Goal: Task Accomplishment & Management: Use online tool/utility

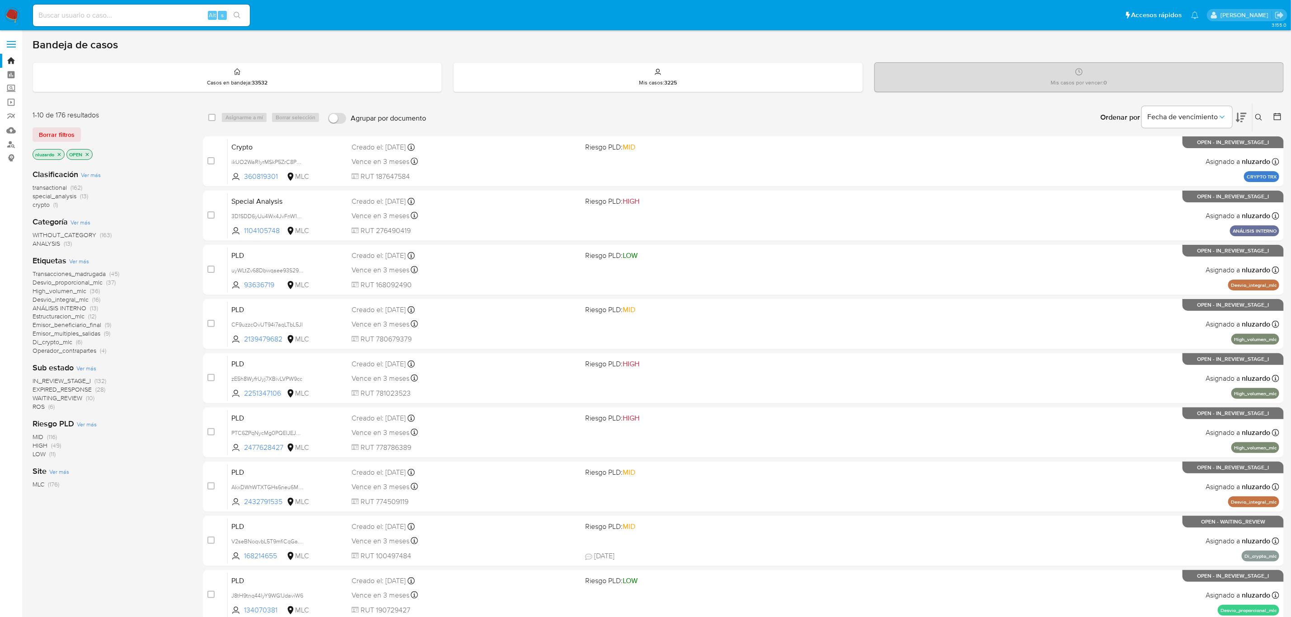
click at [184, 14] on input at bounding box center [141, 15] width 217 height 12
paste input "360819301 2188994327 31047351 46750197 55177223 117895718 1621224203 195482570 …"
type input "360819301 2188994327 31047351 46750197 55177223 117895718 1621224203 195482570 …"
click at [164, 19] on input at bounding box center [141, 15] width 217 height 12
paste input "360819301"
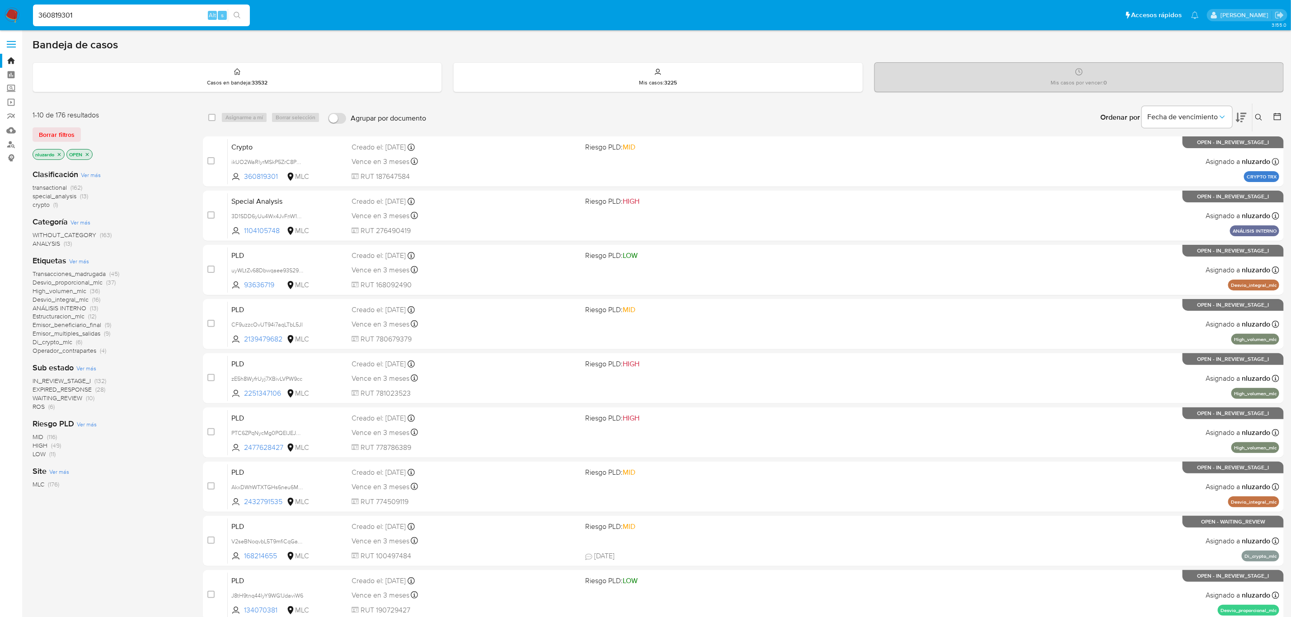
type input "360819301"
click at [242, 15] on button "search-icon" at bounding box center [237, 15] width 19 height 13
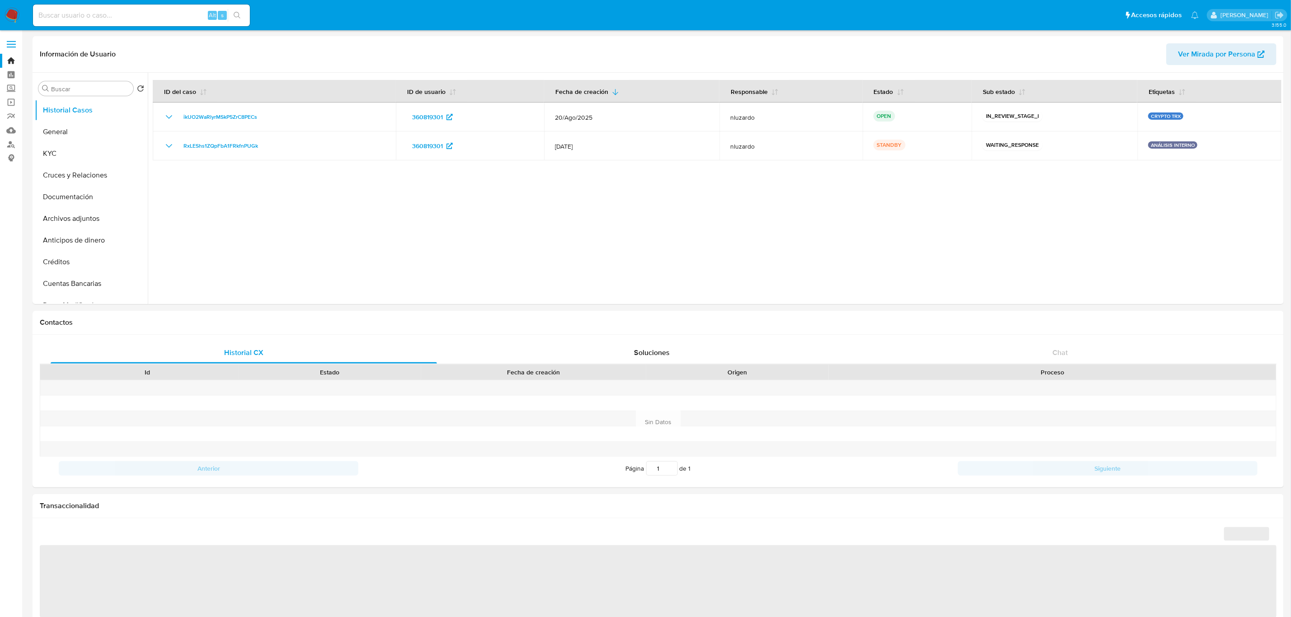
select select "10"
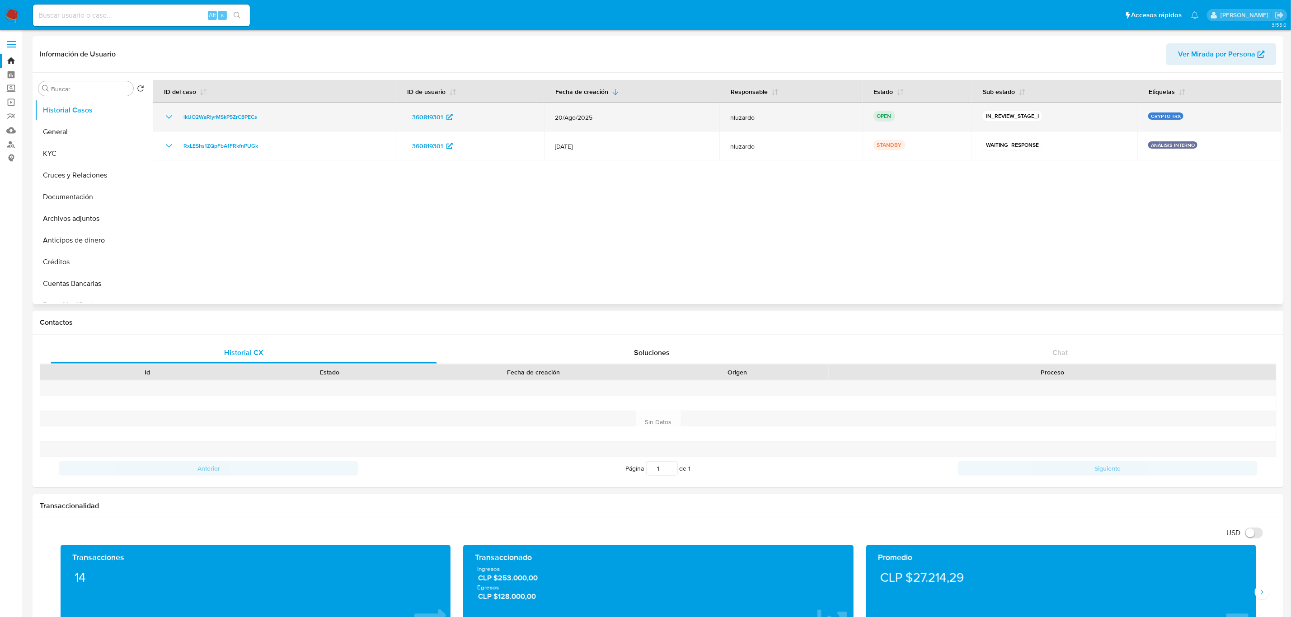
click at [169, 114] on icon "Mostrar/Ocultar" at bounding box center [169, 117] width 11 height 11
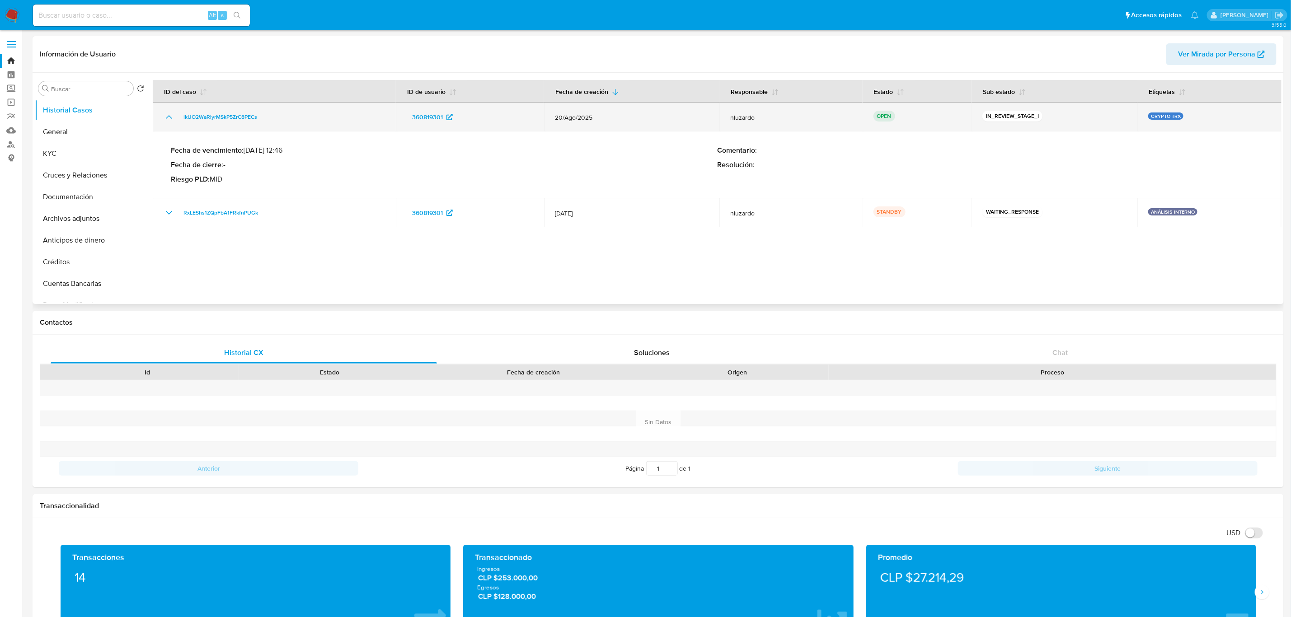
click at [169, 114] on icon "Mostrar/Ocultar" at bounding box center [169, 117] width 11 height 11
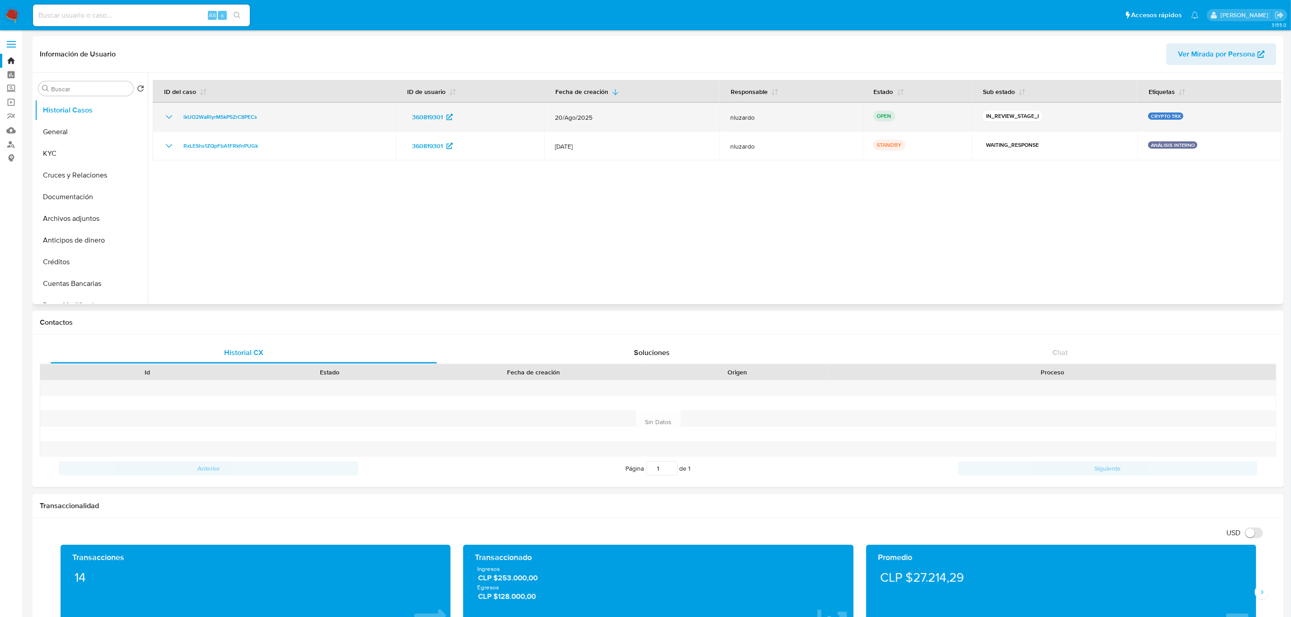
click at [285, 118] on div "ikUO2WaRlyrMSkP5ZrC8PECs" at bounding box center [274, 117] width 221 height 11
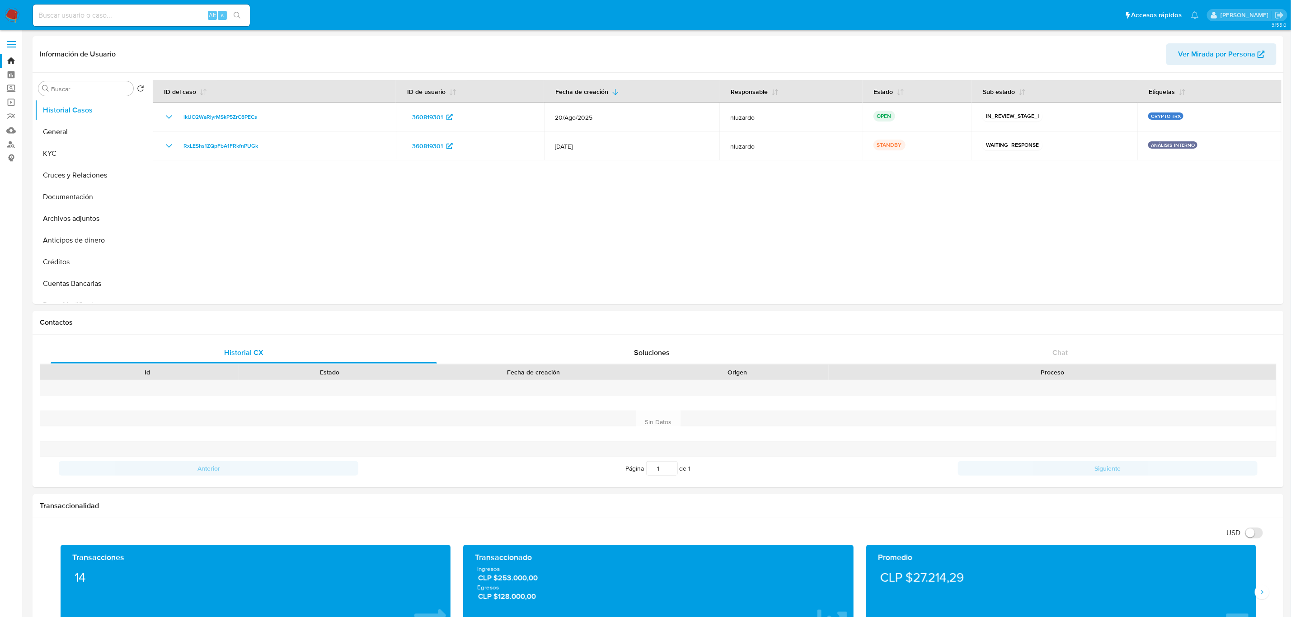
click at [146, 21] on input at bounding box center [141, 15] width 217 height 12
paste input "2188994327"
type input "2188994327"
click at [229, 20] on button "search-icon" at bounding box center [237, 15] width 19 height 13
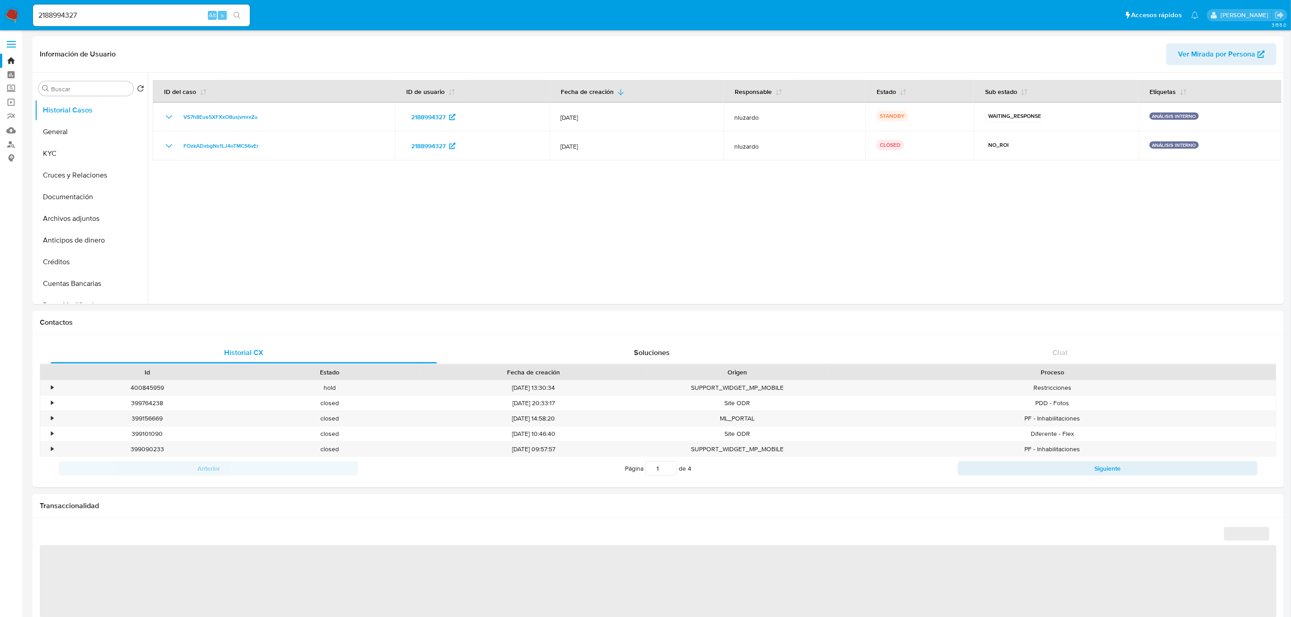
select select "10"
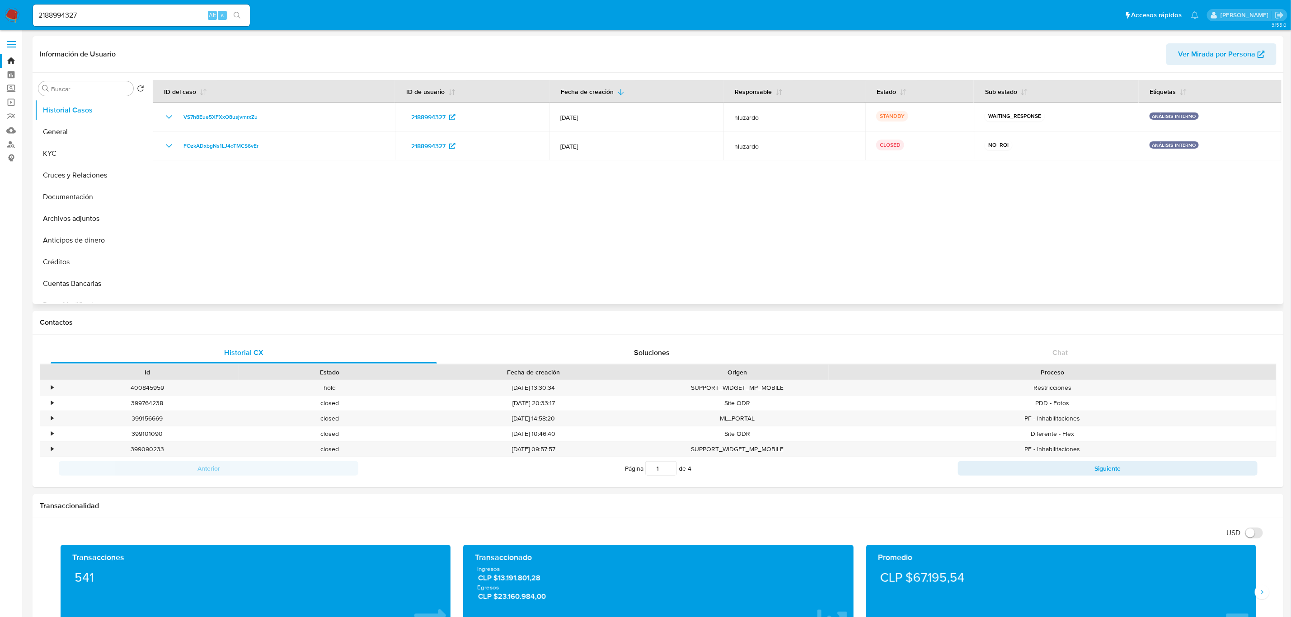
click at [645, 211] on div at bounding box center [715, 188] width 1134 height 231
click at [674, 230] on div at bounding box center [715, 188] width 1134 height 231
click at [552, 209] on div at bounding box center [715, 188] width 1134 height 231
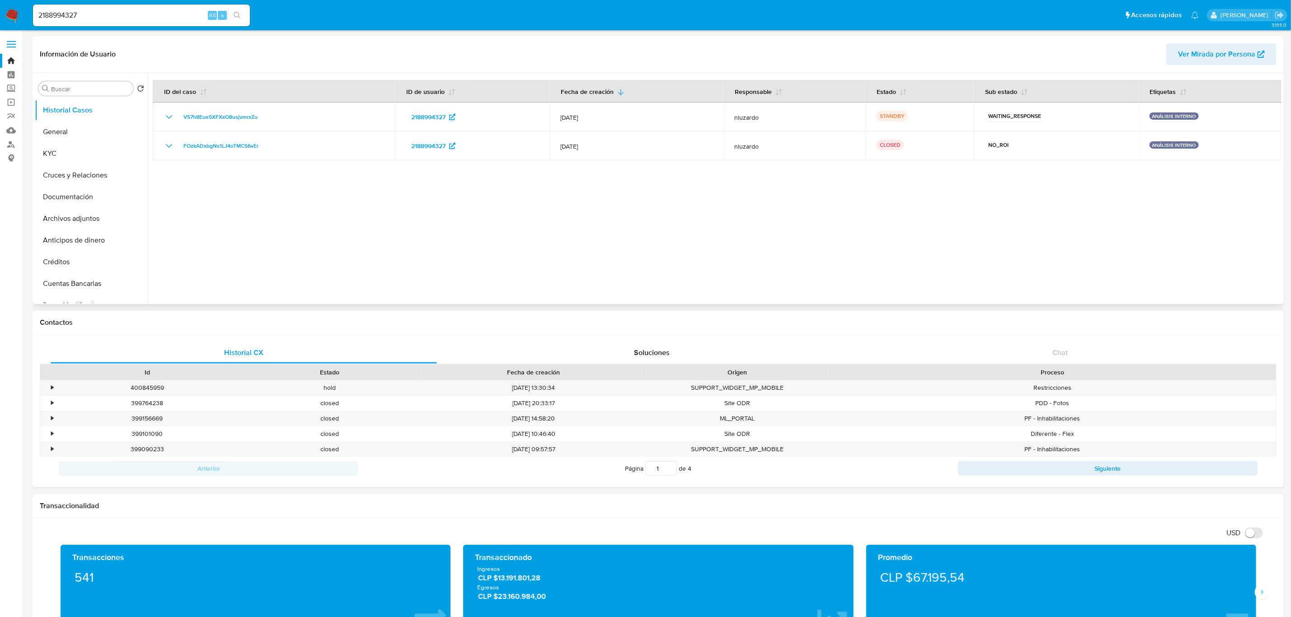
drag, startPoint x: 475, startPoint y: 191, endPoint x: 700, endPoint y: 224, distance: 227.4
click at [700, 224] on div at bounding box center [715, 188] width 1134 height 231
click at [58, 131] on button "General" at bounding box center [88, 132] width 106 height 22
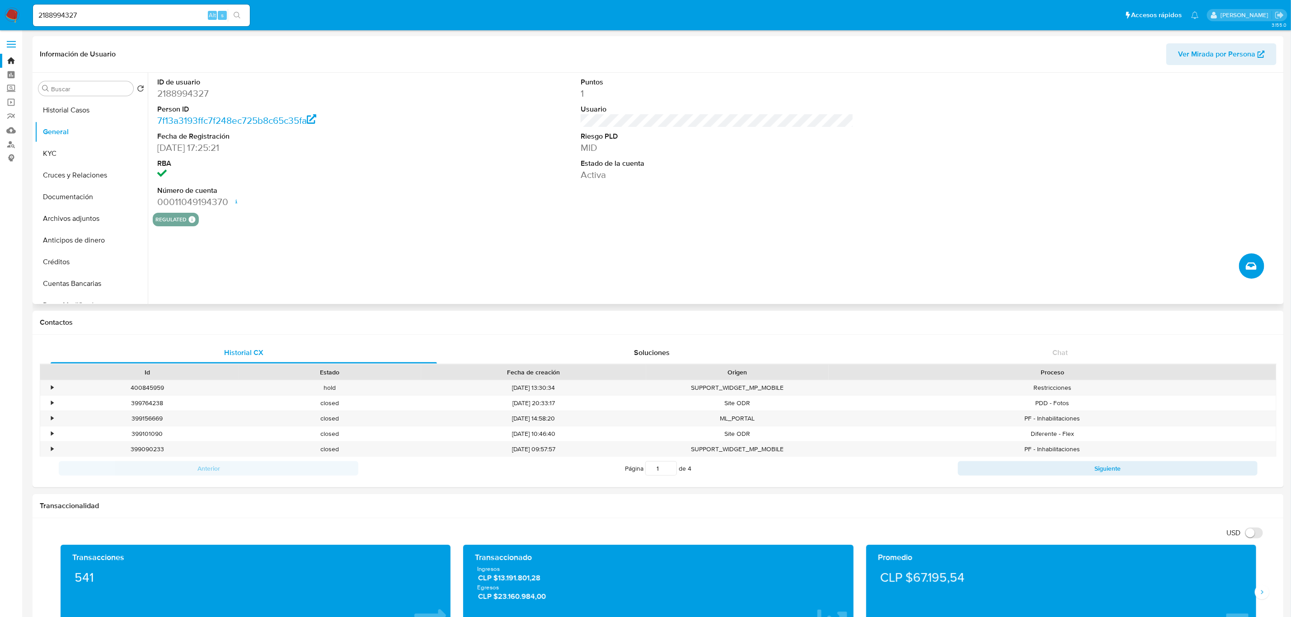
click at [867, 266] on button "Crear caso manual" at bounding box center [1251, 266] width 25 height 25
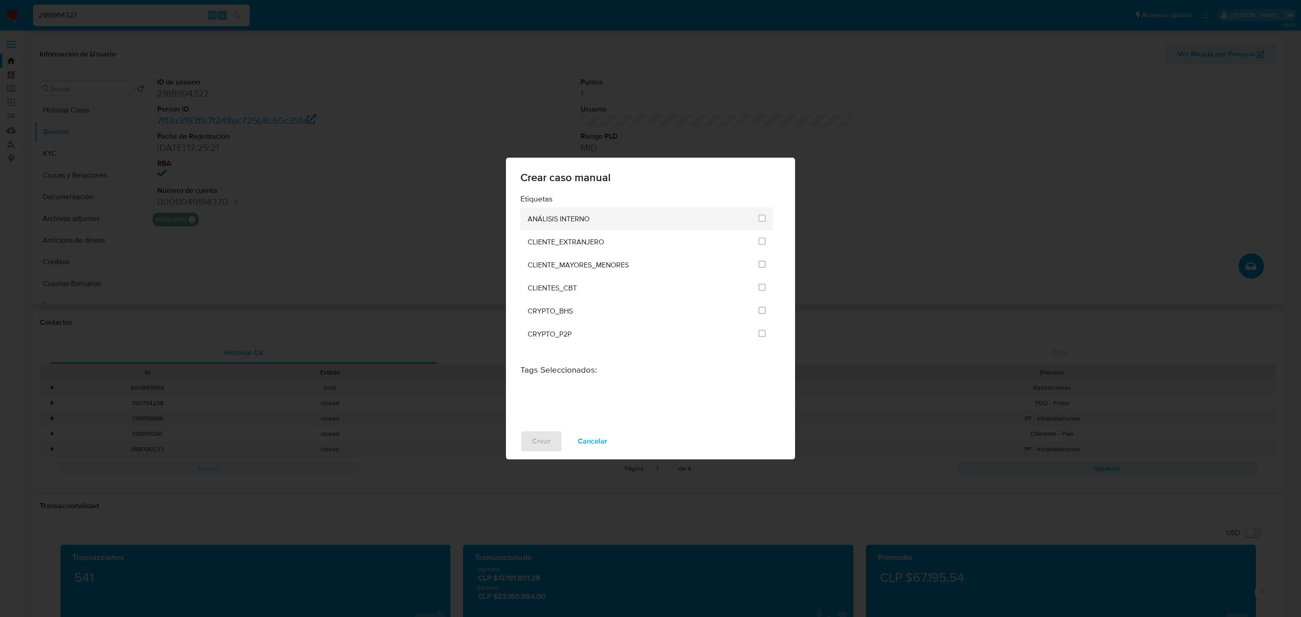
click at [753, 218] on li "ANÁLISIS INTERNO" at bounding box center [647, 218] width 253 height 23
click at [759, 215] on input "1896" at bounding box center [762, 218] width 7 height 7
checkbox input "true"
click at [536, 427] on span "Crear" at bounding box center [541, 442] width 19 height 20
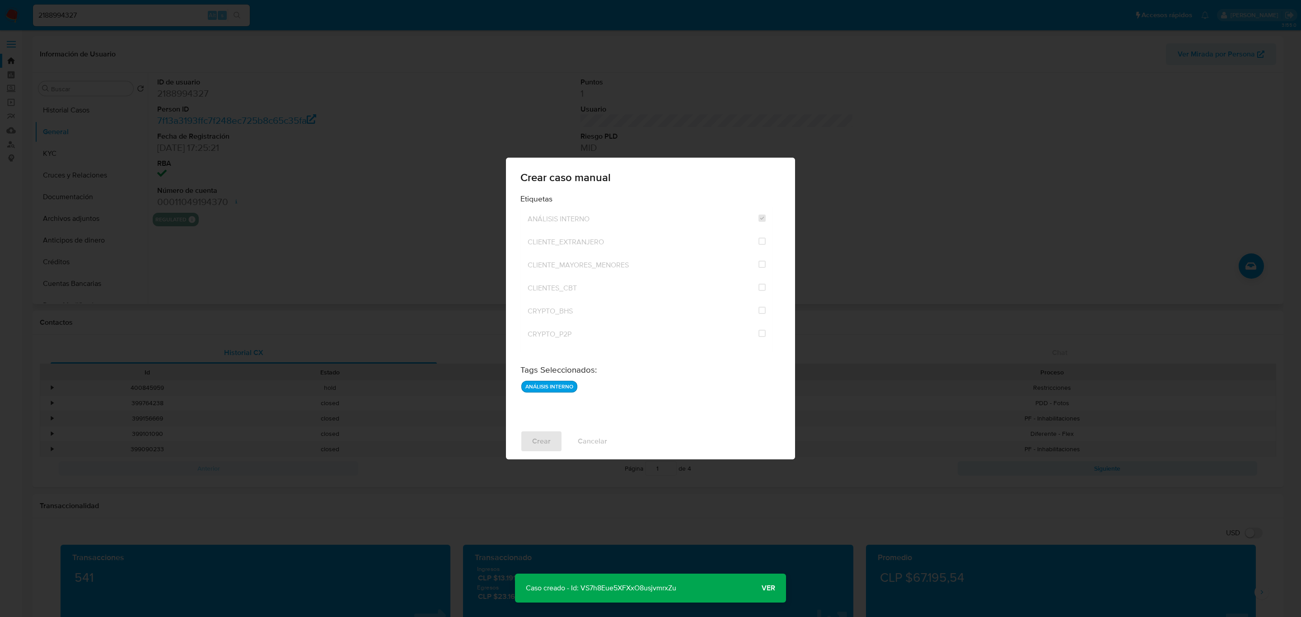
click at [649, 427] on p "Caso creado - Id: VS7h8Eue5XFXxO8usjvmrxZu" at bounding box center [601, 588] width 172 height 29
click at [651, 427] on p "Caso creado - Id: VS7h8Eue5XFXxO8usjvmrxZu" at bounding box center [601, 588] width 172 height 29
click at [593, 427] on div "Crear Cancelar" at bounding box center [650, 441] width 289 height 36
click at [855, 268] on div "Crear caso manual Etiquetas ANÁLISIS INTERNO CLIENTE_EXTRANJERO CLIENTE_MAYORES…" at bounding box center [650, 308] width 1301 height 617
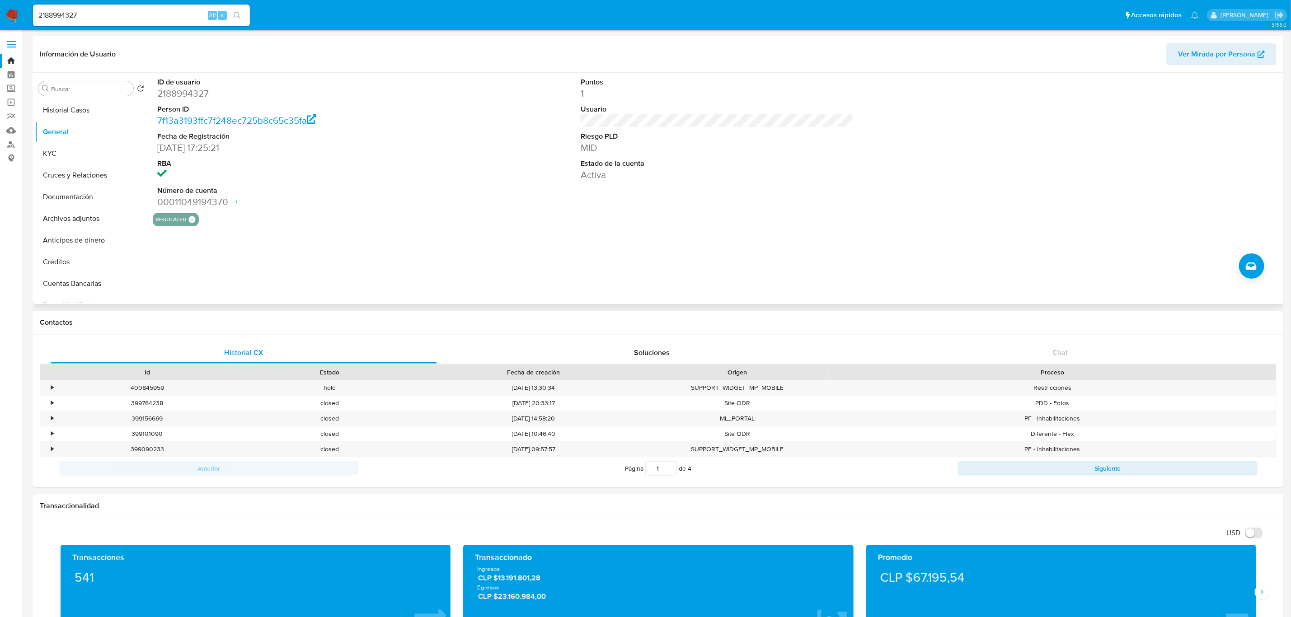
click at [584, 427] on div "07/08/2025 10:46:40" at bounding box center [533, 434] width 225 height 15
click at [867, 264] on button "Crear caso manual" at bounding box center [1251, 266] width 25 height 25
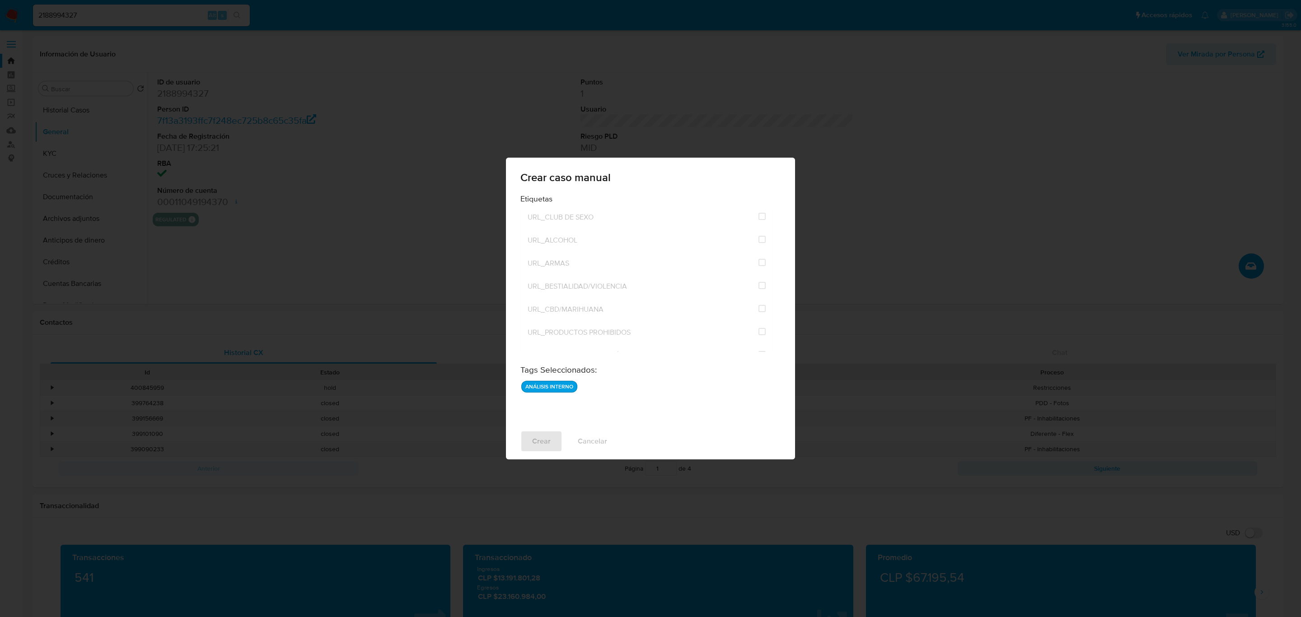
scroll to position [2180, 0]
click at [445, 291] on div "Crear caso manual Etiquetas ANÁLISIS INTERNO CLIENTE_EXTRANJERO CLIENTE_MAYORES…" at bounding box center [650, 308] width 1301 height 617
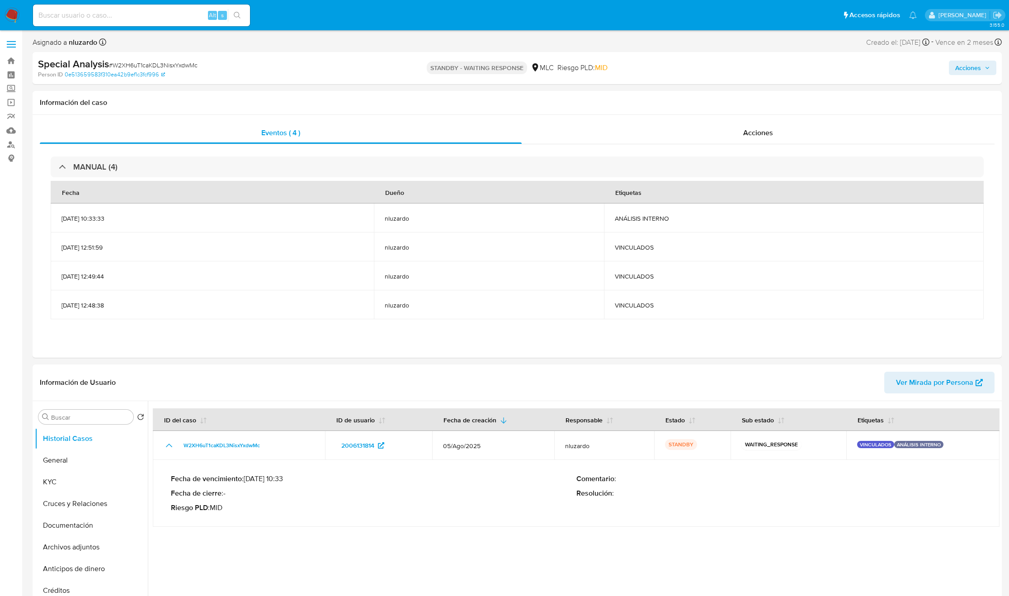
select select "10"
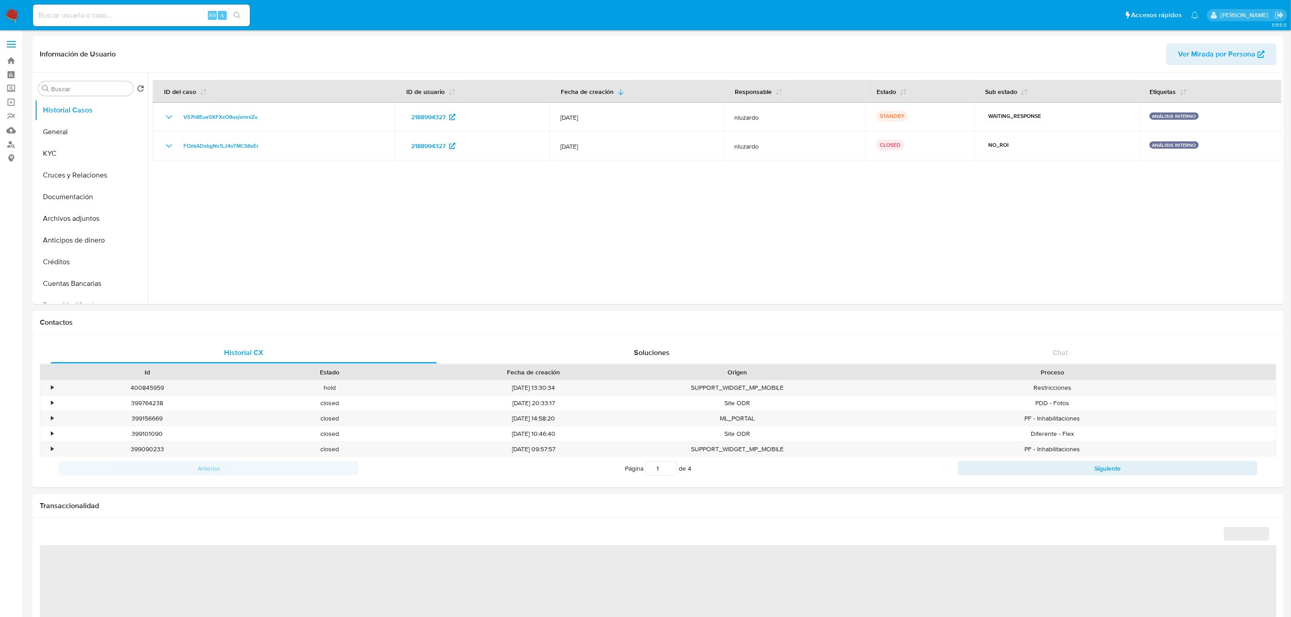
select select "10"
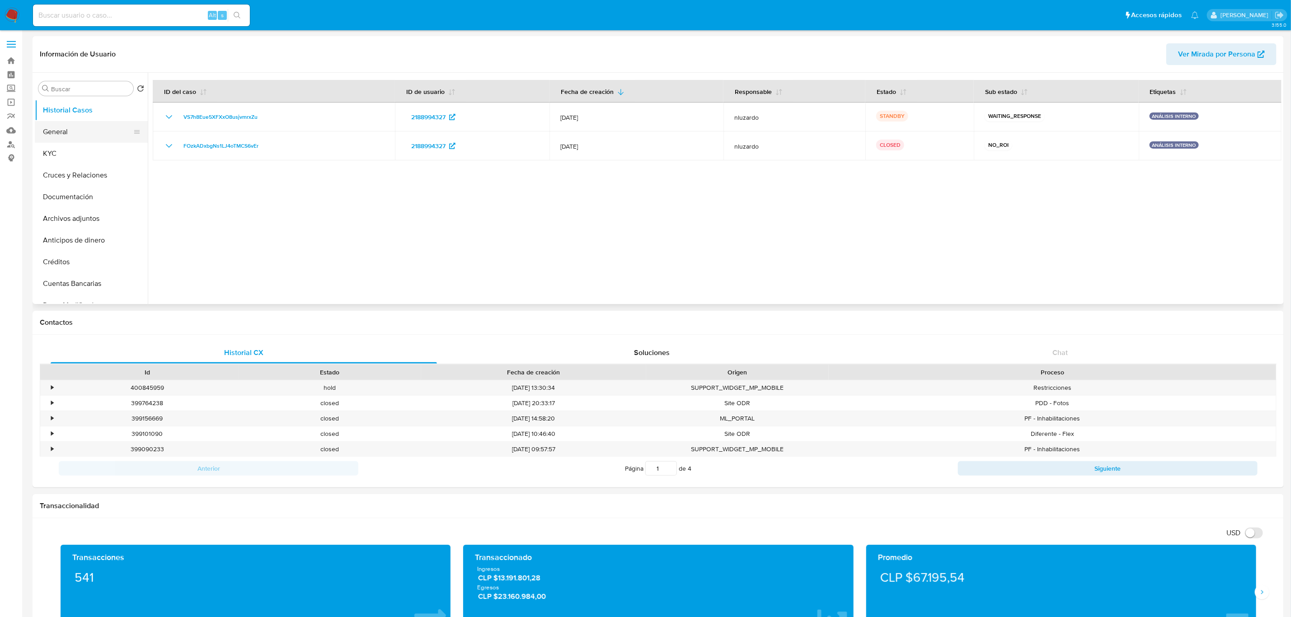
click at [74, 127] on button "General" at bounding box center [88, 132] width 106 height 22
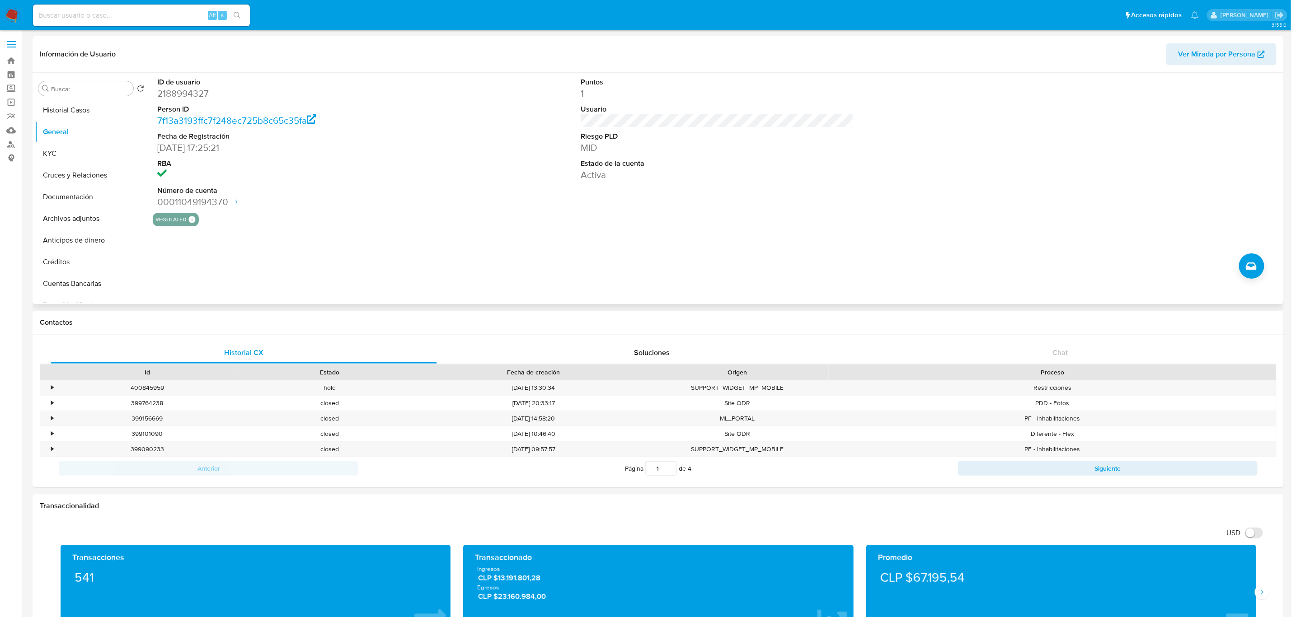
click at [1264, 269] on div "ID de usuario 2188994327 Person ID 7f13a3193ffc7f248ec725b8c65c35fa Fecha de Re…" at bounding box center [715, 188] width 1134 height 231
click at [1259, 268] on button "Crear caso manual" at bounding box center [1251, 266] width 25 height 25
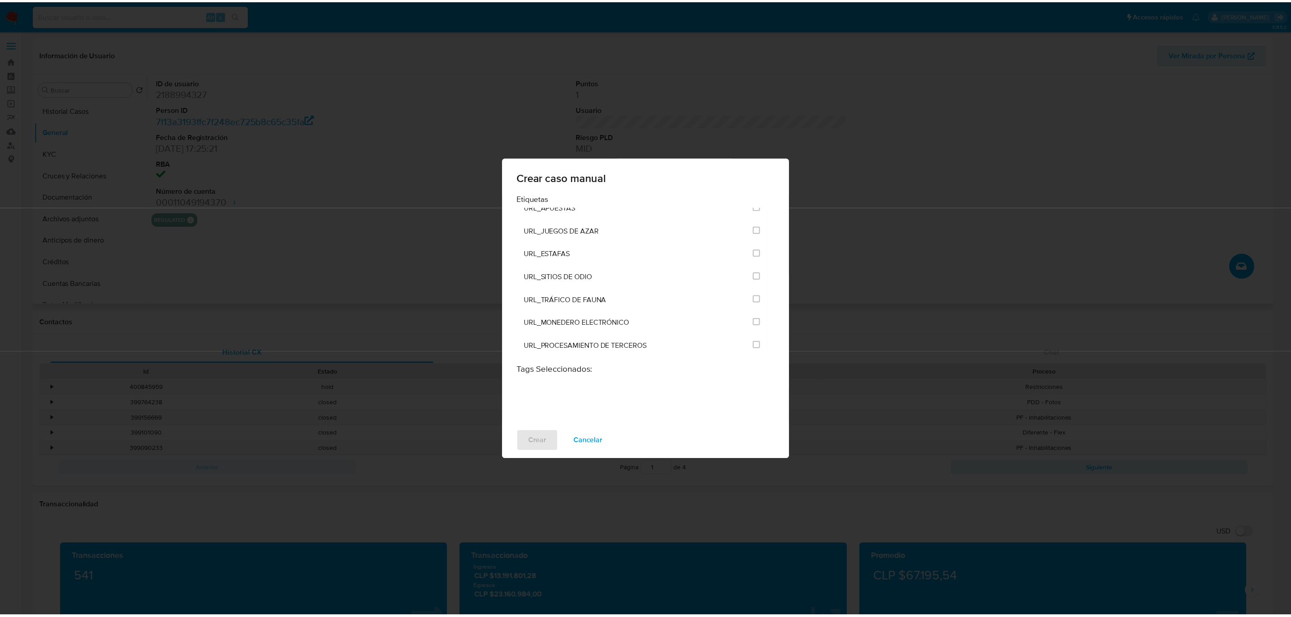
scroll to position [2180, 0]
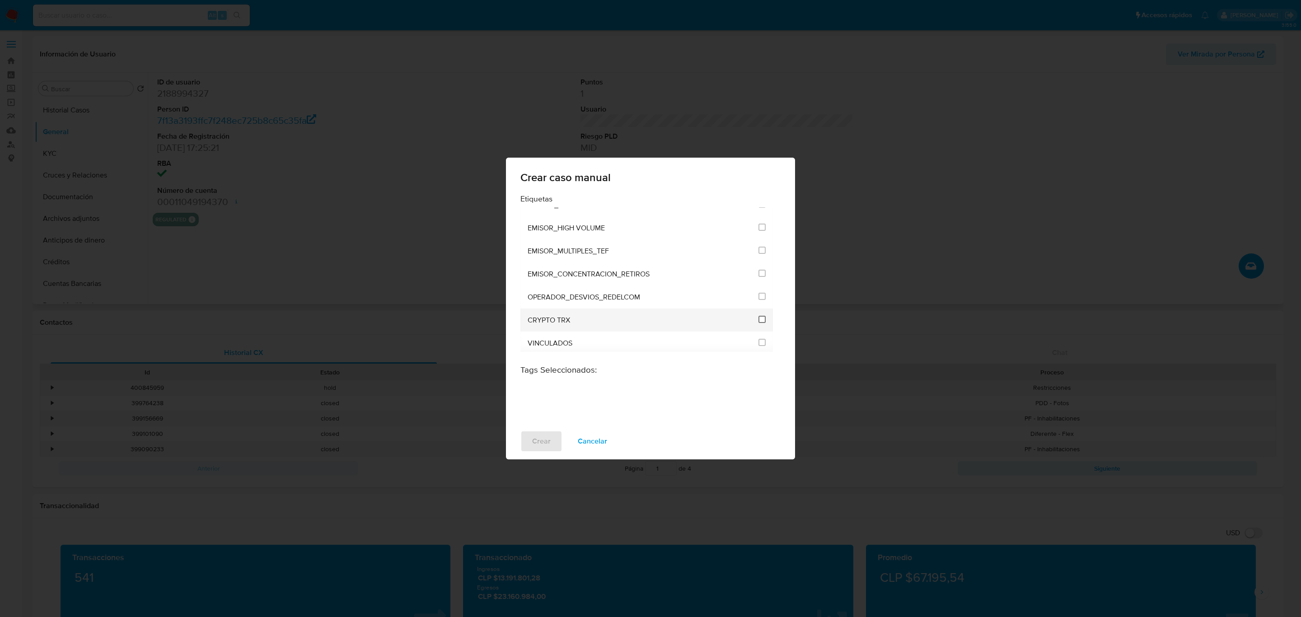
click at [759, 316] on input "3306" at bounding box center [762, 319] width 7 height 7
checkbox input "true"
click at [529, 446] on button "Crear" at bounding box center [542, 442] width 42 height 22
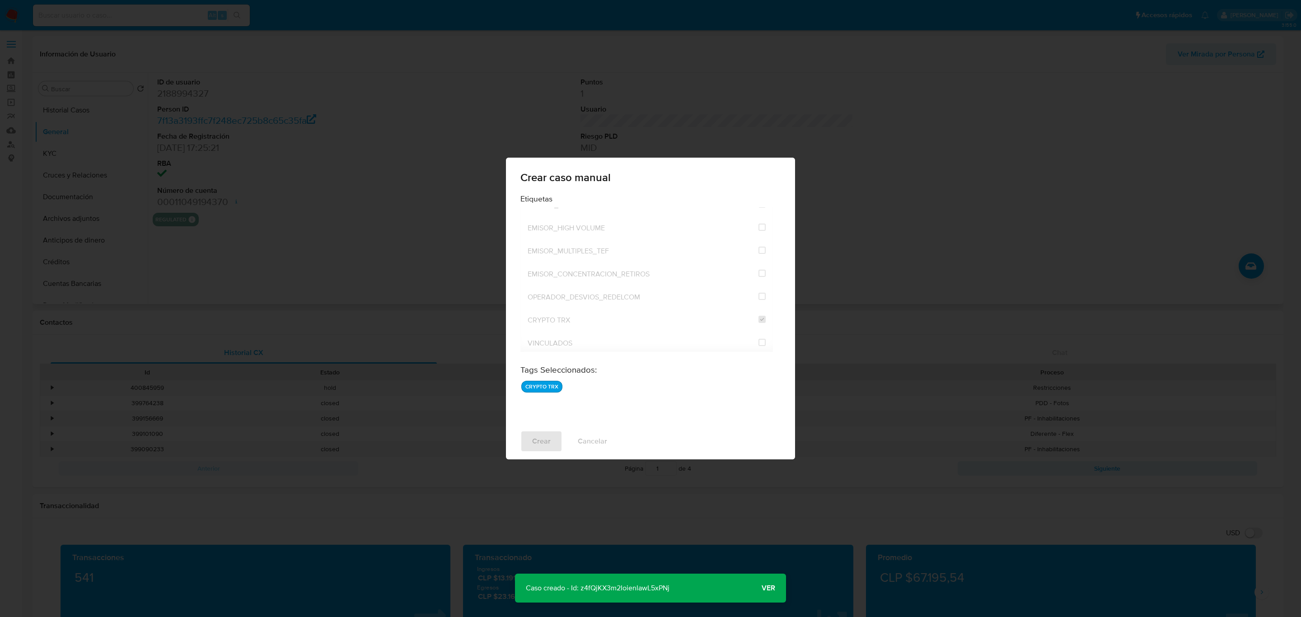
click at [626, 582] on p "Caso creado - Id: z4fQjKX3m2IoienlawL5xPNj" at bounding box center [597, 588] width 165 height 29
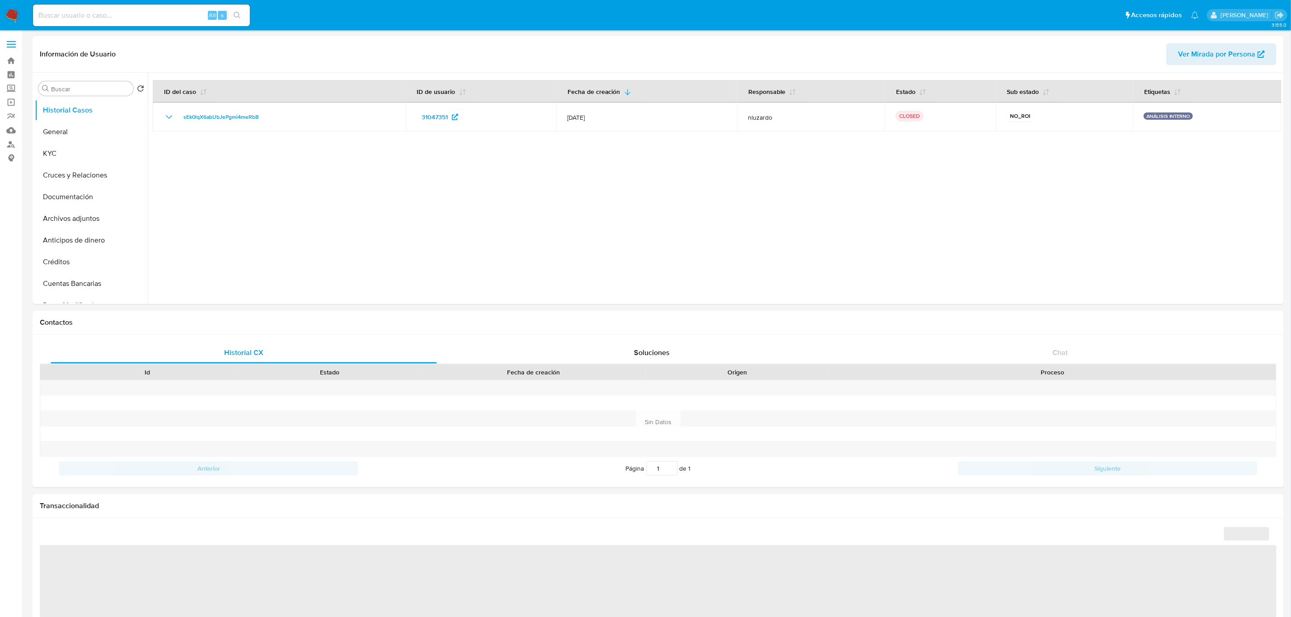
select select "10"
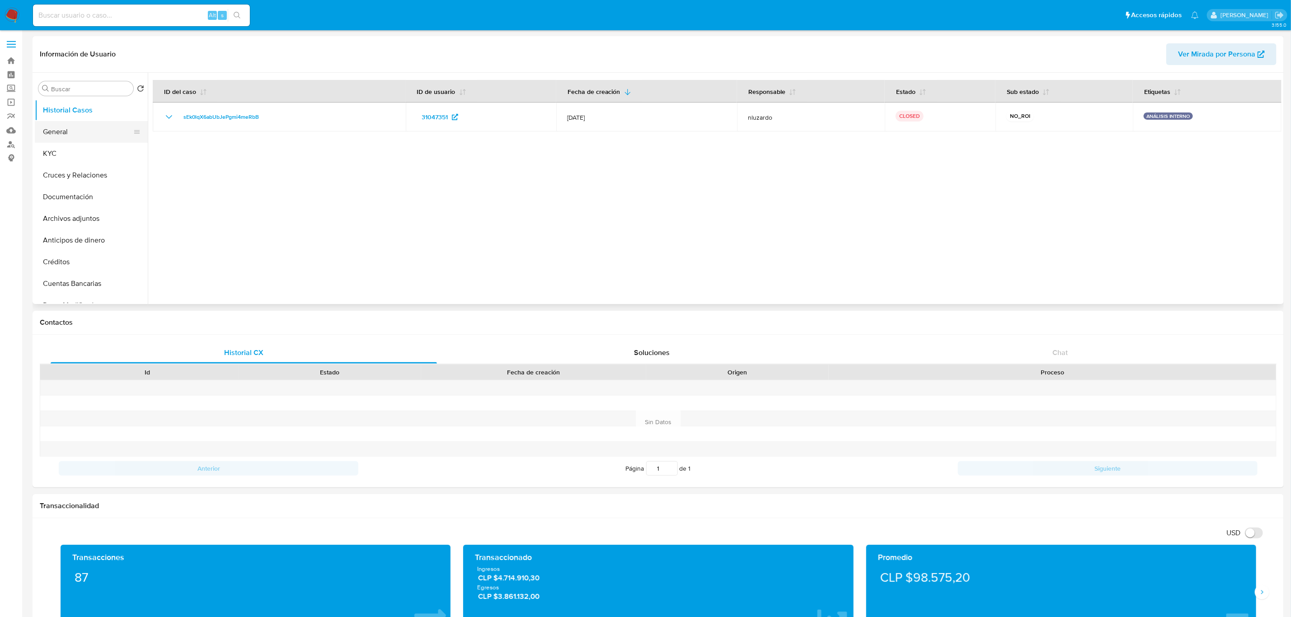
click at [99, 132] on button "General" at bounding box center [88, 132] width 106 height 22
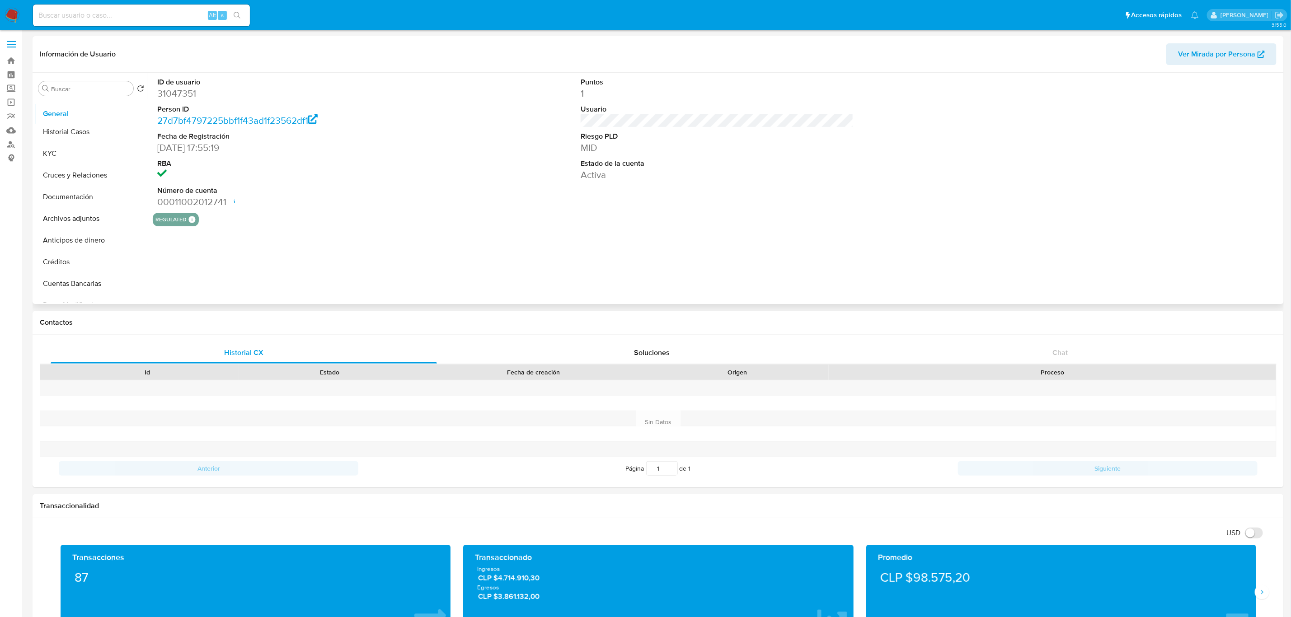
drag, startPoint x: 133, startPoint y: 130, endPoint x: 127, endPoint y: 112, distance: 19.3
click at [127, 112] on ul "Historial Casos General KYC Cruces y Relaciones Documentación Archivos adjuntos…" at bounding box center [91, 201] width 113 height 204
click at [1244, 263] on button "Crear caso manual" at bounding box center [1251, 266] width 25 height 25
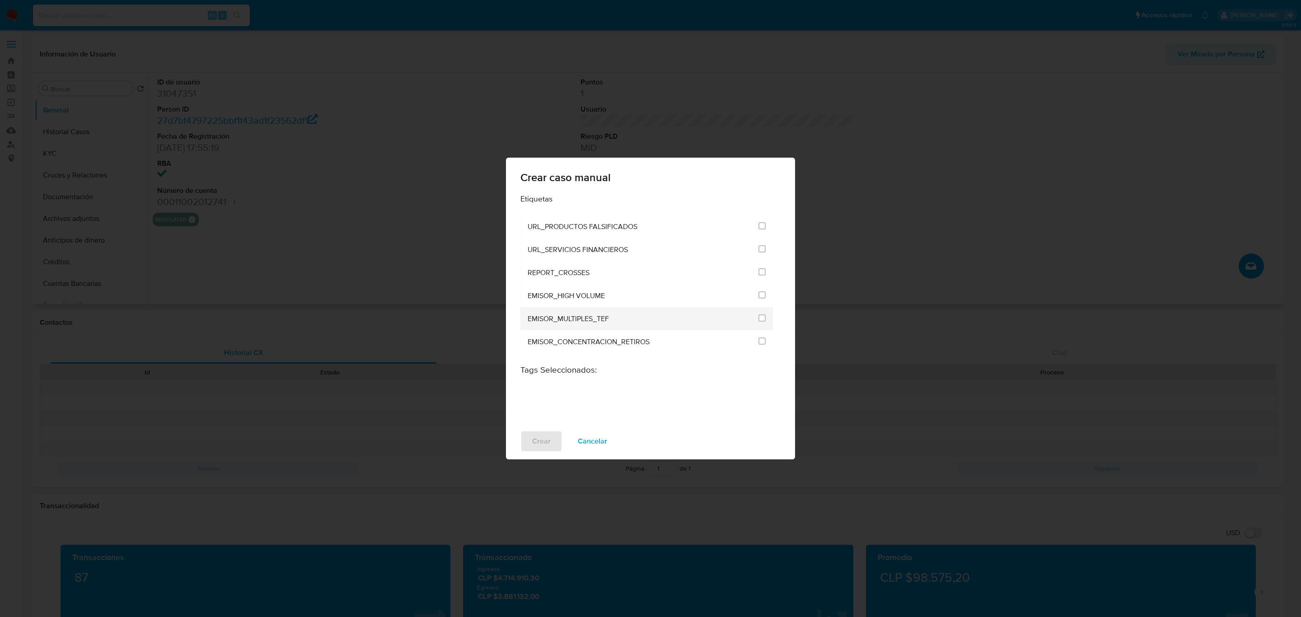
scroll to position [2180, 0]
click at [762, 318] on input "3306" at bounding box center [762, 319] width 7 height 7
checkbox input "true"
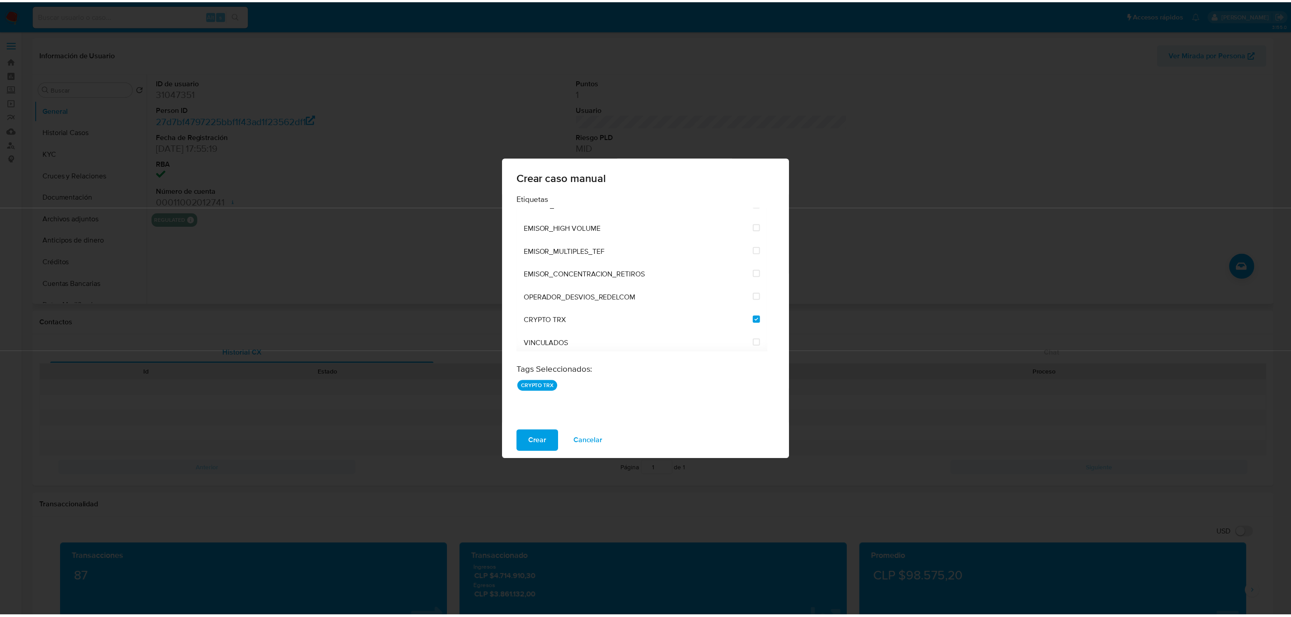
scroll to position [2113, 0]
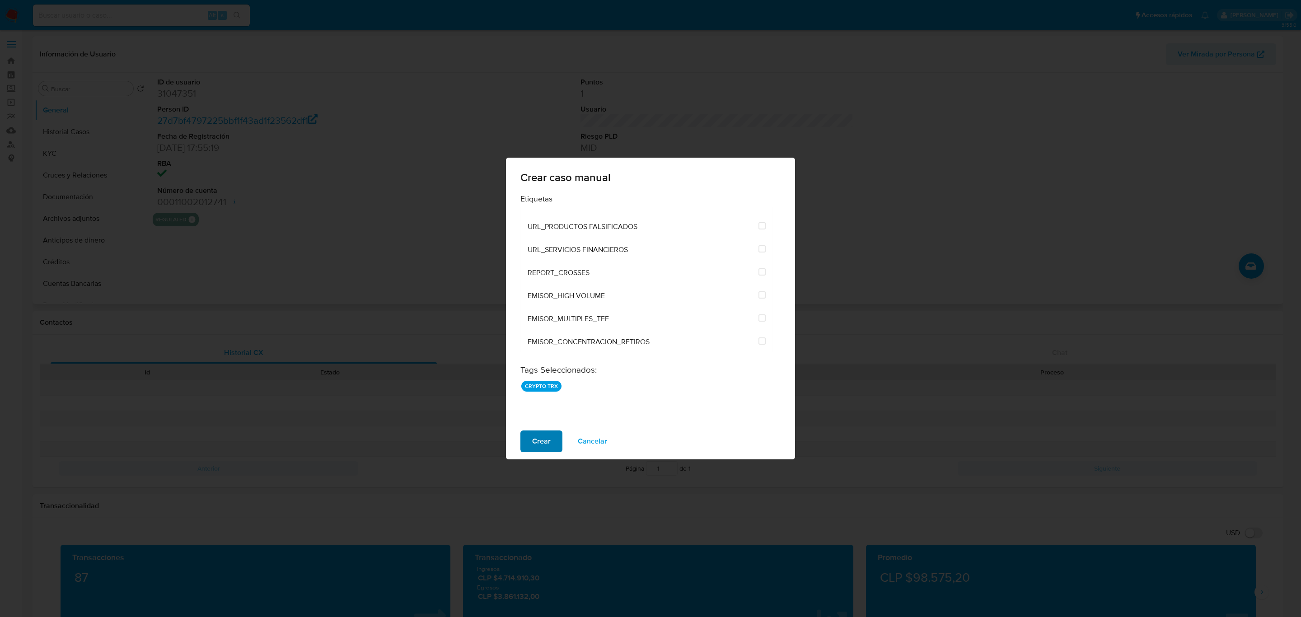
click at [533, 443] on span "Crear" at bounding box center [541, 442] width 19 height 20
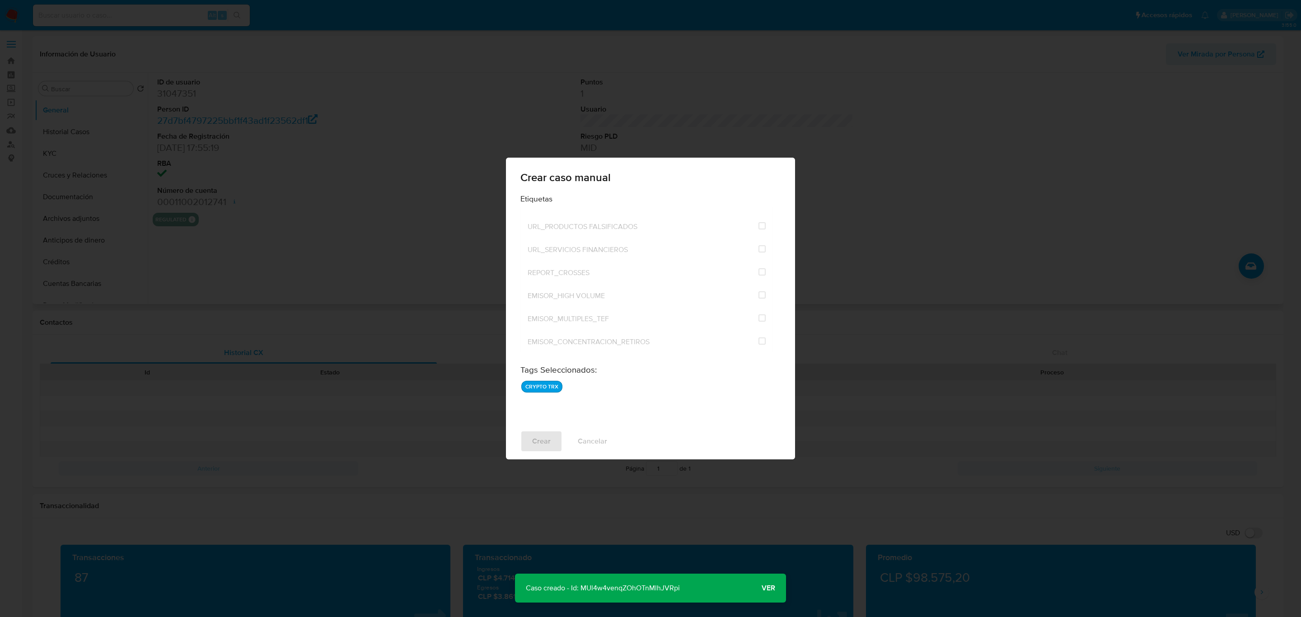
click at [616, 581] on p "Caso creado - Id: MUl4w4venqZOhOTnMlhJVRpi" at bounding box center [603, 588] width 176 height 29
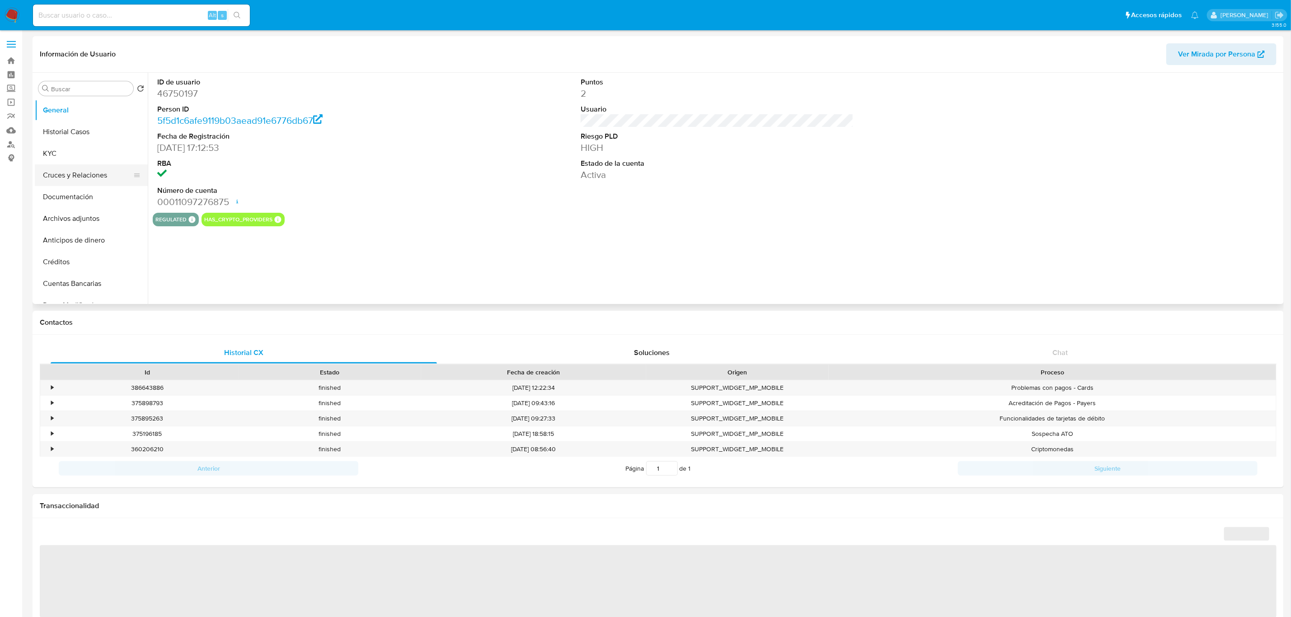
select select "10"
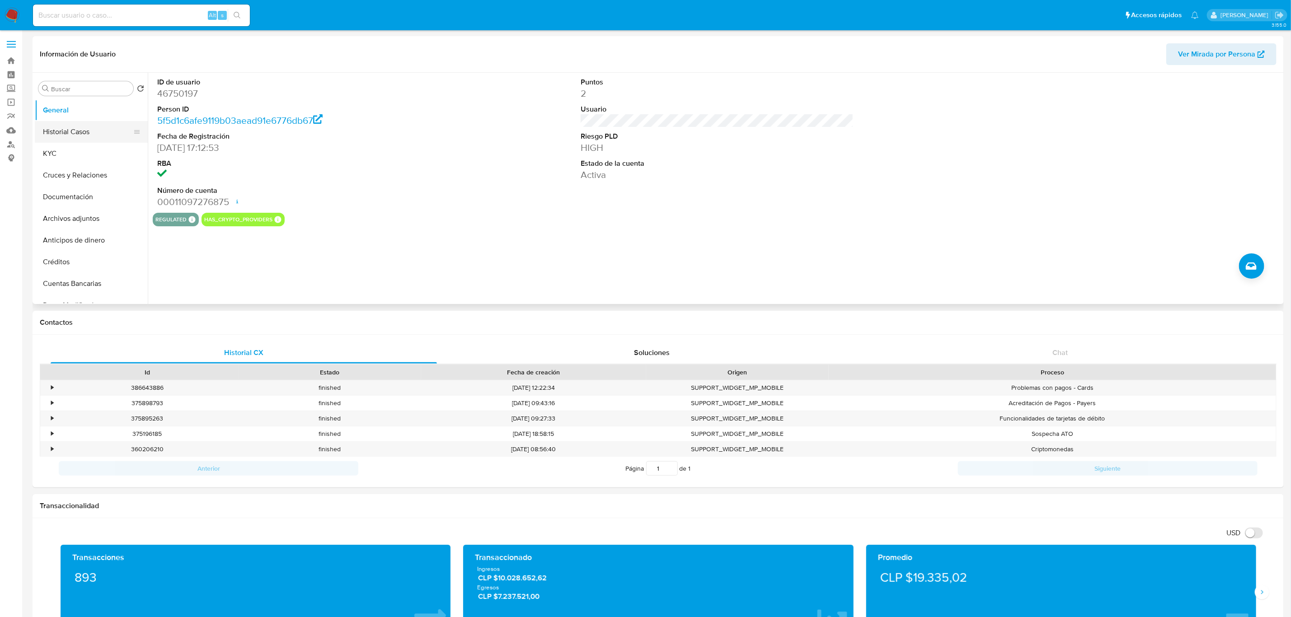
click at [68, 130] on button "Historial Casos" at bounding box center [88, 132] width 106 height 22
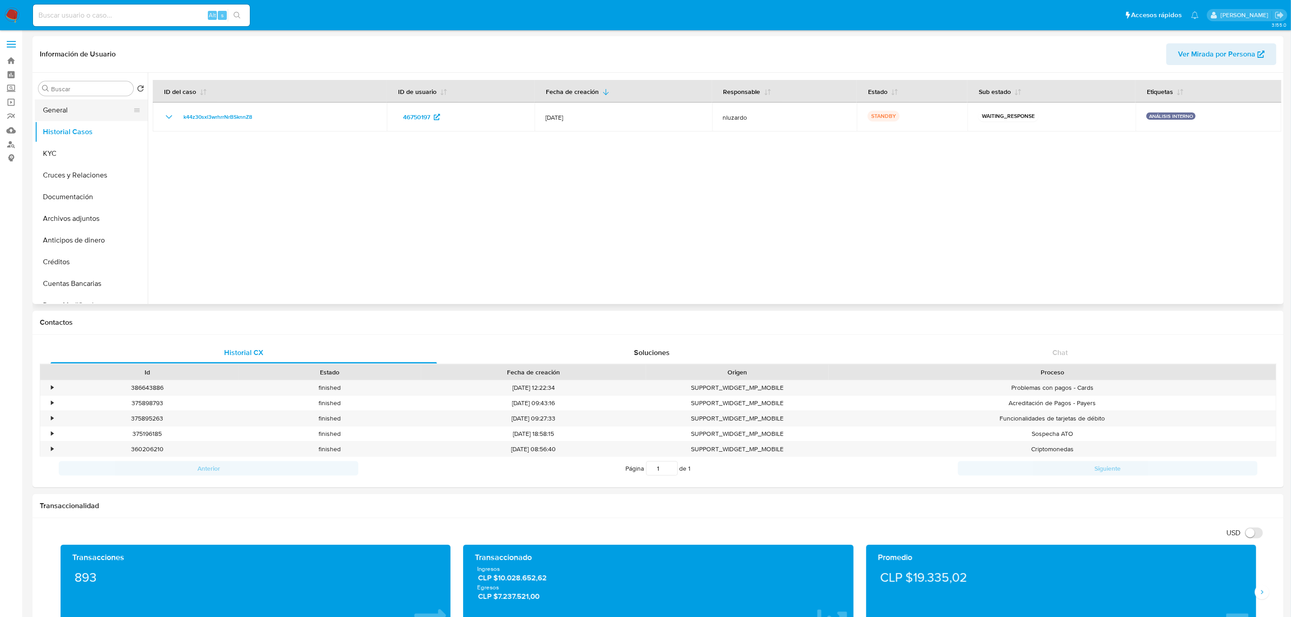
click at [78, 111] on button "General" at bounding box center [88, 110] width 106 height 22
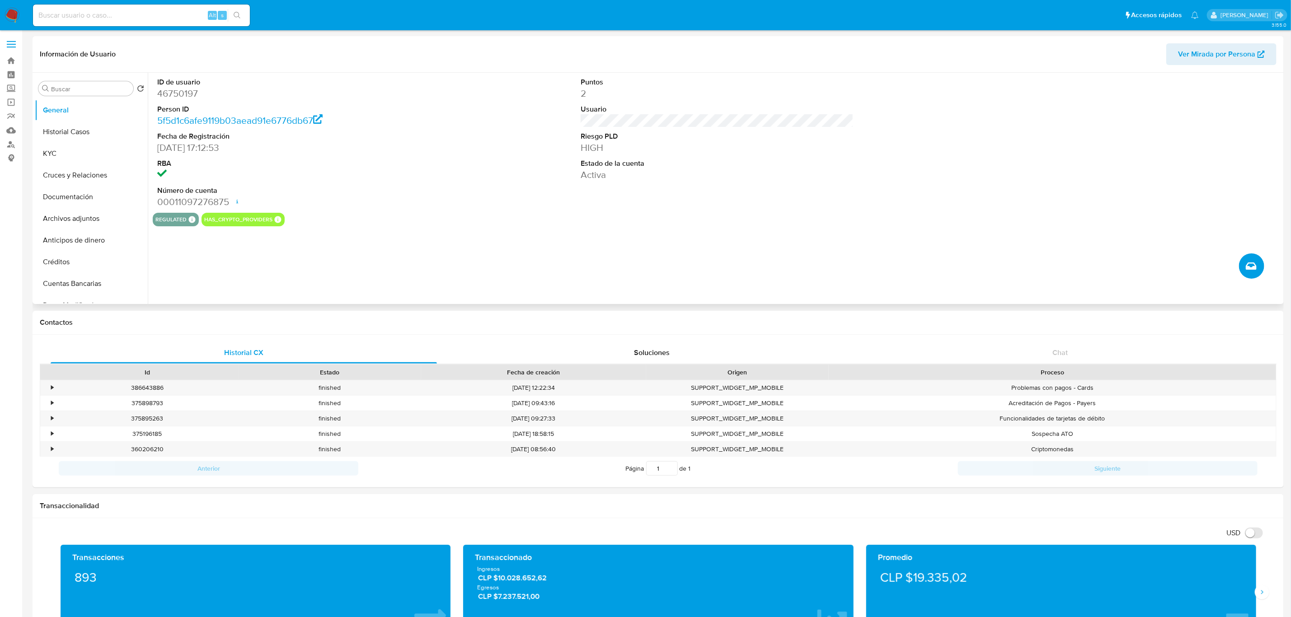
click at [1248, 262] on icon "Crear caso manual" at bounding box center [1251, 266] width 11 height 11
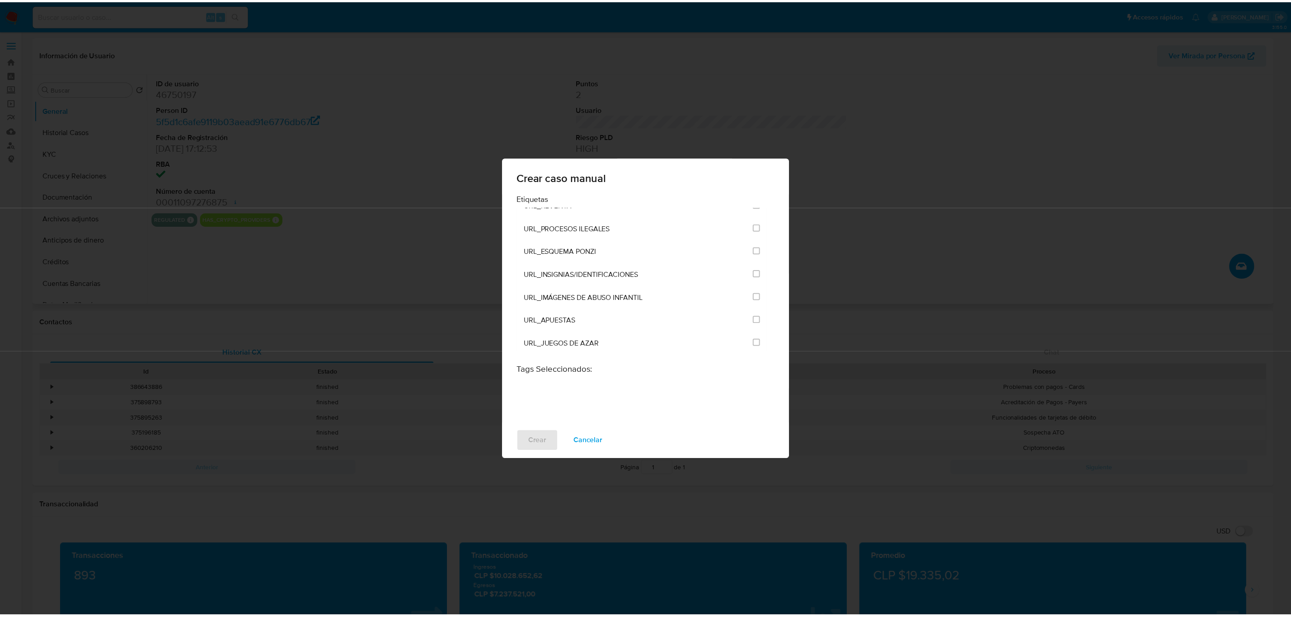
scroll to position [2180, 0]
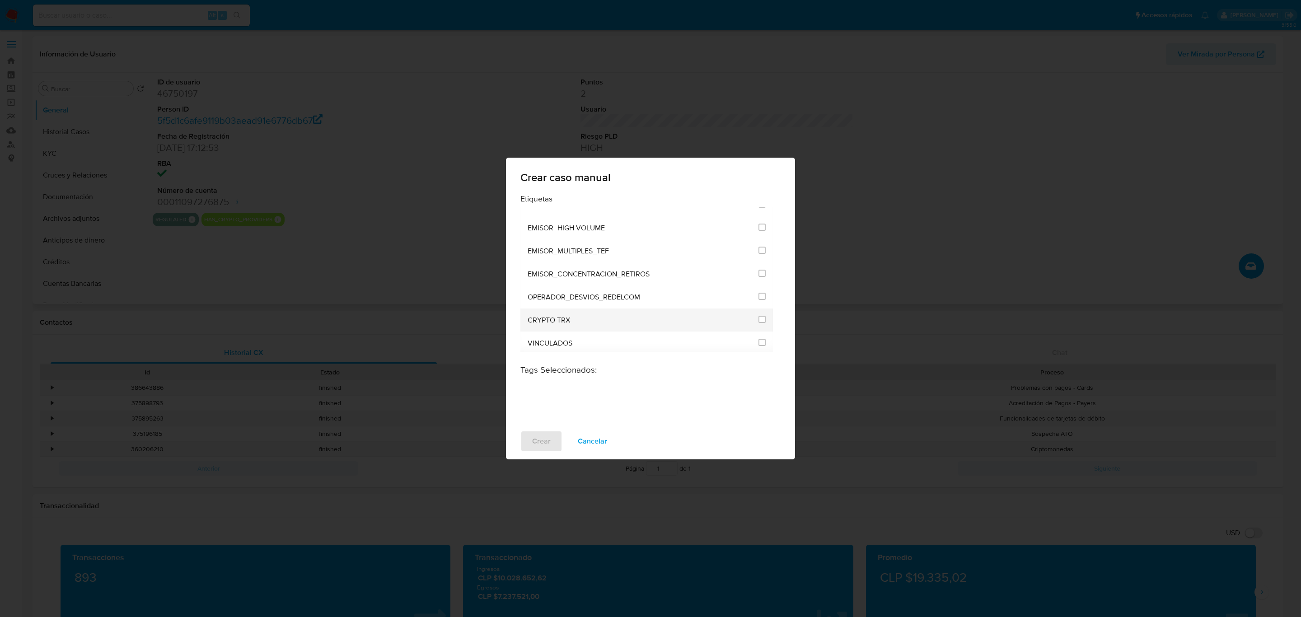
click at [765, 316] on li "CRYPTO TRX" at bounding box center [647, 320] width 253 height 23
click at [761, 316] on input "3306" at bounding box center [762, 319] width 7 height 7
checkbox input "true"
click at [552, 442] on button "Crear" at bounding box center [542, 442] width 42 height 22
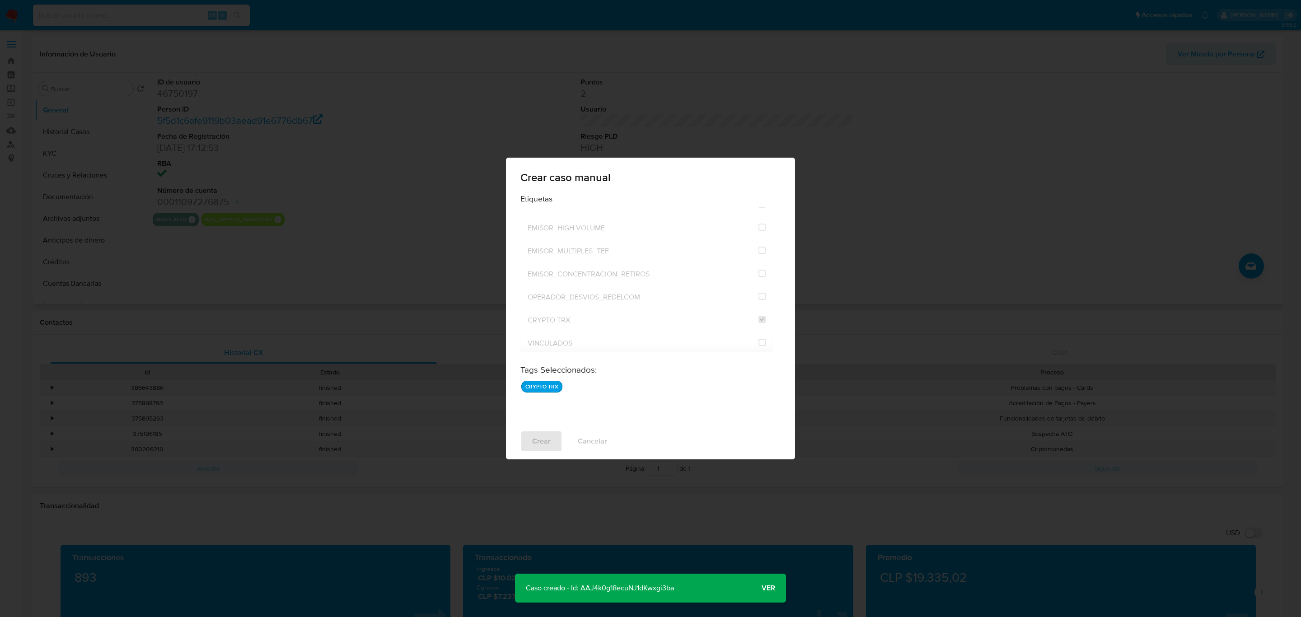
click at [632, 591] on p "Caso creado - Id: AAJ4k0g18ecuNJ1dKwxgi3ba" at bounding box center [600, 588] width 170 height 29
click at [962, 433] on div "Crear caso manual Etiquetas ANÁLISIS INTERNO CLIENTE_EXTRANJERO CLIENTE_MAYORES…" at bounding box center [650, 308] width 1301 height 617
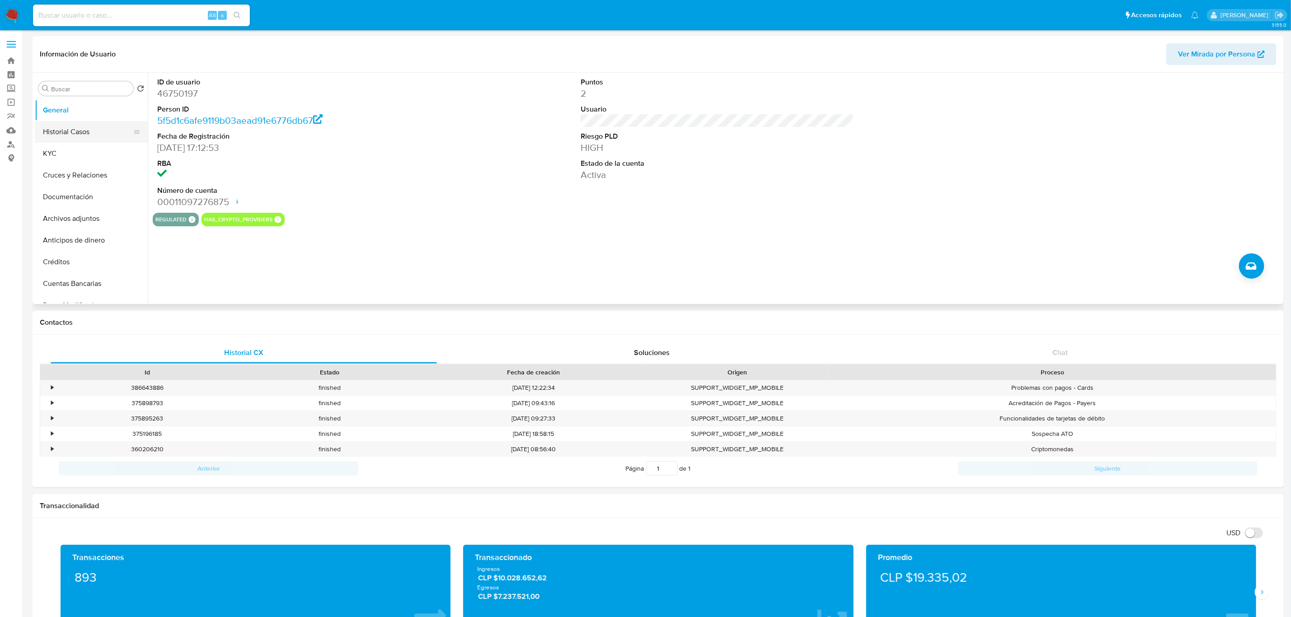
click at [96, 136] on button "Historial Casos" at bounding box center [88, 132] width 106 height 22
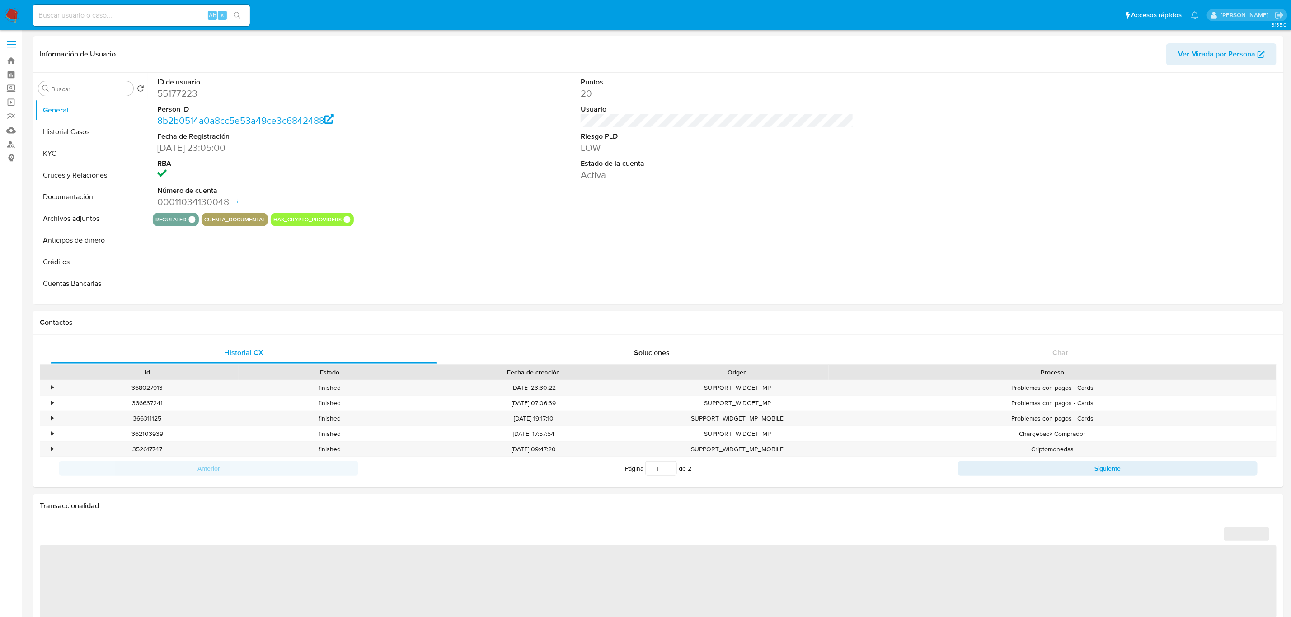
select select "10"
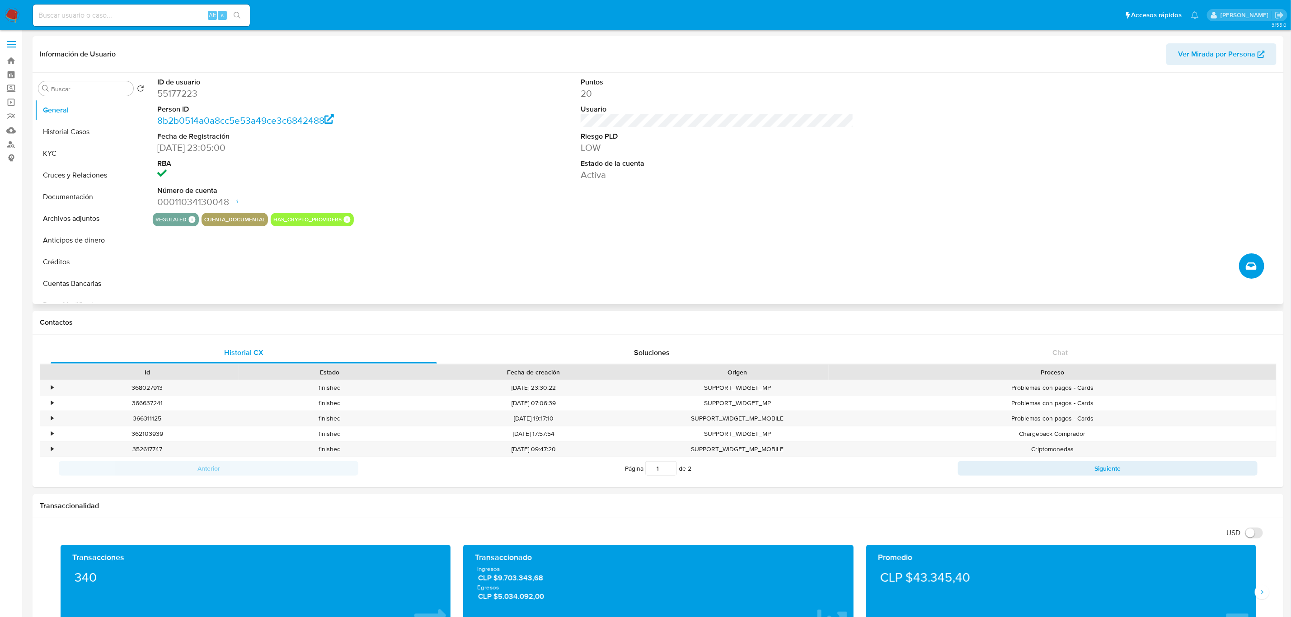
click at [1254, 266] on icon "Crear caso manual" at bounding box center [1251, 266] width 11 height 11
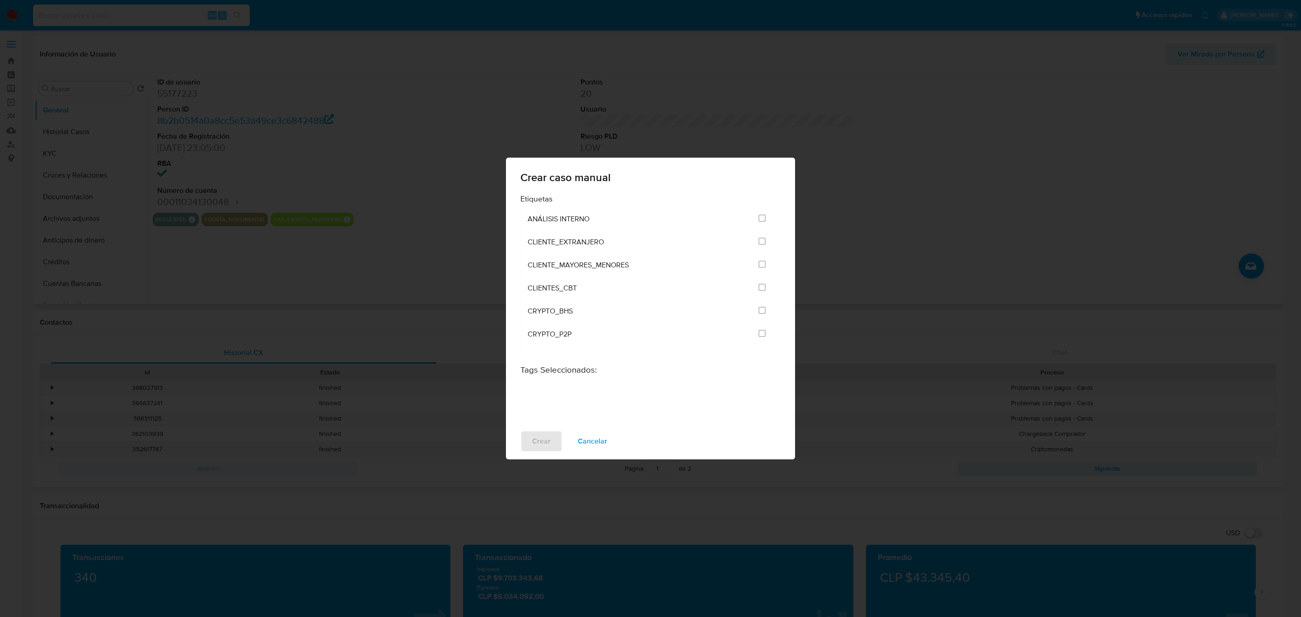
click at [461, 256] on div "Crear caso manual Etiquetas ANÁLISIS INTERNO CLIENTE_EXTRANJERO CLIENTE_MAYORES…" at bounding box center [650, 308] width 1301 height 617
click at [590, 446] on span "Cancelar" at bounding box center [592, 442] width 29 height 20
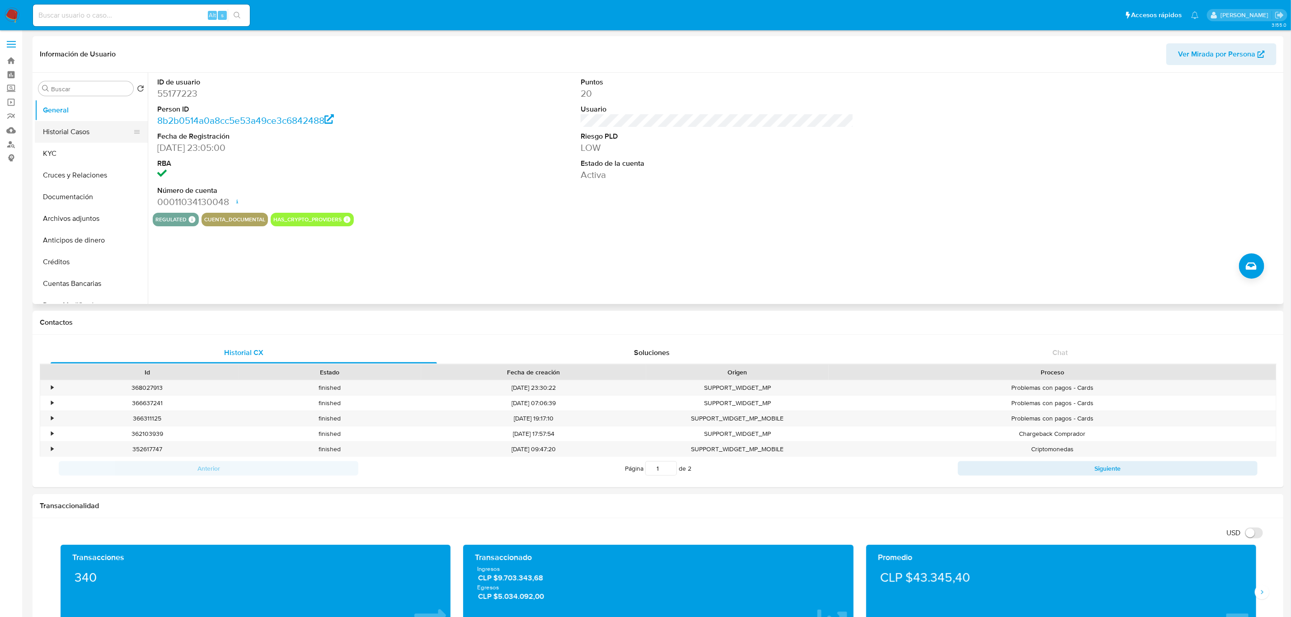
click at [47, 129] on button "Historial Casos" at bounding box center [88, 132] width 106 height 22
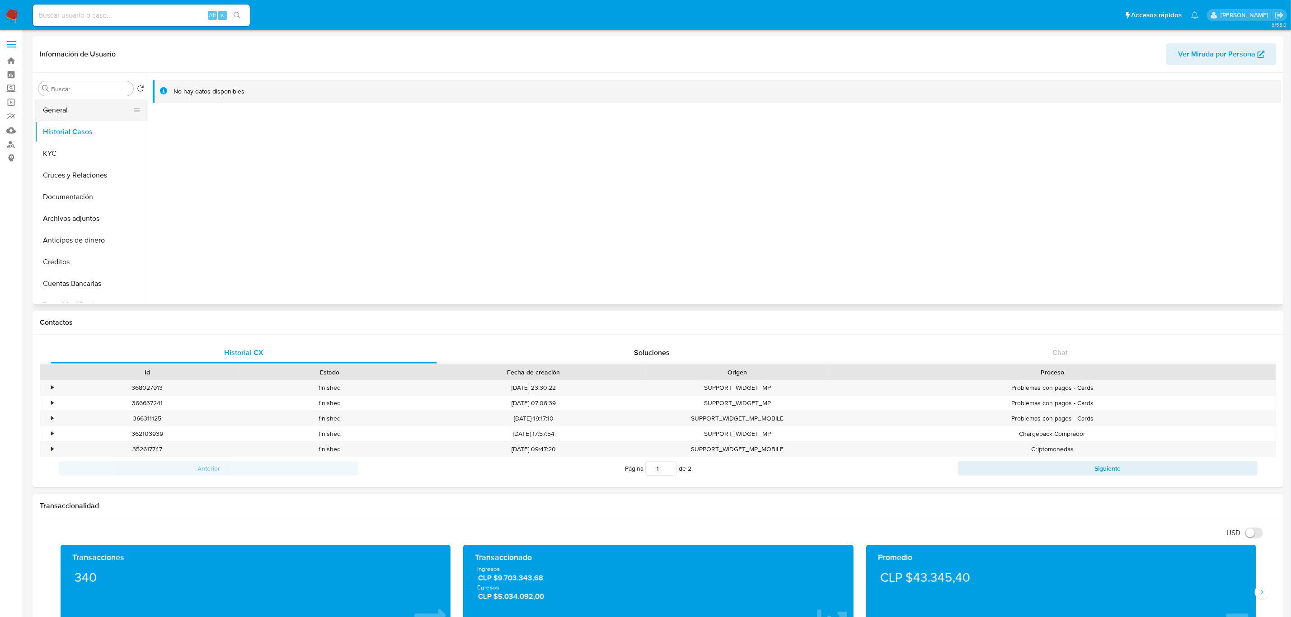
click at [57, 114] on button "General" at bounding box center [88, 110] width 106 height 22
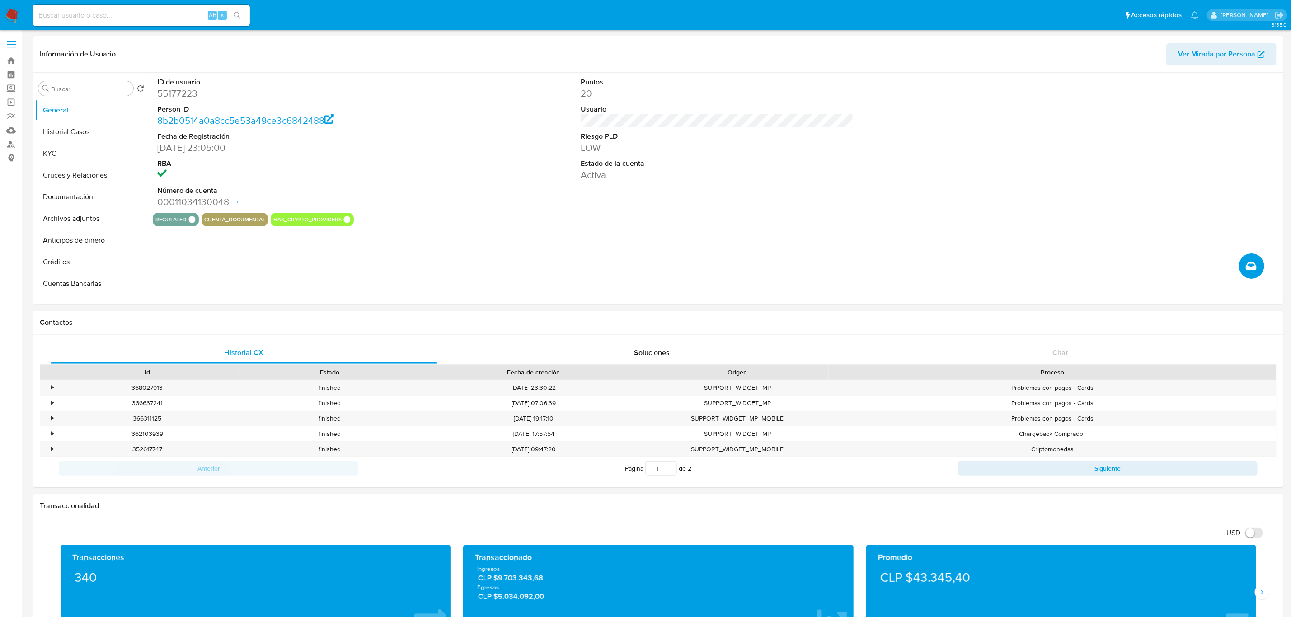
click at [1246, 263] on icon "Crear caso manual" at bounding box center [1251, 266] width 11 height 11
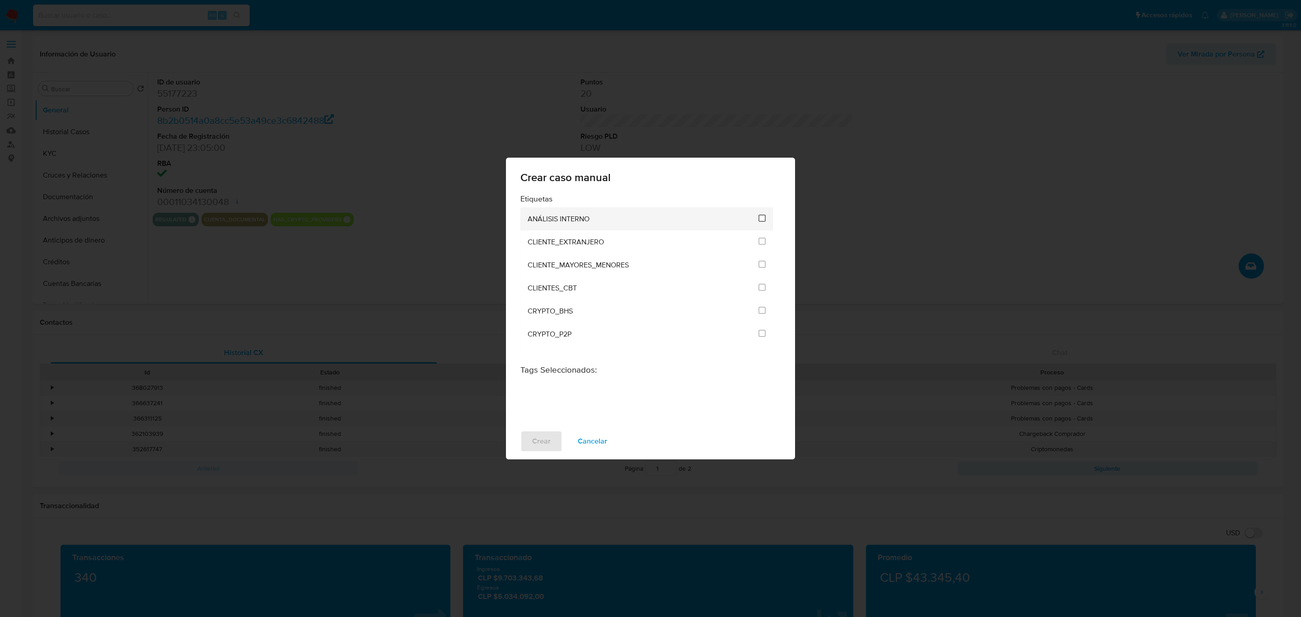
click at [759, 217] on input "1896" at bounding box center [762, 218] width 7 height 7
checkbox input "true"
click at [548, 441] on span "Crear" at bounding box center [541, 442] width 19 height 20
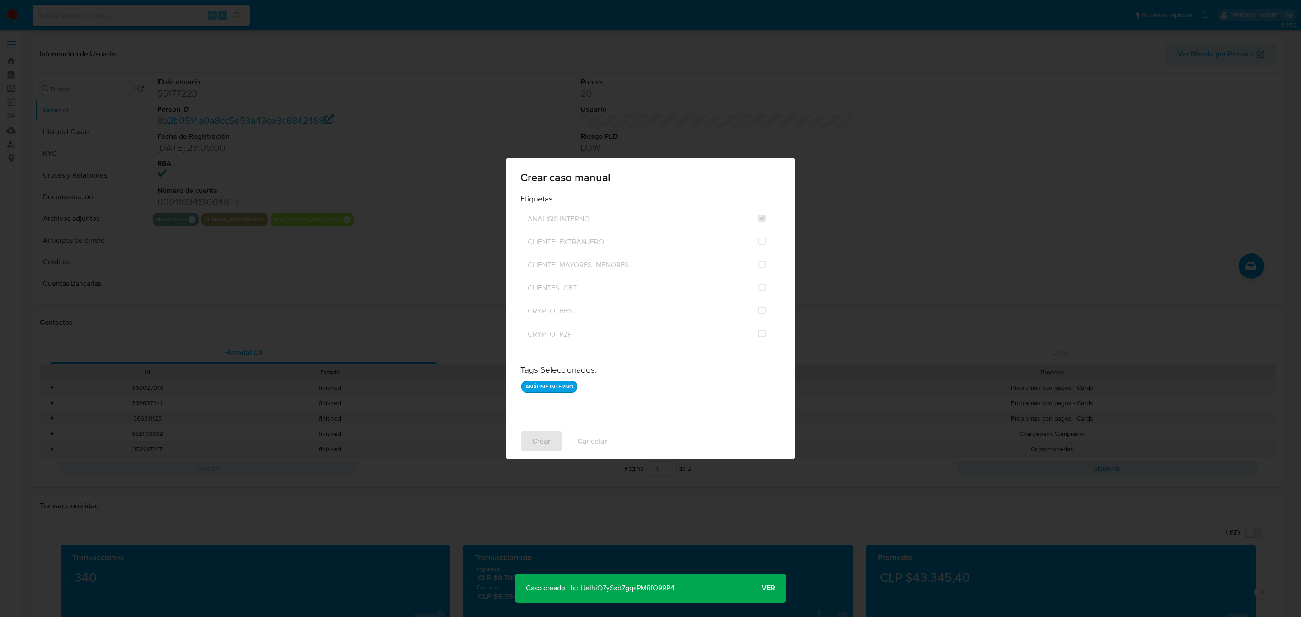
click at [632, 470] on div "Crear caso manual Etiquetas ANÁLISIS INTERNO CLIENTE_EXTRANJERO CLIENTE_MAYORES…" at bounding box center [650, 308] width 1301 height 617
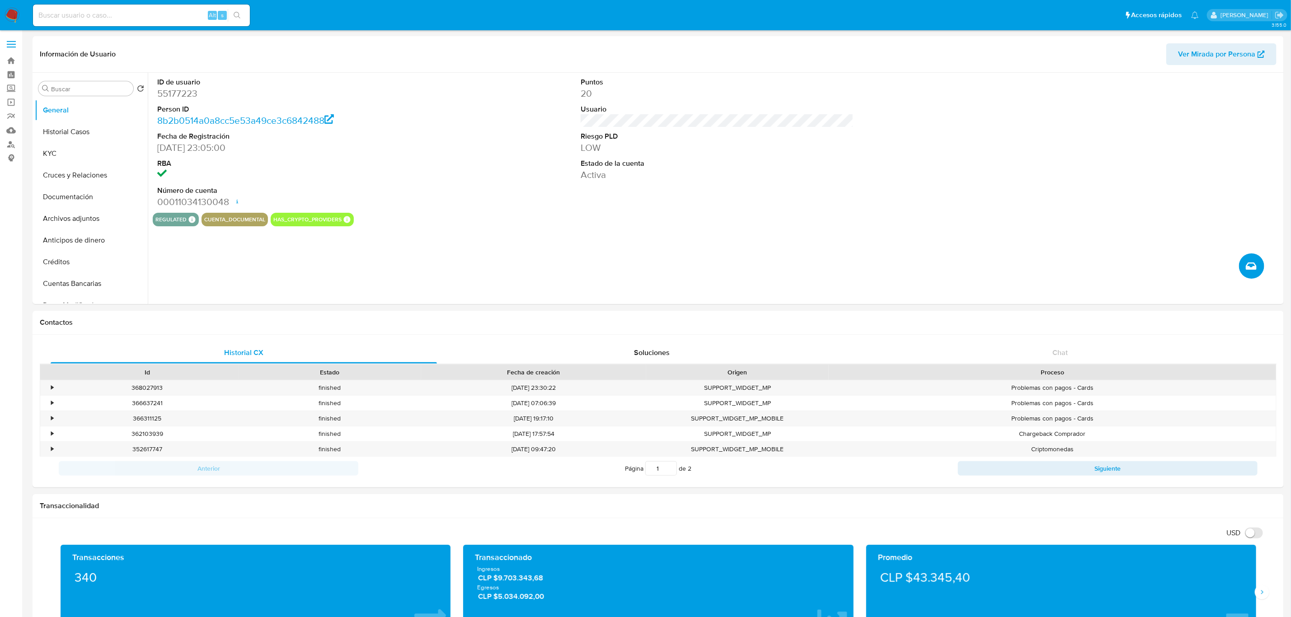
click at [1245, 262] on button "Crear caso manual" at bounding box center [1251, 266] width 25 height 25
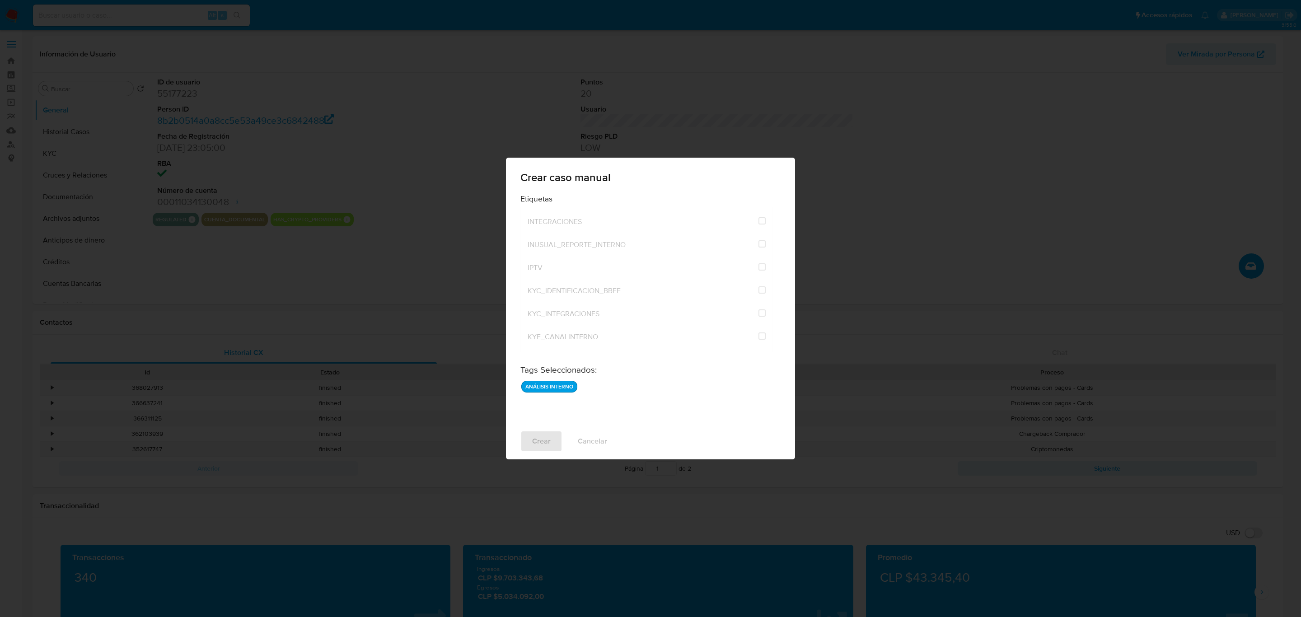
scroll to position [2180, 0]
click at [376, 305] on div "Crear caso manual Etiquetas ANÁLISIS INTERNO CLIENTE_EXTRANJERO CLIENTE_MAYORES…" at bounding box center [650, 308] width 1301 height 617
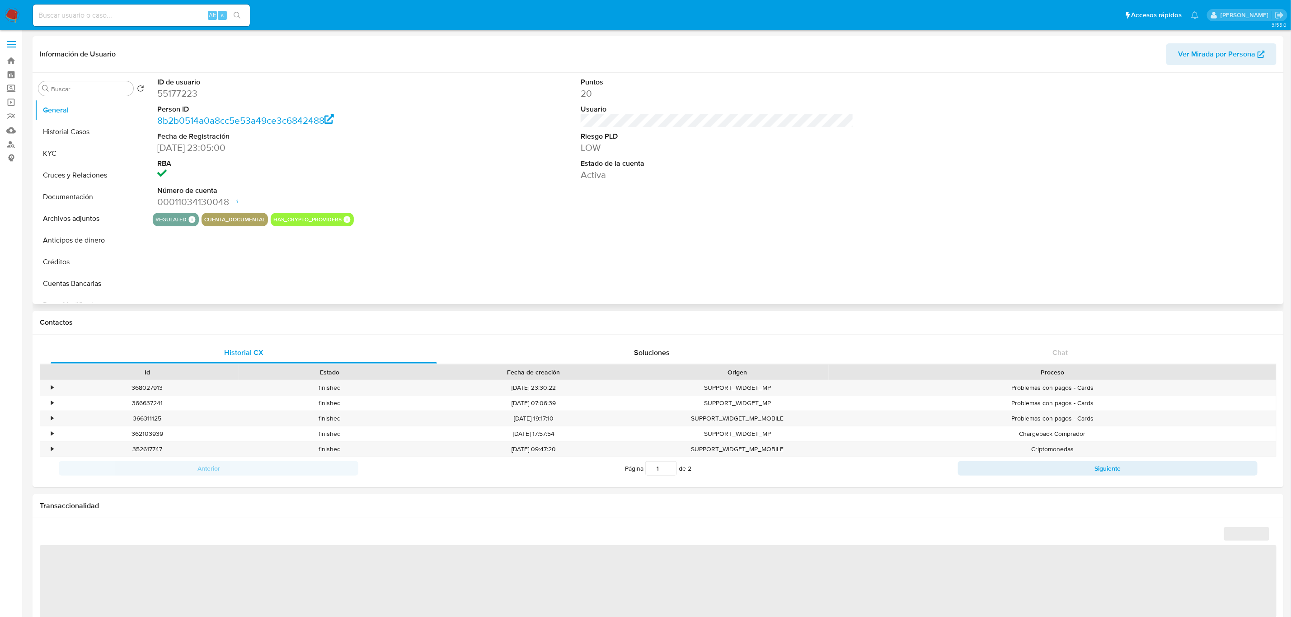
select select "10"
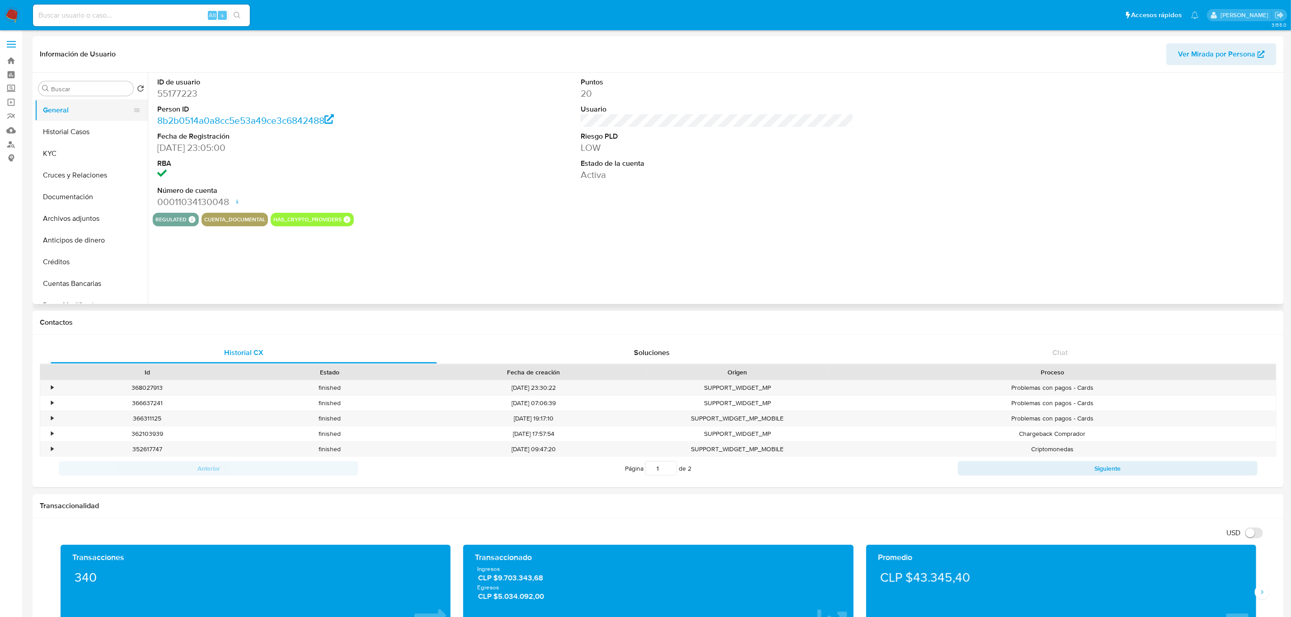
click at [80, 119] on button "General" at bounding box center [88, 110] width 106 height 22
click at [59, 146] on button "KYC" at bounding box center [88, 154] width 106 height 22
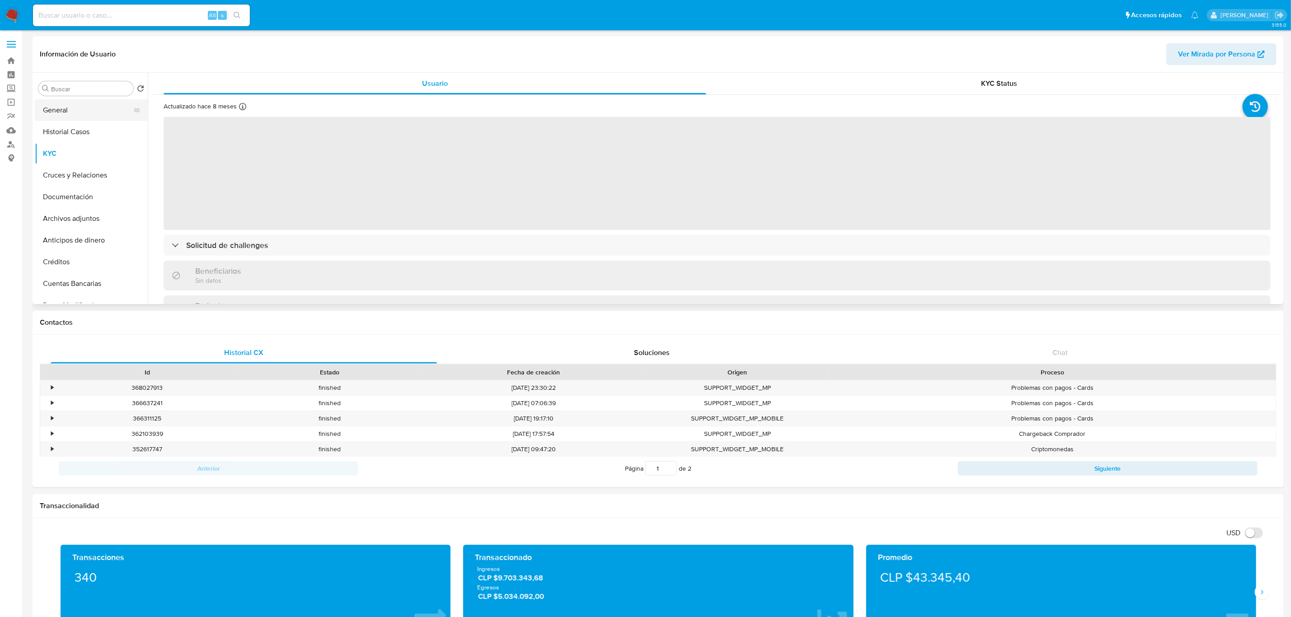
click at [74, 112] on button "General" at bounding box center [88, 110] width 106 height 22
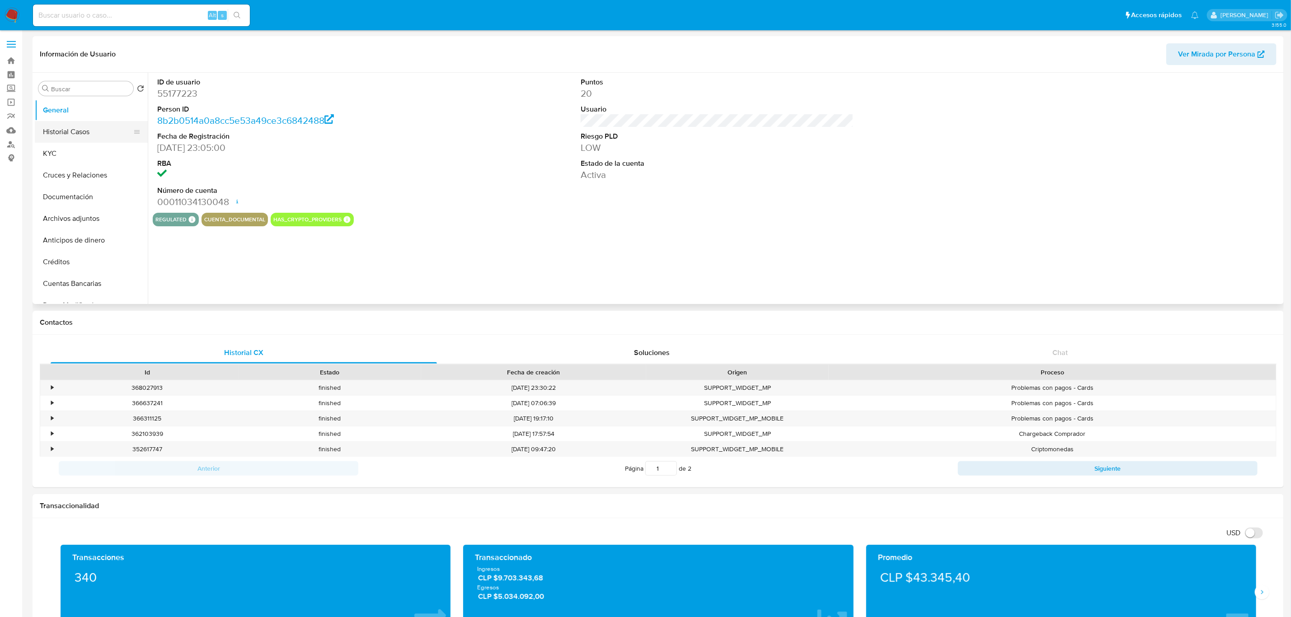
click at [75, 129] on button "Historial Casos" at bounding box center [88, 132] width 106 height 22
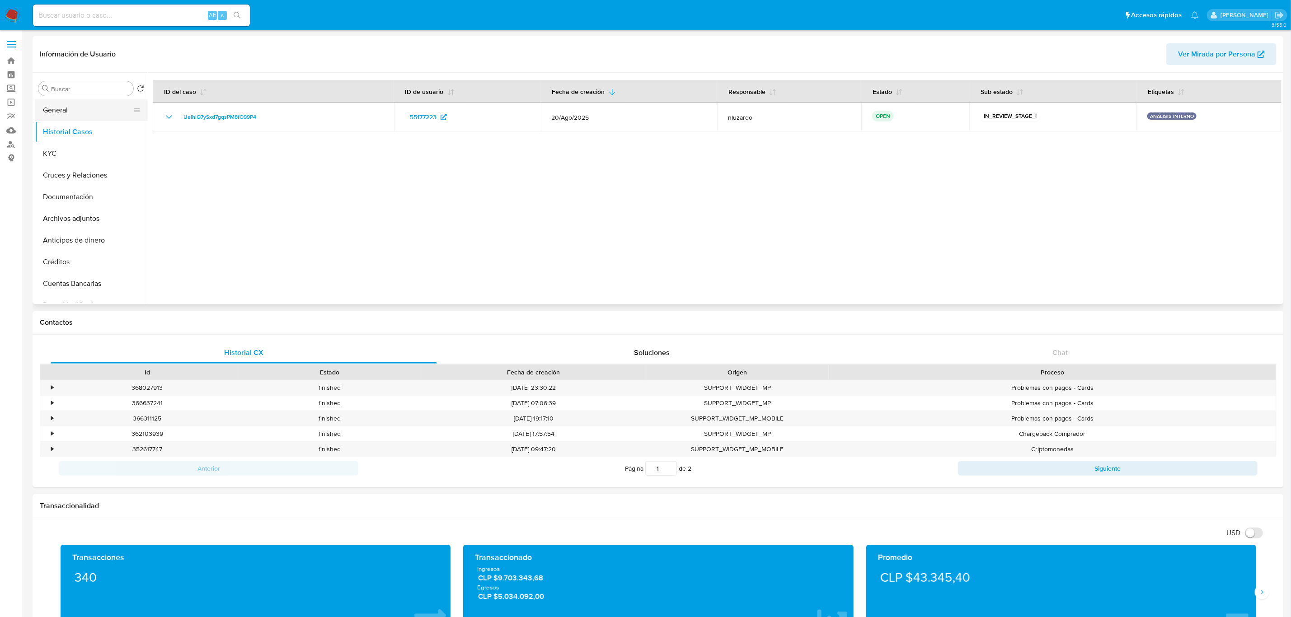
click at [68, 110] on button "General" at bounding box center [88, 110] width 106 height 22
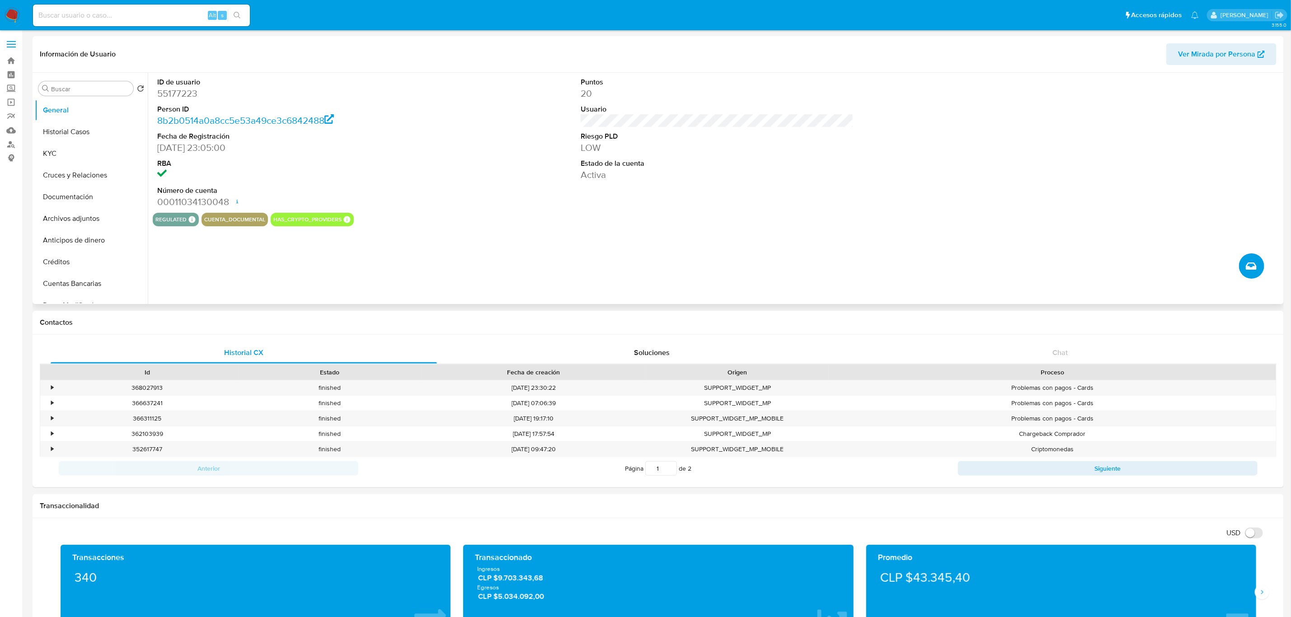
click at [1263, 263] on button "Crear caso manual" at bounding box center [1251, 266] width 25 height 25
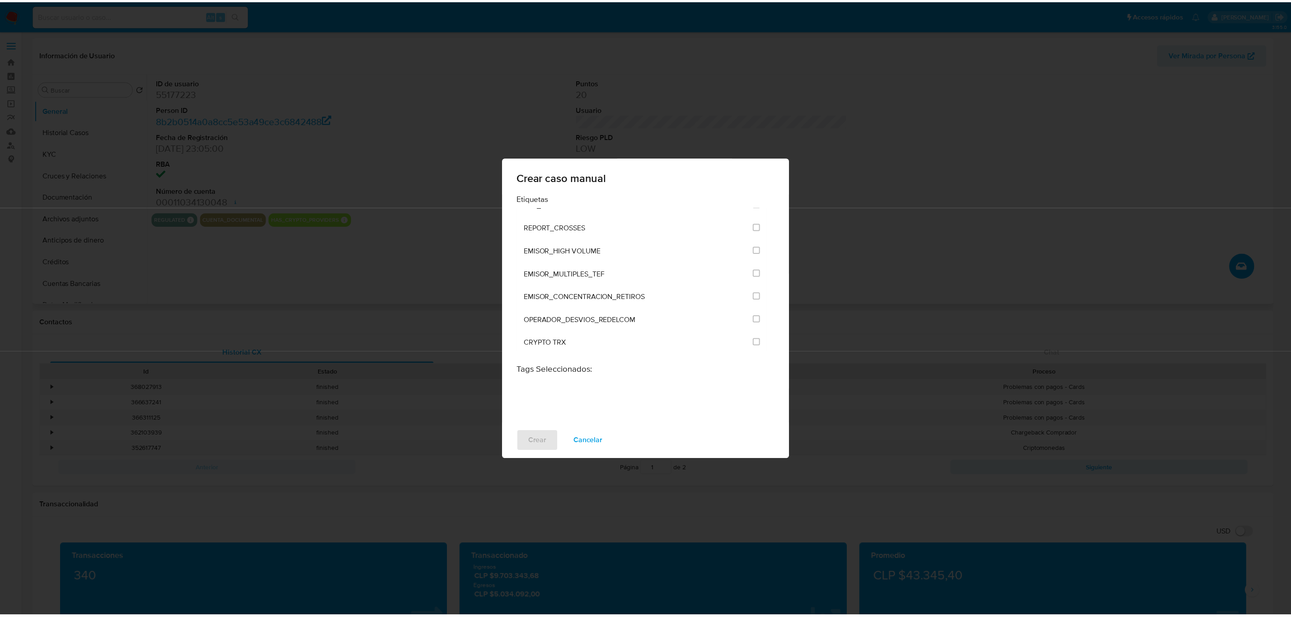
scroll to position [2180, 0]
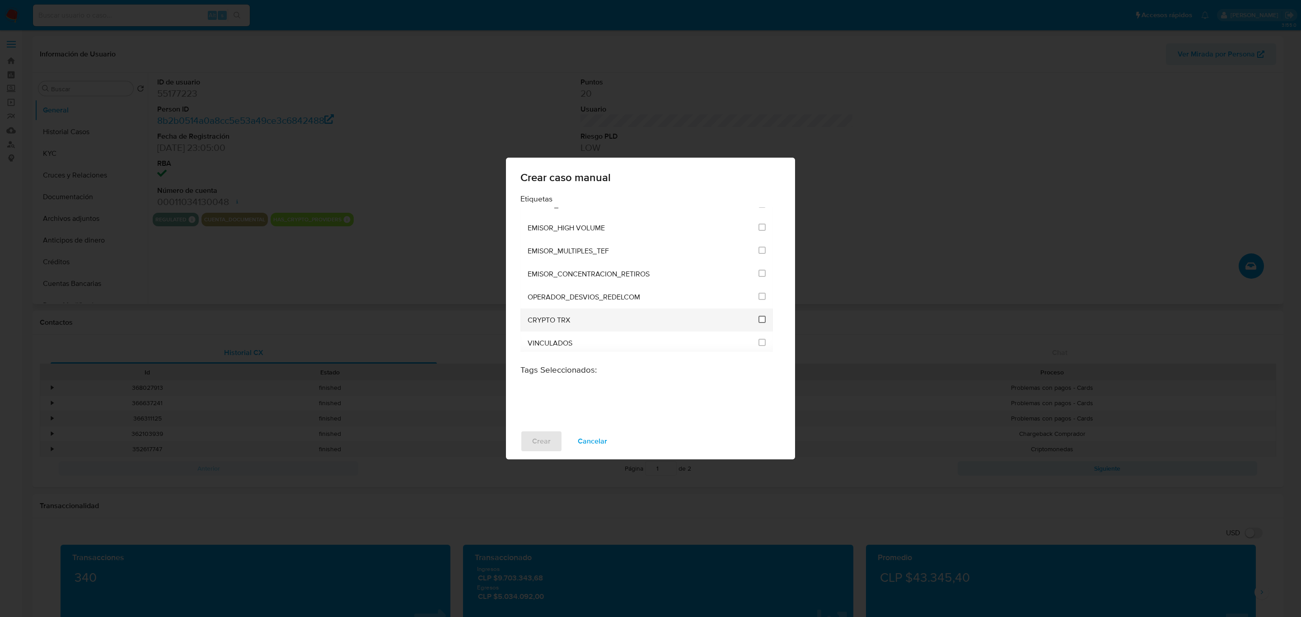
click at [759, 316] on input "3306" at bounding box center [762, 319] width 7 height 7
checkbox input "true"
click at [550, 444] on button "Crear" at bounding box center [542, 442] width 42 height 22
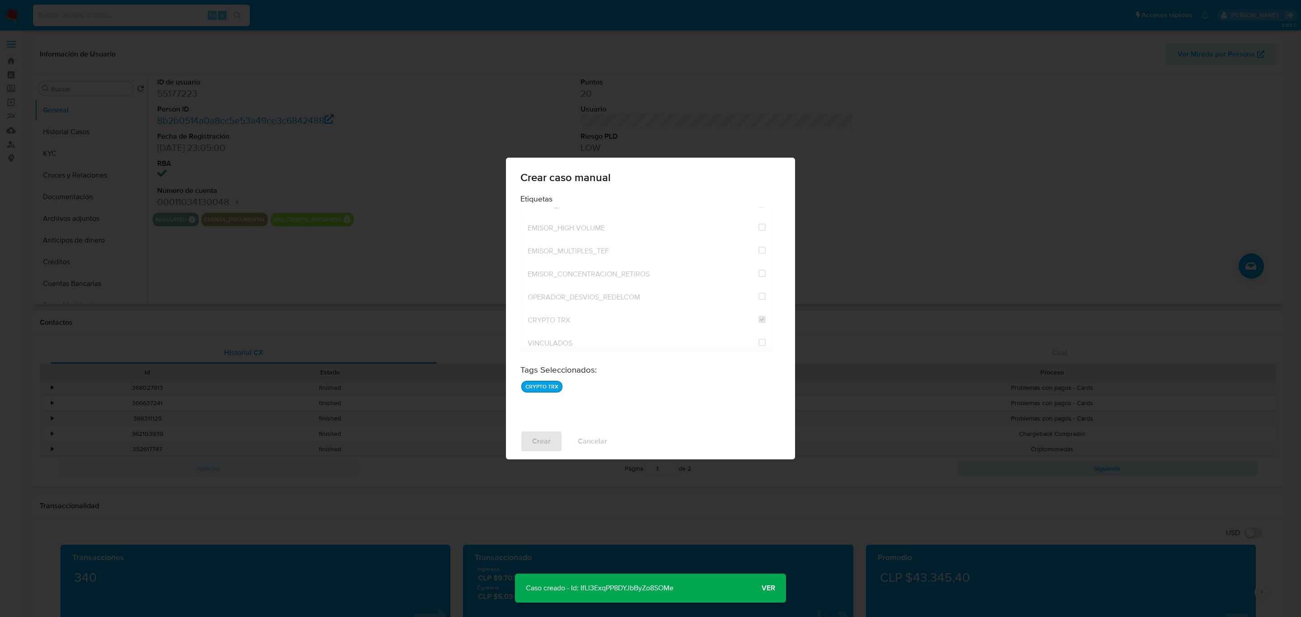
click at [642, 593] on p "Caso creado - Id: IfLl3ExqPP8DYJbByZo8SOMe" at bounding box center [599, 588] width 169 height 29
click at [951, 338] on div "Crear caso manual Etiquetas ANÁLISIS INTERNO CLIENTE_EXTRANJERO CLIENTE_MAYORES…" at bounding box center [650, 308] width 1301 height 617
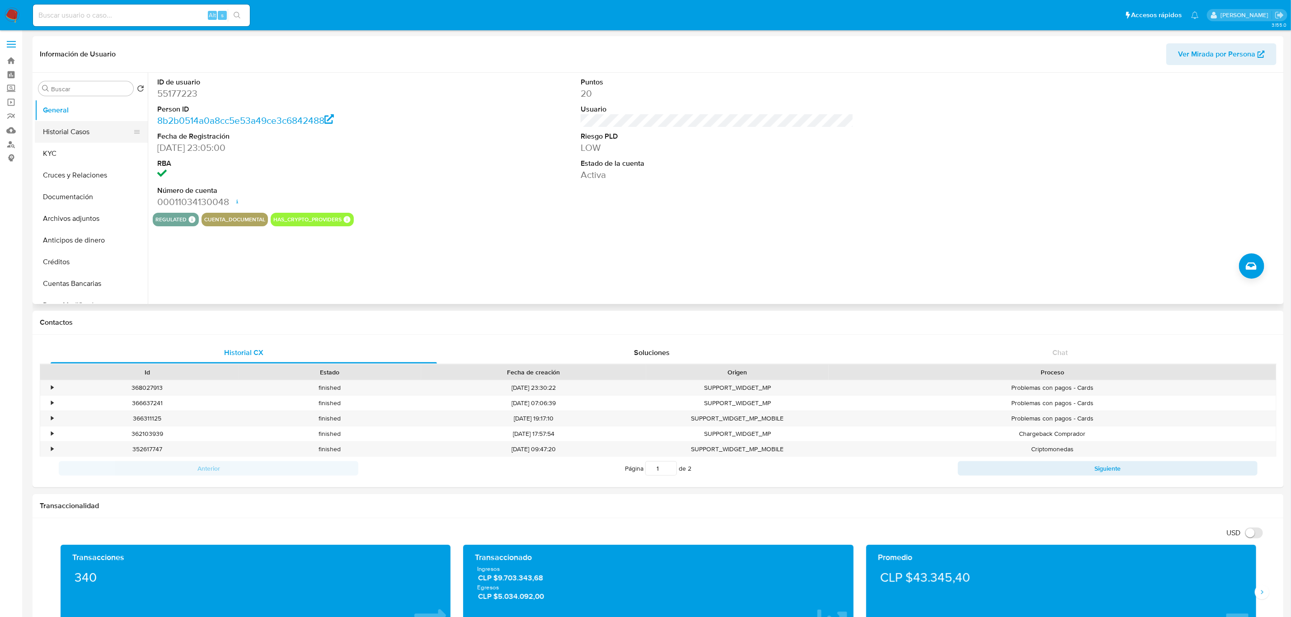
click at [72, 131] on button "Historial Casos" at bounding box center [88, 132] width 106 height 22
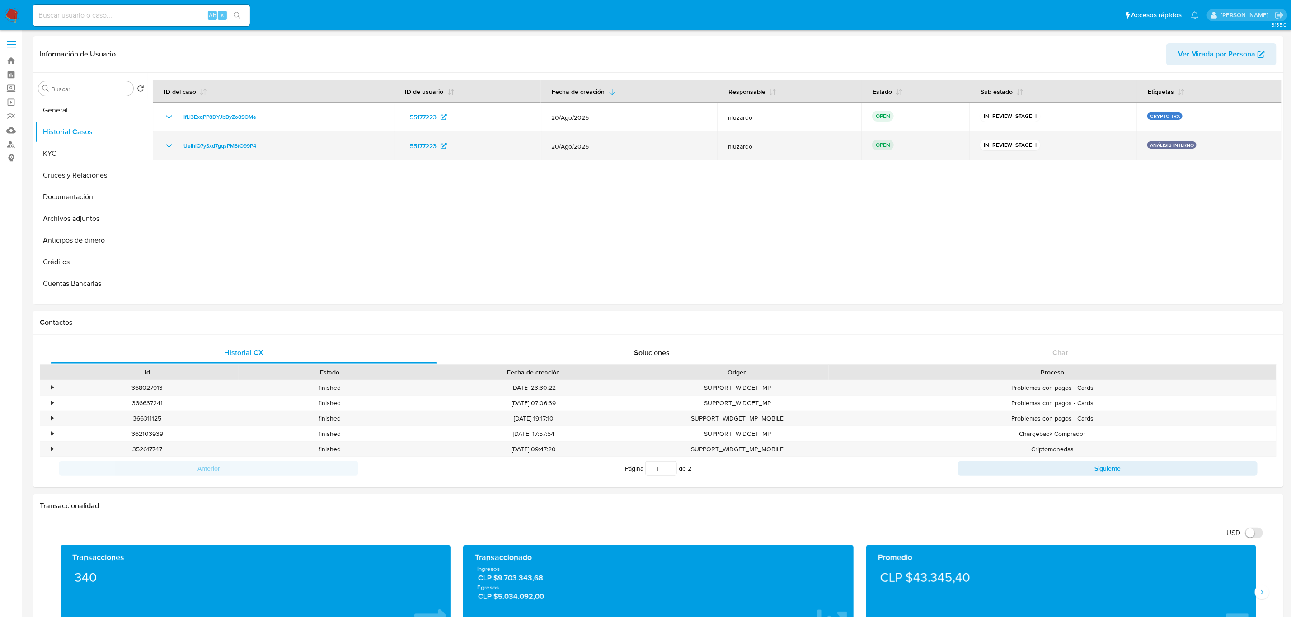
click at [233, 152] on td "UelhiQ7ySxd7gqsPM8fO99P4" at bounding box center [273, 145] width 241 height 29
click at [235, 150] on span "UelhiQ7ySxd7gqsPM8fO99P4" at bounding box center [219, 146] width 73 height 11
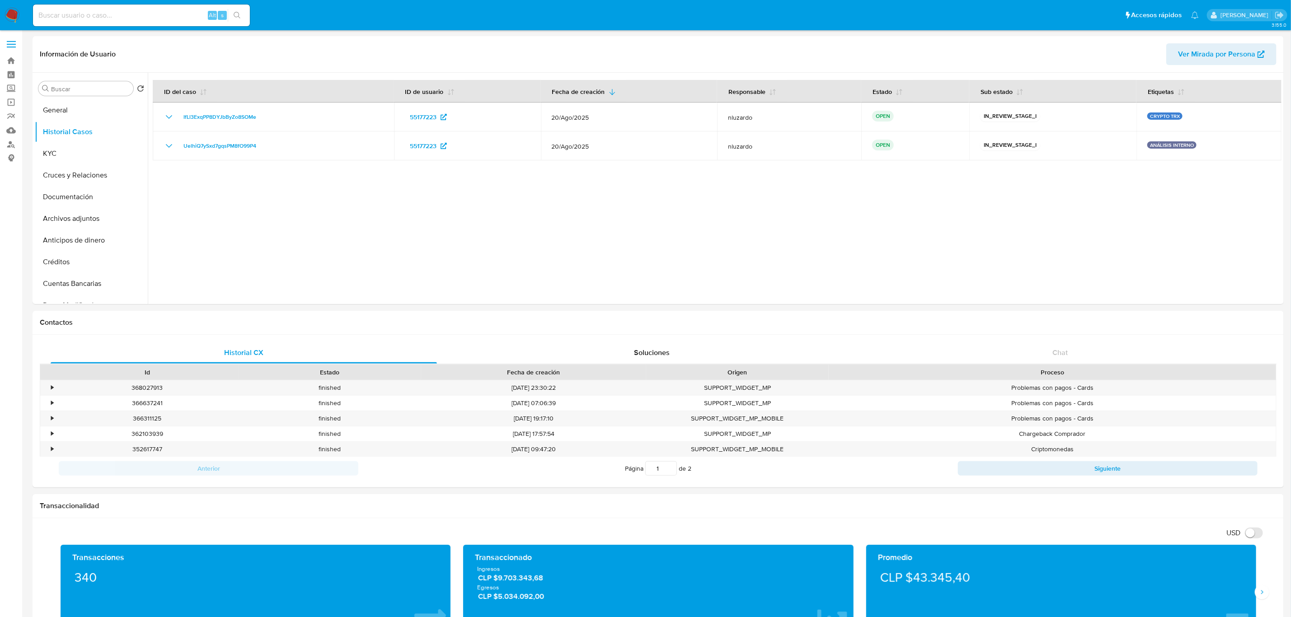
drag, startPoint x: 251, startPoint y: 122, endPoint x: 263, endPoint y: 243, distance: 121.2
click at [263, 242] on div at bounding box center [715, 188] width 1134 height 231
click at [263, 243] on div at bounding box center [715, 188] width 1134 height 231
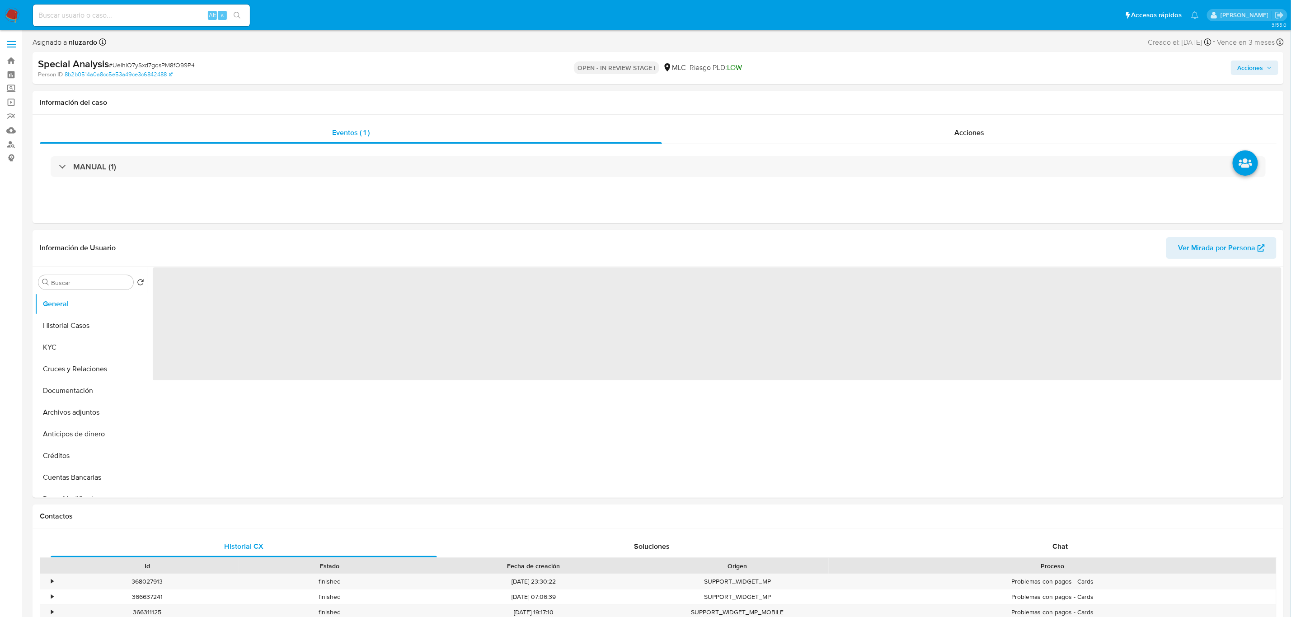
click at [1265, 73] on span "Acciones" at bounding box center [1254, 67] width 35 height 13
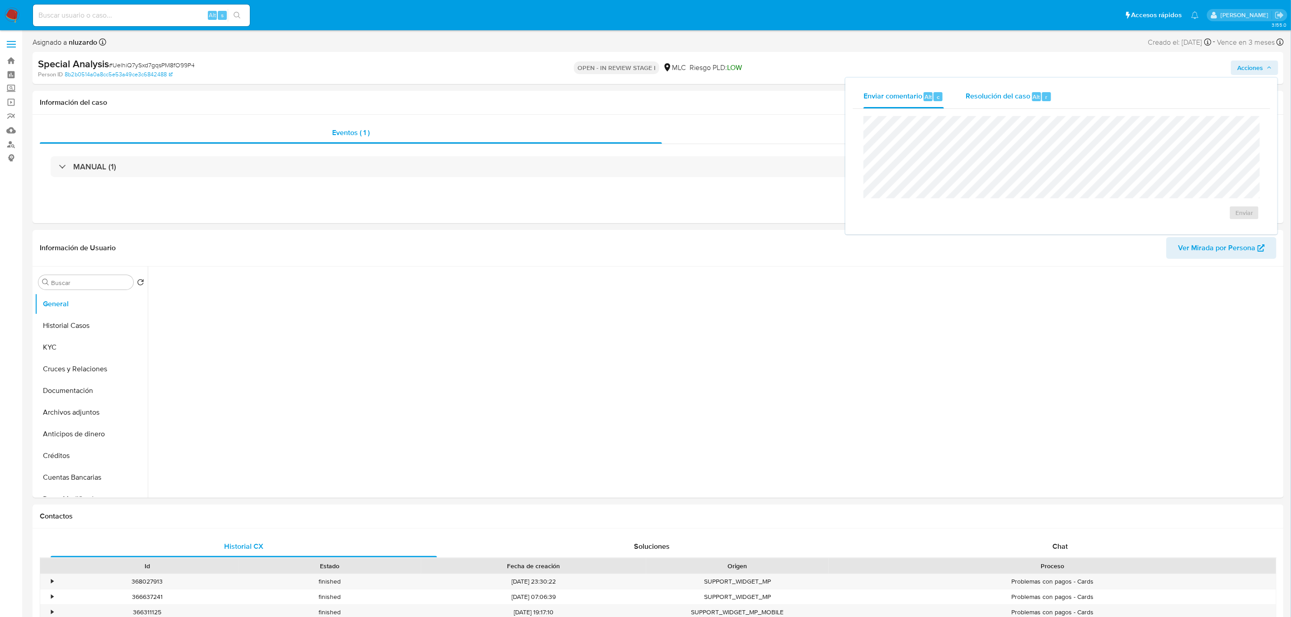
click at [1006, 99] on span "Resolución del caso" at bounding box center [998, 96] width 65 height 10
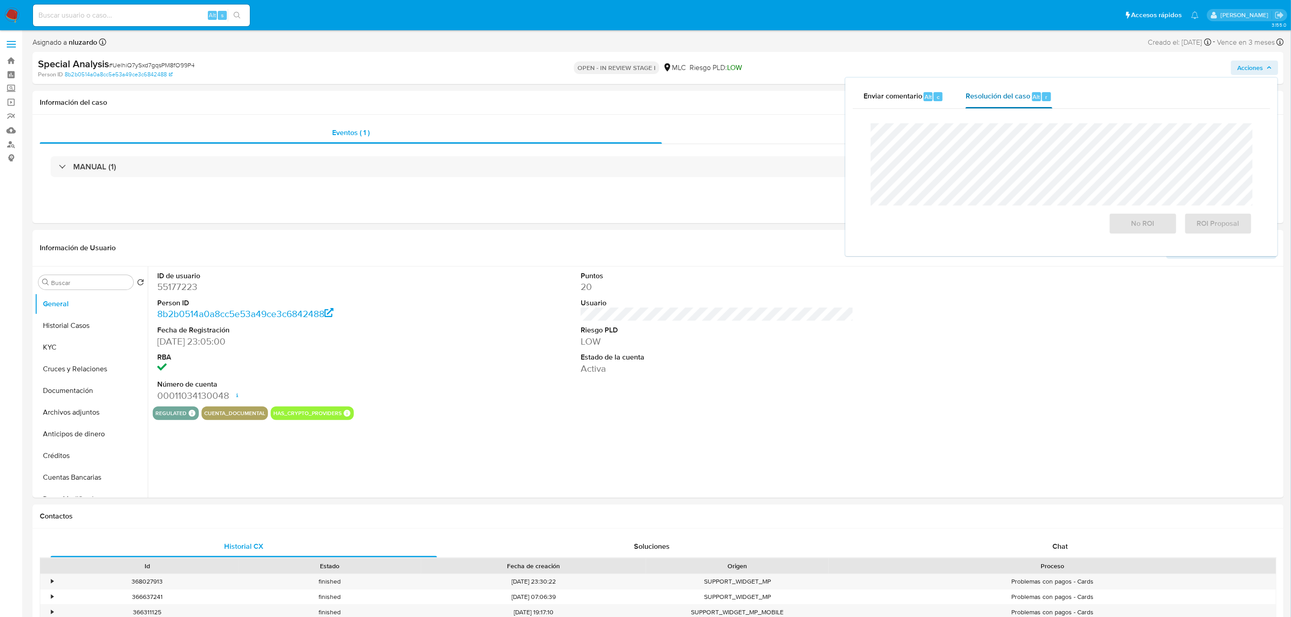
select select "10"
click at [1139, 232] on span "No ROI" at bounding box center [1143, 224] width 44 height 20
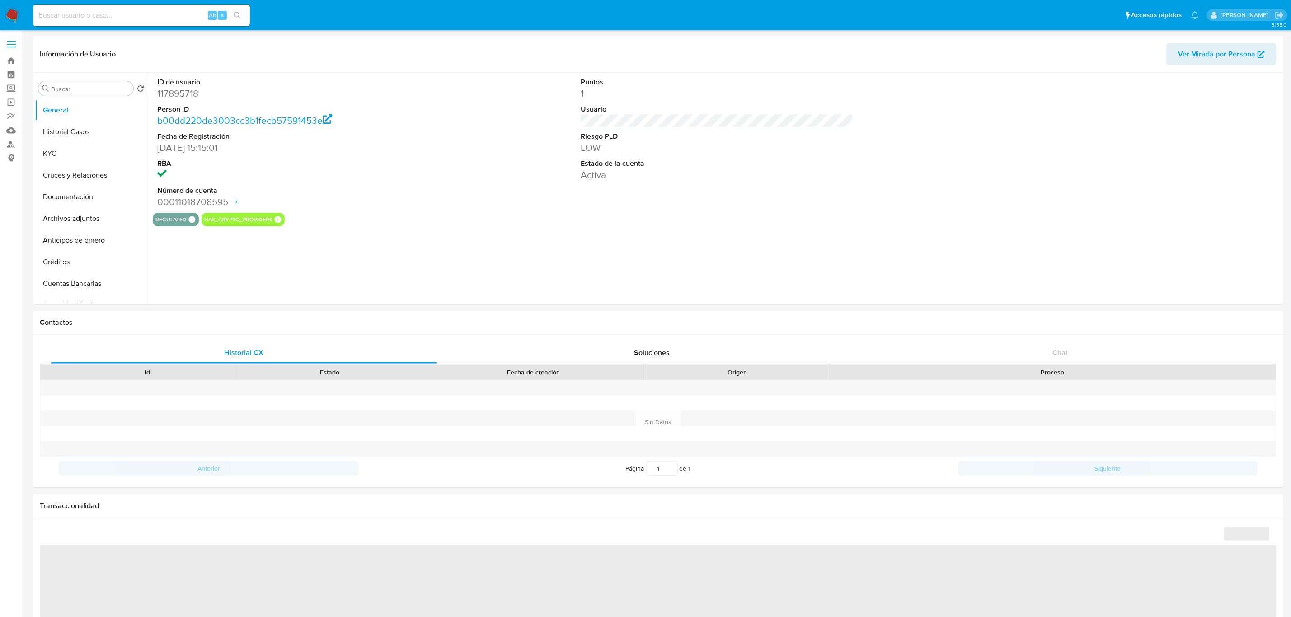
select select "10"
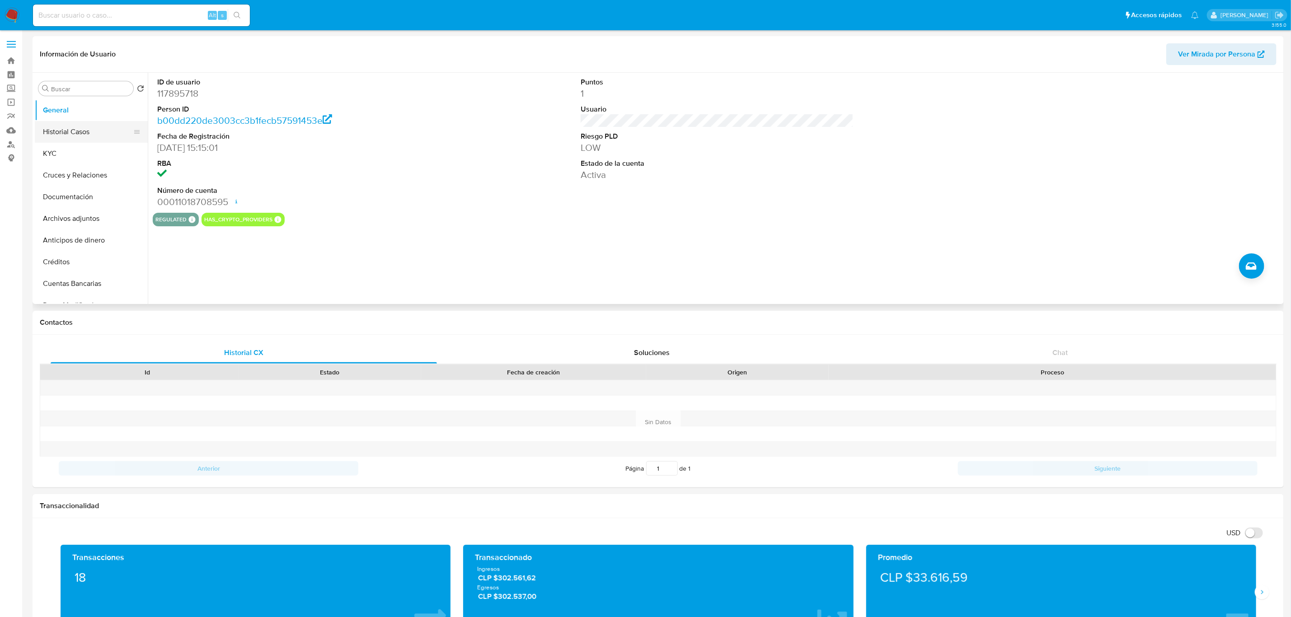
click at [69, 132] on button "Historial Casos" at bounding box center [88, 132] width 106 height 22
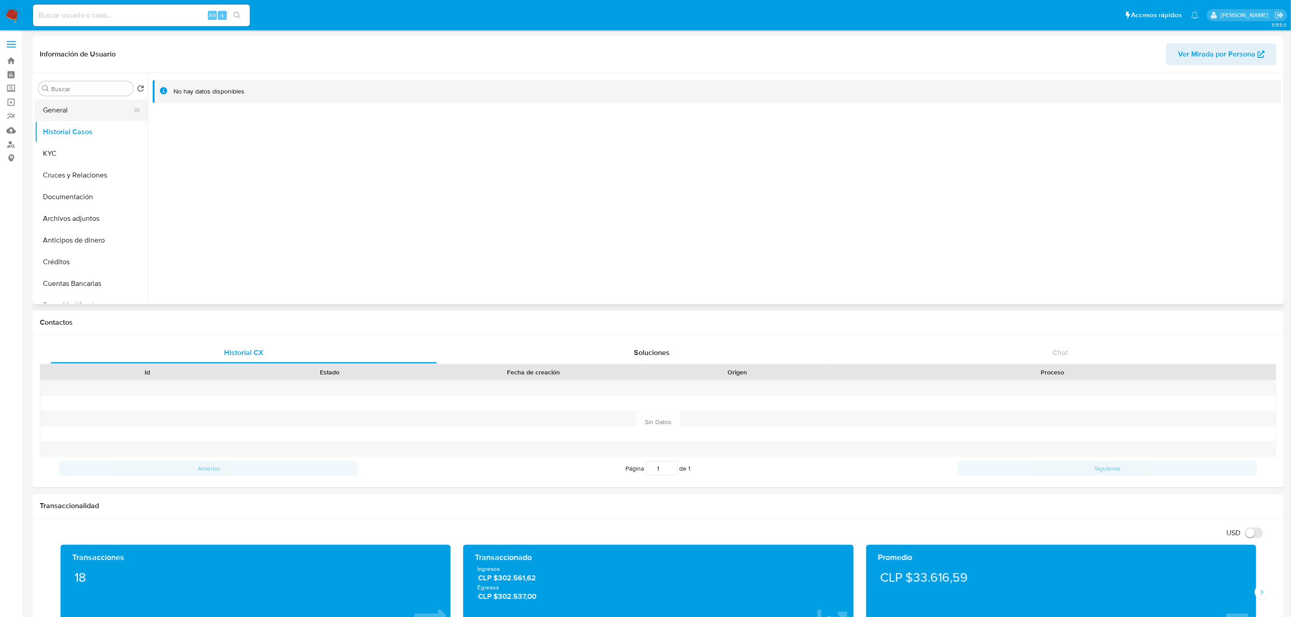
click at [59, 107] on button "General" at bounding box center [88, 110] width 106 height 22
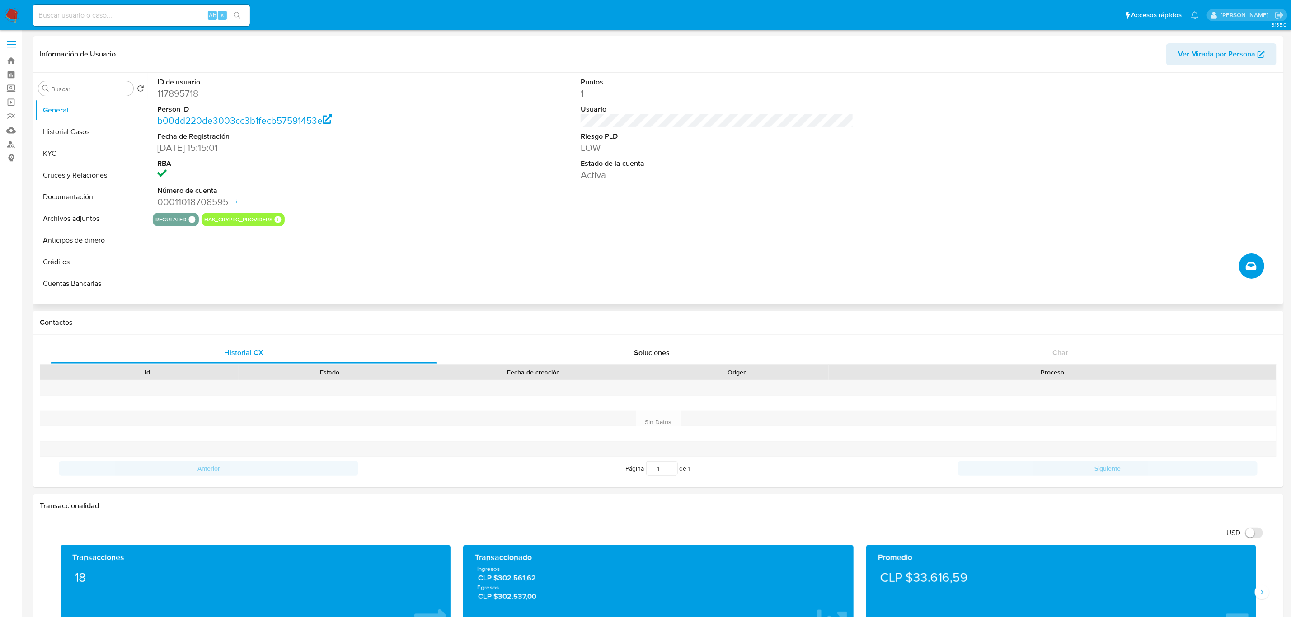
click at [1242, 266] on button "Crear caso manual" at bounding box center [1251, 266] width 25 height 25
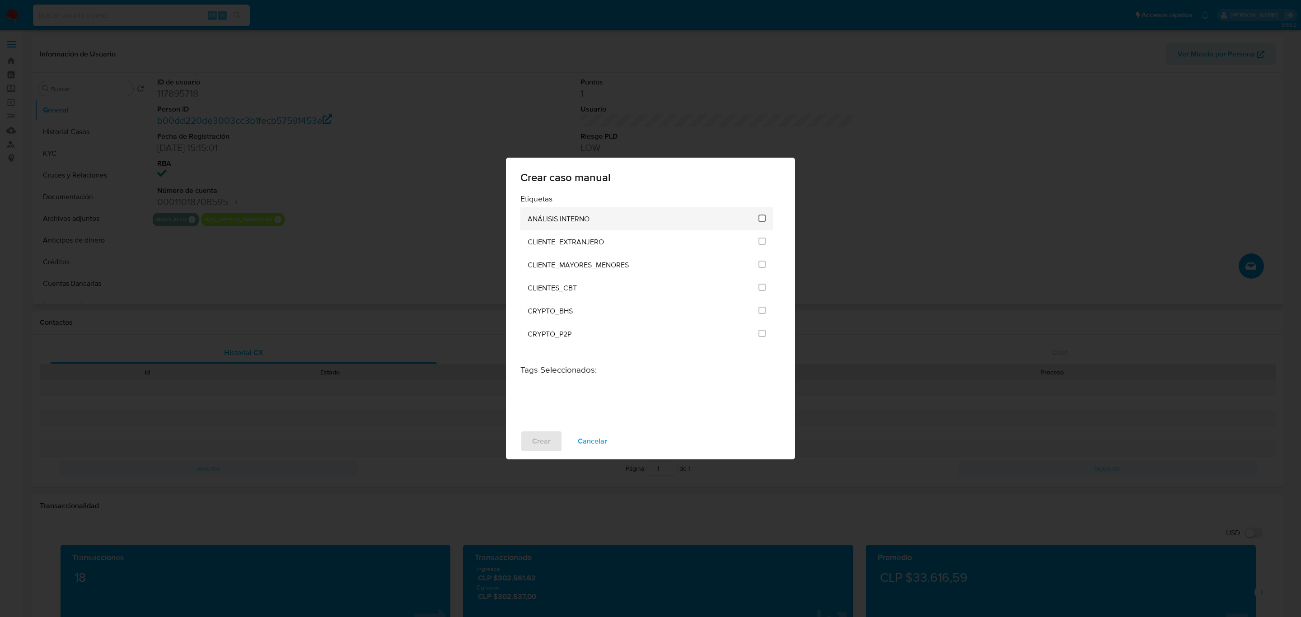
click at [759, 220] on input "1896" at bounding box center [762, 218] width 7 height 7
checkbox input "true"
click at [525, 446] on button "Crear" at bounding box center [542, 442] width 42 height 22
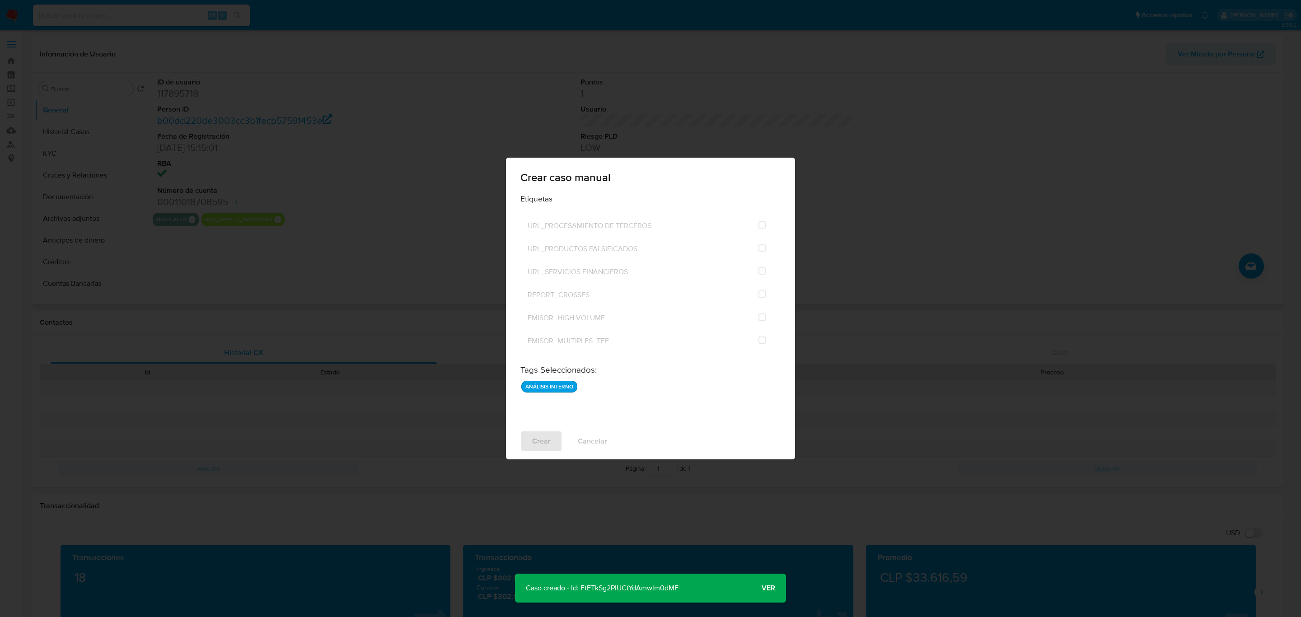
scroll to position [2180, 0]
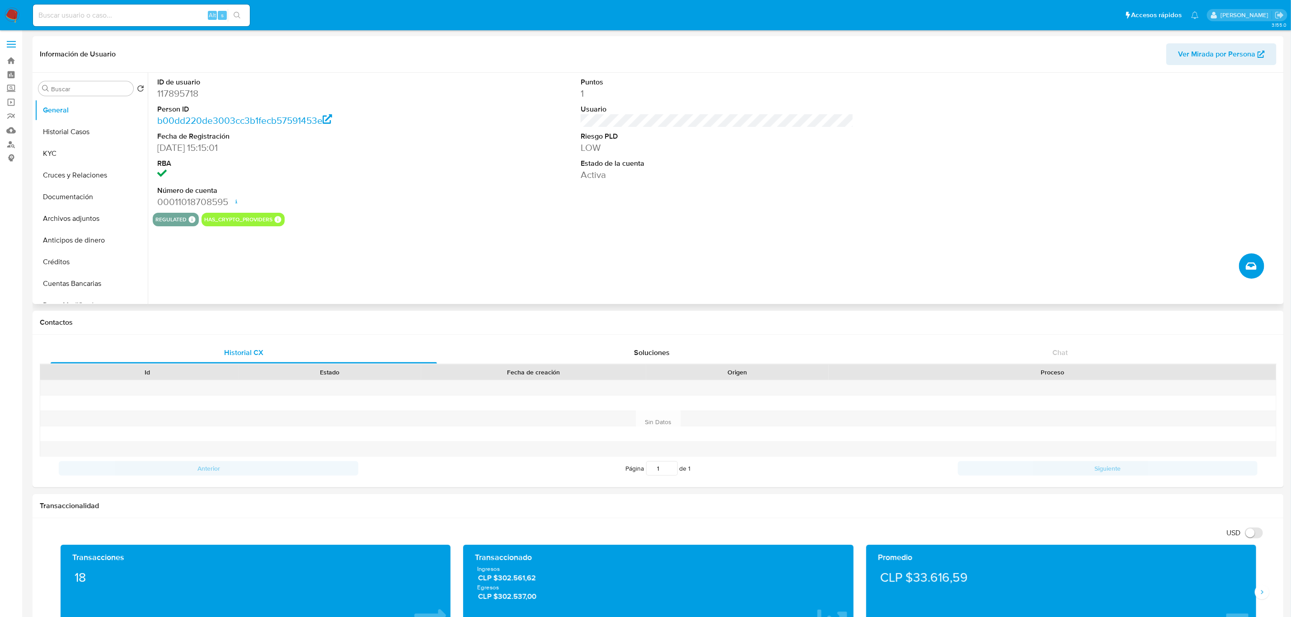
click at [1252, 263] on icon "Crear caso manual" at bounding box center [1251, 266] width 11 height 7
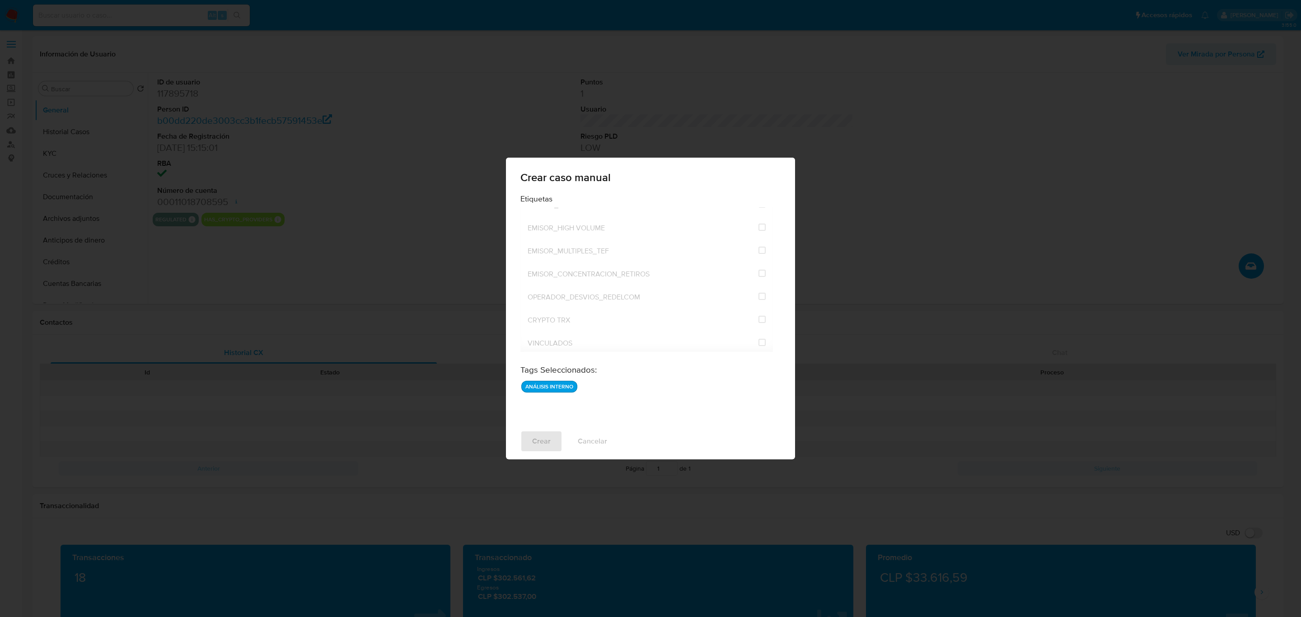
drag, startPoint x: 599, startPoint y: 444, endPoint x: 339, endPoint y: 310, distance: 292.5
click at [598, 444] on div "Crear Cancelar" at bounding box center [650, 441] width 289 height 36
drag, startPoint x: 319, startPoint y: 298, endPoint x: 325, endPoint y: 286, distance: 13.7
click at [321, 299] on div "Crear caso manual Etiquetas ANÁLISIS INTERNO CLIENTE_EXTRANJERO CLIENTE_MAYORES…" at bounding box center [650, 308] width 1301 height 617
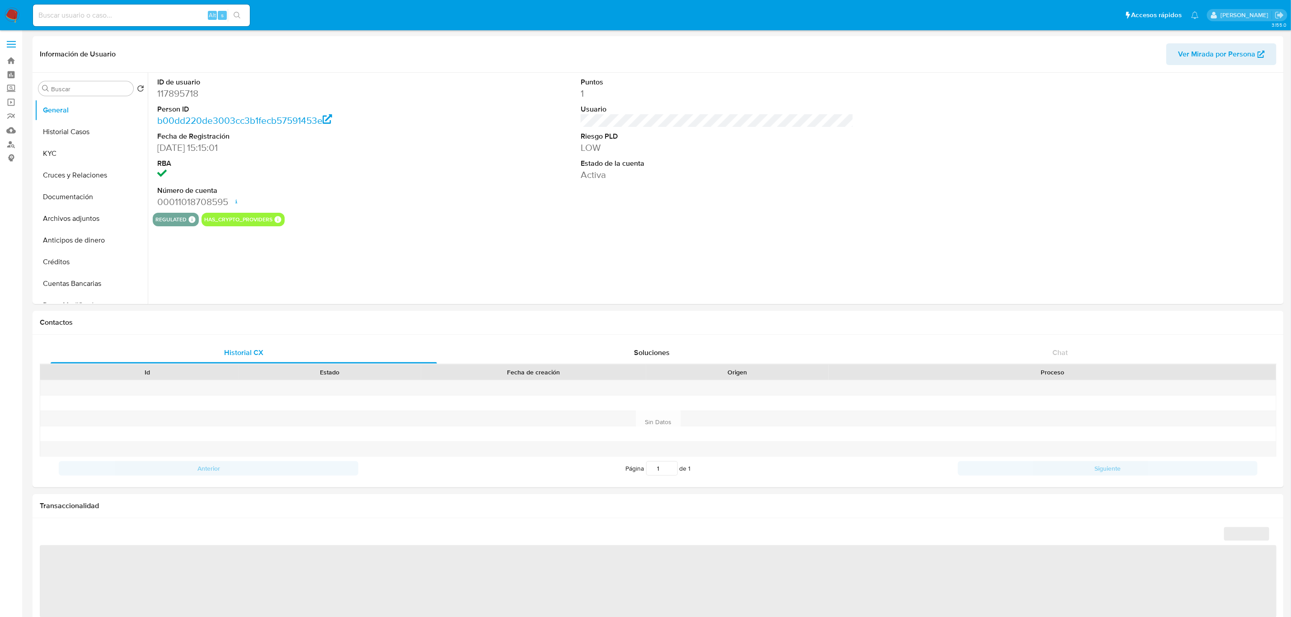
select select "10"
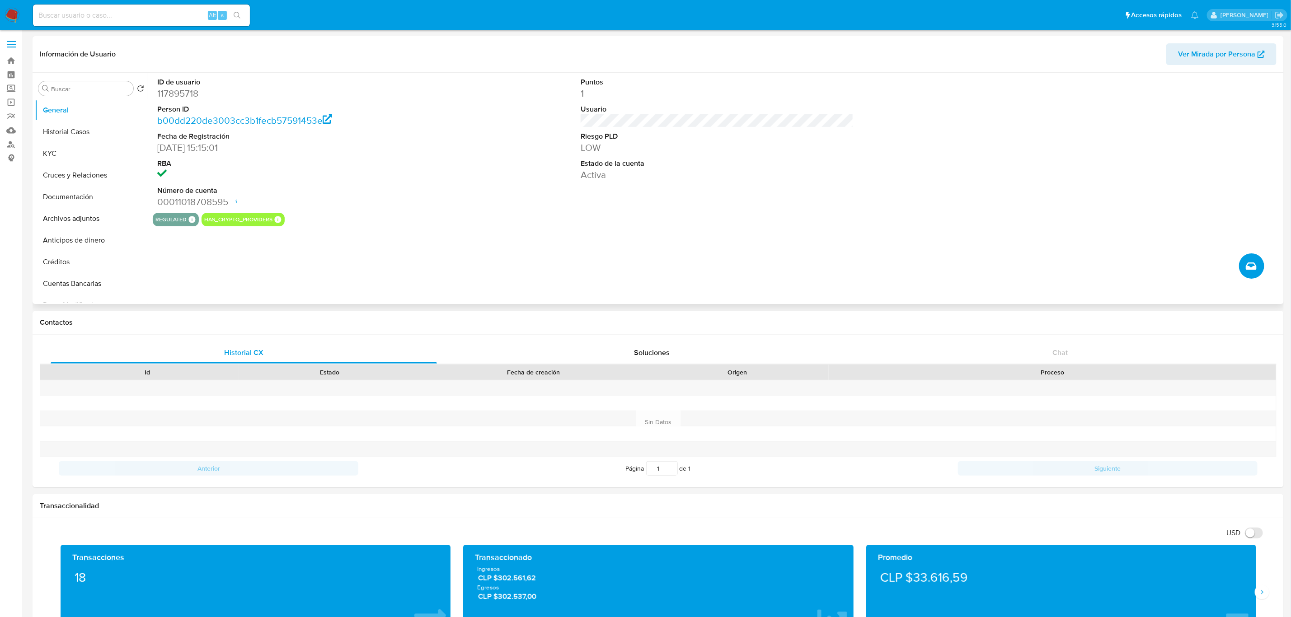
click at [1243, 269] on button "Crear caso manual" at bounding box center [1251, 266] width 25 height 25
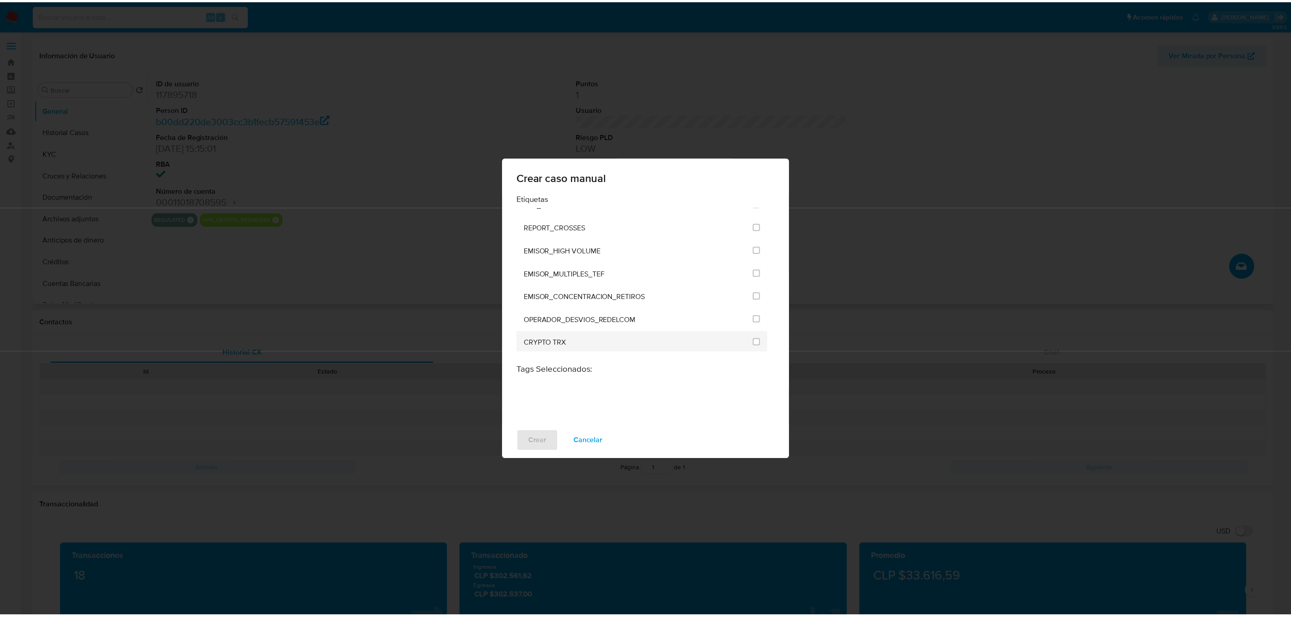
scroll to position [2180, 0]
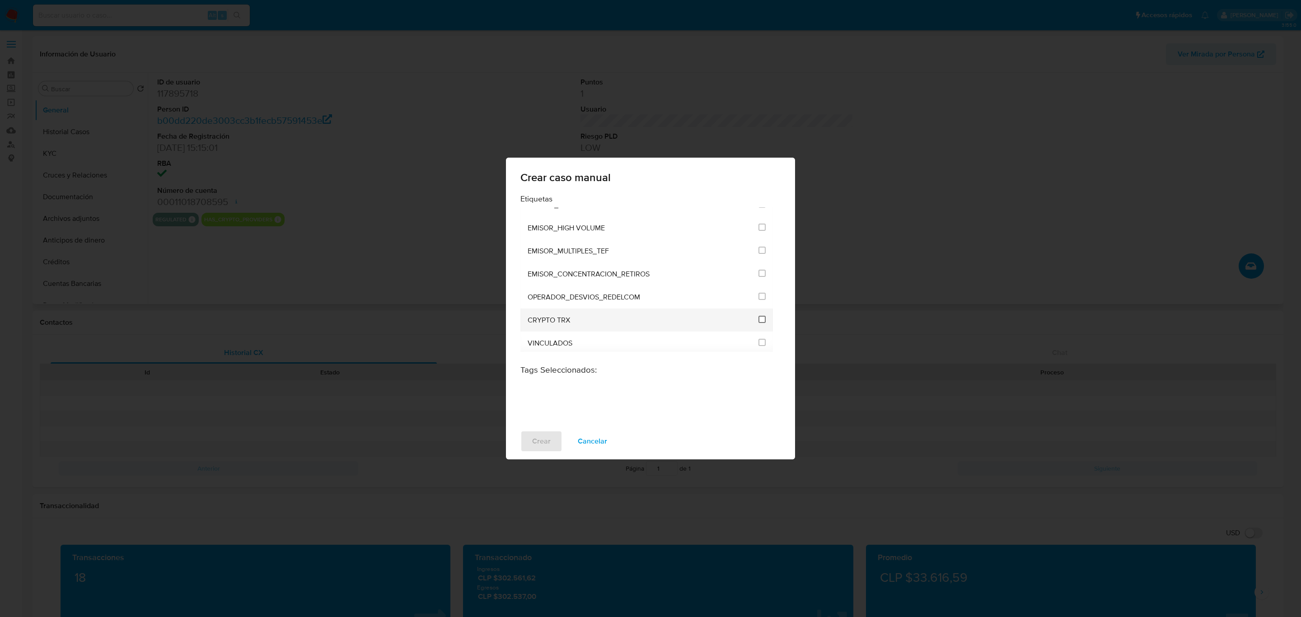
click at [759, 319] on input "3306" at bounding box center [762, 319] width 7 height 7
checkbox input "true"
click at [547, 442] on span "Crear" at bounding box center [541, 442] width 19 height 20
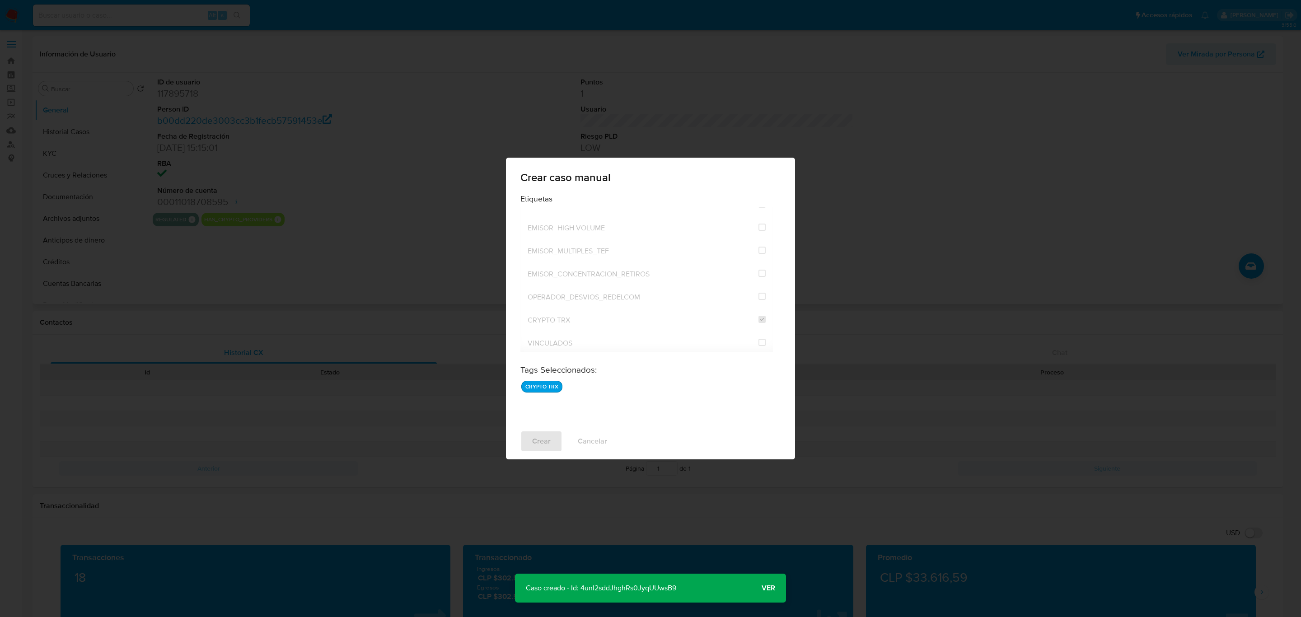
click at [628, 586] on p "Caso creado - Id: 4unI2sddJhghRs0JyqUUwsB9" at bounding box center [601, 588] width 172 height 29
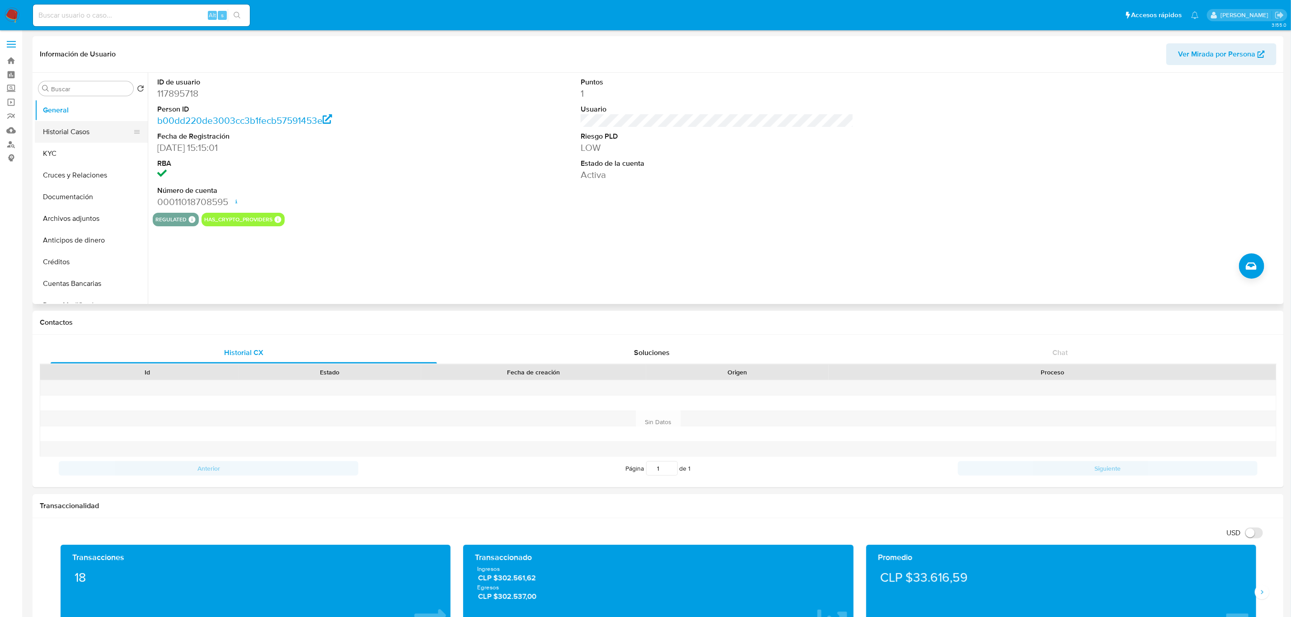
click at [53, 127] on button "Historial Casos" at bounding box center [88, 132] width 106 height 22
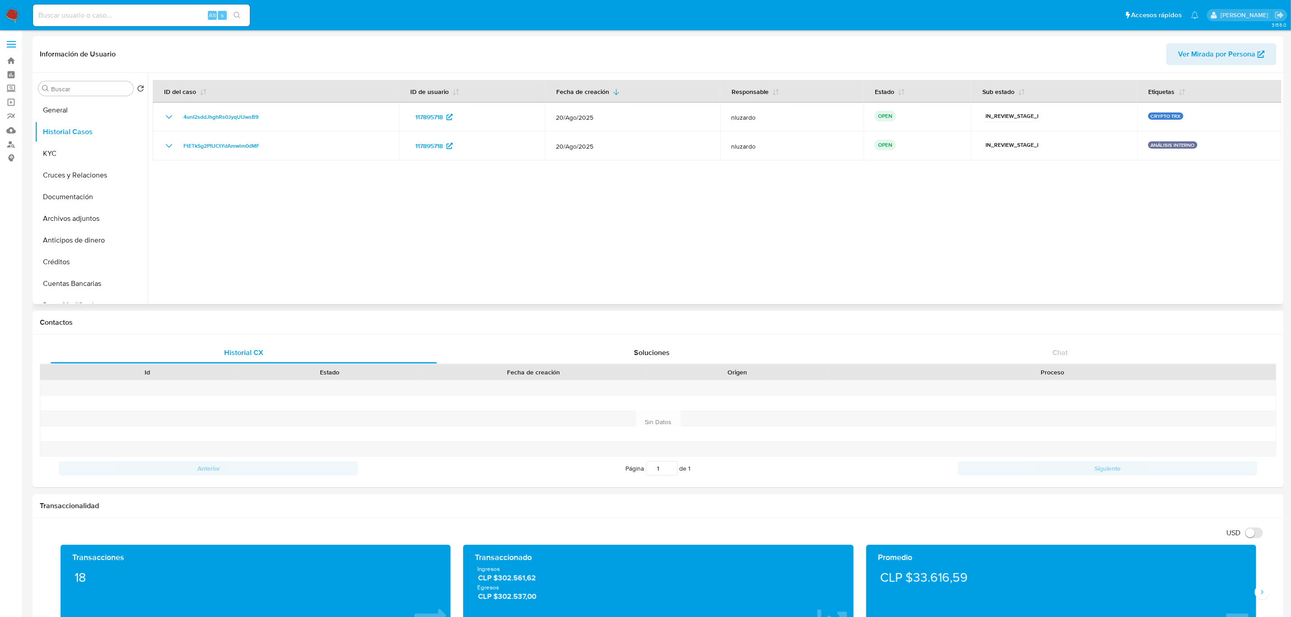
drag, startPoint x: 288, startPoint y: 118, endPoint x: 231, endPoint y: 208, distance: 106.4
click at [231, 207] on div at bounding box center [715, 188] width 1134 height 231
click at [231, 208] on div at bounding box center [715, 188] width 1134 height 231
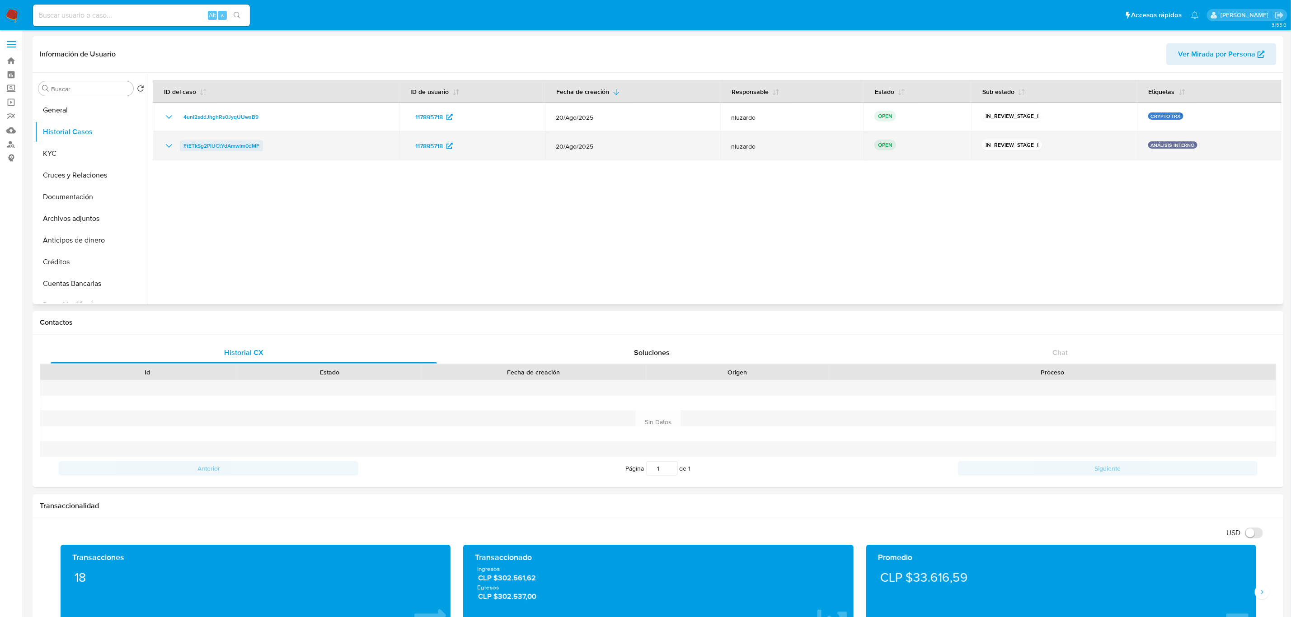
click at [237, 151] on span "FtETkSg2PIUCtYdAmwlm0dMF" at bounding box center [221, 146] width 76 height 11
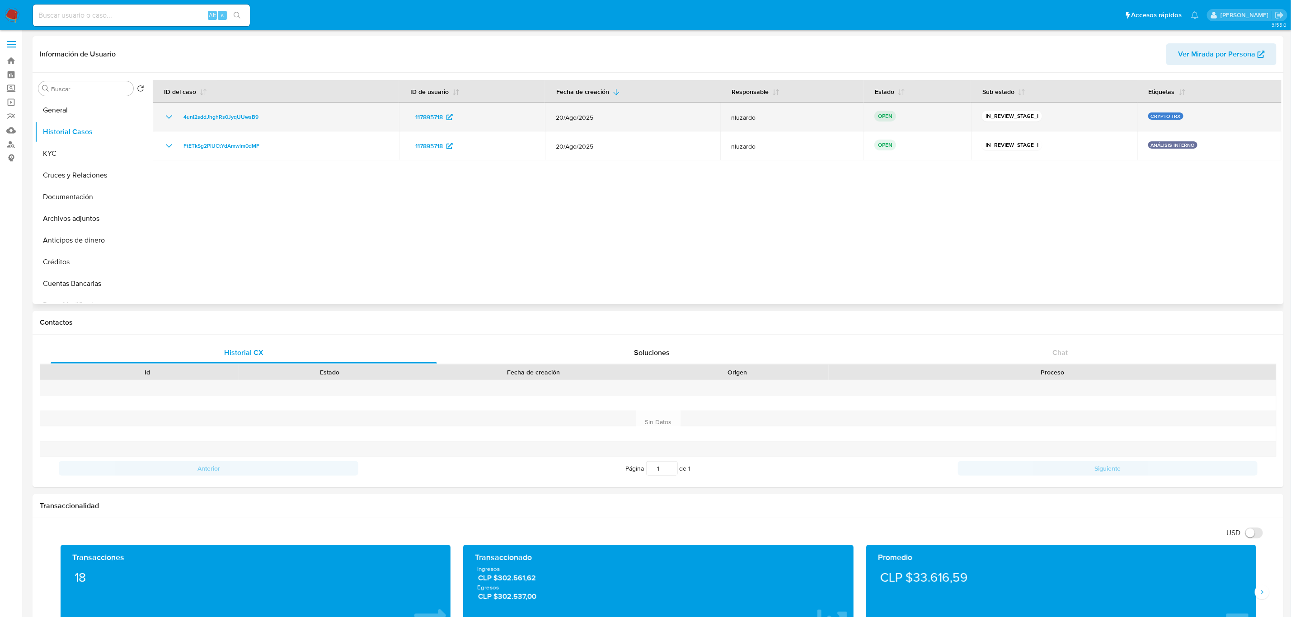
click at [324, 121] on div "4unI2sddJhghRs0JyqUUwsB9" at bounding box center [276, 117] width 225 height 11
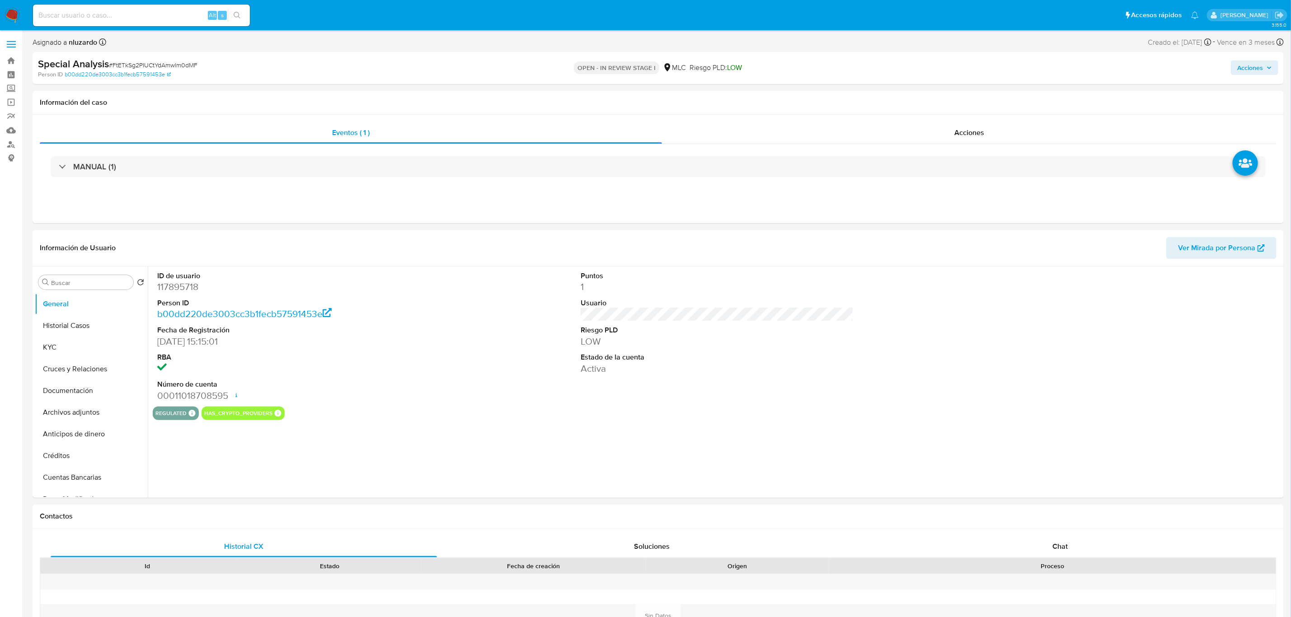
click at [1234, 71] on button "Acciones" at bounding box center [1254, 68] width 47 height 14
select select "10"
click at [996, 101] on span "Resolución del caso" at bounding box center [998, 96] width 65 height 10
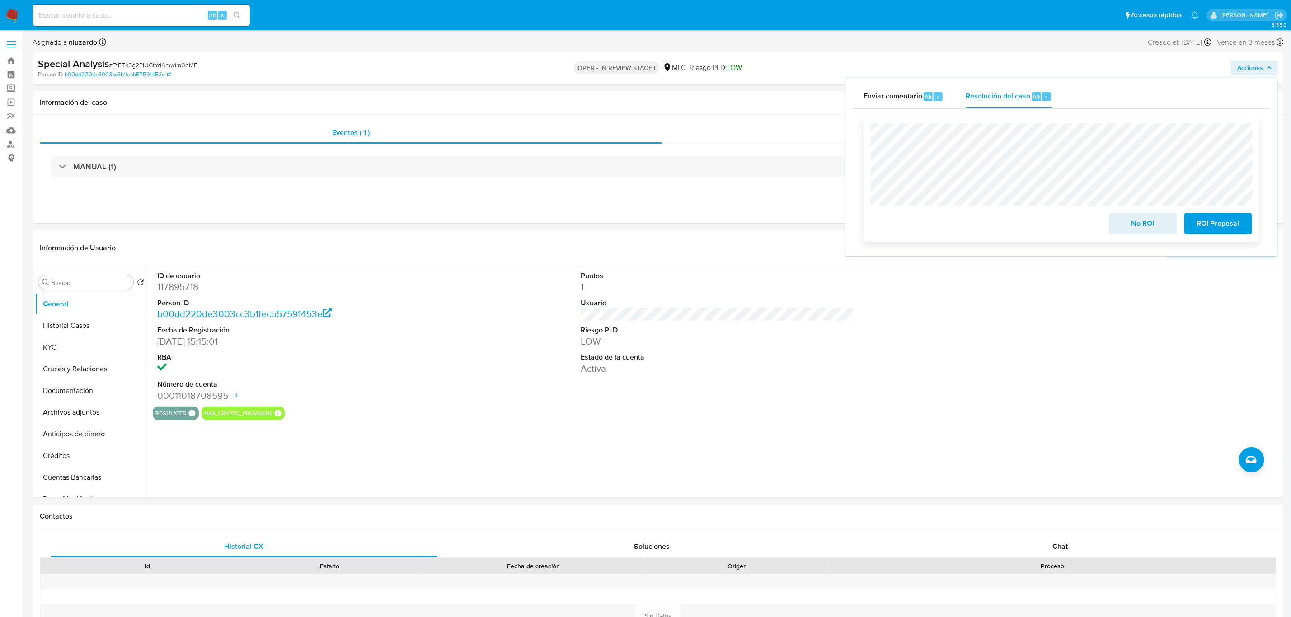
click at [1131, 217] on span "No ROI" at bounding box center [1143, 224] width 44 height 20
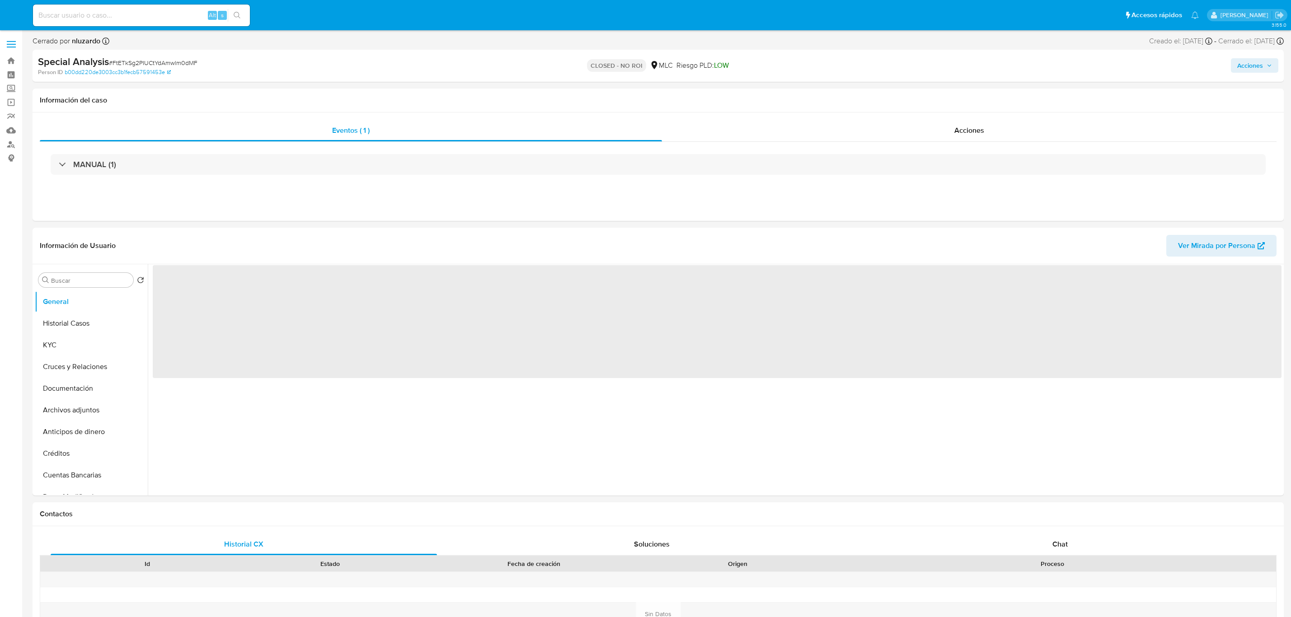
select select "10"
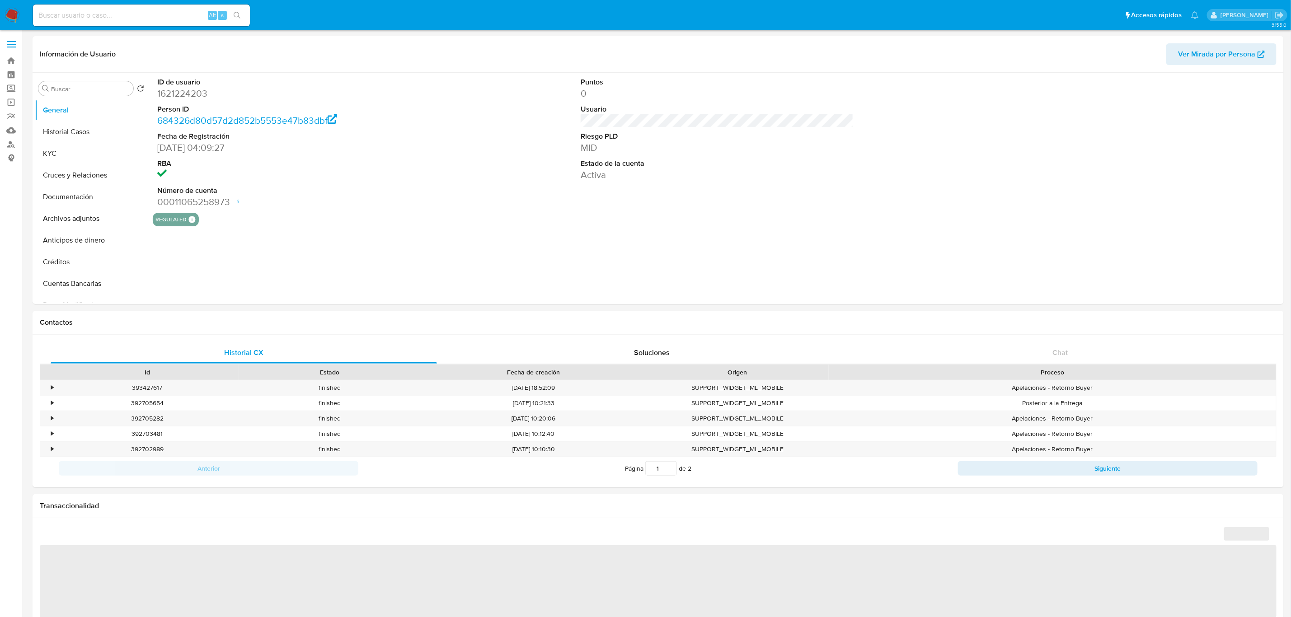
select select "10"
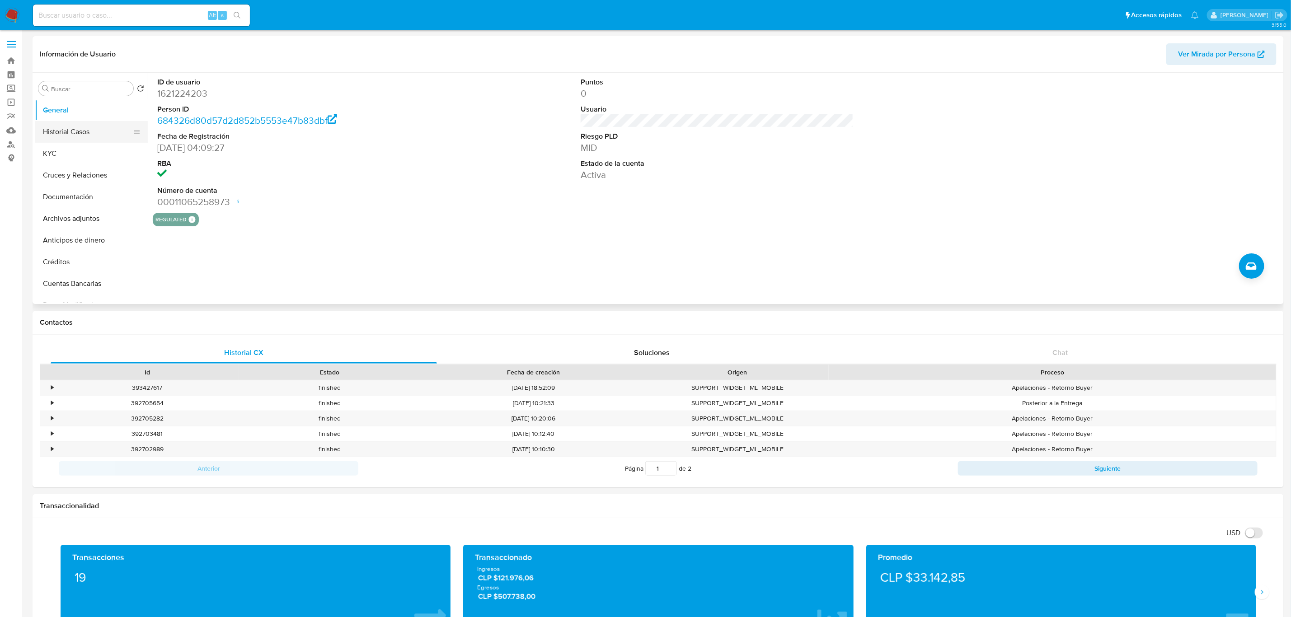
drag, startPoint x: 129, startPoint y: 129, endPoint x: 134, endPoint y: 129, distance: 5.4
click li "Historial Casos"
drag, startPoint x: 135, startPoint y: 131, endPoint x: 131, endPoint y: 103, distance: 27.4
click ul "General Historial Casos KYC Cruces y Relaciones Documentación Archivos adjuntos…"
click button "Historial Casos"
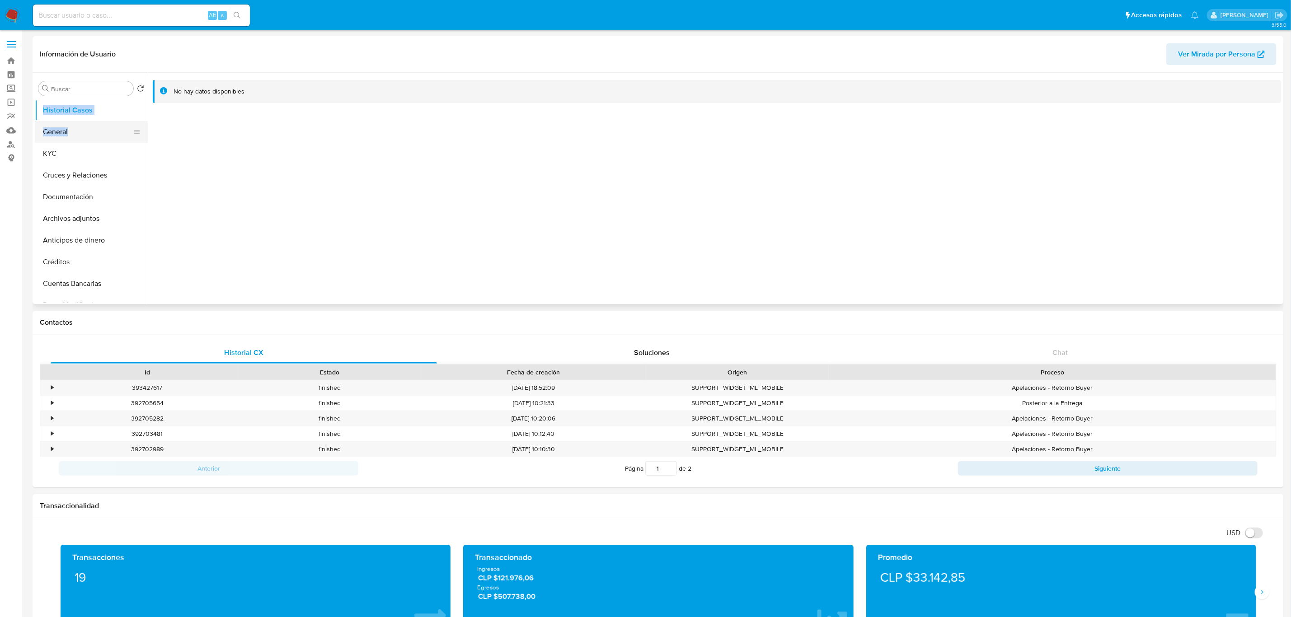
click button "General"
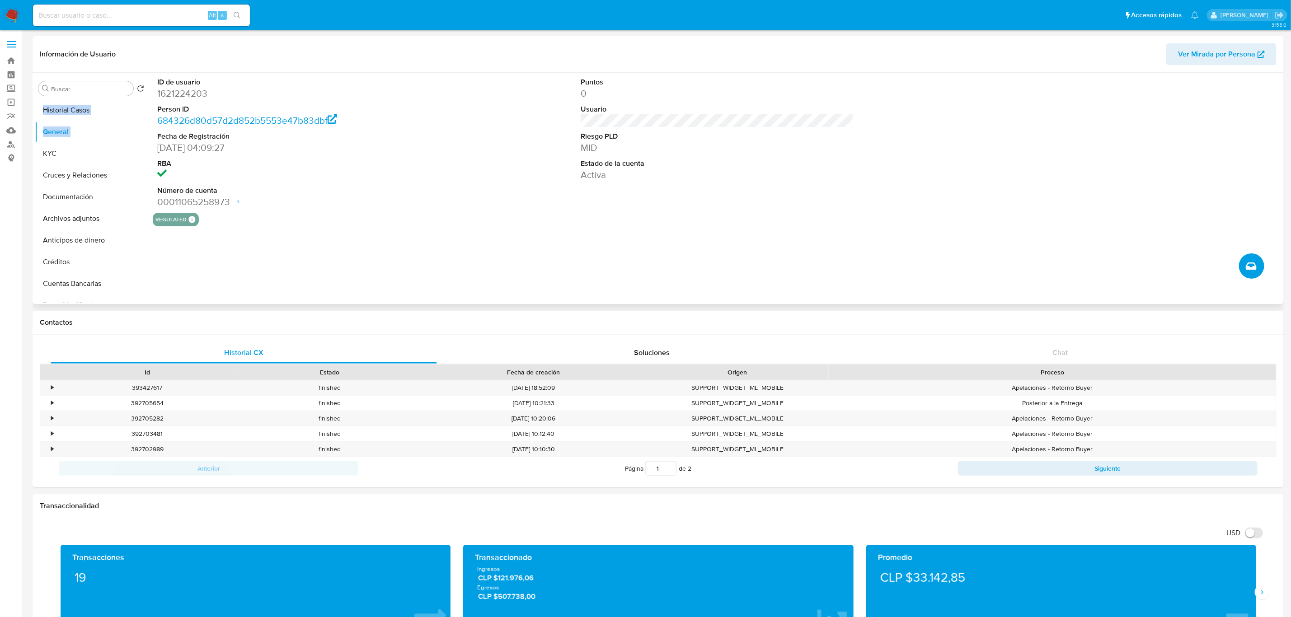
click button "Crear caso manual"
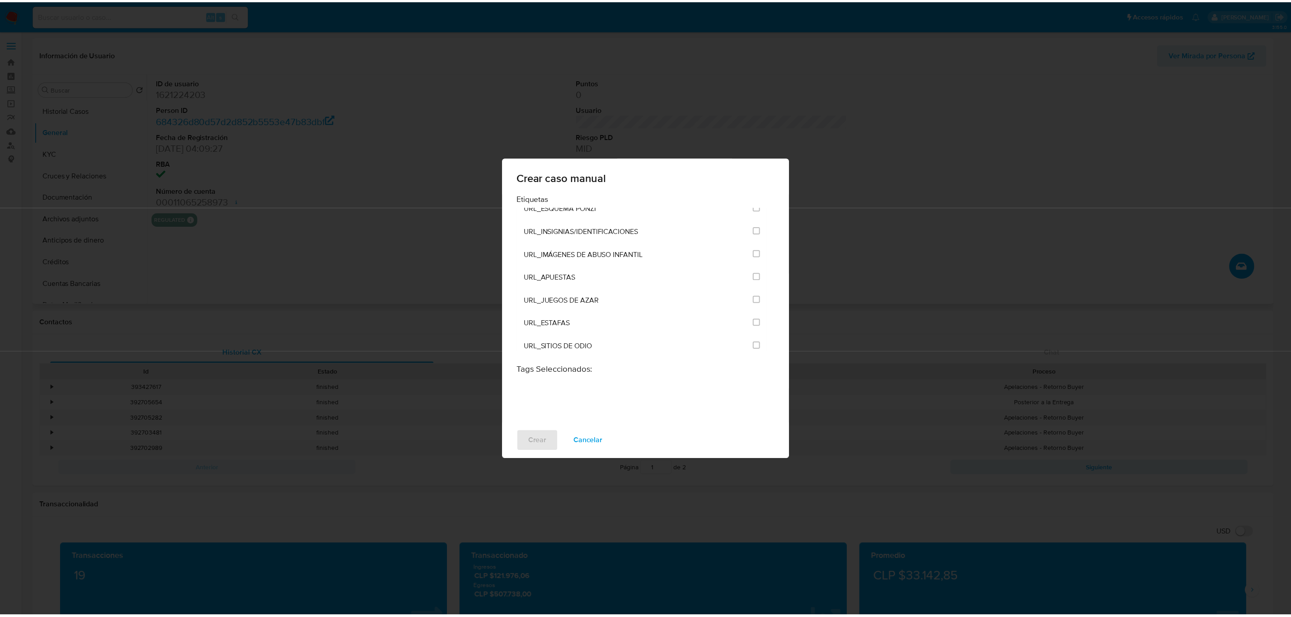
scroll to position [2180, 0]
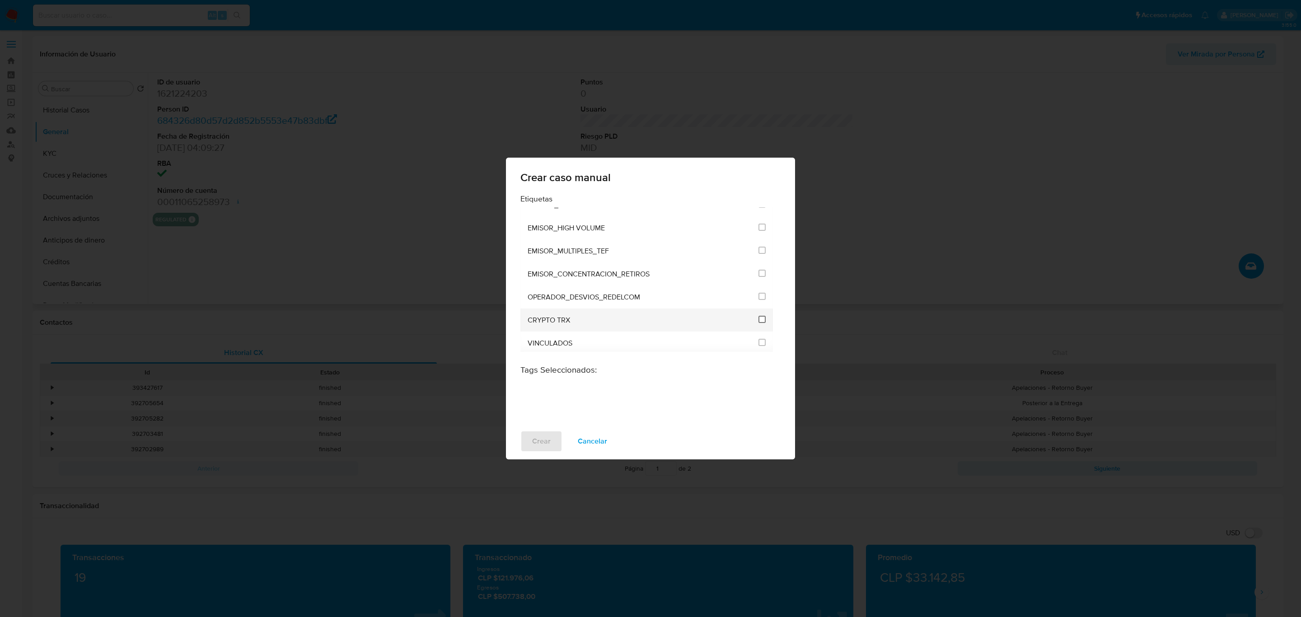
click input "3306"
checkbox input "true"
click span "Crear"
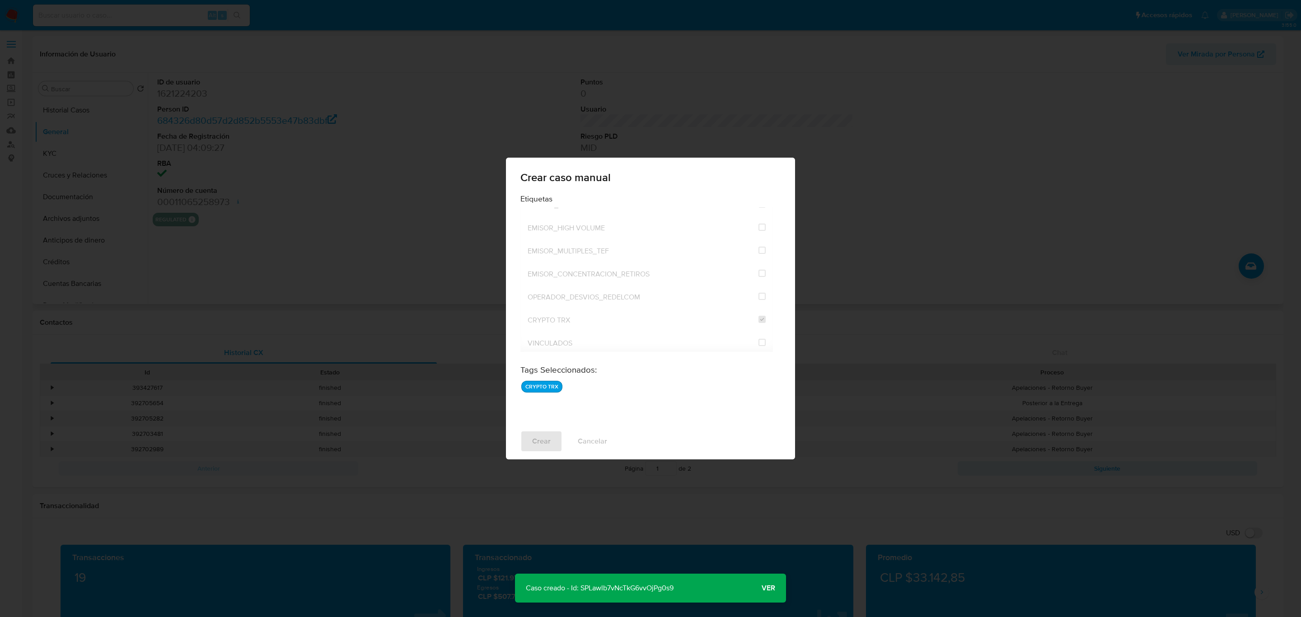
click p "Caso creado - Id: SPLawlb7vNcTkG6vvOjPg0s9"
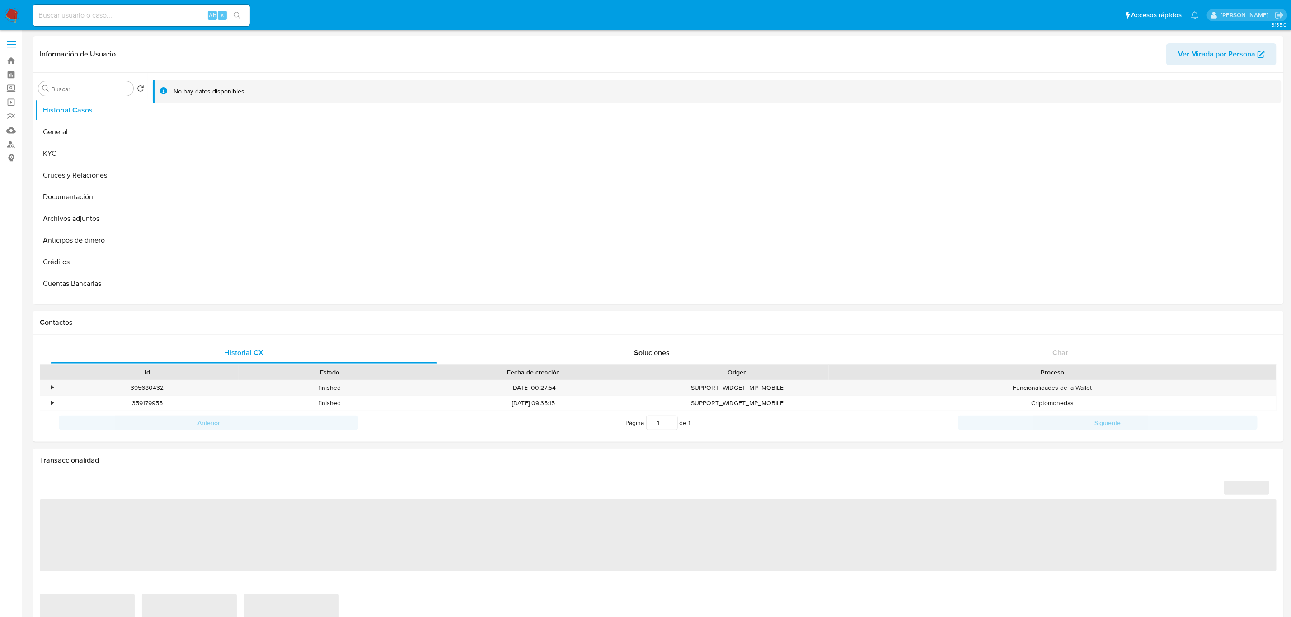
select select "10"
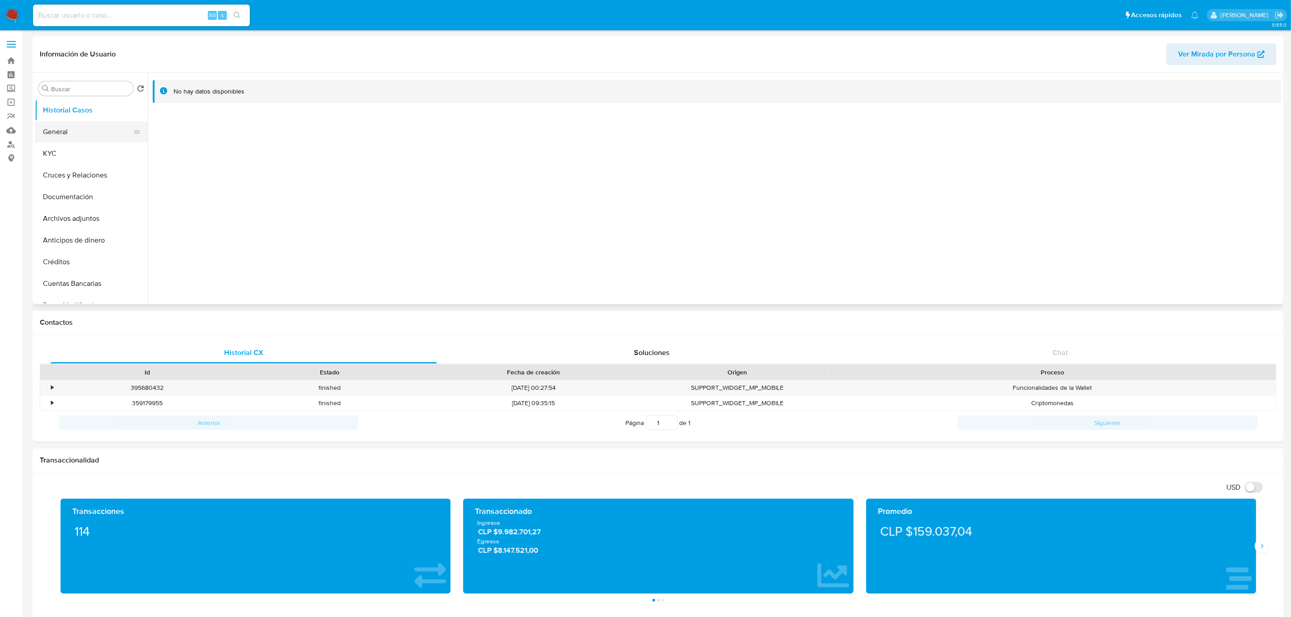
click at [67, 127] on button "General" at bounding box center [88, 132] width 106 height 22
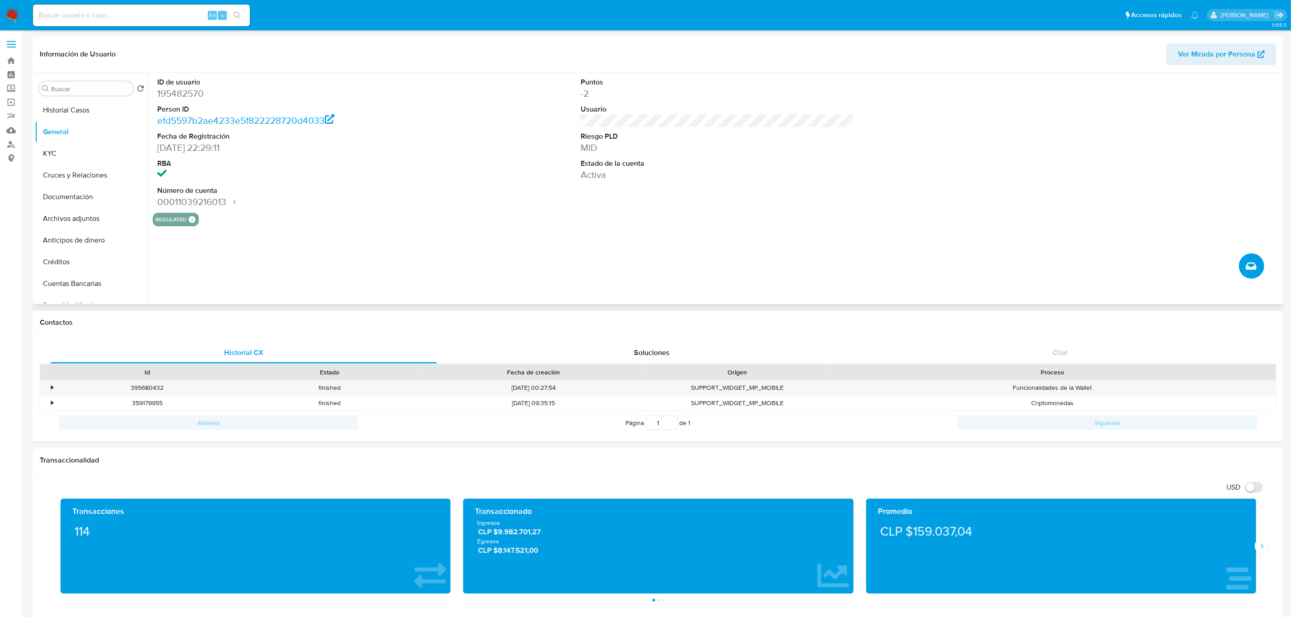
click at [1254, 268] on icon "Crear caso manual" at bounding box center [1251, 266] width 11 height 11
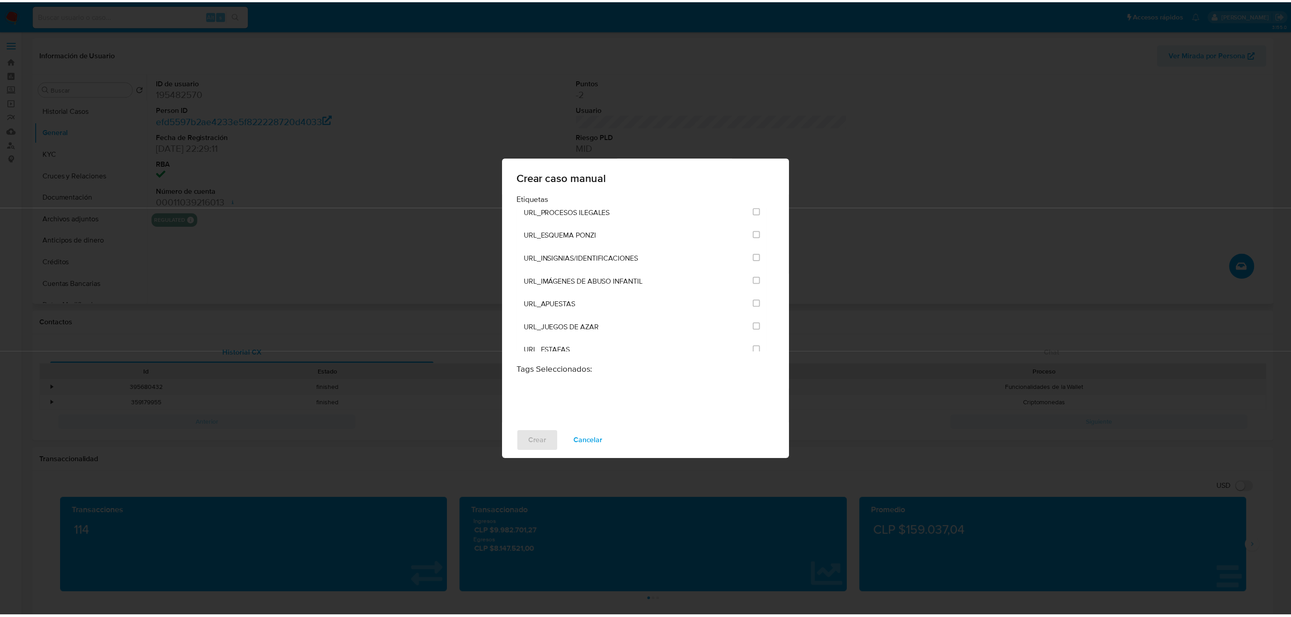
scroll to position [2180, 0]
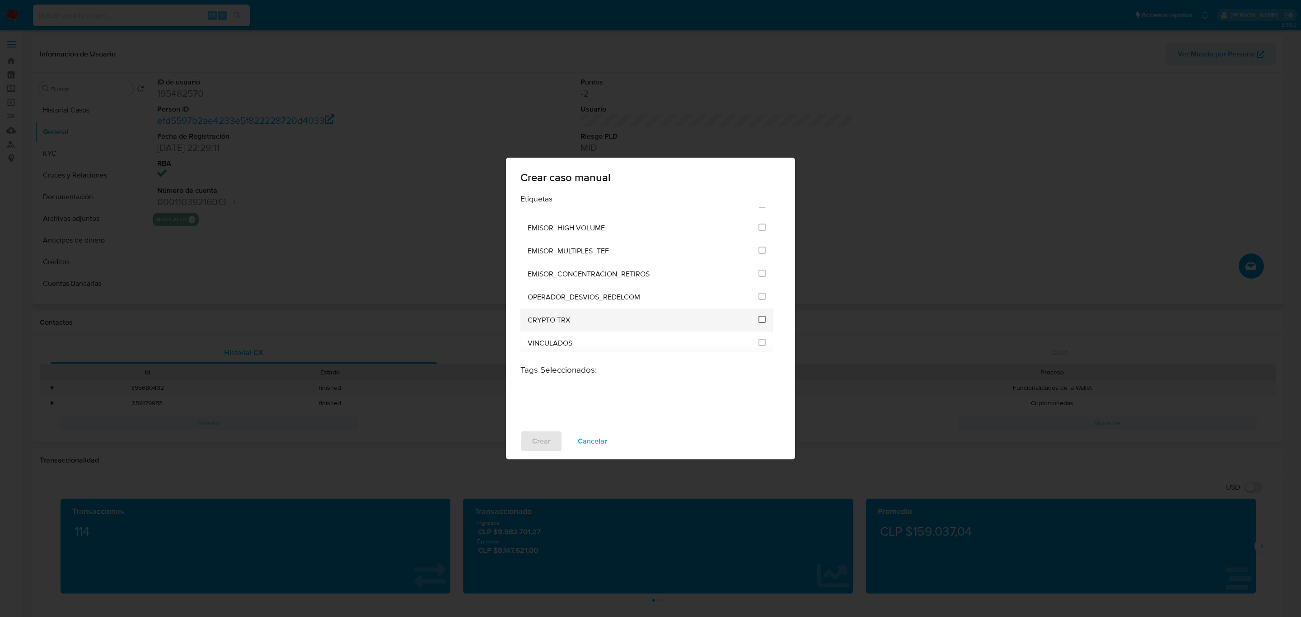
click at [759, 317] on input "3306" at bounding box center [762, 319] width 7 height 7
checkbox input "true"
click at [552, 446] on button "Crear" at bounding box center [542, 442] width 42 height 22
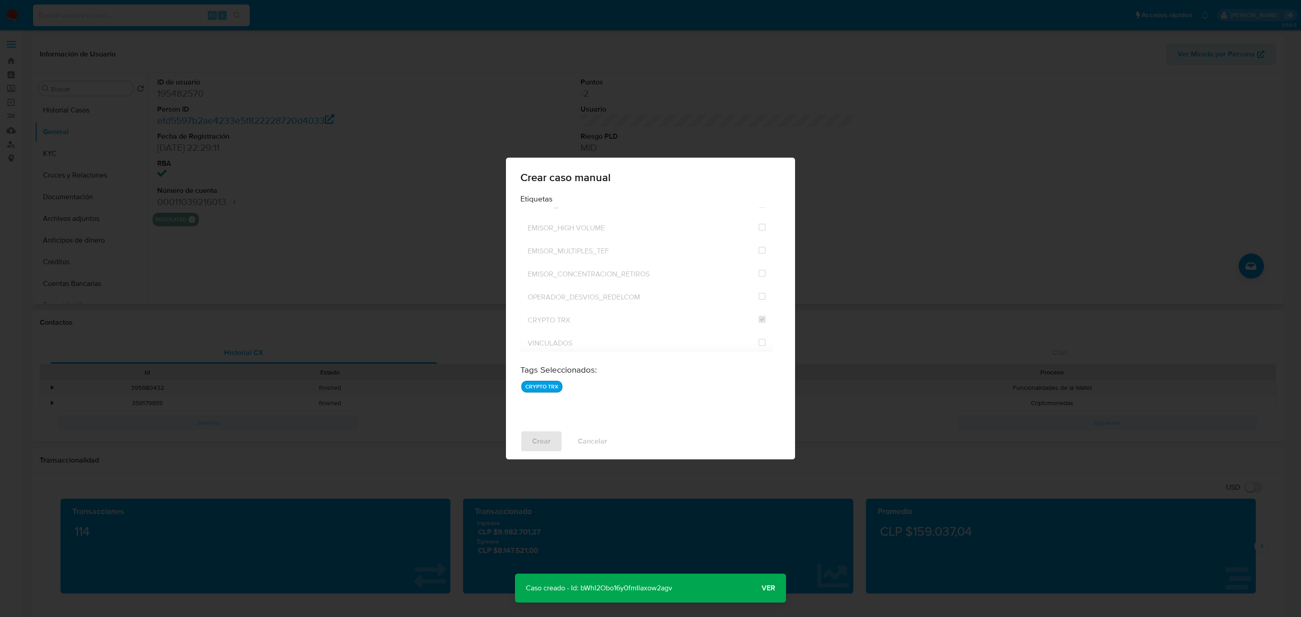
click at [643, 593] on p "Caso creado - Id: bWhI2Obo16y0fmIlaxow2agv" at bounding box center [599, 588] width 168 height 29
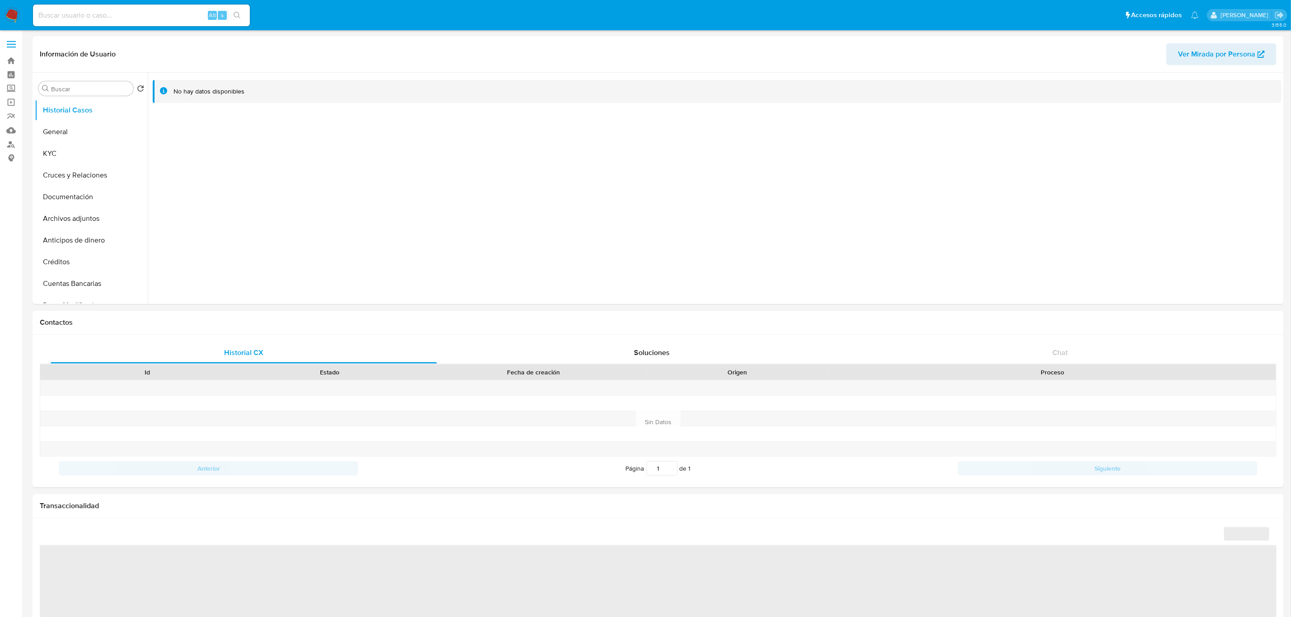
select select "10"
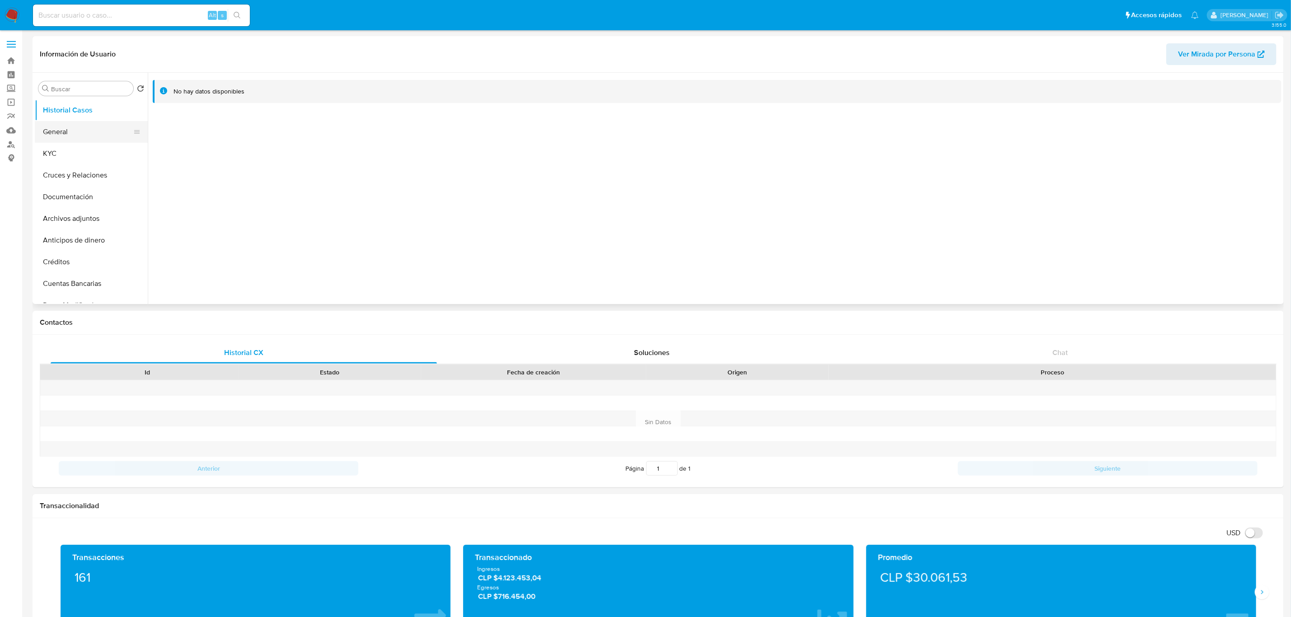
click at [69, 130] on button "General" at bounding box center [88, 132] width 106 height 22
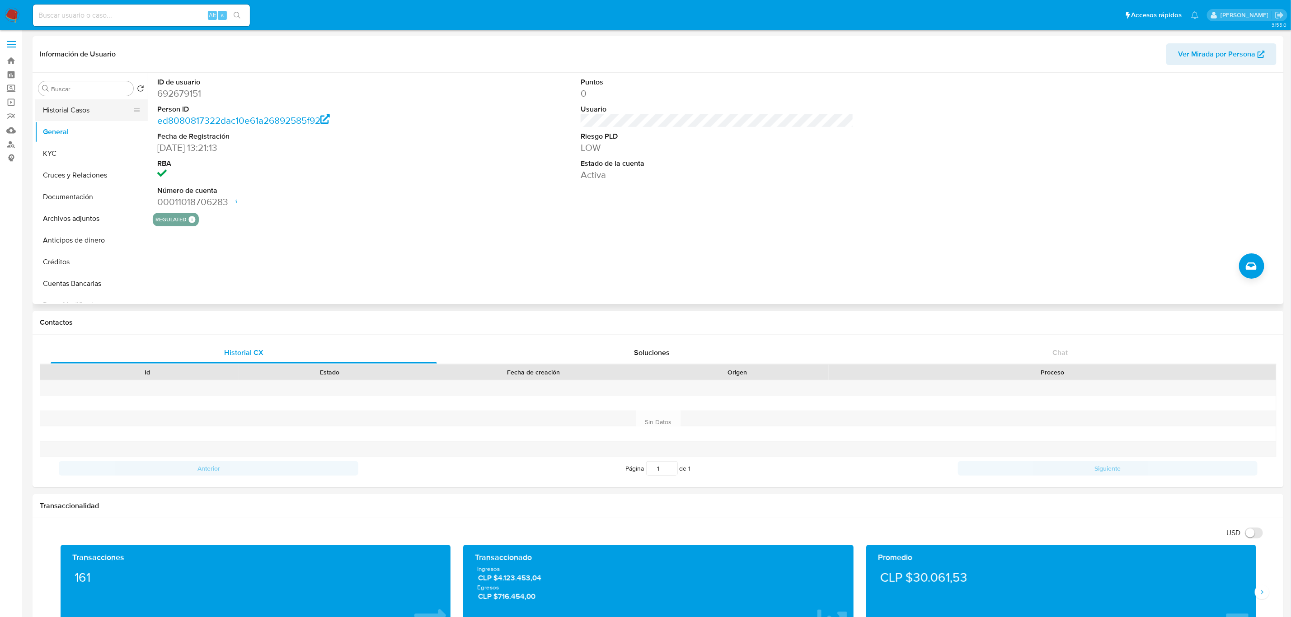
click at [91, 118] on button "Historial Casos" at bounding box center [88, 110] width 106 height 22
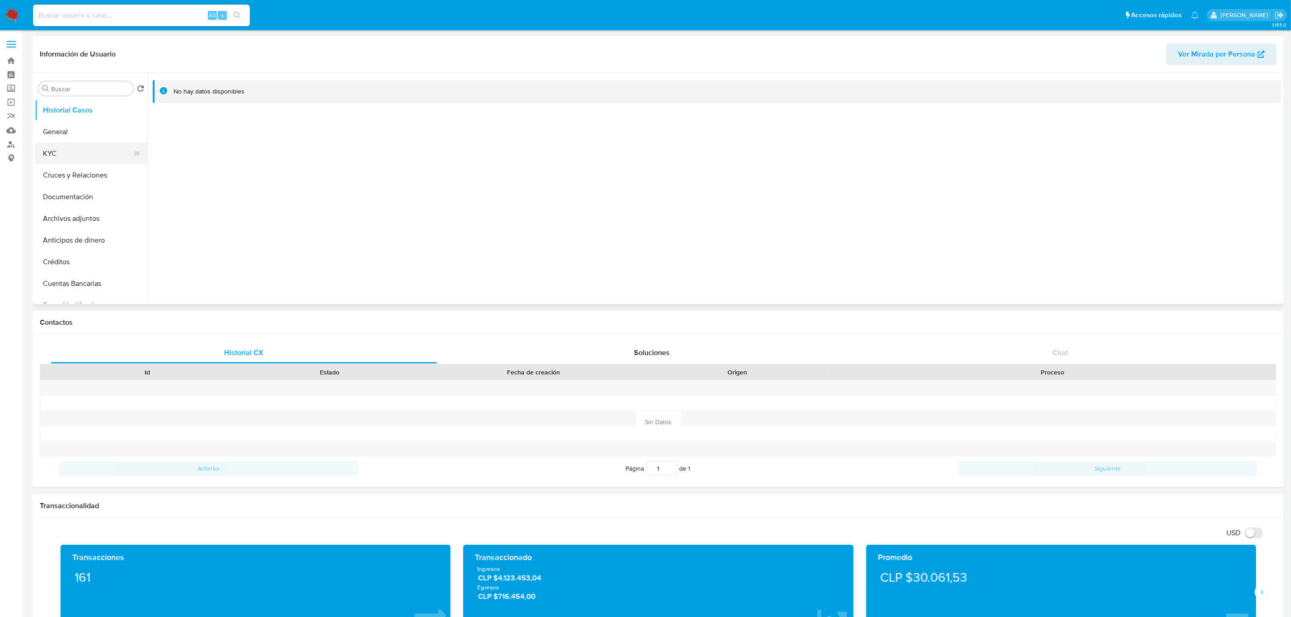
click at [57, 157] on button "KYC" at bounding box center [88, 154] width 106 height 22
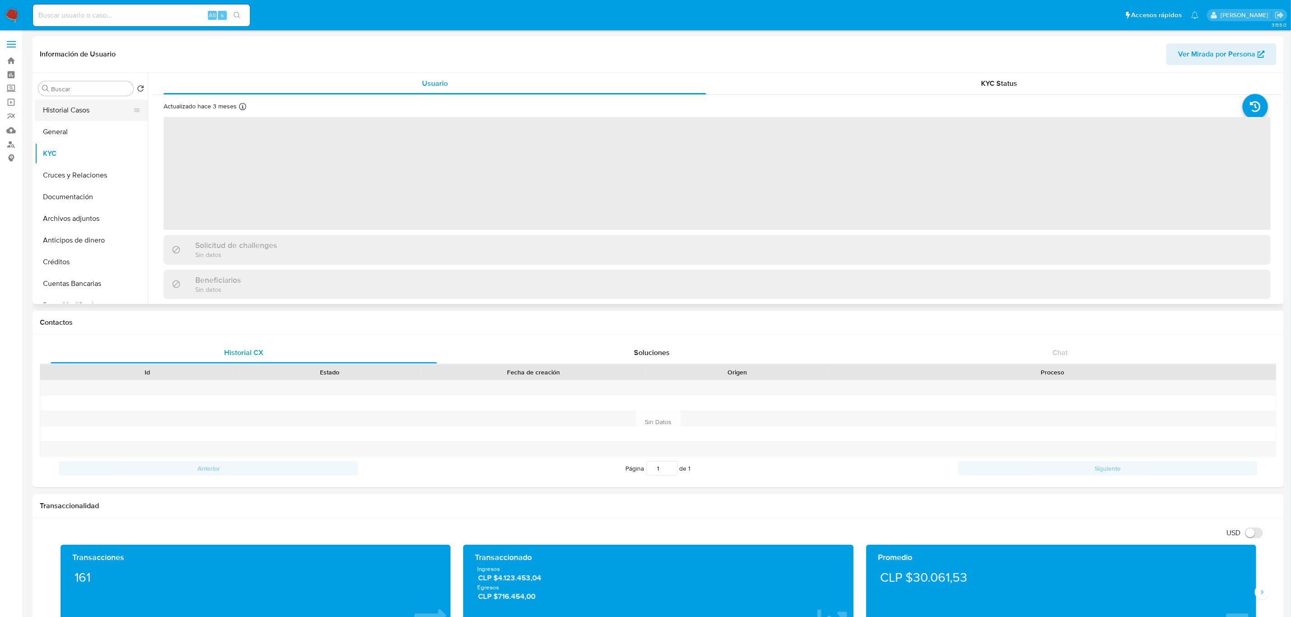
click at [69, 121] on ul "Historial Casos General KYC Cruces y Relaciones Documentación Archivos adjuntos…" at bounding box center [91, 201] width 113 height 204
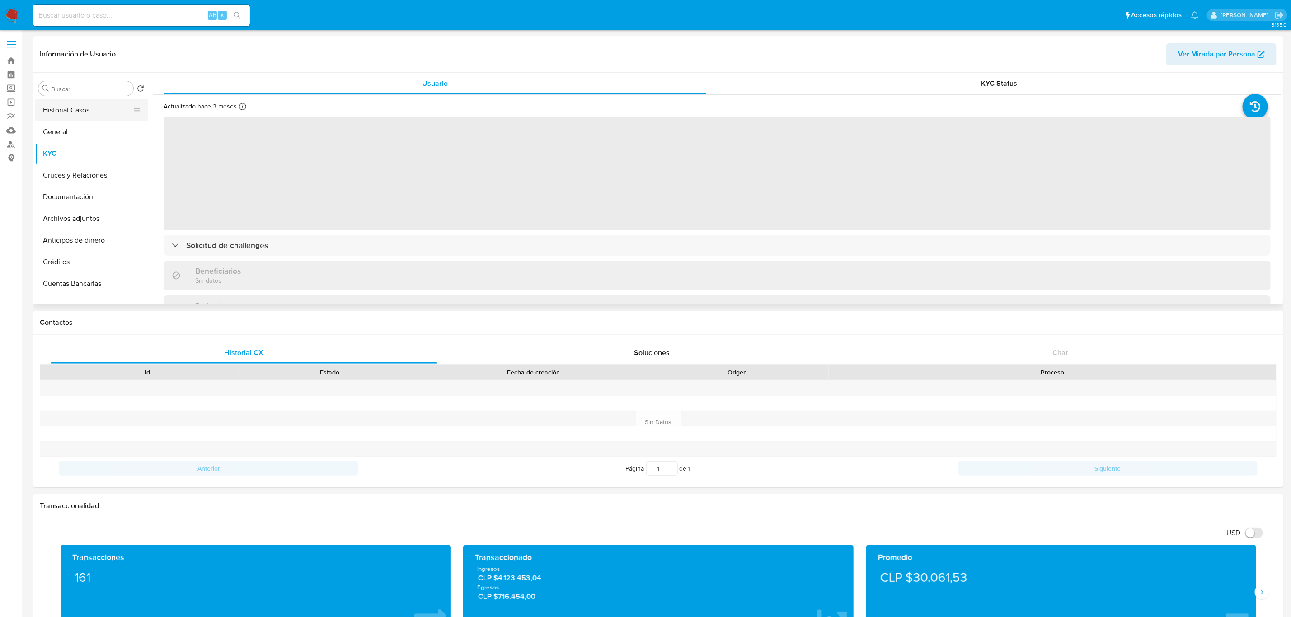
drag, startPoint x: 66, startPoint y: 120, endPoint x: 67, endPoint y: 115, distance: 4.5
click at [67, 115] on button "Historial Casos" at bounding box center [88, 110] width 106 height 22
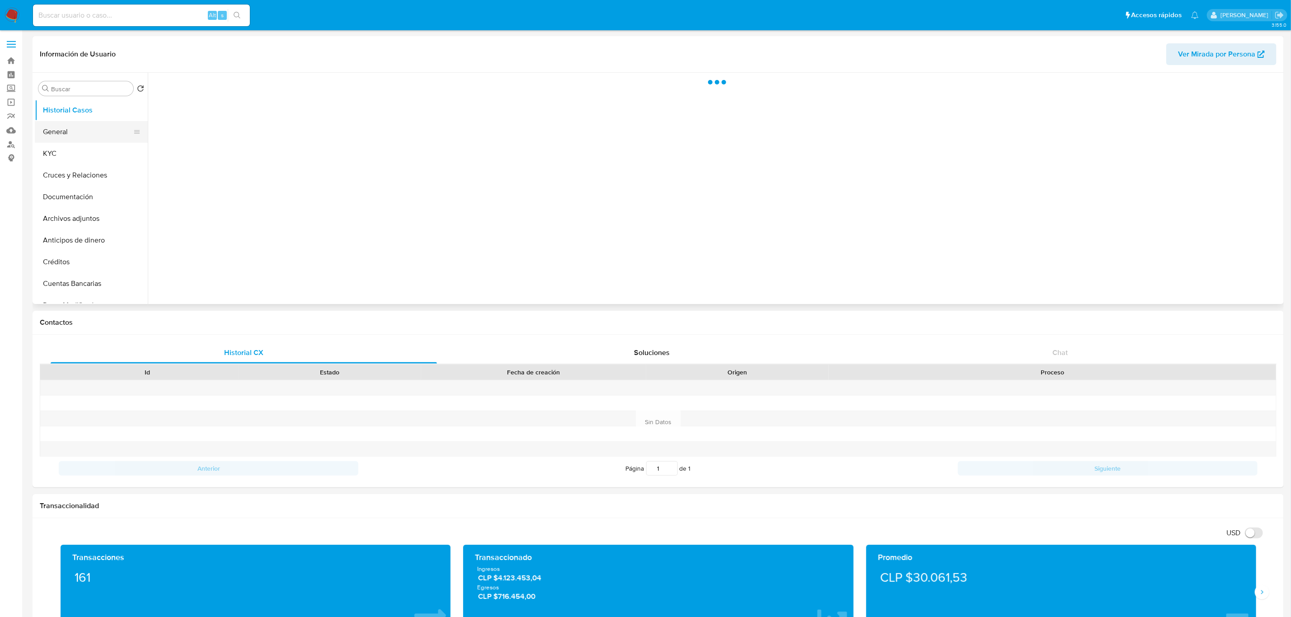
click at [68, 124] on button "General" at bounding box center [88, 132] width 106 height 22
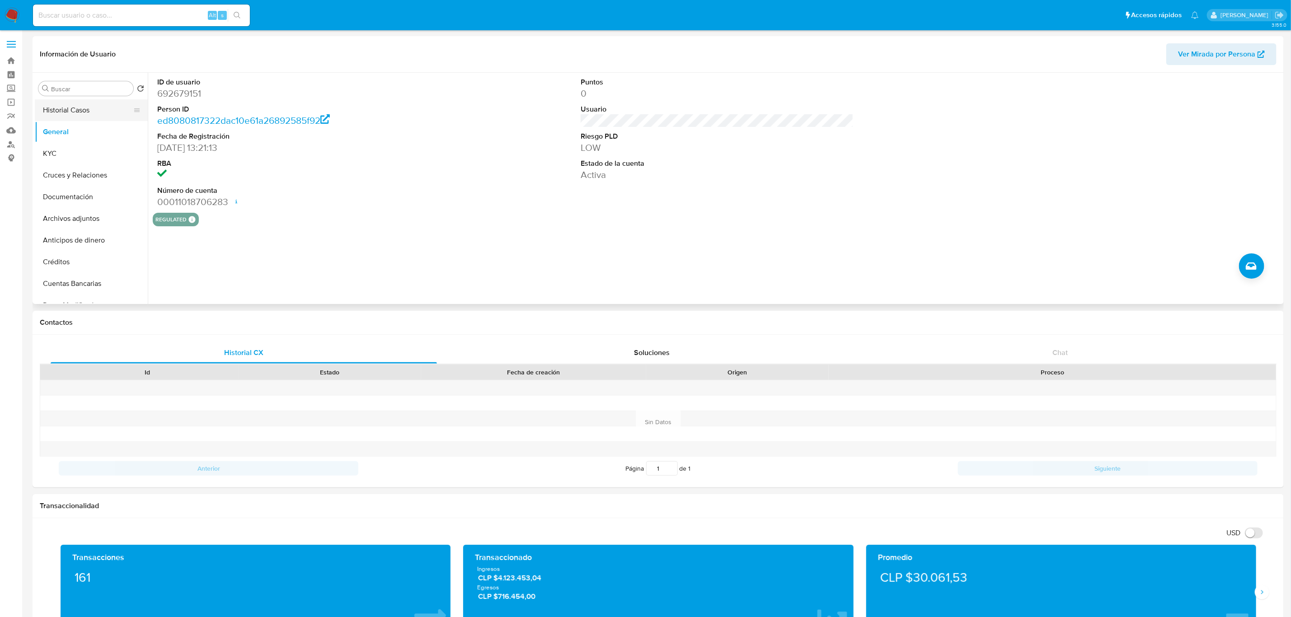
click at [98, 113] on button "Historial Casos" at bounding box center [88, 110] width 106 height 22
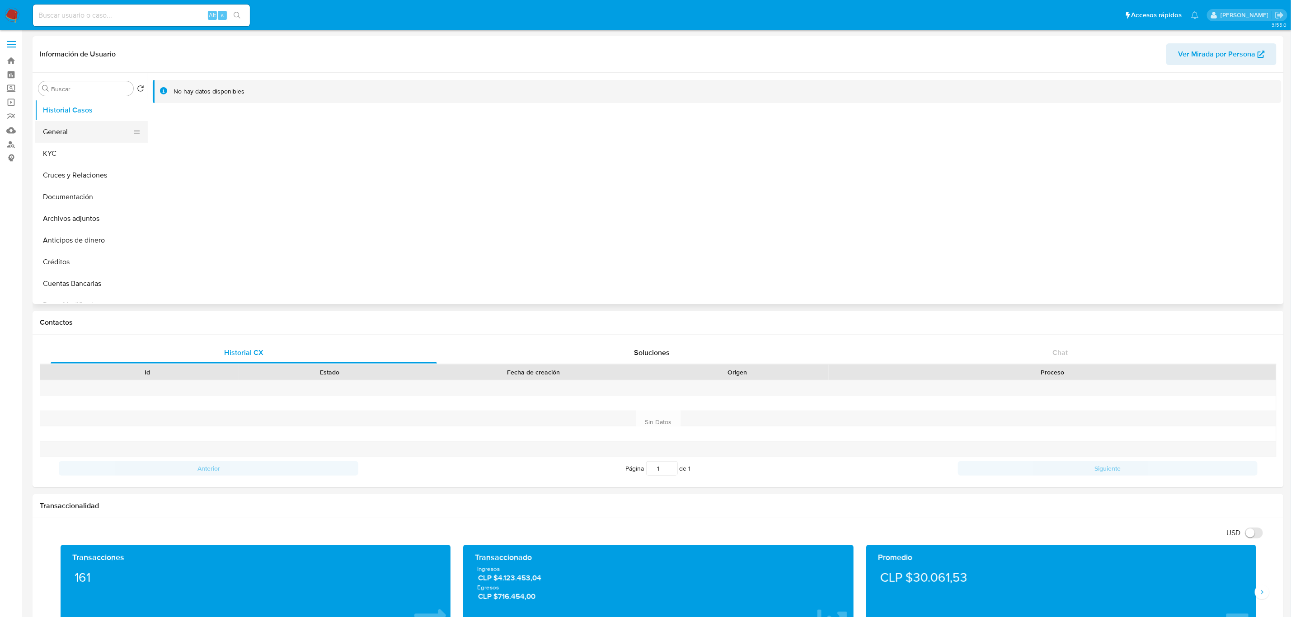
click at [75, 127] on button "General" at bounding box center [88, 132] width 106 height 22
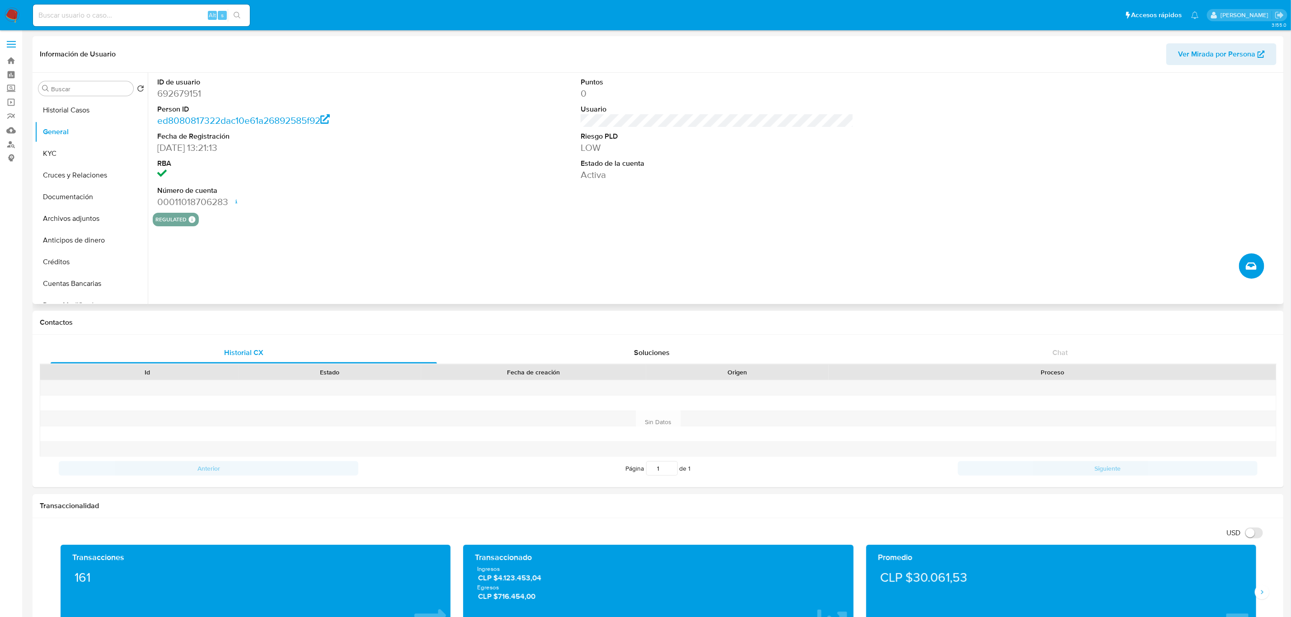
click at [1254, 272] on button "Crear caso manual" at bounding box center [1251, 266] width 25 height 25
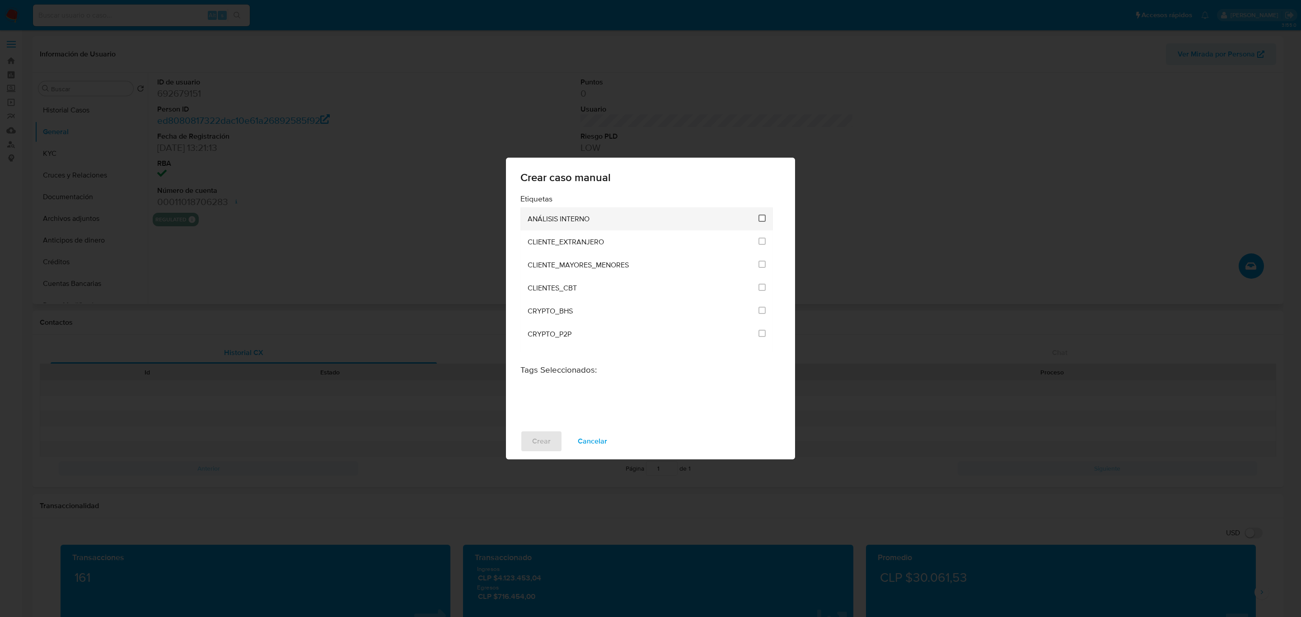
click at [759, 218] on input "1896" at bounding box center [762, 218] width 7 height 7
checkbox input "true"
click at [530, 438] on button "Crear" at bounding box center [542, 442] width 42 height 22
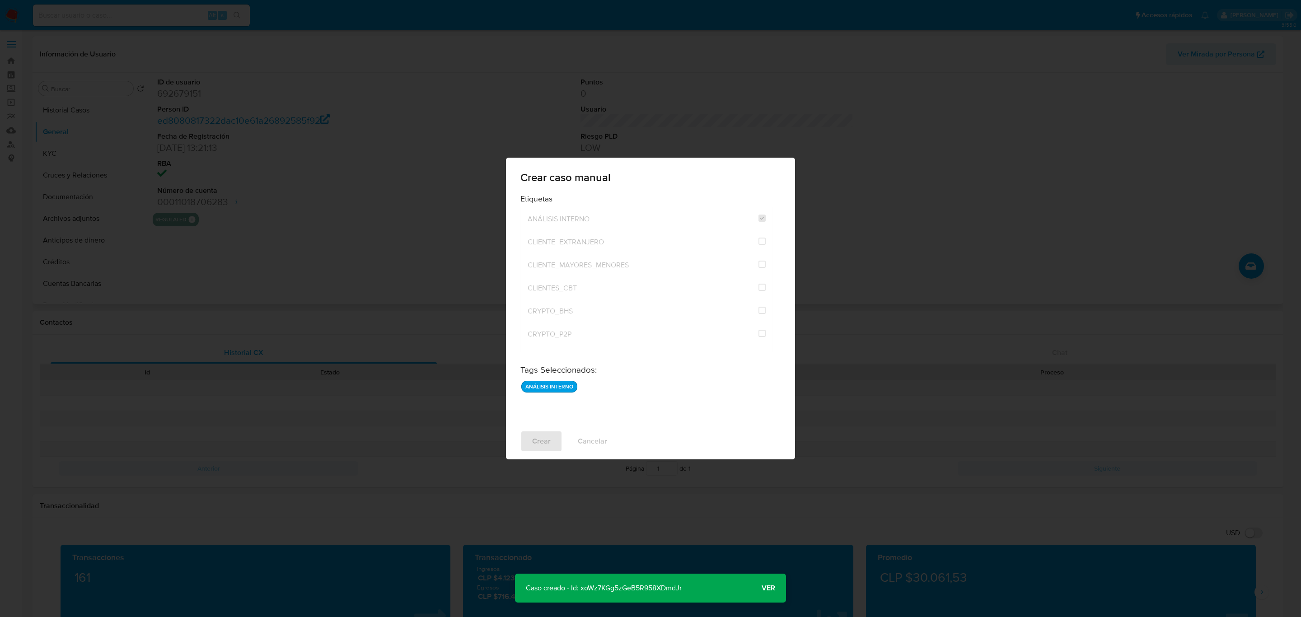
click at [652, 587] on p "Caso creado - Id: xoWz7KGg5zGeB5R958XDmdJr" at bounding box center [604, 588] width 178 height 29
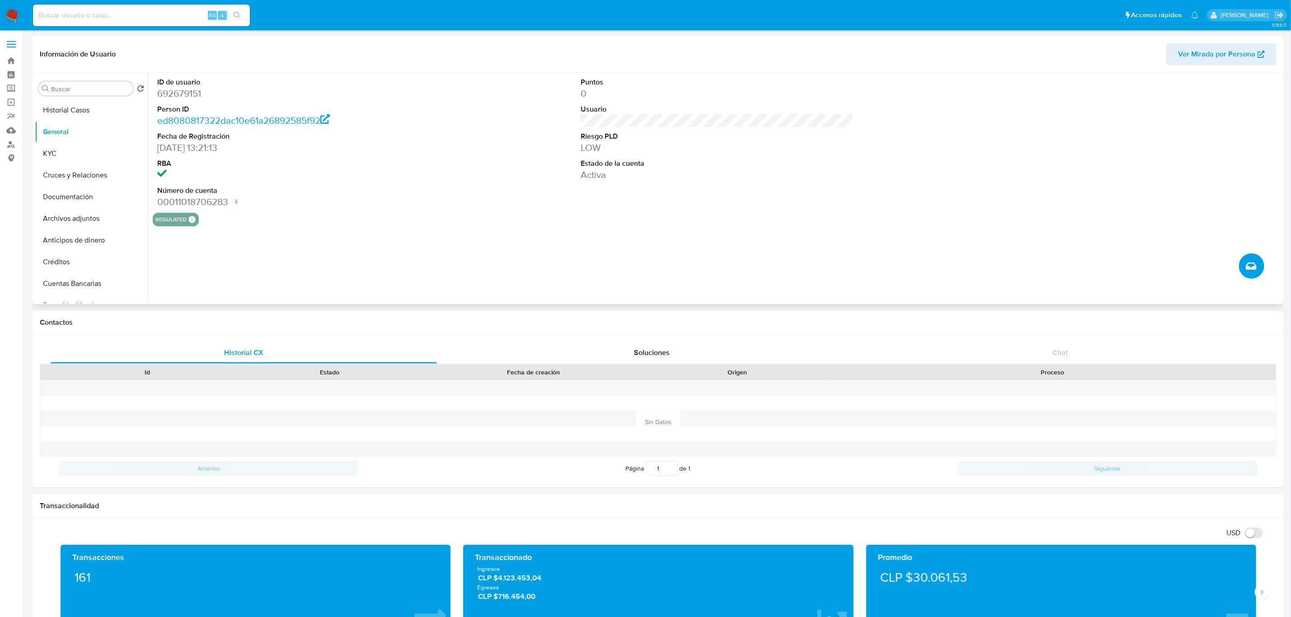
click at [1250, 265] on icon "Crear caso manual" at bounding box center [1251, 266] width 11 height 11
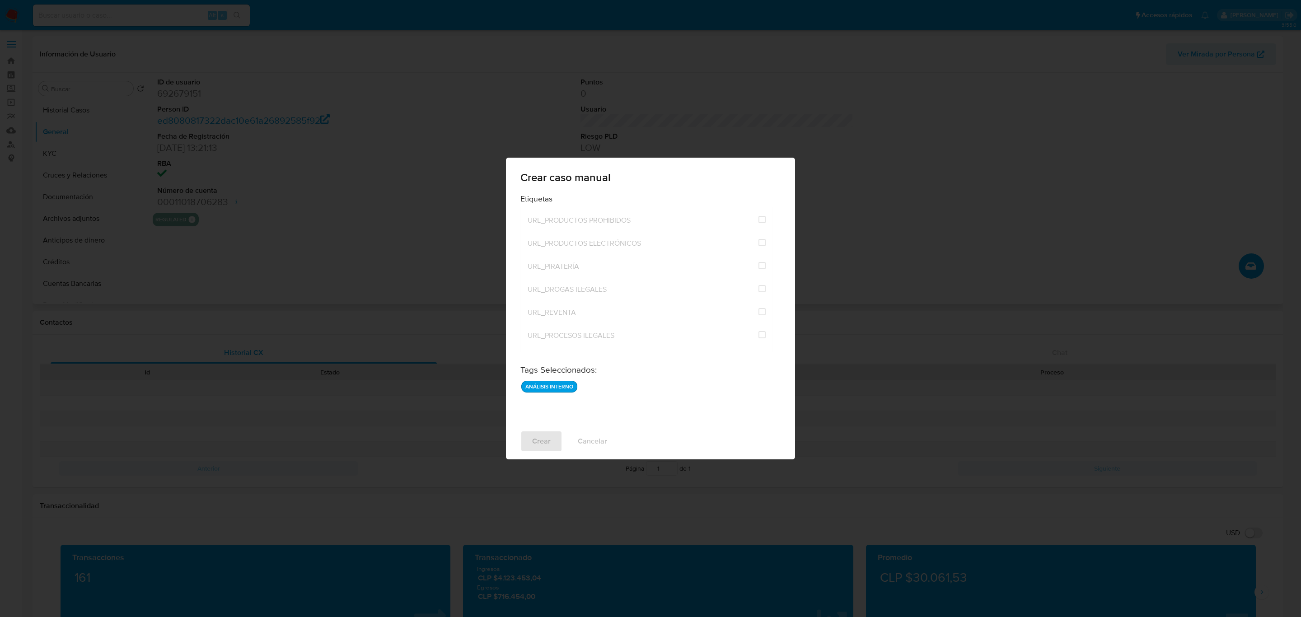
scroll to position [2180, 0]
click at [352, 243] on div "Crear caso manual Etiquetas ANÁLISIS INTERNO CLIENTE_EXTRANJERO CLIENTE_MAYORES…" at bounding box center [650, 308] width 1301 height 617
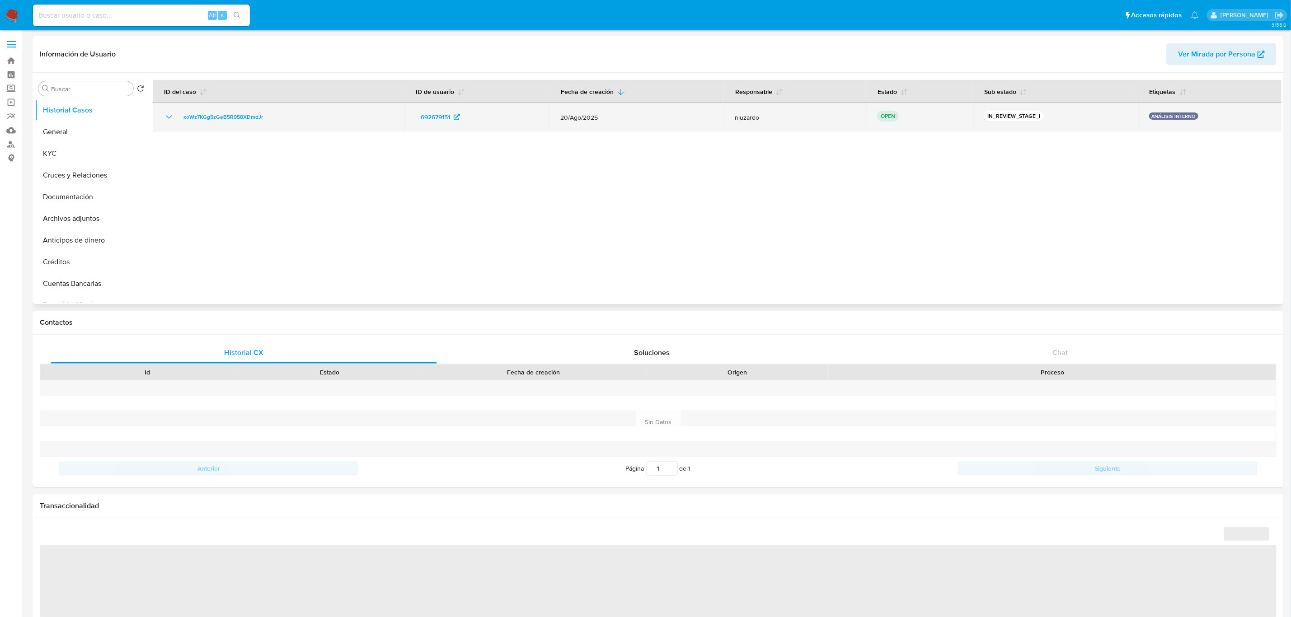
select select "10"
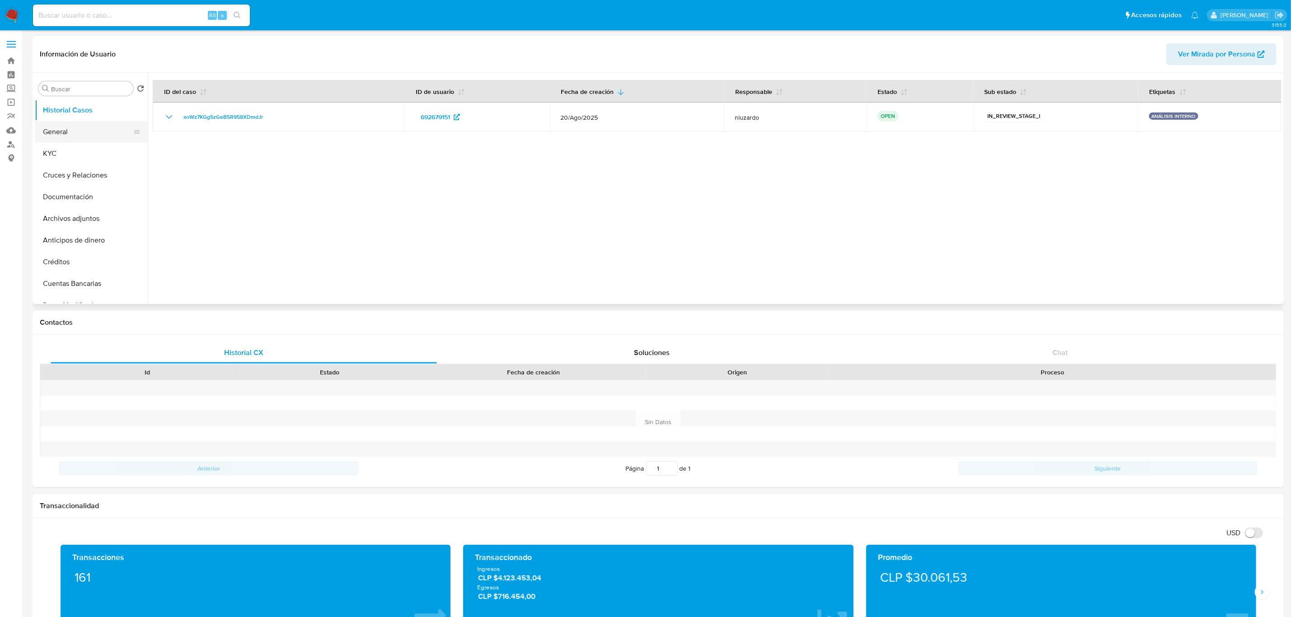
click at [45, 136] on button "General" at bounding box center [88, 132] width 106 height 22
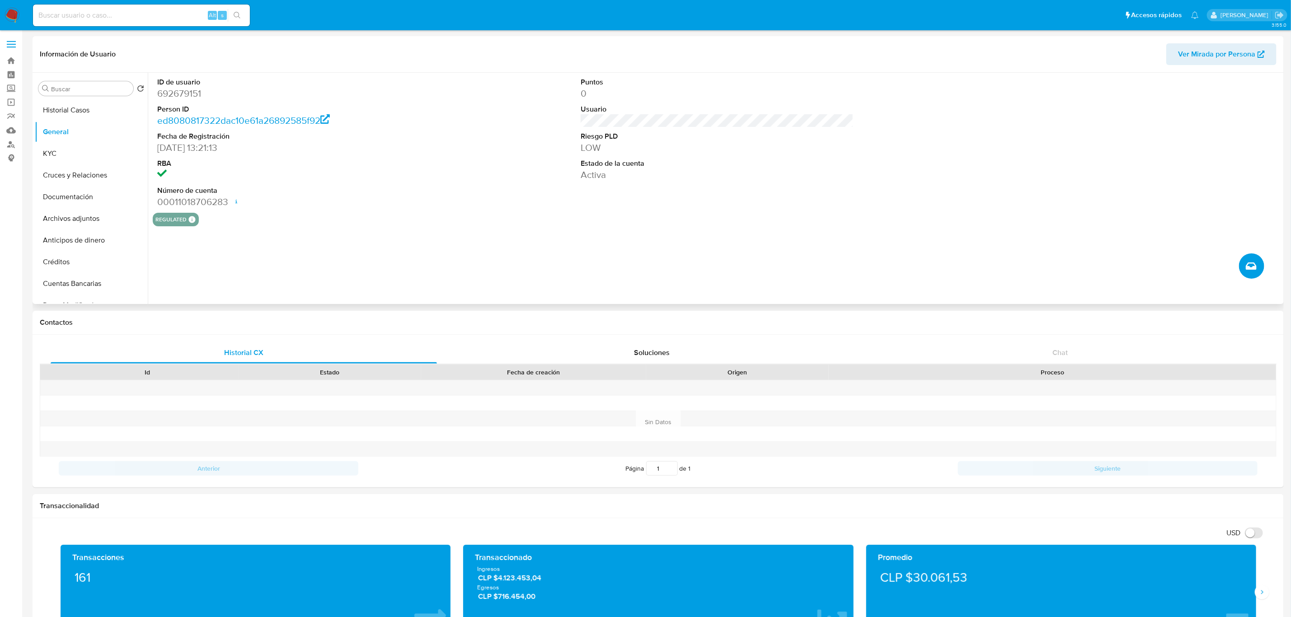
click at [1245, 269] on button "Crear caso manual" at bounding box center [1251, 266] width 25 height 25
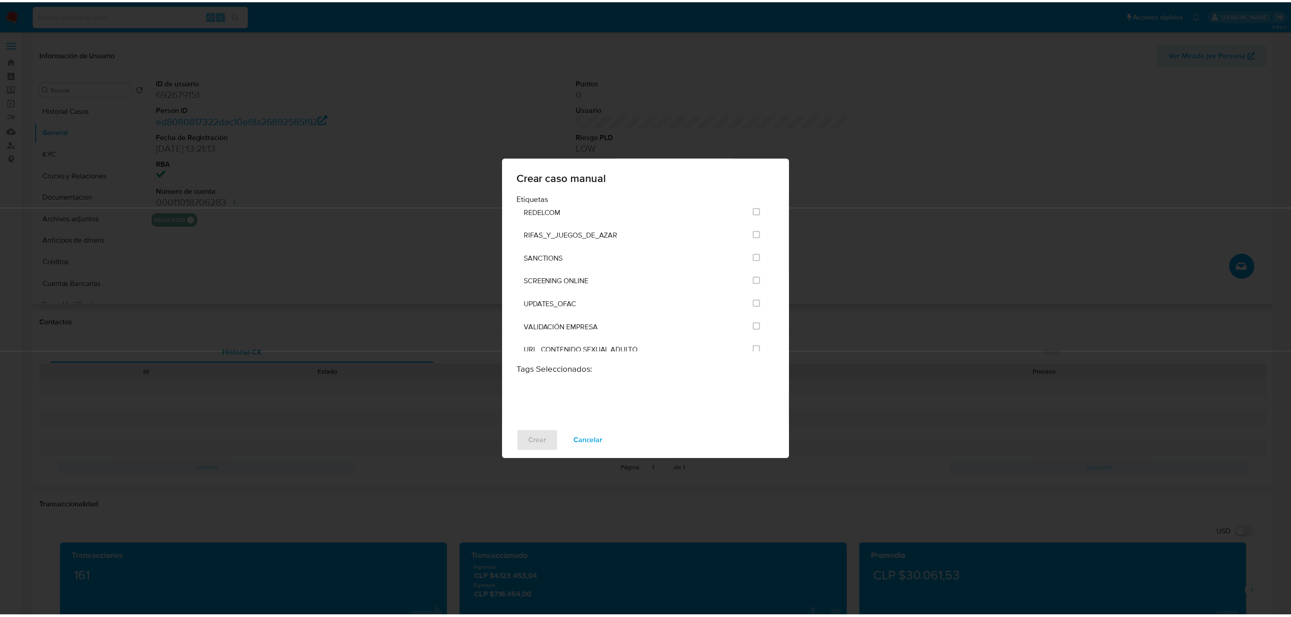
scroll to position [2180, 0]
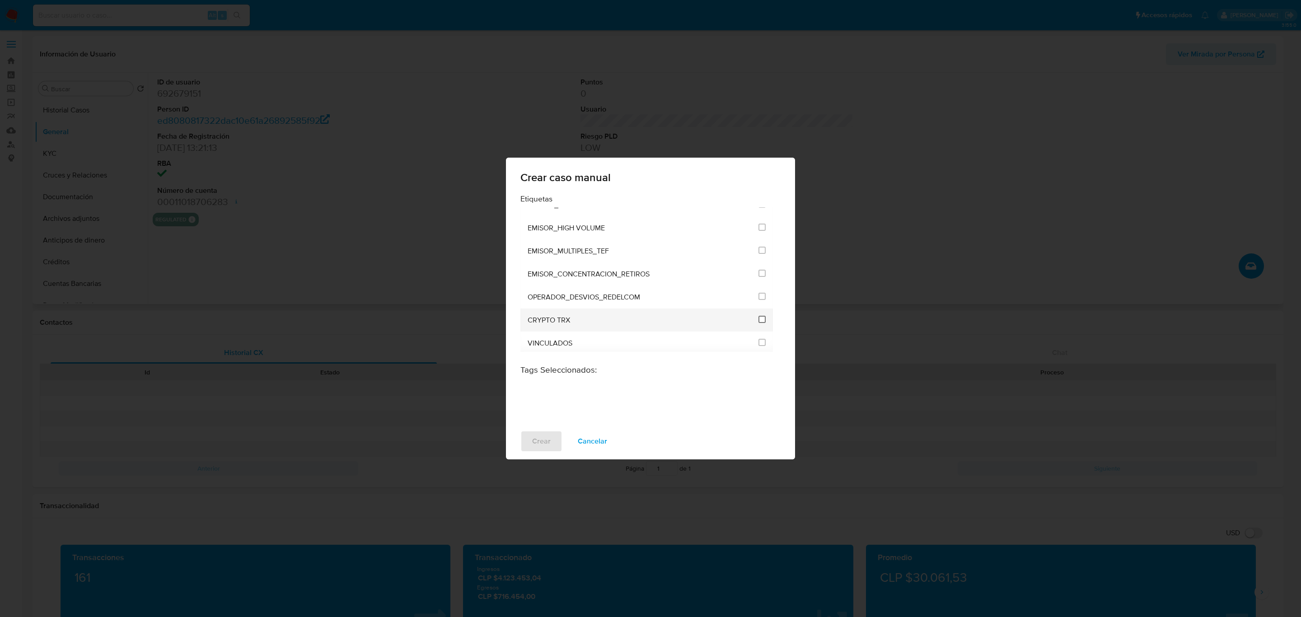
click at [761, 320] on input "3306" at bounding box center [762, 319] width 7 height 7
checkbox input "true"
click at [543, 440] on span "Crear" at bounding box center [541, 442] width 19 height 20
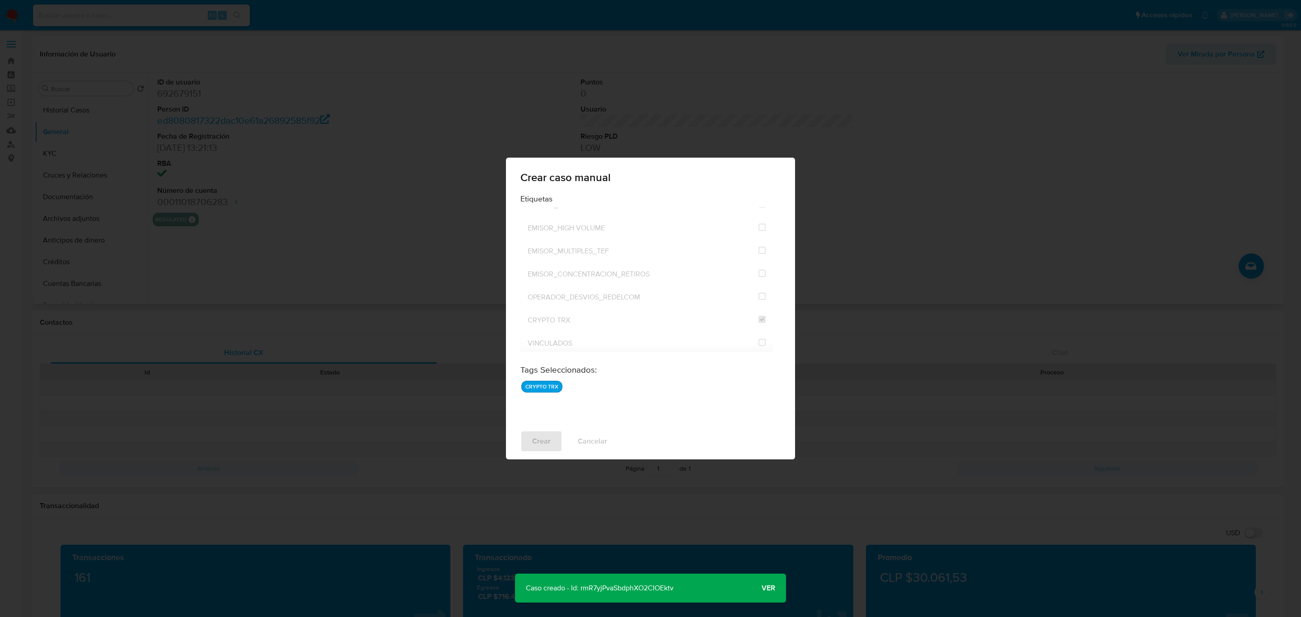
click at [620, 590] on p "Caso creado - Id: rmR7yjPvaSbdphXO2CIOEktv" at bounding box center [599, 588] width 169 height 29
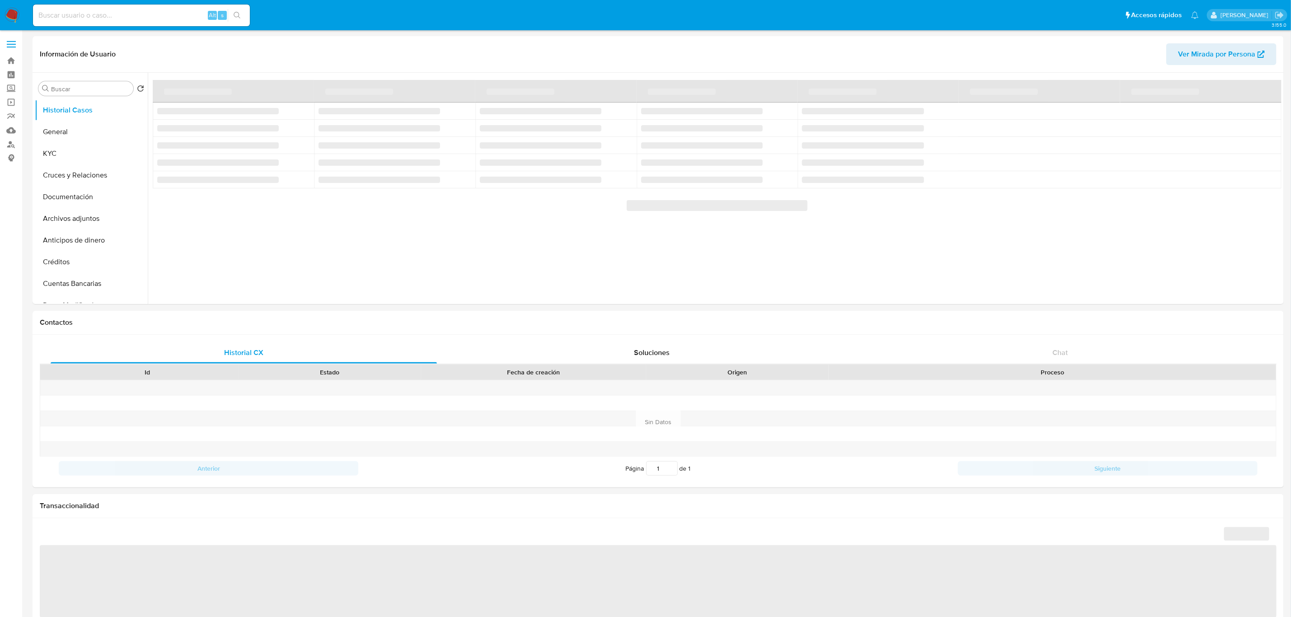
select select "10"
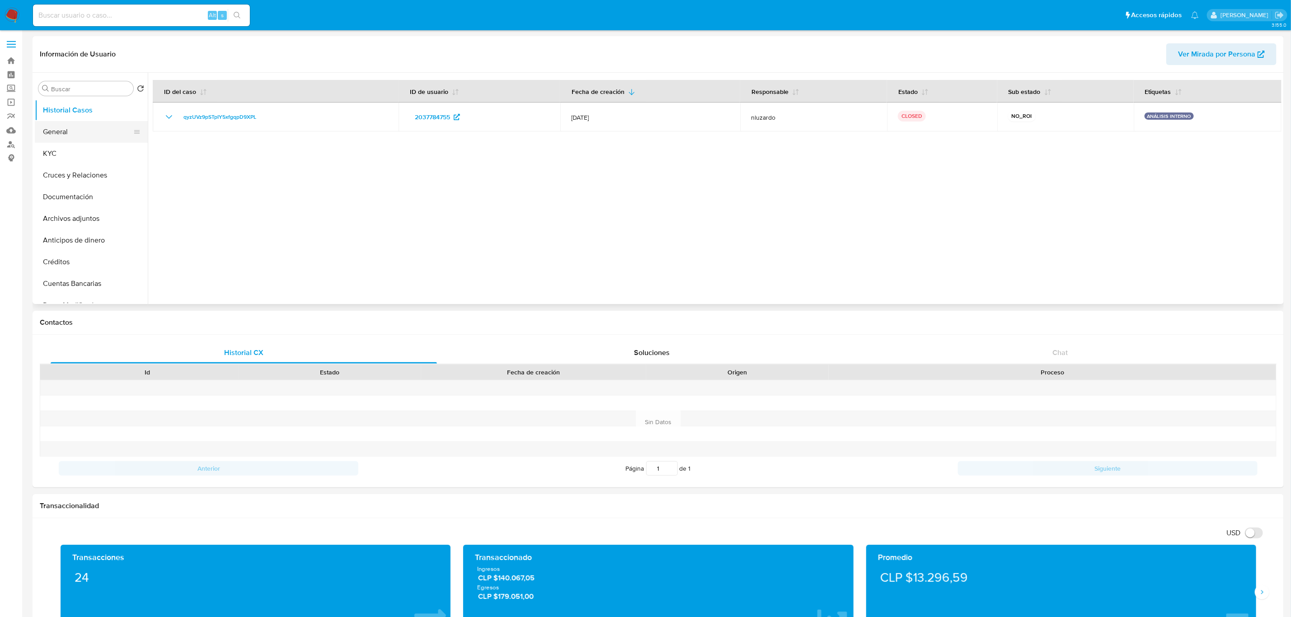
click at [122, 129] on button "General" at bounding box center [88, 132] width 106 height 22
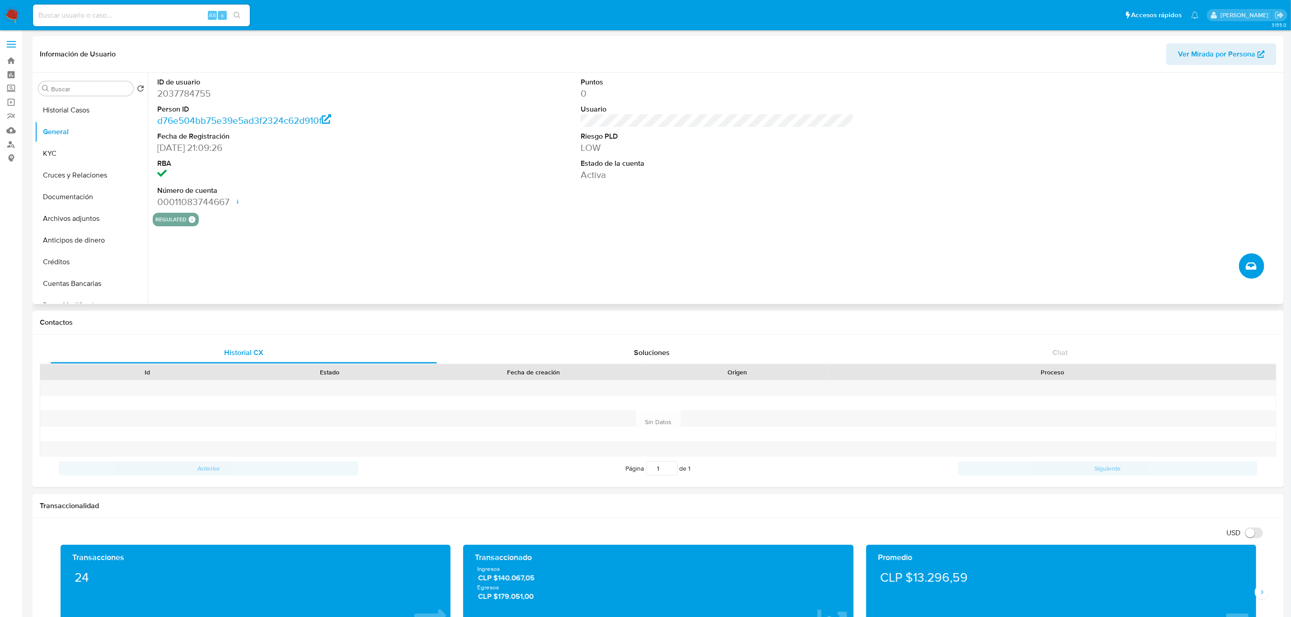
click at [1244, 263] on button "Crear caso manual" at bounding box center [1251, 266] width 25 height 25
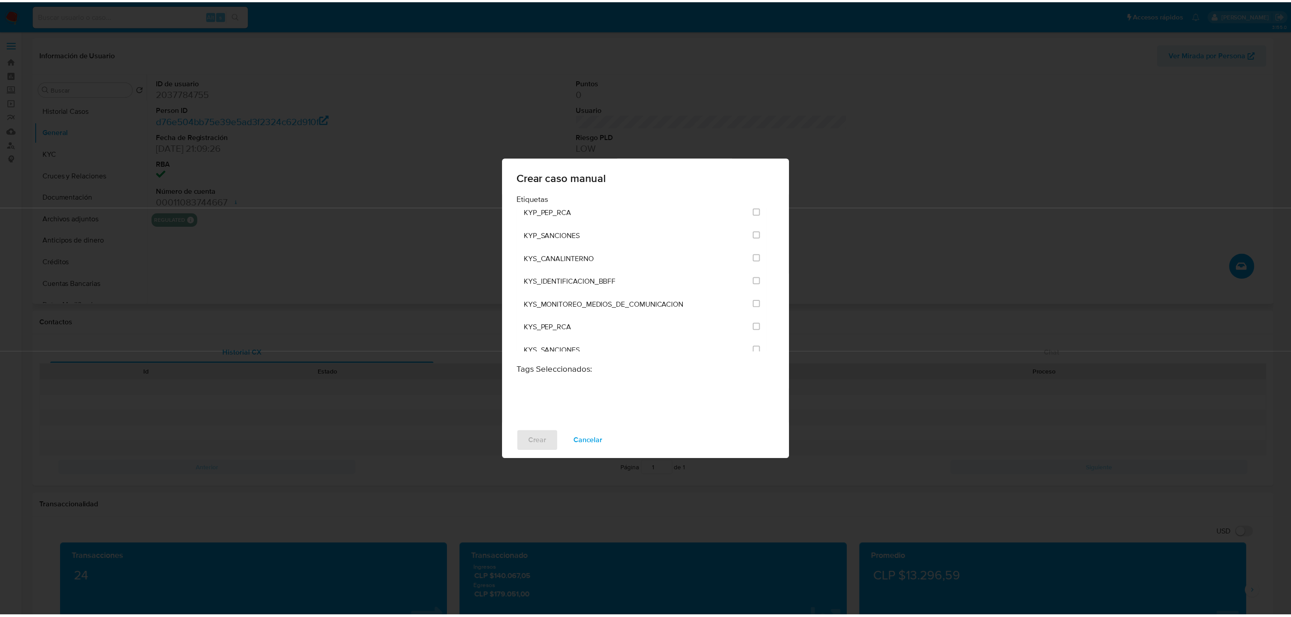
scroll to position [2180, 0]
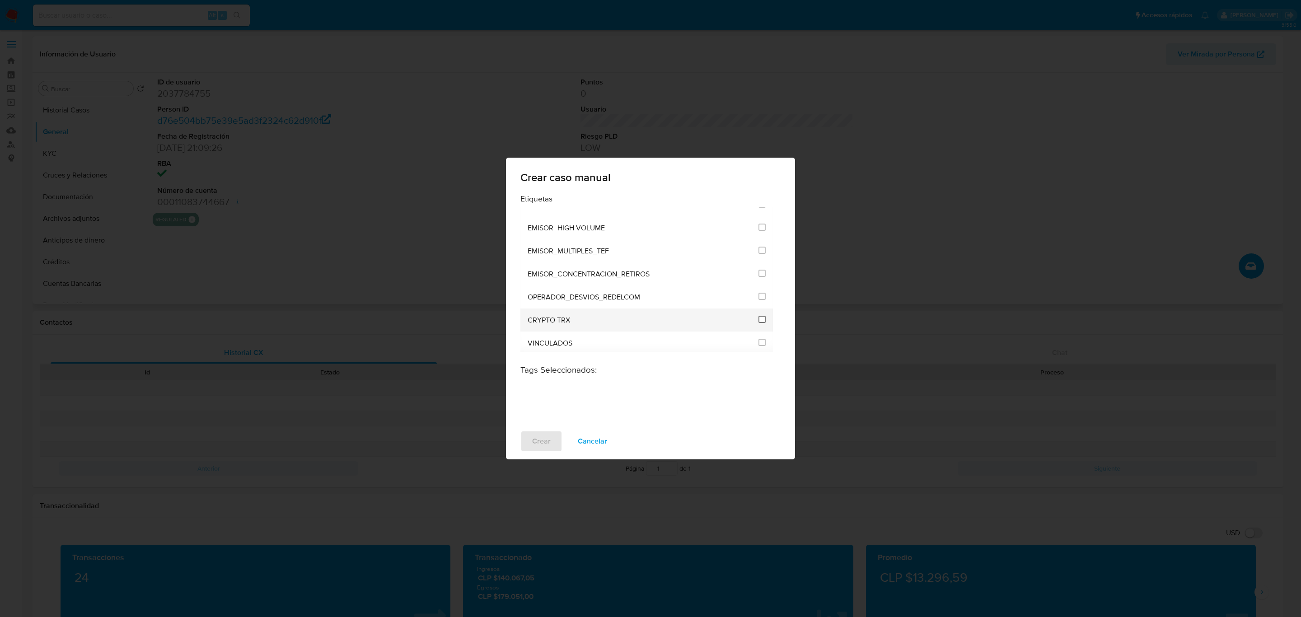
click at [759, 319] on input "3306" at bounding box center [762, 319] width 7 height 7
checkbox input "true"
click at [535, 451] on span "Crear" at bounding box center [541, 442] width 19 height 20
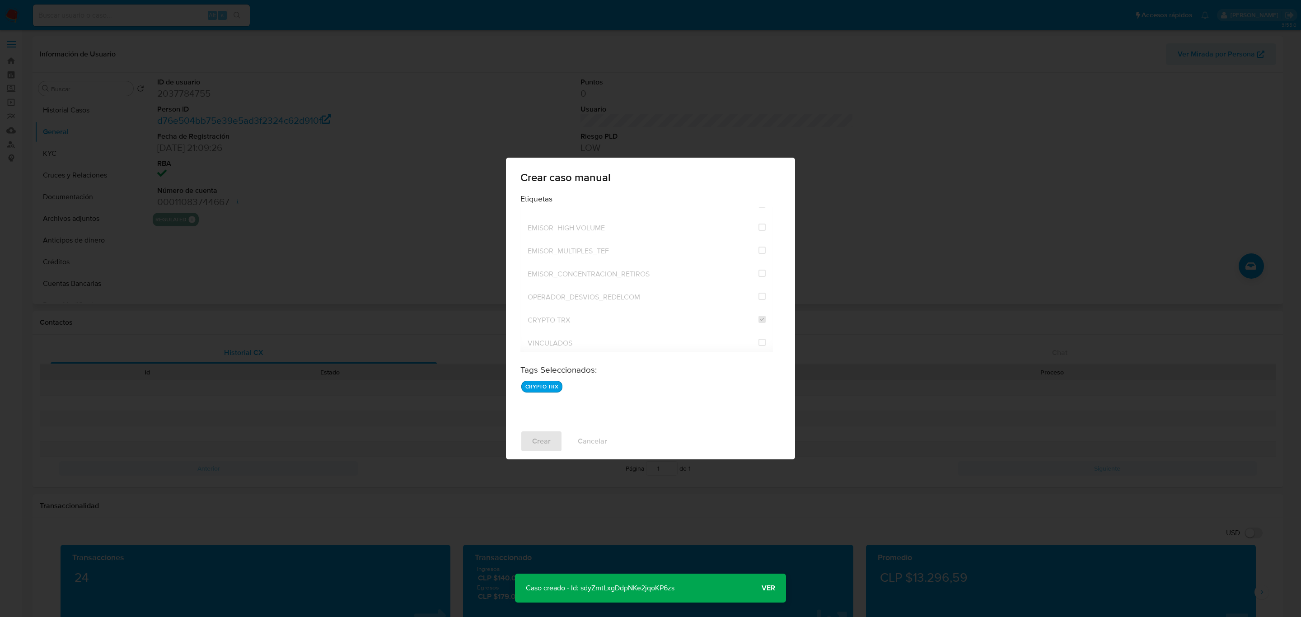
click at [631, 584] on p "Caso creado - Id: sdyZmtLxgDdpNKe2jqoKP6zs" at bounding box center [600, 588] width 170 height 29
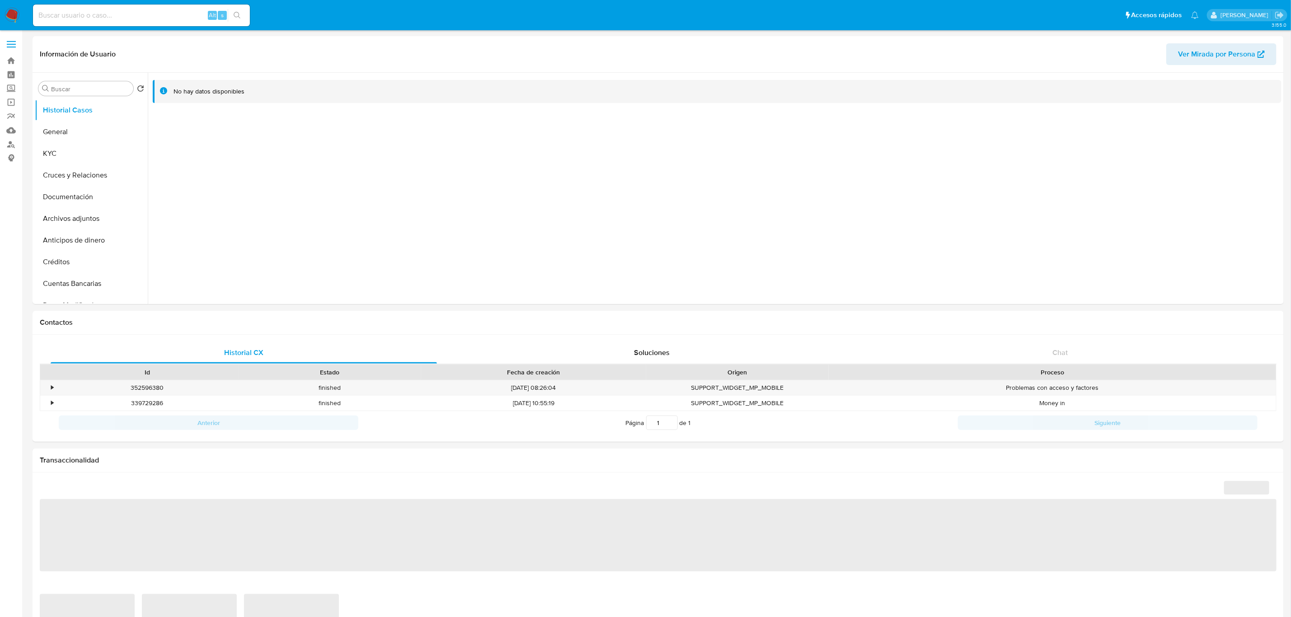
select select "10"
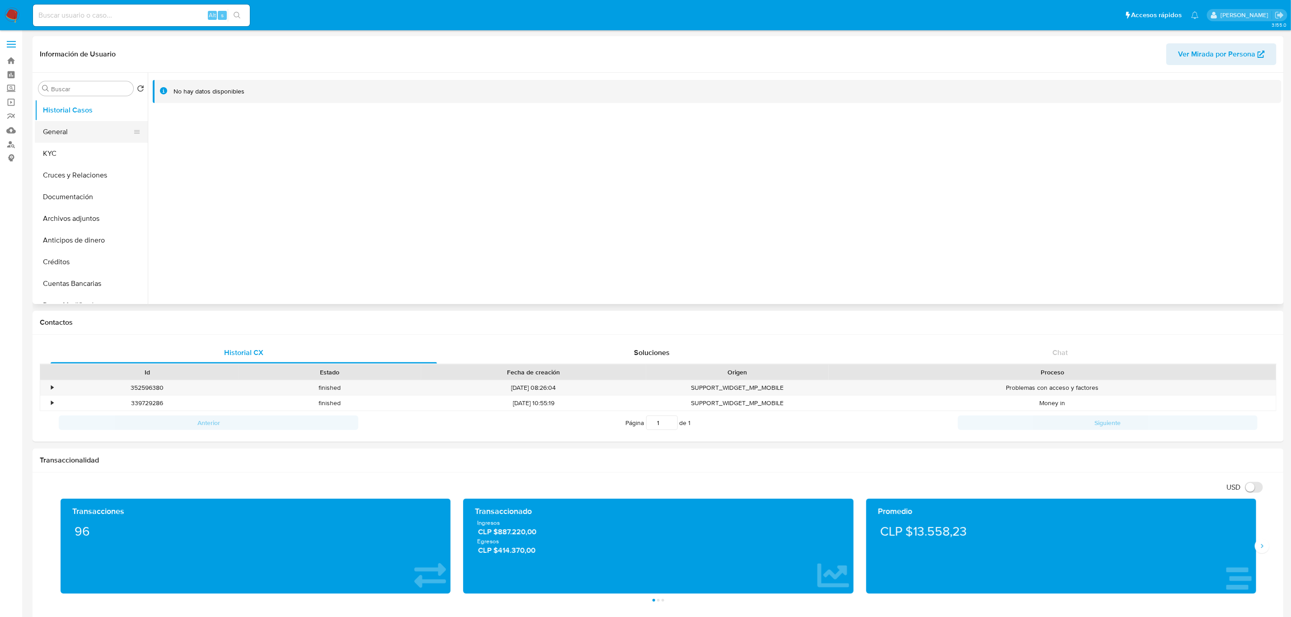
click at [62, 128] on button "General" at bounding box center [88, 132] width 106 height 22
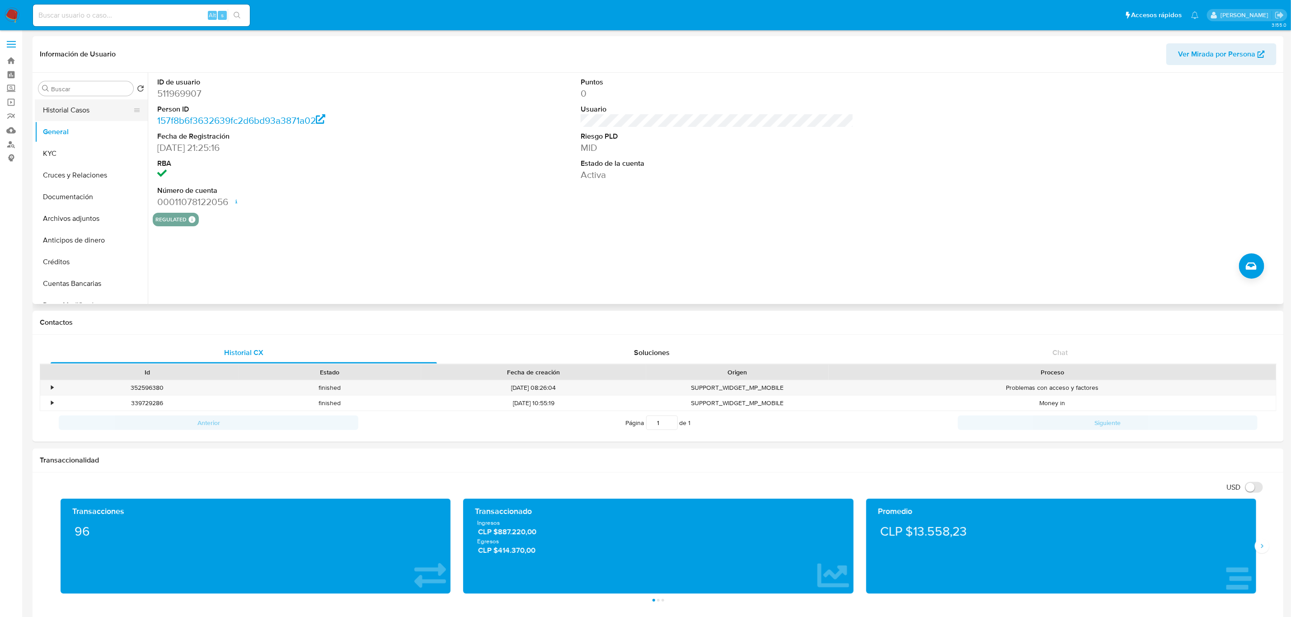
click at [95, 115] on button "Historial Casos" at bounding box center [88, 110] width 106 height 22
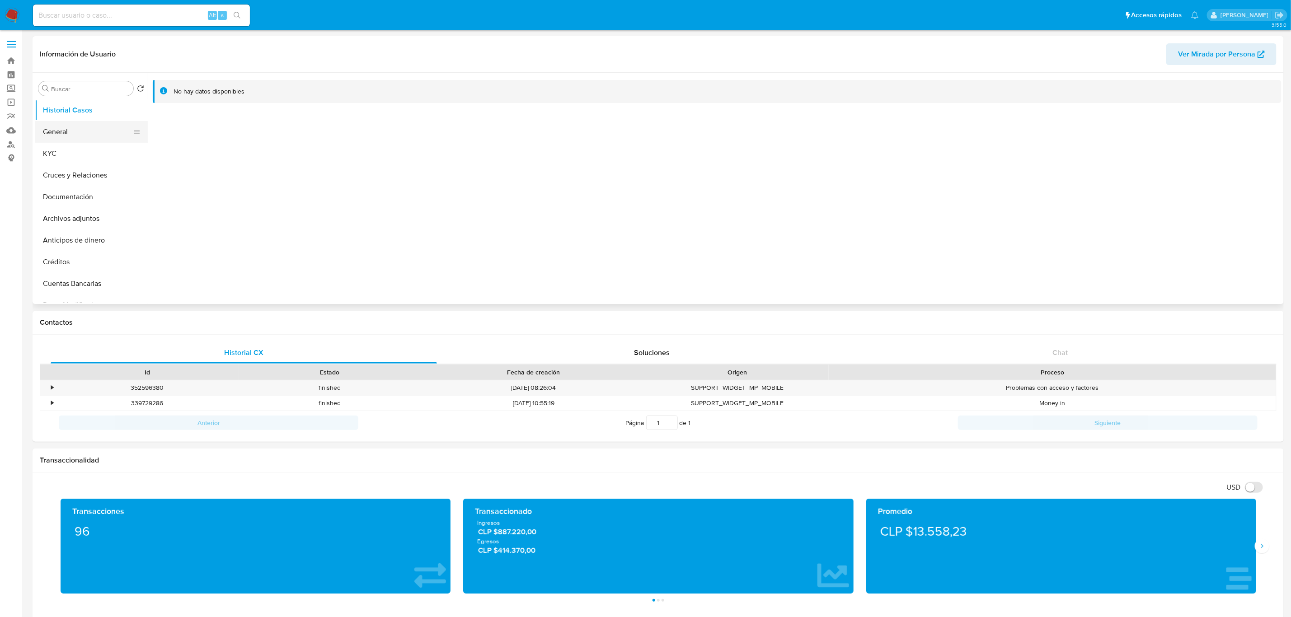
click at [91, 129] on button "General" at bounding box center [88, 132] width 106 height 22
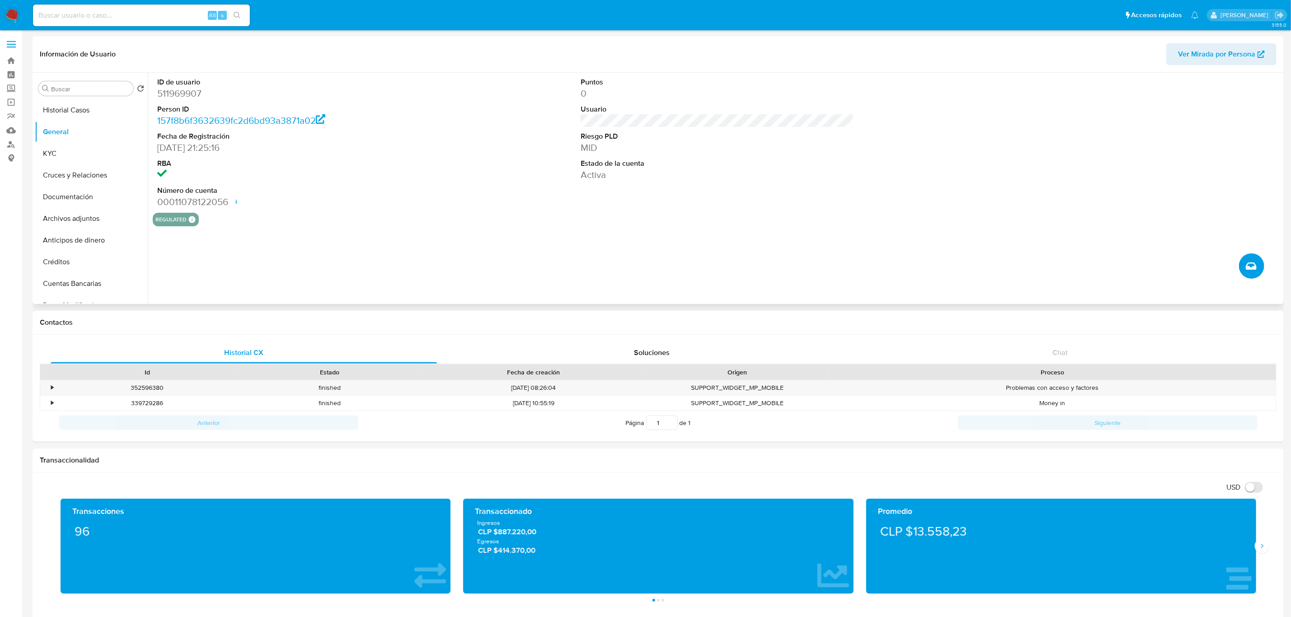
click at [1261, 270] on button "Crear caso manual" at bounding box center [1251, 266] width 25 height 25
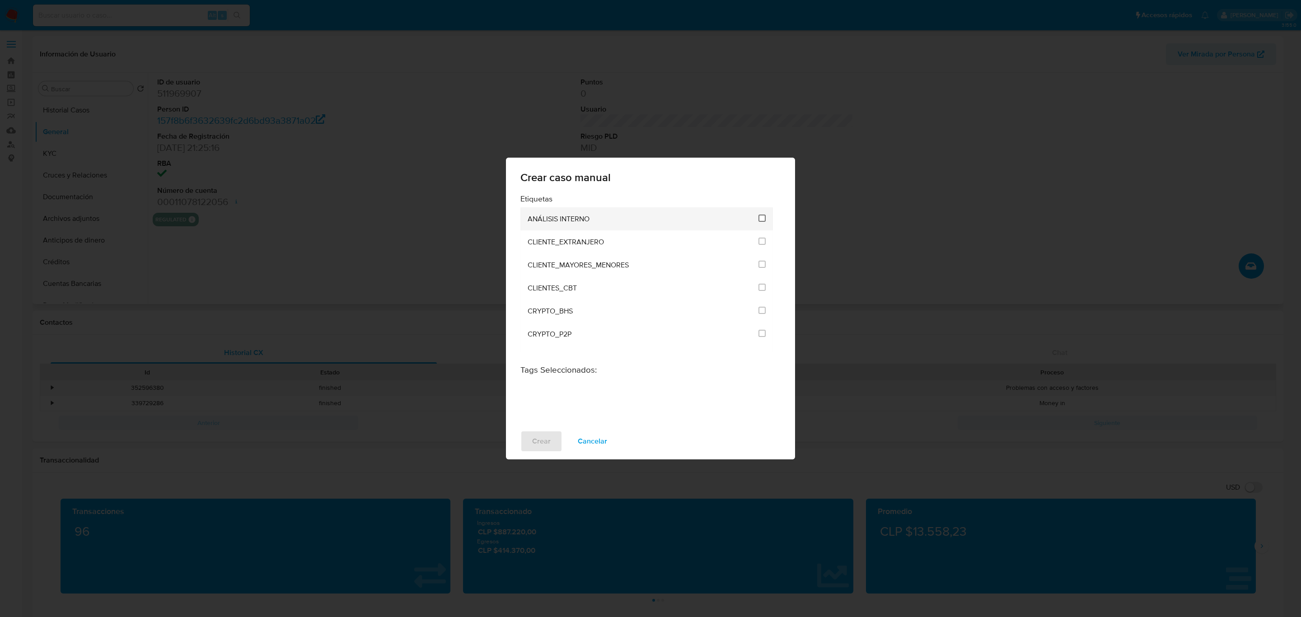
click at [759, 220] on input "1896" at bounding box center [762, 218] width 7 height 7
drag, startPoint x: 550, startPoint y: 438, endPoint x: 777, endPoint y: 171, distance: 350.1
click at [777, 171] on div "Crear caso manual Etiquetas ANÁLISIS INTERNO CLIENTE_EXTRANJERO CLIENTE_MAYORES…" at bounding box center [650, 308] width 289 height 301
click at [761, 218] on input "1896" at bounding box center [762, 218] width 7 height 7
checkbox input "false"
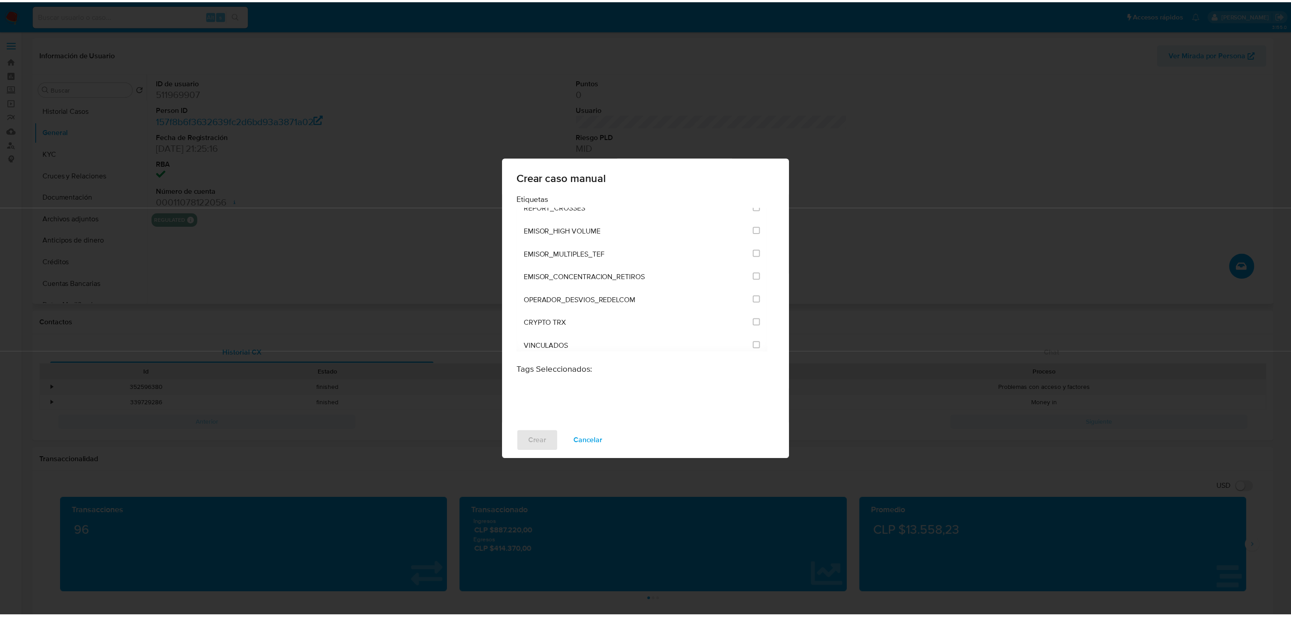
scroll to position [2180, 0]
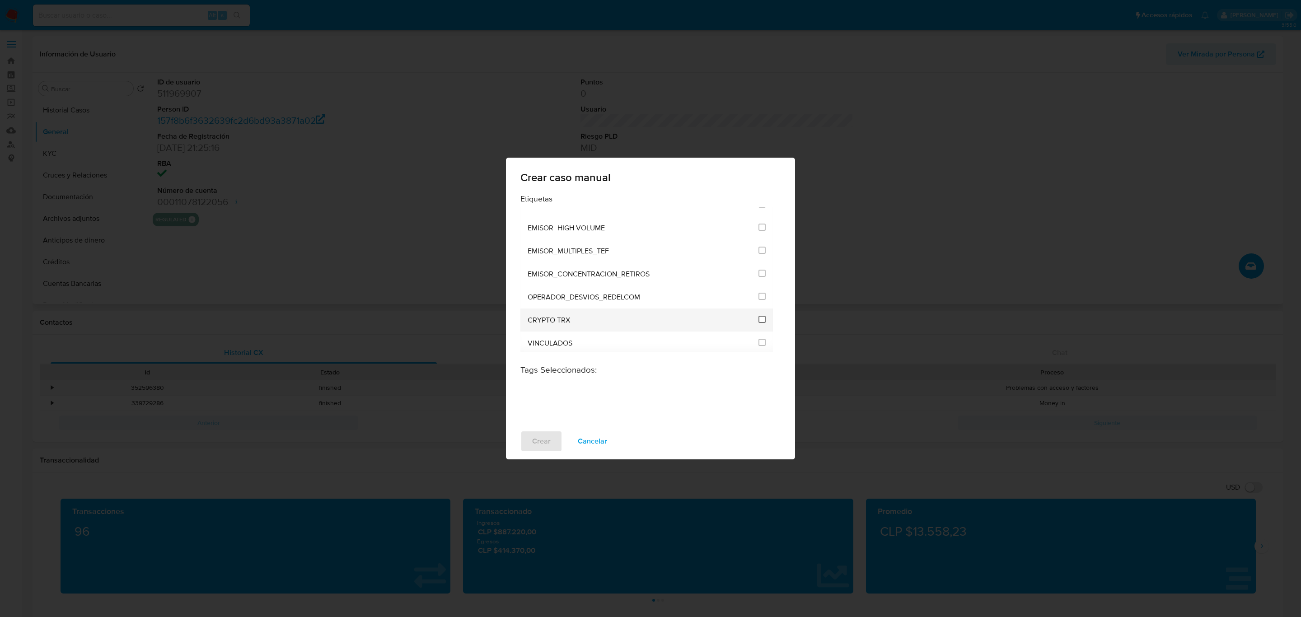
click at [759, 317] on input "3306" at bounding box center [762, 319] width 7 height 7
checkbox input "true"
click at [548, 439] on span "Crear" at bounding box center [541, 442] width 19 height 20
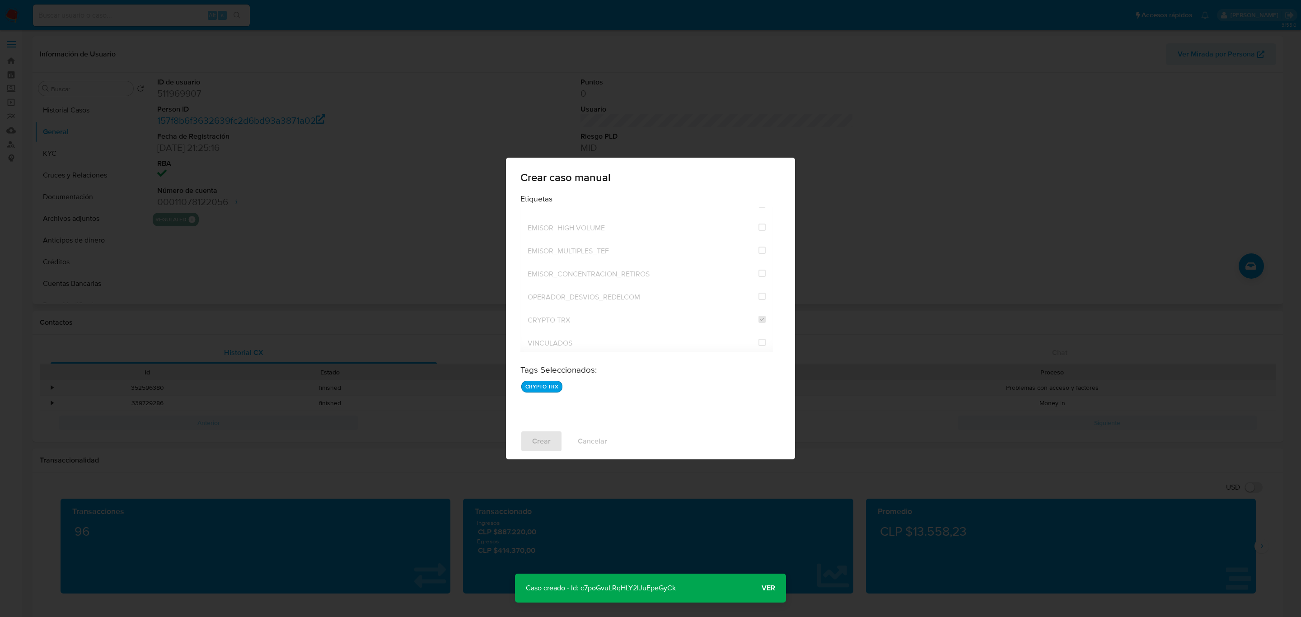
click at [631, 579] on p "Caso creado - Id: c7poGvuLRqHLY2lJuEpeGyCk" at bounding box center [601, 588] width 172 height 29
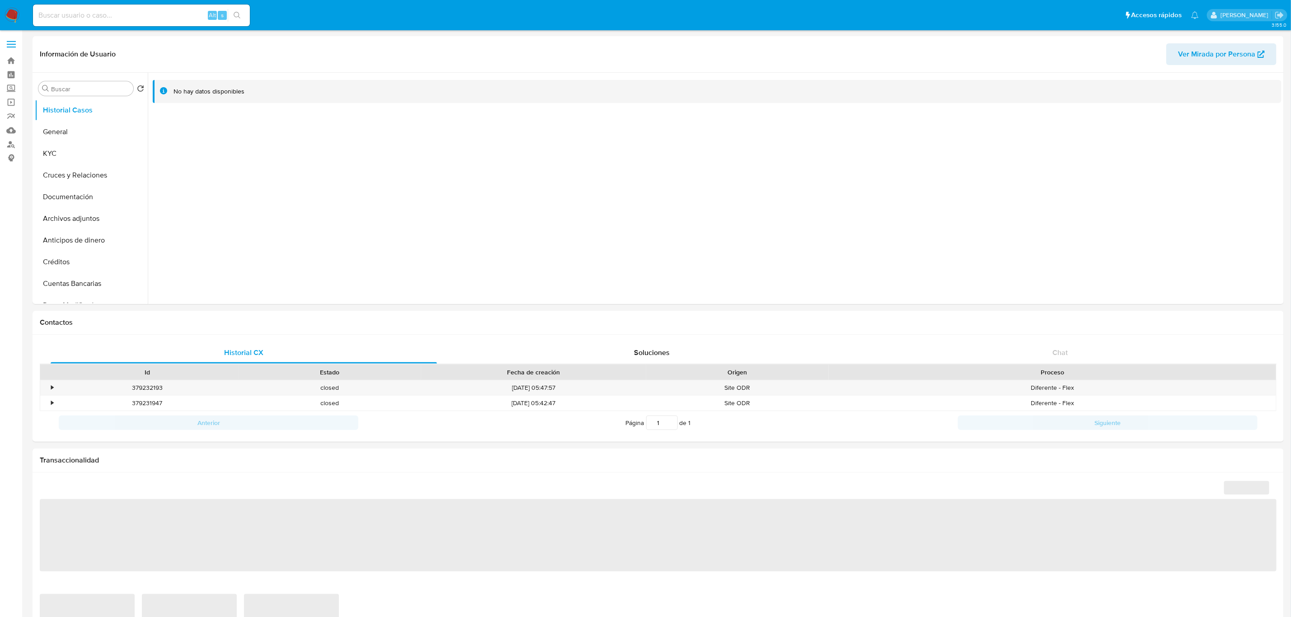
select select "10"
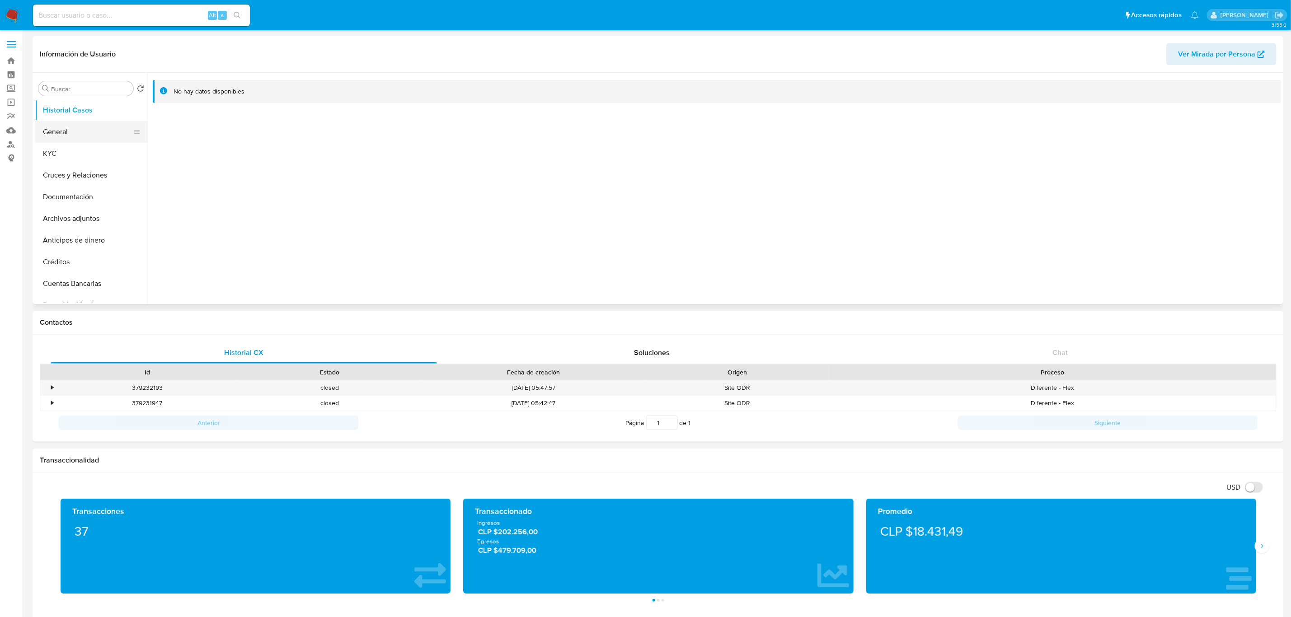
click at [99, 129] on button "General" at bounding box center [88, 132] width 106 height 22
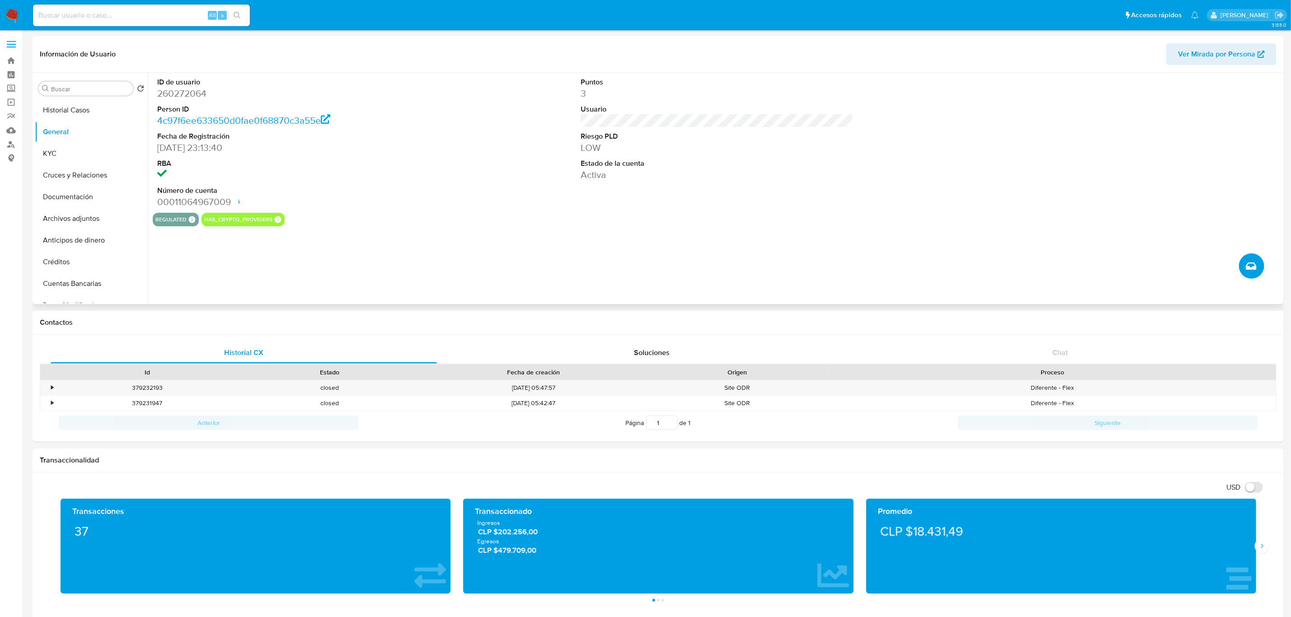
click at [1245, 260] on button "Crear caso manual" at bounding box center [1251, 266] width 25 height 25
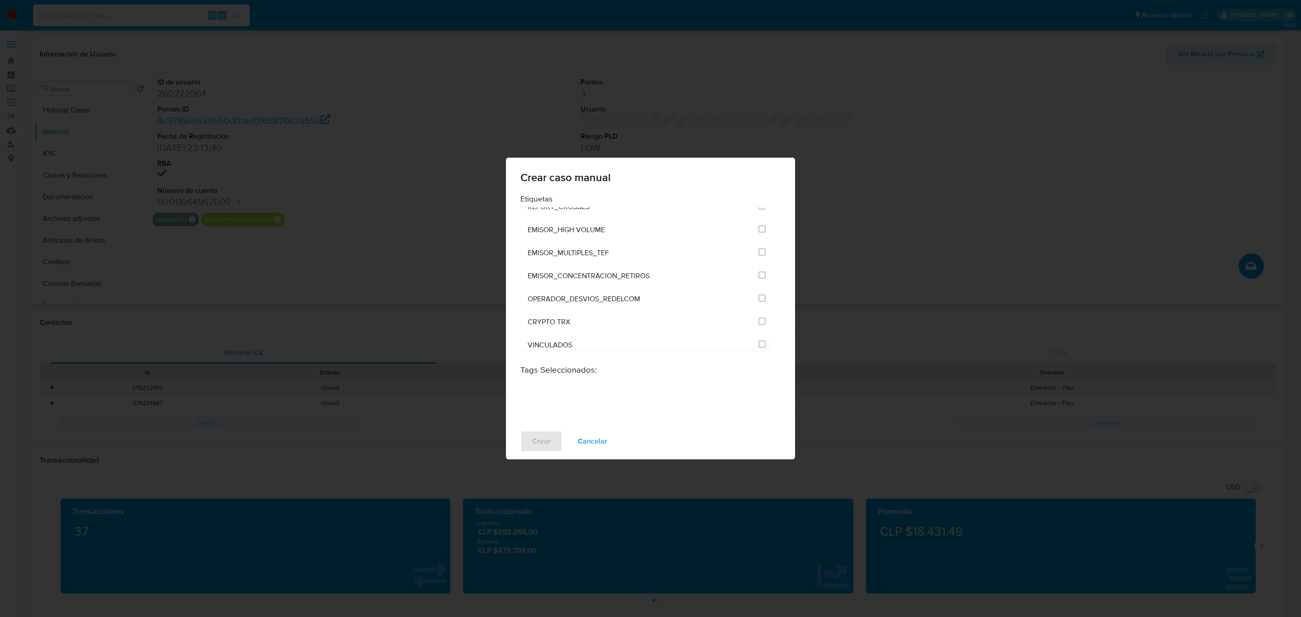
scroll to position [2180, 0]
click at [759, 318] on input "3306" at bounding box center [762, 319] width 7 height 7
checkbox input "true"
click at [535, 444] on span "Crear" at bounding box center [541, 442] width 19 height 20
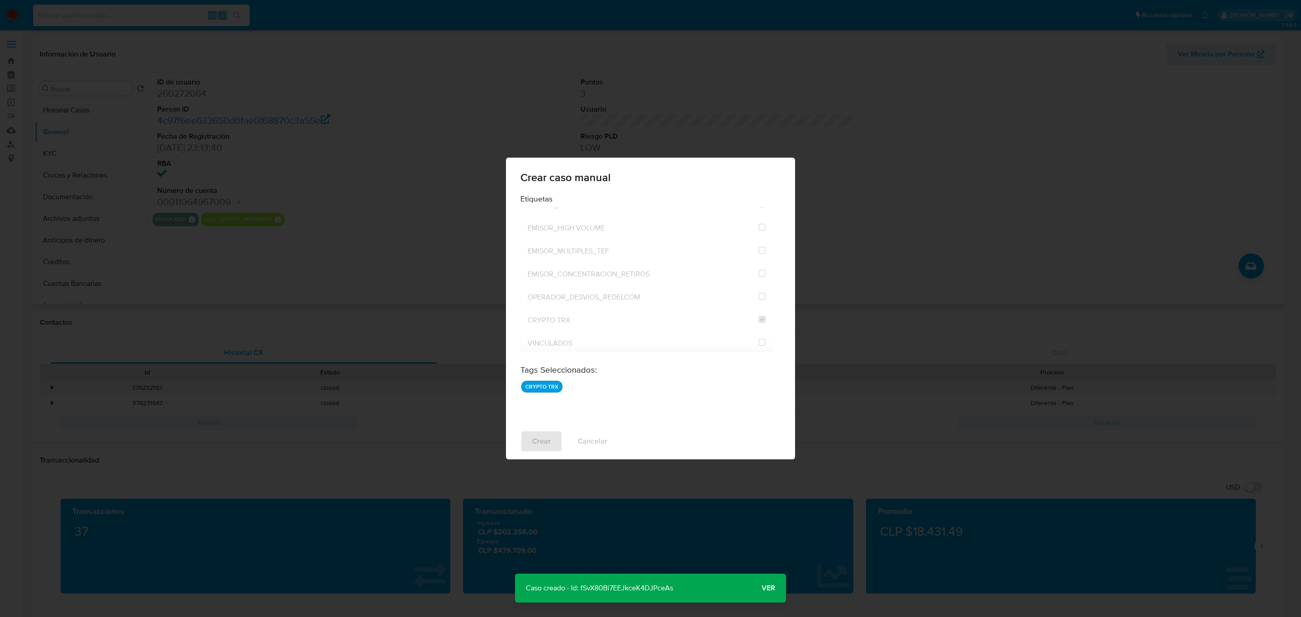
click at [636, 589] on p "Caso creado - Id: fSvX80Bi7EEJkceK4DJPceAs" at bounding box center [599, 588] width 169 height 29
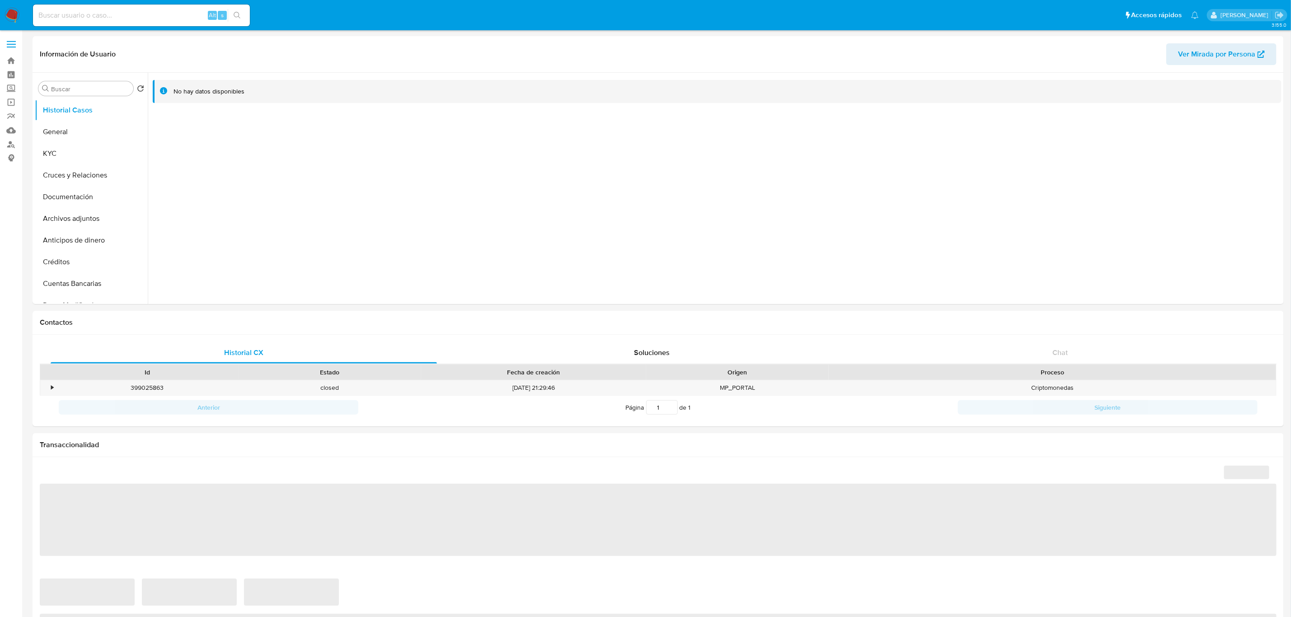
select select "10"
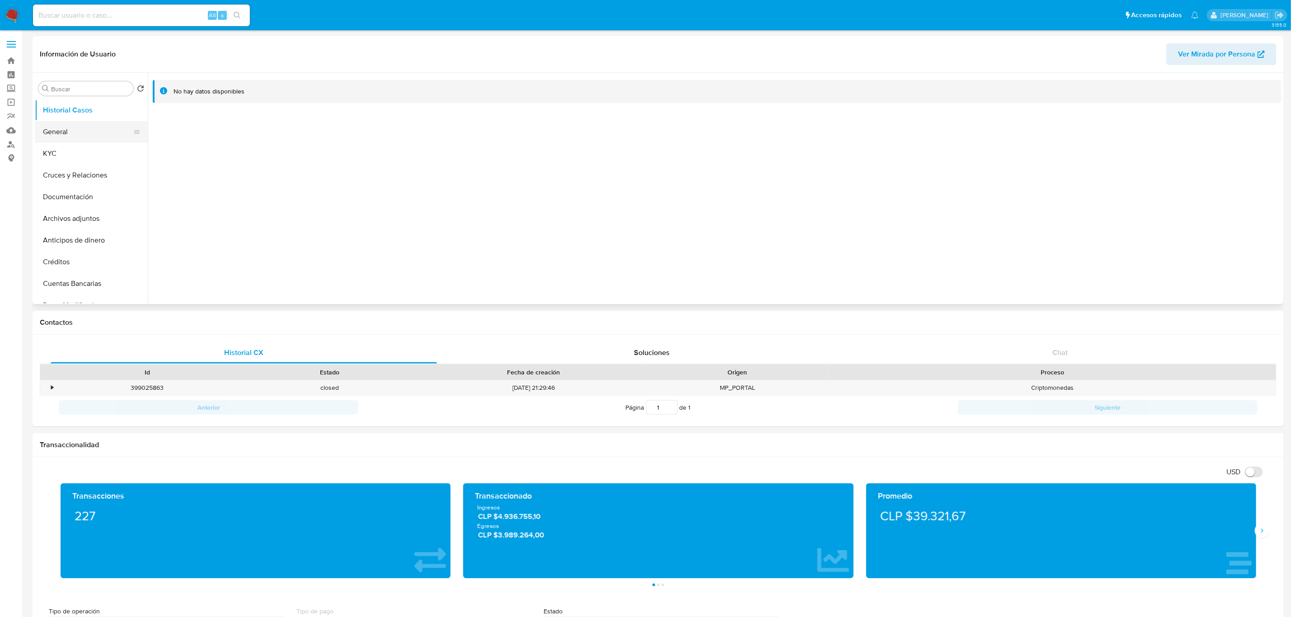
click at [67, 136] on button "General" at bounding box center [88, 132] width 106 height 22
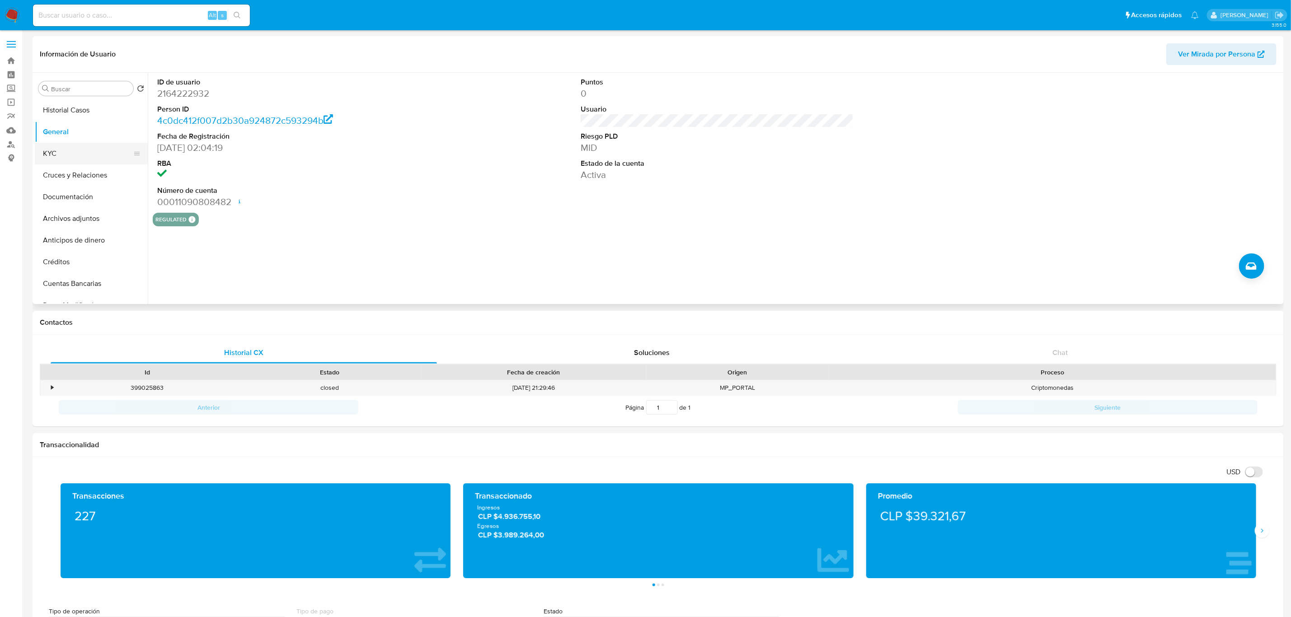
click at [77, 154] on button "KYC" at bounding box center [88, 154] width 106 height 22
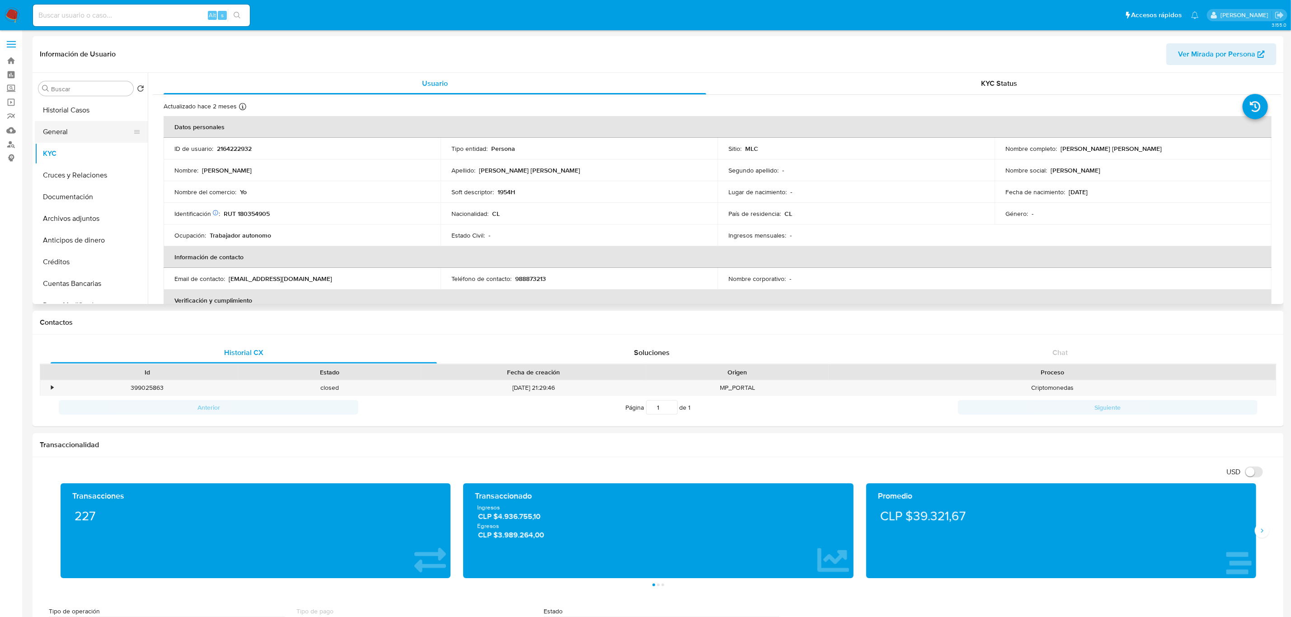
click at [79, 127] on button "General" at bounding box center [88, 132] width 106 height 22
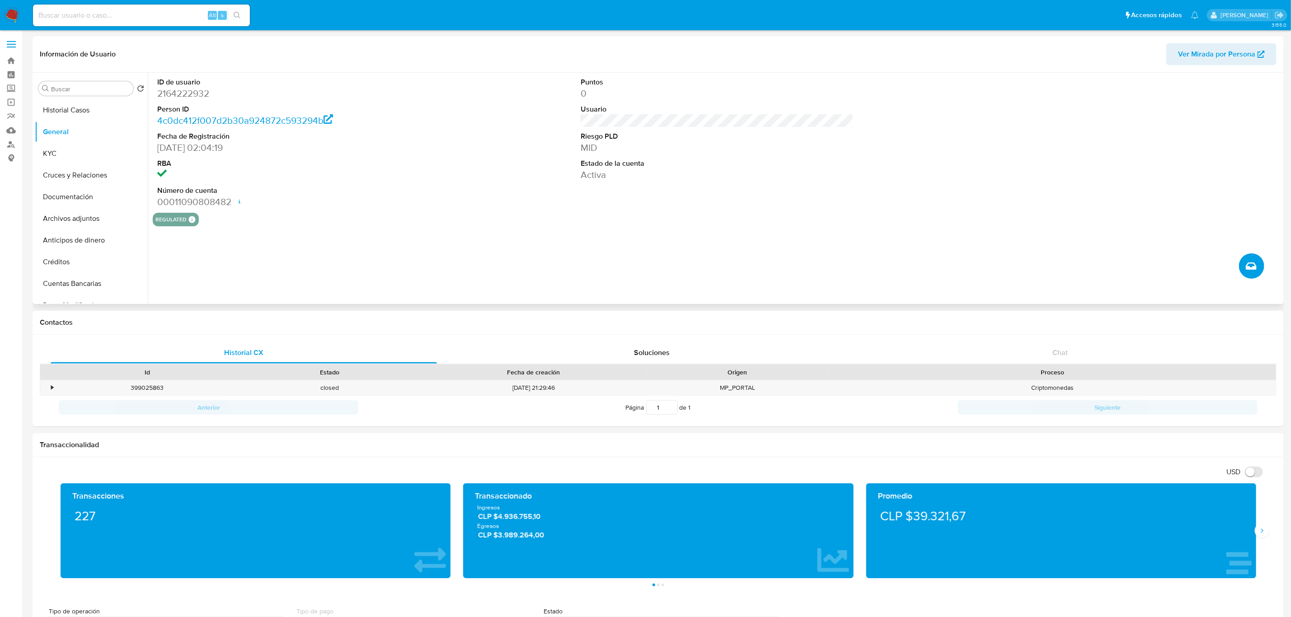
click at [1246, 265] on button "Crear caso manual" at bounding box center [1251, 266] width 25 height 25
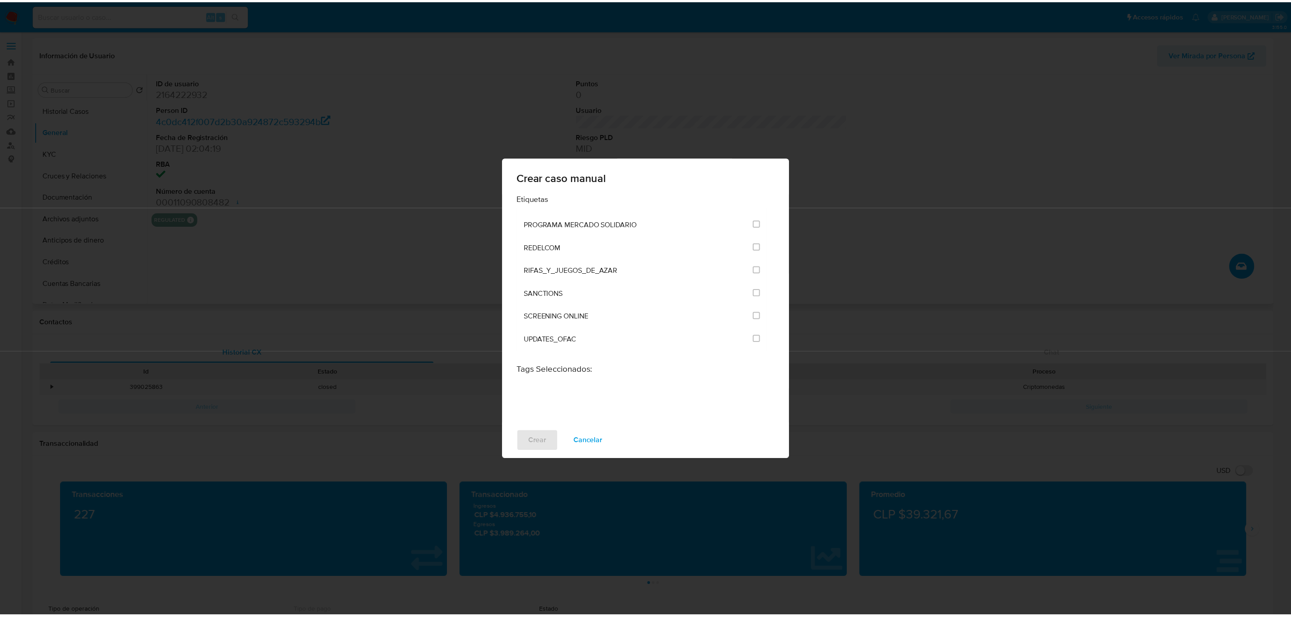
scroll to position [2180, 0]
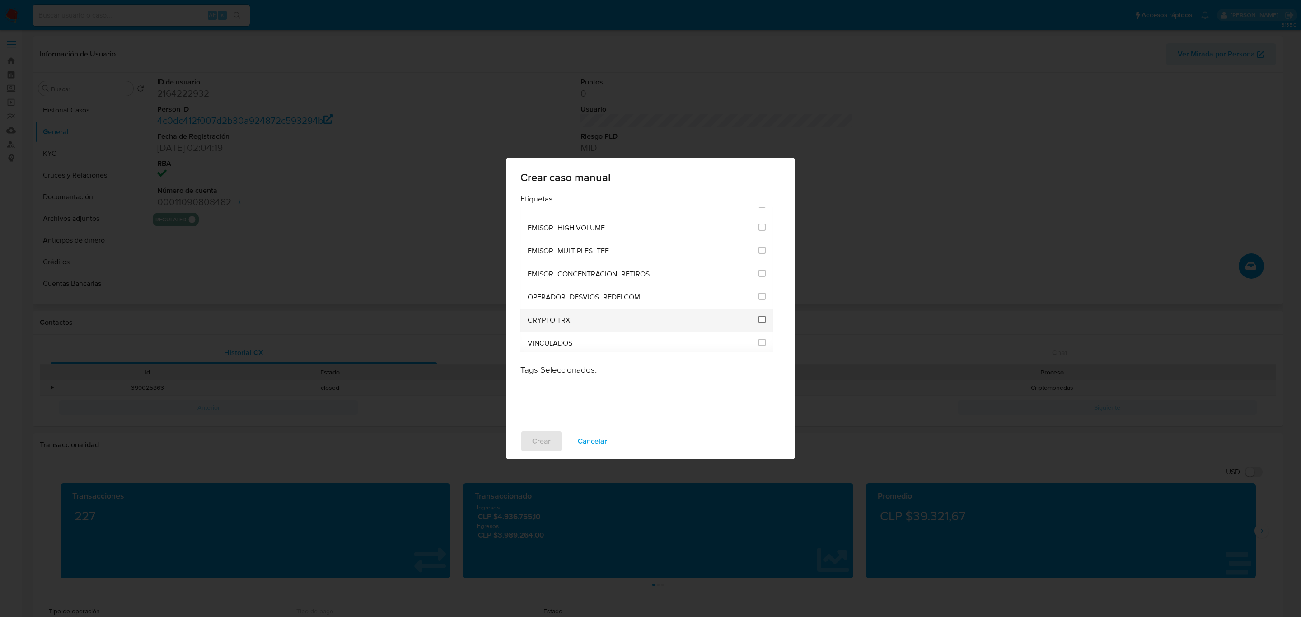
click at [759, 319] on input "3306" at bounding box center [762, 319] width 7 height 7
checkbox input "true"
click at [544, 442] on span "Crear" at bounding box center [541, 442] width 19 height 20
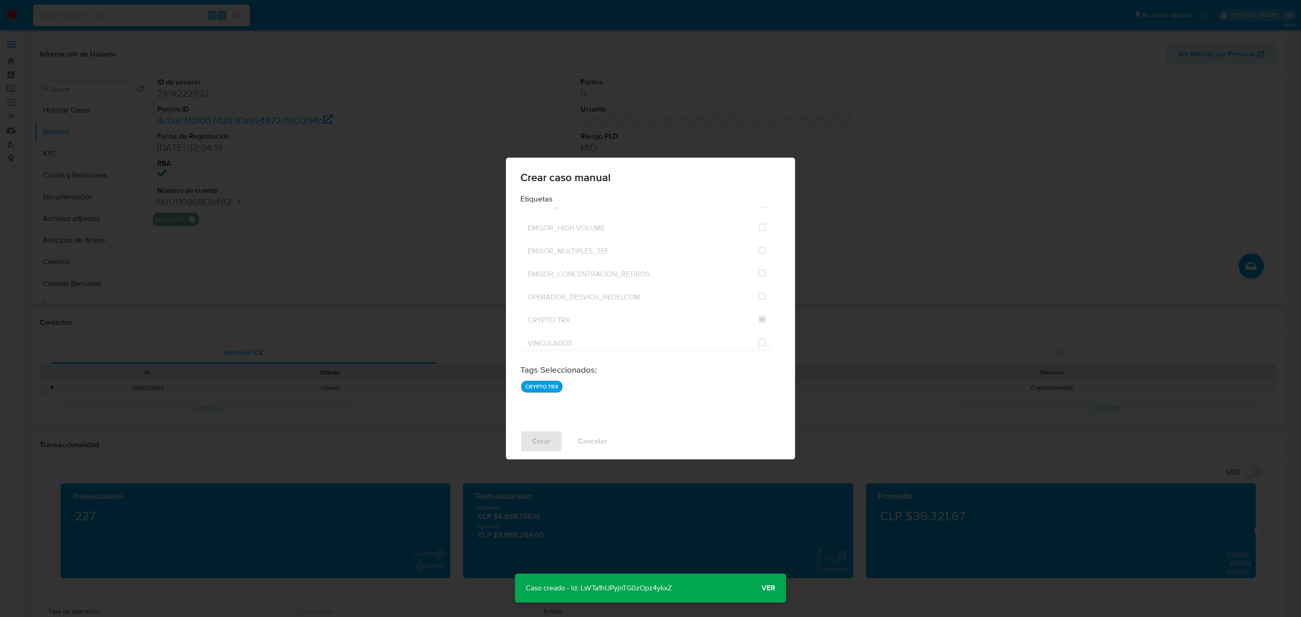
click at [661, 589] on p "Caso creado - Id: LsVTa1hUPyjnTG0zOpz4ykxZ" at bounding box center [599, 588] width 168 height 29
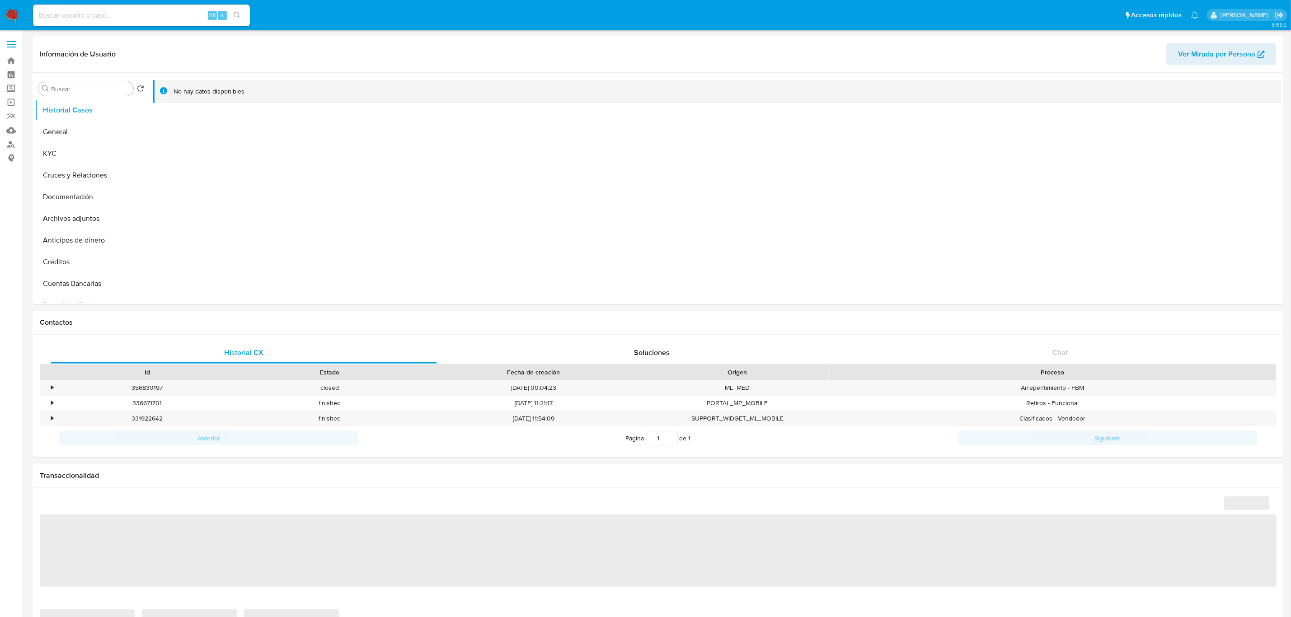
select select "10"
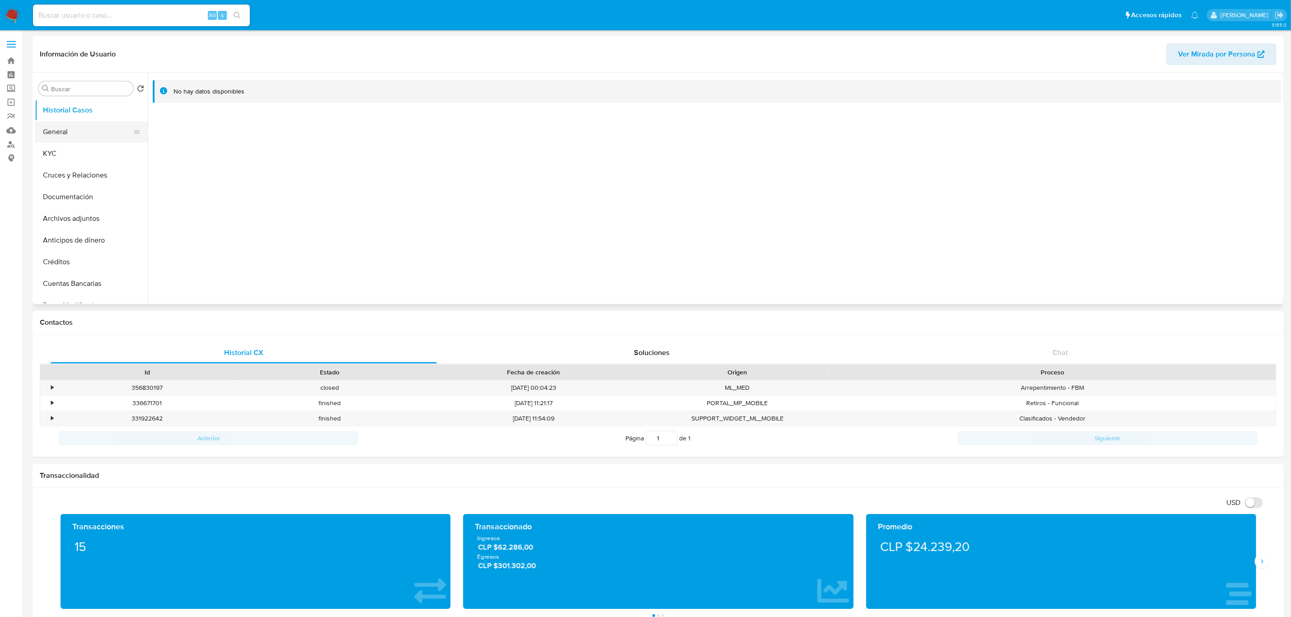
click at [99, 135] on button "General" at bounding box center [88, 132] width 106 height 22
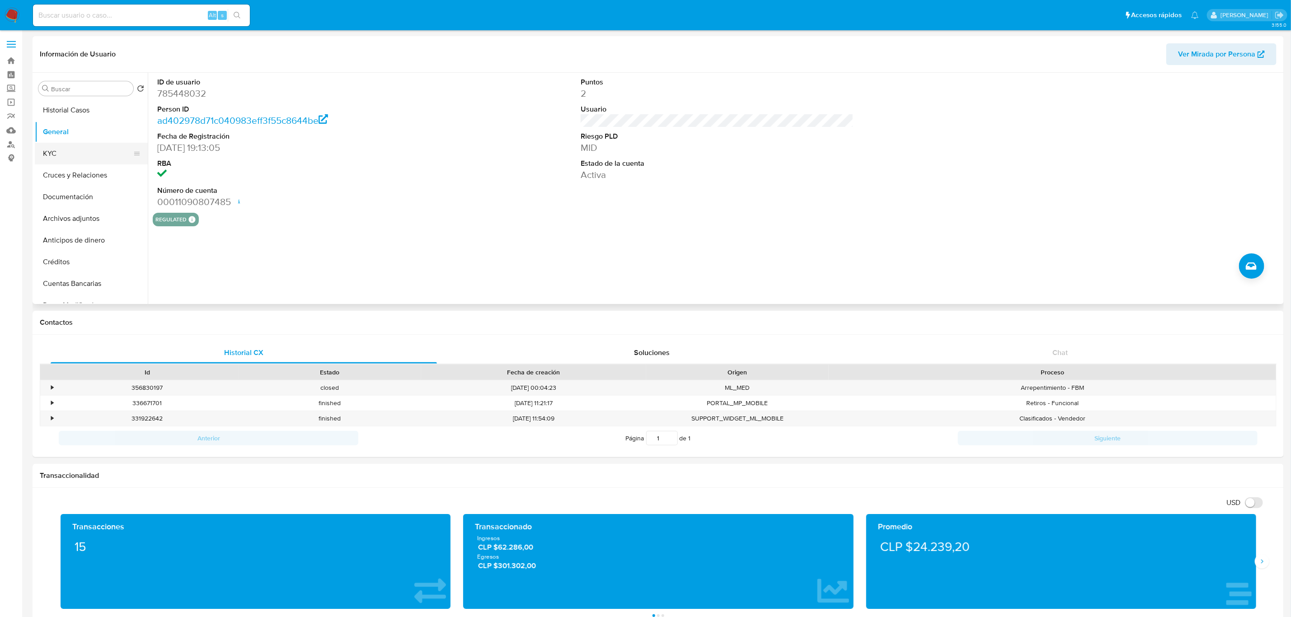
click at [72, 148] on button "KYC" at bounding box center [88, 154] width 106 height 22
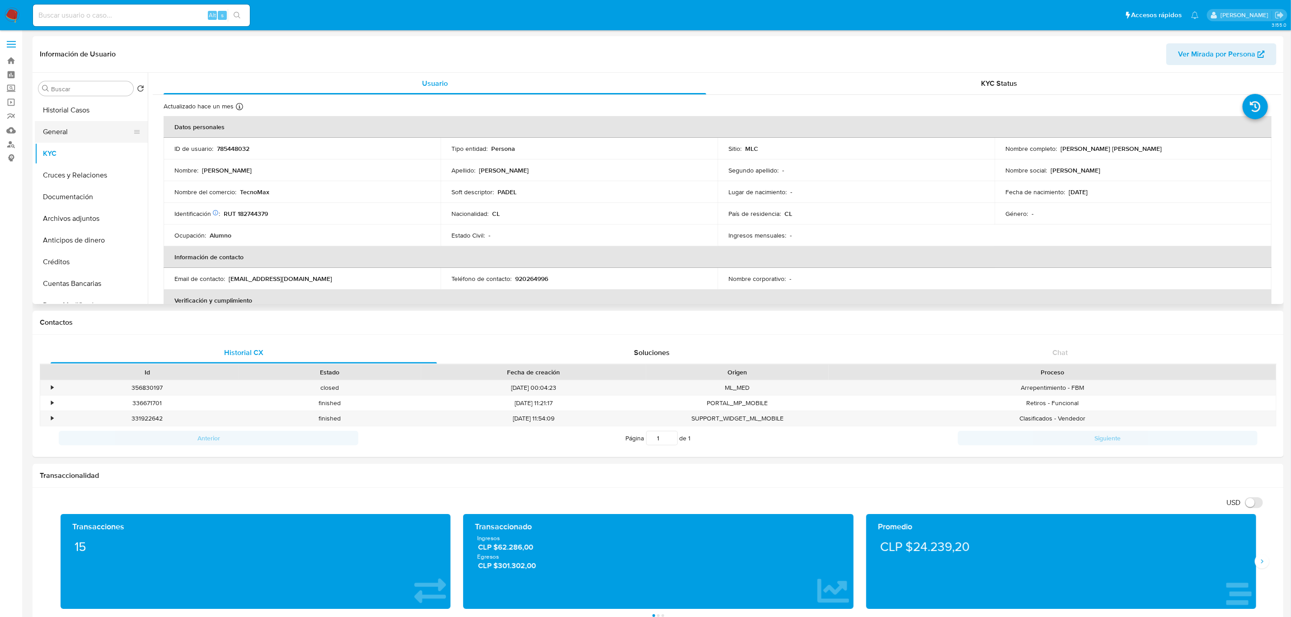
click at [68, 134] on button "General" at bounding box center [88, 132] width 106 height 22
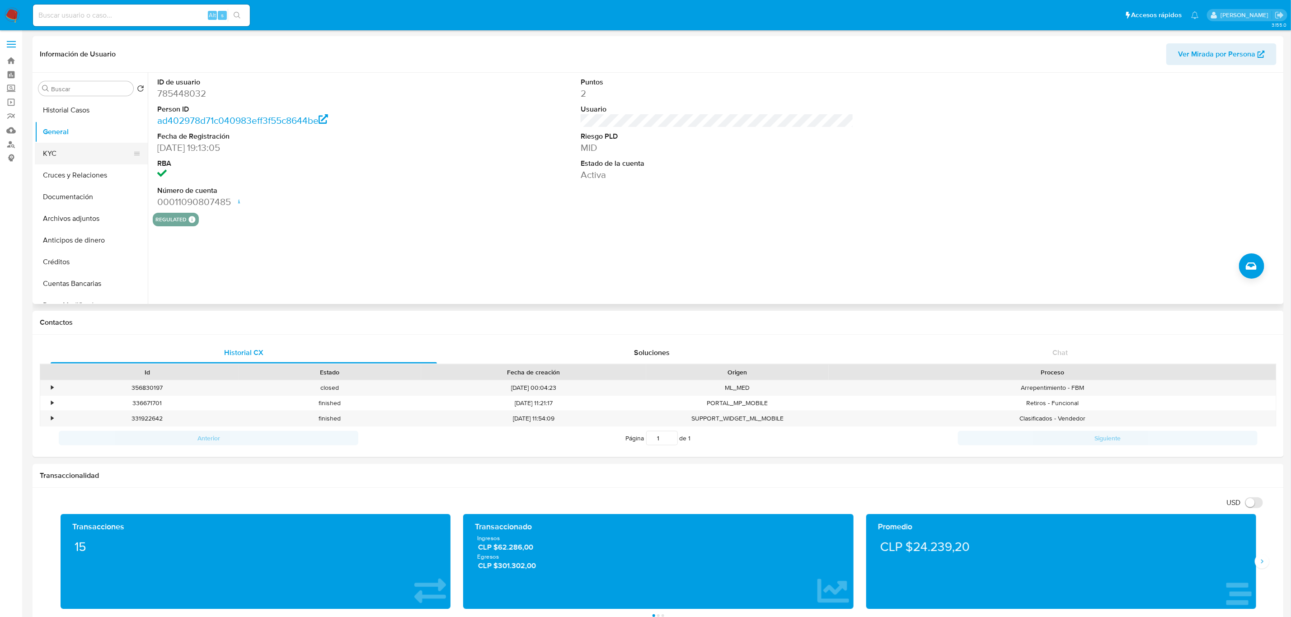
click at [56, 148] on button "KYC" at bounding box center [88, 154] width 106 height 22
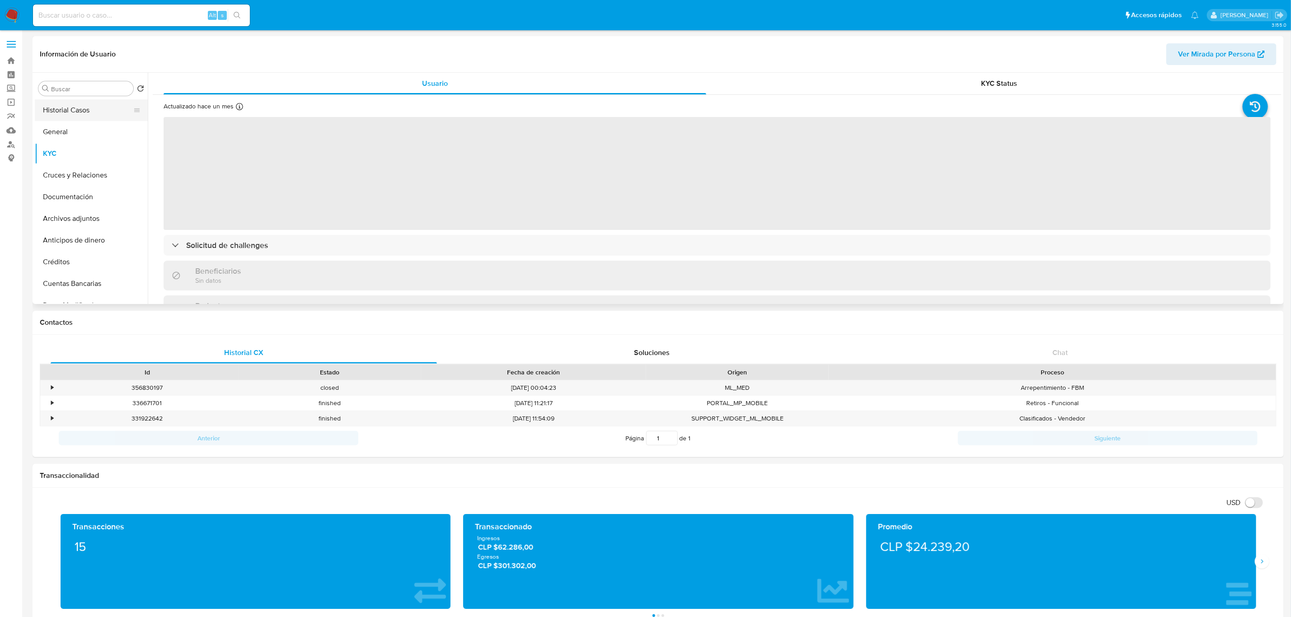
click at [62, 117] on button "Historial Casos" at bounding box center [88, 110] width 106 height 22
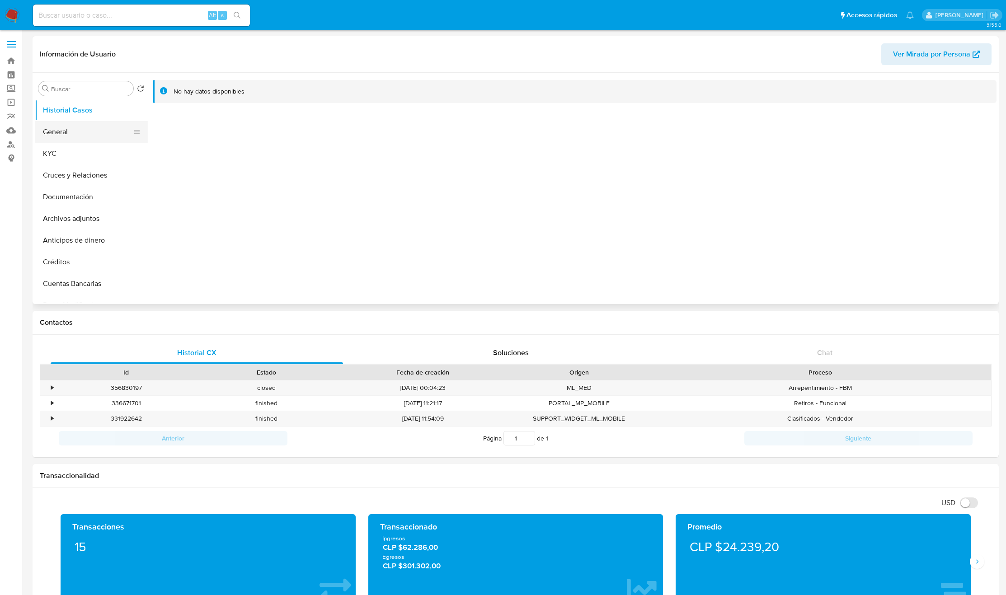
click at [76, 137] on button "General" at bounding box center [88, 132] width 106 height 22
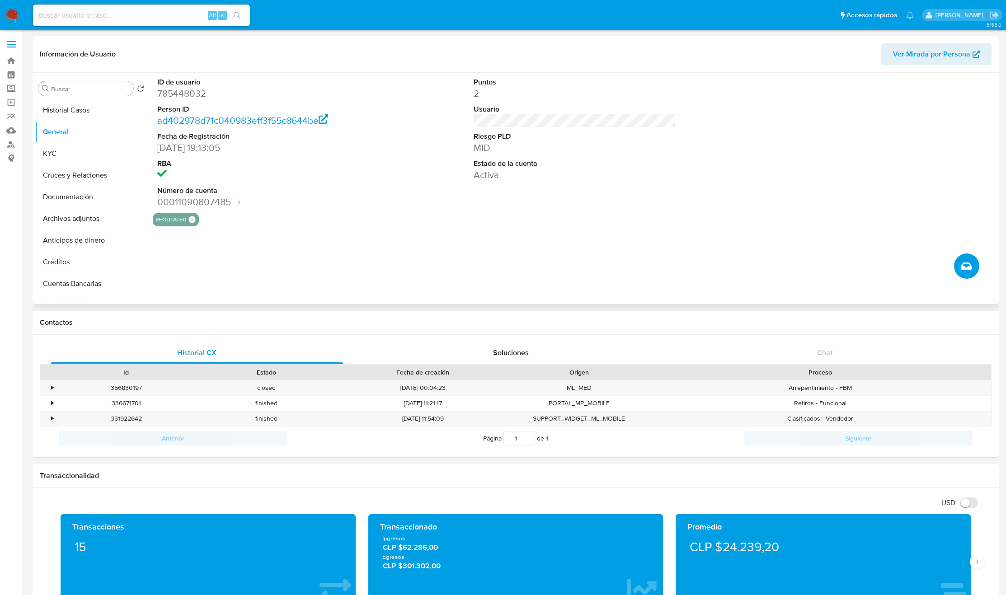
click at [964, 268] on icon "Crear caso manual" at bounding box center [966, 266] width 11 height 7
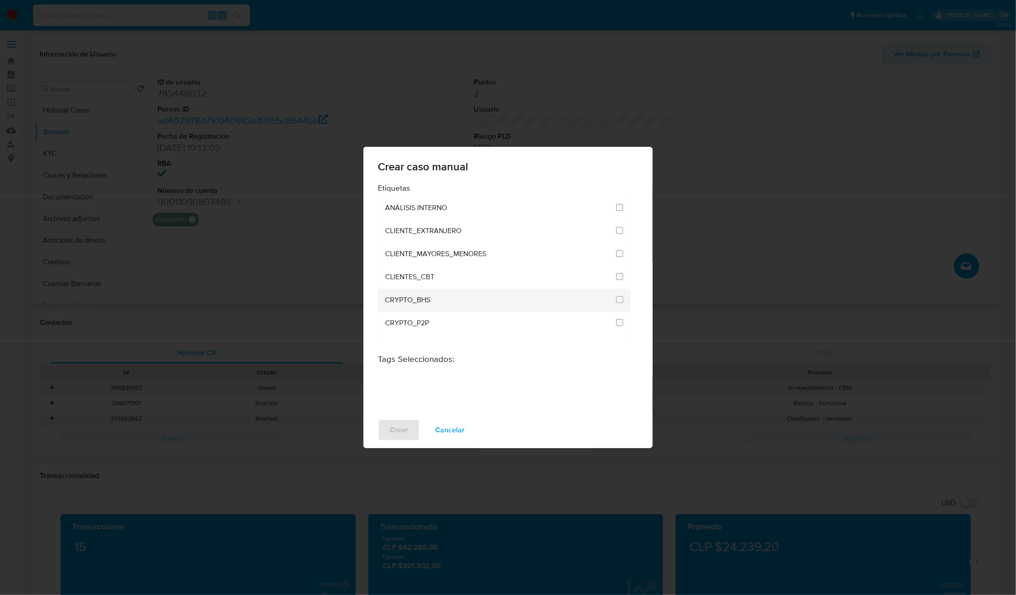
drag, startPoint x: 614, startPoint y: 207, endPoint x: 484, endPoint y: 289, distance: 153.5
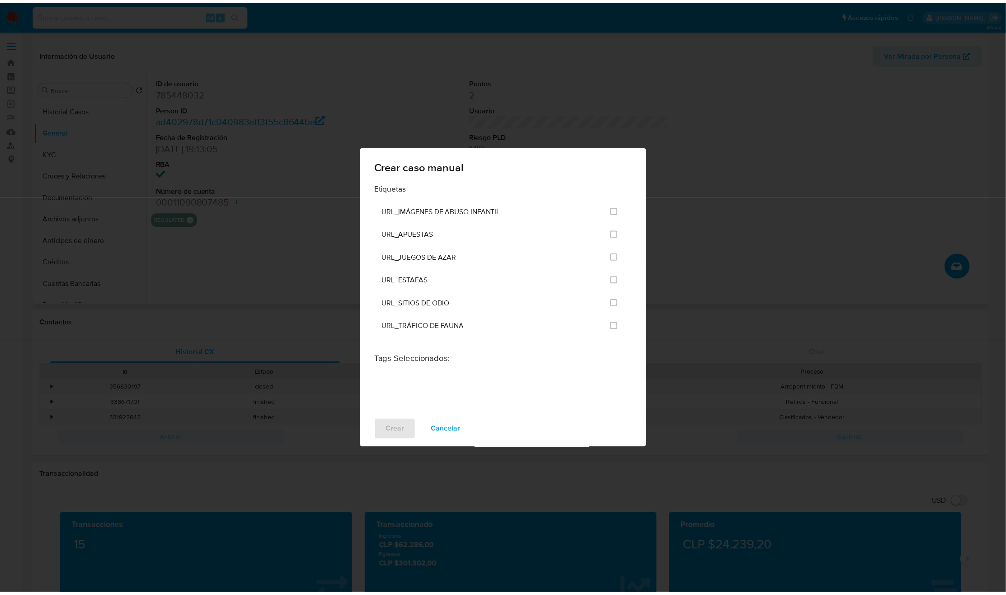
scroll to position [2181, 0]
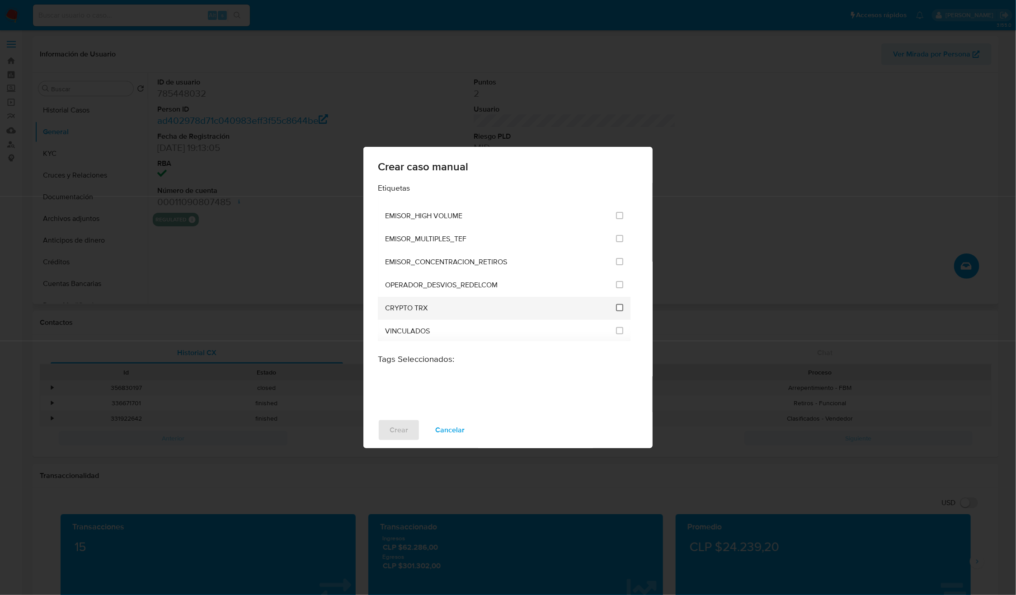
click at [617, 305] on input "3306" at bounding box center [619, 307] width 7 height 7
checkbox input "true"
click at [400, 429] on span "Crear" at bounding box center [399, 430] width 19 height 20
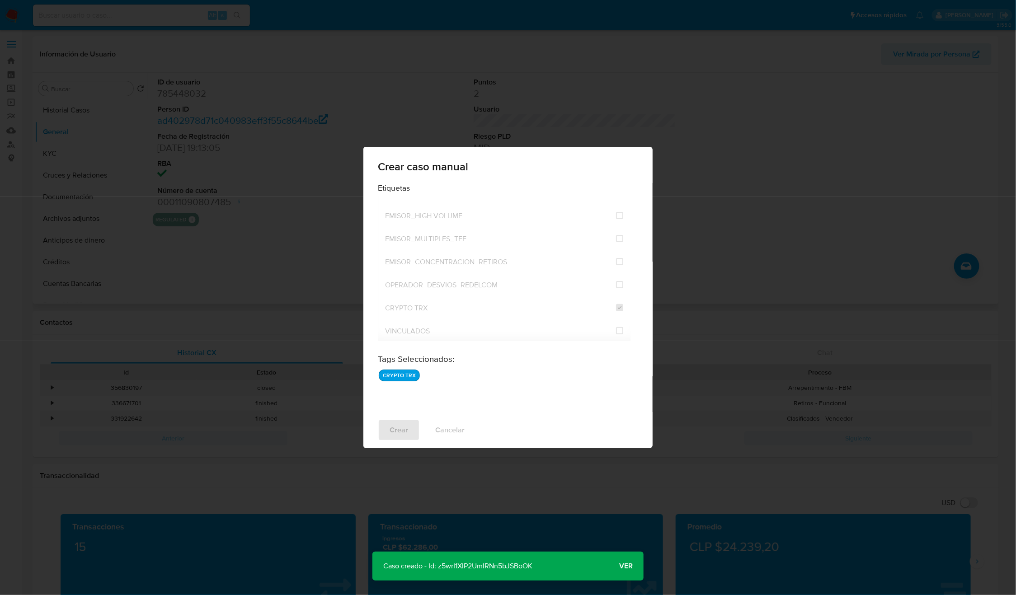
click at [487, 571] on p "Caso creado - Id: z5wrI1XlP2UmIRNn5bJSBoOK" at bounding box center [457, 566] width 171 height 29
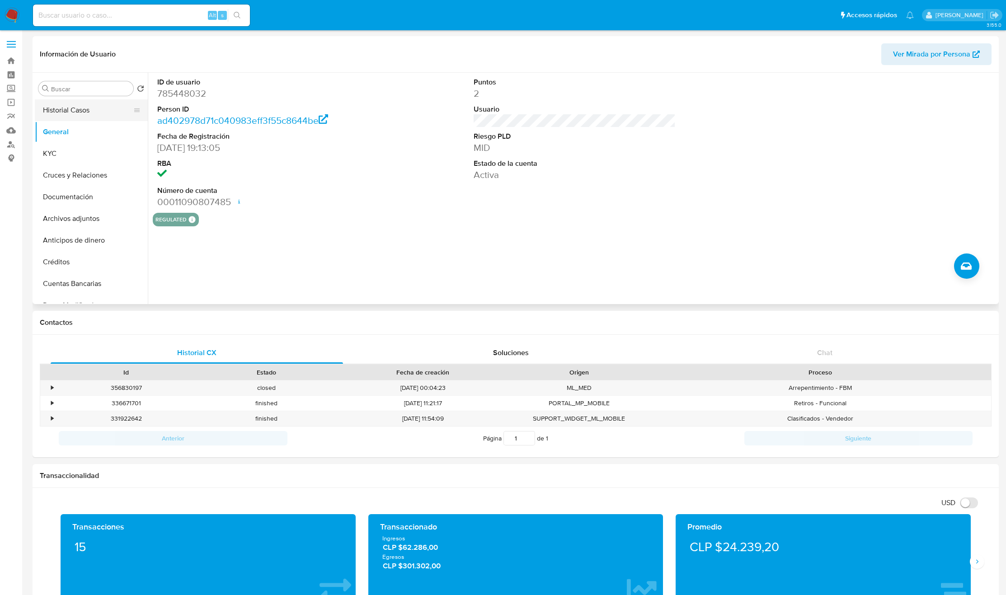
click at [35, 114] on button "Historial Casos" at bounding box center [88, 110] width 106 height 22
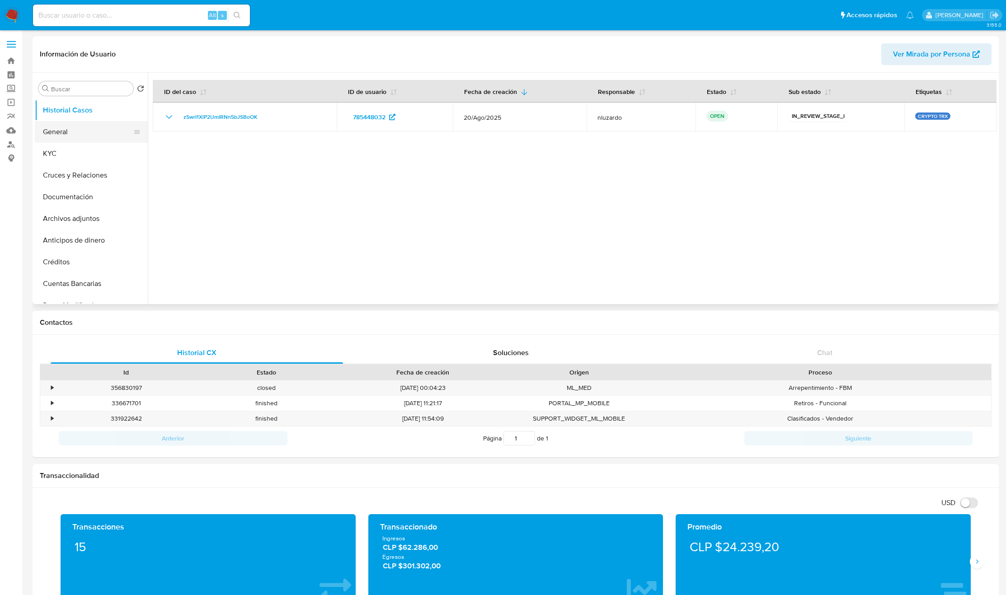
click at [45, 129] on button "General" at bounding box center [88, 132] width 106 height 22
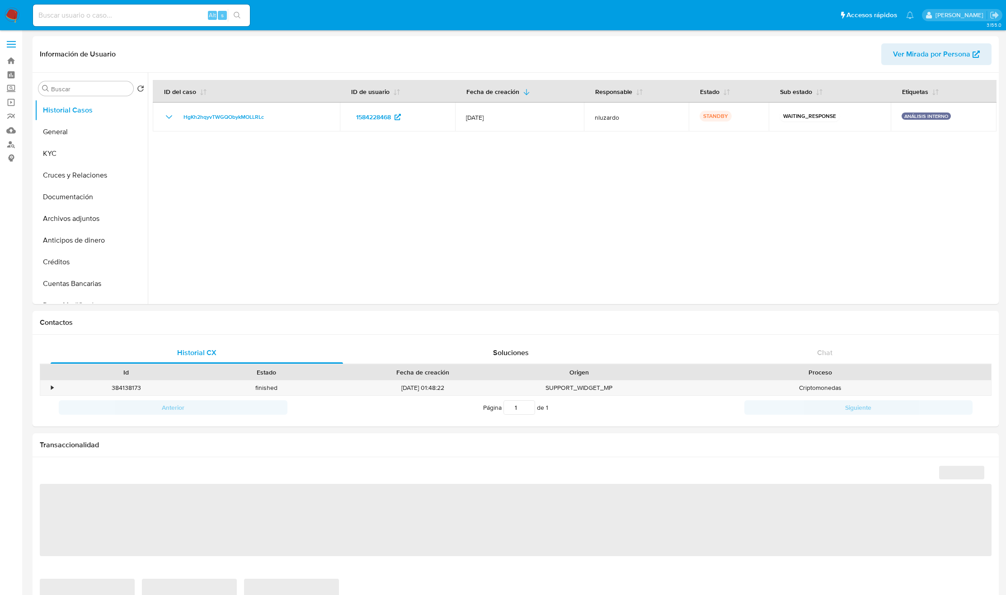
select select "10"
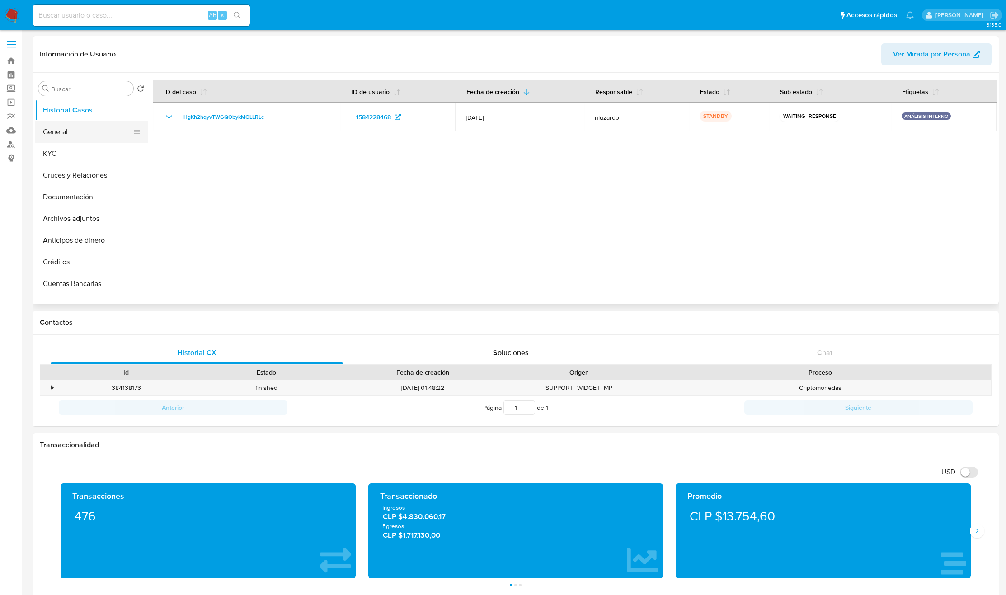
click at [87, 131] on button "General" at bounding box center [88, 132] width 106 height 22
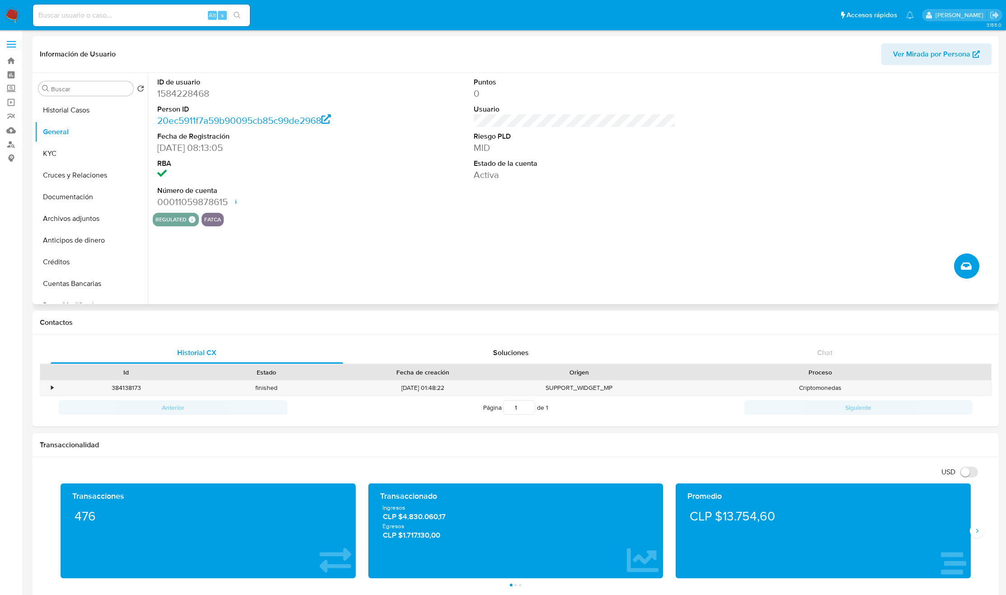
click at [954, 268] on button "Crear caso manual" at bounding box center [966, 266] width 25 height 25
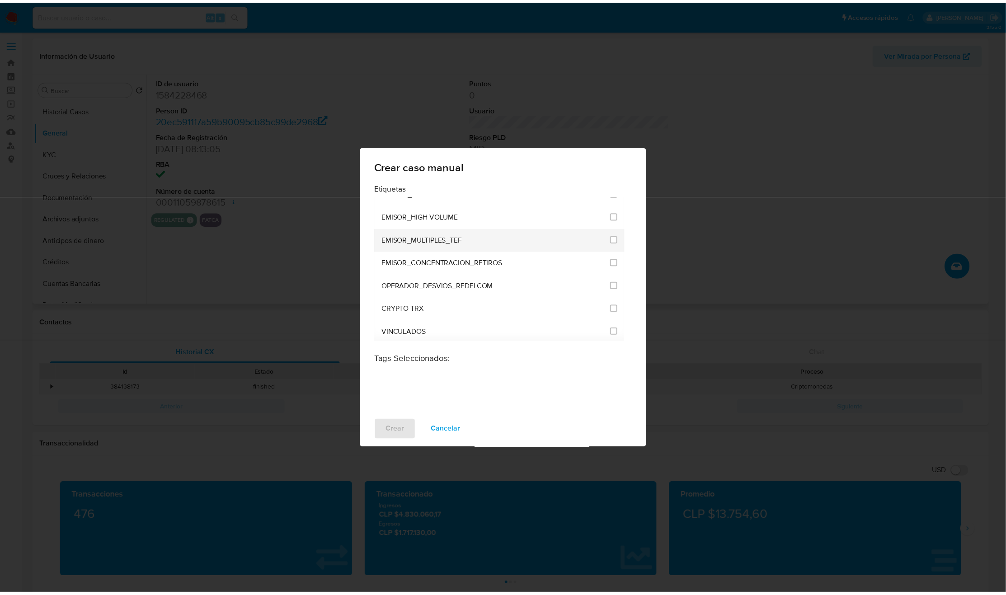
scroll to position [2181, 0]
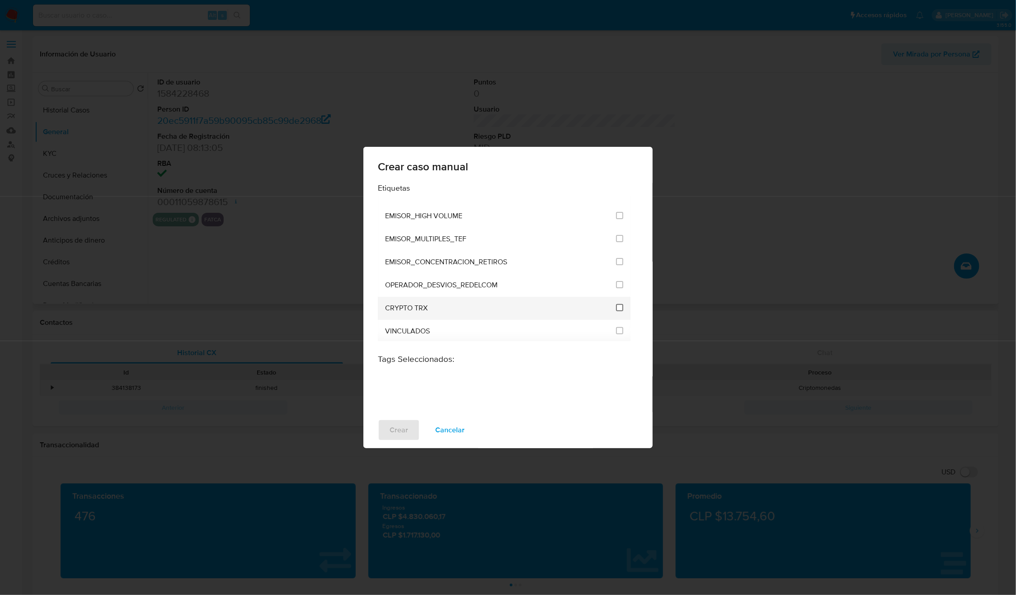
click at [619, 305] on input "3306" at bounding box center [619, 307] width 7 height 7
checkbox input "true"
click at [414, 437] on button "Crear" at bounding box center [399, 430] width 42 height 22
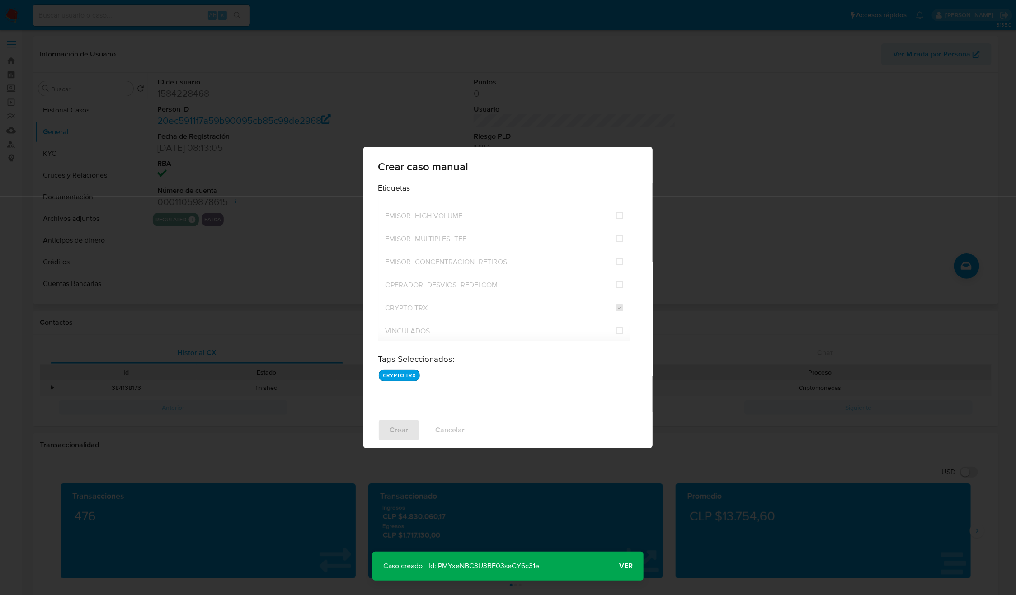
click at [482, 571] on p "Caso creado - Id: PMYxeNBC3U3BE03seCY6c31e" at bounding box center [461, 566] width 178 height 29
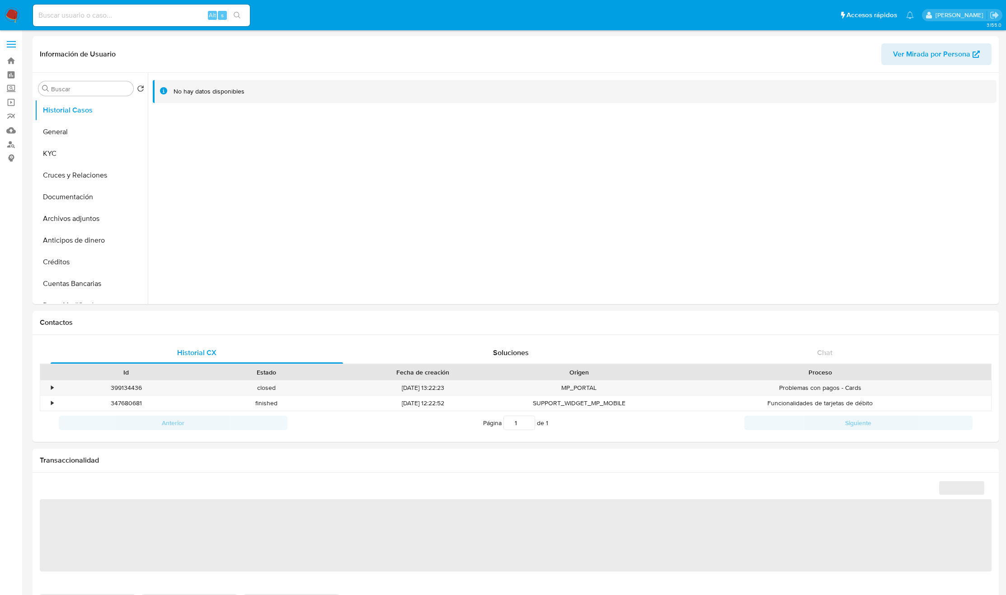
select select "10"
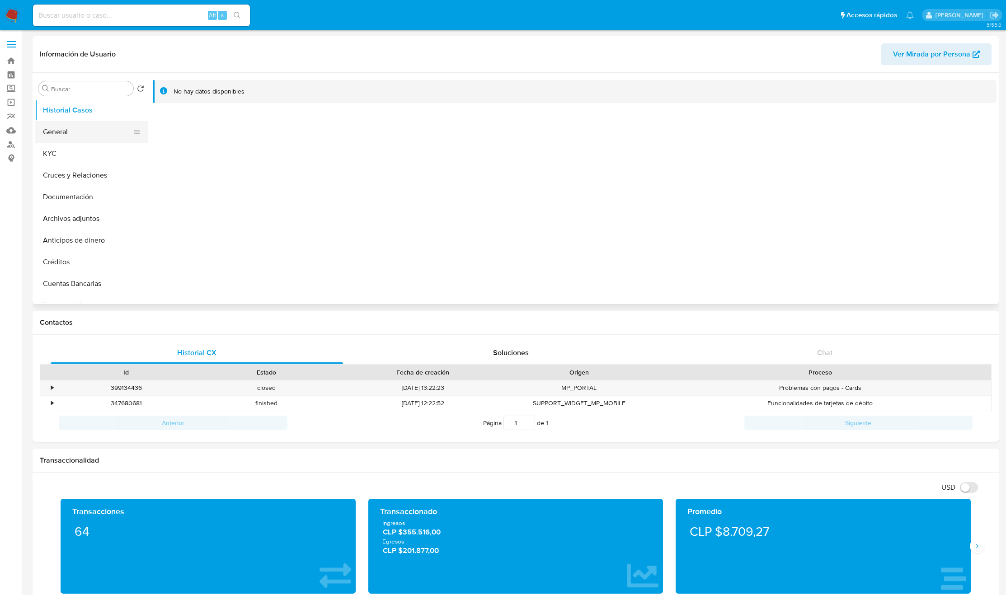
click at [53, 137] on button "General" at bounding box center [88, 132] width 106 height 22
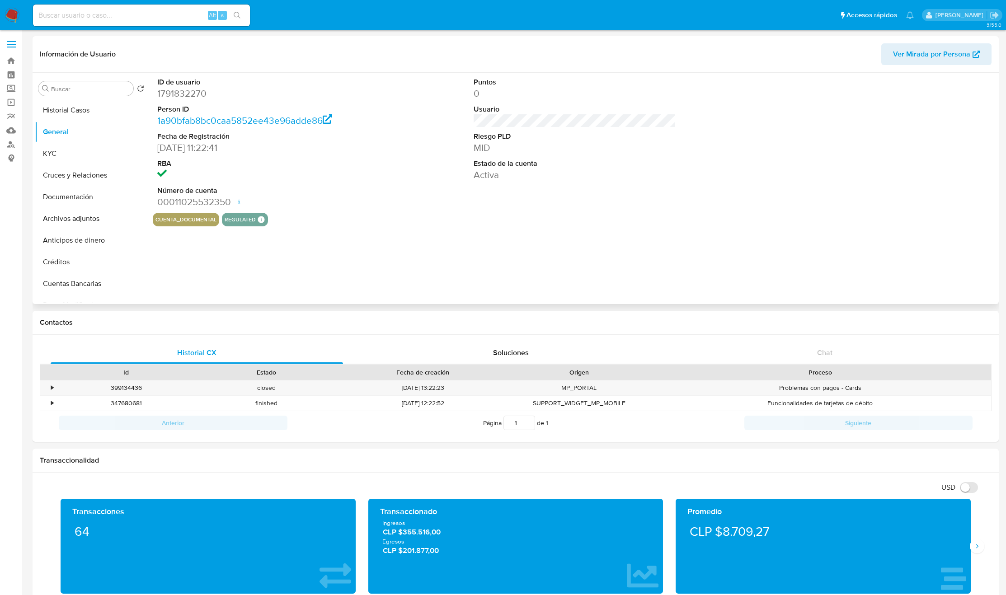
click at [194, 96] on dd "1791832270" at bounding box center [258, 93] width 202 height 13
copy dd "1791832270"
click at [964, 272] on span "Crear caso manual" at bounding box center [966, 266] width 10 height 11
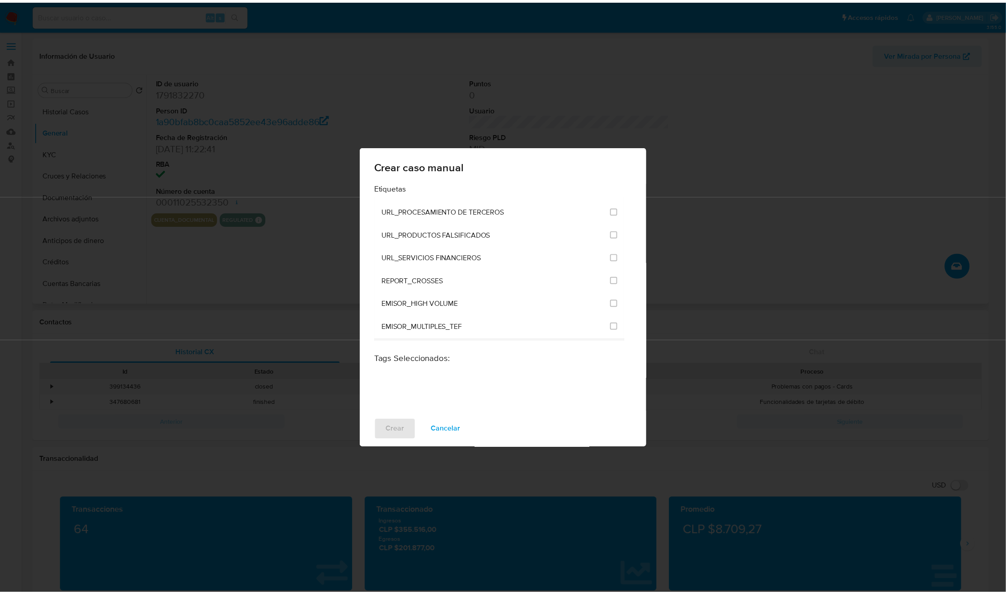
scroll to position [2181, 0]
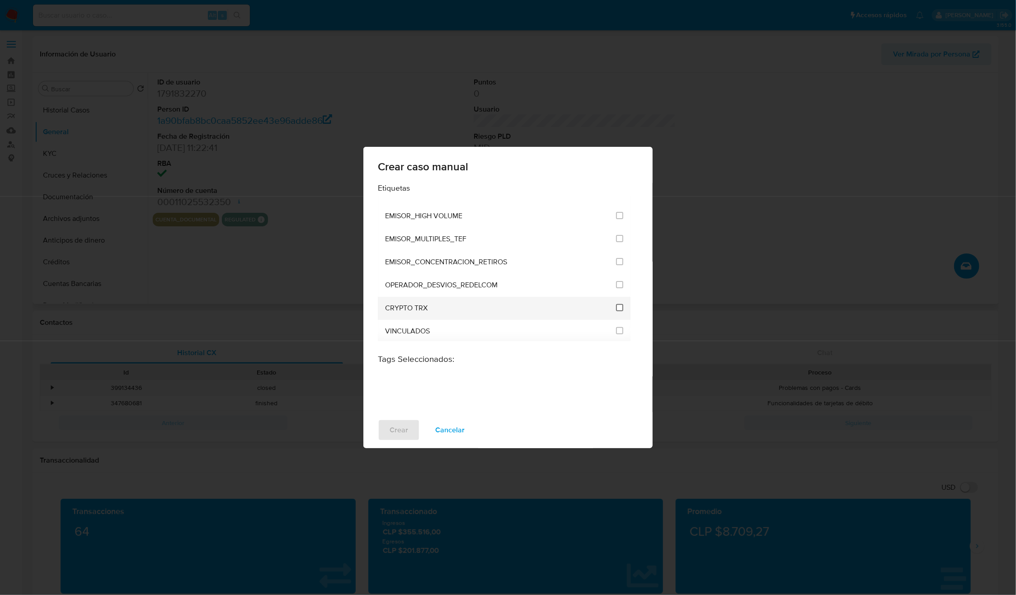
click at [616, 304] on input "3306" at bounding box center [619, 307] width 7 height 7
checkbox input "true"
click at [400, 430] on span "Crear" at bounding box center [399, 430] width 19 height 20
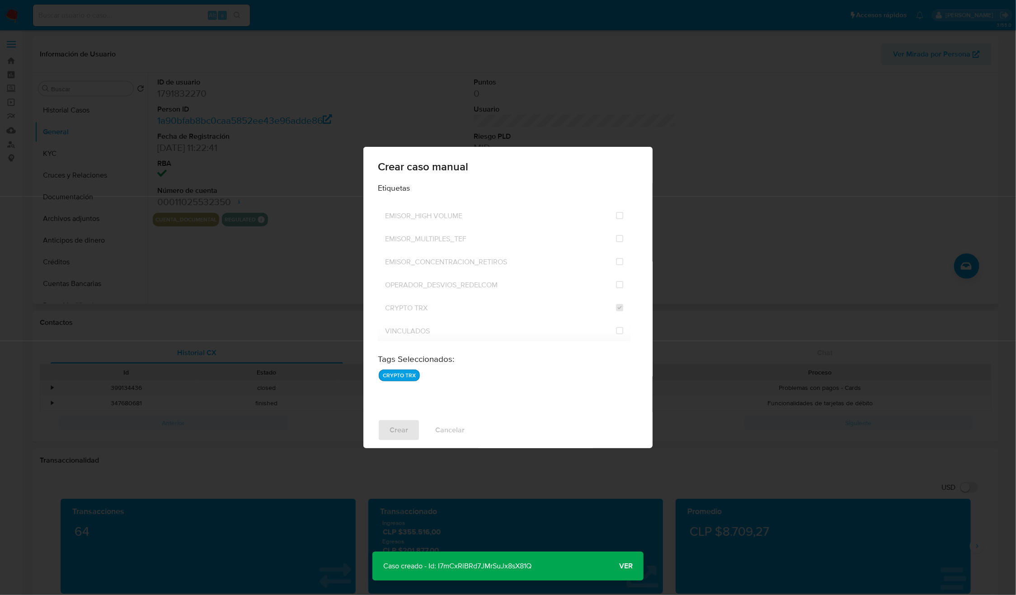
click at [510, 572] on p "Caso creado - Id: I7mCxRiBRd7JMrSuJx8sX81Q" at bounding box center [457, 566] width 170 height 29
click at [72, 114] on div "Crear caso manual Etiquetas ANÁLISIS INTERNO CLIENTE_EXTRANJERO CLIENTE_MAYORES…" at bounding box center [508, 297] width 1016 height 595
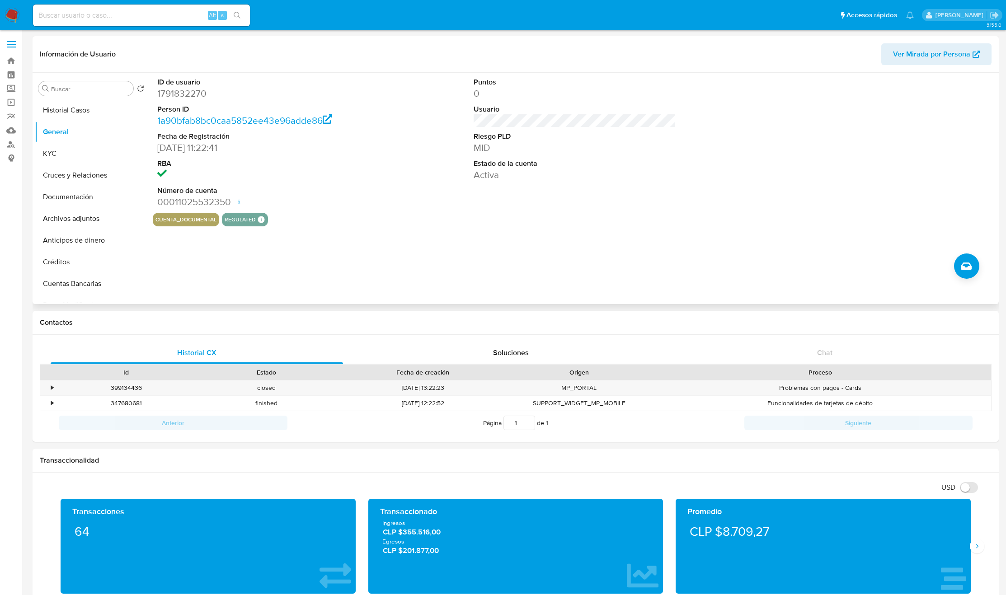
click at [77, 110] on button "Historial Casos" at bounding box center [91, 110] width 113 height 22
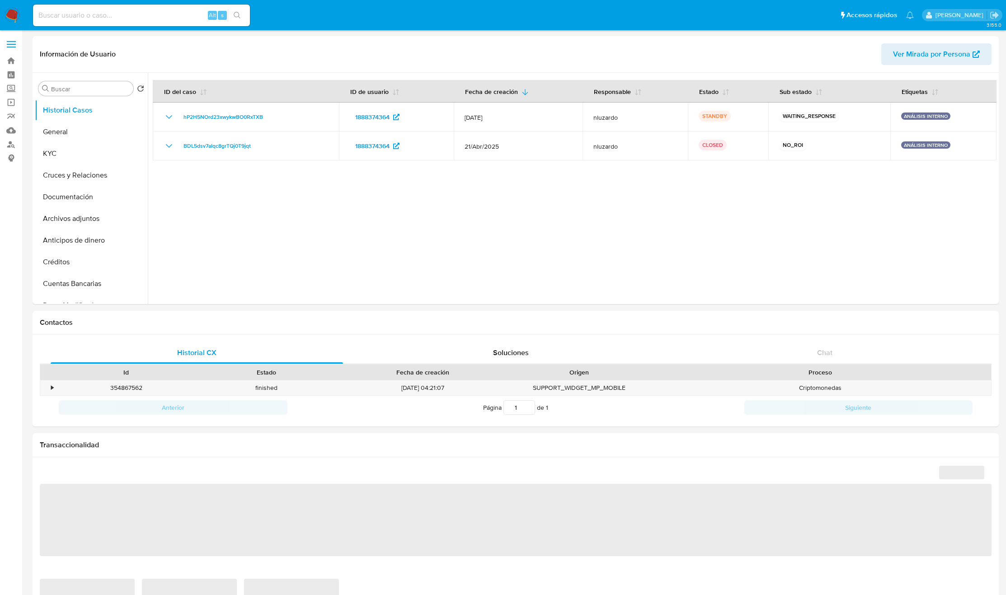
select select "10"
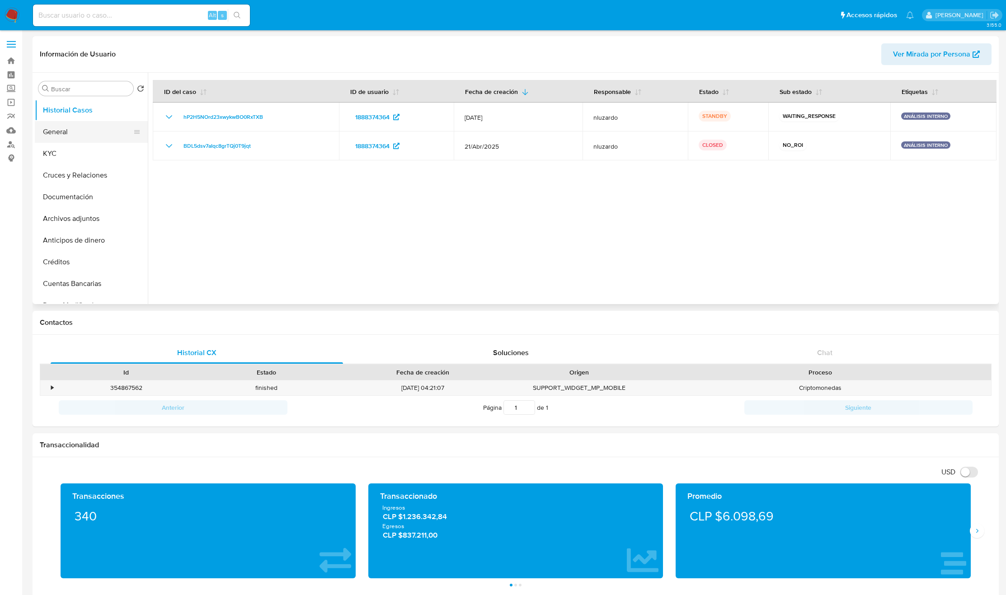
click at [60, 137] on button "General" at bounding box center [88, 132] width 106 height 22
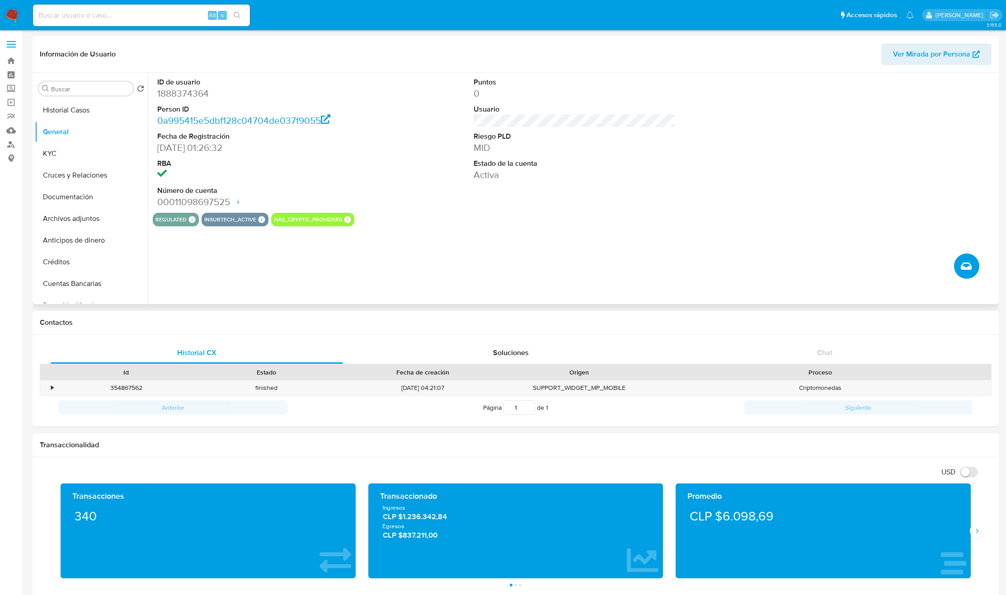
click at [968, 263] on icon "Crear caso manual" at bounding box center [966, 266] width 11 height 7
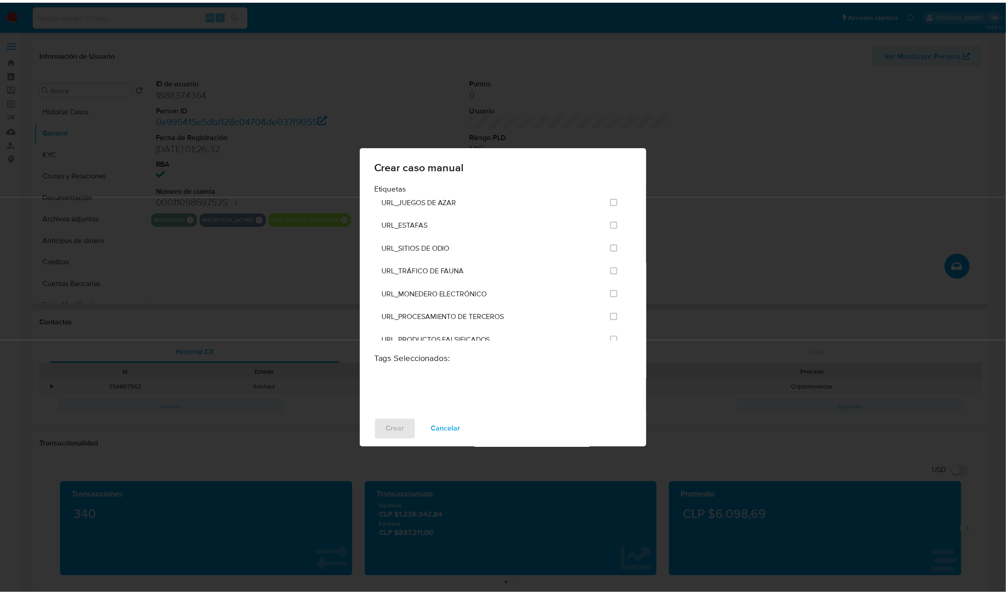
scroll to position [2181, 0]
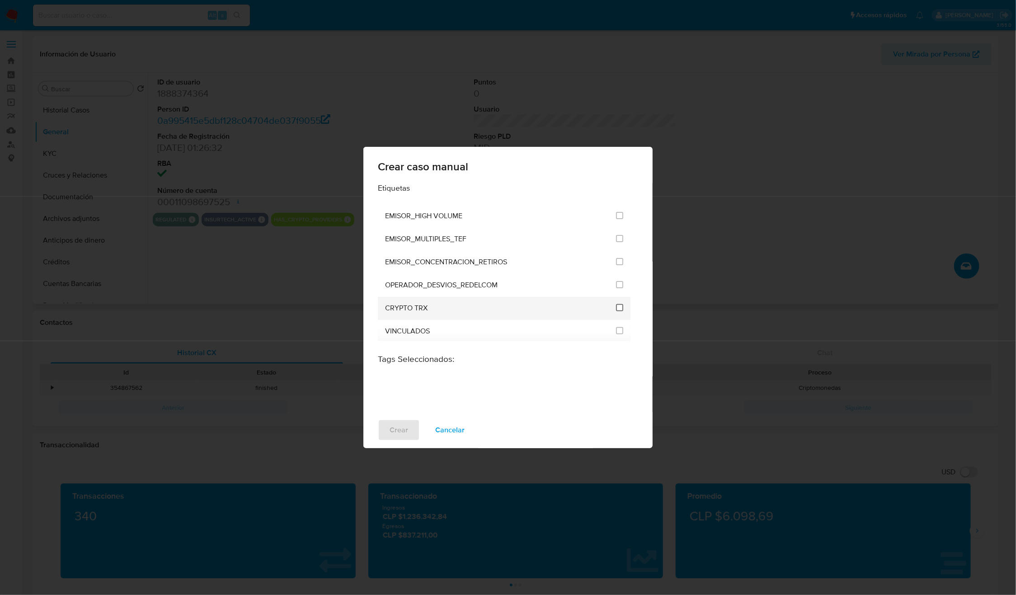
click at [619, 305] on input "3306" at bounding box center [619, 307] width 7 height 7
checkbox input "true"
click at [390, 432] on span "Crear" at bounding box center [399, 430] width 19 height 20
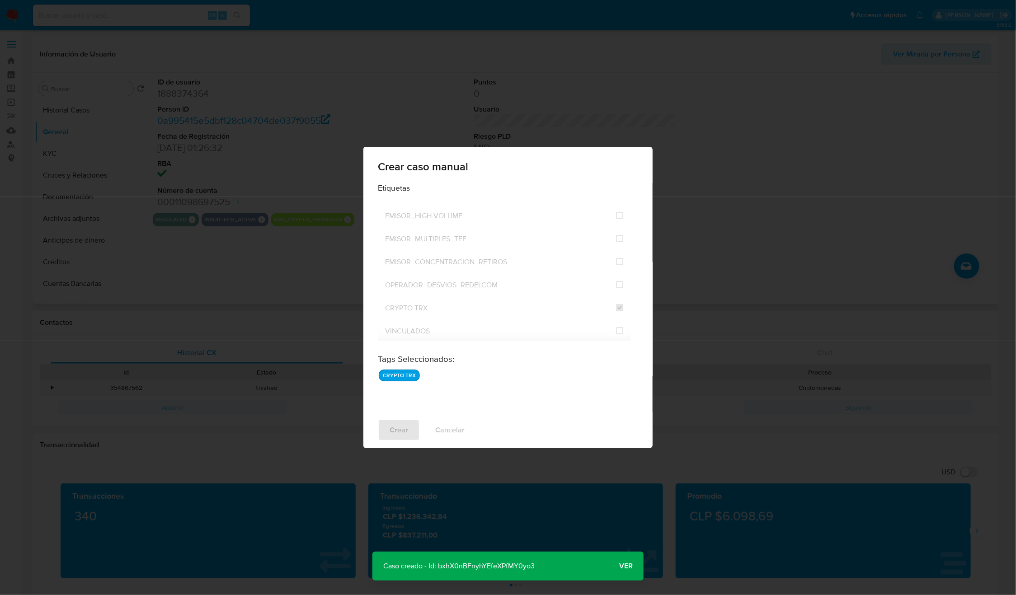
click at [491, 558] on p "Caso creado - Id: bxhX0nBFnyhYEfeXPfMY0yo3" at bounding box center [458, 566] width 173 height 29
click at [491, 557] on p "Caso creado - Id: bxhX0nBFnyhYEfeXPfMY0yo3" at bounding box center [458, 566] width 173 height 29
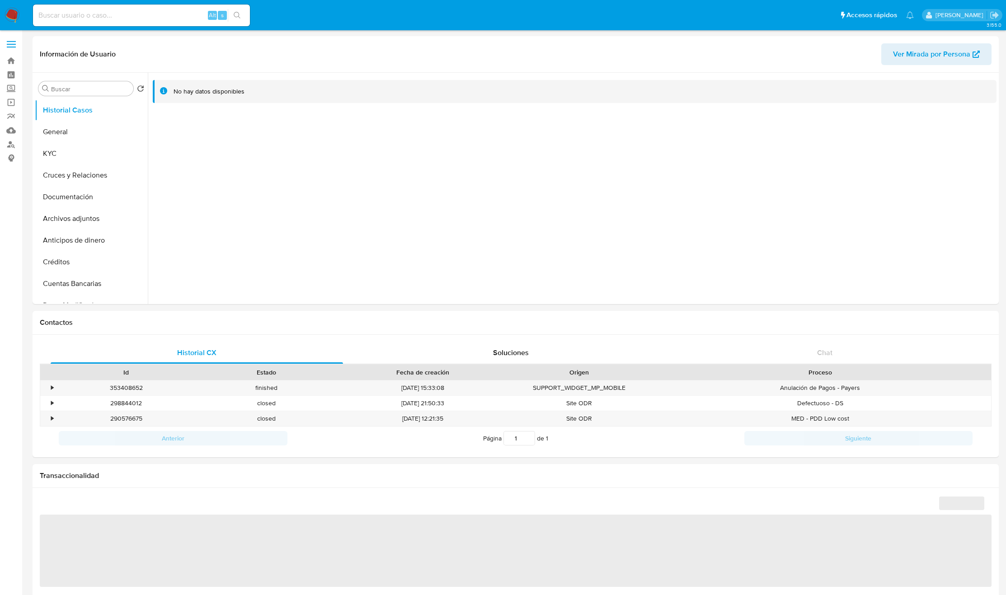
select select "10"
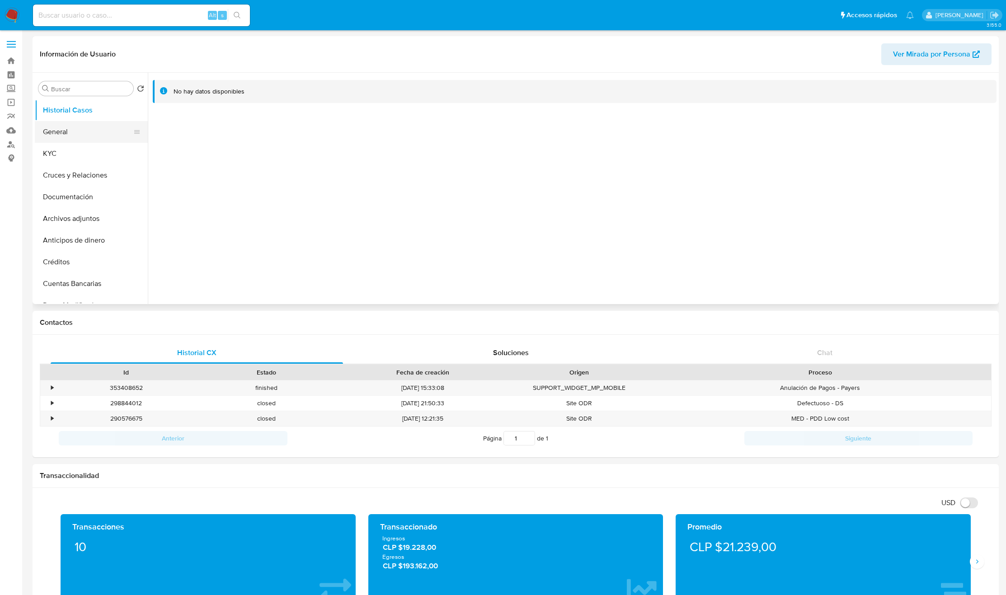
click at [66, 136] on button "General" at bounding box center [88, 132] width 106 height 22
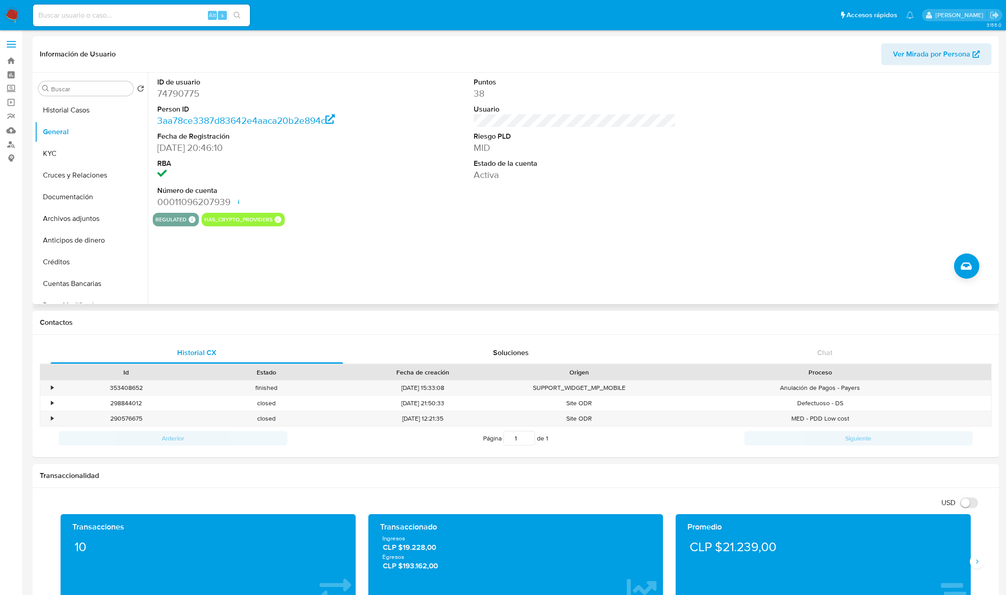
drag, startPoint x: 197, startPoint y: 194, endPoint x: 423, endPoint y: 291, distance: 246.2
click at [423, 291] on div "ID de usuario 74790775 Person ID 3aa78ce3387d83642e4aaca20b2e894c Fecha de Regi…" at bounding box center [572, 188] width 849 height 231
click at [73, 116] on button "Historial Casos" at bounding box center [88, 110] width 106 height 22
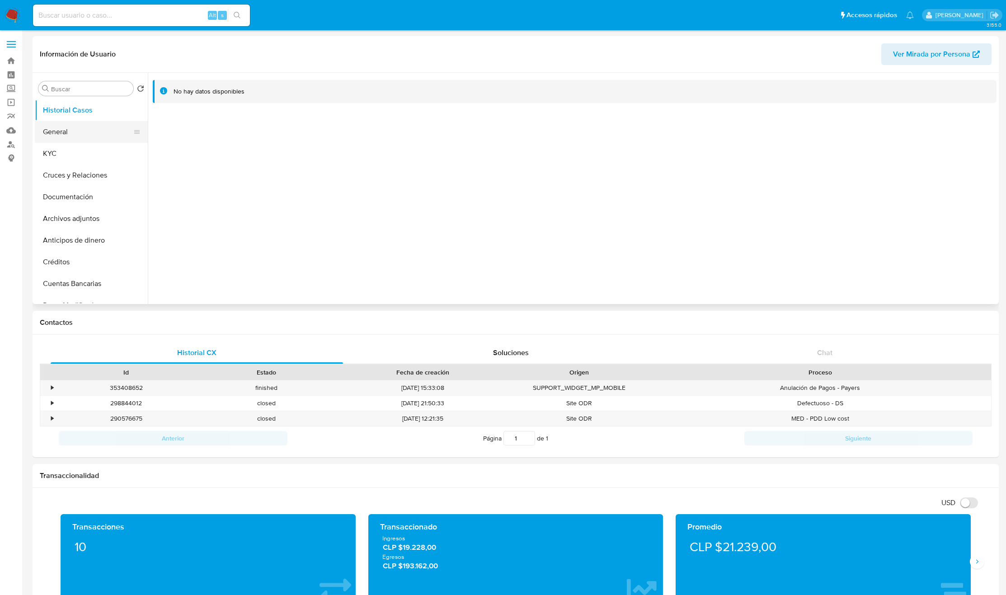
click at [67, 129] on button "General" at bounding box center [88, 132] width 106 height 22
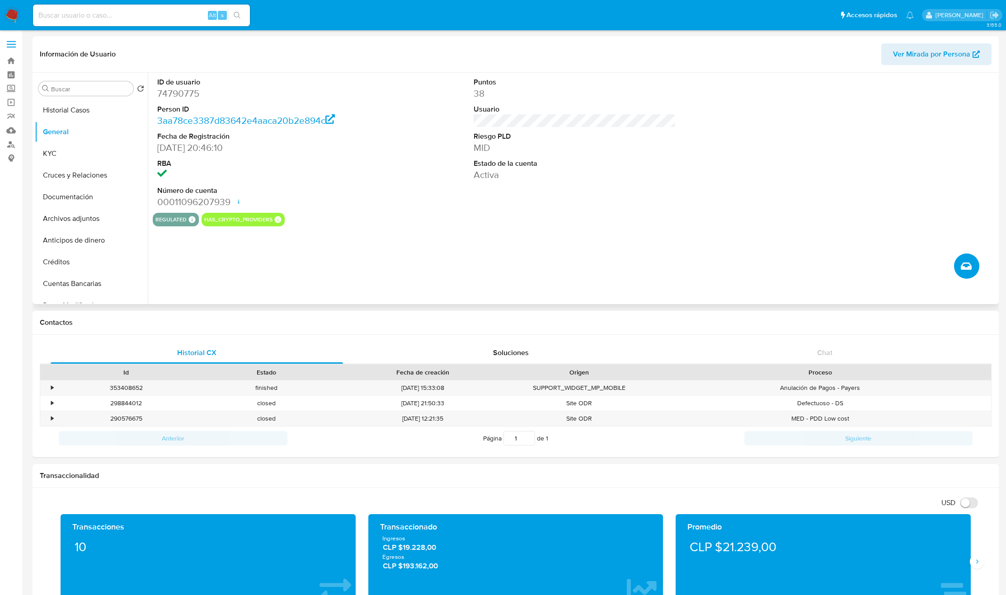
click at [958, 270] on button "Crear caso manual" at bounding box center [966, 266] width 25 height 25
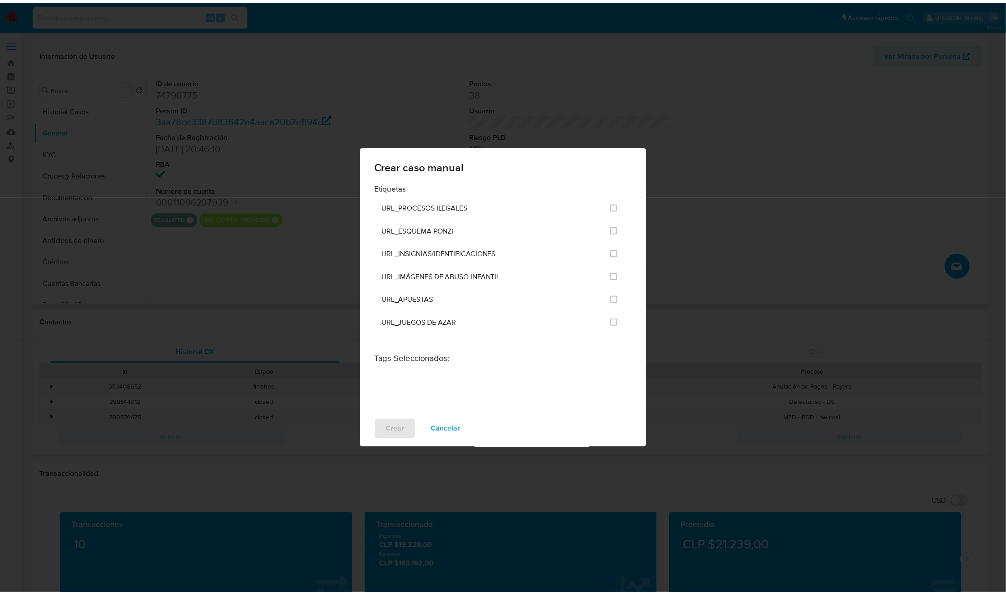
scroll to position [2181, 0]
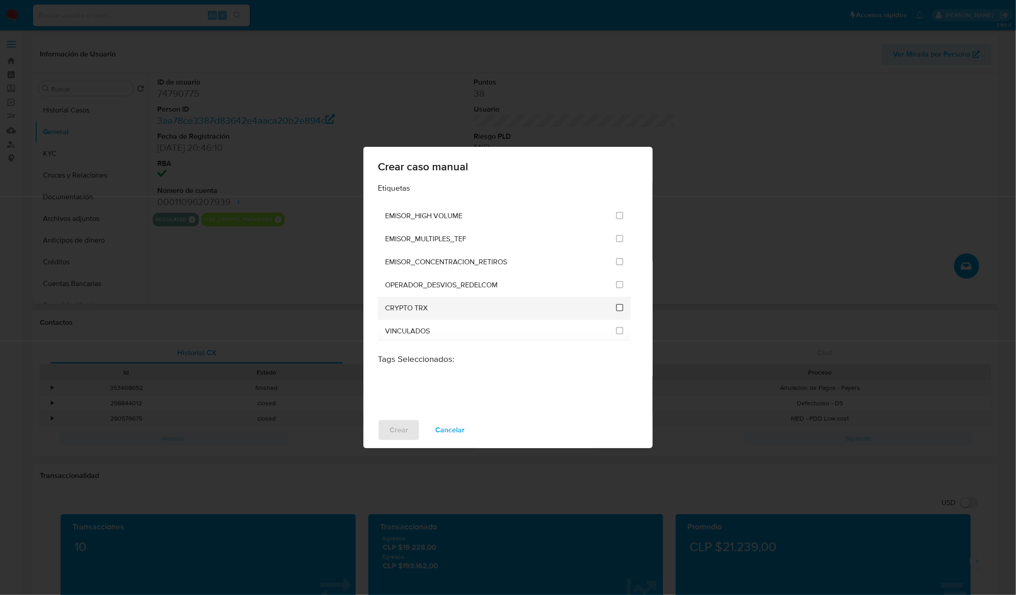
click at [616, 305] on input "3306" at bounding box center [619, 307] width 7 height 7
checkbox input "true"
click at [392, 434] on span "Crear" at bounding box center [399, 430] width 19 height 20
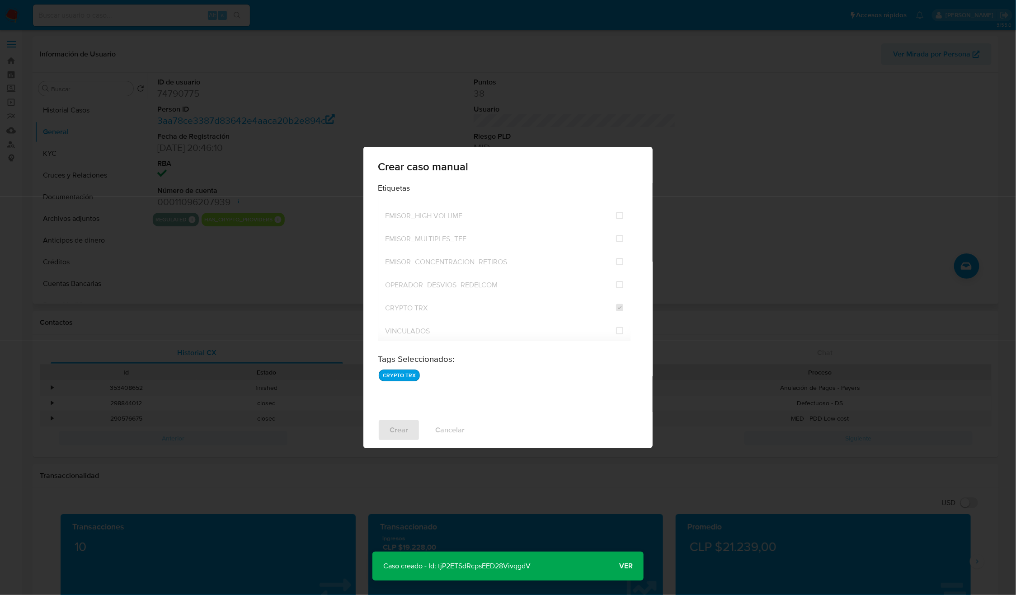
click at [453, 568] on p "Caso creado - Id: tjP2ETSdRcpsEED28VivqgdV" at bounding box center [456, 566] width 169 height 29
click at [454, 568] on p "Caso creado - Id: tjP2ETSdRcpsEED28VivqgdV" at bounding box center [456, 566] width 169 height 29
click at [514, 568] on p "Caso creado - Id: tjP2ETSdRcpsEED28VivqgdV" at bounding box center [456, 566] width 169 height 29
click at [514, 569] on p "Caso creado - Id: tjP2ETSdRcpsEED28VivqgdV" at bounding box center [456, 566] width 169 height 29
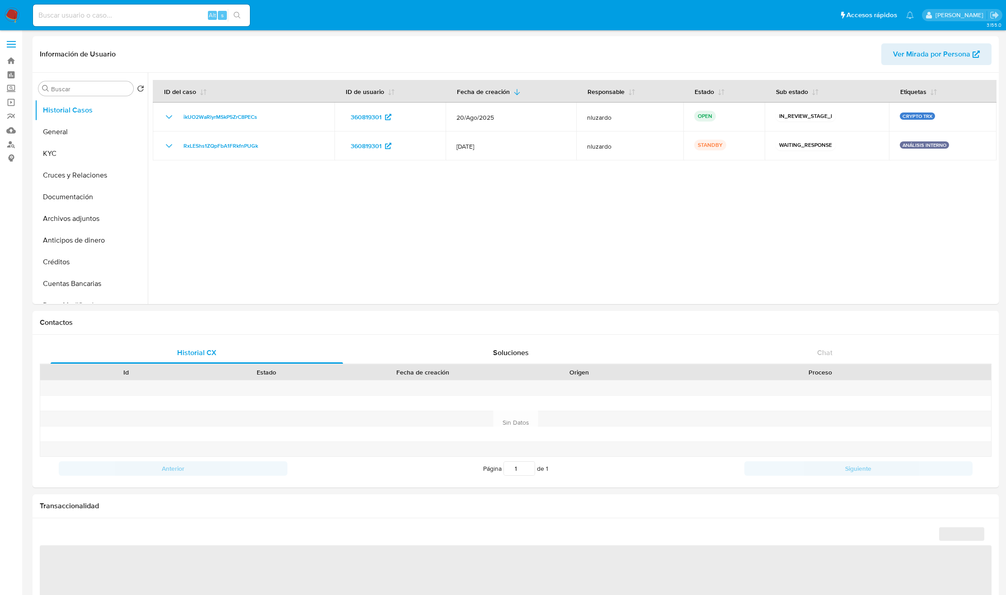
select select "10"
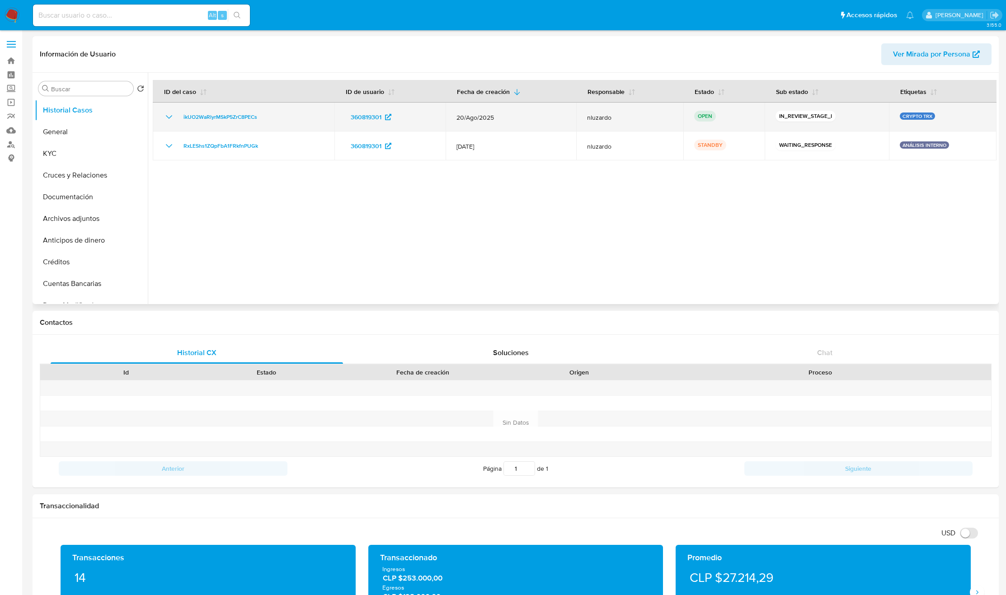
click at [281, 121] on div "ikUO2WaRlyrMSkP5ZrC8PECs" at bounding box center [244, 117] width 160 height 11
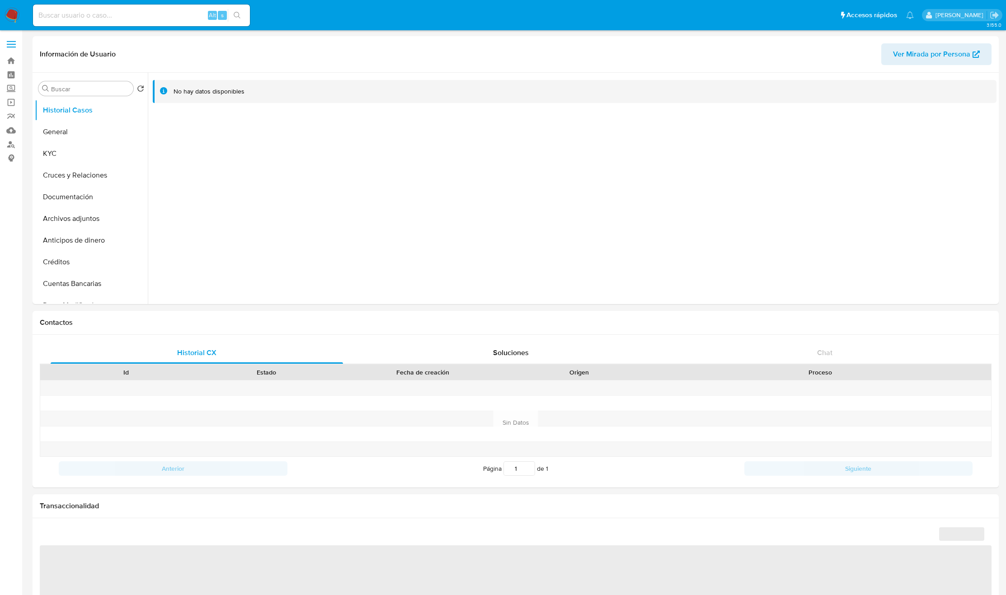
select select "10"
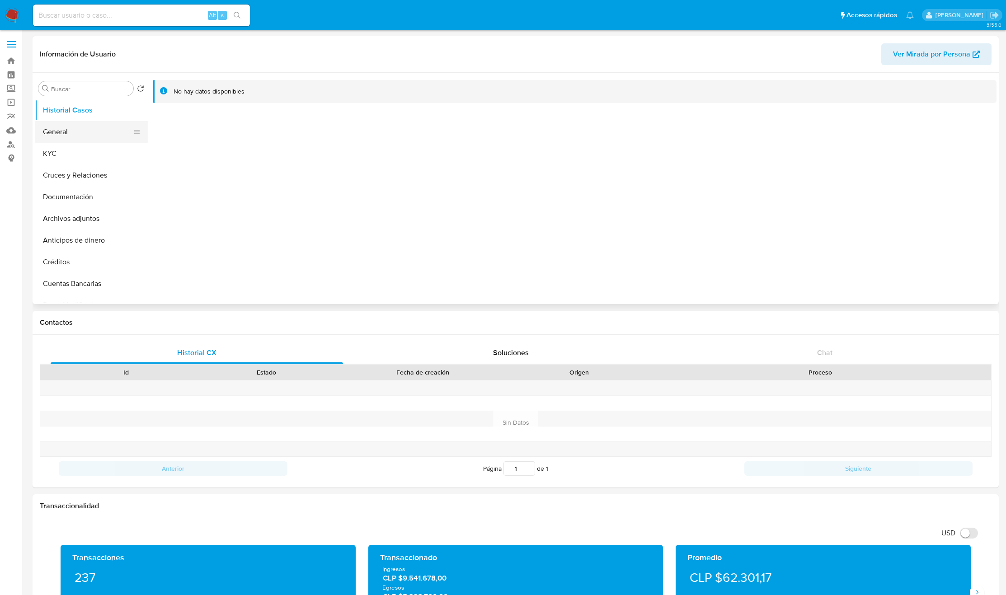
click at [65, 127] on button "General" at bounding box center [88, 132] width 106 height 22
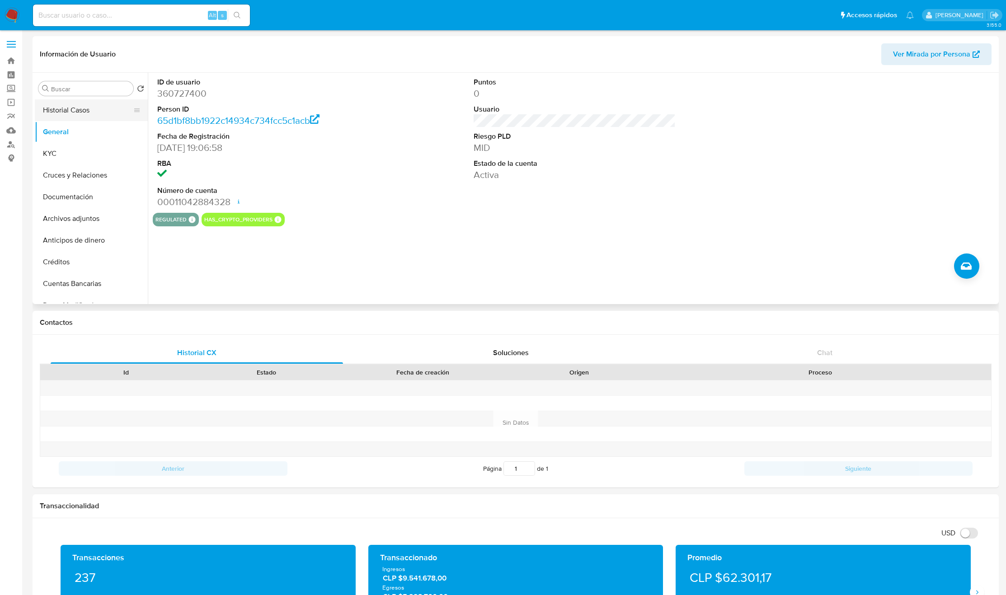
click at [90, 109] on button "Historial Casos" at bounding box center [88, 110] width 106 height 22
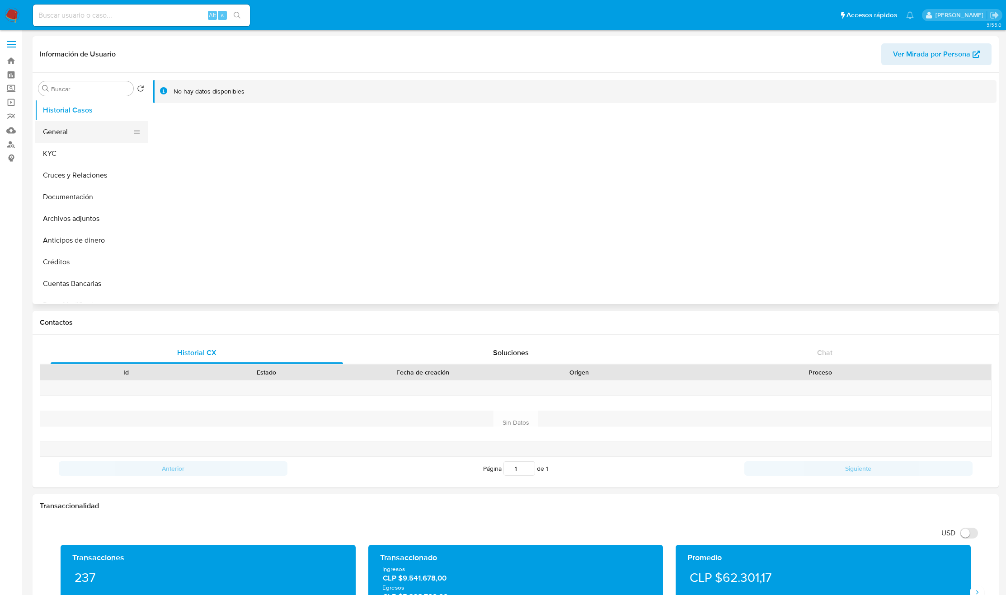
click at [78, 128] on button "General" at bounding box center [88, 132] width 106 height 22
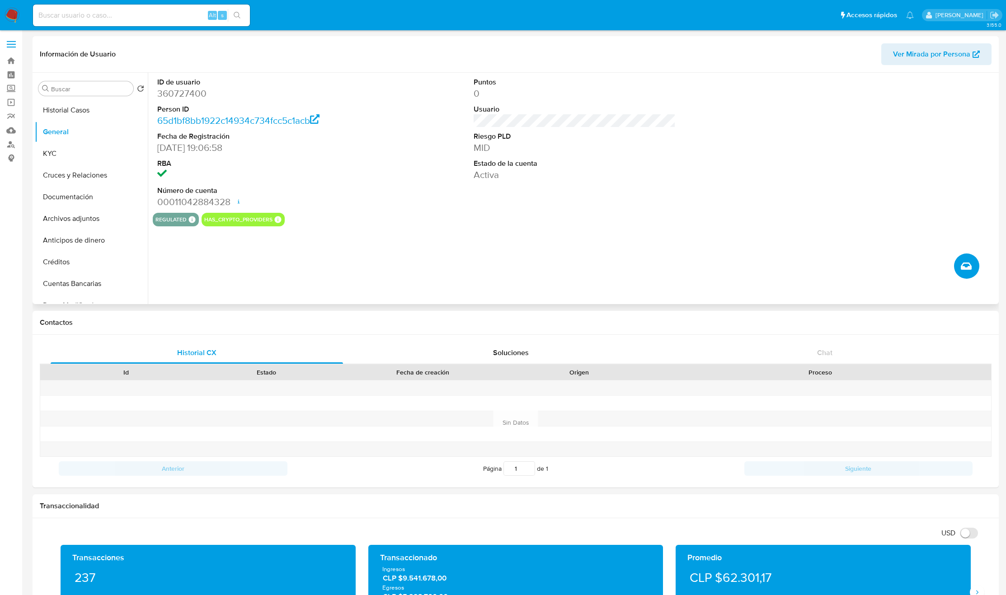
click at [962, 267] on icon "Crear caso manual" at bounding box center [966, 266] width 11 height 7
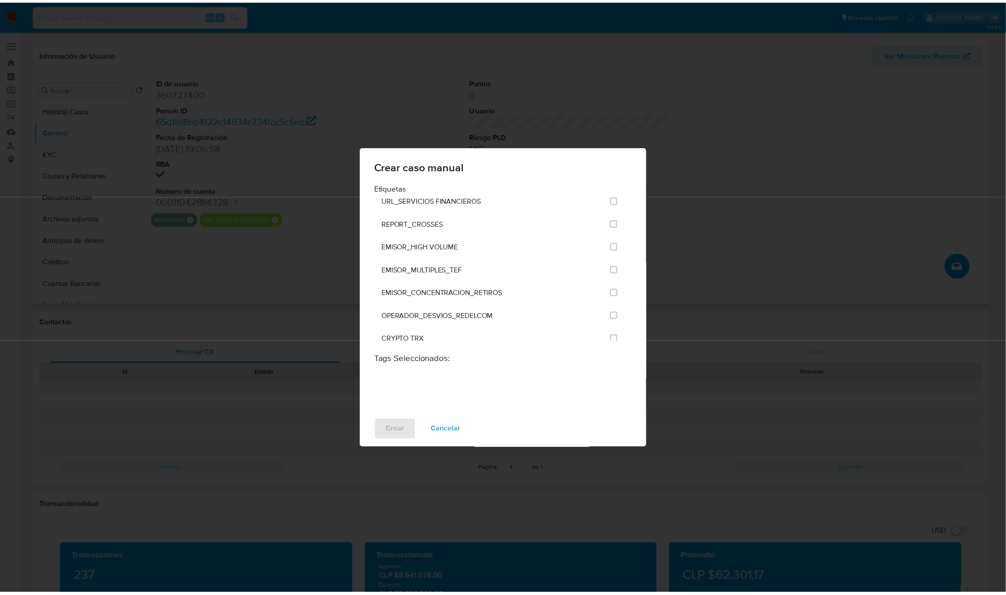
scroll to position [2181, 0]
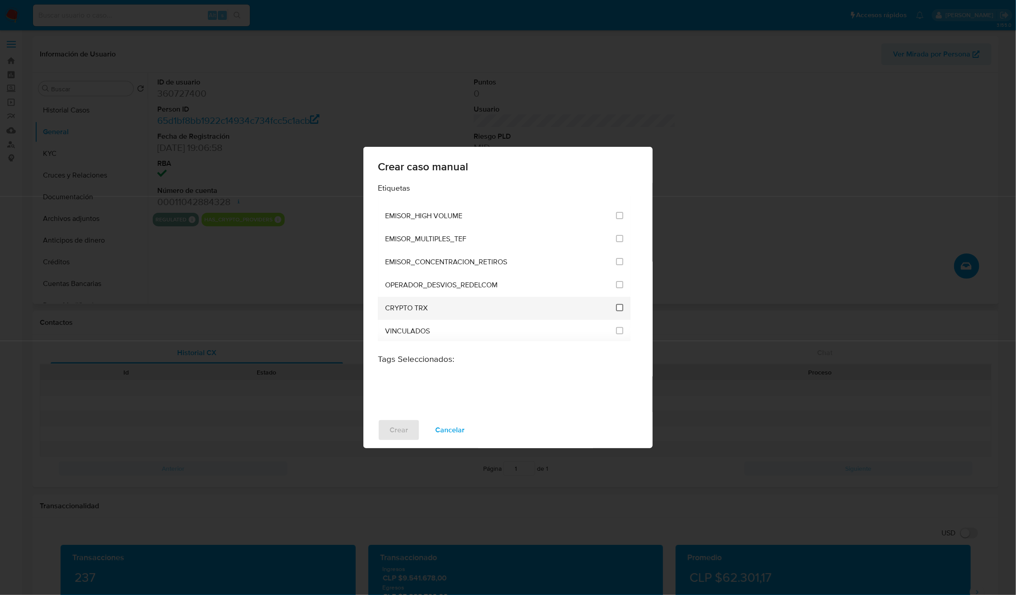
click at [617, 305] on input "3306" at bounding box center [619, 307] width 7 height 7
checkbox input "true"
click at [398, 430] on span "Crear" at bounding box center [399, 430] width 19 height 20
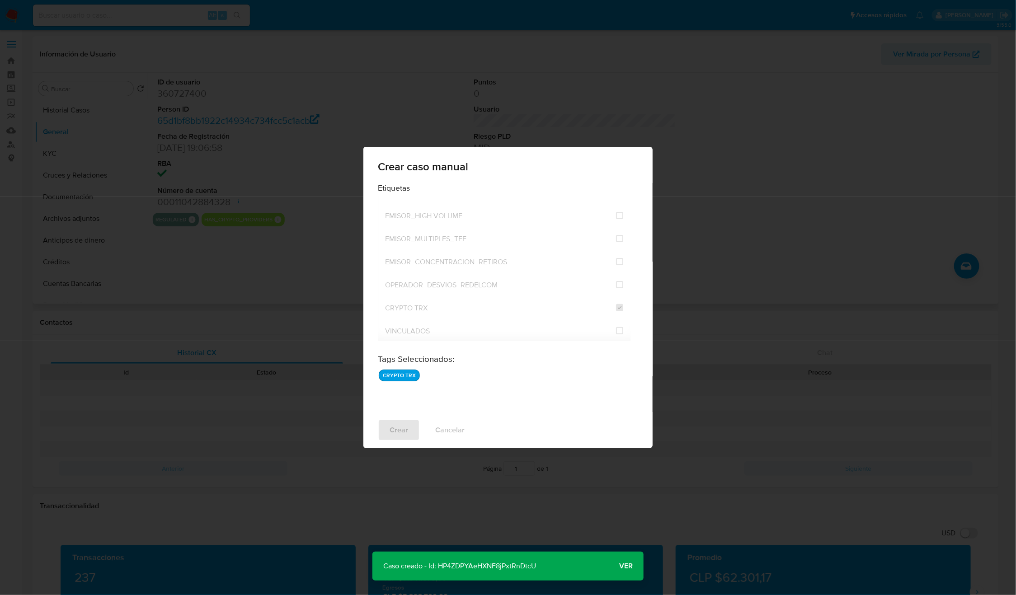
click at [518, 565] on p "Caso creado - Id: HP4ZDPYAeHXNF8jPxtRnDtcU" at bounding box center [459, 566] width 174 height 29
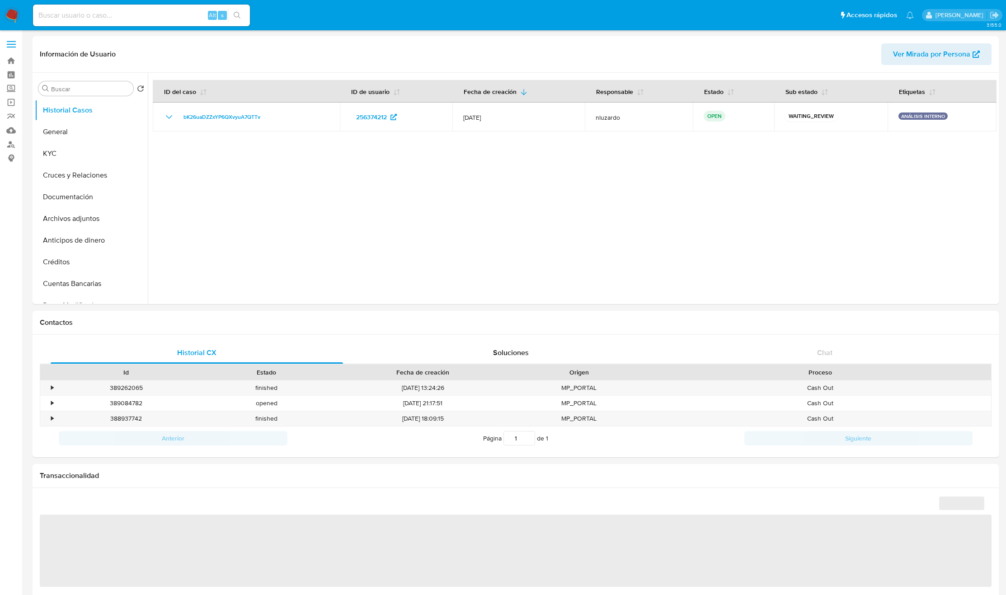
select select "10"
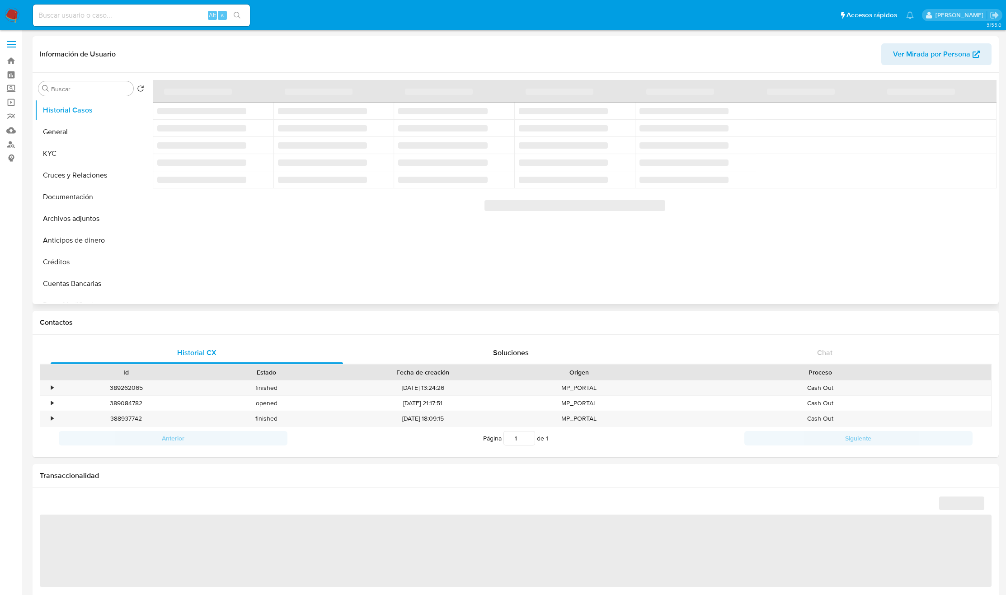
select select "10"
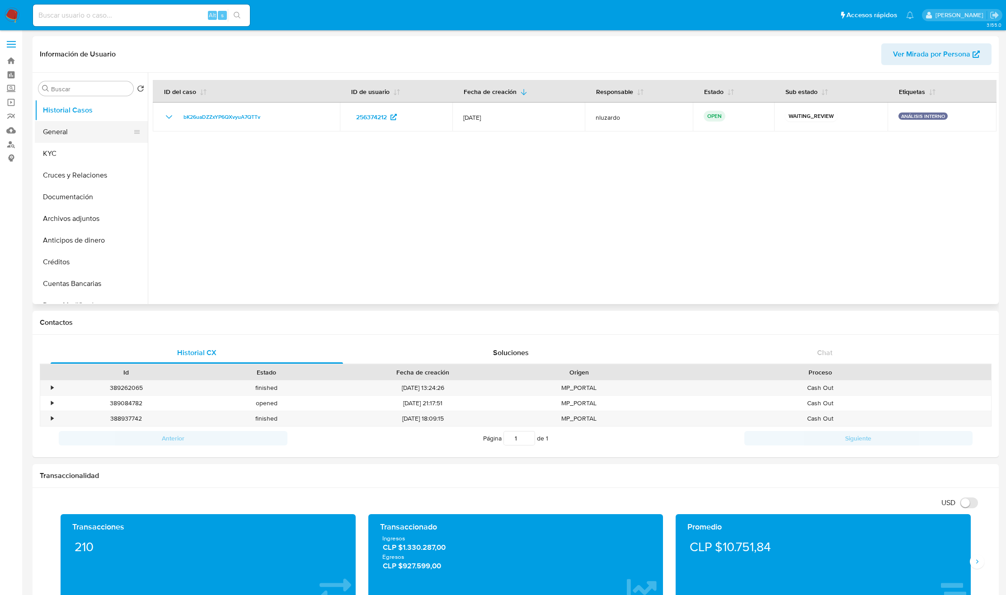
click at [68, 133] on button "General" at bounding box center [88, 132] width 106 height 22
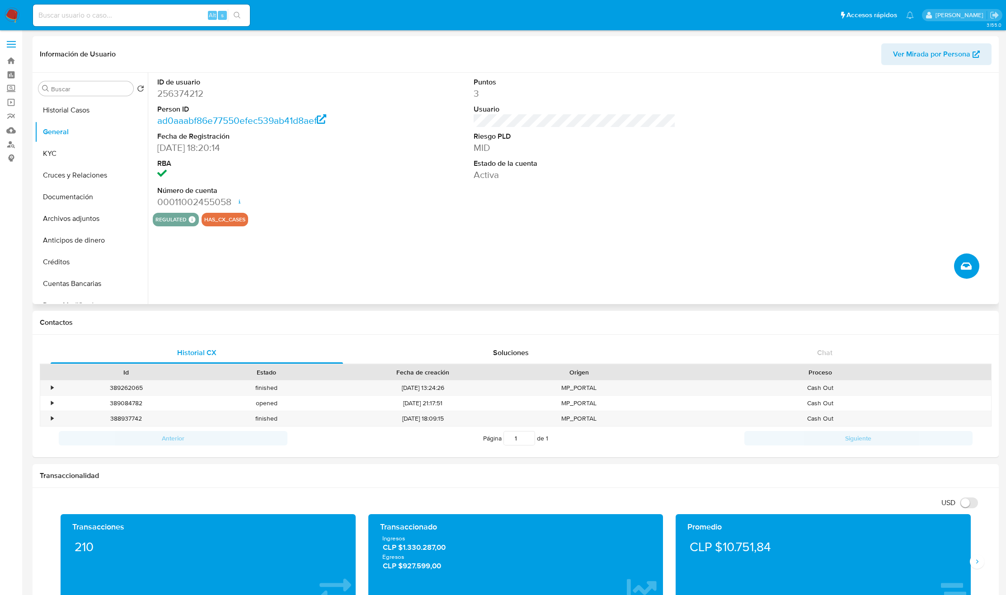
click at [961, 268] on icon "Crear caso manual" at bounding box center [966, 266] width 11 height 11
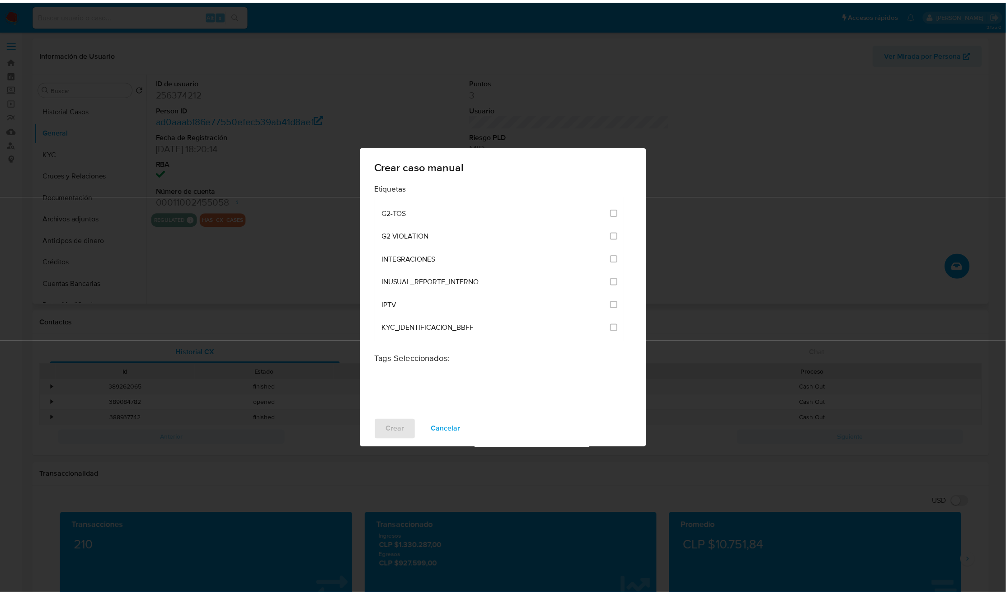
scroll to position [2181, 0]
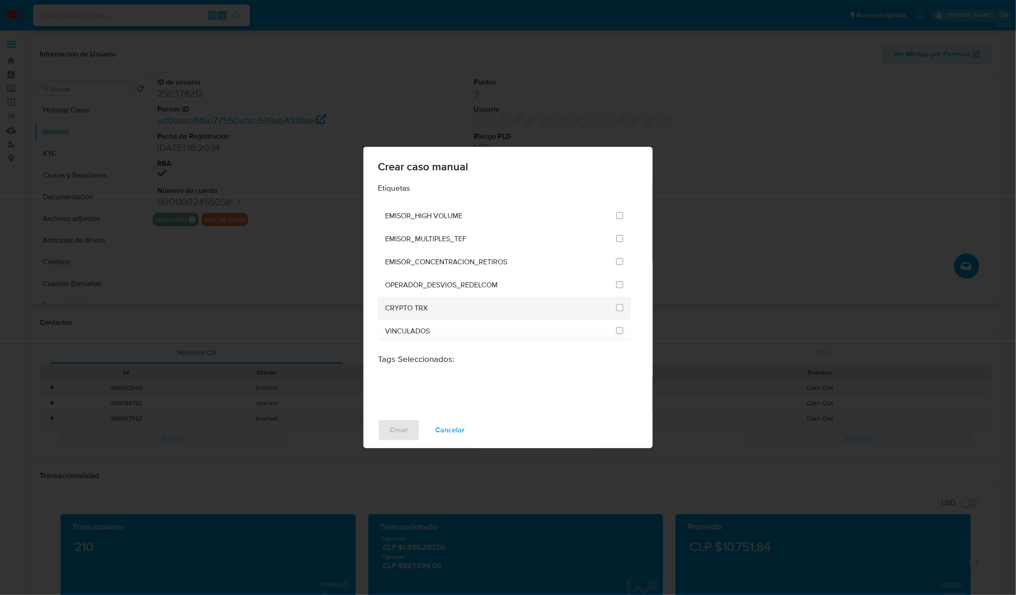
click at [622, 304] on li "CRYPTO TRX" at bounding box center [504, 308] width 253 height 23
click at [619, 304] on input "3306" at bounding box center [619, 307] width 7 height 7
checkbox input "true"
click at [398, 432] on span "Crear" at bounding box center [399, 430] width 19 height 20
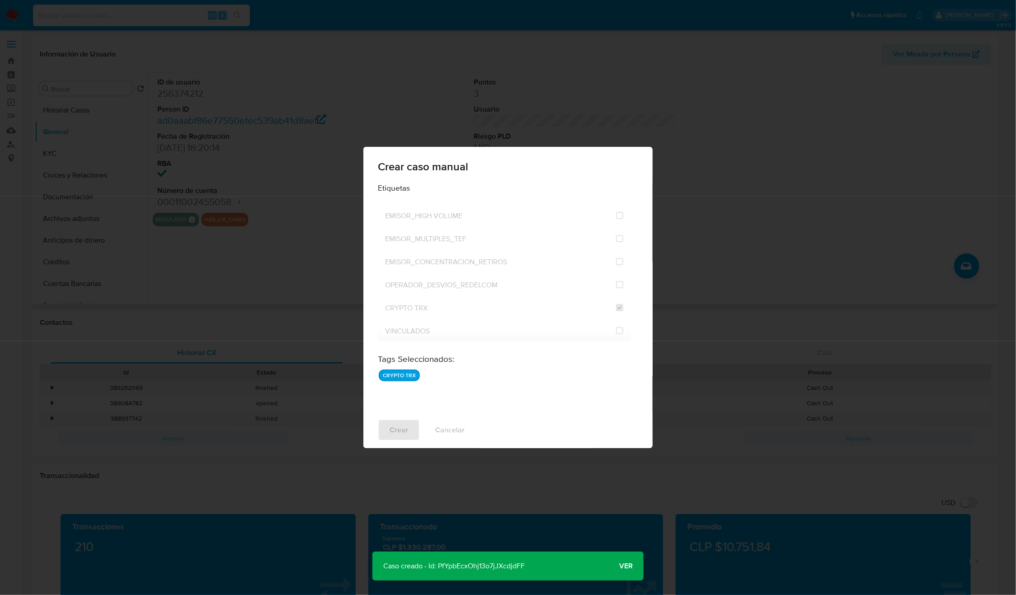
click at [482, 568] on p "Caso creado - Id: PfYpbEcxOhj13o7jJXcdjdFF" at bounding box center [453, 566] width 163 height 29
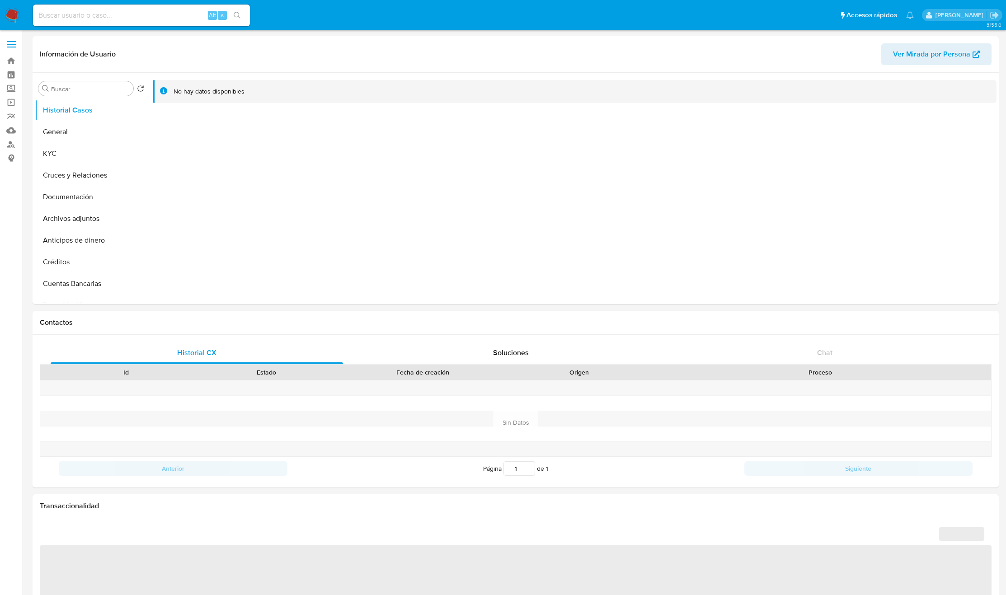
select select "10"
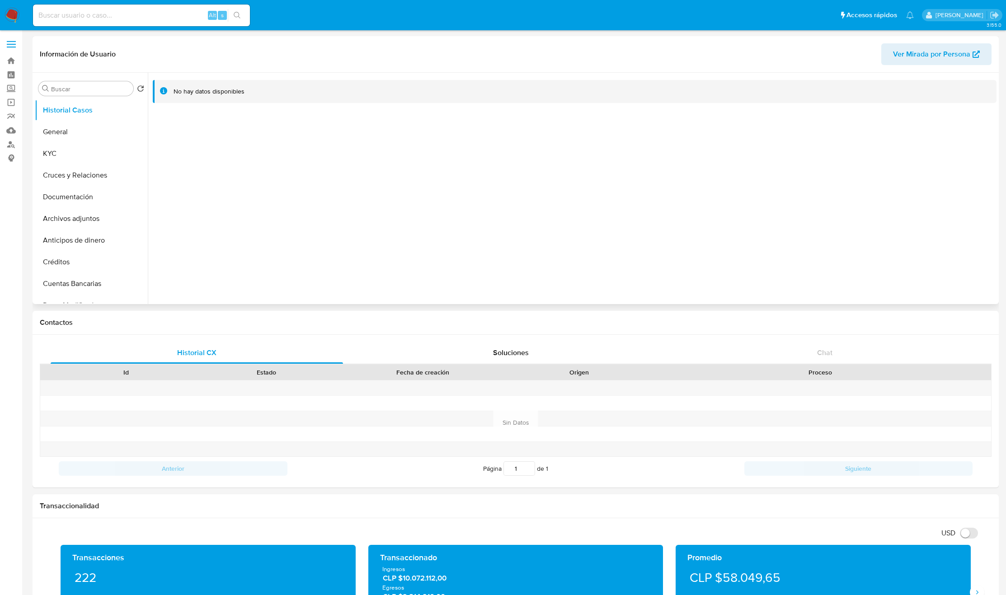
click at [33, 128] on div "Buscar Volver al orden por defecto Historial Casos General KYC Cruces y Relacio…" at bounding box center [516, 188] width 966 height 231
click at [43, 131] on button "General" at bounding box center [88, 132] width 106 height 22
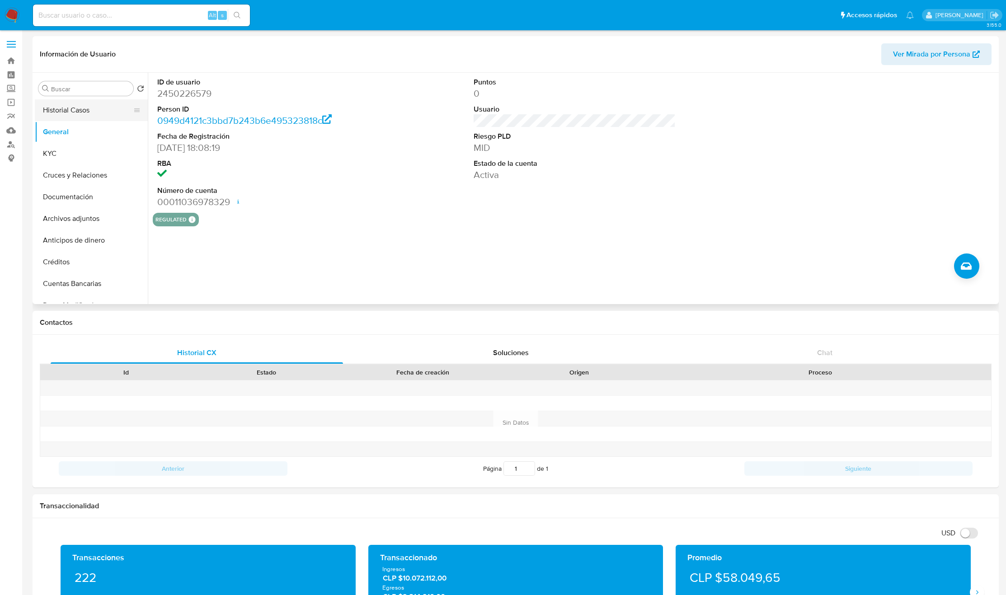
click at [67, 112] on button "Historial Casos" at bounding box center [88, 110] width 106 height 22
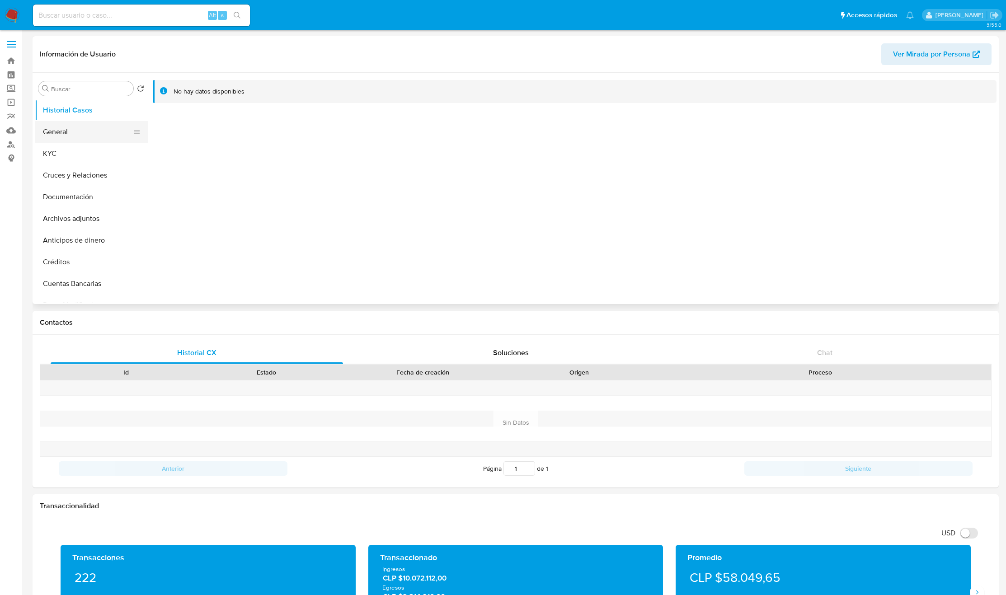
click at [66, 140] on button "General" at bounding box center [88, 132] width 106 height 22
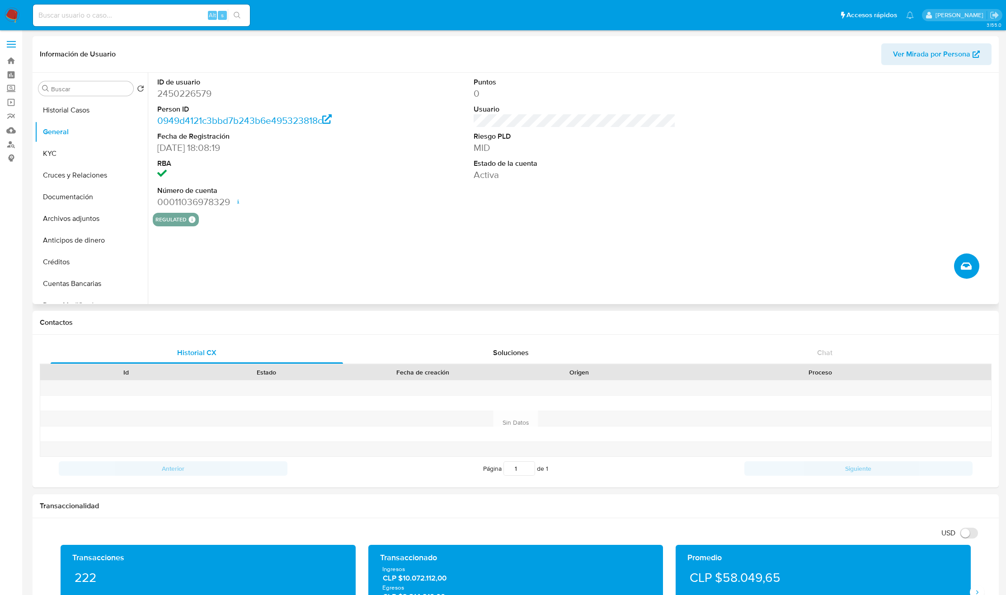
drag, startPoint x: 958, startPoint y: 267, endPoint x: 773, endPoint y: 220, distance: 191.7
click at [773, 220] on section "ID de usuario 2450226579 Person ID 0949d4121c3bbd7b243b6e495323818c Fecha de Re…" at bounding box center [575, 150] width 844 height 154
click at [765, 223] on div "regulated Regulated MLC EMISOR Evaluation Result COMPLIES User Regulated Date […" at bounding box center [575, 220] width 844 height 14
click at [963, 265] on icon "Crear caso manual" at bounding box center [966, 266] width 11 height 11
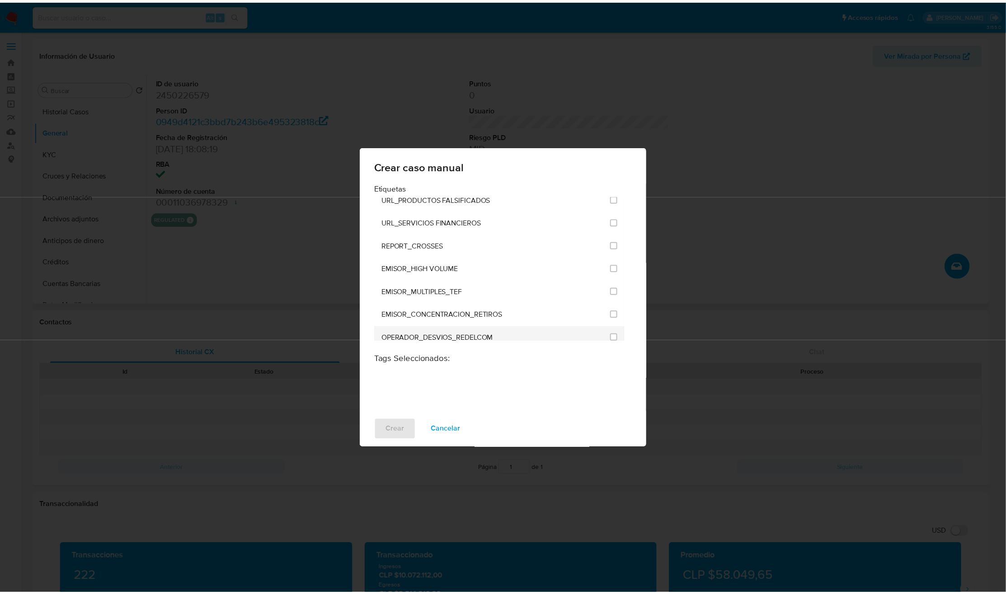
scroll to position [2181, 0]
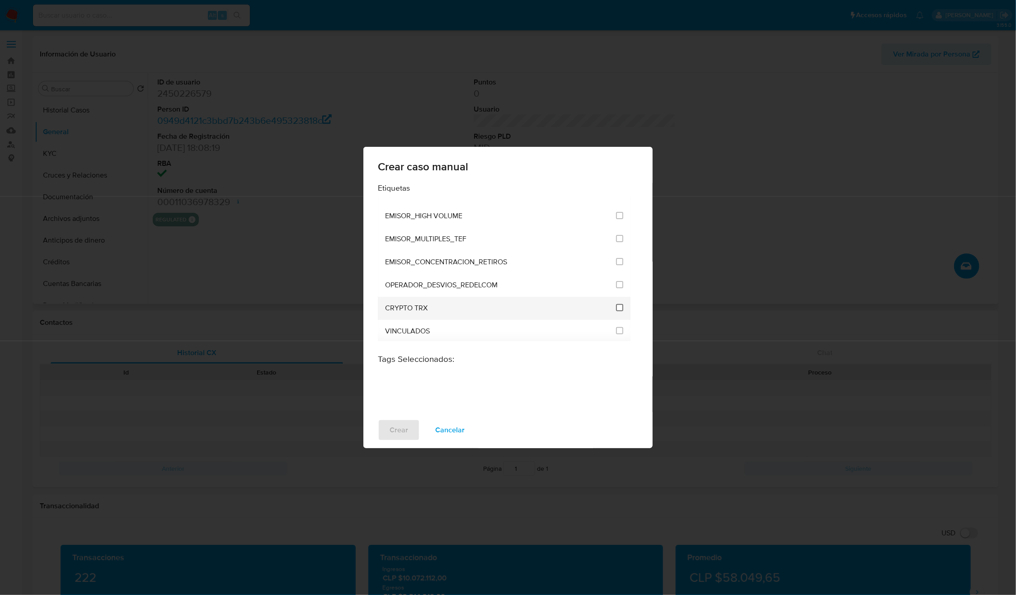
click at [616, 305] on input "3306" at bounding box center [619, 307] width 7 height 7
checkbox input "true"
drag, startPoint x: 399, startPoint y: 415, endPoint x: 400, endPoint y: 423, distance: 7.9
click at [400, 423] on div "Crear Cancelar" at bounding box center [507, 430] width 289 height 36
click at [392, 430] on span "Crear" at bounding box center [399, 430] width 19 height 20
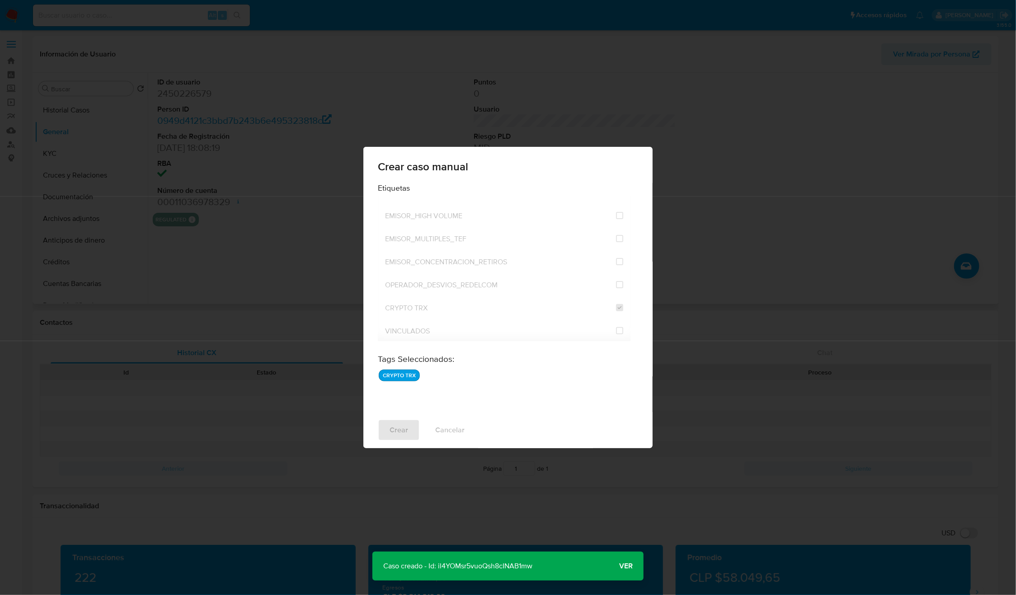
click at [481, 565] on p "Caso creado - Id: il4YOMsr5vuoQsh8cINAB1mw" at bounding box center [457, 566] width 171 height 29
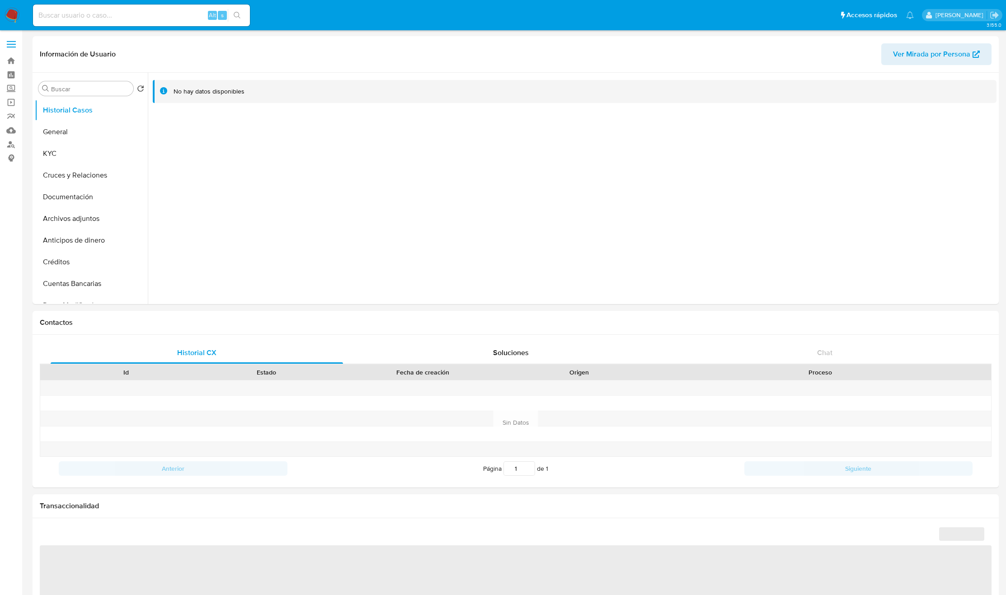
select select "10"
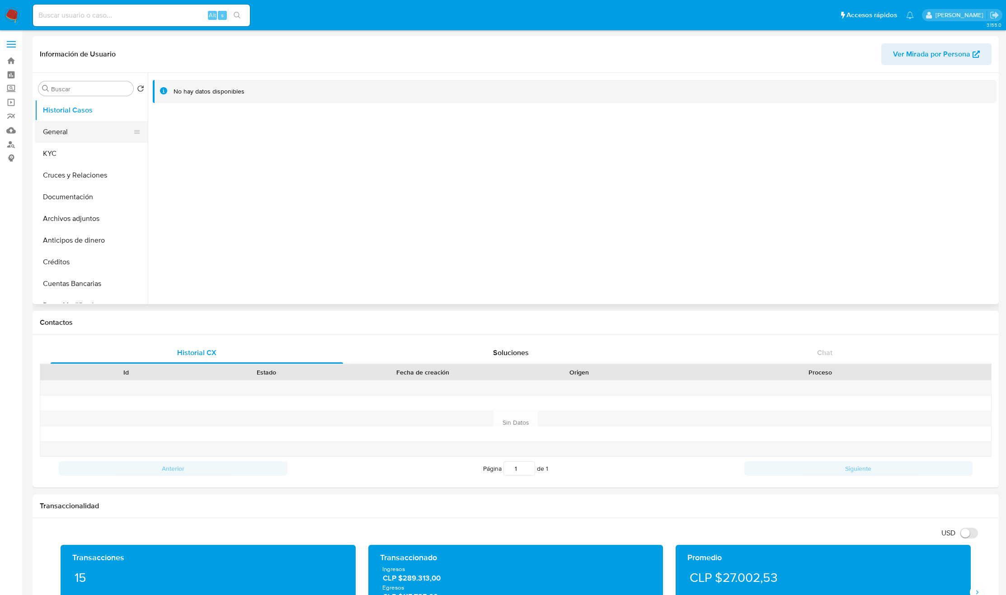
click at [65, 134] on button "General" at bounding box center [88, 132] width 106 height 22
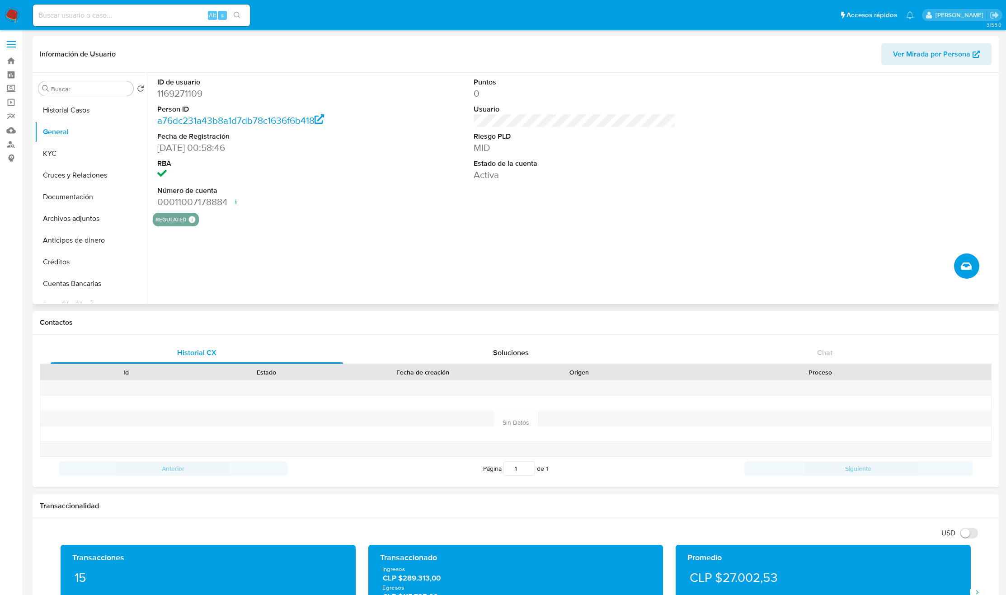
click at [968, 263] on icon "Crear caso manual" at bounding box center [966, 266] width 11 height 11
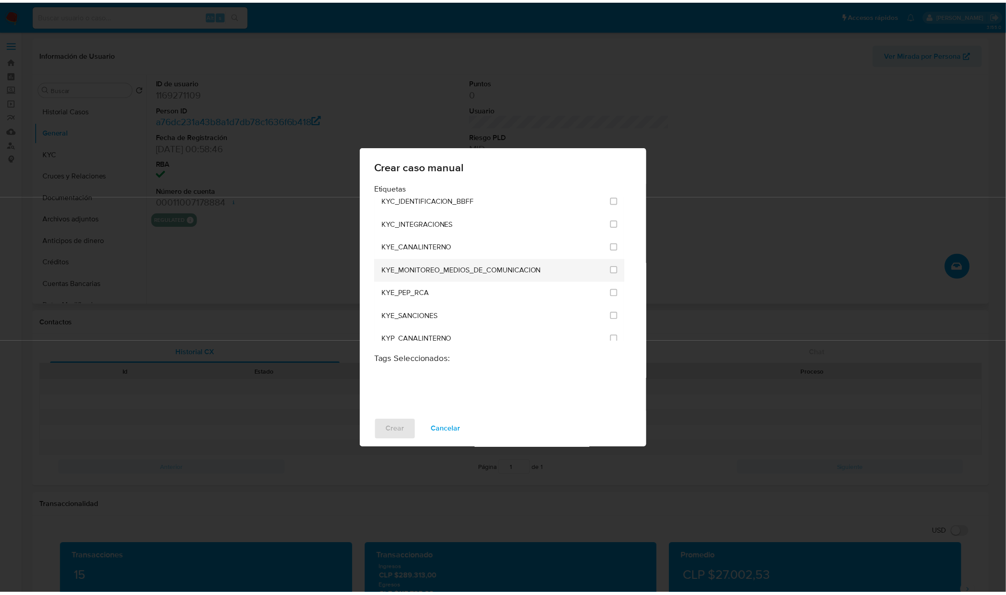
scroll to position [2181, 0]
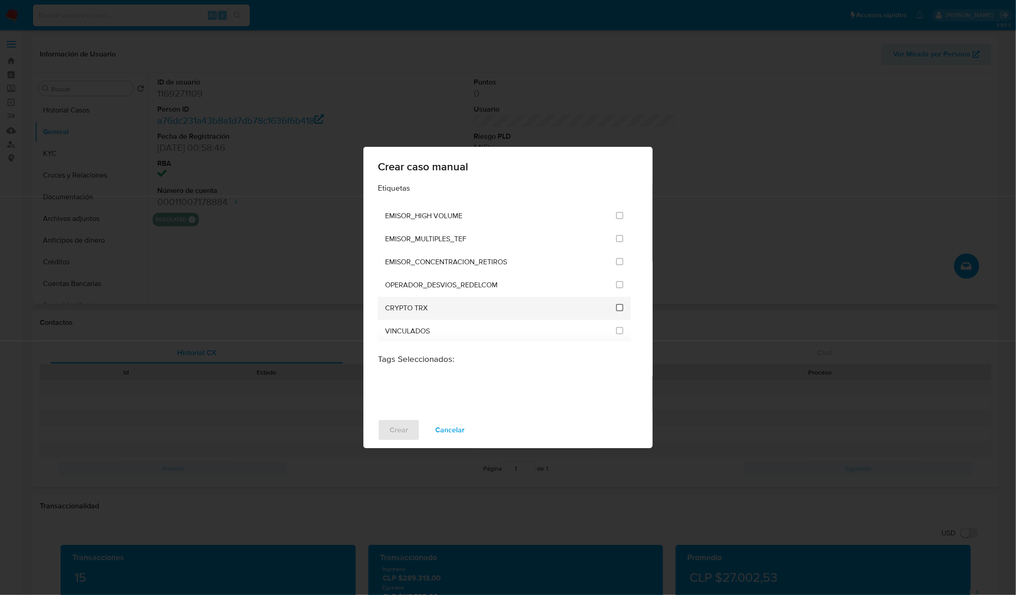
click at [616, 304] on input "3306" at bounding box center [619, 307] width 7 height 7
checkbox input "true"
drag, startPoint x: 406, startPoint y: 432, endPoint x: 392, endPoint y: 434, distance: 13.7
click at [392, 434] on span "Crear" at bounding box center [399, 430] width 19 height 20
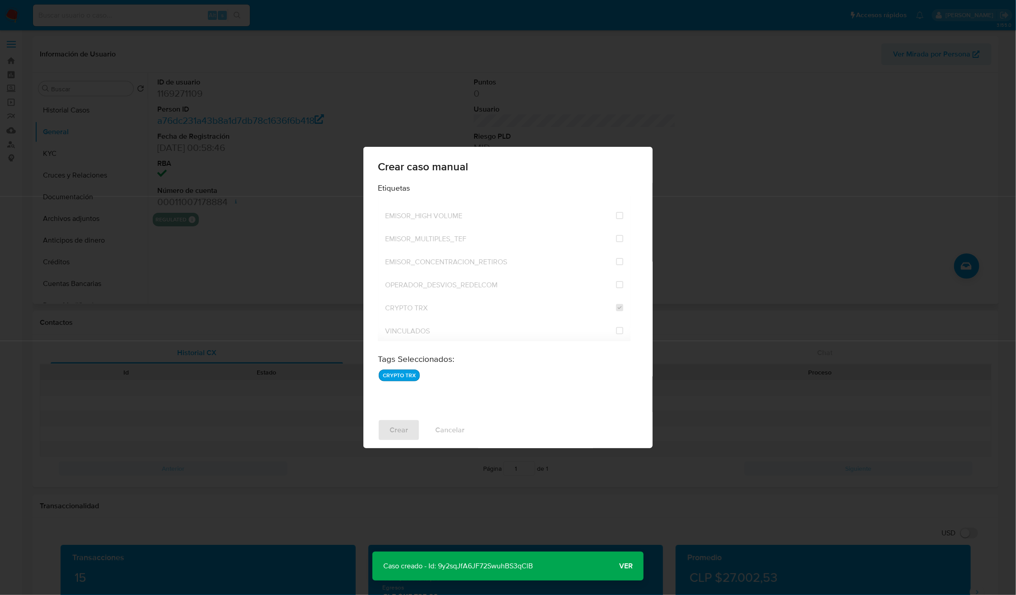
click at [488, 560] on p "Caso creado - Id: 9y2sqJfA6JF72SwuhBS3qClB" at bounding box center [457, 566] width 171 height 29
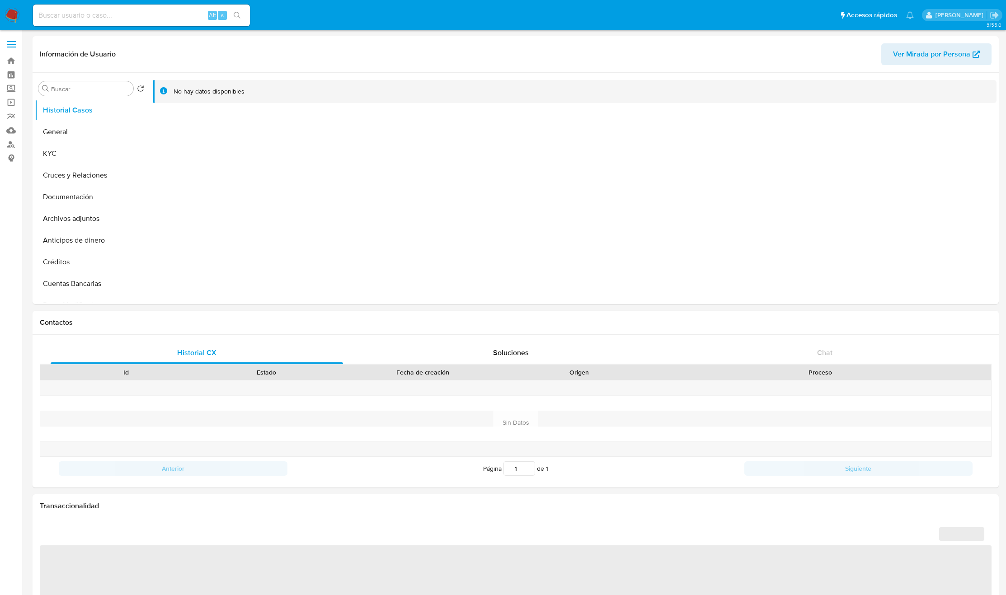
select select "10"
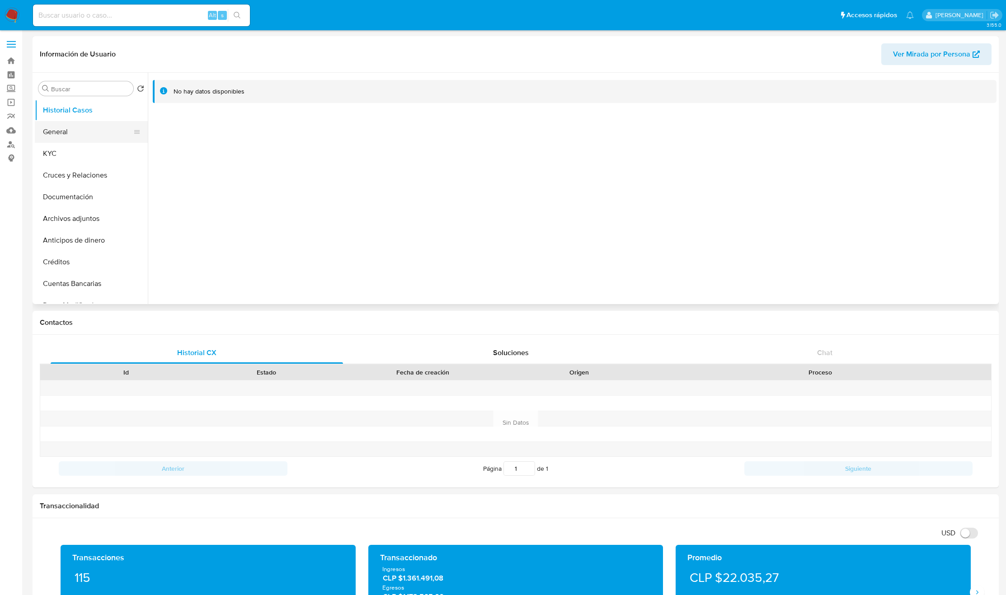
click at [75, 134] on button "General" at bounding box center [88, 132] width 106 height 22
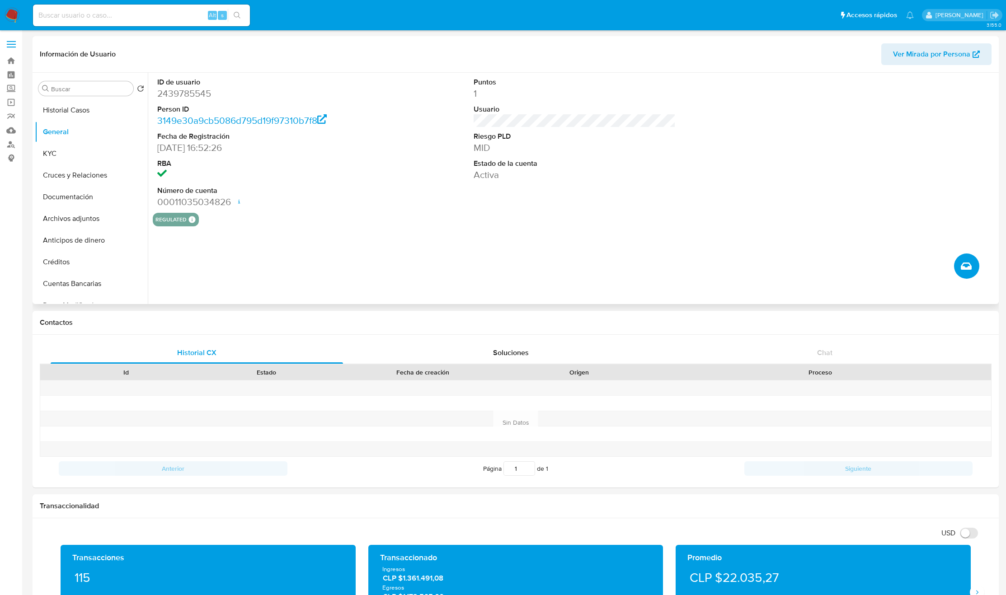
click at [972, 274] on button "Crear caso manual" at bounding box center [966, 266] width 25 height 25
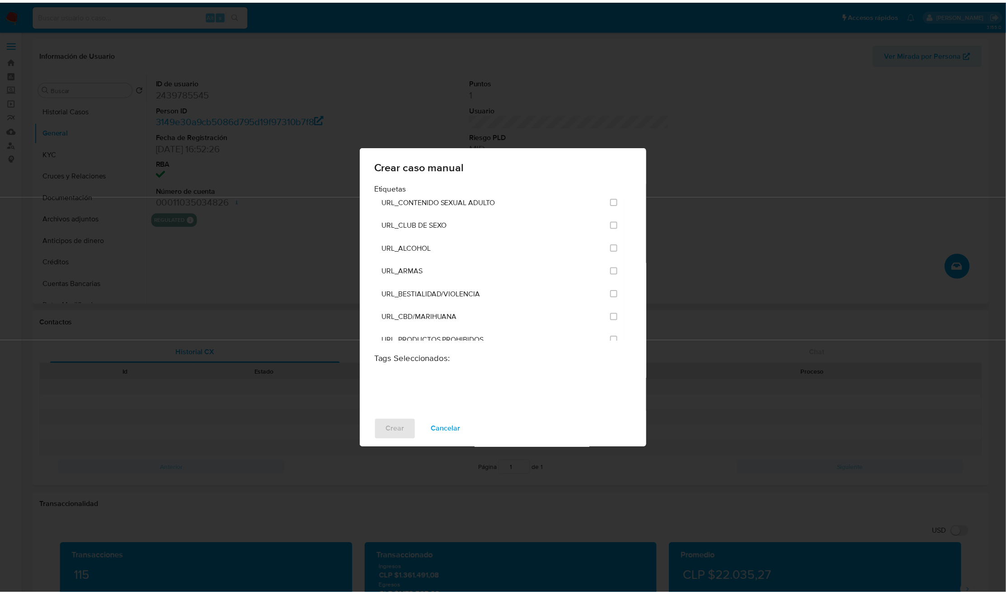
scroll to position [2181, 0]
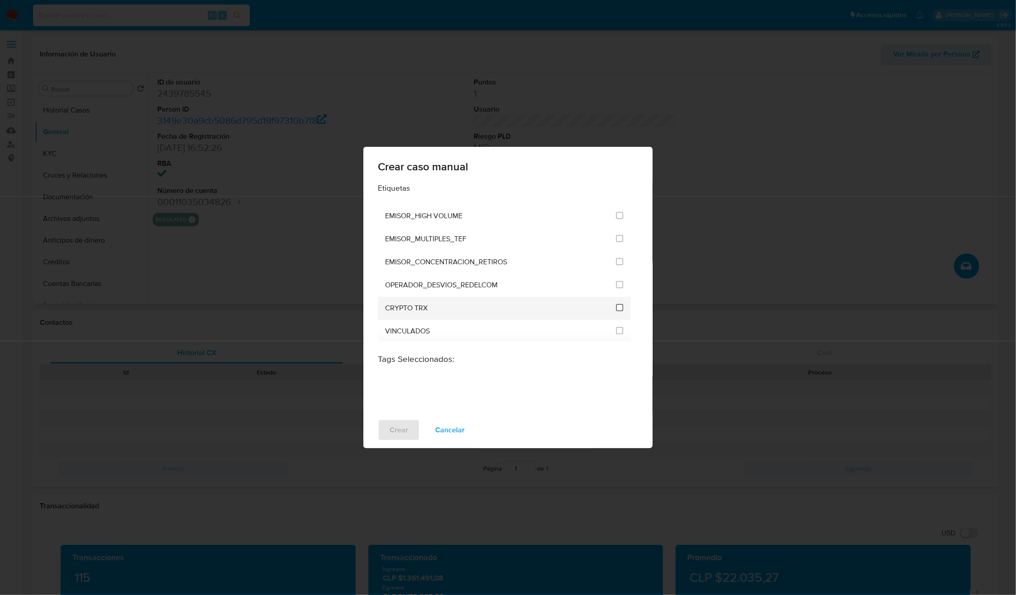
click at [616, 305] on input "3306" at bounding box center [619, 307] width 7 height 7
checkbox input "true"
click at [403, 427] on span "Crear" at bounding box center [399, 430] width 19 height 20
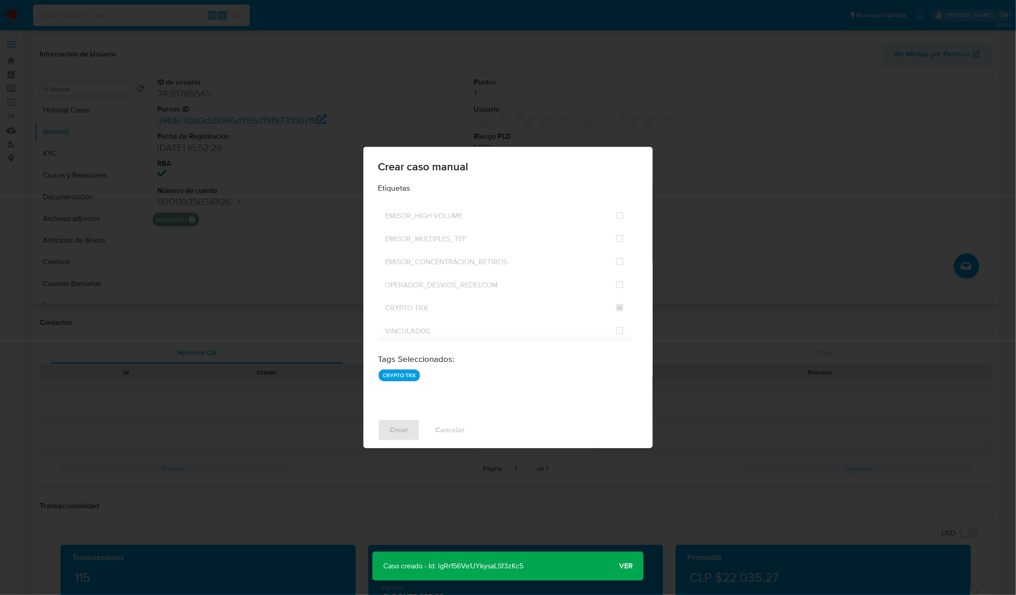
click at [453, 567] on p "Caso creado - Id: lgRr156Ve1JYkysaLSf3zKc5" at bounding box center [453, 566] width 162 height 29
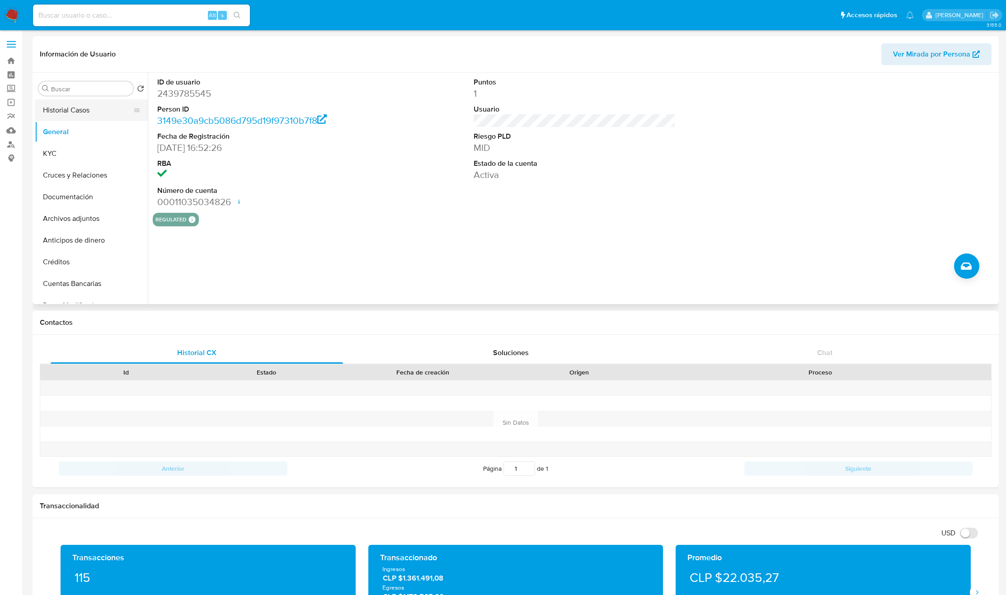
click at [83, 117] on button "Historial Casos" at bounding box center [88, 110] width 106 height 22
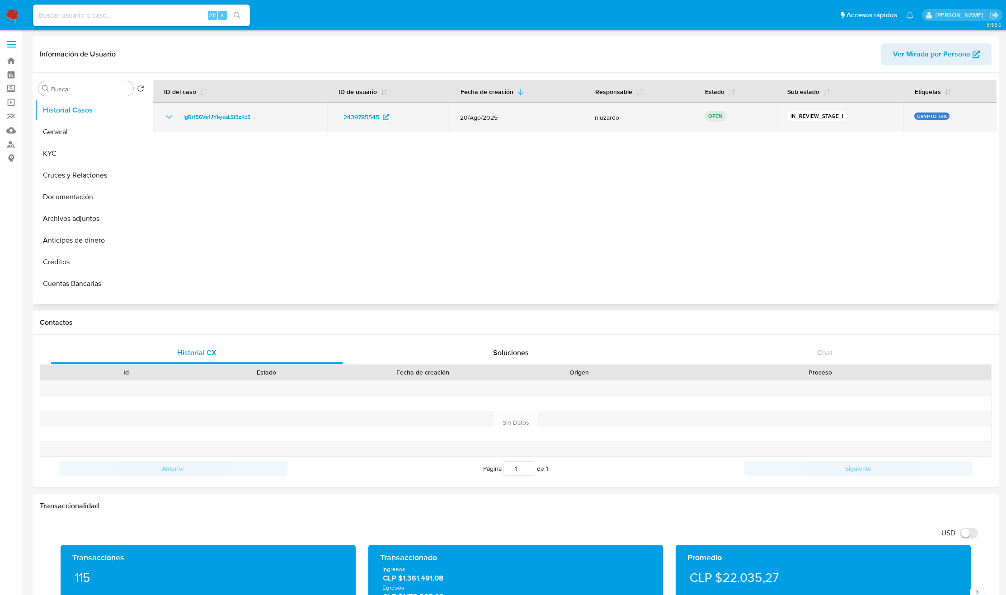
click at [294, 118] on div "lgRr156Ve1JYkysaLSf3zKc5" at bounding box center [240, 117] width 153 height 11
click at [294, 119] on div "lgRr156Ve1JYkysaLSf3zKc5" at bounding box center [240, 117] width 153 height 11
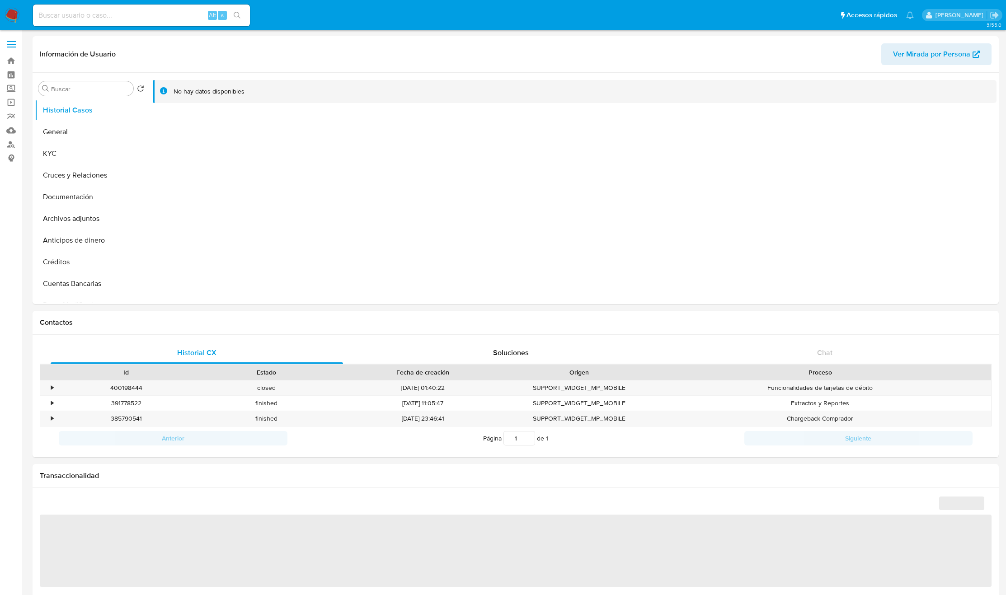
select select "10"
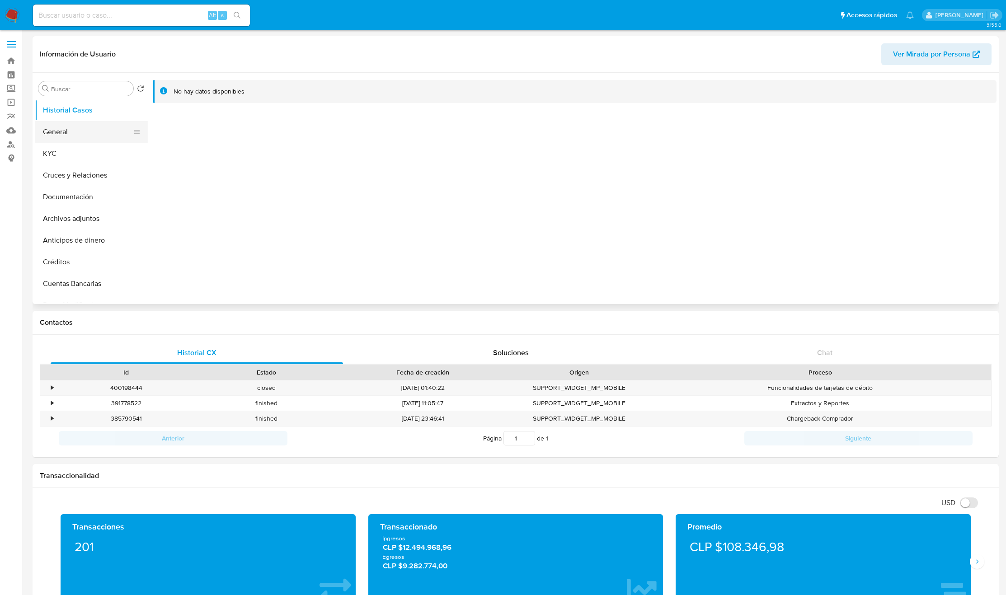
click at [77, 127] on button "General" at bounding box center [88, 132] width 106 height 22
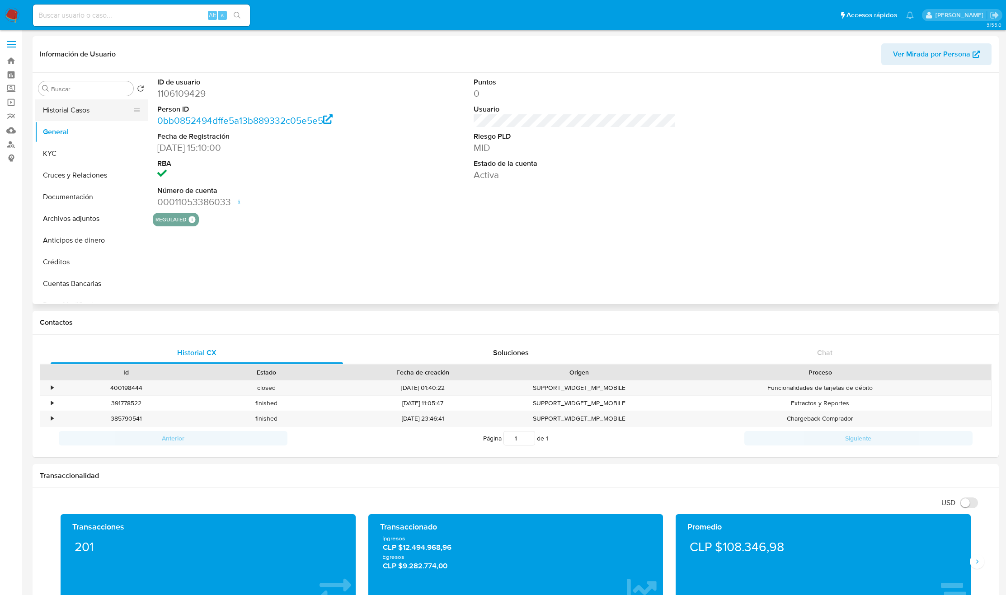
click at [72, 117] on button "Historial Casos" at bounding box center [88, 110] width 106 height 22
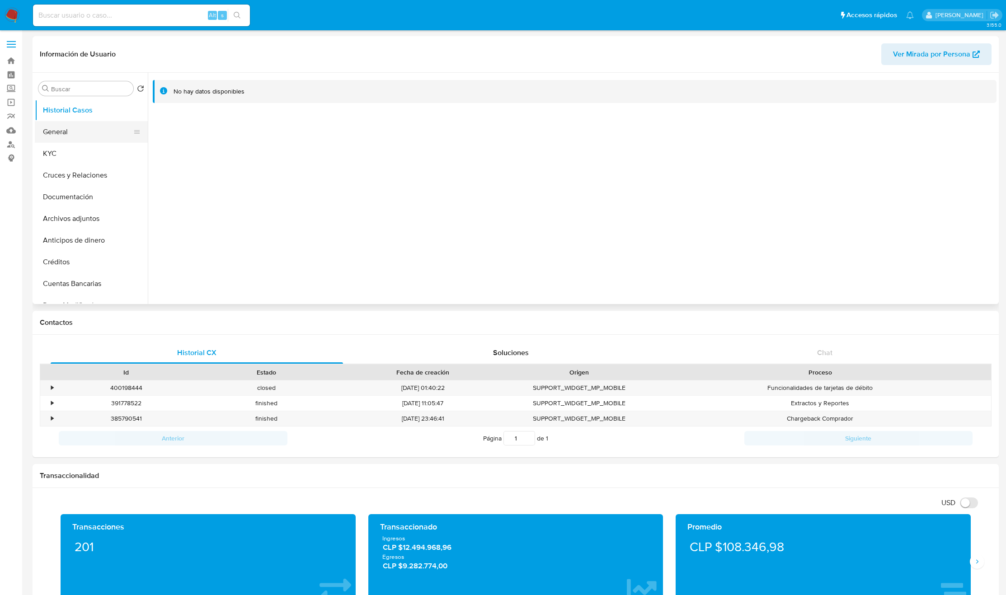
click at [68, 136] on button "General" at bounding box center [88, 132] width 106 height 22
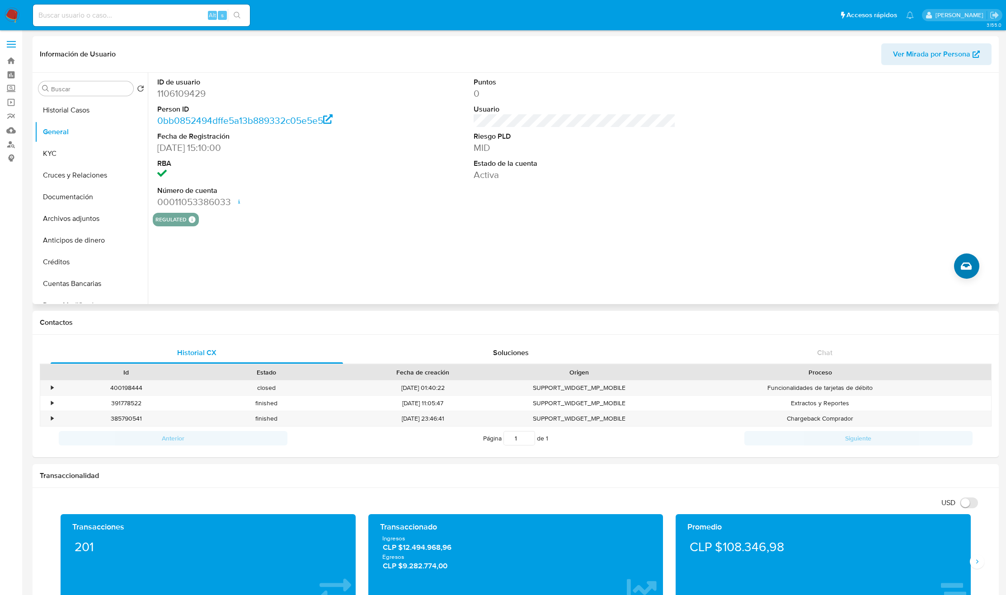
drag, startPoint x: 977, startPoint y: 281, endPoint x: 969, endPoint y: 263, distance: 18.6
click at [977, 277] on div "ID de usuario 1106109429 Person ID 0bb0852494dffe5a13b889332c05e5e5 Fecha de Re…" at bounding box center [572, 188] width 849 height 231
click at [968, 263] on icon "Crear caso manual" at bounding box center [966, 266] width 11 height 7
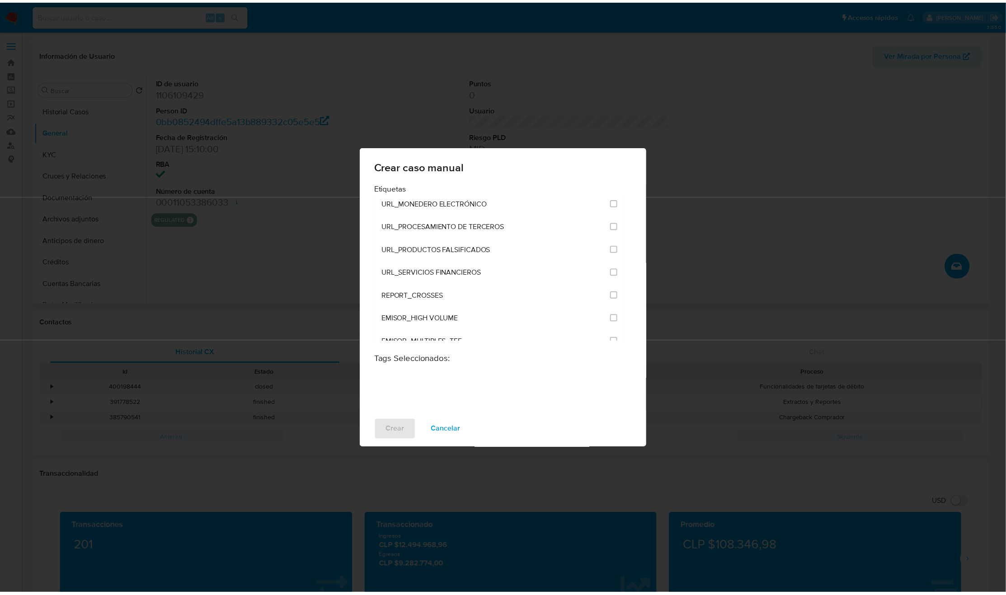
scroll to position [2181, 0]
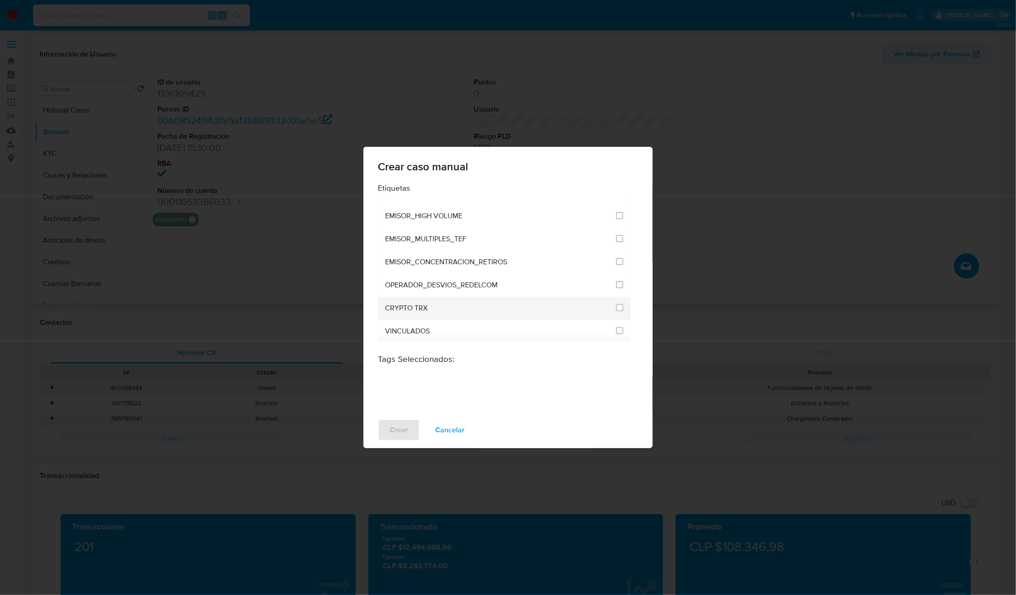
click at [620, 304] on span at bounding box center [619, 307] width 7 height 7
click at [617, 304] on input "3306" at bounding box center [619, 307] width 7 height 7
checkbox input "true"
click at [383, 435] on button "Crear" at bounding box center [399, 430] width 42 height 22
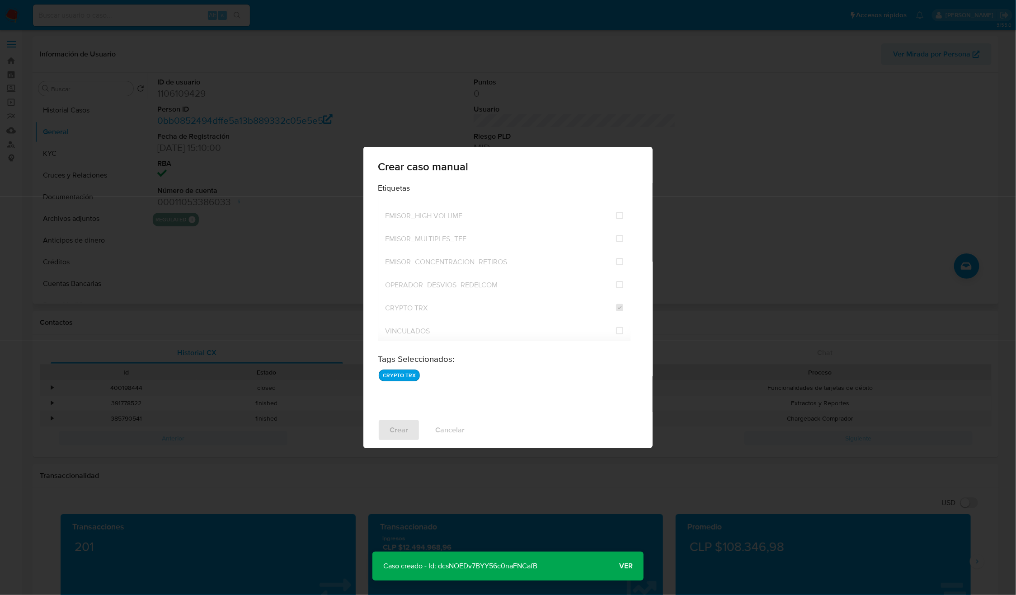
click at [497, 567] on p "Caso creado - Id: dcsNOEDv7BYY56c0naFNCafB" at bounding box center [460, 566] width 176 height 29
click at [511, 570] on p "Caso creado - Id: dcsNOEDv7BYY56c0naFNCafB" at bounding box center [460, 566] width 176 height 29
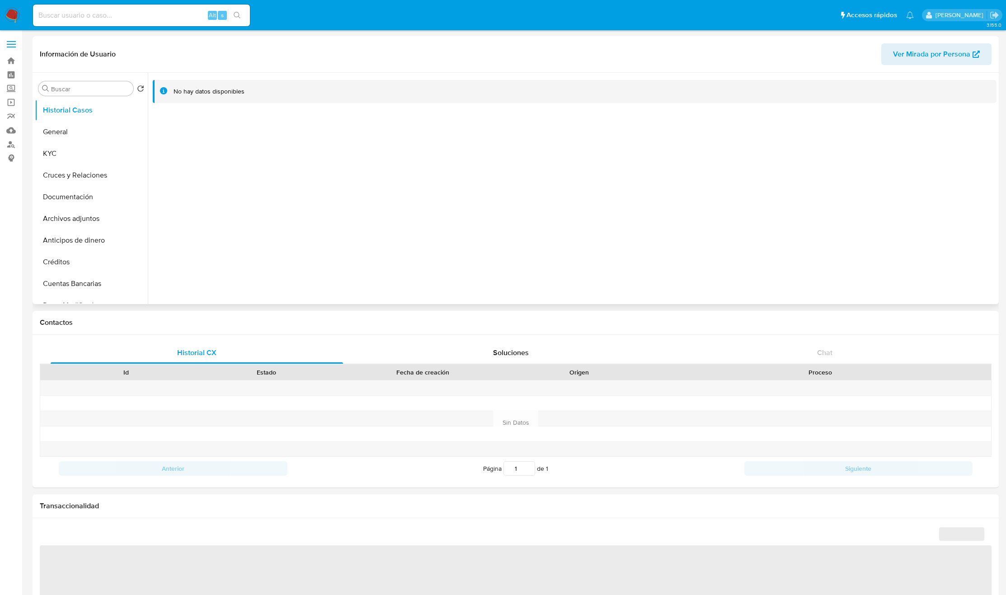
select select "10"
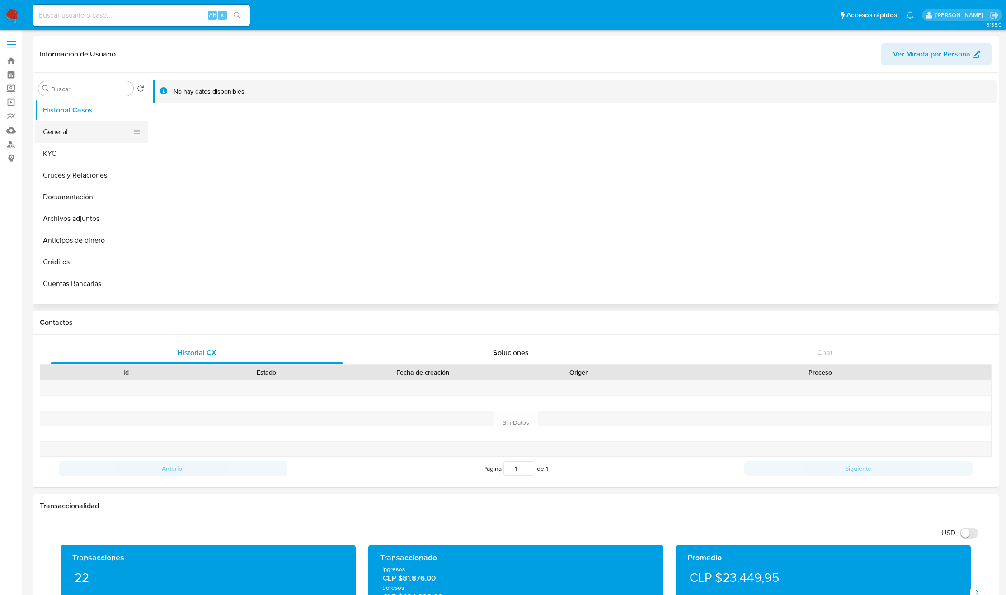
click at [41, 133] on button "General" at bounding box center [88, 132] width 106 height 22
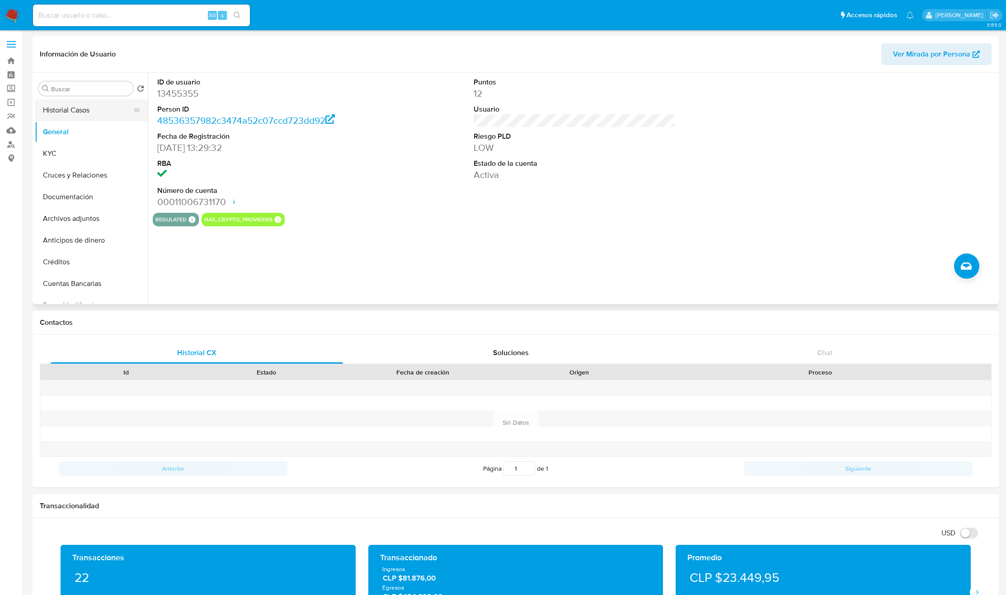
click at [71, 108] on button "Historial Casos" at bounding box center [88, 110] width 106 height 22
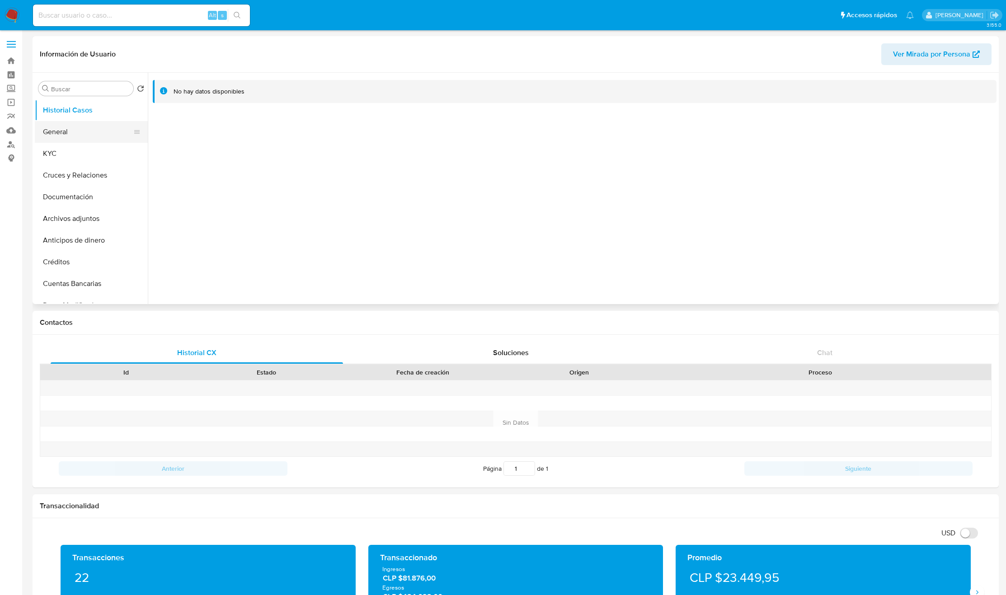
click at [71, 138] on button "General" at bounding box center [88, 132] width 106 height 22
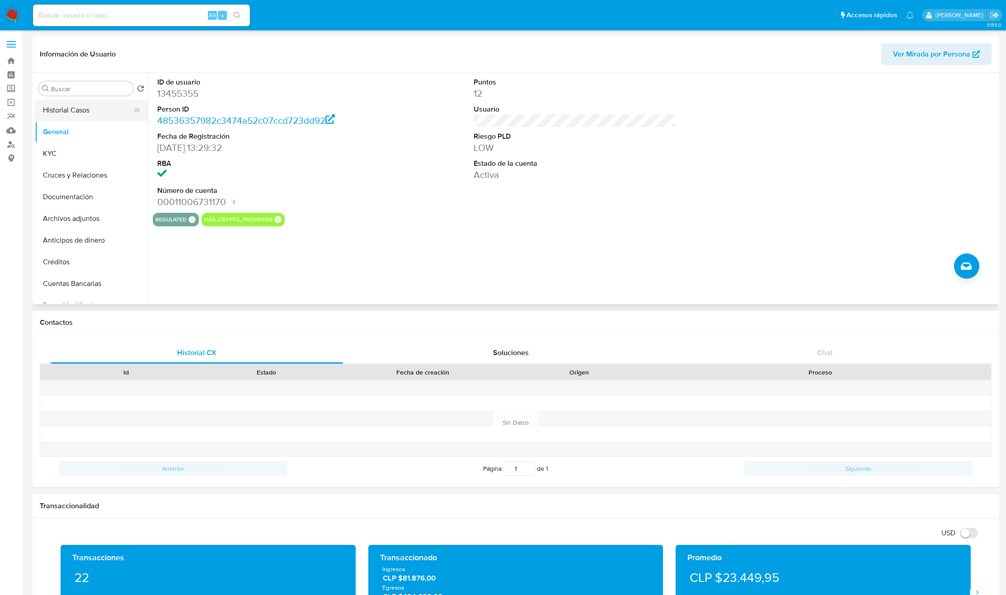
click at [80, 113] on button "Historial Casos" at bounding box center [88, 110] width 106 height 22
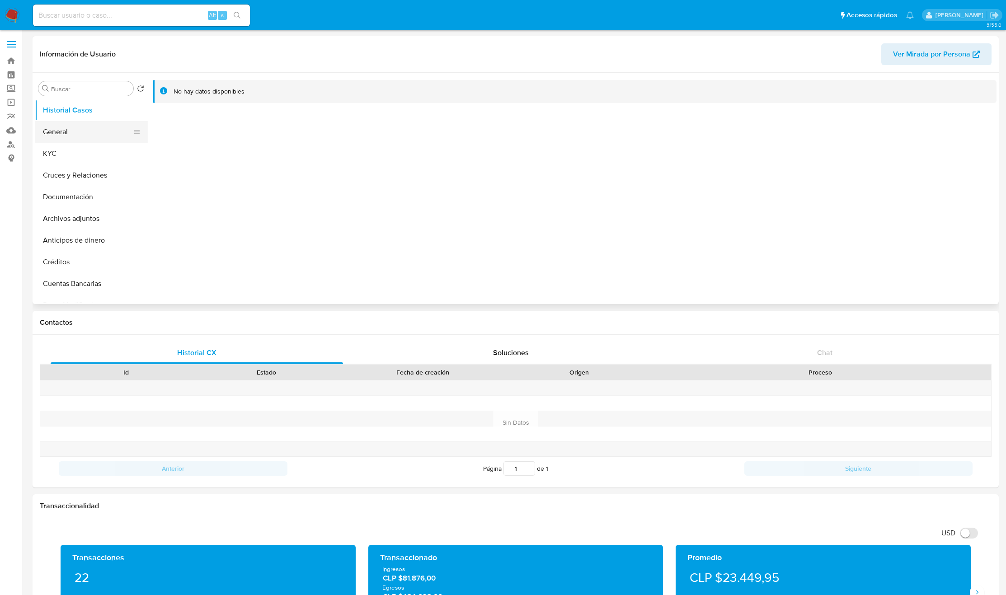
click at [80, 133] on button "General" at bounding box center [88, 132] width 106 height 22
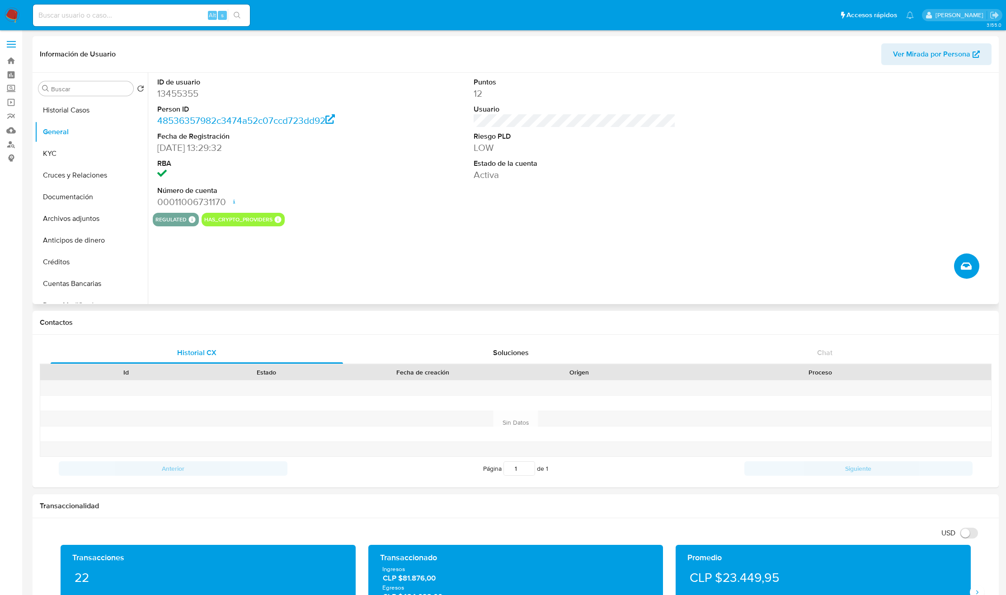
click at [956, 267] on button "Crear caso manual" at bounding box center [966, 266] width 25 height 25
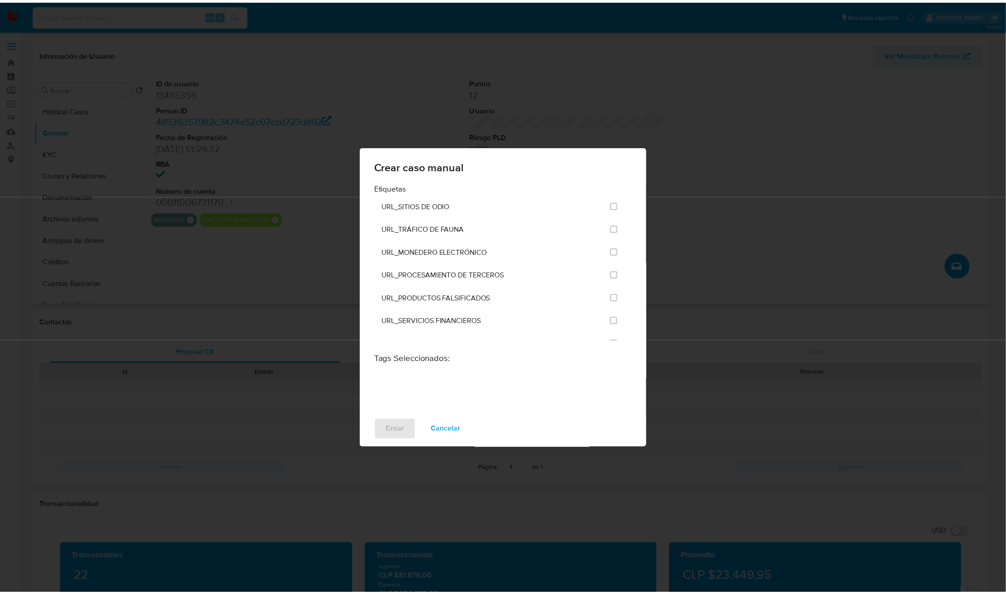
scroll to position [2181, 0]
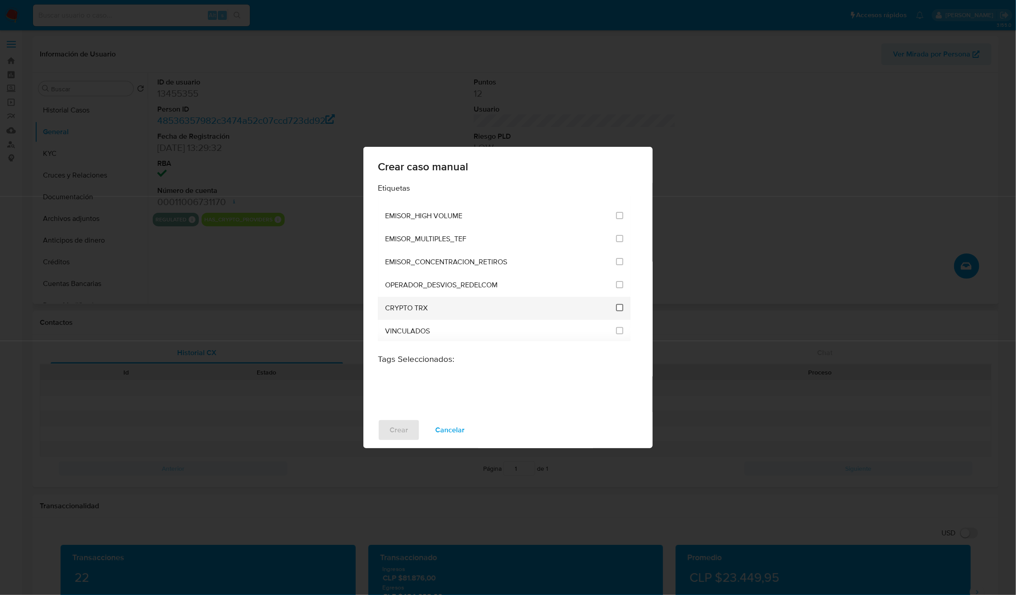
click at [618, 305] on input "3306" at bounding box center [619, 307] width 7 height 7
checkbox input "true"
click at [386, 432] on button "Crear" at bounding box center [399, 430] width 42 height 22
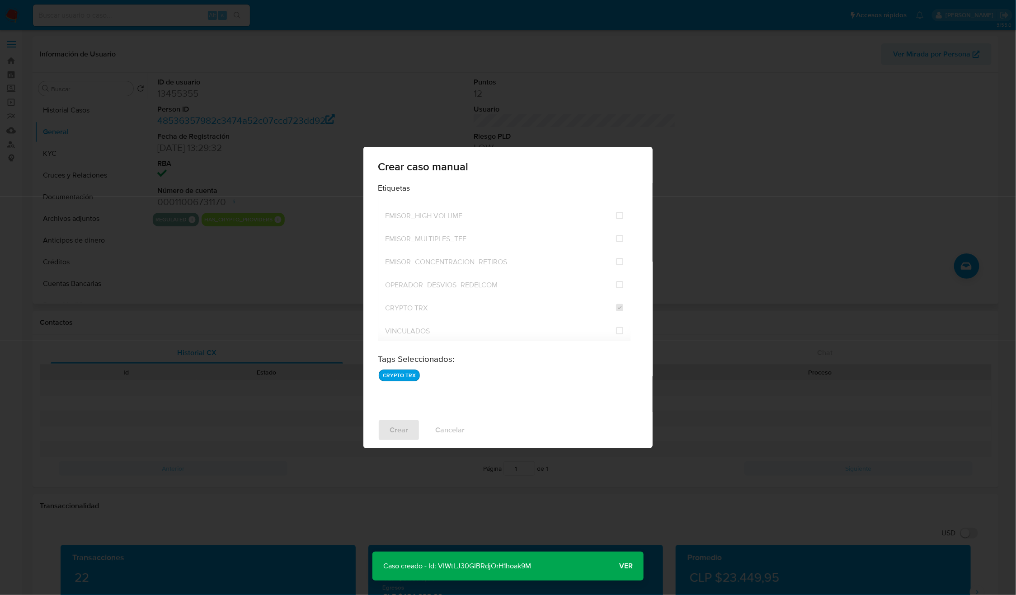
click at [463, 564] on p "Caso creado - Id: VIWtLJ30GIBRdjOrH1hoak9M" at bounding box center [456, 566] width 169 height 29
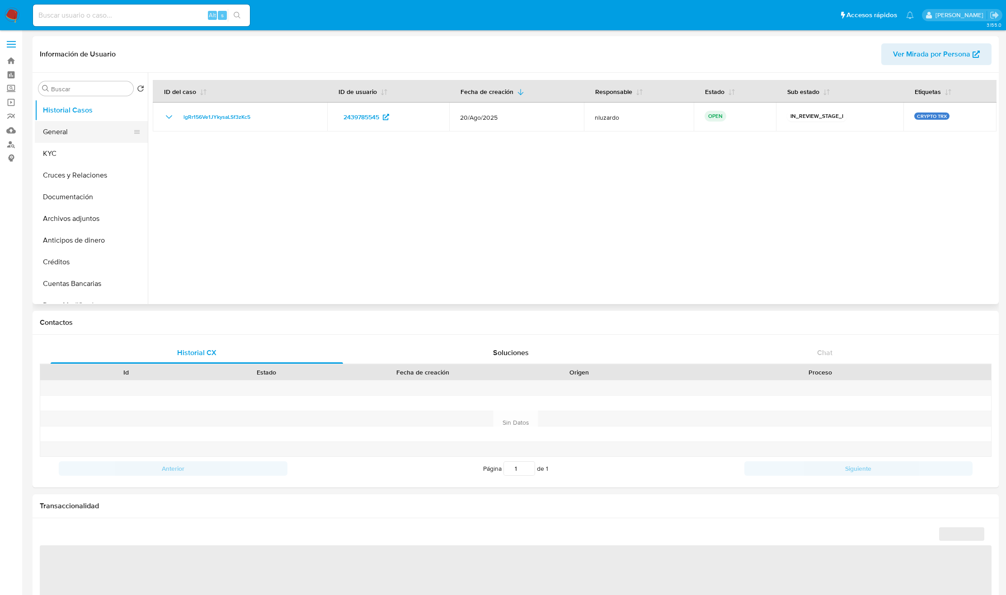
select select "10"
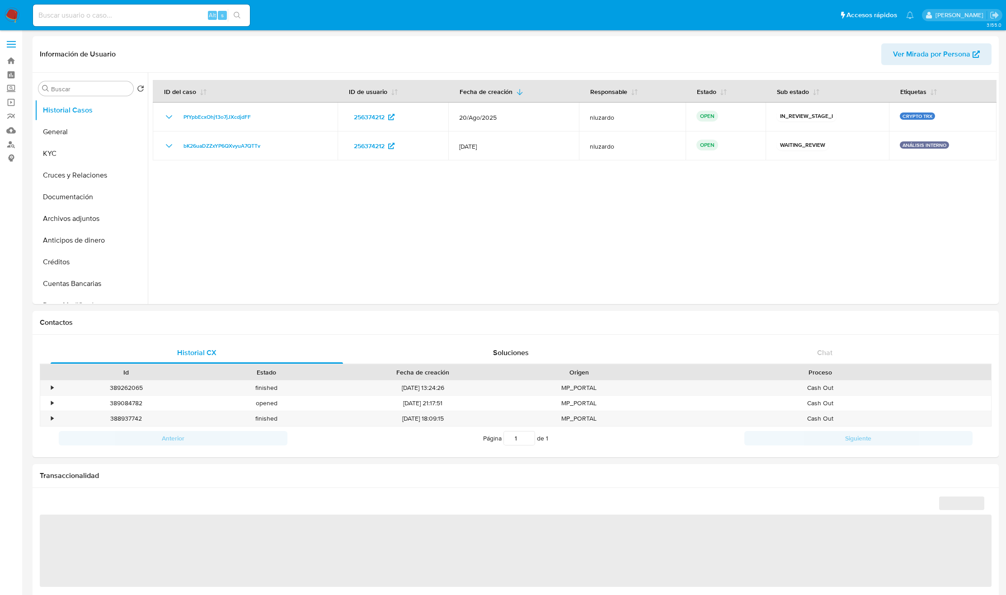
select select "10"
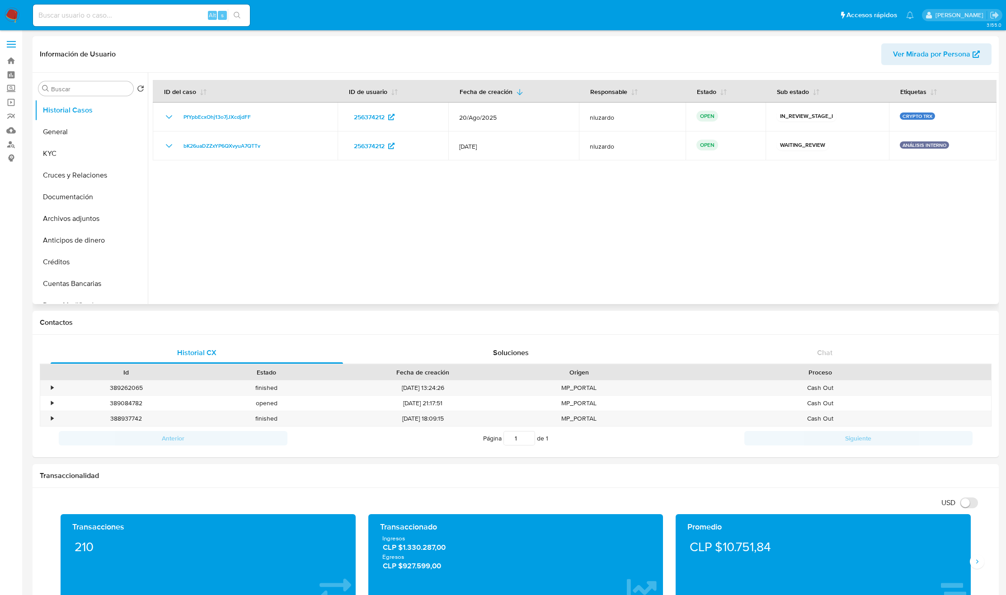
drag, startPoint x: 326, startPoint y: 117, endPoint x: 302, endPoint y: 224, distance: 109.2
click at [303, 221] on div at bounding box center [572, 188] width 849 height 231
click at [302, 224] on div at bounding box center [572, 188] width 849 height 231
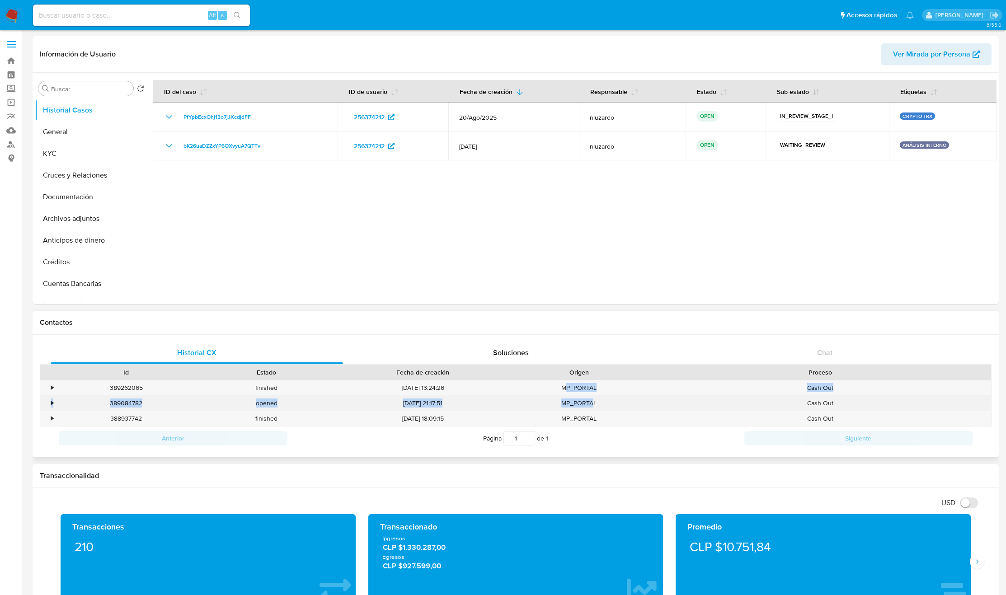
drag, startPoint x: 565, startPoint y: 392, endPoint x: 594, endPoint y: 411, distance: 34.2
click at [594, 411] on div "• 389262065 finished [DATE] 13:24:26 MP_PORTAL Cash Out • 389084782 opened [DAT…" at bounding box center [516, 403] width 952 height 47
click at [595, 410] on div "MP_PORTAL" at bounding box center [579, 403] width 141 height 15
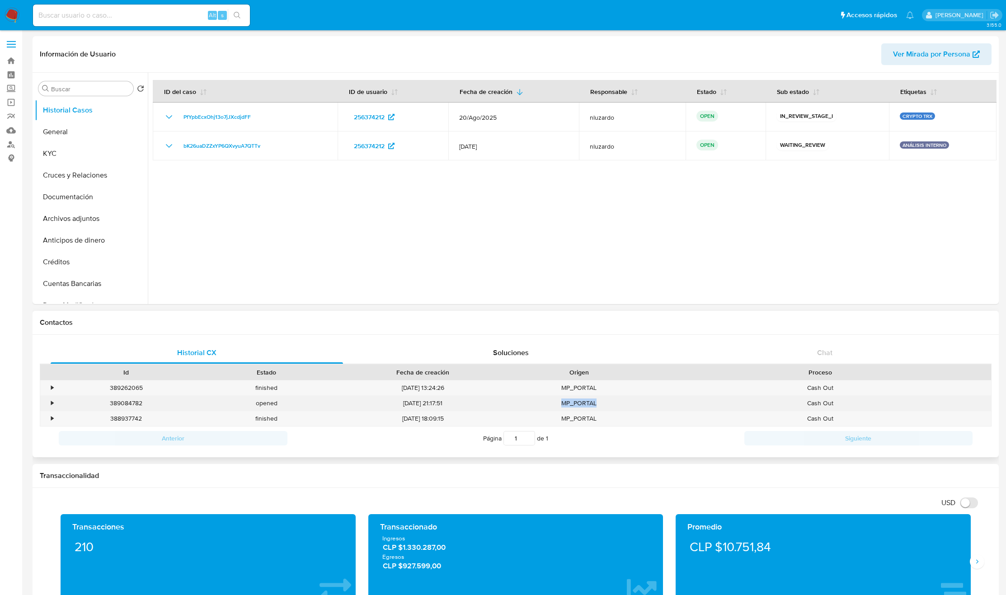
click at [591, 407] on div "MP_PORTAL" at bounding box center [579, 403] width 141 height 15
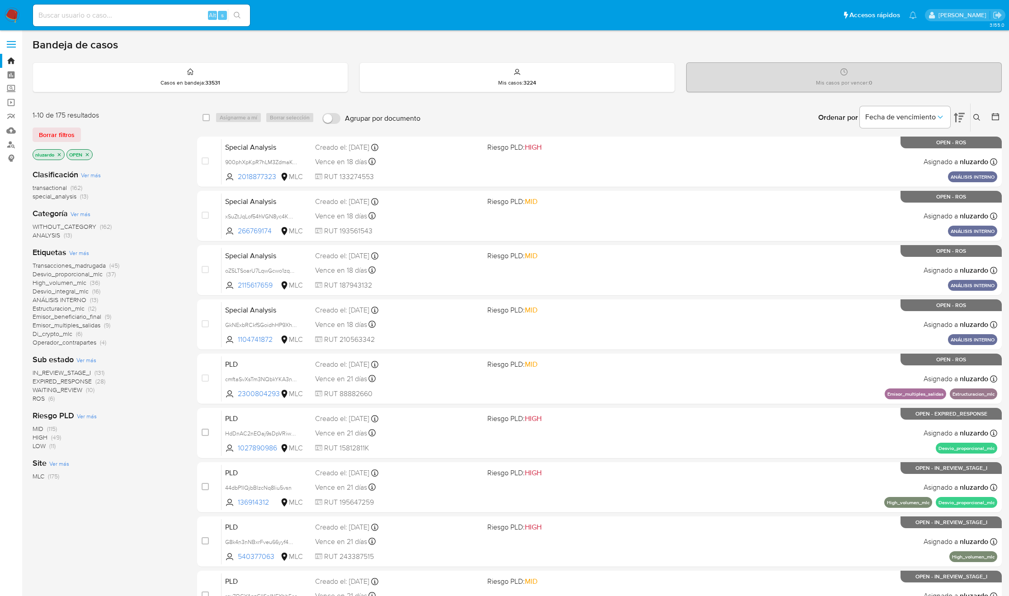
drag, startPoint x: 977, startPoint y: 114, endPoint x: 961, endPoint y: 118, distance: 16.7
click at [977, 114] on icon at bounding box center [976, 117] width 7 height 7
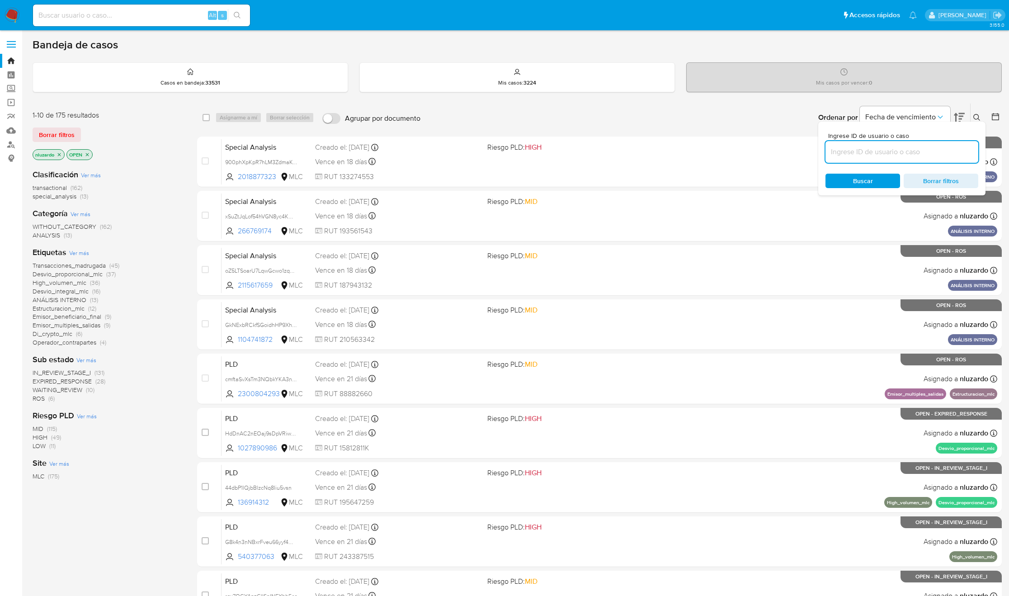
click at [846, 154] on input at bounding box center [901, 152] width 153 height 12
type input "2095538255"
click at [836, 192] on div "Ingrese ID de usuario o caso 2095538255 Buscar Borrar filtros" at bounding box center [901, 159] width 167 height 74
click at [837, 188] on div "Buscar Borrar filtros" at bounding box center [901, 181] width 153 height 14
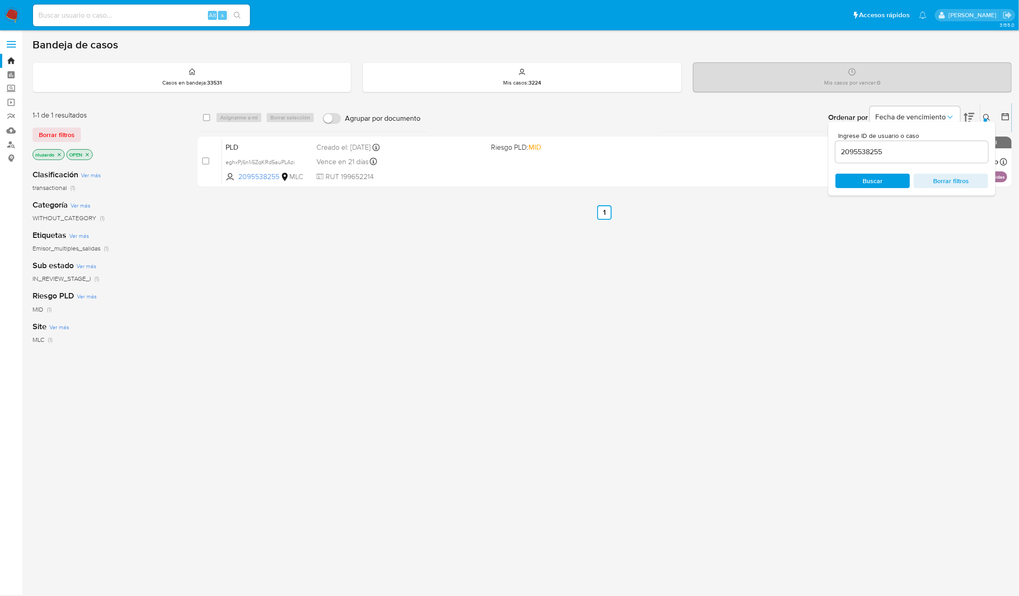
click at [987, 113] on button at bounding box center [987, 117] width 15 height 11
click at [625, 301] on div "select-all-cases-checkbox Asignarme a mí Borrar selección Agrupar por documento…" at bounding box center [604, 307] width 814 height 409
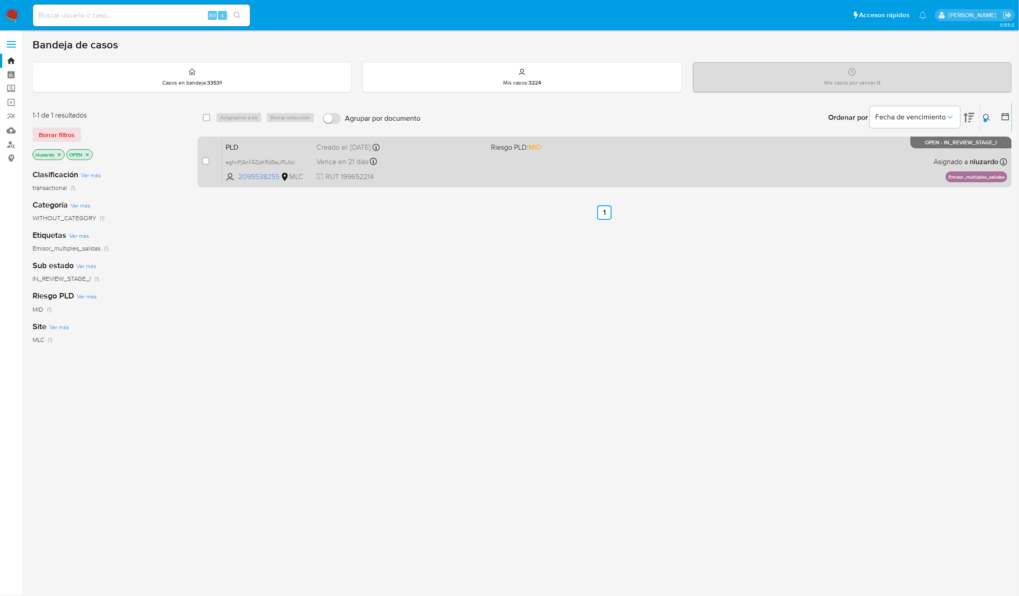
click at [473, 177] on span "RUT 199652214" at bounding box center [399, 177] width 167 height 10
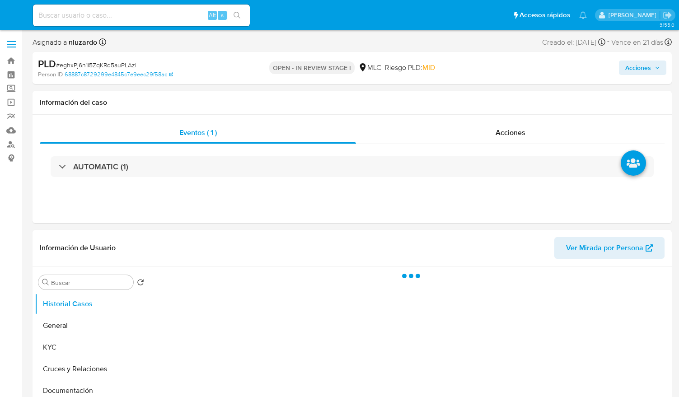
select select "10"
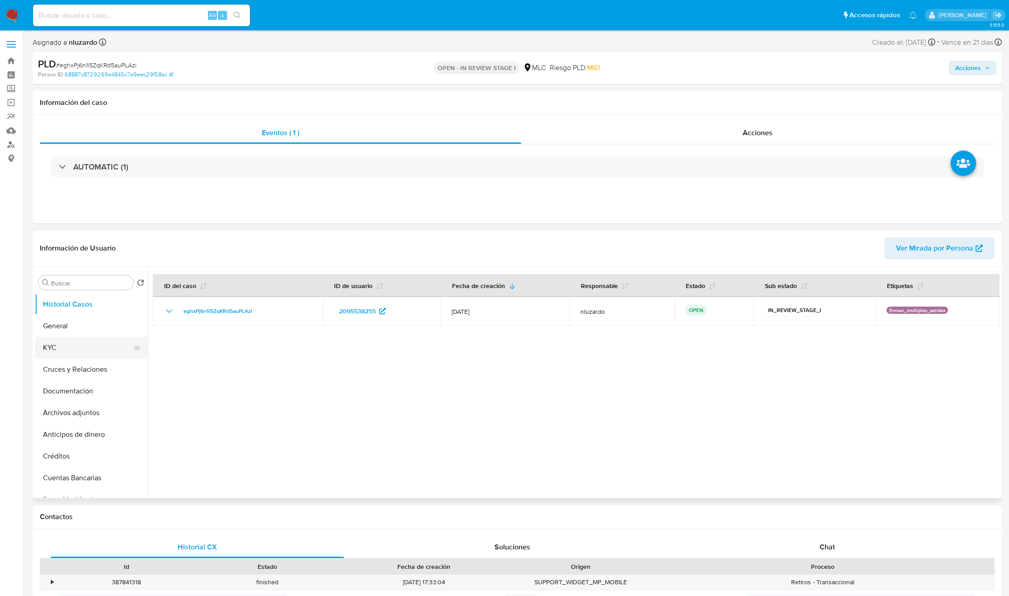
click at [89, 337] on button "KYC" at bounding box center [88, 348] width 106 height 22
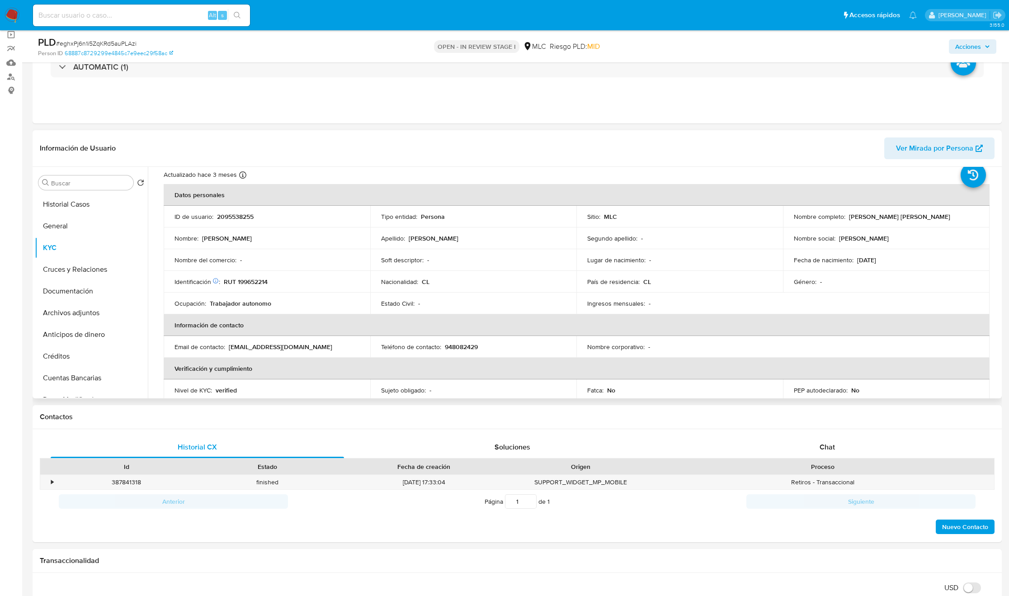
scroll to position [32, 0]
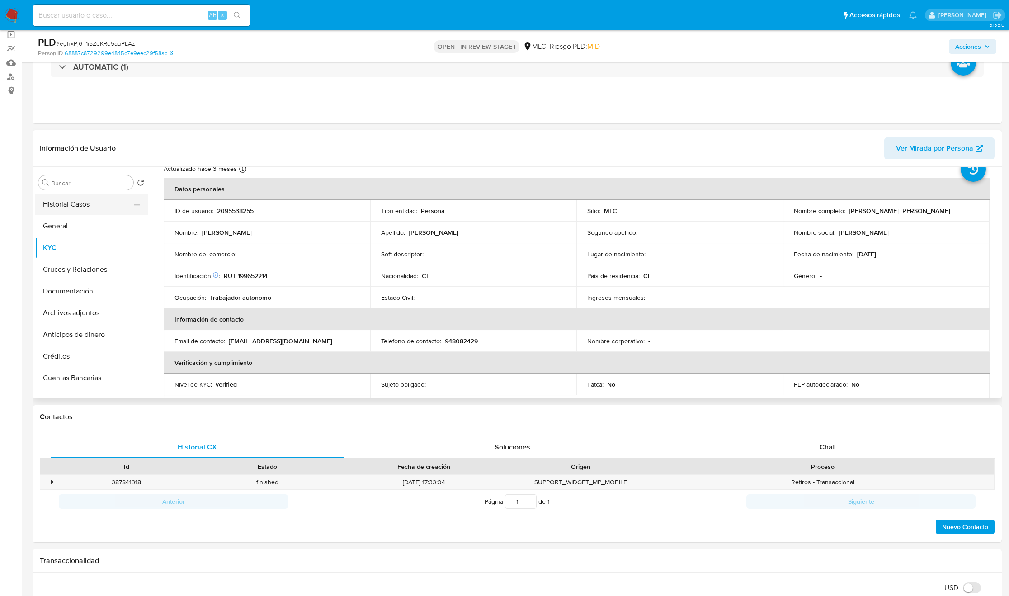
click at [108, 209] on button "Historial Casos" at bounding box center [88, 204] width 106 height 22
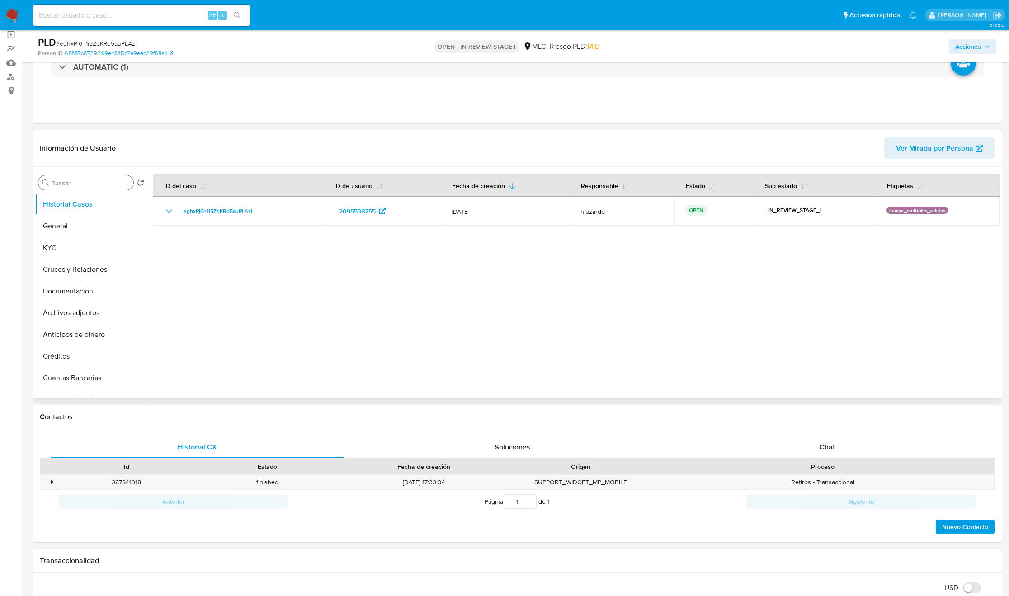
click at [93, 182] on input "Buscar" at bounding box center [90, 183] width 79 height 8
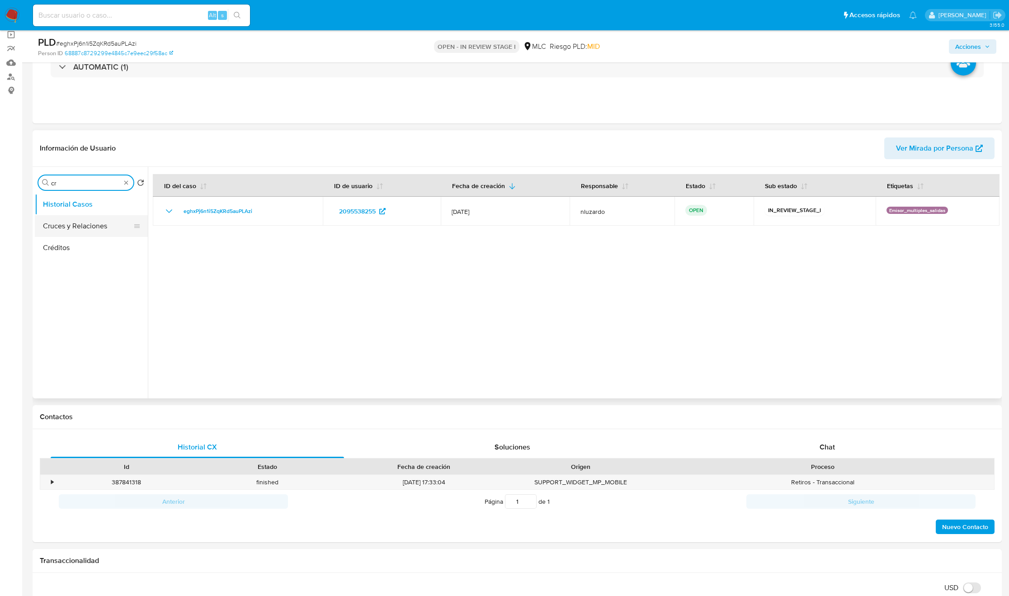
type input "cr"
click at [82, 226] on button "Cruces y Relaciones" at bounding box center [88, 226] width 106 height 22
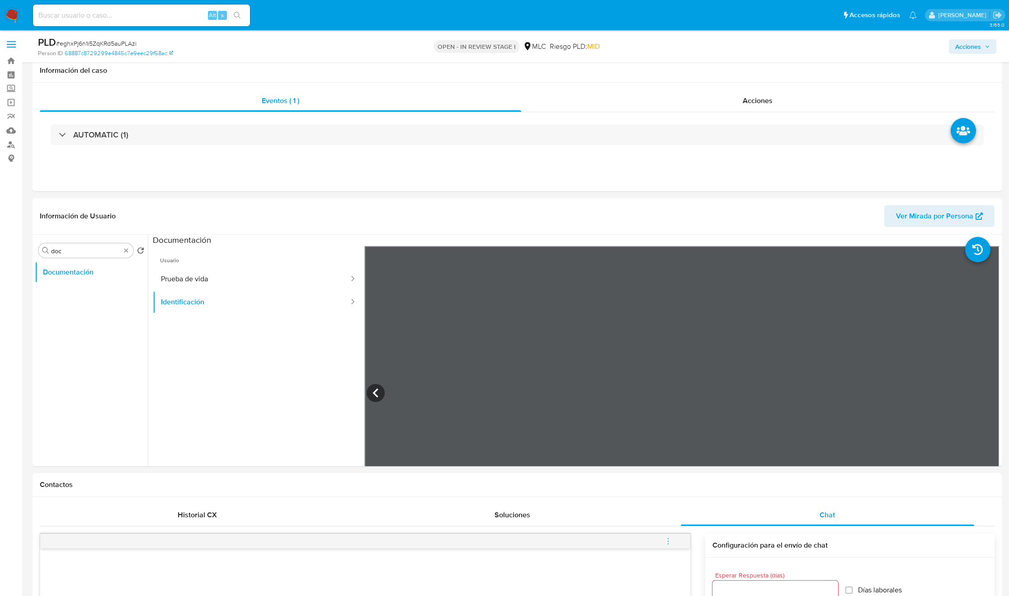
select select "10"
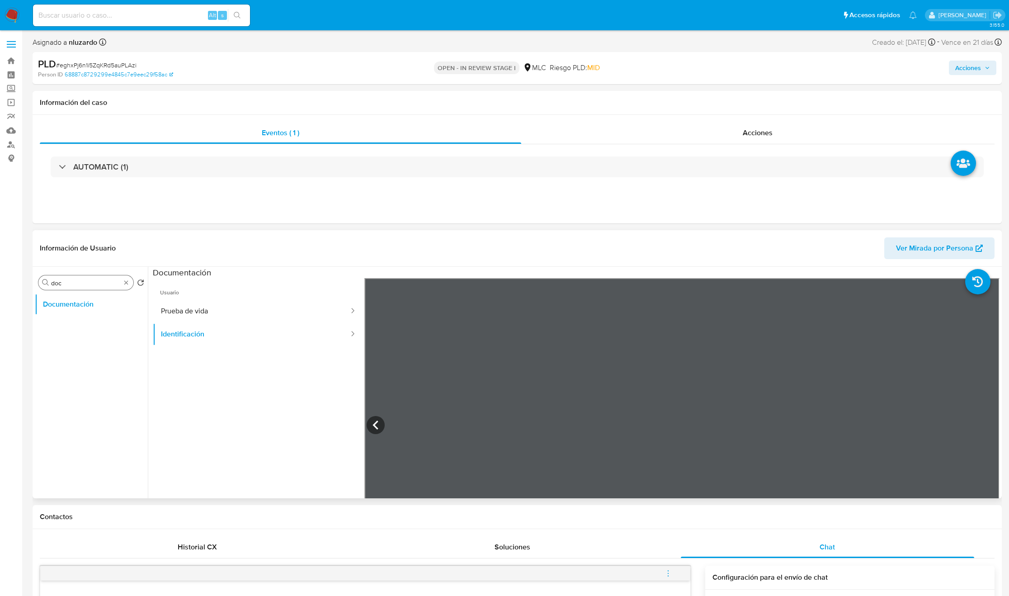
click at [85, 281] on input "doc" at bounding box center [86, 283] width 70 height 8
click at [193, 310] on button "Prueba de vida" at bounding box center [251, 311] width 197 height 23
click at [83, 330] on button "Restricciones Nuevo Mundo" at bounding box center [88, 326] width 106 height 22
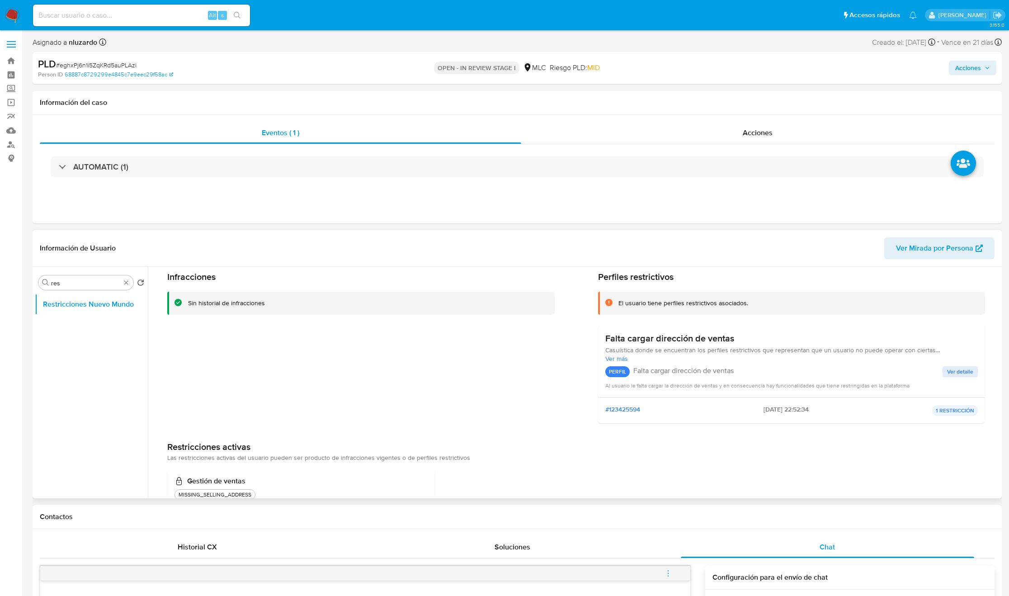
scroll to position [63, 0]
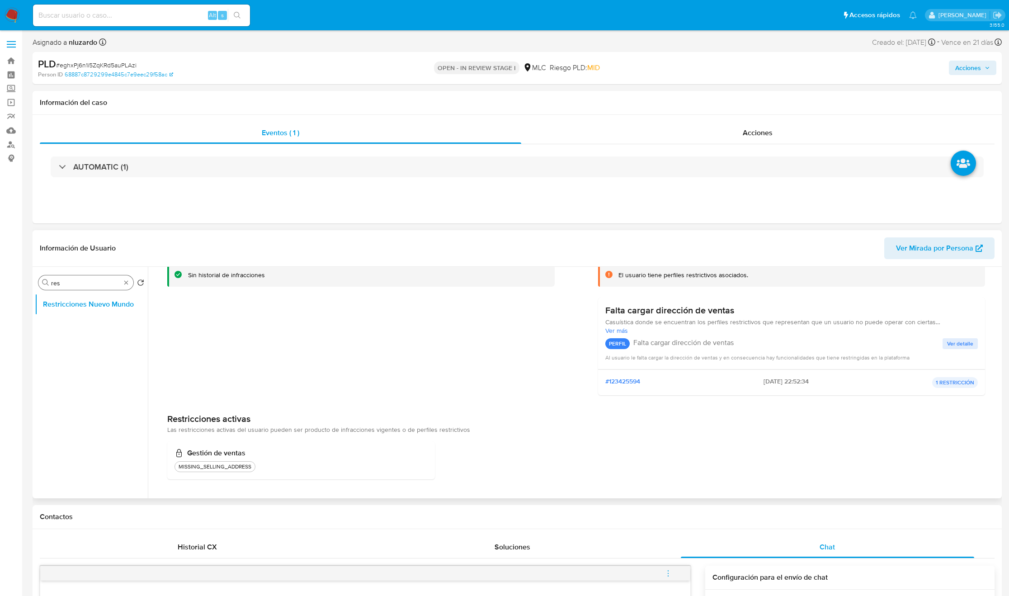
click at [98, 286] on input "res" at bounding box center [86, 283] width 70 height 8
type input "geo"
click at [91, 302] on button "Devices Geolocation" at bounding box center [88, 304] width 106 height 22
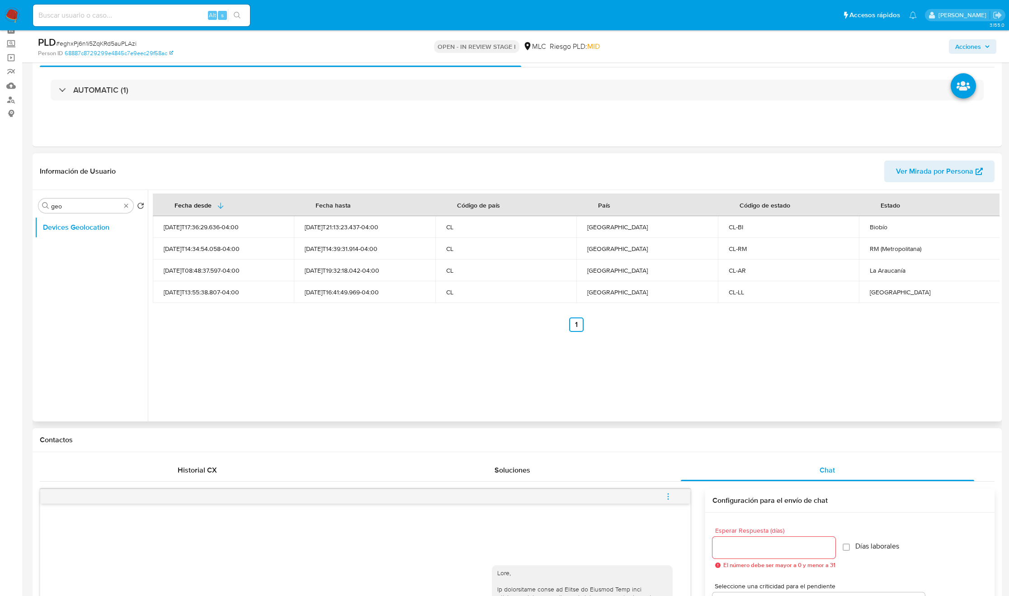
scroll to position [68, 0]
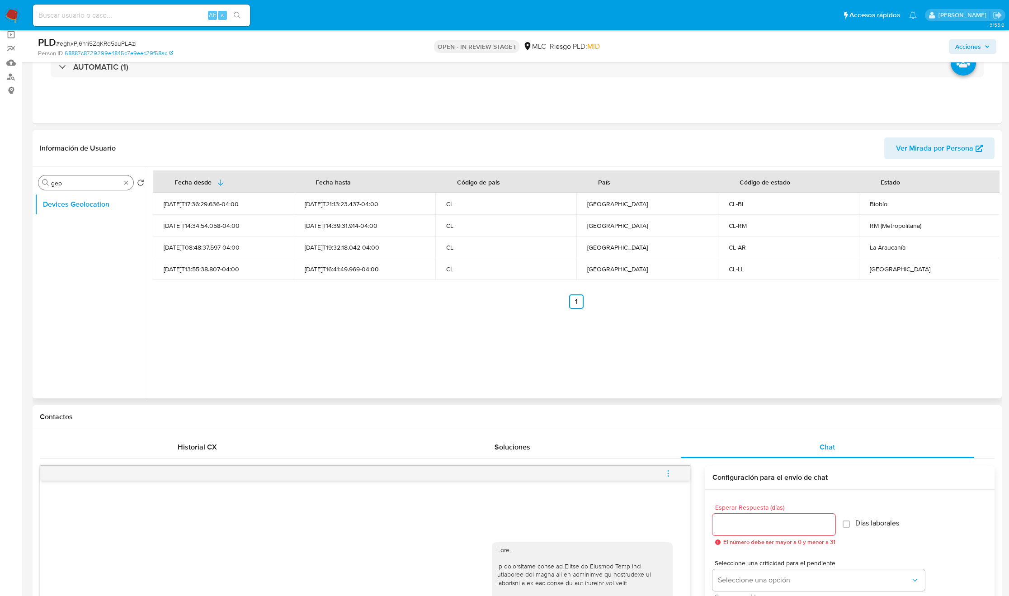
click at [77, 183] on input "geo" at bounding box center [86, 183] width 70 height 8
click at [78, 183] on input "geo" at bounding box center [86, 183] width 70 height 8
type input "cr"
click at [79, 206] on button "Cruces y Relaciones" at bounding box center [88, 204] width 106 height 22
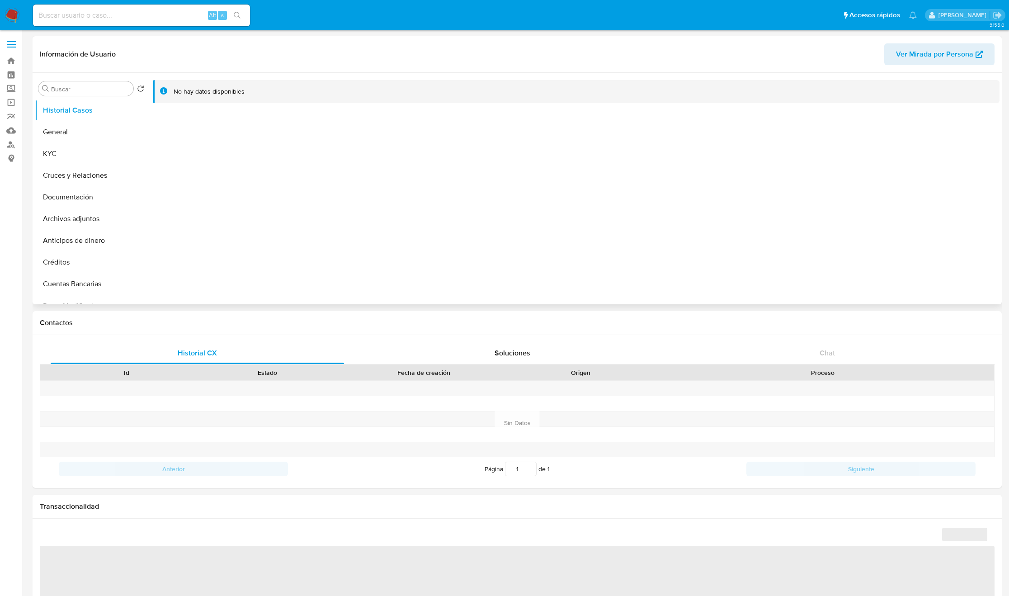
select select "10"
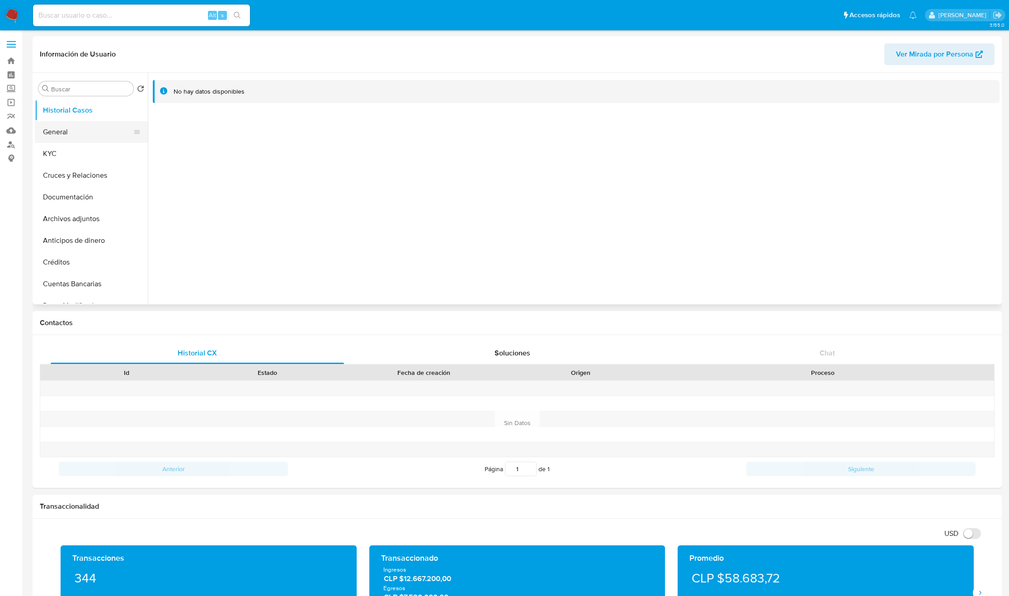
click at [72, 128] on button "General" at bounding box center [88, 132] width 106 height 22
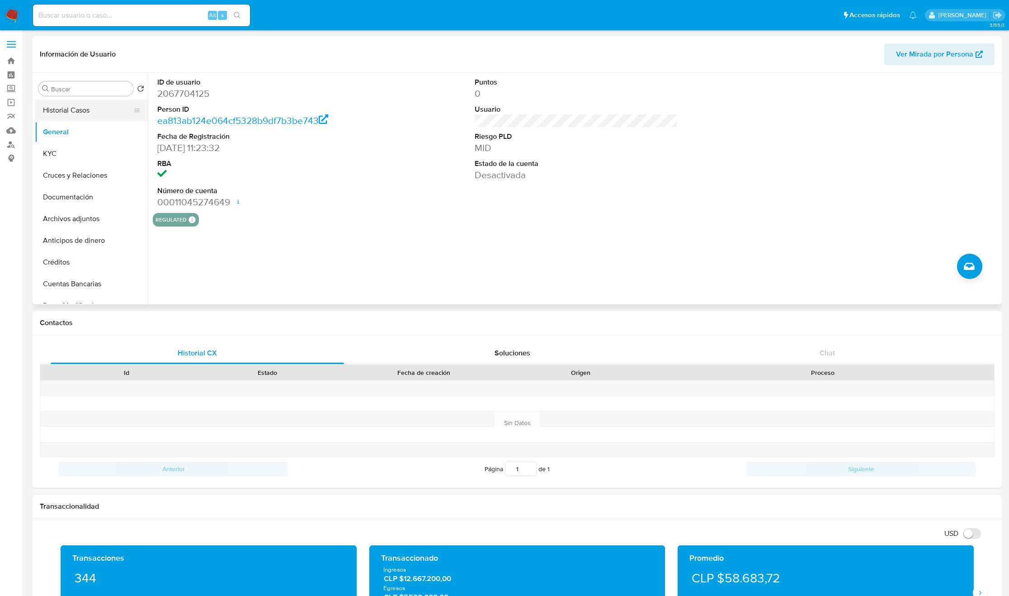
click at [63, 114] on button "Historial Casos" at bounding box center [88, 110] width 106 height 22
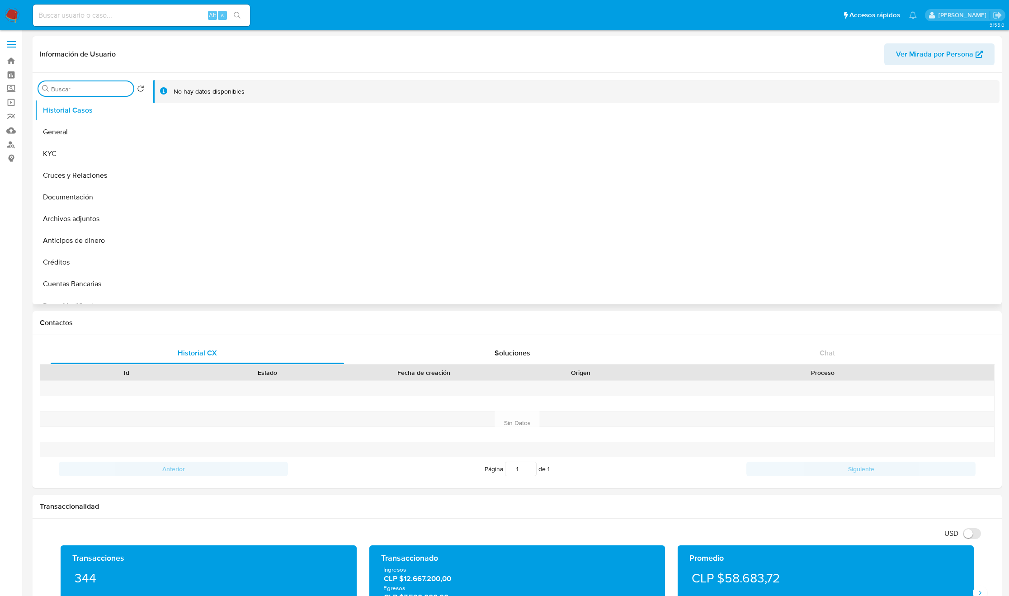
click at [59, 91] on input "Buscar" at bounding box center [90, 89] width 79 height 8
type input "res"
click at [65, 137] on button "Restricciones Nuevo Mundo" at bounding box center [88, 132] width 106 height 22
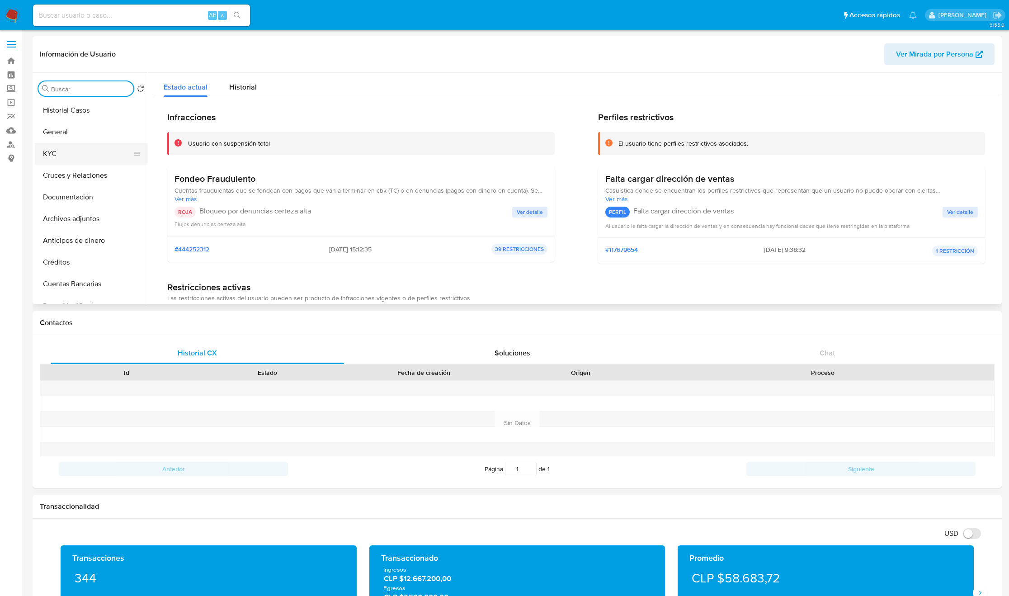
click at [89, 153] on button "KYC" at bounding box center [88, 154] width 106 height 22
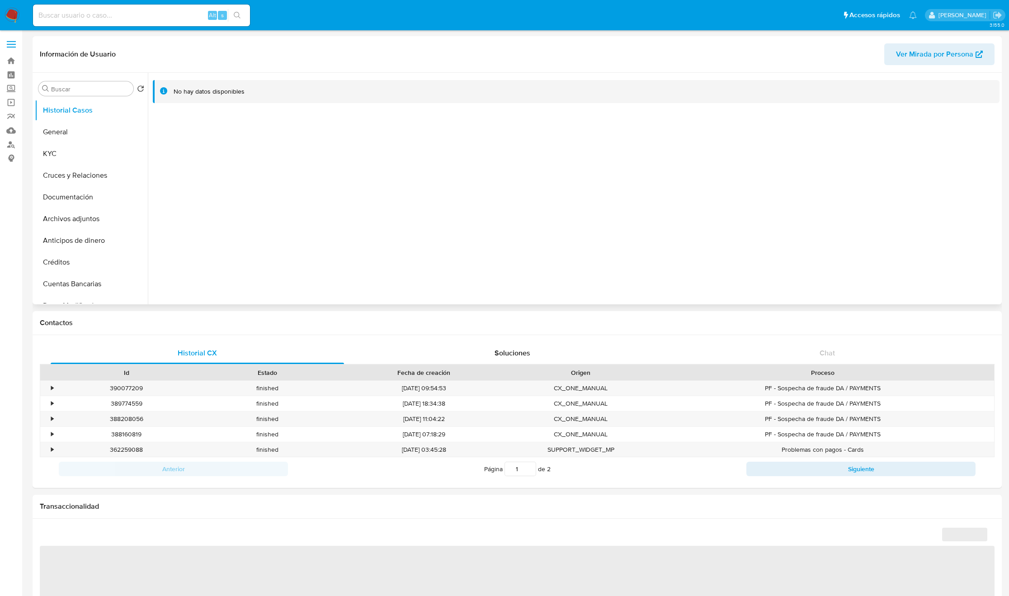
select select "10"
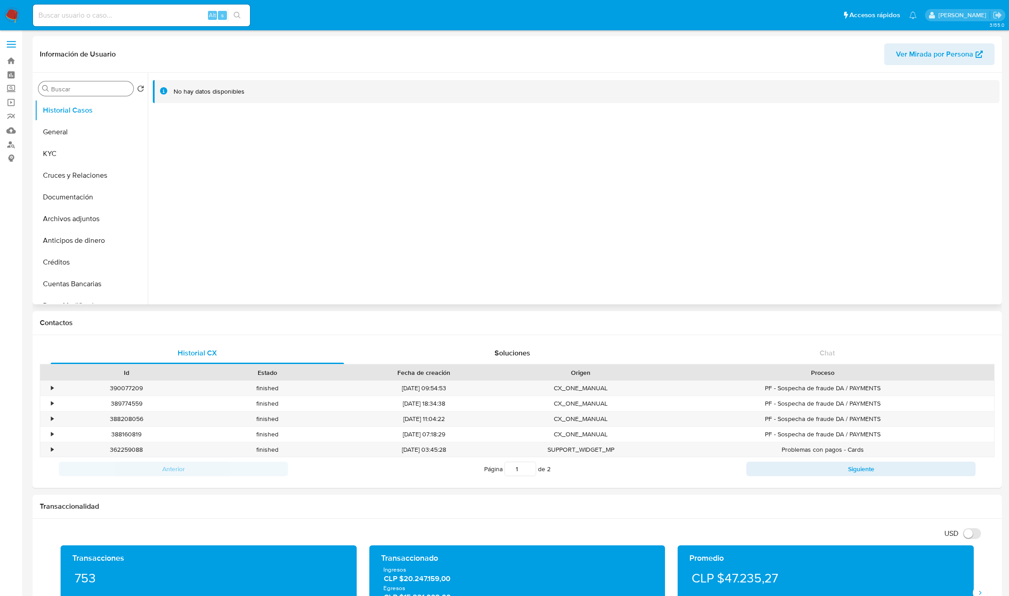
click at [69, 91] on input "Buscar" at bounding box center [90, 89] width 79 height 8
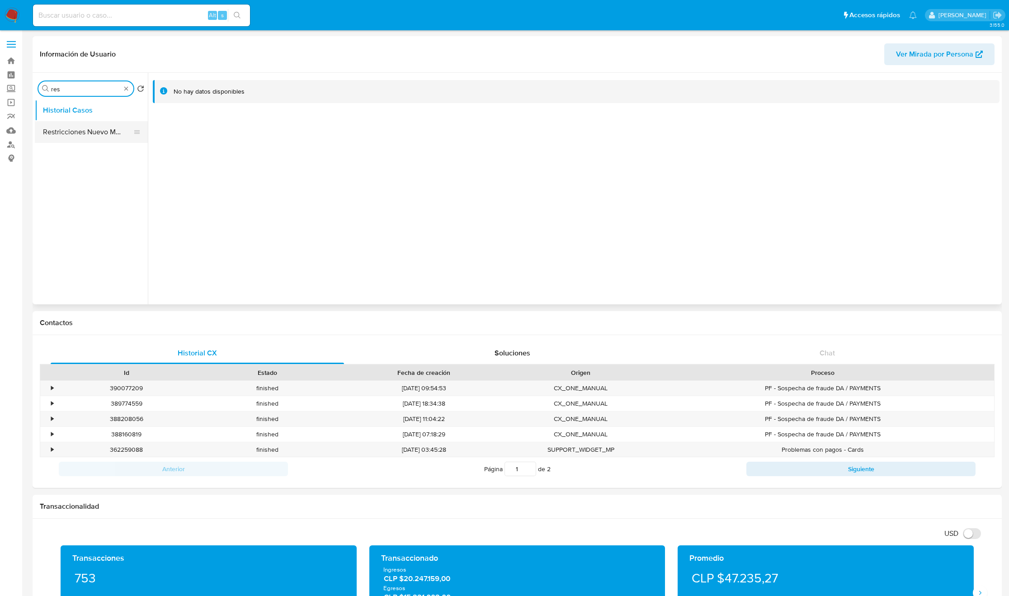
type input "res"
click at [83, 124] on button "Restricciones Nuevo Mundo" at bounding box center [88, 132] width 106 height 22
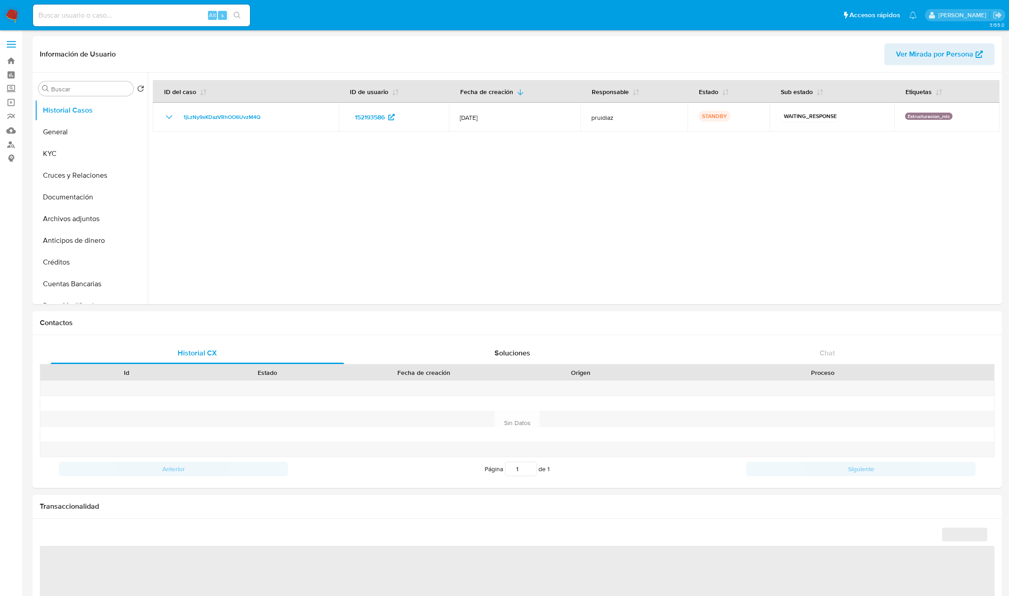
select select "10"
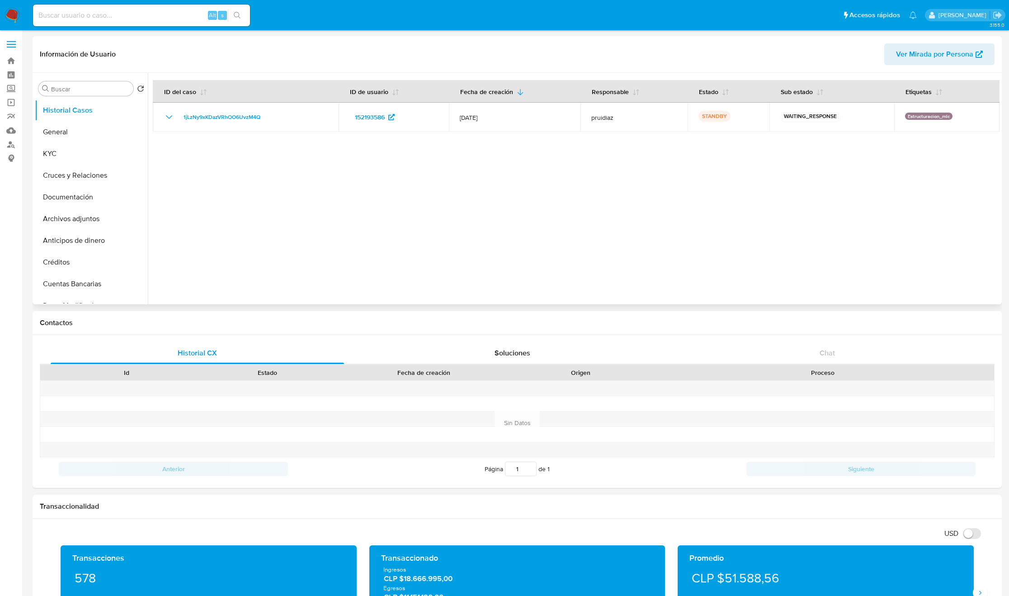
click at [434, 173] on div at bounding box center [573, 188] width 851 height 231
click at [78, 85] on input "Buscar" at bounding box center [90, 89] width 79 height 8
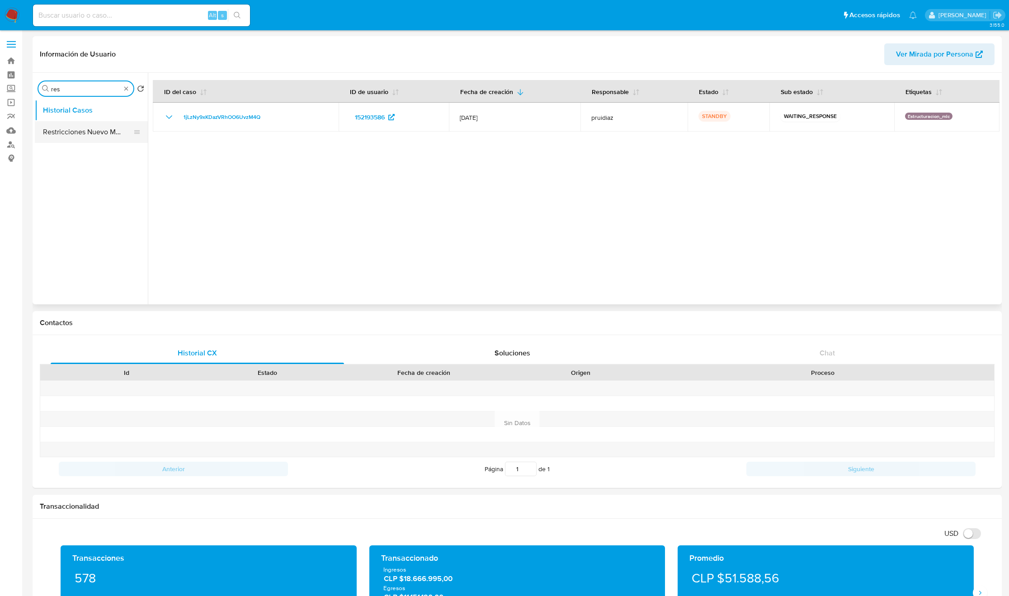
type input "res"
click at [83, 123] on ul "Historial Casos Restricciones Nuevo Mundo" at bounding box center [91, 201] width 113 height 204
click at [83, 123] on button "Restricciones Nuevo Mundo" at bounding box center [88, 132] width 106 height 22
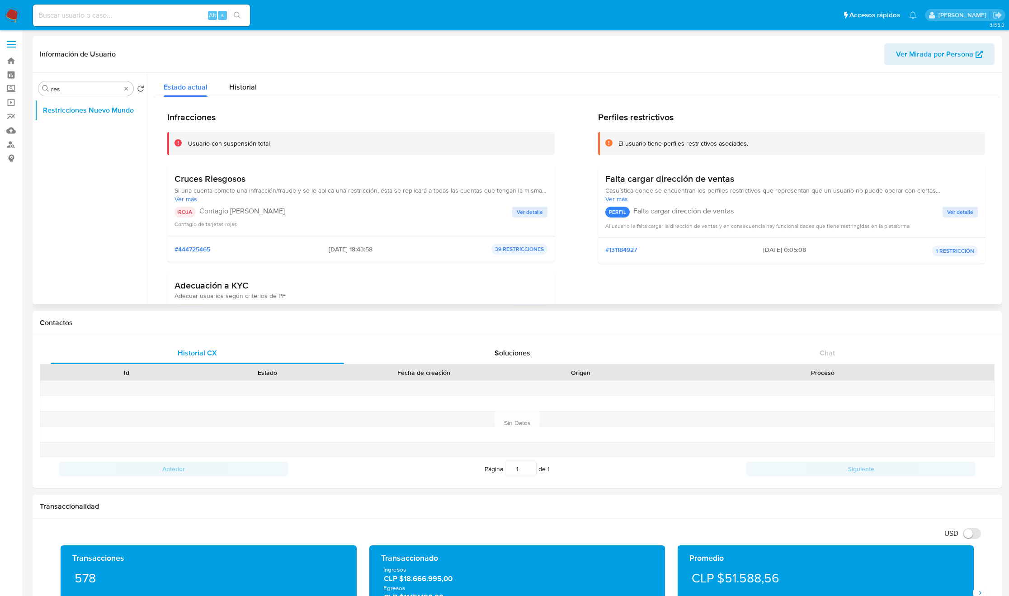
click at [220, 184] on h3 "Cruces Riesgosos" at bounding box center [360, 178] width 373 height 11
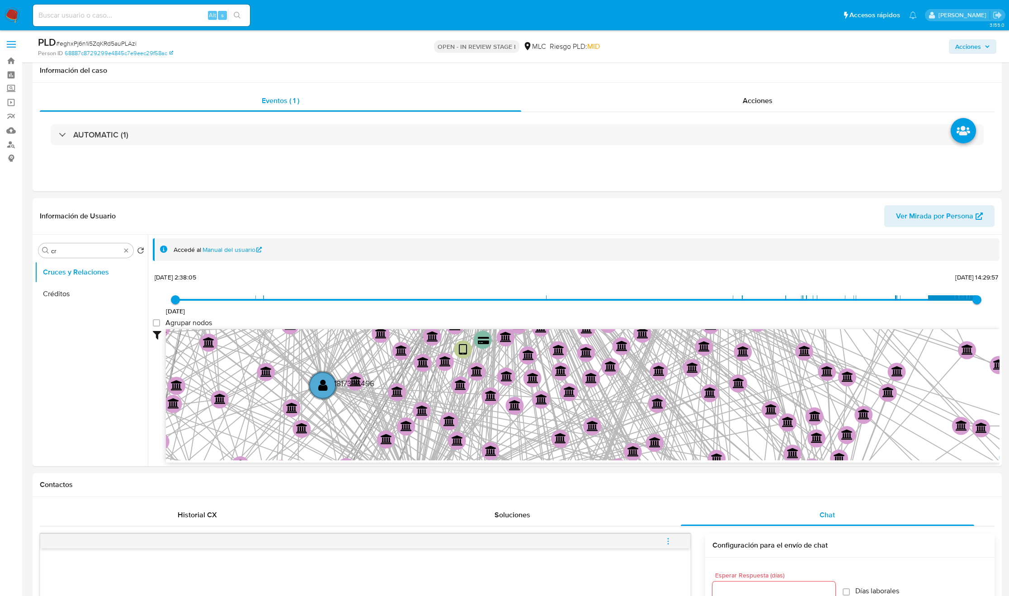
select select "10"
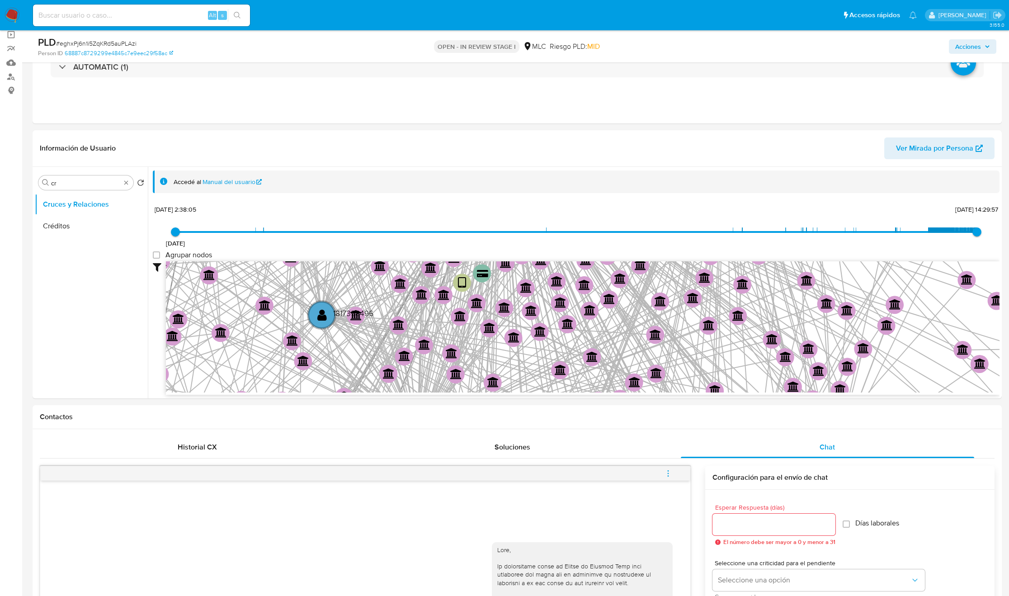
scroll to position [68, 0]
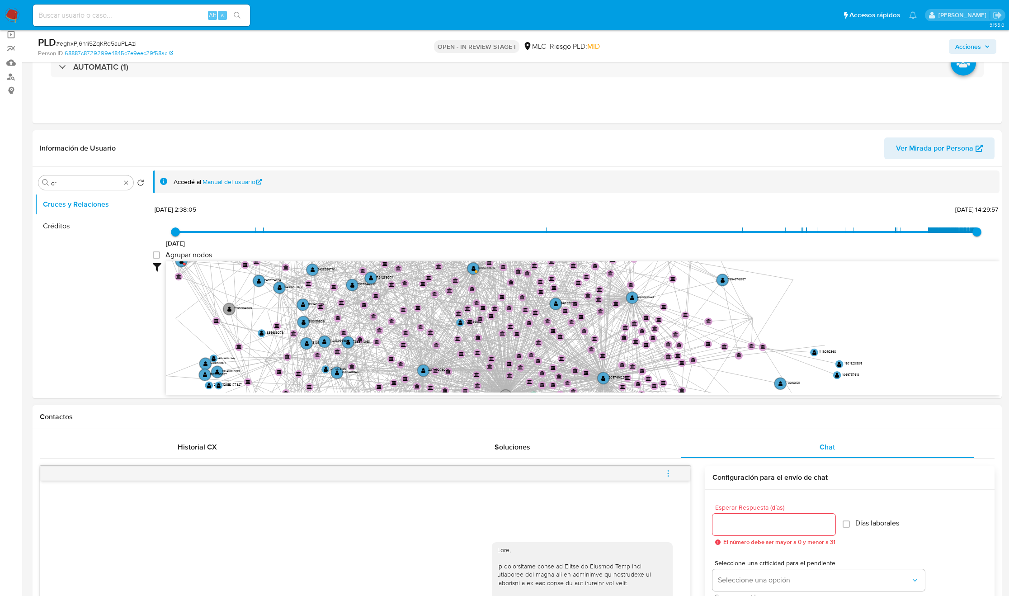
drag, startPoint x: 453, startPoint y: 350, endPoint x: 538, endPoint y: 415, distance: 107.3
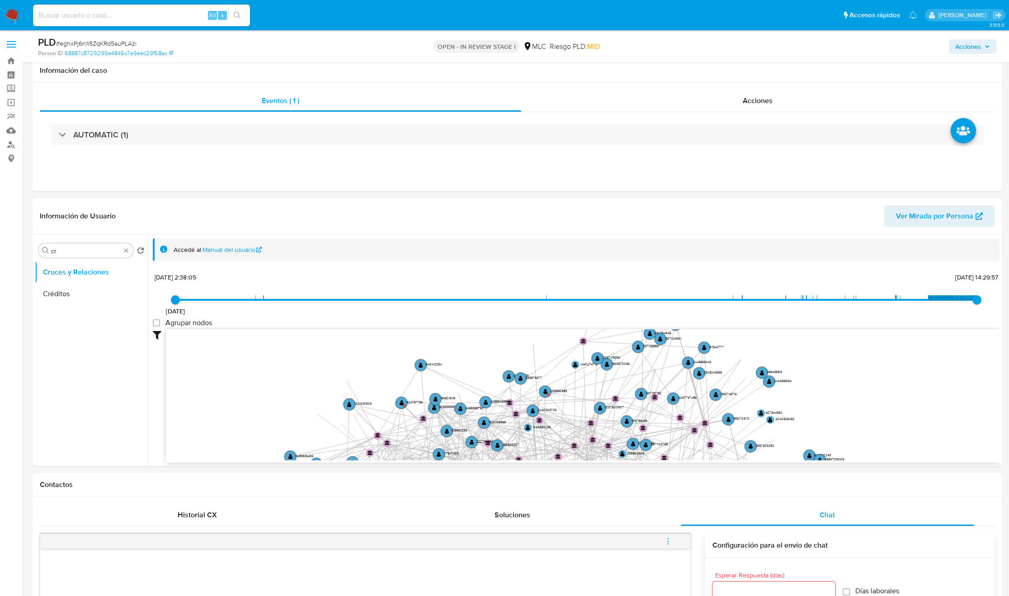
select select "10"
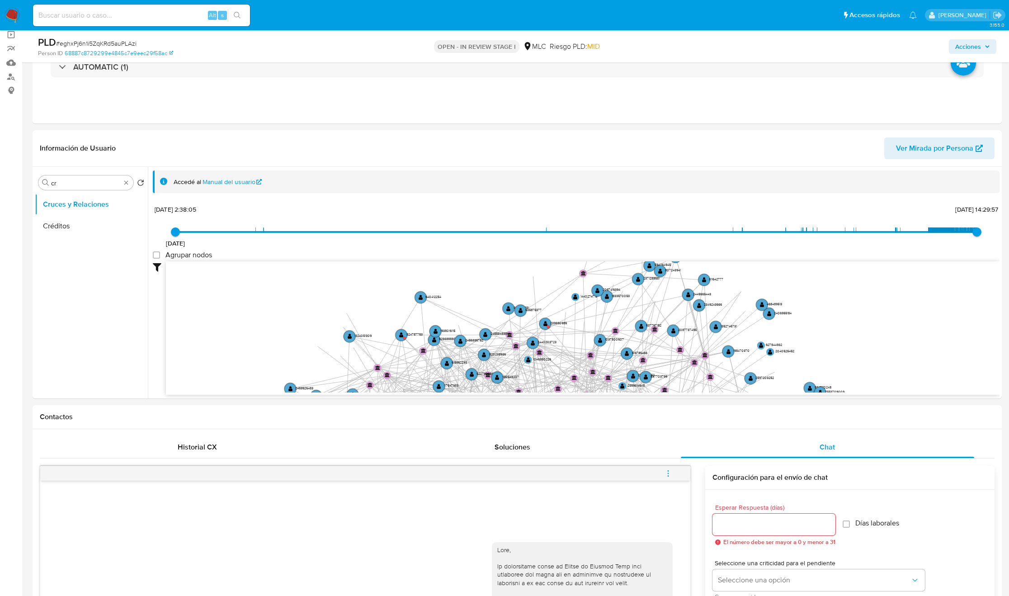
scroll to position [68, 0]
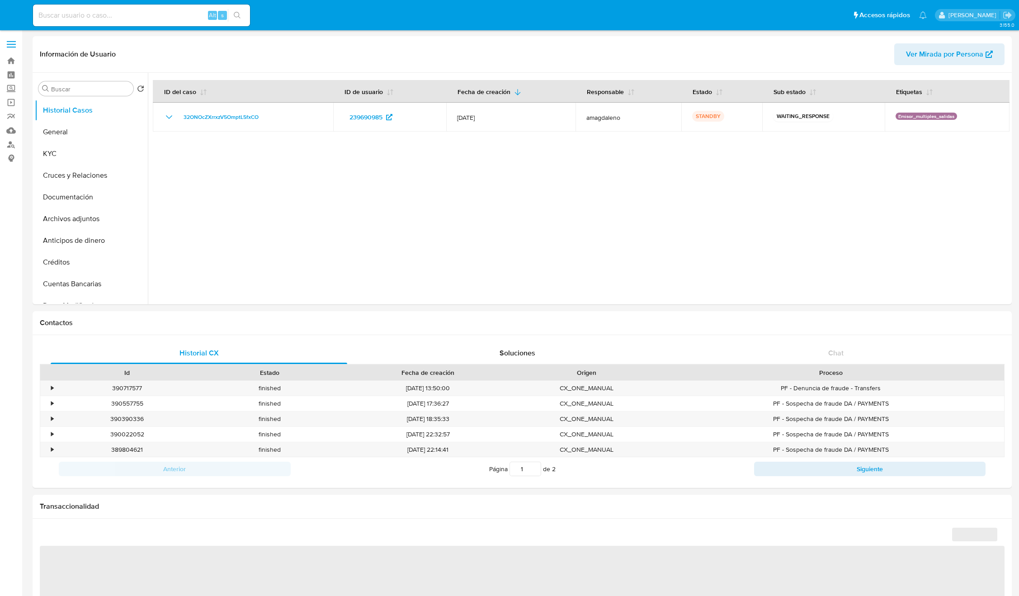
select select "10"
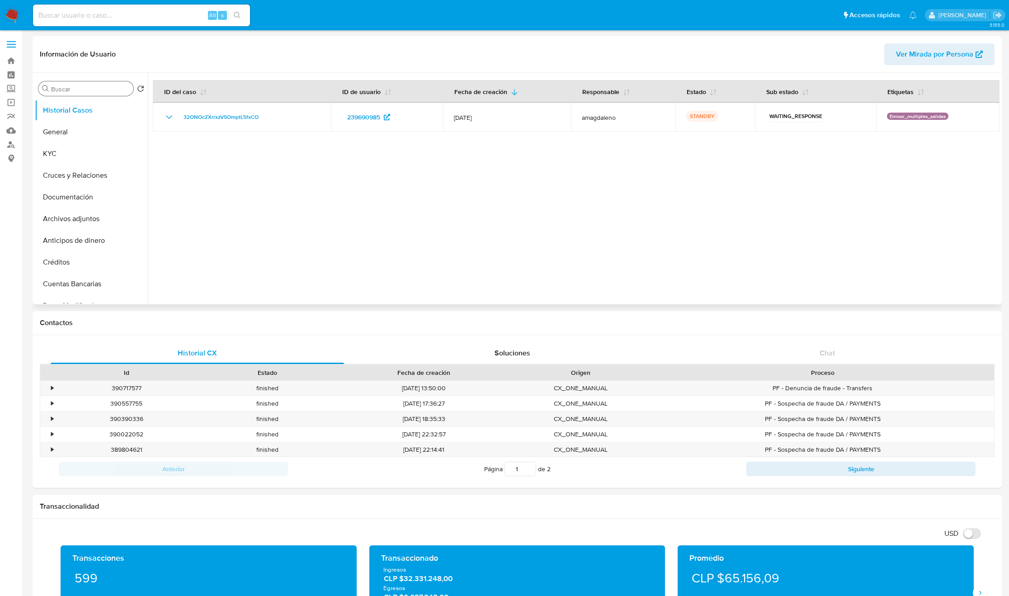
click at [62, 89] on input "Buscar" at bounding box center [90, 89] width 79 height 8
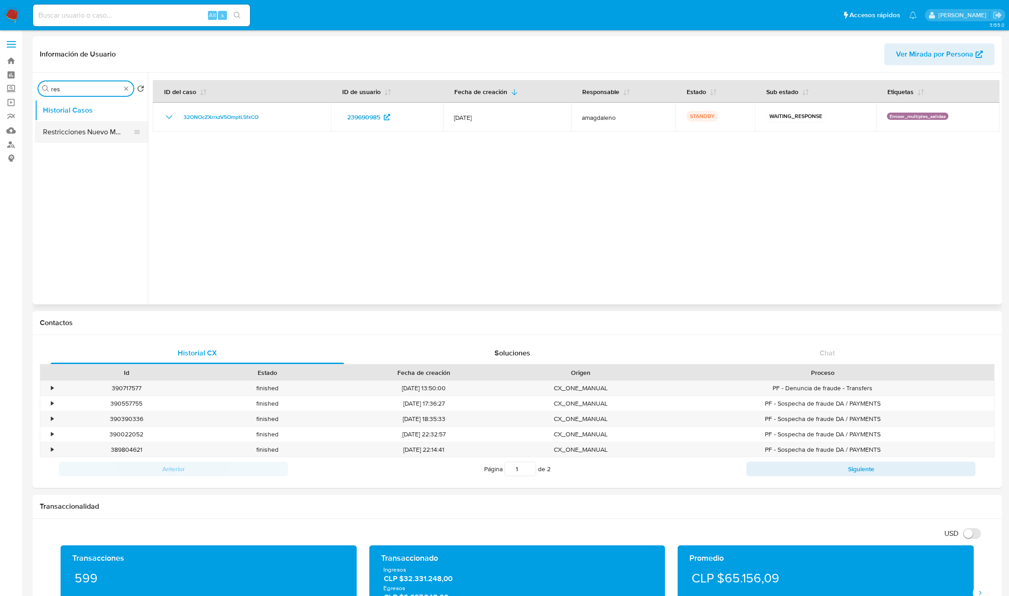
type input "res"
click at [76, 125] on button "Restricciones Nuevo Mundo" at bounding box center [88, 132] width 106 height 22
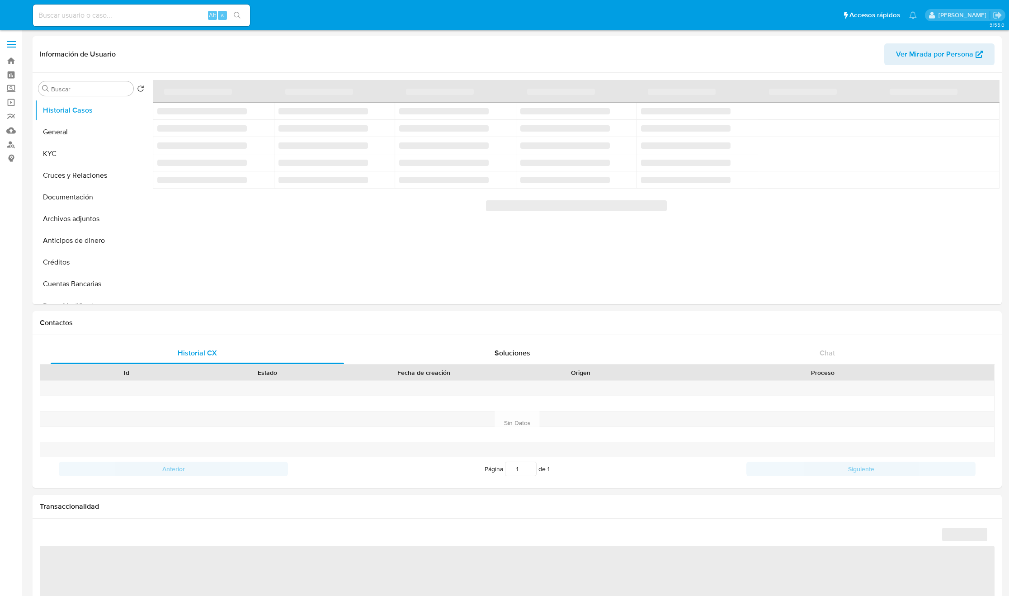
select select "10"
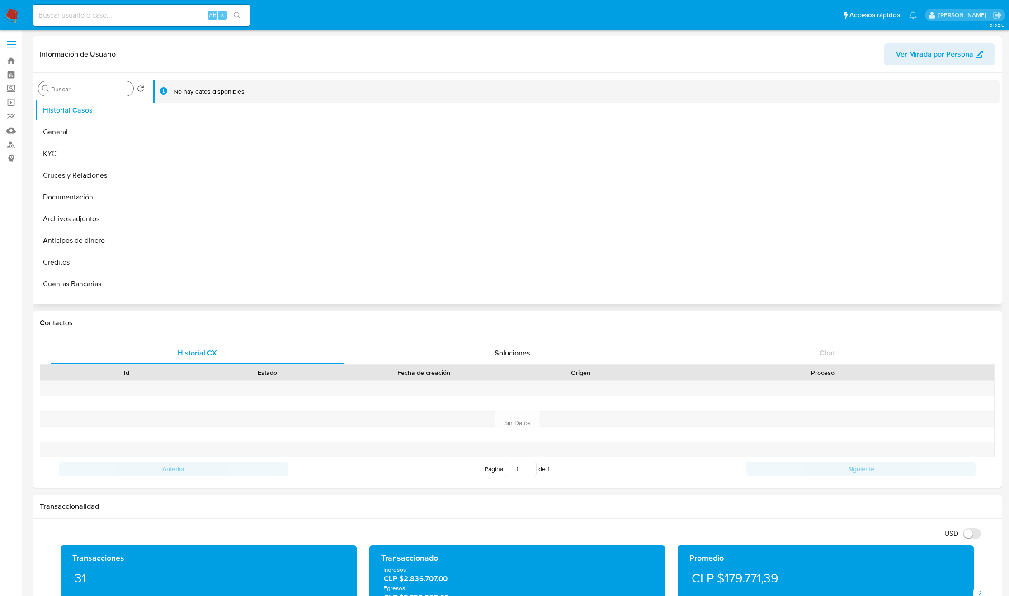
click at [112, 87] on input "Buscar" at bounding box center [90, 89] width 79 height 8
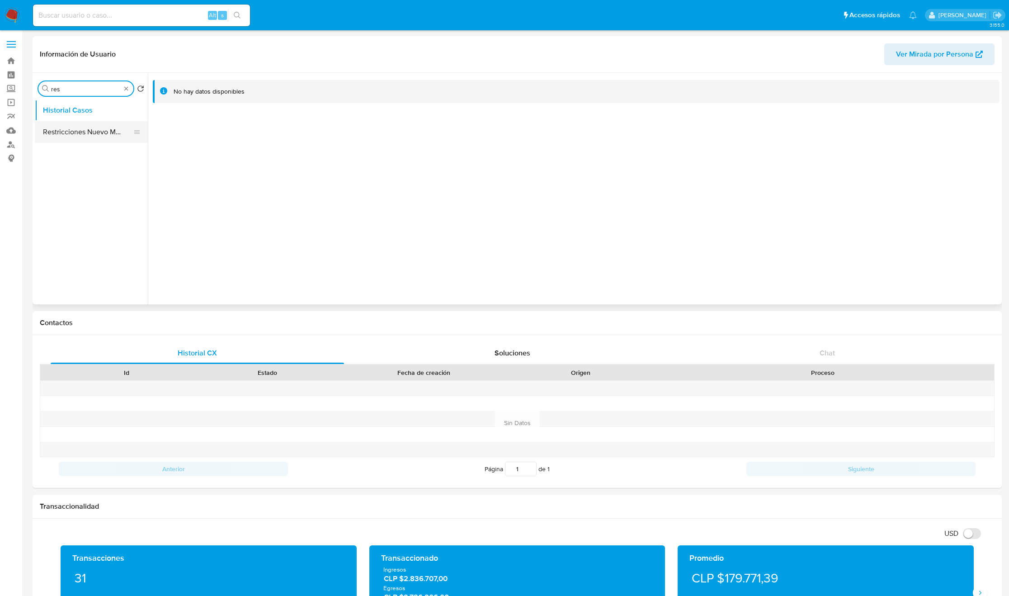
type input "res"
click at [94, 132] on button "Restricciones Nuevo Mundo" at bounding box center [88, 132] width 106 height 22
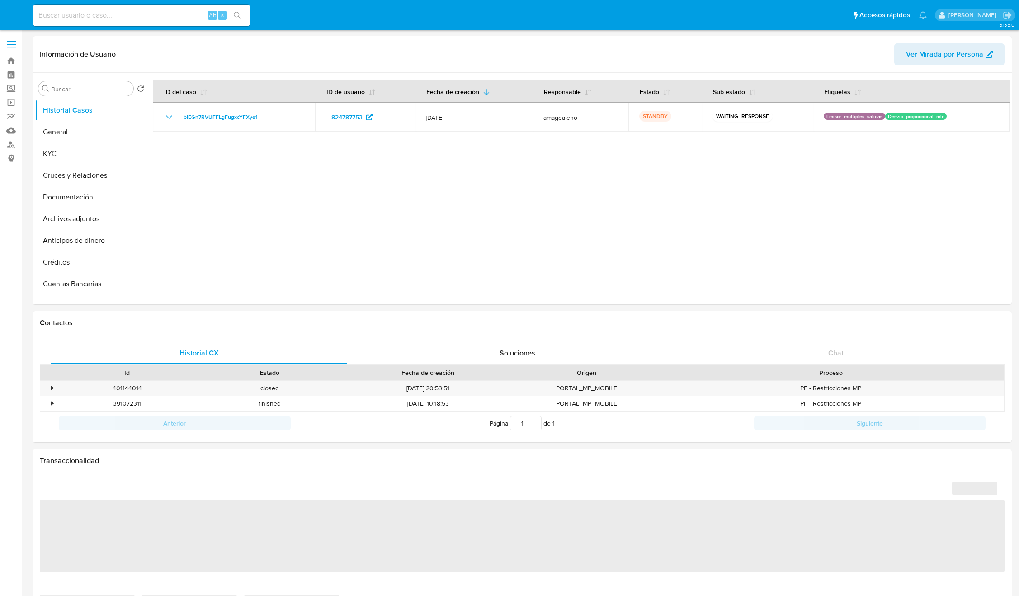
select select "10"
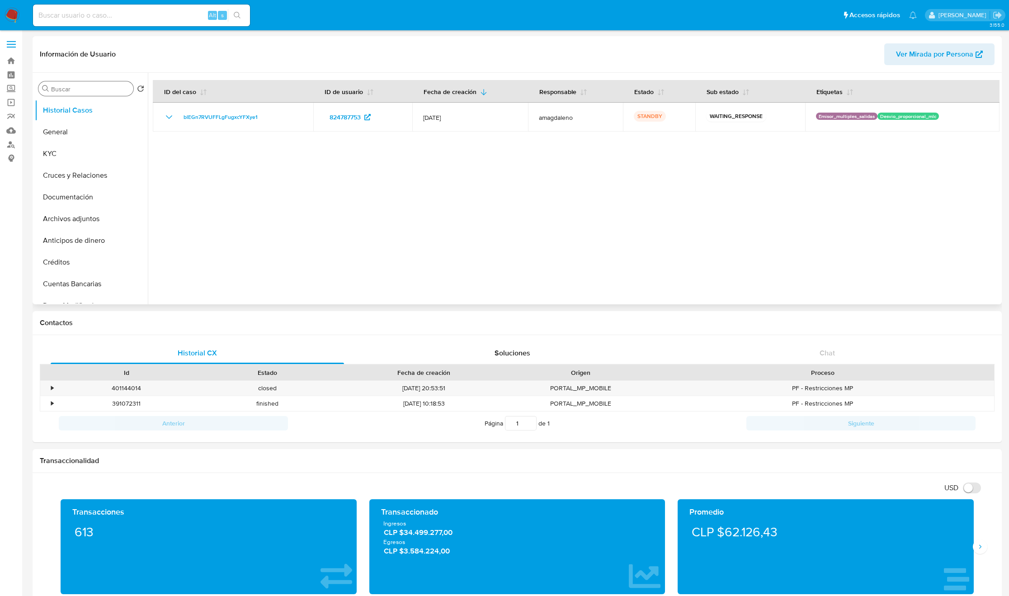
click at [102, 86] on input "Buscar" at bounding box center [90, 89] width 79 height 8
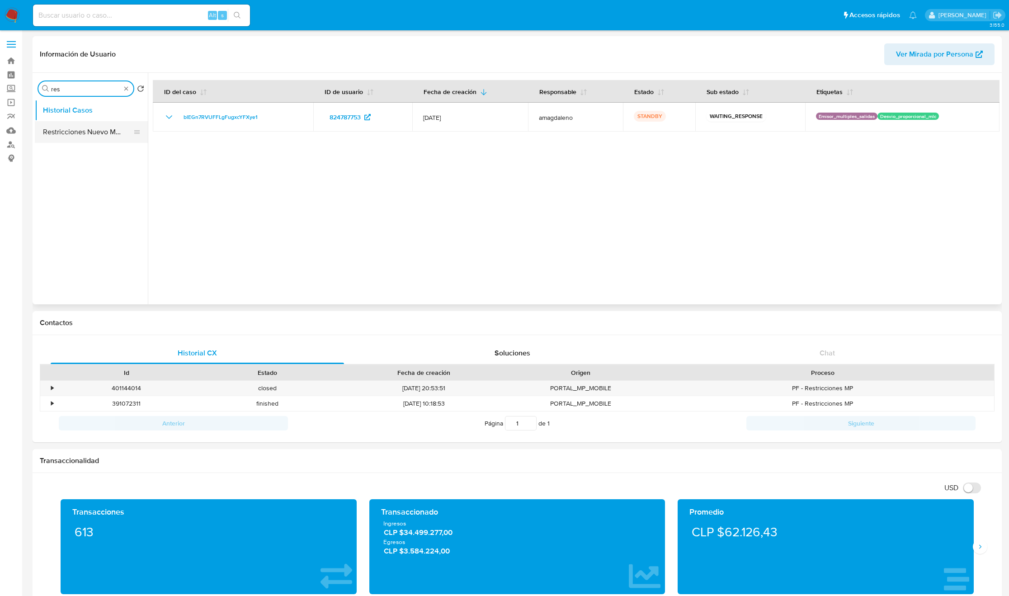
type input "res"
click at [95, 131] on button "Restricciones Nuevo Mundo" at bounding box center [88, 132] width 106 height 22
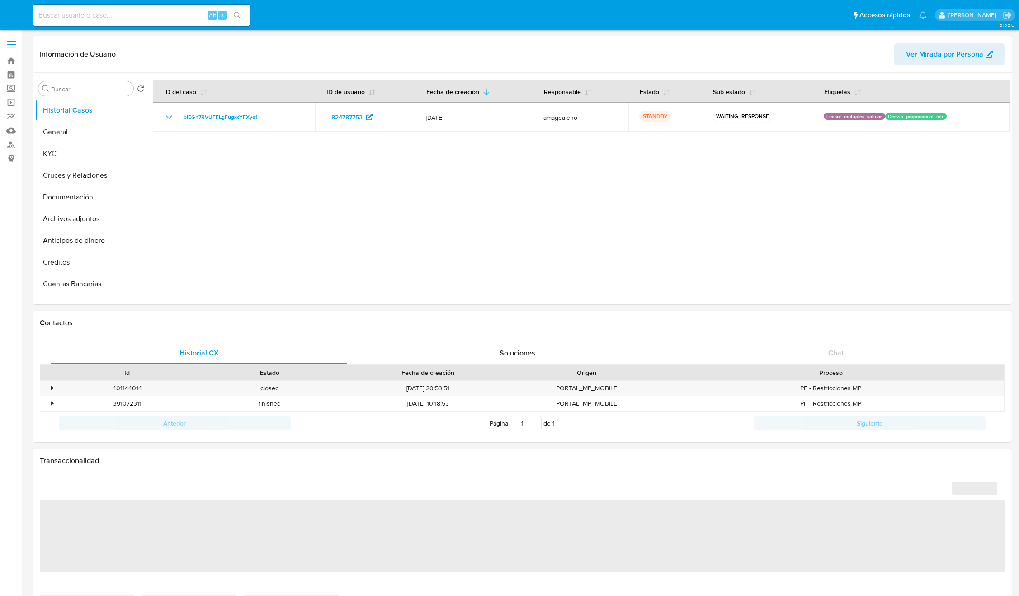
select select "10"
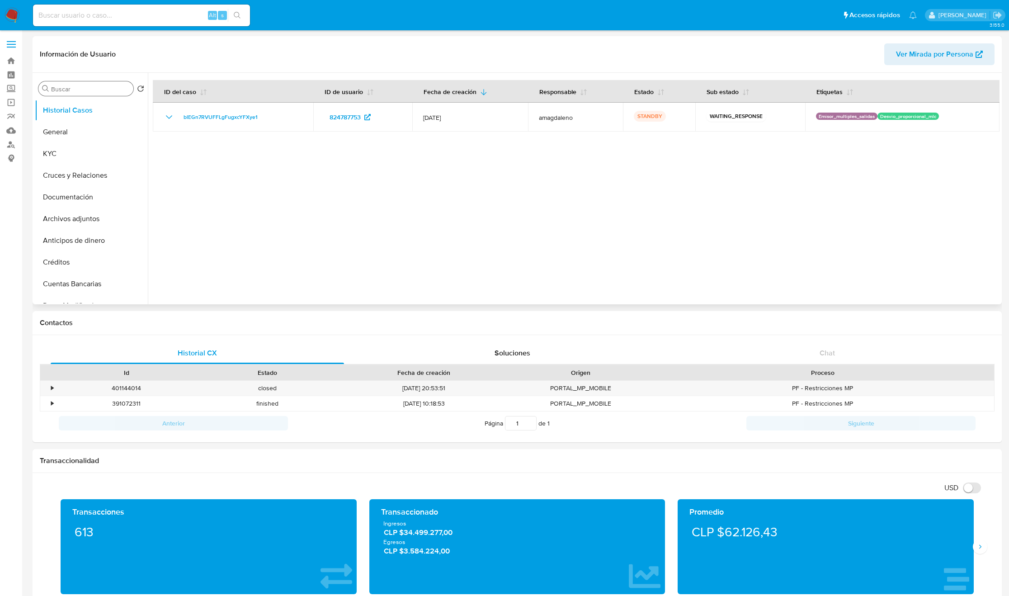
click at [64, 91] on input "Buscar" at bounding box center [90, 89] width 79 height 8
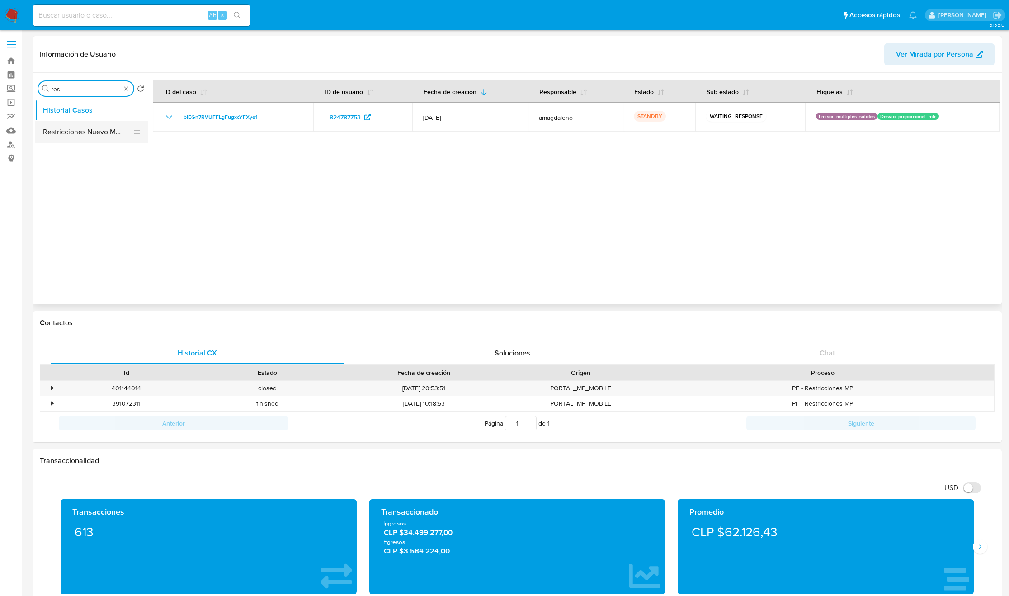
type input "res"
click at [68, 132] on button "Restricciones Nuevo Mundo" at bounding box center [88, 132] width 106 height 22
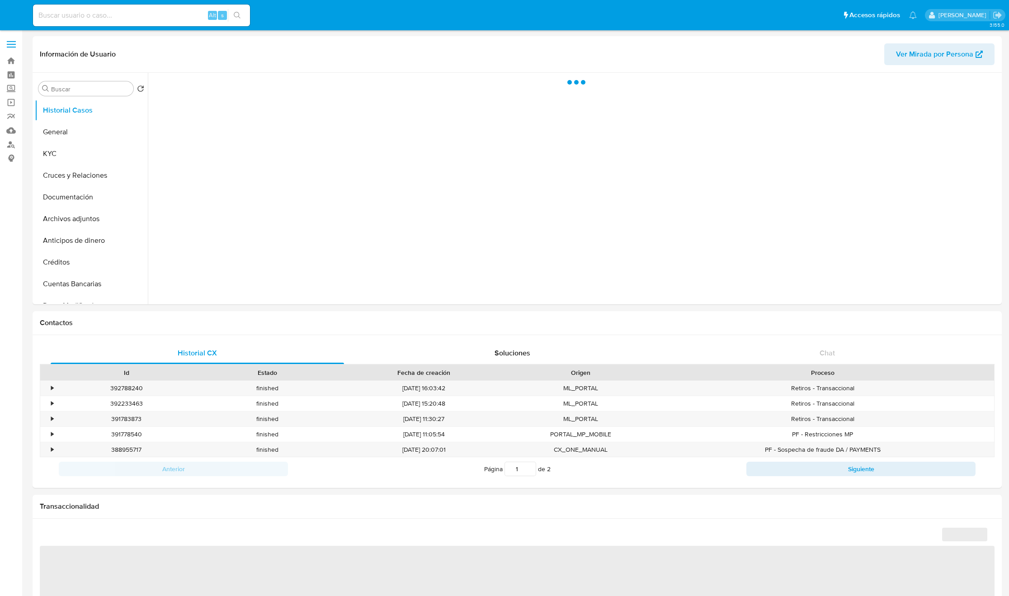
select select "10"
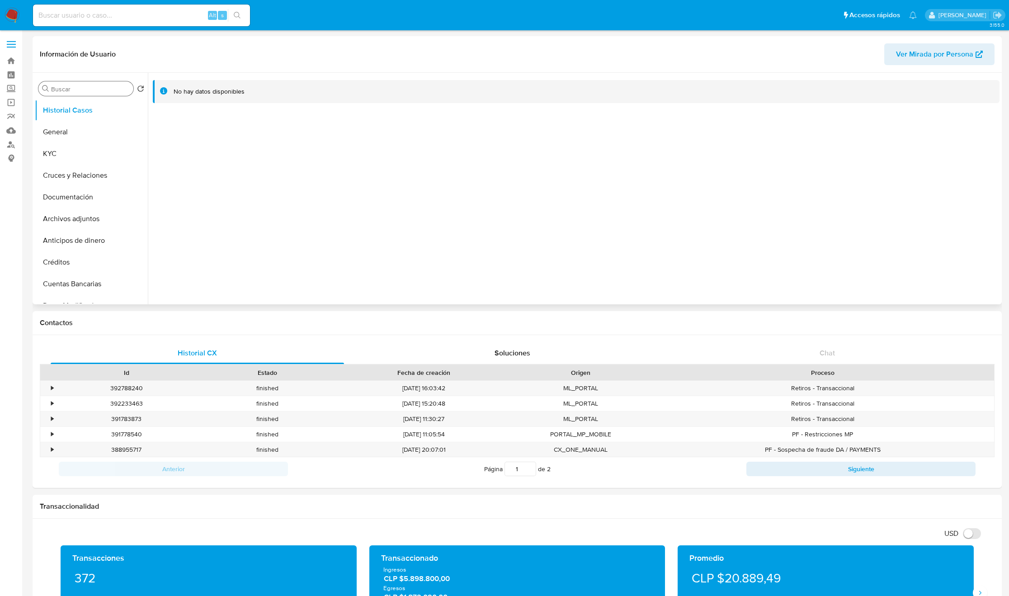
click at [75, 91] on input "Buscar" at bounding box center [90, 89] width 79 height 8
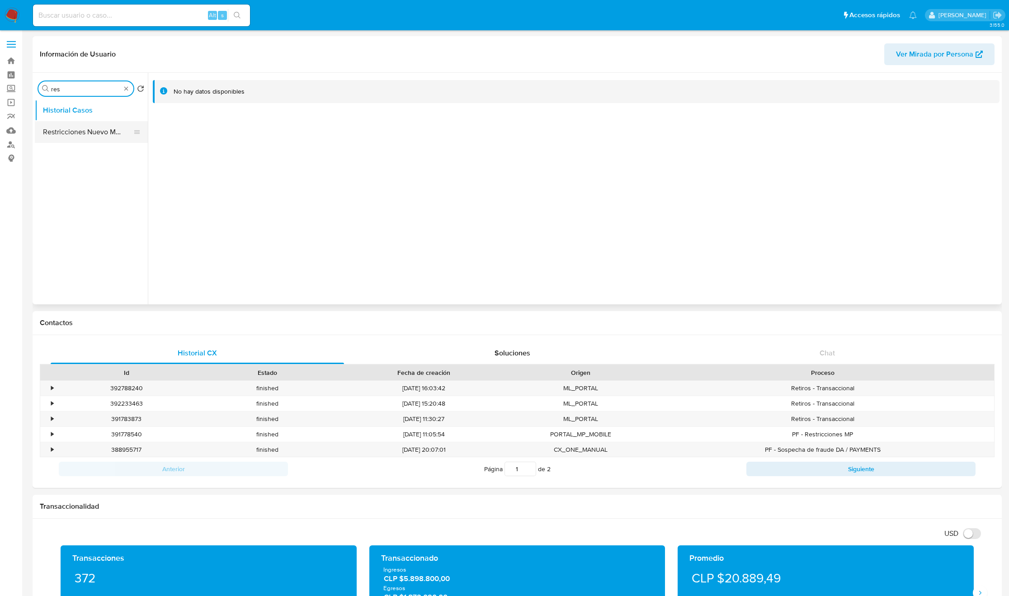
type input "res"
click at [92, 131] on button "Restricciones Nuevo Mundo" at bounding box center [88, 132] width 106 height 22
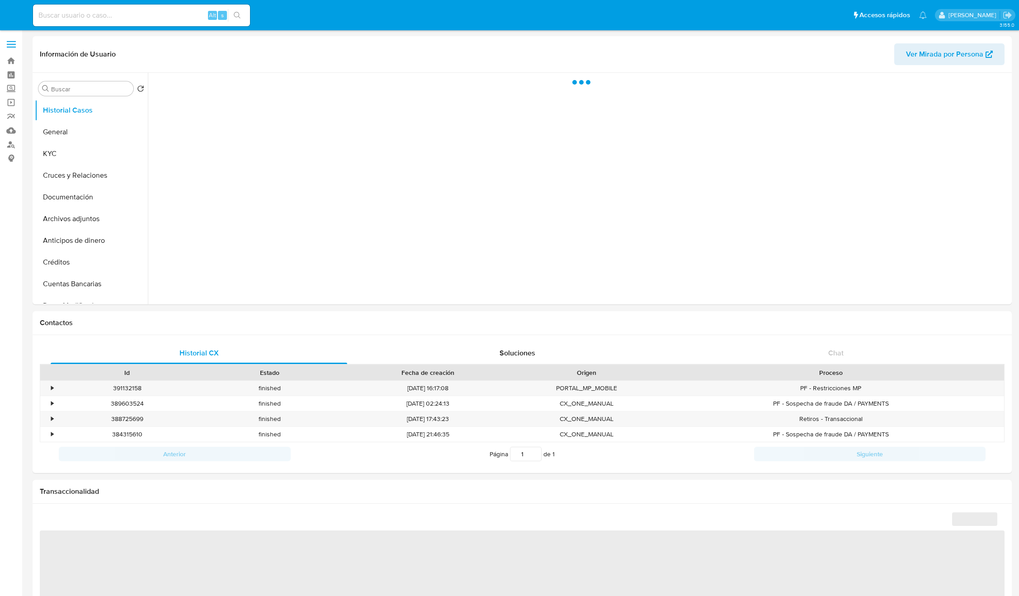
select select "10"
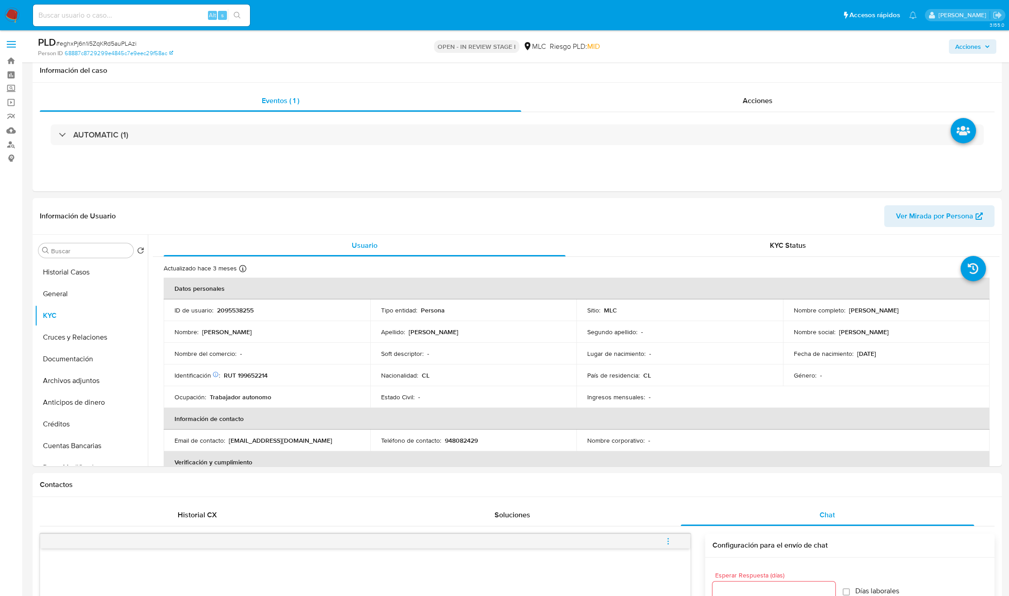
select select "10"
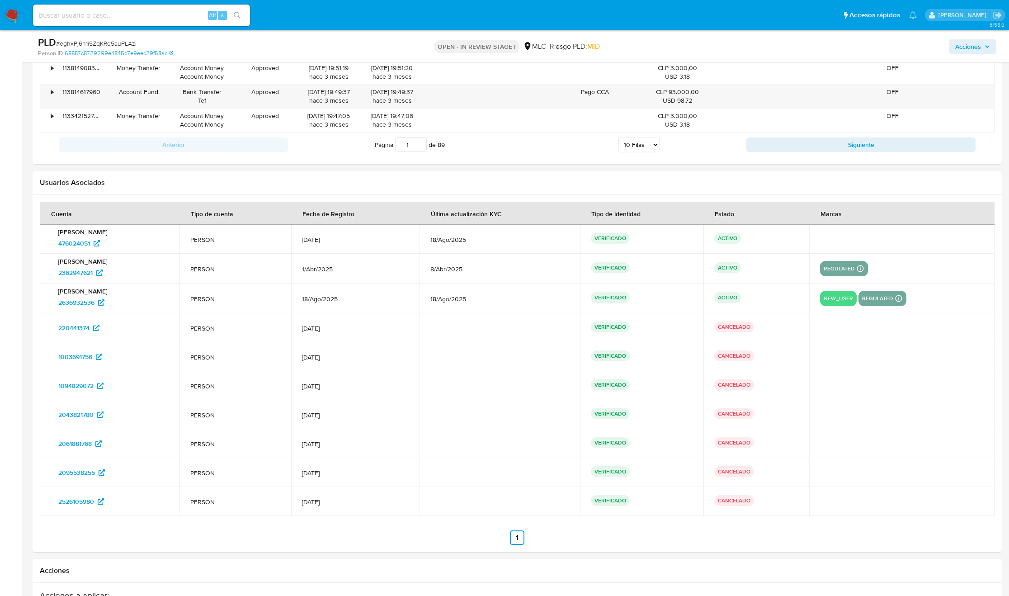
scroll to position [499, 0]
click at [72, 335] on span "220441374" at bounding box center [73, 327] width 31 height 14
click at [70, 355] on span "1003691756" at bounding box center [75, 356] width 34 height 14
click at [65, 392] on span "1094829072" at bounding box center [75, 385] width 35 height 14
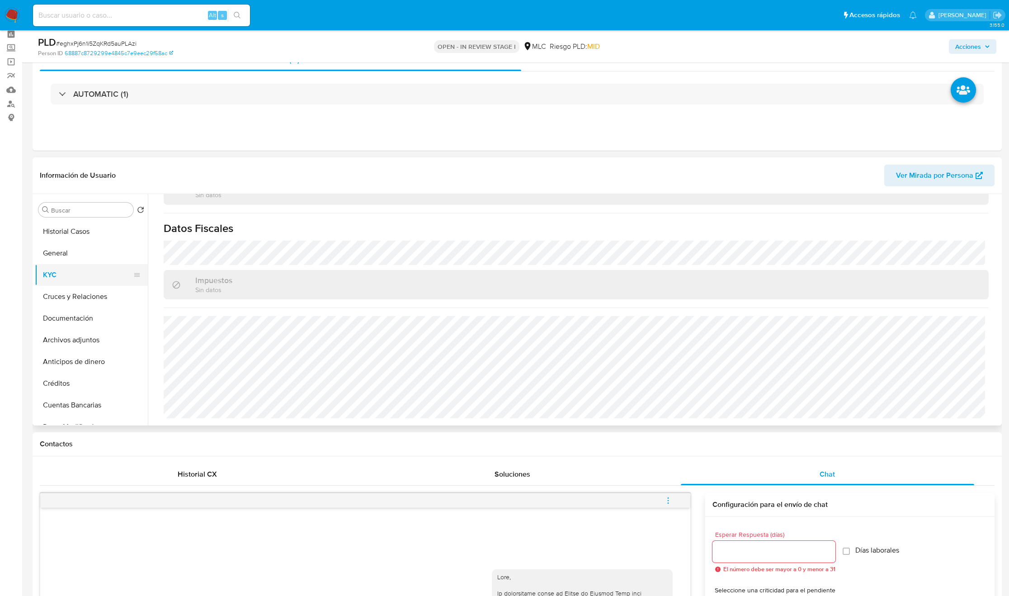
scroll to position [23, 0]
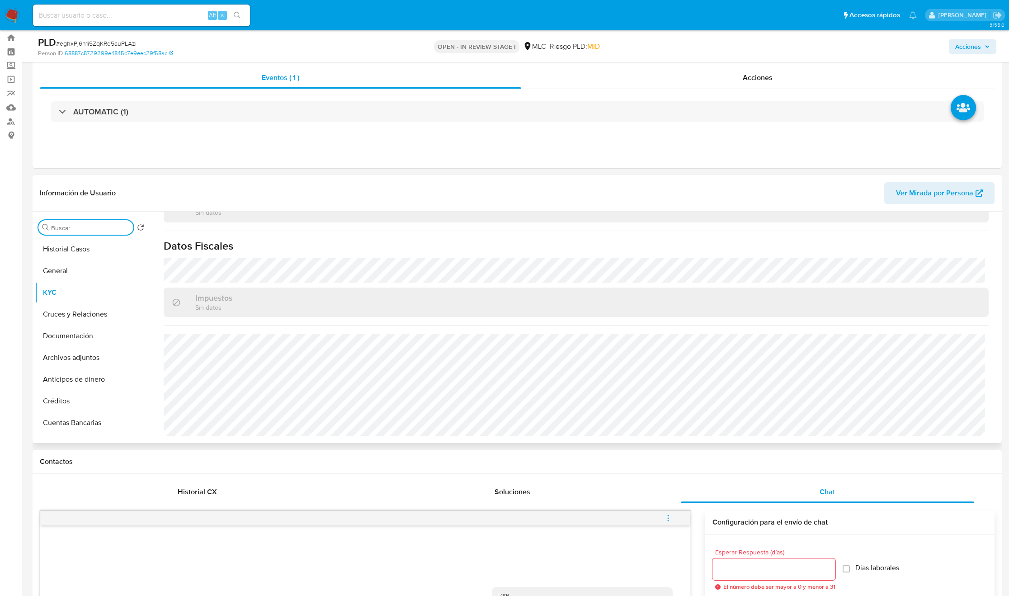
click at [67, 230] on input "Buscar" at bounding box center [90, 228] width 79 height 8
type input "ad"
click at [84, 268] on button "Archivos adjuntos" at bounding box center [88, 271] width 106 height 22
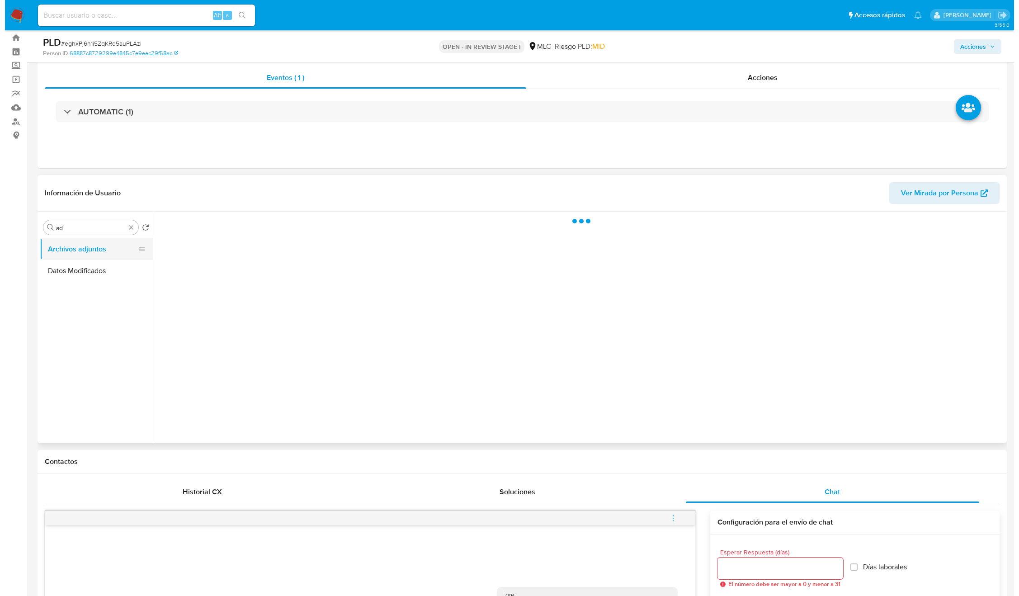
scroll to position [0, 0]
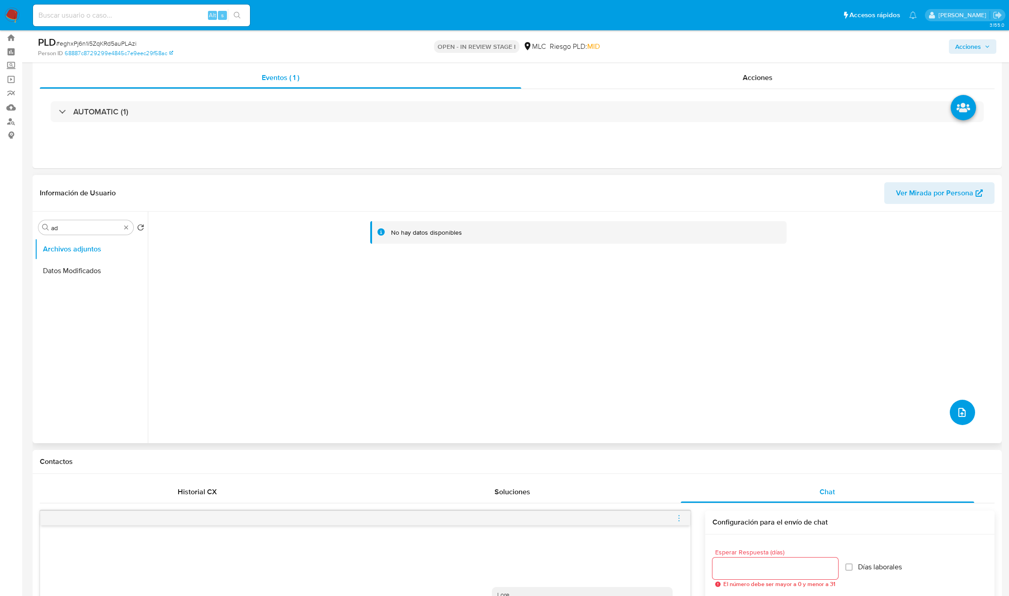
click at [956, 409] on icon "upload-file" at bounding box center [961, 412] width 11 height 11
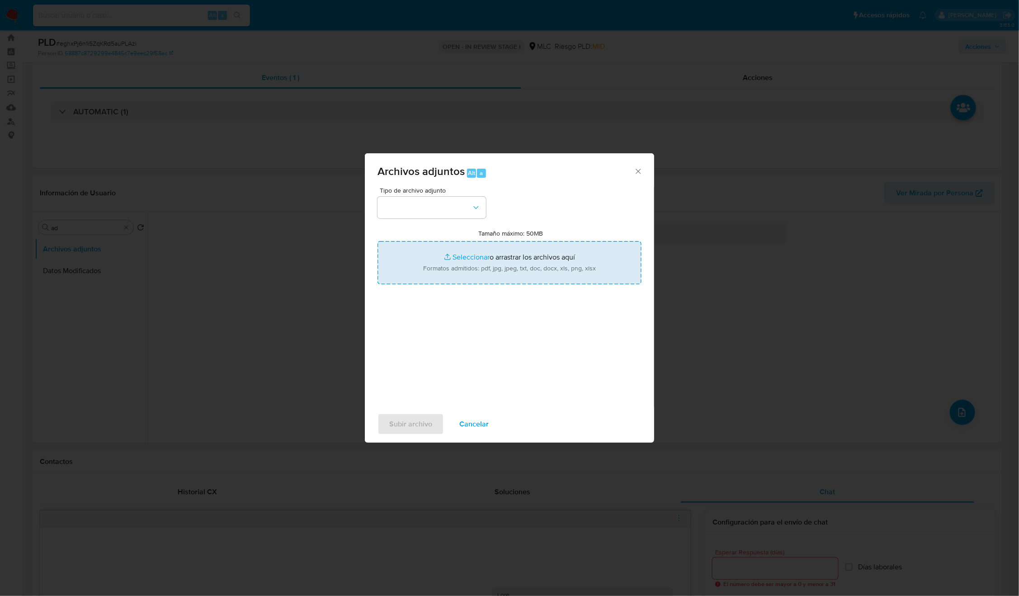
type input "C:\fakepath\2095538255 - Tablas Transaccionales 2025 v1.2.xlsx"
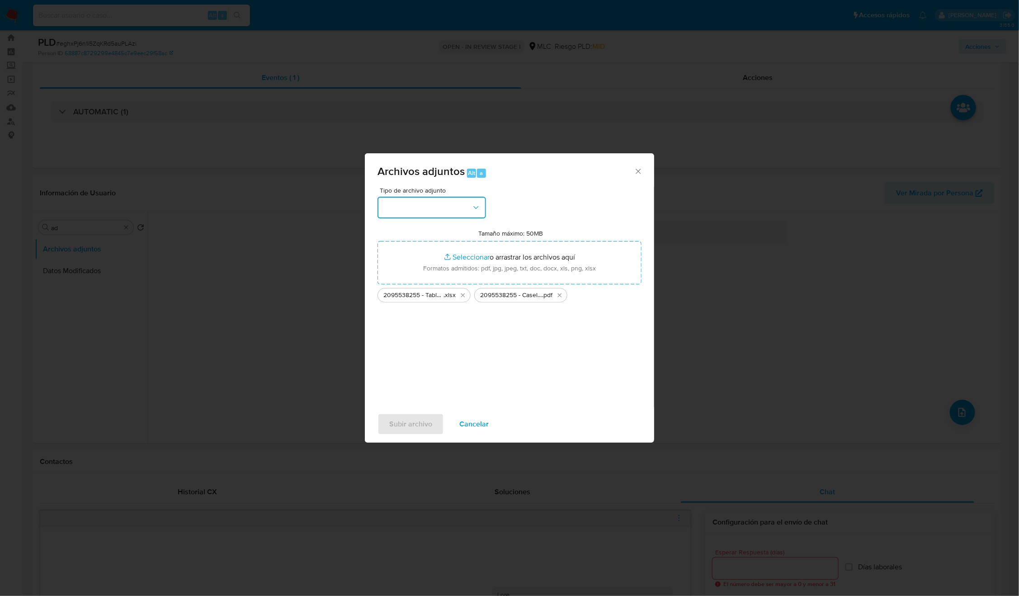
click at [473, 205] on icon "button" at bounding box center [475, 207] width 9 height 9
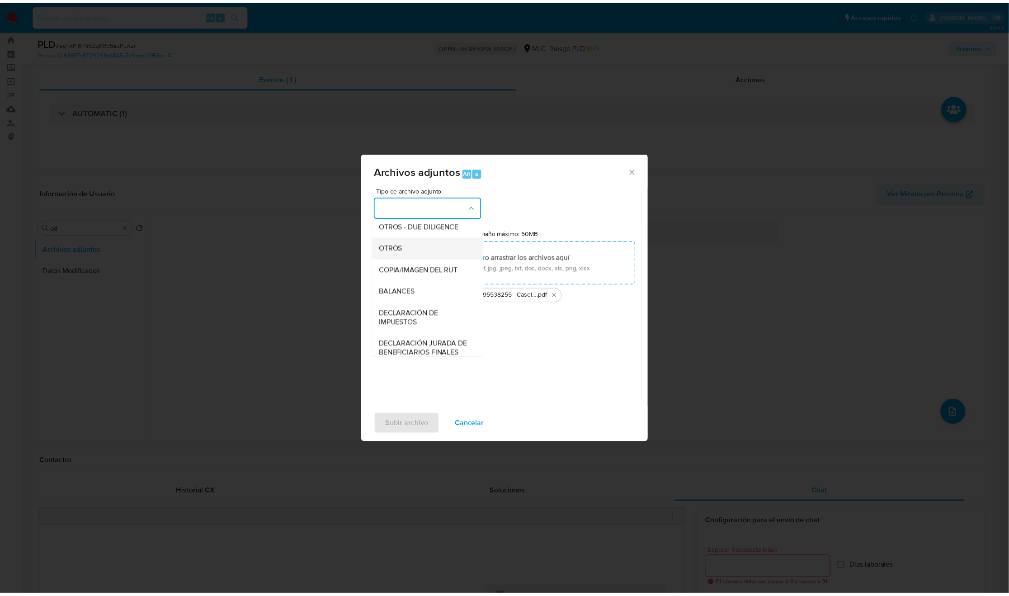
scroll to position [105, 0]
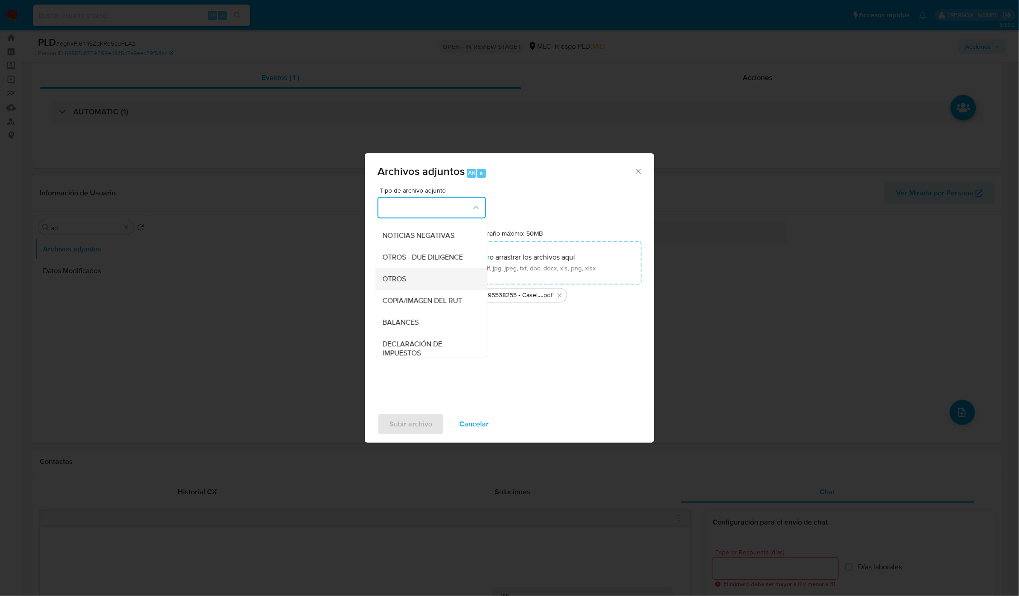
click at [410, 287] on div "OTROS" at bounding box center [429, 279] width 92 height 22
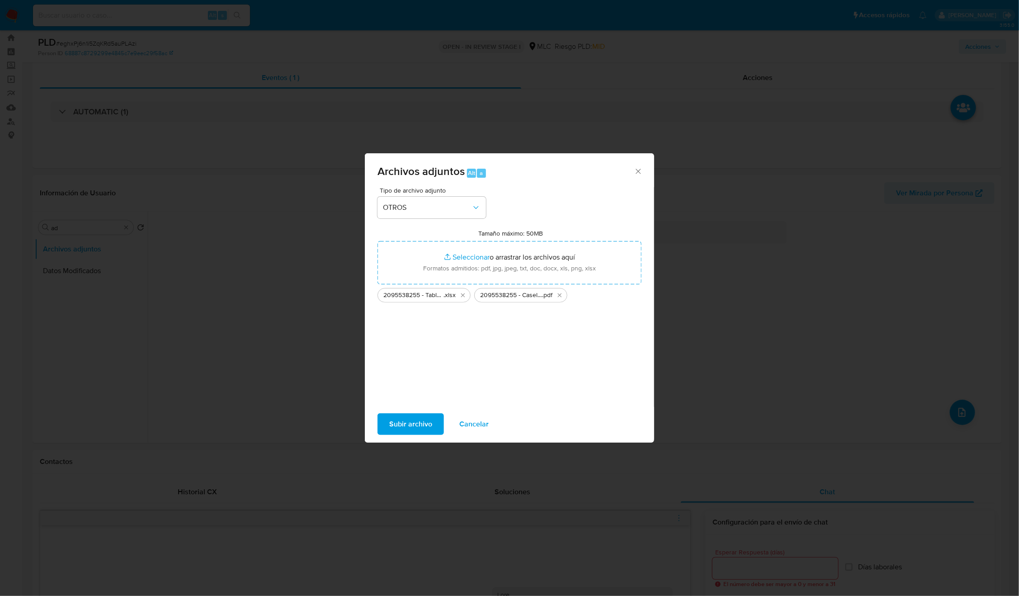
click at [385, 429] on button "Subir archivo" at bounding box center [410, 424] width 66 height 22
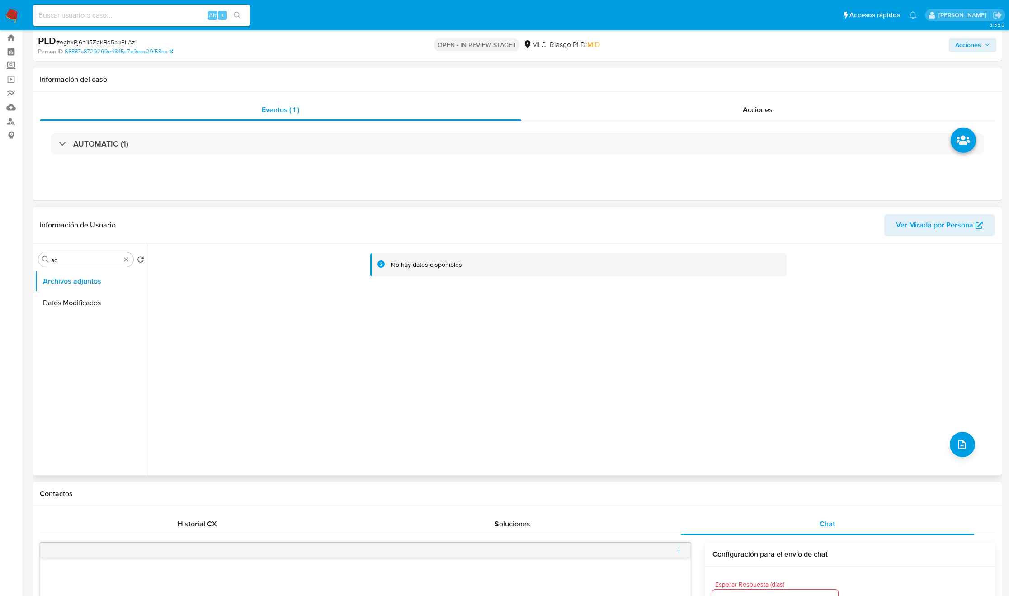
scroll to position [0, 0]
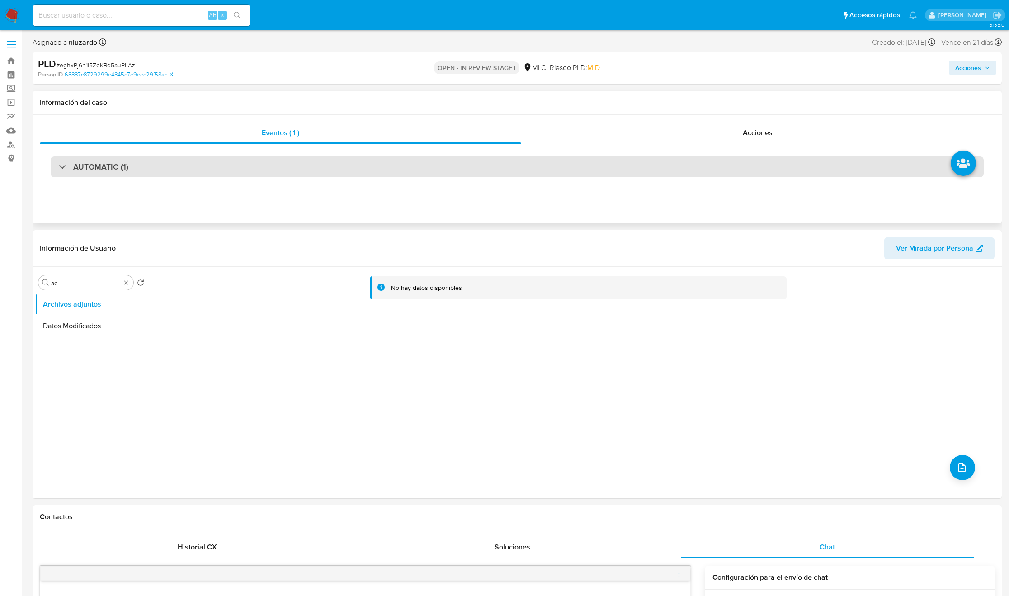
click at [168, 171] on div "AUTOMATIC (1)" at bounding box center [517, 166] width 933 height 21
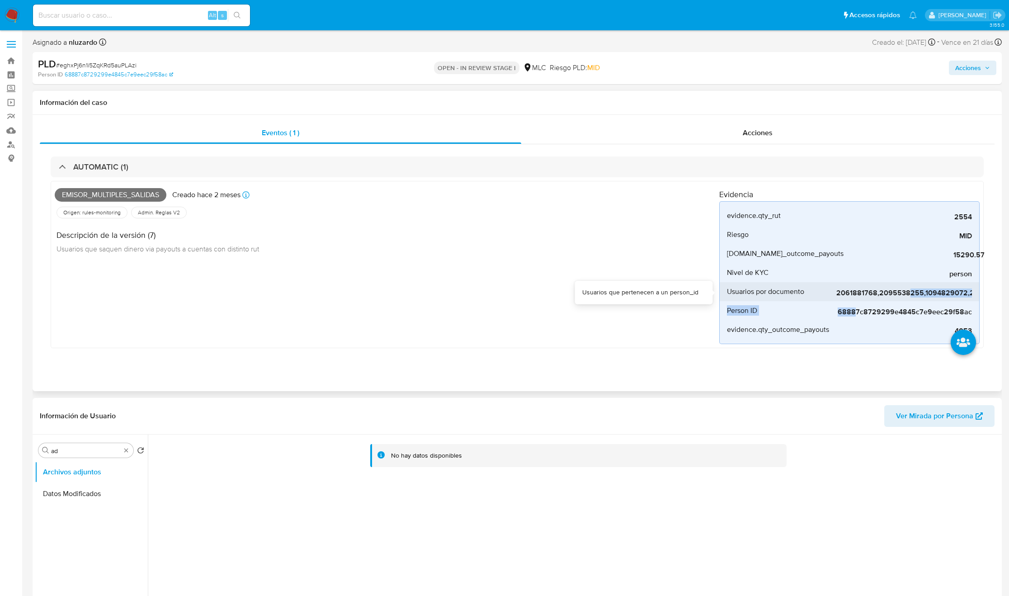
drag, startPoint x: 858, startPoint y: 304, endPoint x: 911, endPoint y: 300, distance: 53.1
click at [911, 300] on div "evidence.qty_rut 2554 evidence_description.qty_rut Riesgo MID Último riesgo de …" at bounding box center [849, 272] width 260 height 143
click at [491, 268] on div "Emisor_multiples_salidas Creado hace 2 meses Creado: 12/06/2025 06:08:58 Origen…" at bounding box center [387, 264] width 664 height 159
click at [734, 135] on div "Acciones" at bounding box center [758, 133] width 474 height 22
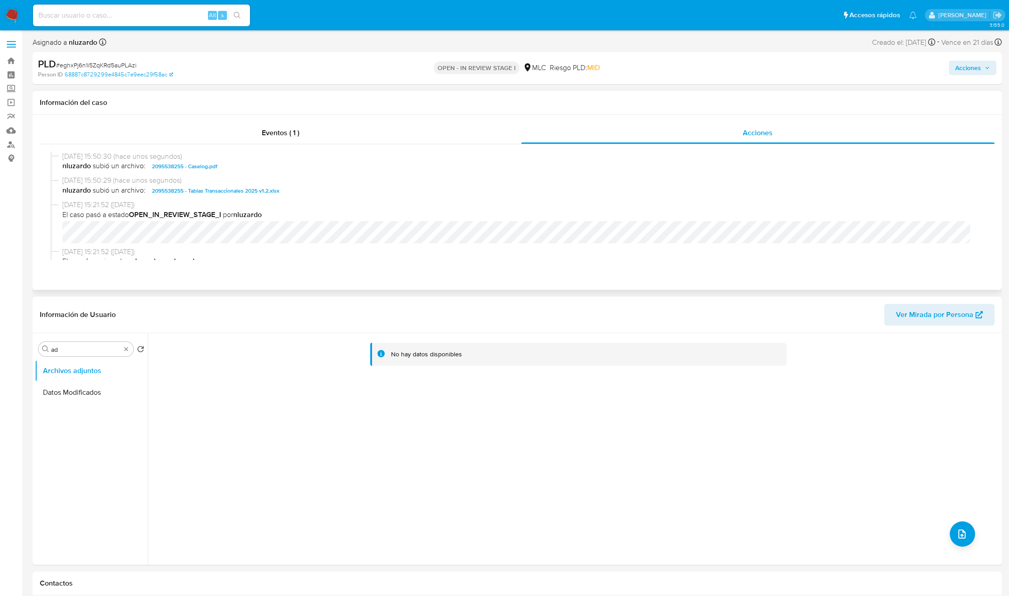
click at [251, 173] on div "20/08/2025 15:50:30 (hace unos segundos) nluzardo subió un archivo: 2095538255 …" at bounding box center [517, 163] width 933 height 24
copy span "2095538255 - Caselog.pdf"
click at [967, 71] on span "Acciones" at bounding box center [968, 68] width 26 height 14
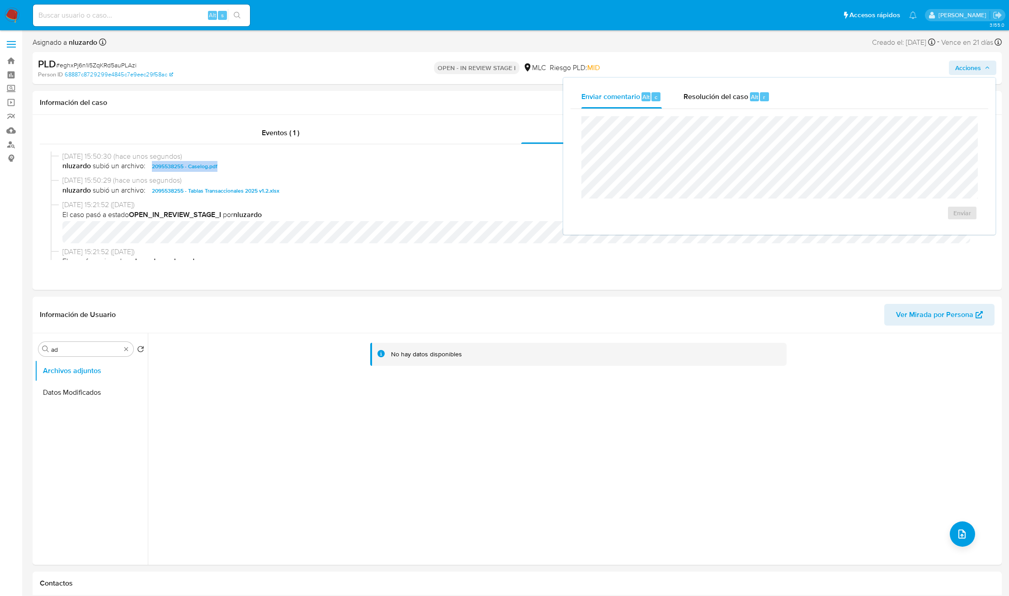
click at [737, 99] on span "Resolución del caso" at bounding box center [715, 96] width 65 height 10
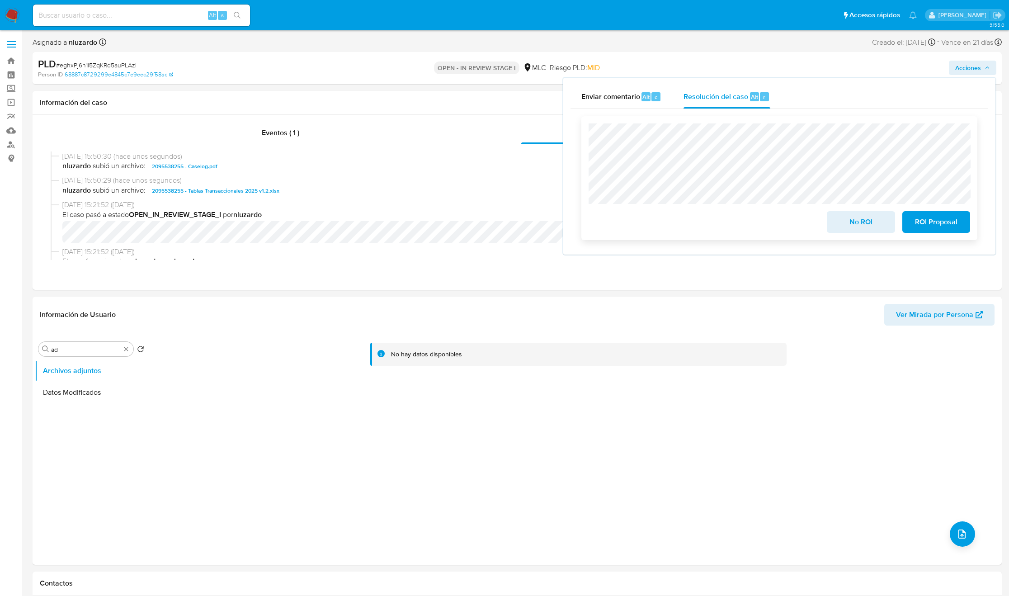
click at [914, 225] on span "ROI Proposal" at bounding box center [936, 222] width 44 height 20
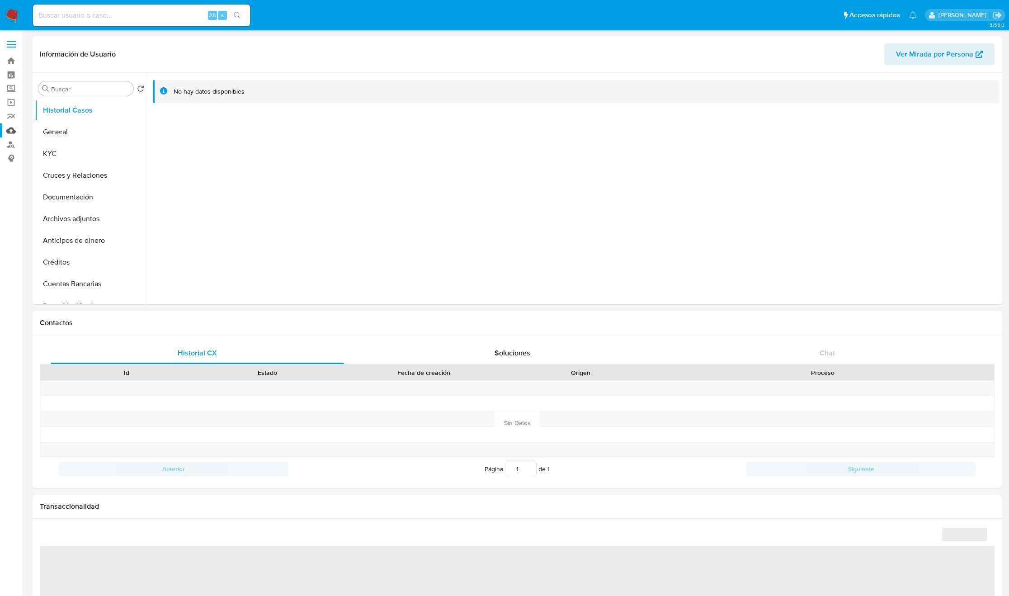
select select "10"
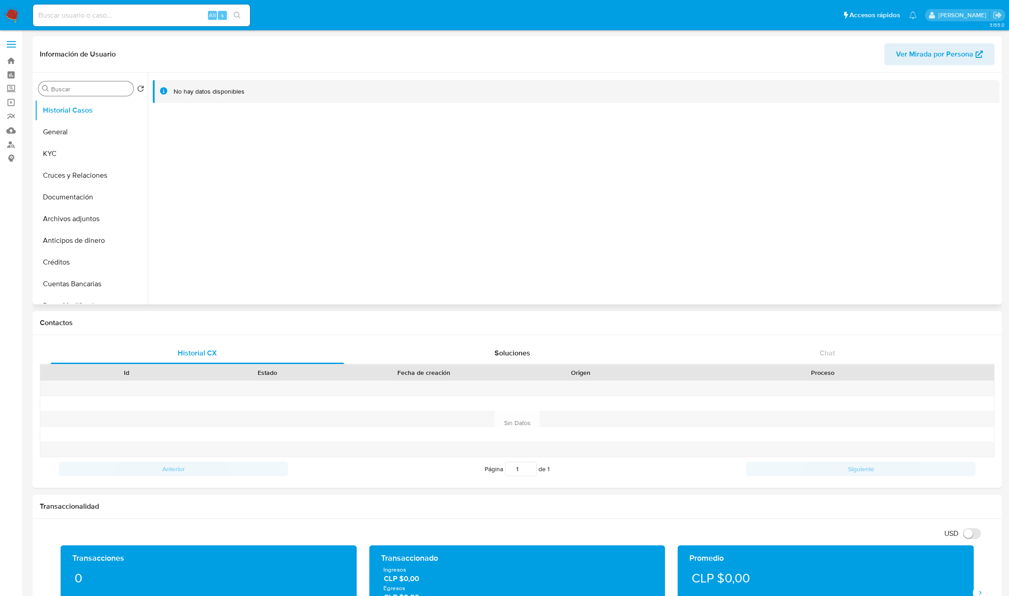
click at [57, 91] on input "Buscar" at bounding box center [90, 89] width 79 height 8
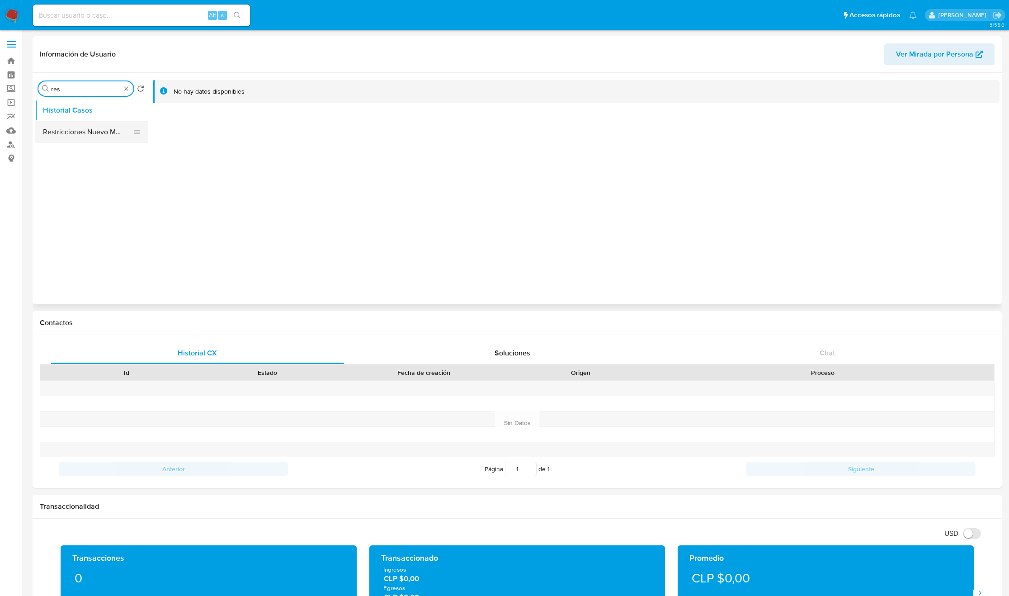
type input "res"
click at [70, 122] on button "Restricciones Nuevo Mundo" at bounding box center [88, 132] width 106 height 22
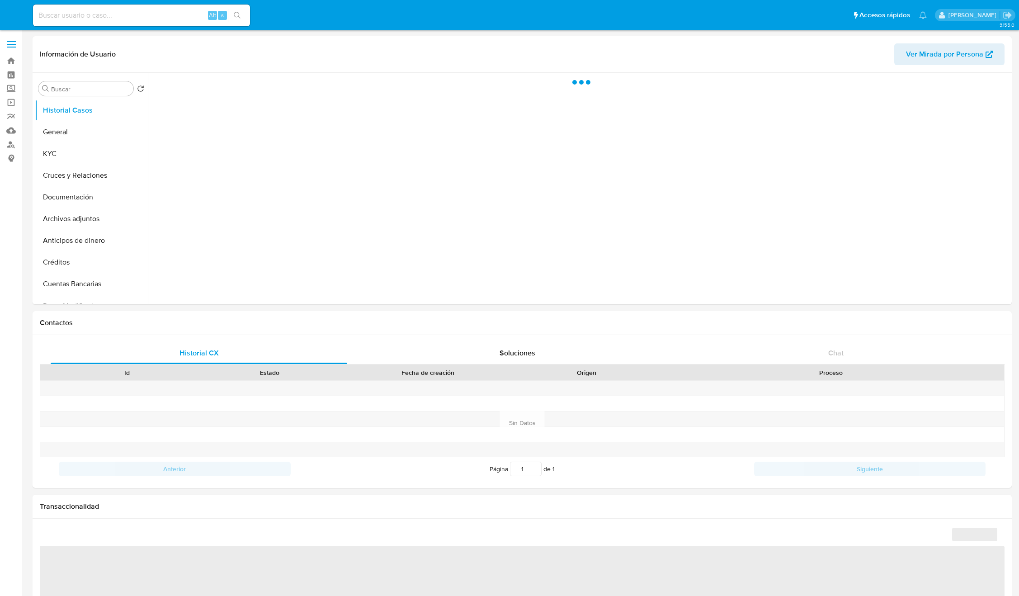
select select "10"
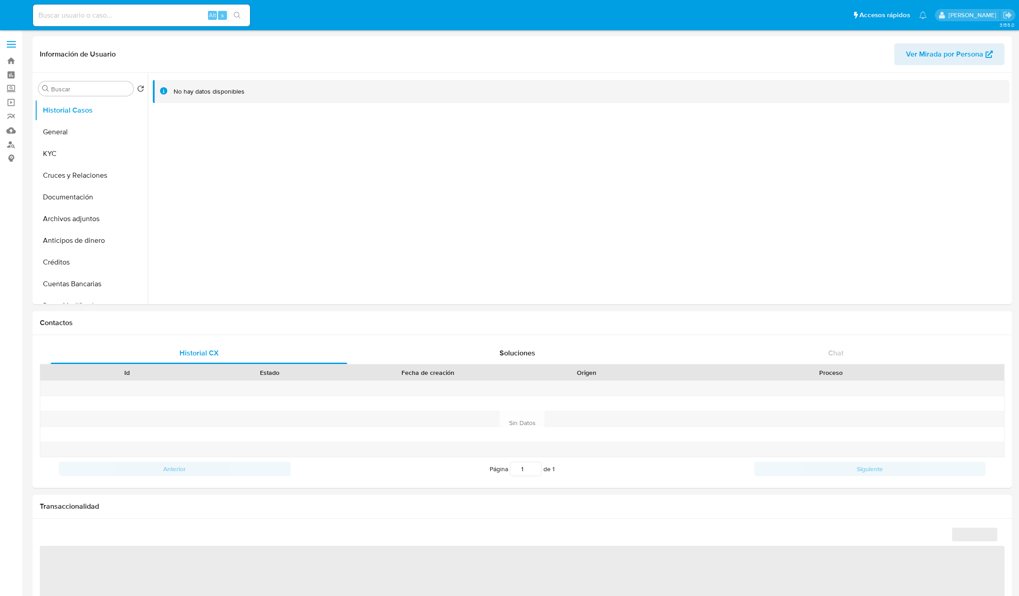
select select "10"
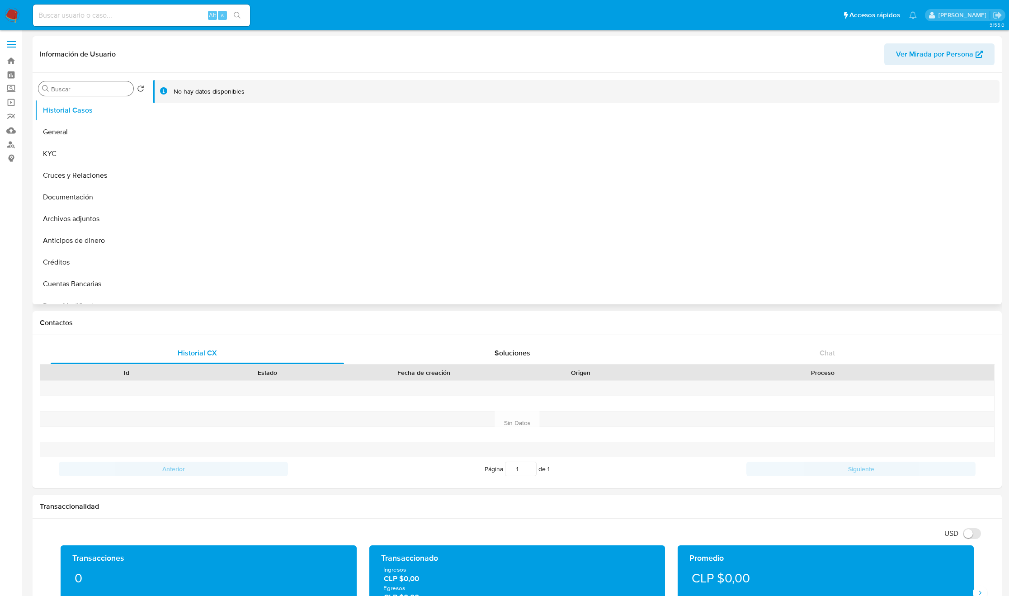
click at [66, 94] on div "Buscar" at bounding box center [85, 88] width 95 height 14
click at [70, 89] on input "Buscar" at bounding box center [90, 89] width 79 height 8
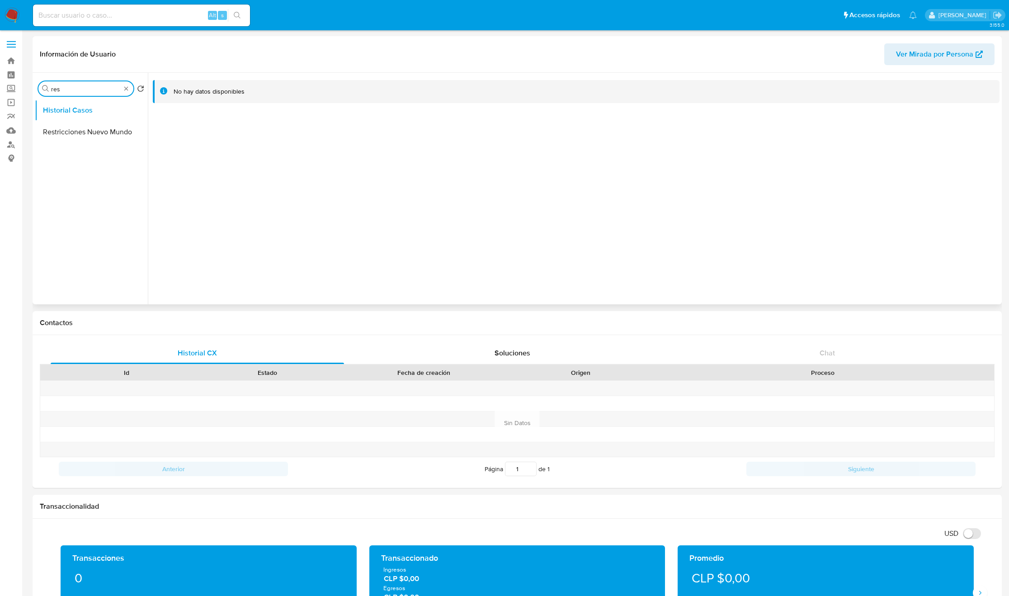
type input "res"
click at [77, 136] on button "Restricciones Nuevo Mundo" at bounding box center [91, 132] width 113 height 22
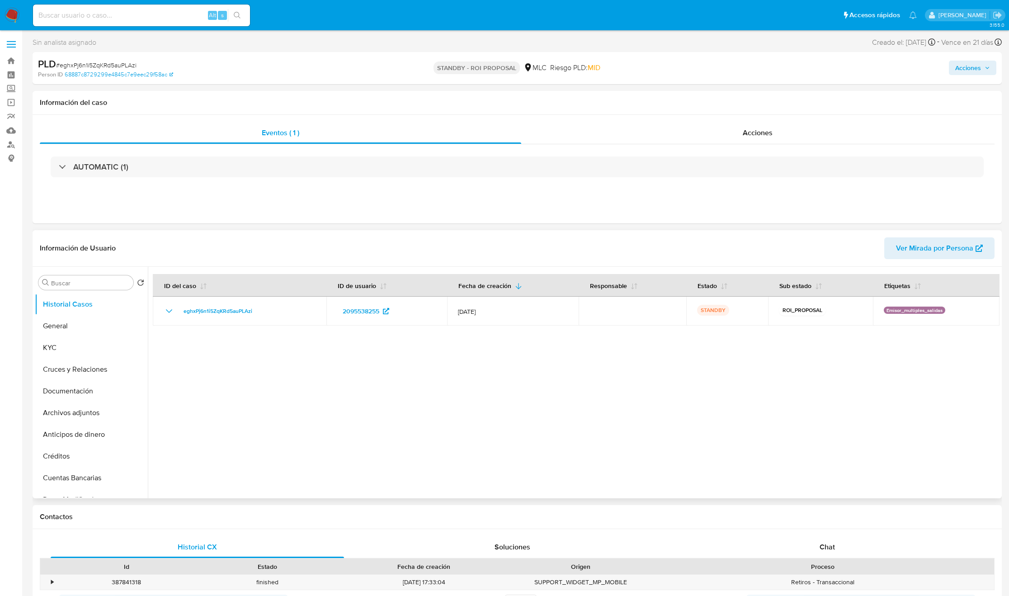
select select "10"
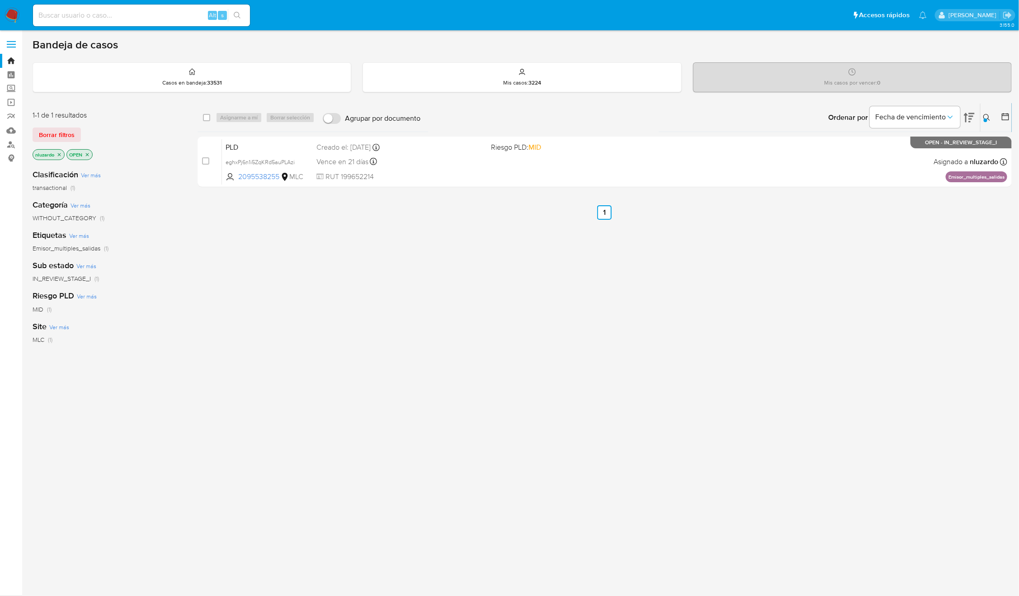
click at [983, 115] on icon at bounding box center [986, 117] width 7 height 7
click at [953, 182] on span "Borrar filtros" at bounding box center [951, 180] width 62 height 13
click at [873, 179] on span "Buscar" at bounding box center [873, 181] width 20 height 14
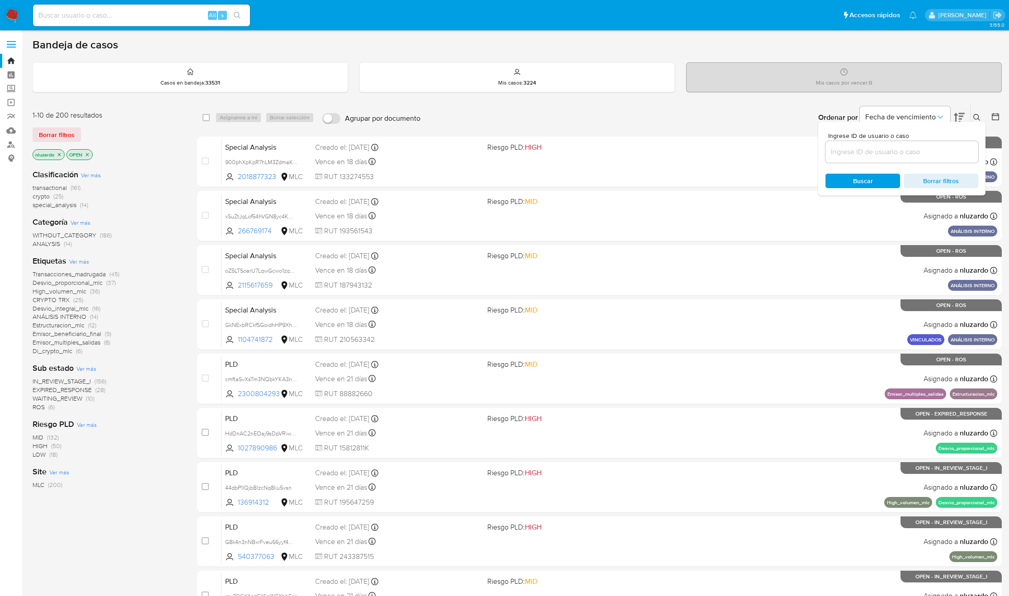
click at [977, 115] on icon at bounding box center [976, 117] width 7 height 7
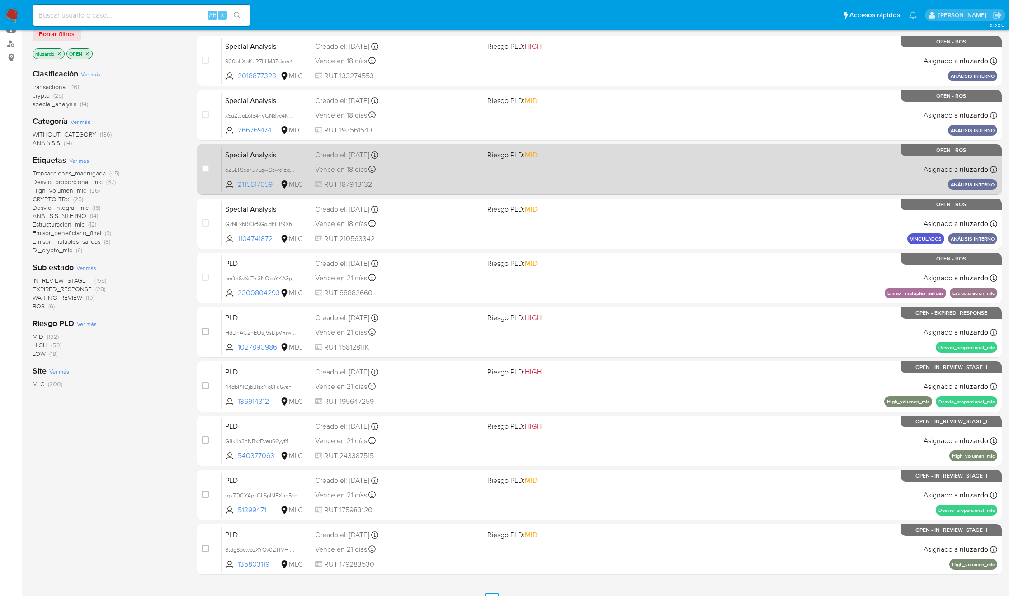
scroll to position [117, 0]
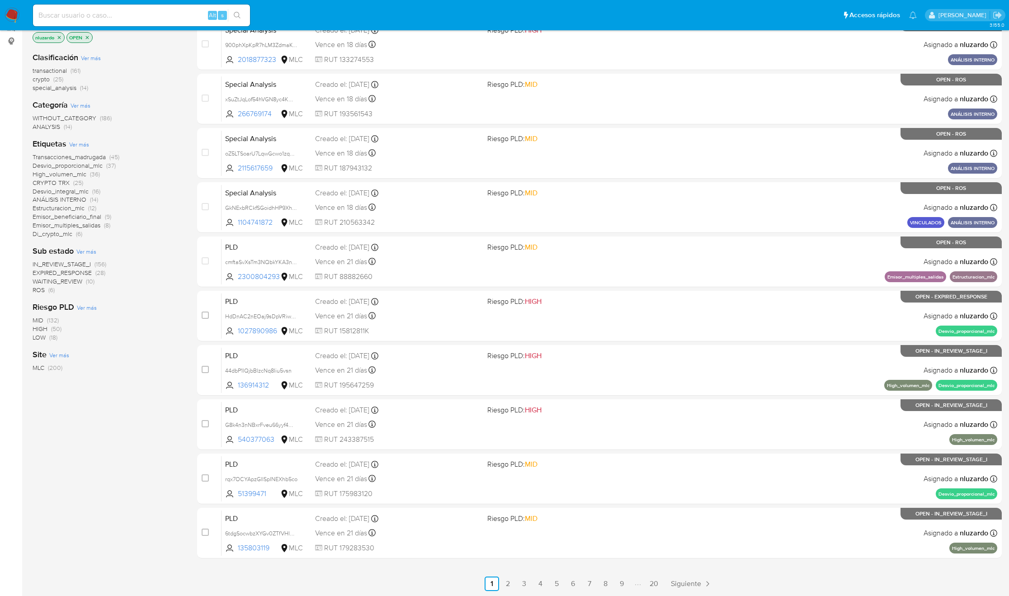
click at [61, 183] on span "CRYPTO TRX" at bounding box center [51, 182] width 37 height 9
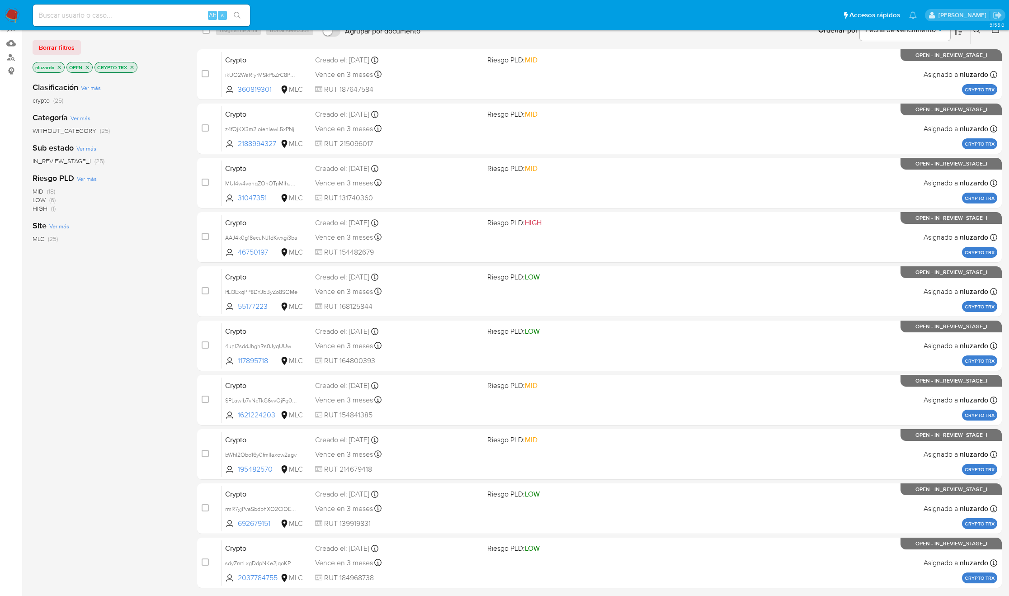
scroll to position [117, 0]
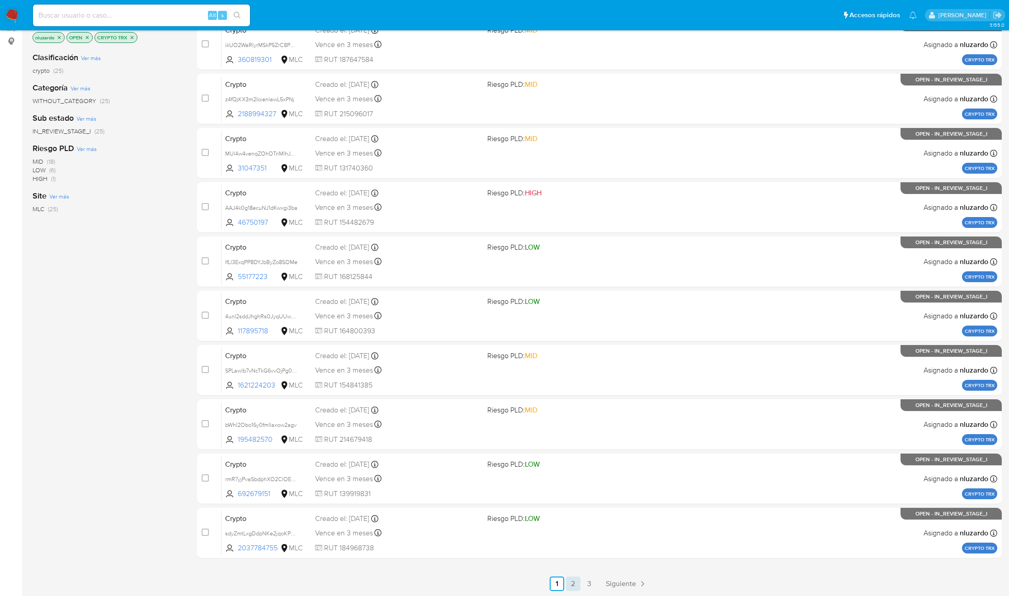
click at [576, 584] on link "2" at bounding box center [573, 583] width 14 height 14
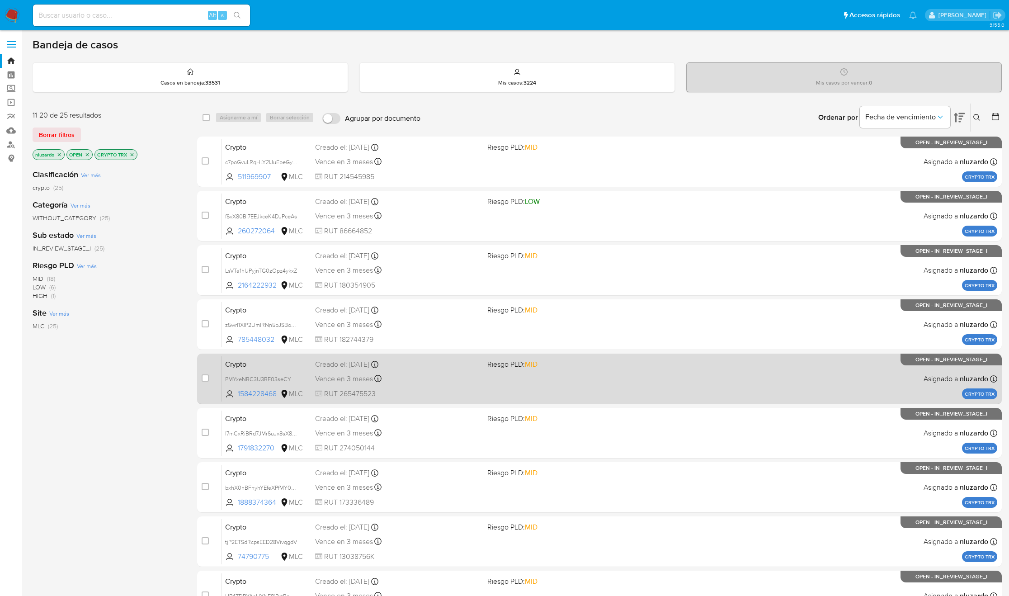
scroll to position [117, 0]
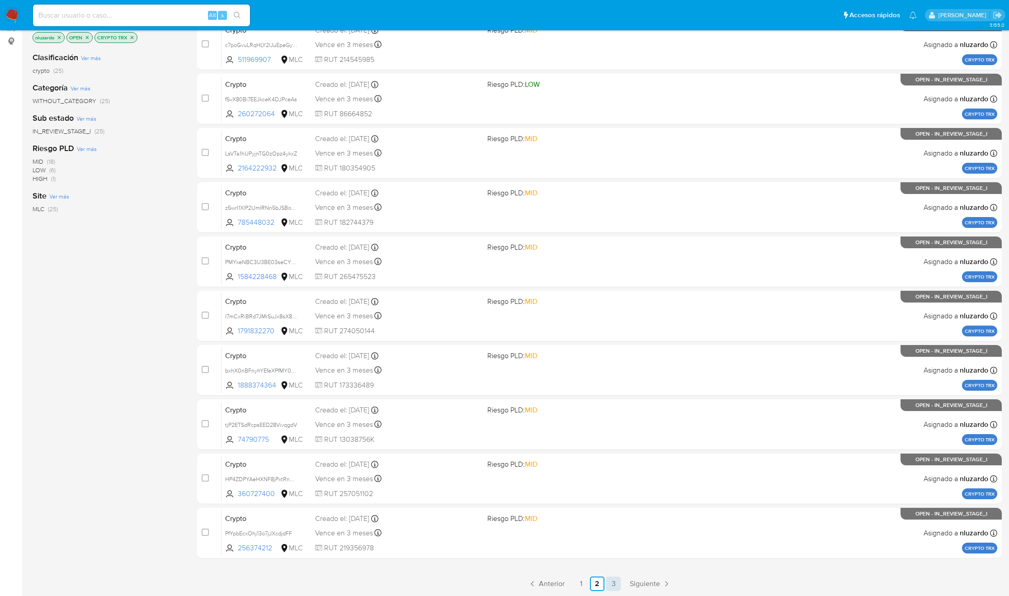
click at [606, 582] on link "3" at bounding box center [613, 583] width 14 height 14
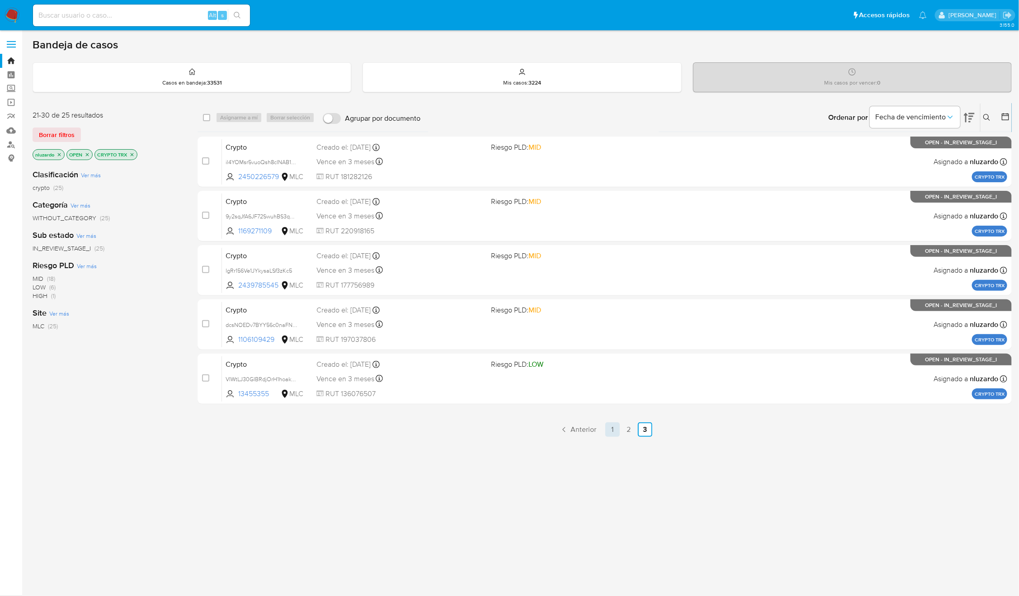
click at [606, 432] on link "1" at bounding box center [612, 429] width 14 height 14
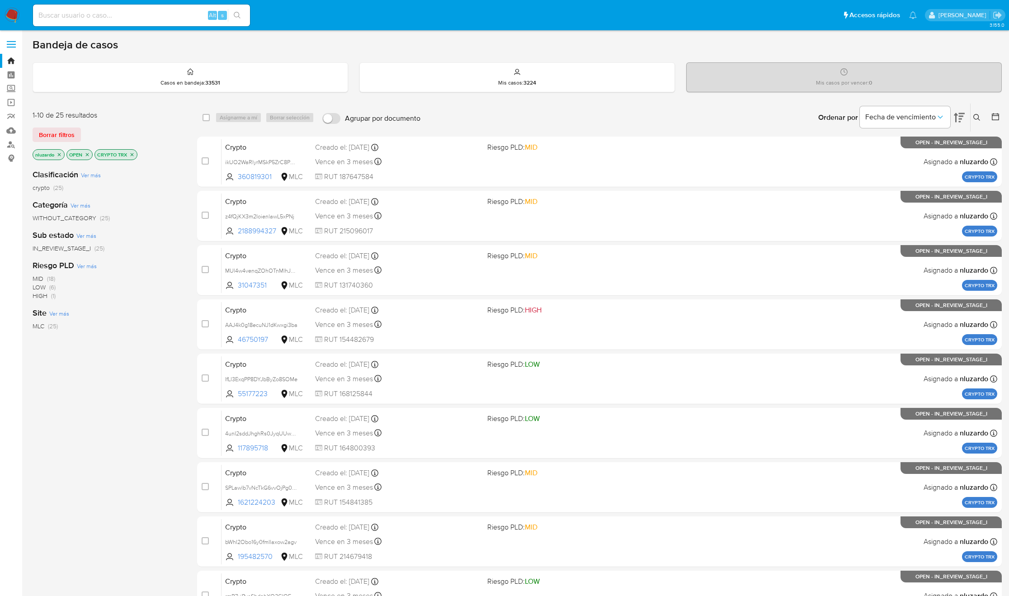
click at [133, 154] on icon "close-filter" at bounding box center [131, 154] width 5 height 5
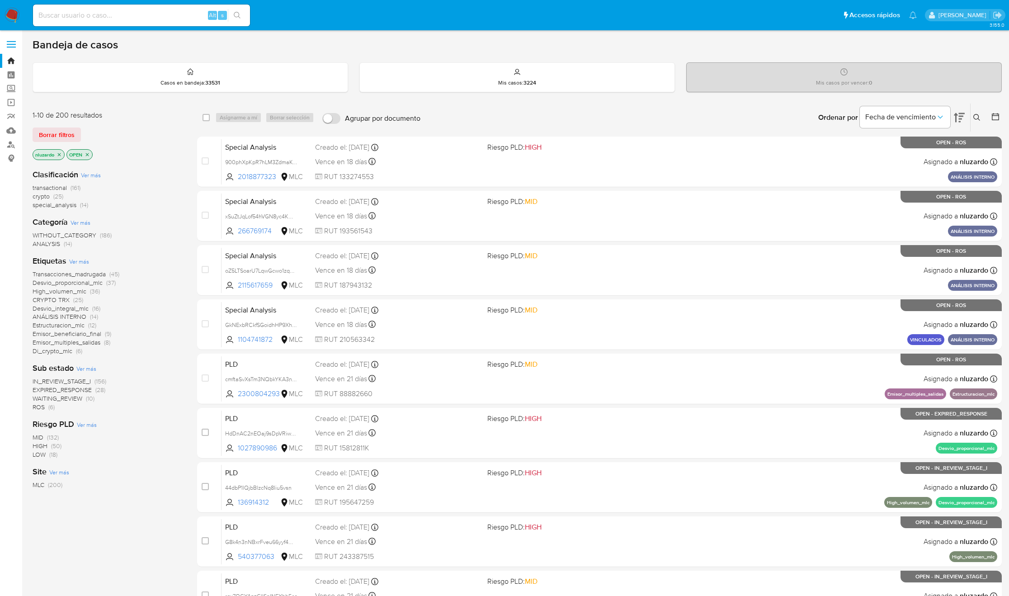
click at [47, 306] on span "Desvio_integral_mlc" at bounding box center [61, 308] width 56 height 9
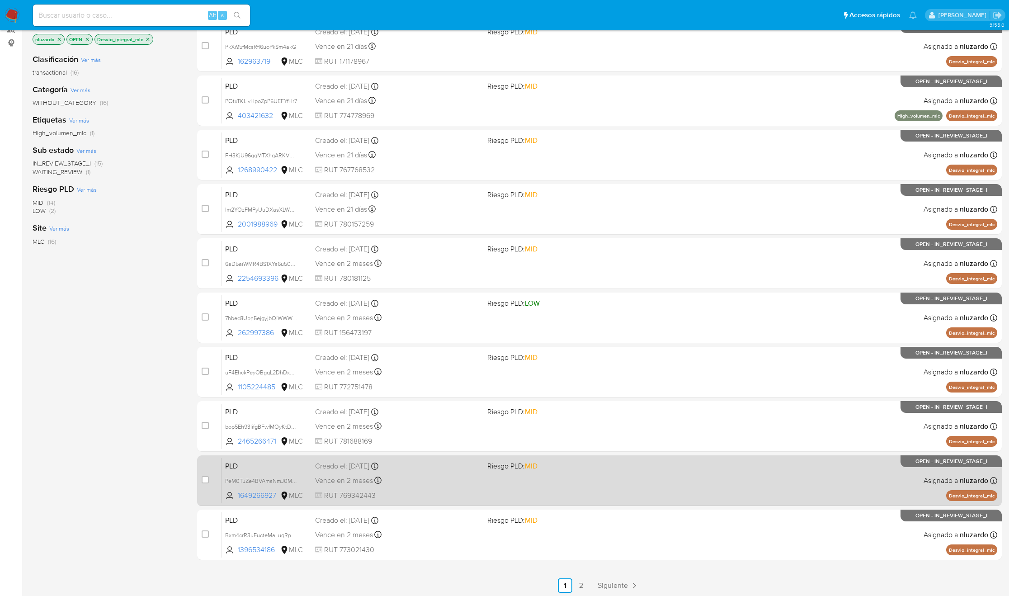
scroll to position [117, 0]
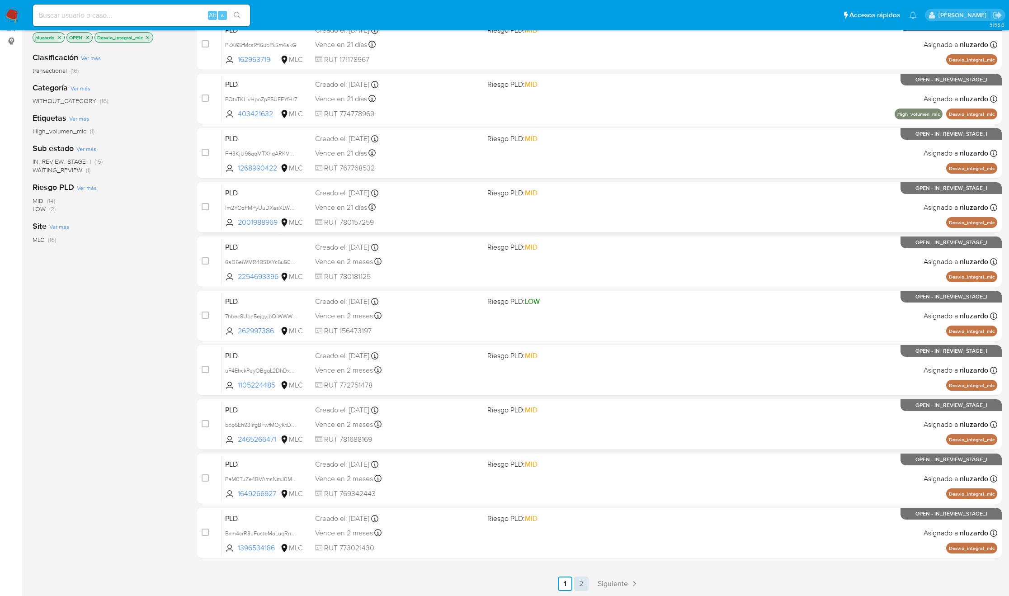
click at [576, 583] on link "2" at bounding box center [581, 583] width 14 height 14
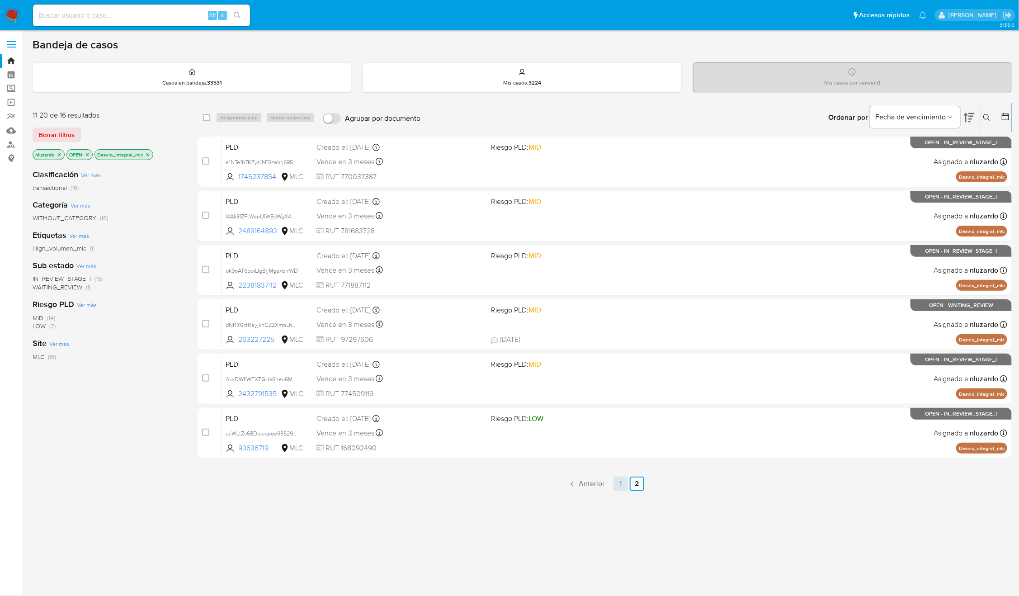
click at [621, 484] on link "1" at bounding box center [620, 483] width 14 height 14
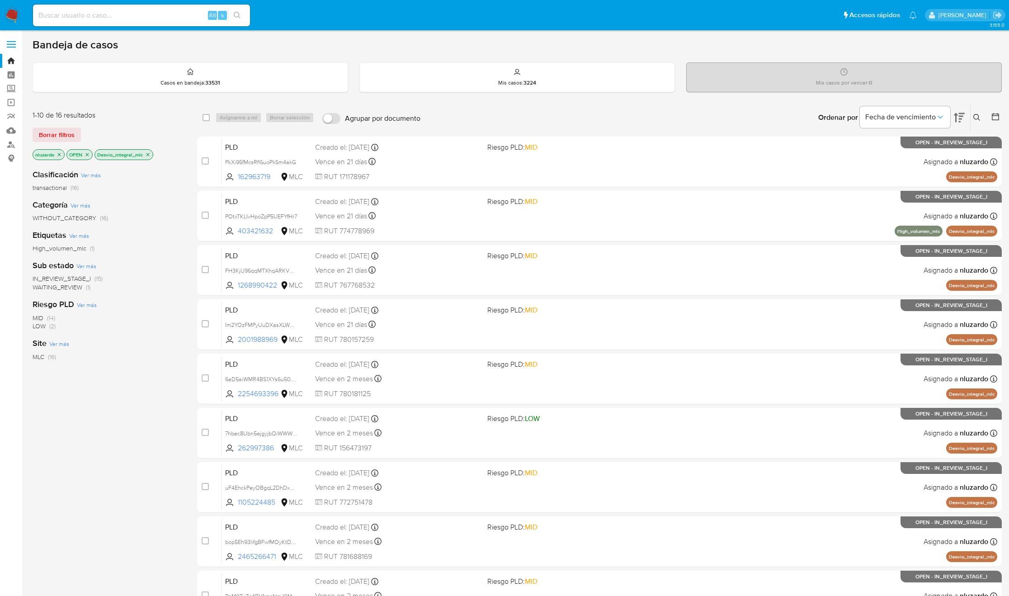
drag, startPoint x: 264, startPoint y: 177, endPoint x: 182, endPoint y: 231, distance: 98.9
click at [182, 230] on div "1-10 de 16 resultados Borrar filtros nluzardo OPEN Desvio_integral_mlc Clasific…" at bounding box center [517, 405] width 969 height 605
click at [182, 231] on div "Etiquetas Ver más High_volumen_mlc (1)" at bounding box center [108, 241] width 150 height 23
drag, startPoint x: 266, startPoint y: 235, endPoint x: 169, endPoint y: 296, distance: 114.2
click at [169, 295] on div "1-10 de 16 resultados Borrar filtros nluzardo OPEN Desvio_integral_mlc Clasific…" at bounding box center [517, 405] width 969 height 605
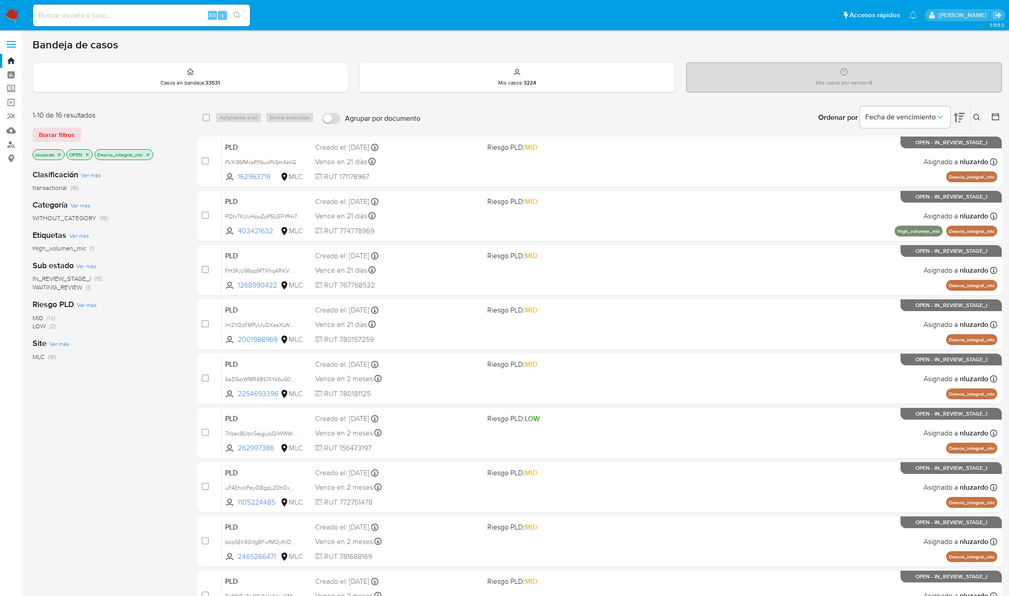
drag, startPoint x: 280, startPoint y: 289, endPoint x: 189, endPoint y: 359, distance: 115.0
click at [192, 355] on div "1-10 de 16 resultados Borrar filtros nluzardo OPEN Desvio_integral_mlc Clasific…" at bounding box center [517, 405] width 969 height 605
click at [164, 378] on div "Clasificación Ver más transactional (16) Categoría Ver más WITHOUT_CATEGORY (16…" at bounding box center [108, 315] width 150 height 307
drag, startPoint x: 270, startPoint y: 344, endPoint x: 153, endPoint y: 445, distance: 154.1
click at [164, 425] on div "1-10 de 16 resultados Borrar filtros nluzardo OPEN Desvio_integral_mlc Clasific…" at bounding box center [517, 405] width 969 height 605
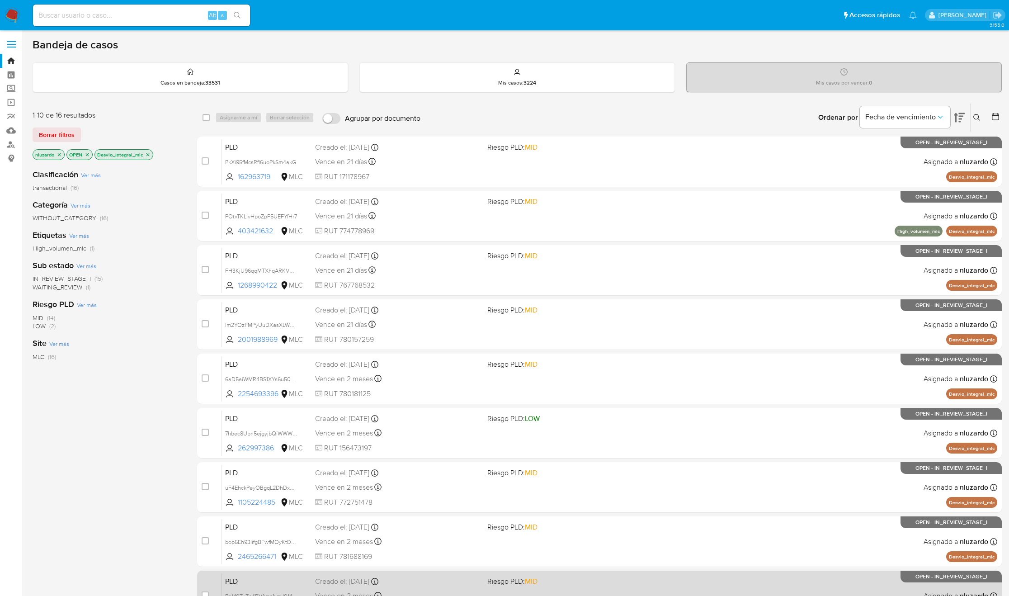
drag, startPoint x: 153, startPoint y: 445, endPoint x: 244, endPoint y: 571, distance: 155.4
click at [153, 445] on div "Clasificación Ver más transactional (16) Categoría Ver más WITHOUT_CATEGORY (16…" at bounding box center [108, 315] width 150 height 307
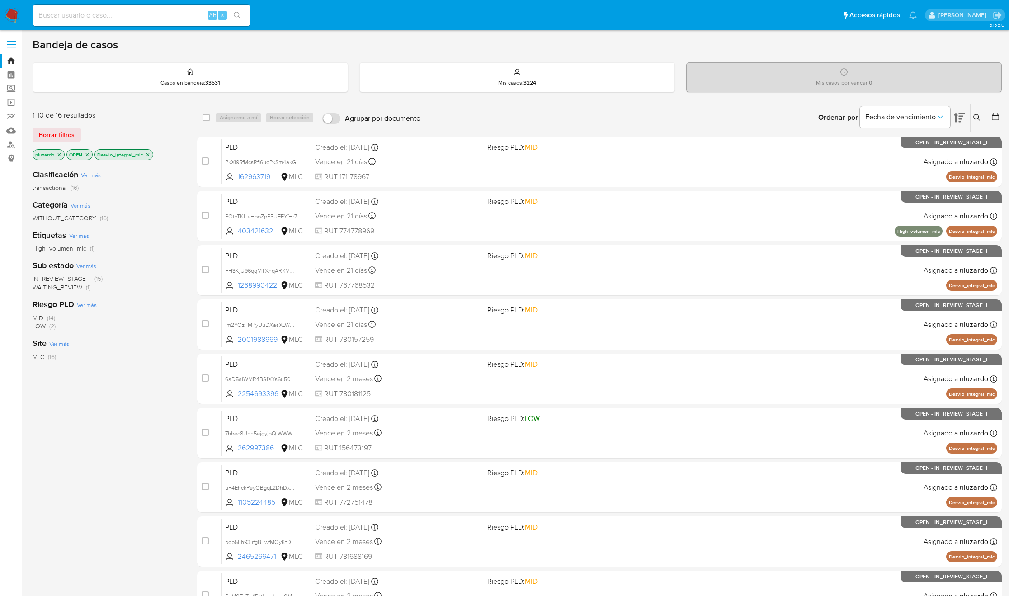
click at [189, 147] on div "1-10 de 16 resultados Borrar filtros nluzardo OPEN Desvio_integral_mlc Clasific…" at bounding box center [517, 405] width 969 height 605
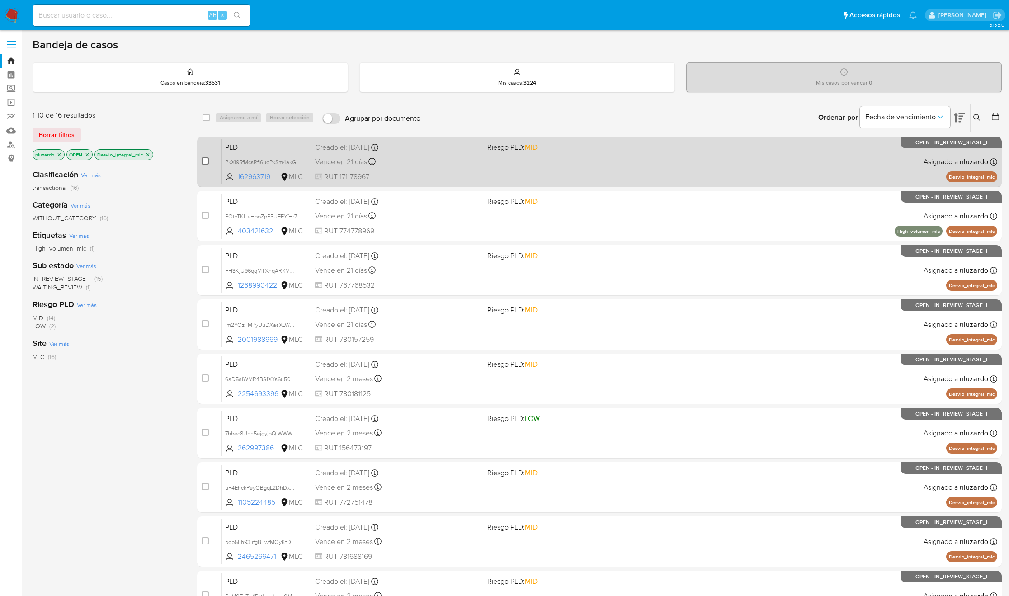
click at [205, 162] on input "checkbox" at bounding box center [205, 160] width 7 height 7
checkbox input "true"
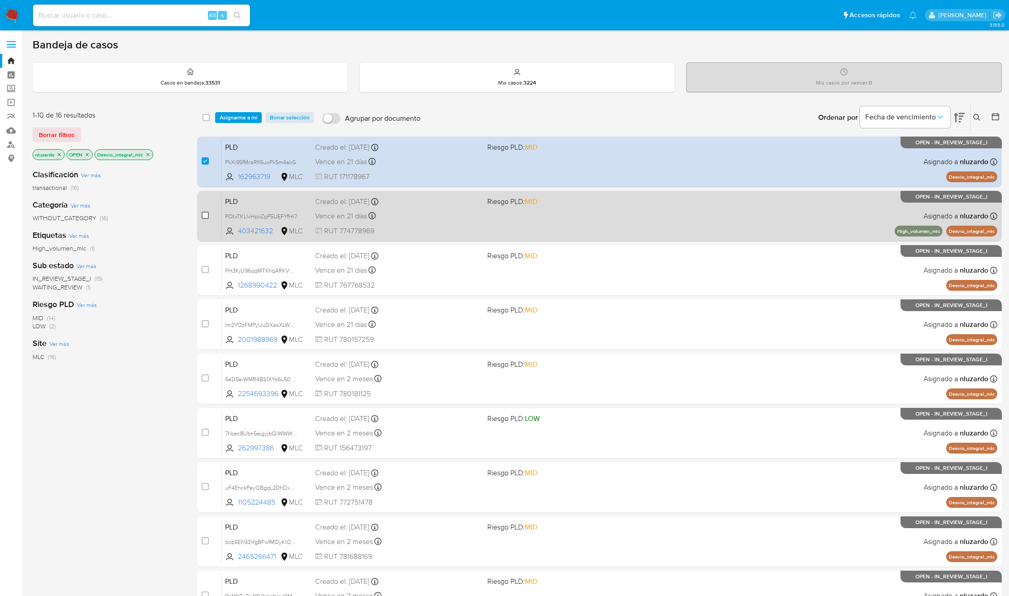
click at [207, 215] on input "checkbox" at bounding box center [205, 214] width 7 height 7
checkbox input "true"
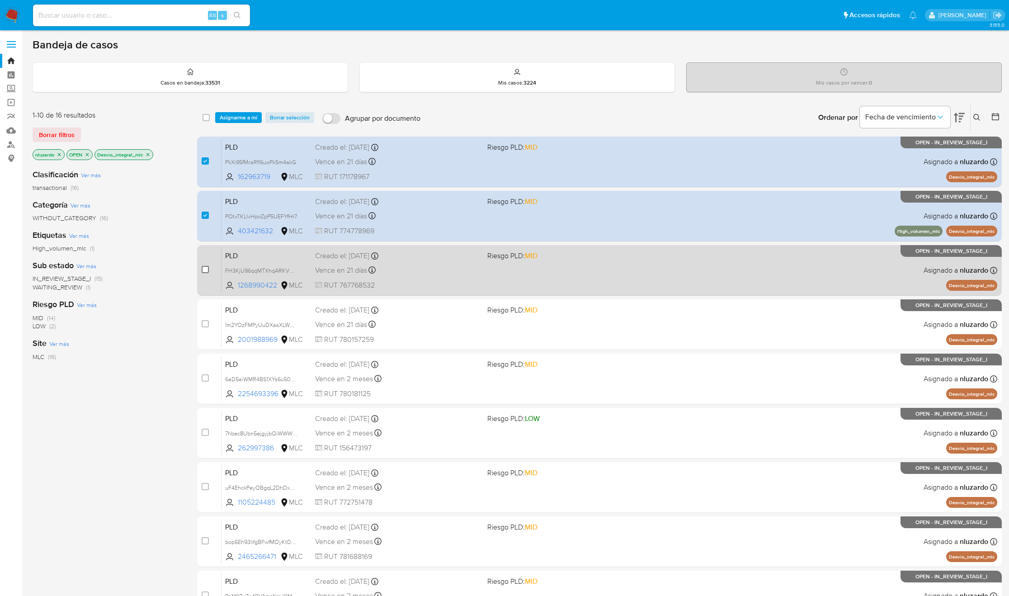
click at [205, 269] on input "checkbox" at bounding box center [205, 269] width 7 height 7
checkbox input "true"
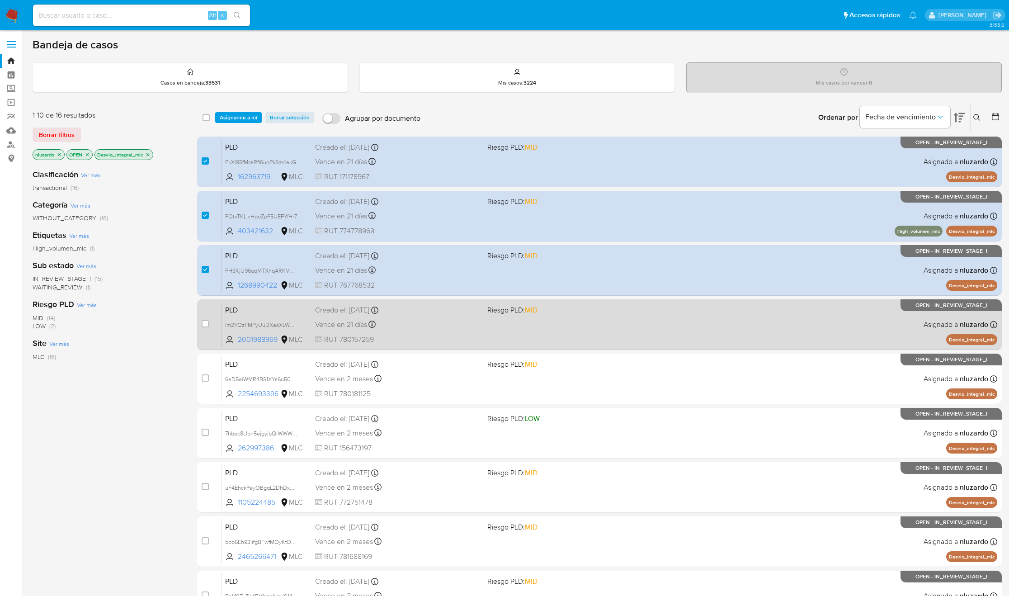
click at [207, 329] on div "case-item-checkbox No es posible asignar el caso" at bounding box center [212, 324] width 20 height 46
click at [206, 324] on input "checkbox" at bounding box center [205, 323] width 7 height 7
checkbox input "true"
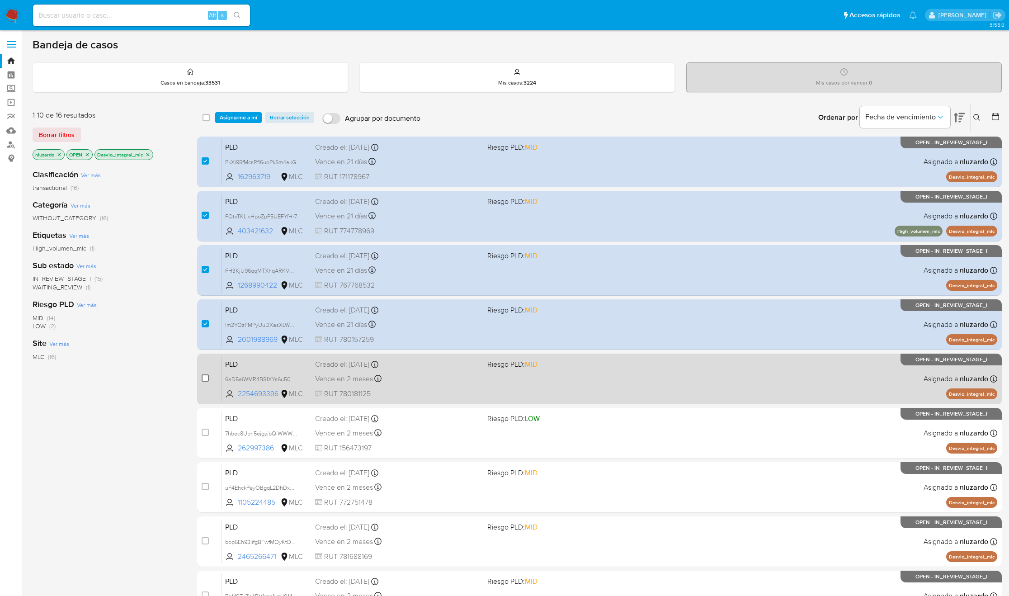
click at [205, 377] on input "checkbox" at bounding box center [205, 377] width 7 height 7
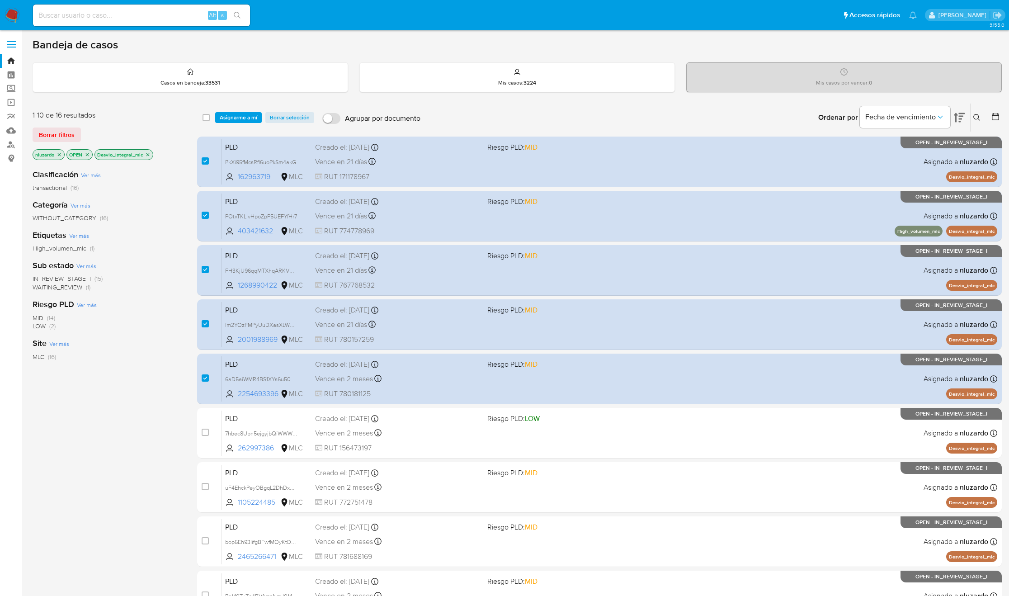
drag, startPoint x: 230, startPoint y: 118, endPoint x: 167, endPoint y: 397, distance: 286.4
click at [85, 433] on div "1-10 de 16 resultados Borrar filtros nluzardo OPEN Desvio_integral_mlc Clasific…" at bounding box center [517, 405] width 969 height 605
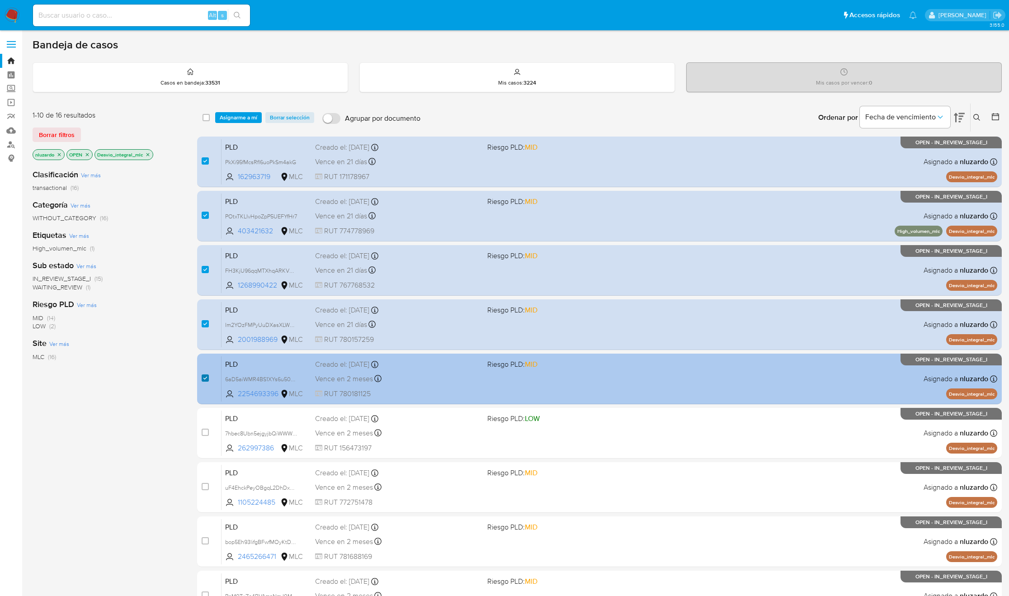
click at [202, 377] on input "checkbox" at bounding box center [205, 377] width 7 height 7
checkbox input "false"
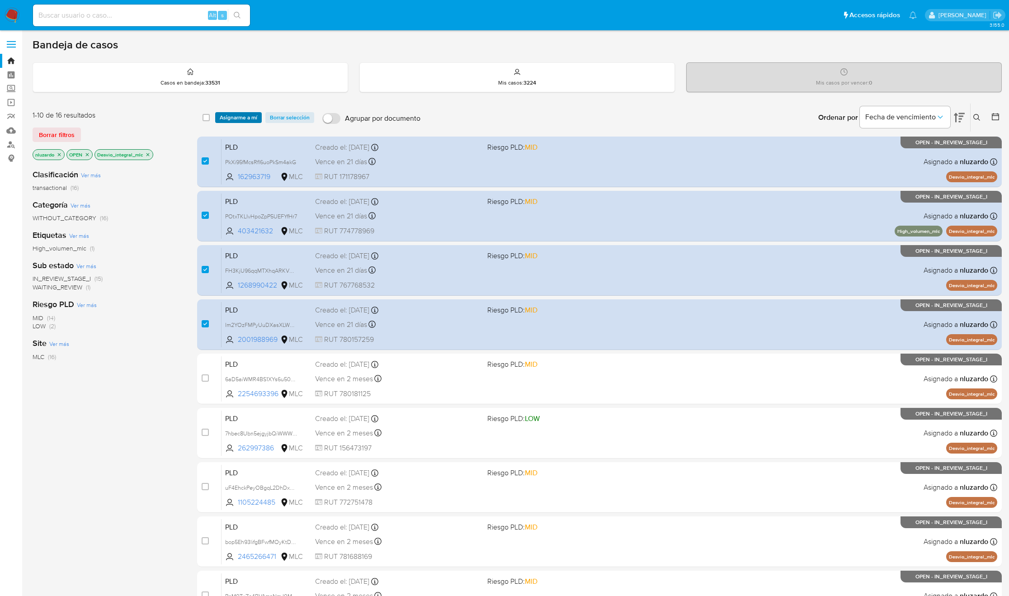
click at [241, 117] on span "Asignarme a mí" at bounding box center [239, 117] width 38 height 9
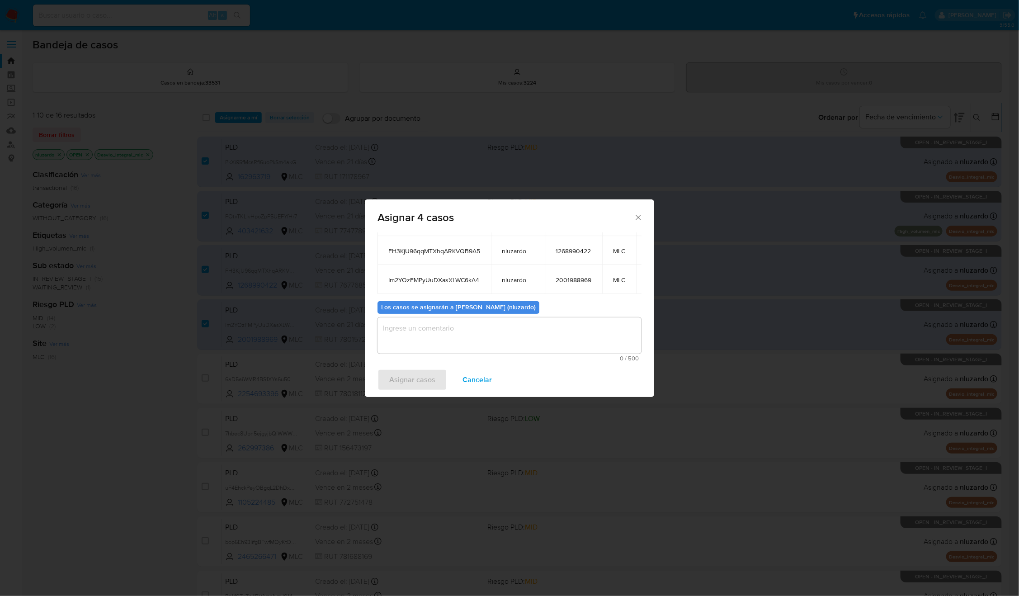
scroll to position [121, 0]
click at [463, 332] on textarea "assign-modal" at bounding box center [509, 335] width 264 height 36
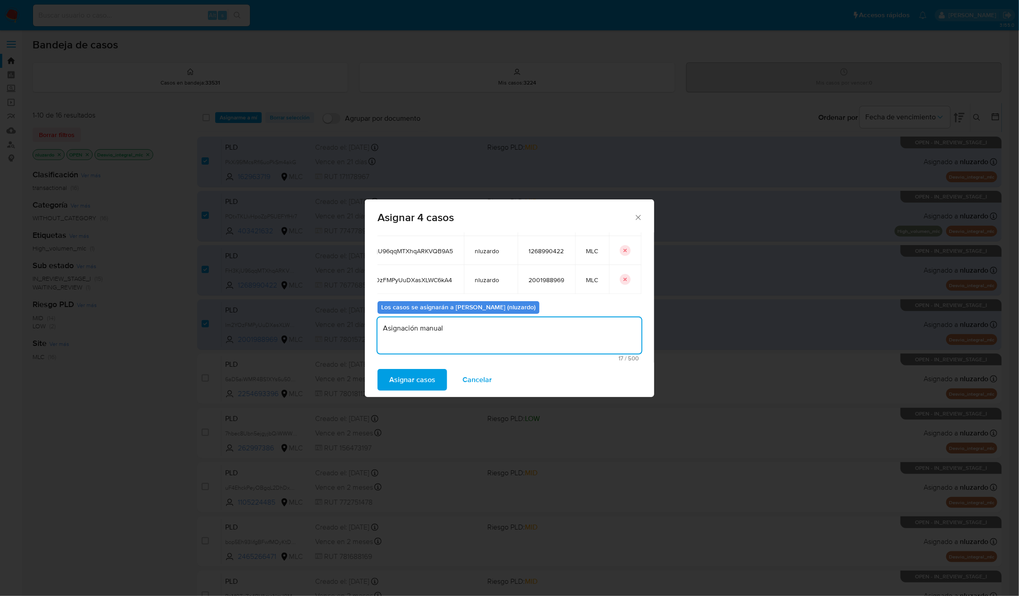
type textarea "Asignación manual"
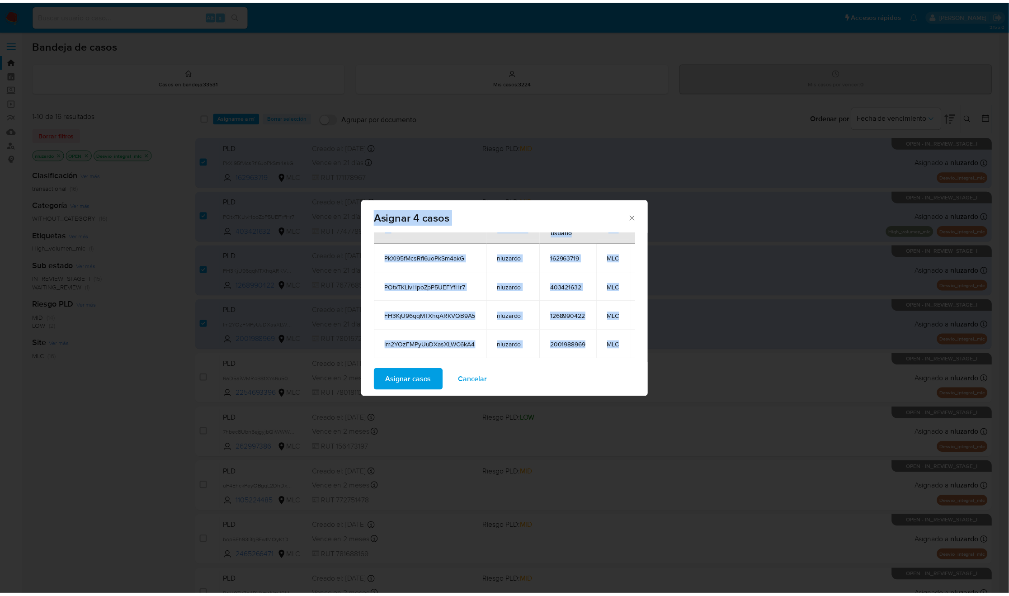
scroll to position [0, 0]
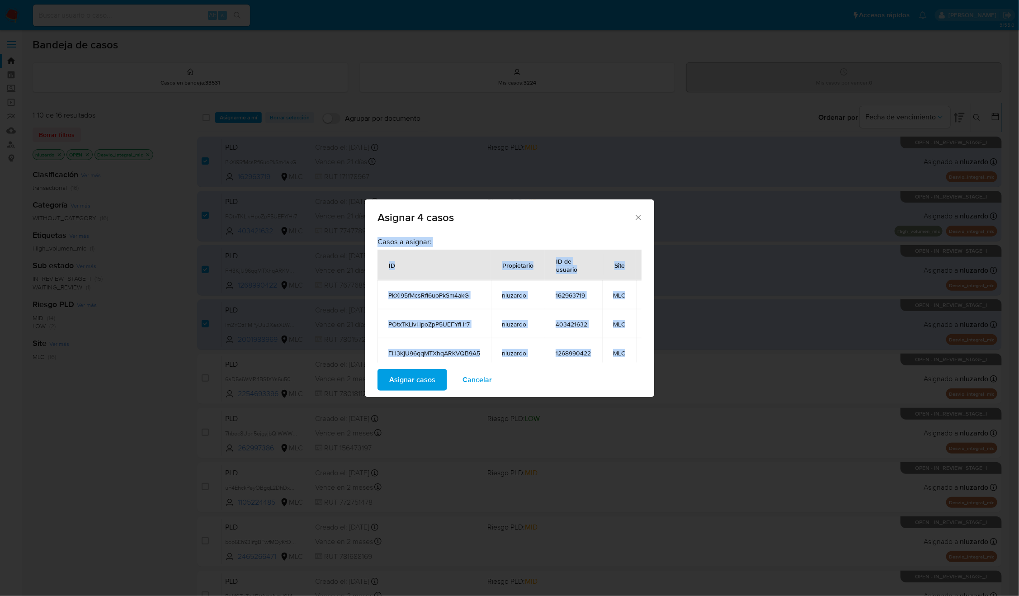
drag, startPoint x: 587, startPoint y: 263, endPoint x: 376, endPoint y: 267, distance: 211.5
click at [376, 267] on div "Casos a asignar: ID Propietario ID de usuario Site PkXi95fMcsRfl6uoPkSm4akG nlu…" at bounding box center [509, 297] width 289 height 130
copy div "Casos a asignar: ID Propietario ID de usuario Site PkXi95fMcsRfl6uoPkSm4akG nlu…"
click at [476, 376] on span "Cancelar" at bounding box center [476, 380] width 29 height 20
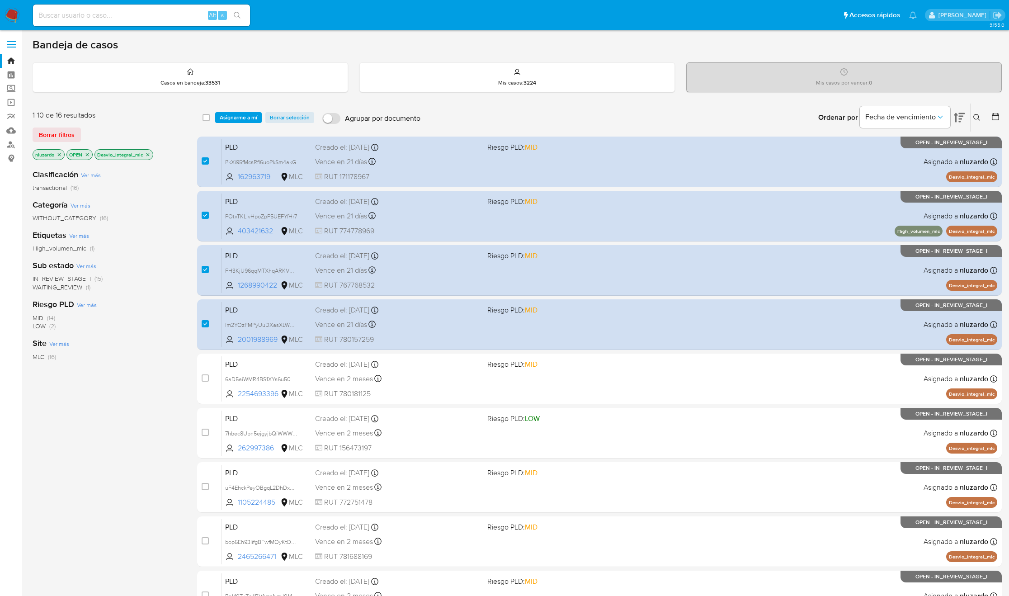
click at [169, 147] on div "1-10 de 16 resultados Borrar filtros nluzardo OPEN Desvio_integral_mlc" at bounding box center [105, 136] width 145 height 52
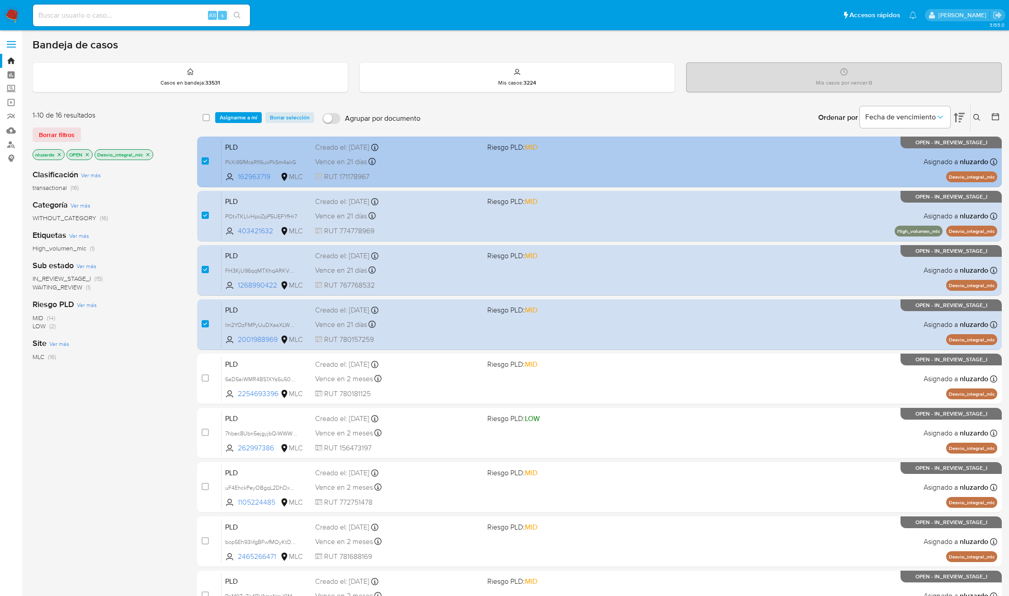
click at [456, 178] on span "RUT 171178967" at bounding box center [397, 177] width 165 height 10
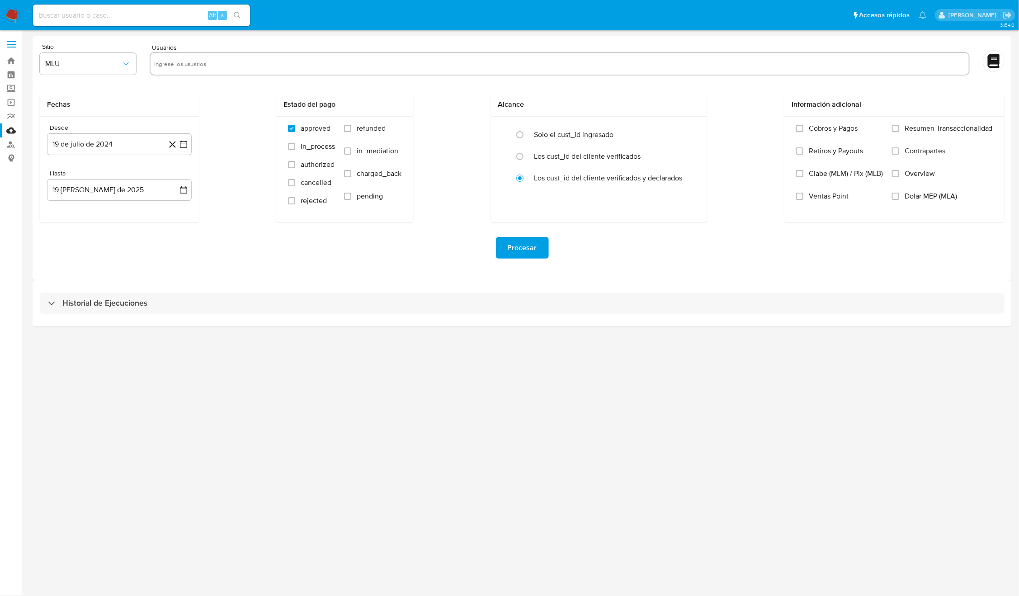
click at [202, 58] on input "text" at bounding box center [559, 63] width 811 height 14
click at [88, 146] on button "19 de julio de 2024" at bounding box center [119, 144] width 145 height 22
click at [174, 177] on icon "Mes siguiente" at bounding box center [175, 176] width 11 height 11
click at [101, 249] on button "14" at bounding box center [101, 246] width 14 height 14
click at [87, 193] on button "[DATE][PERSON_NAME]" at bounding box center [119, 190] width 145 height 22
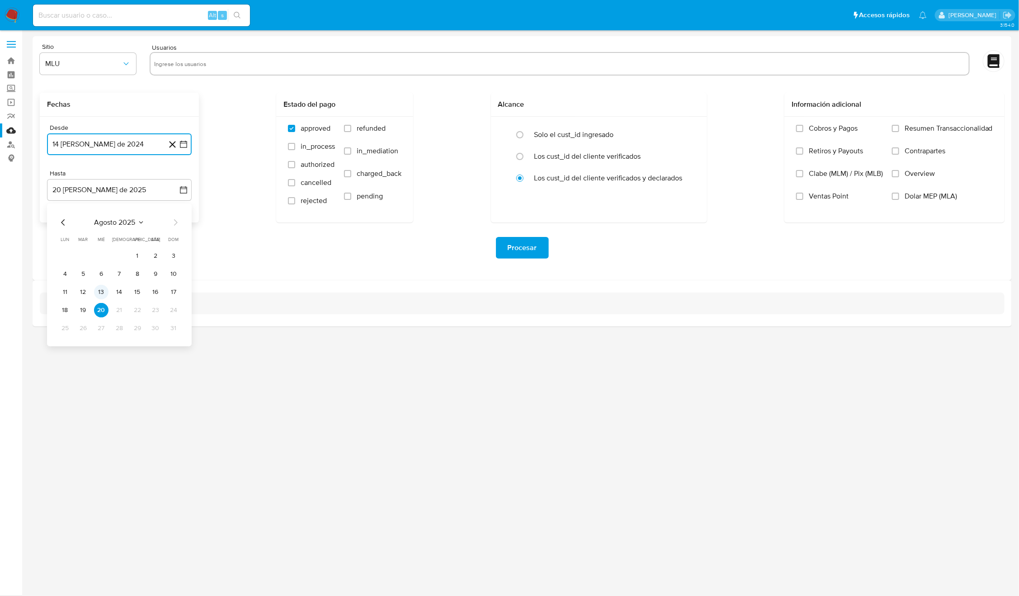
click at [98, 290] on button "13" at bounding box center [101, 292] width 14 height 14
click at [254, 55] on div at bounding box center [560, 63] width 820 height 23
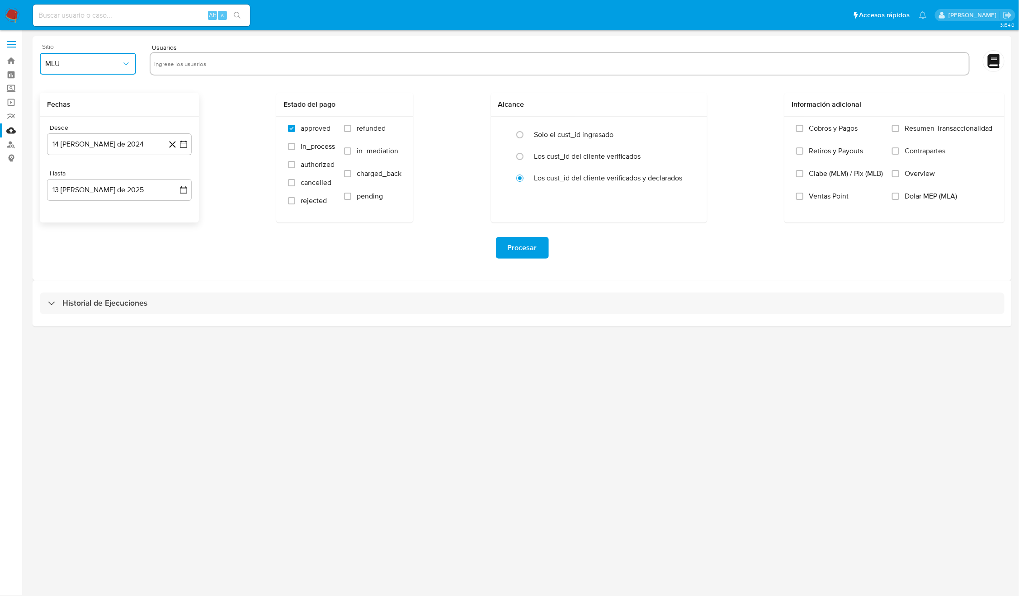
click at [78, 65] on span "MLU" at bounding box center [83, 63] width 76 height 9
drag, startPoint x: 78, startPoint y: 221, endPoint x: 139, endPoint y: 100, distance: 135.2
click at [79, 221] on div "MLC" at bounding box center [85, 218] width 80 height 22
click at [207, 56] on input "text" at bounding box center [559, 63] width 811 height 14
type input "162963719, 403421632, 1268990422, 2001988969,"
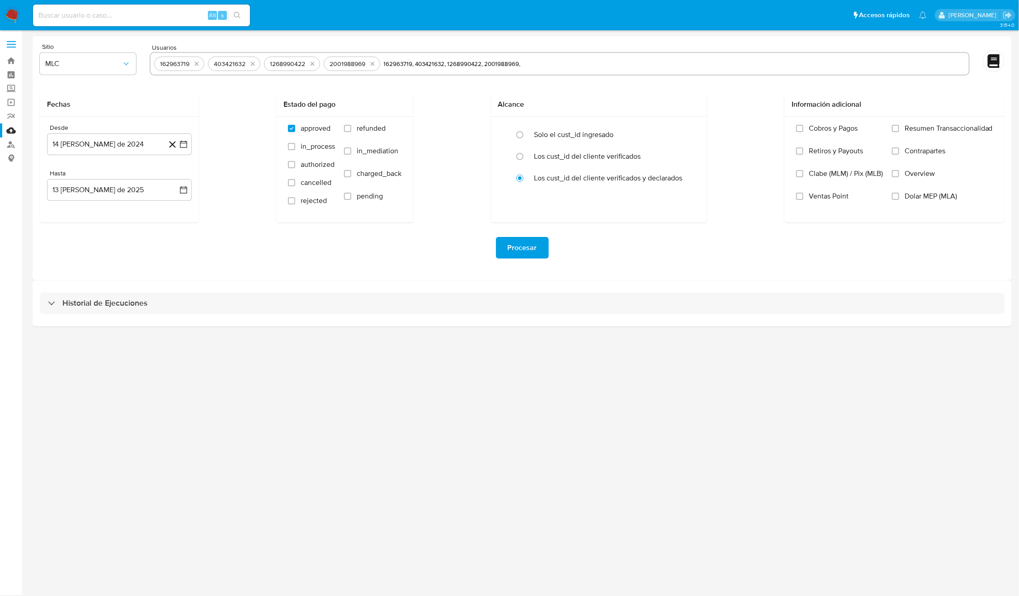
click at [222, 106] on div "Fechas Desde [DATE][PERSON_NAME] [DATE] Hasta [DATE][PERSON_NAME] [DATE] Estado…" at bounding box center [522, 158] width 964 height 130
click at [514, 249] on span "Procesar" at bounding box center [521, 248] width 29 height 20
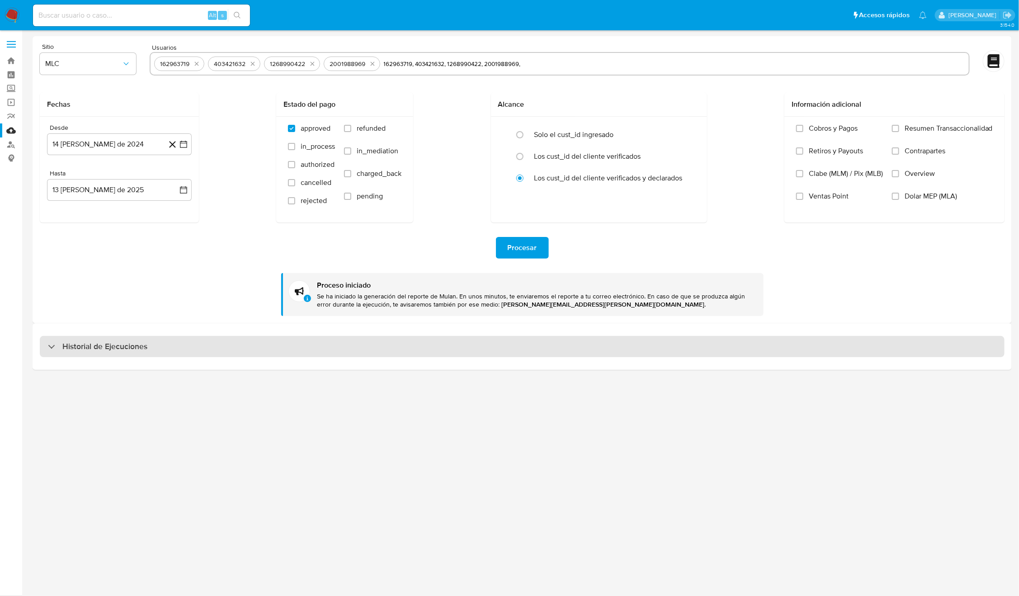
click at [164, 346] on div "Historial de Ejecuciones" at bounding box center [522, 347] width 964 height 22
select select "10"
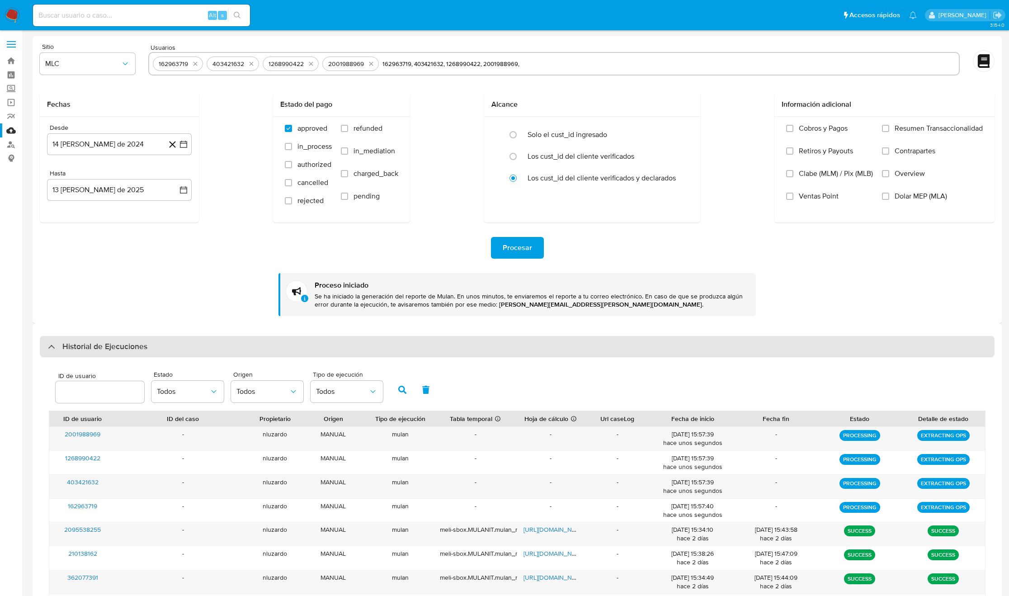
click at [164, 346] on div "Historial de Ejecuciones" at bounding box center [517, 347] width 954 height 22
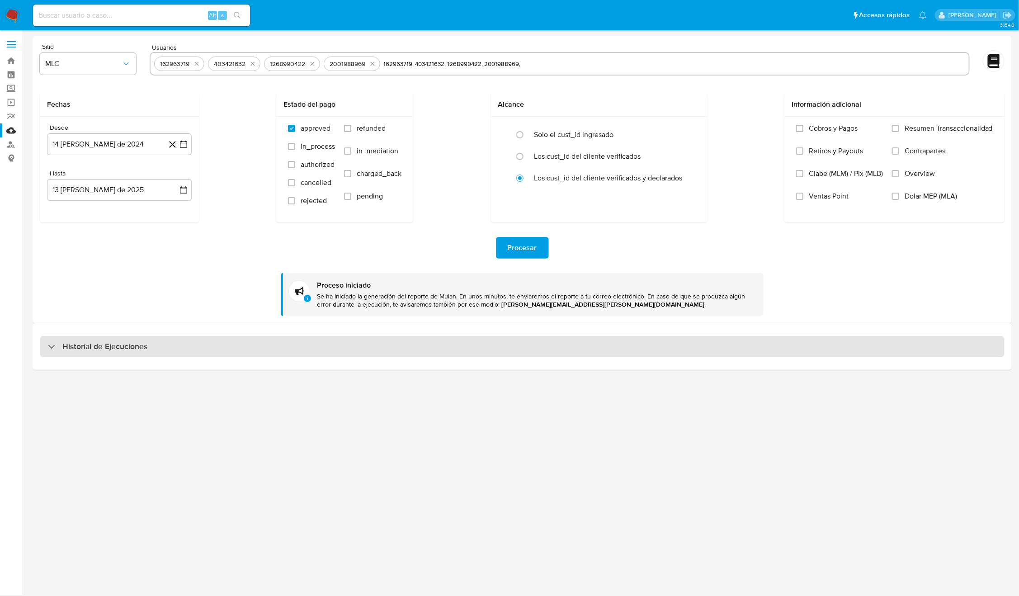
click at [244, 351] on div "Historial de Ejecuciones" at bounding box center [522, 347] width 964 height 22
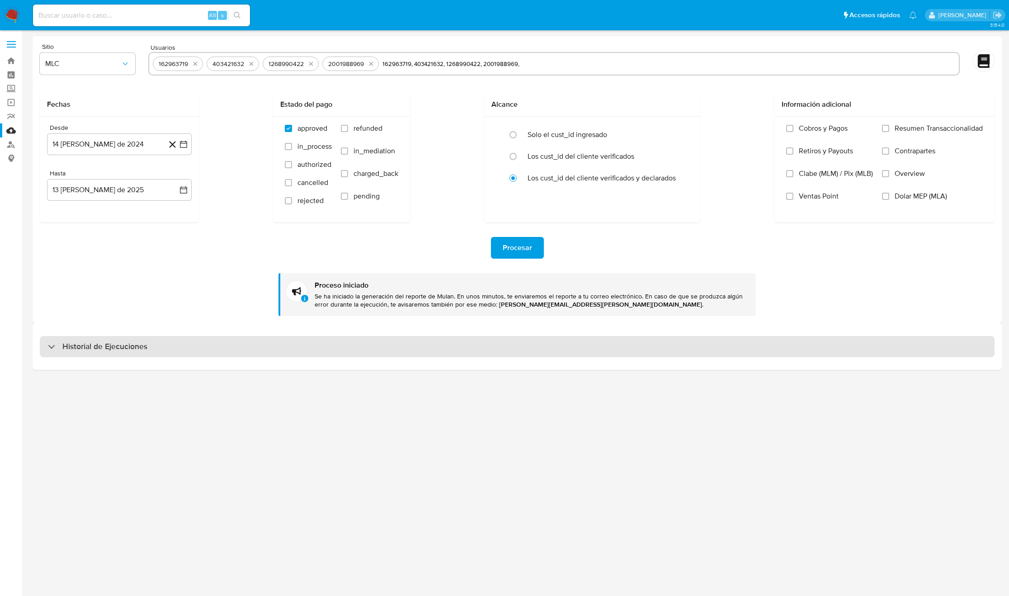
select select "10"
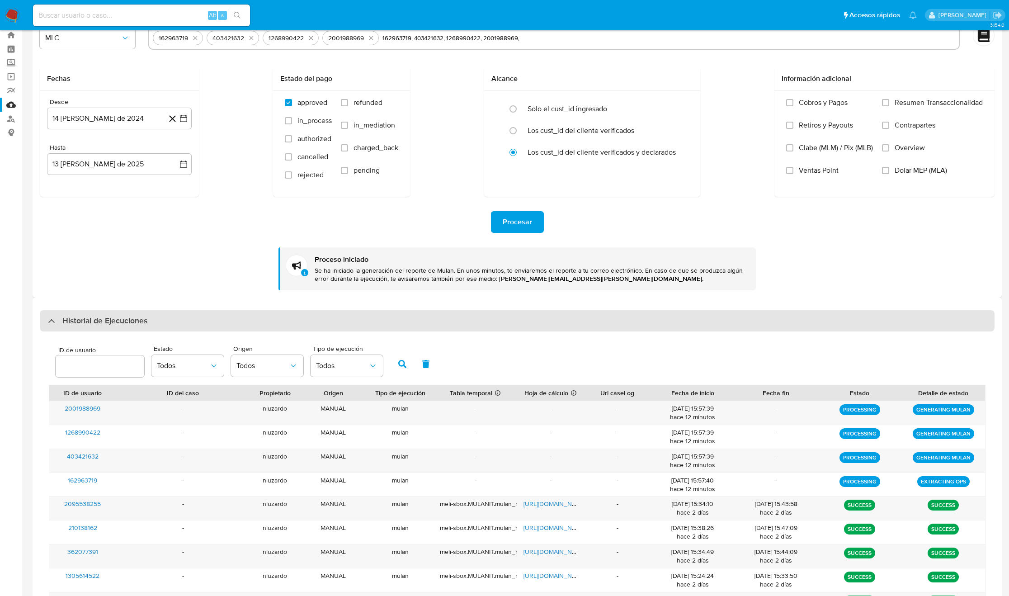
scroll to position [37, 0]
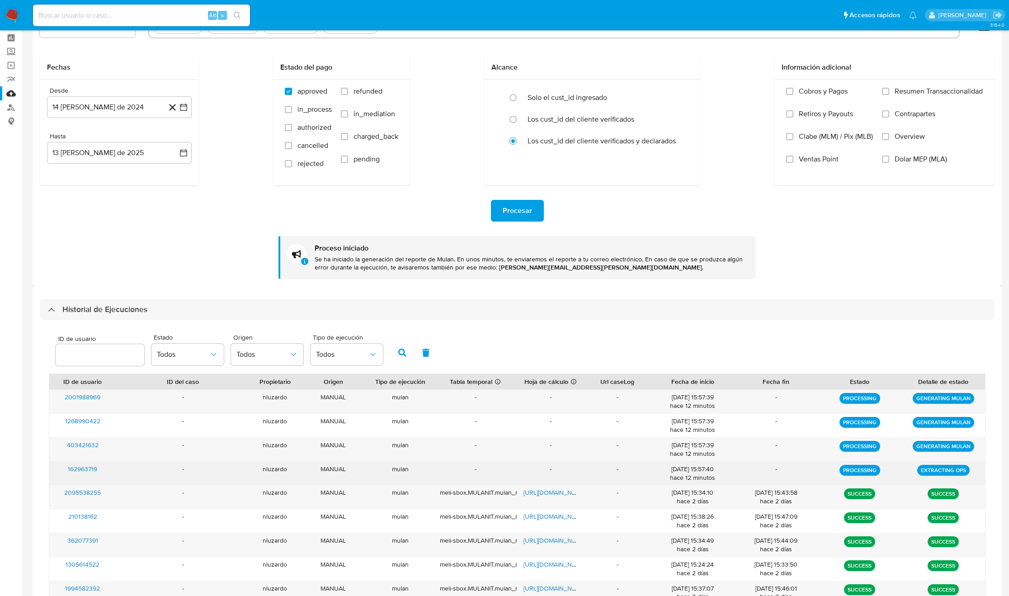
click at [720, 464] on div "[DATE] 15:57:40 hace 12 minutos" at bounding box center [693, 472] width 84 height 23
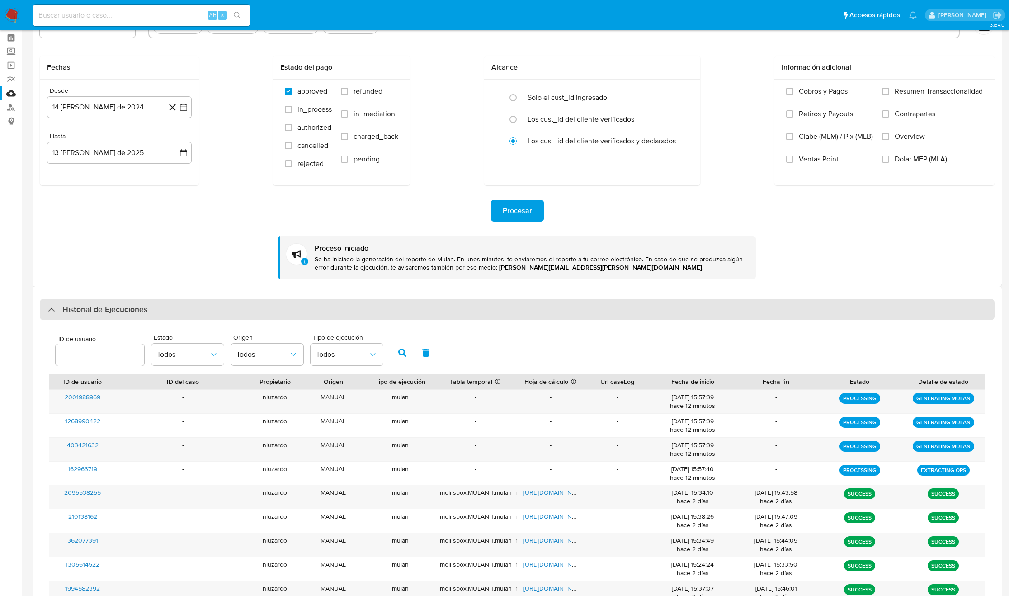
click at [230, 314] on div "Historial de Ejecuciones" at bounding box center [517, 310] width 954 height 22
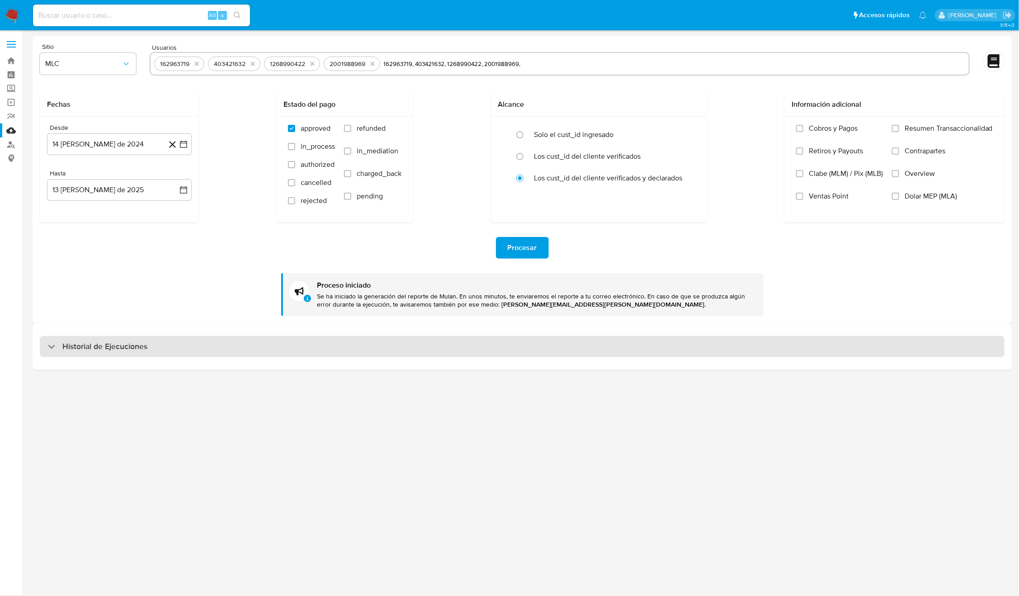
click at [198, 349] on div "Historial de Ejecuciones" at bounding box center [522, 347] width 964 height 22
select select "10"
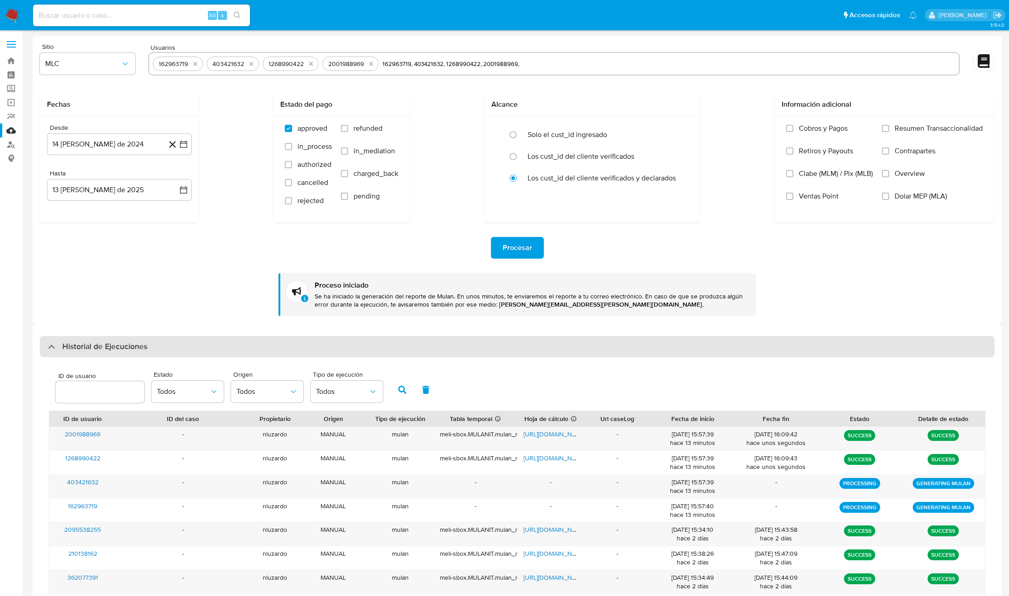
click at [796, 352] on div "Historial de Ejecuciones" at bounding box center [517, 347] width 954 height 22
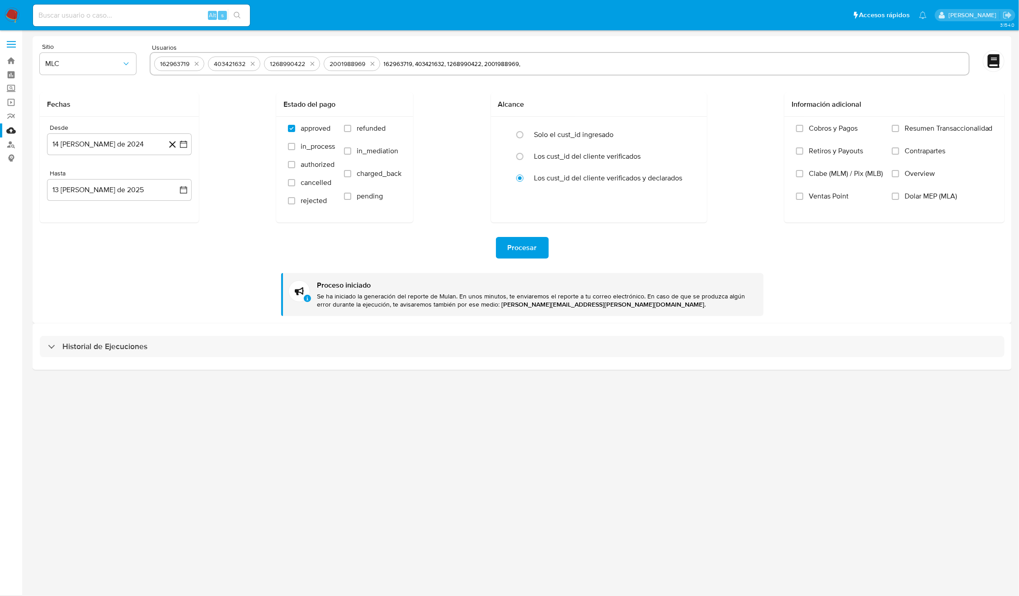
click at [189, 359] on div "Historial de Ejecuciones" at bounding box center [522, 346] width 979 height 46
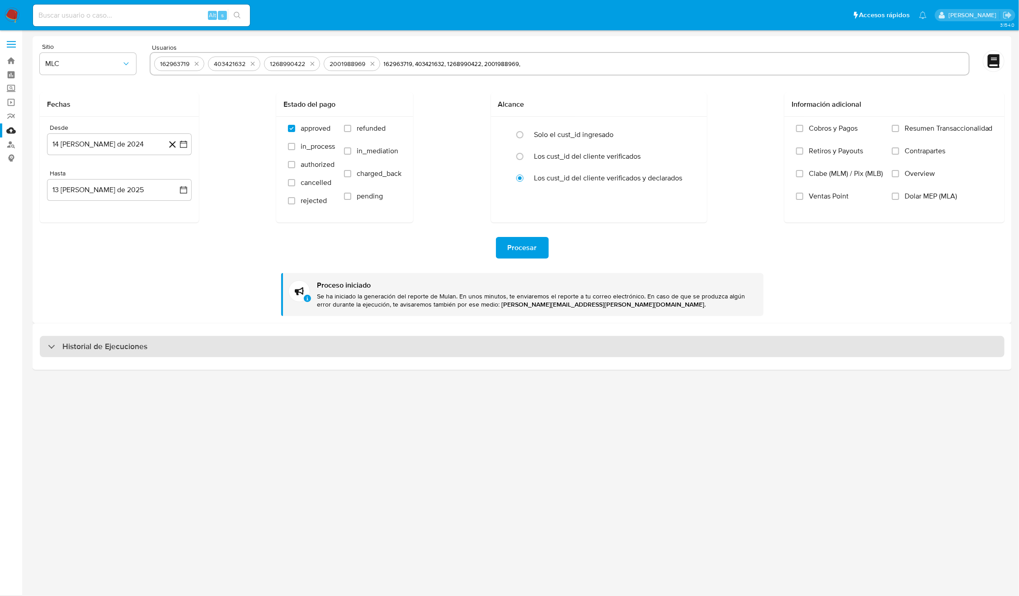
click at [236, 343] on div "Historial de Ejecuciones" at bounding box center [522, 347] width 964 height 22
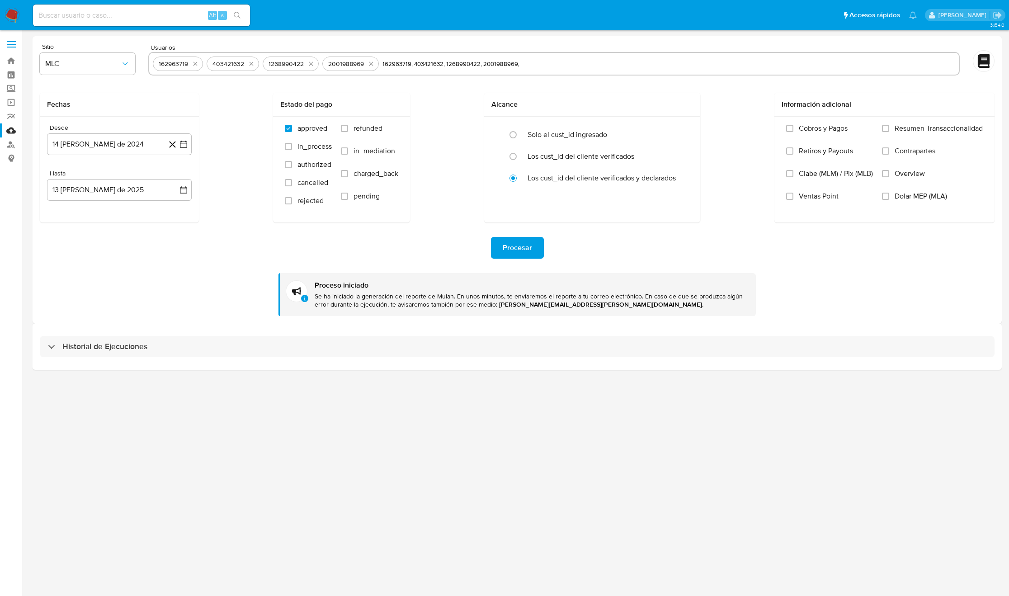
select select "10"
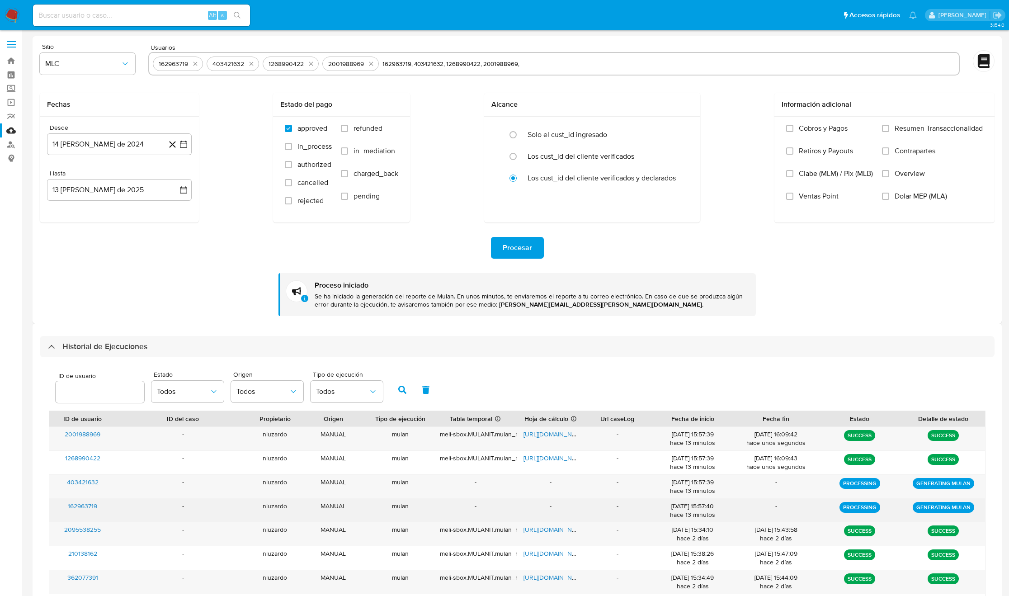
drag, startPoint x: 270, startPoint y: 506, endPoint x: 136, endPoint y: 499, distance: 134.4
click at [136, 499] on div "162963719 - nluzardo MANUAL mulan - - - [DATE] 15:57:40 hace 13 minutos - PROCE…" at bounding box center [516, 509] width 935 height 23
click at [131, 507] on div "-" at bounding box center [183, 509] width 134 height 23
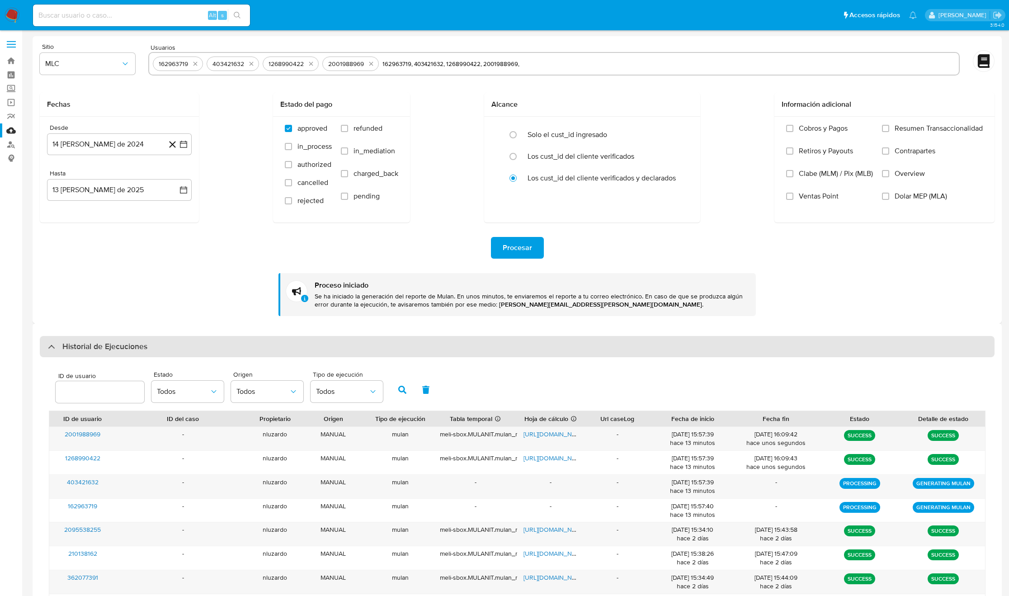
click at [121, 348] on h3 "Historial de Ejecuciones" at bounding box center [104, 346] width 85 height 11
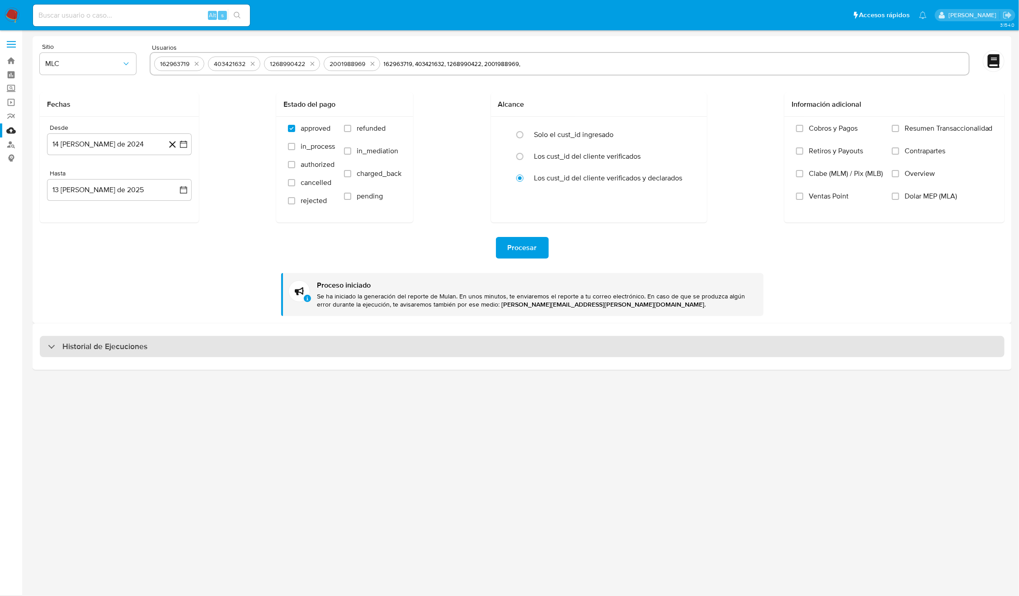
click at [121, 348] on h3 "Historial de Ejecuciones" at bounding box center [104, 346] width 85 height 11
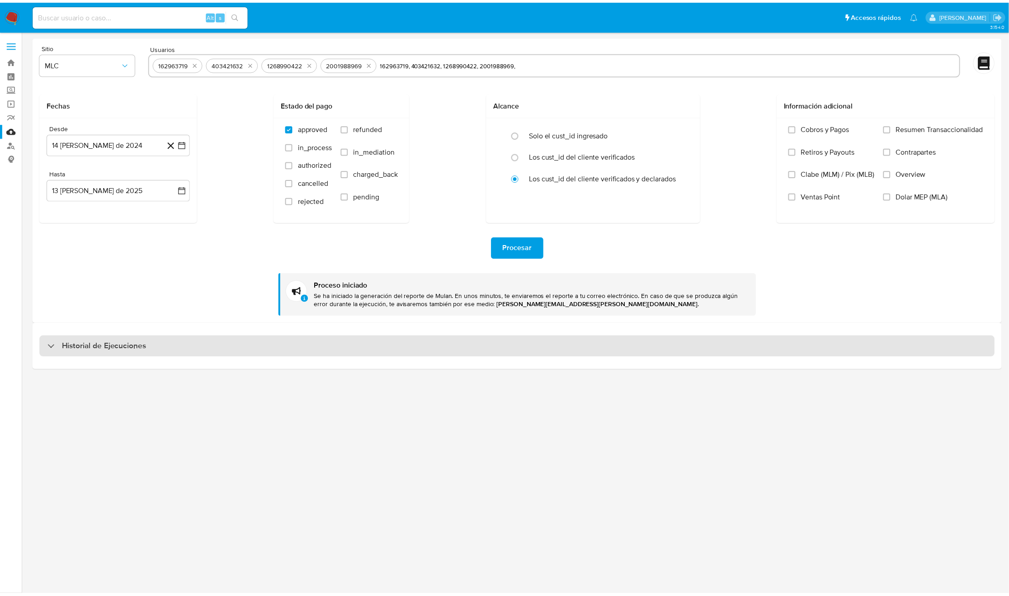
select select "10"
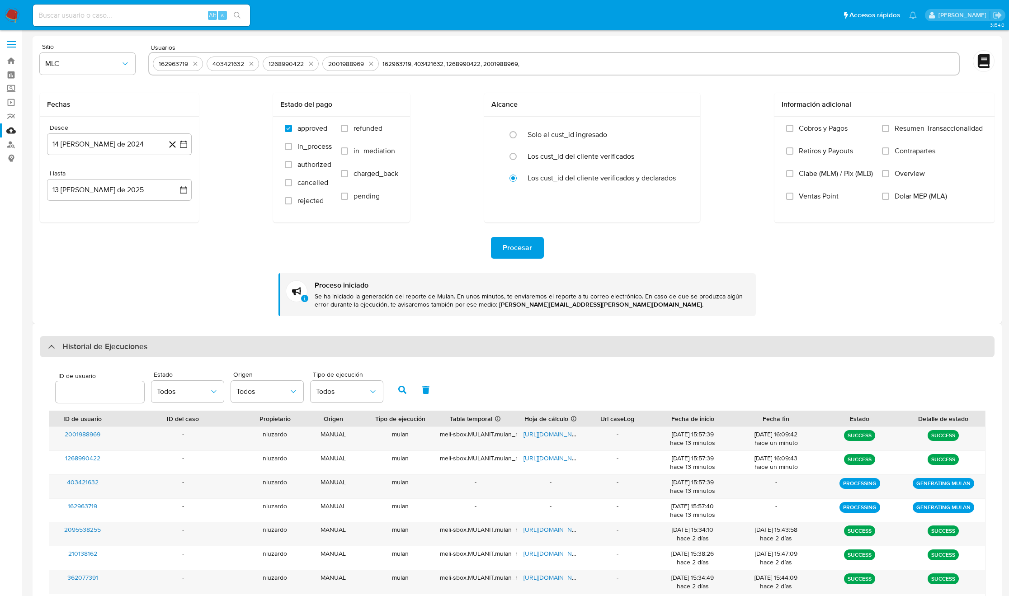
click at [121, 348] on h3 "Historial de Ejecuciones" at bounding box center [104, 346] width 85 height 11
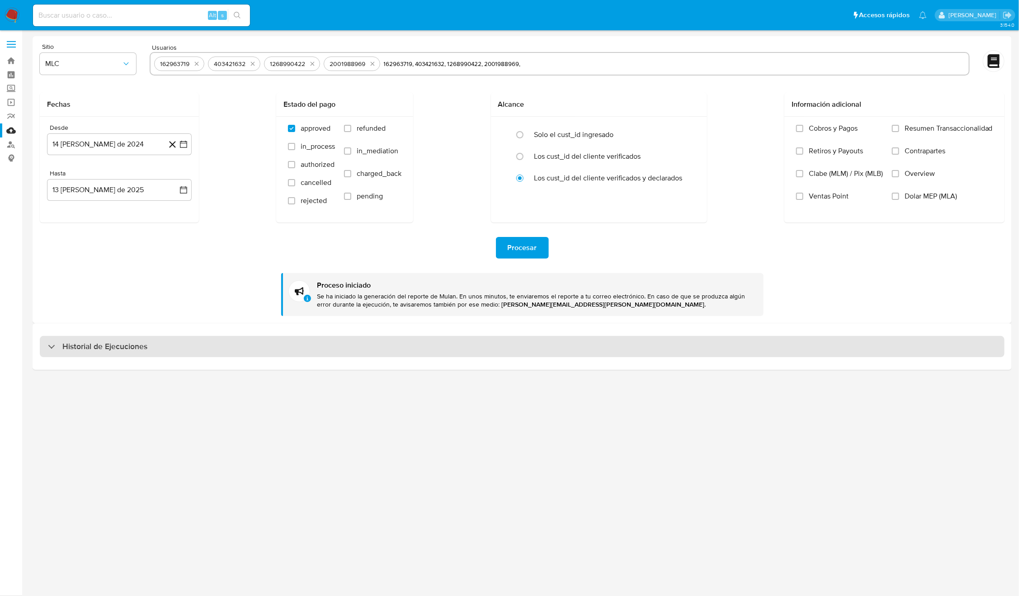
click at [121, 348] on h3 "Historial de Ejecuciones" at bounding box center [104, 346] width 85 height 11
select select "10"
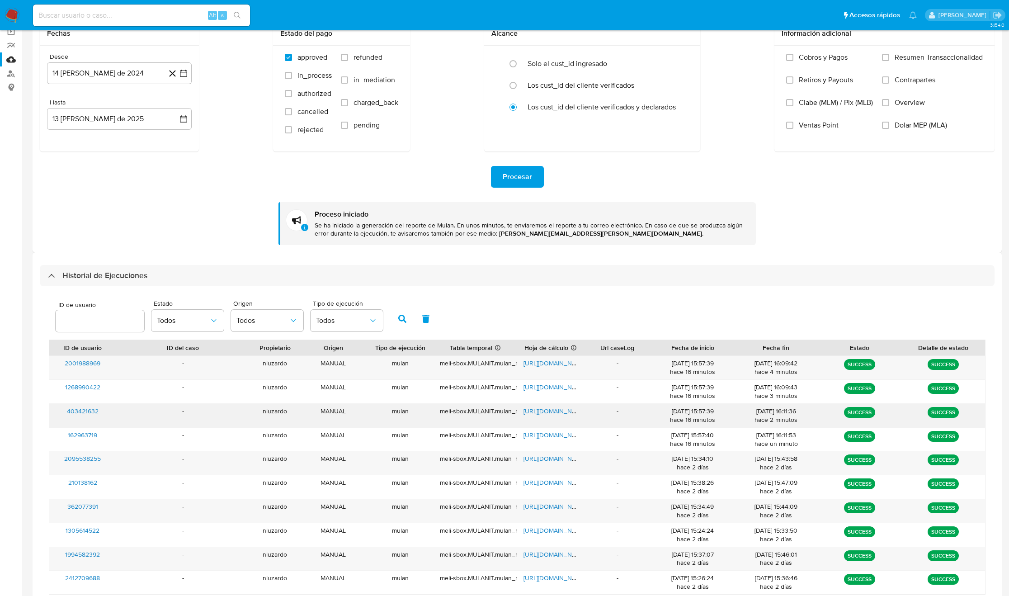
scroll to position [105, 0]
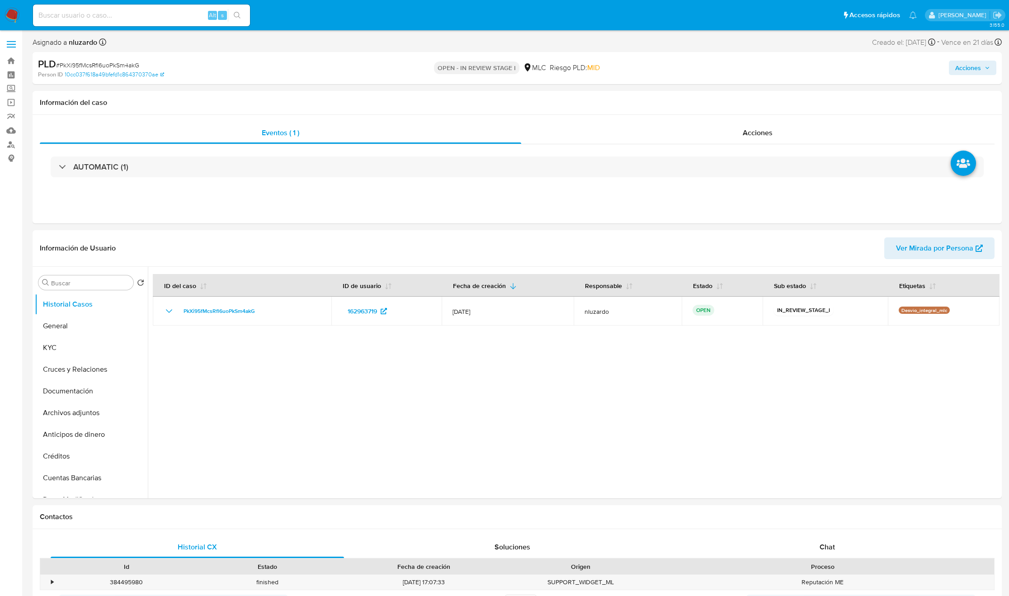
select select "10"
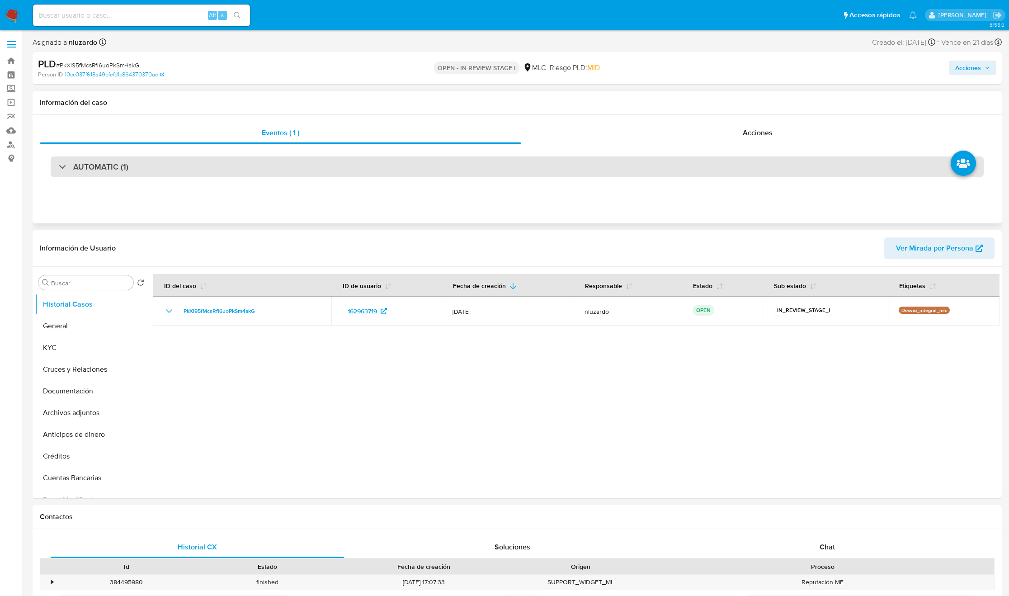
drag, startPoint x: 124, startPoint y: 154, endPoint x: 121, endPoint y: 165, distance: 12.2
click at [124, 154] on div "AUTOMATIC (1)" at bounding box center [517, 166] width 954 height 45
click at [121, 165] on h3 "AUTOMATIC (1)" at bounding box center [100, 167] width 55 height 10
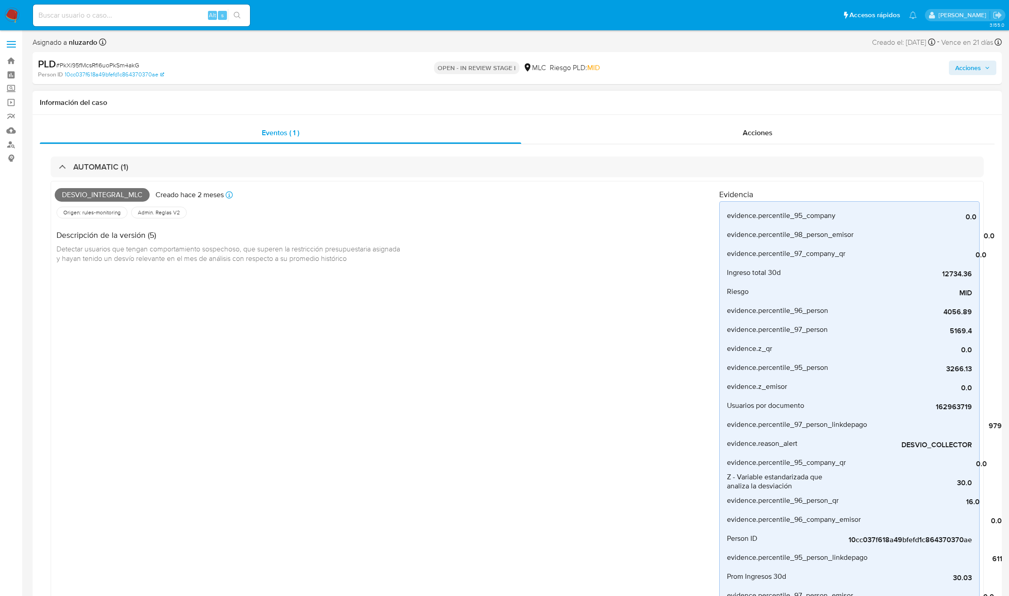
click at [111, 198] on span "Desvio_integral_mlc" at bounding box center [102, 195] width 95 height 14
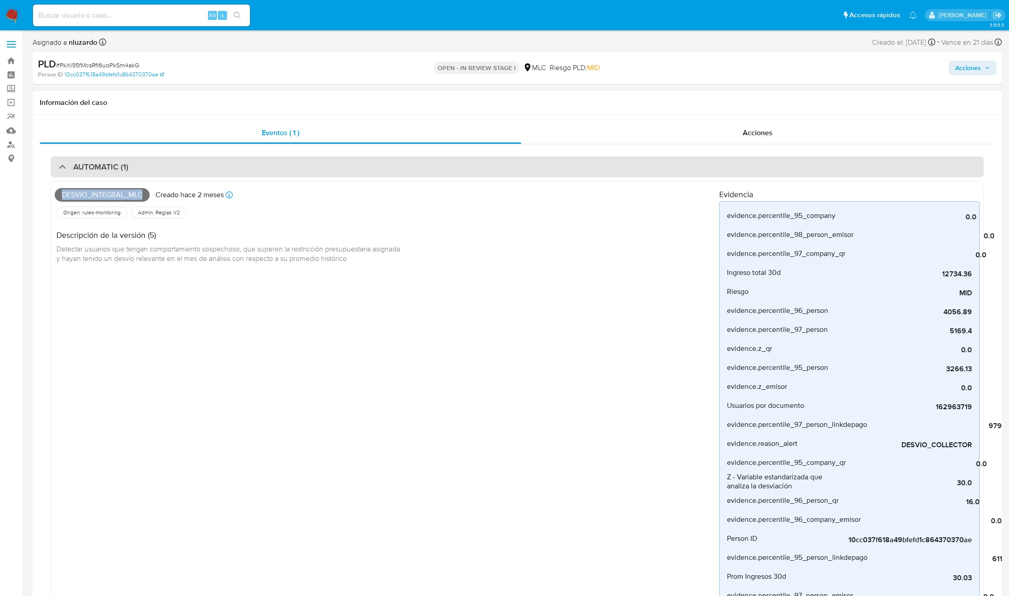
copy span "Desvio_integral_mlc"
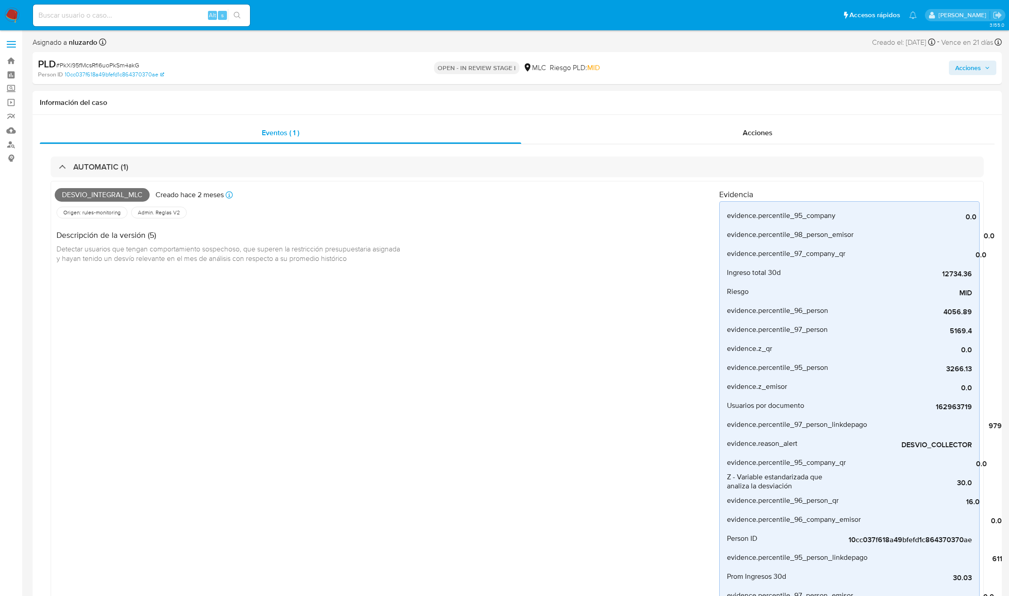
click at [142, 5] on div "Alt s" at bounding box center [141, 16] width 217 height 22
click at [141, 16] on input at bounding box center [141, 15] width 217 height 12
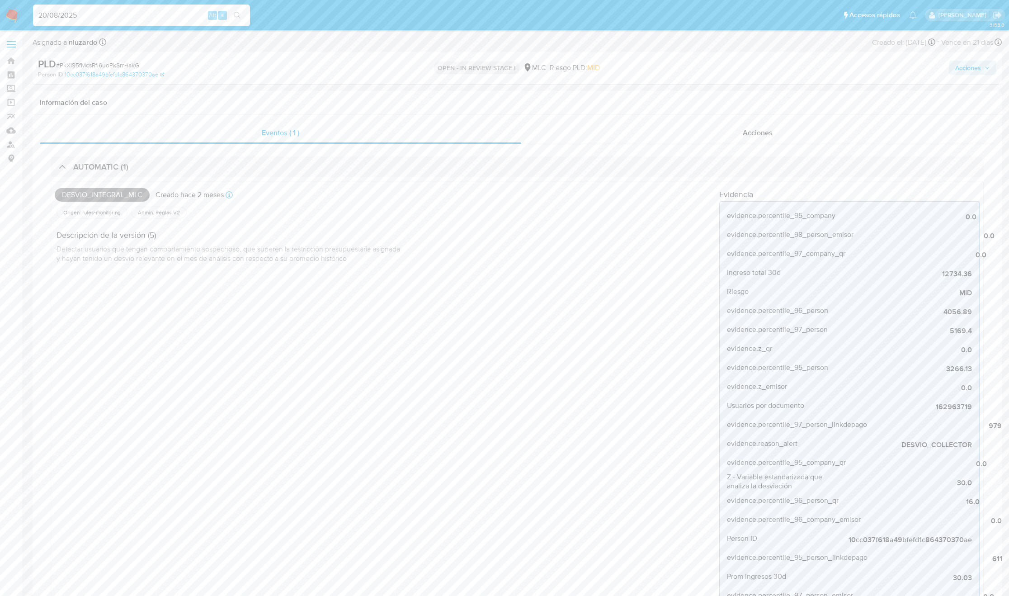
type input "20/08/2025"
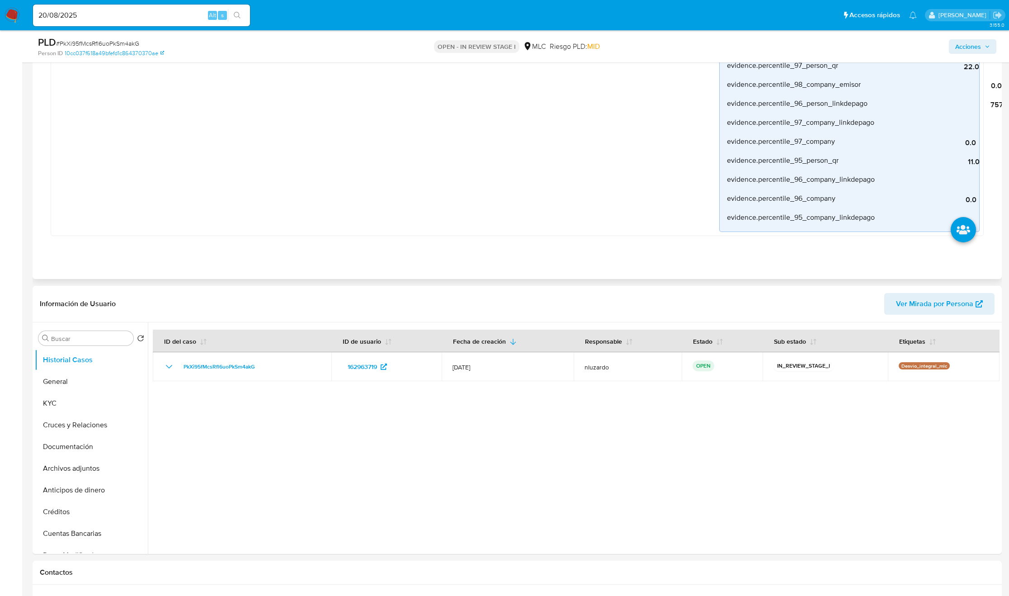
scroll to position [813, 0]
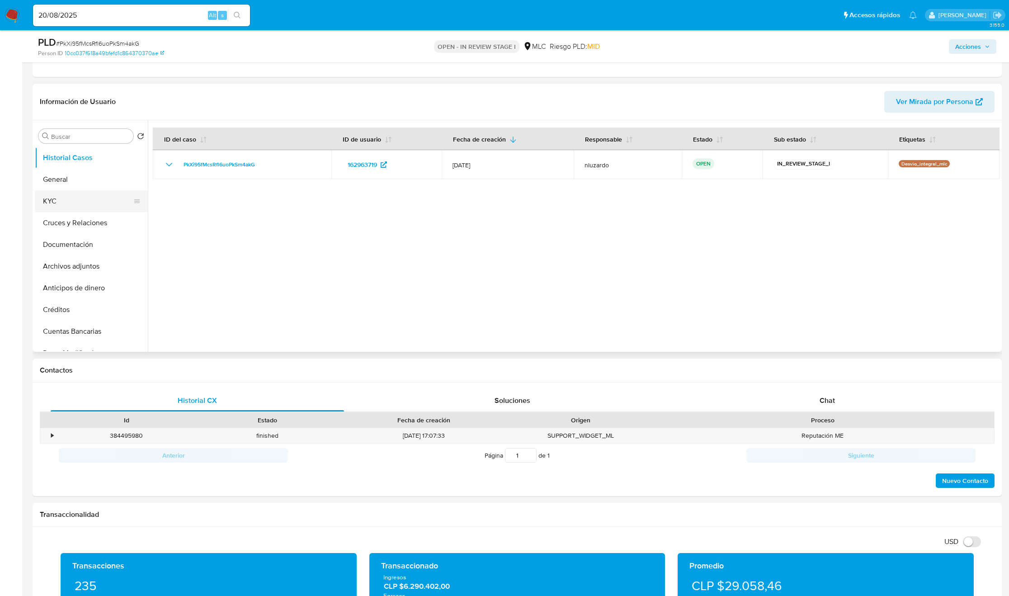
click at [83, 205] on button "KYC" at bounding box center [88, 201] width 106 height 22
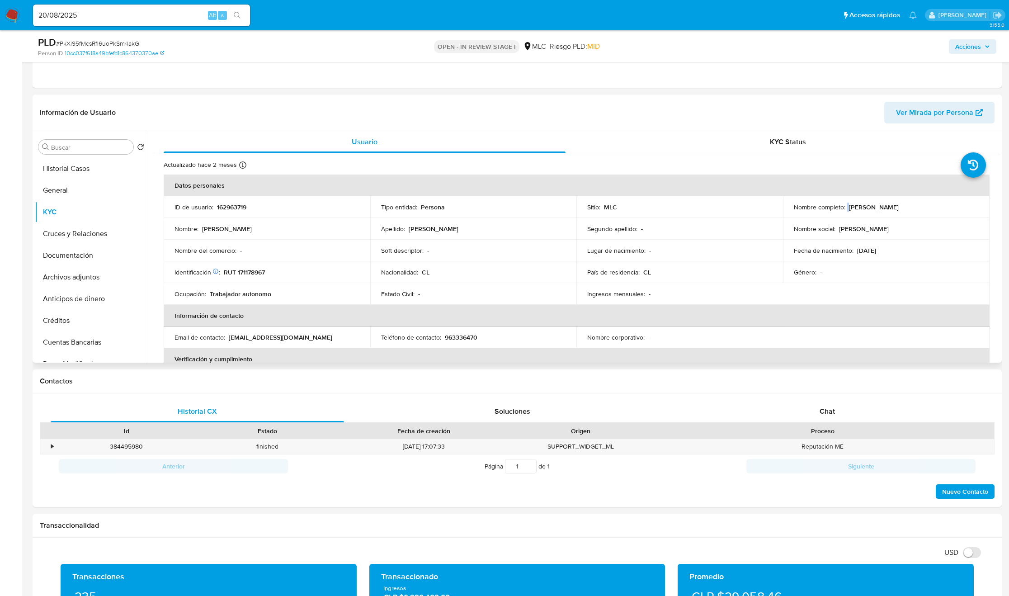
click at [845, 211] on div "Nombre completo : Francisco Javier Fernández Minks" at bounding box center [886, 207] width 185 height 8
click at [849, 211] on p "Francisco Javier Fernández Minks" at bounding box center [874, 207] width 50 height 8
click at [861, 209] on p "Francisco Javier Fernández Minks" at bounding box center [874, 207] width 50 height 8
drag, startPoint x: 911, startPoint y: 213, endPoint x: 940, endPoint y: 211, distance: 29.0
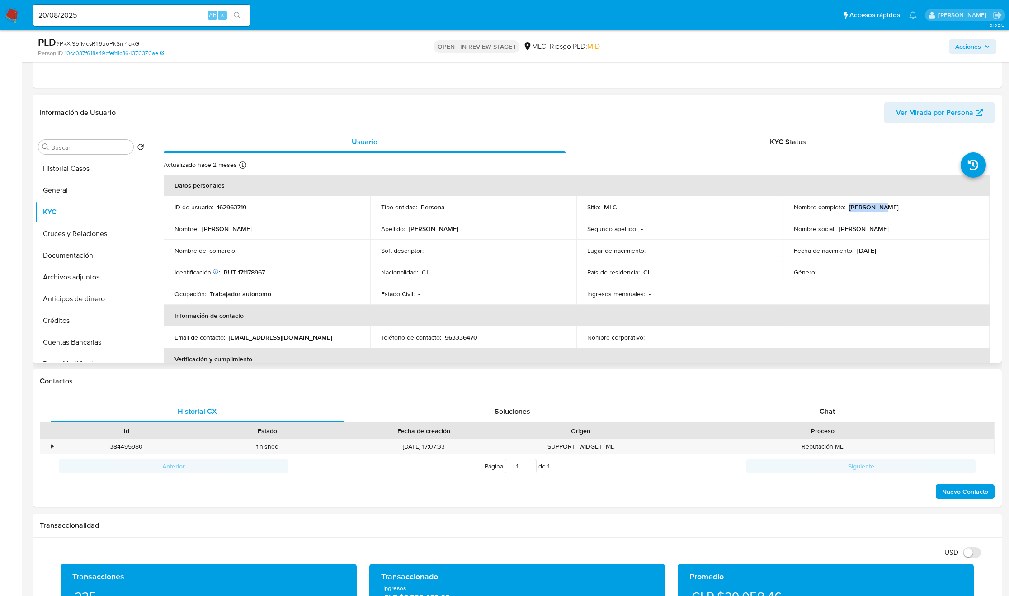
click at [898, 211] on p "Francisco Javier Fernández Minks" at bounding box center [874, 207] width 50 height 8
copy p "Francisco Javier Fernández Minks"
click at [242, 275] on p "RUT 171178967" at bounding box center [244, 272] width 41 height 8
copy p "171178967"
click at [242, 275] on p "RUT 171178967" at bounding box center [244, 272] width 41 height 8
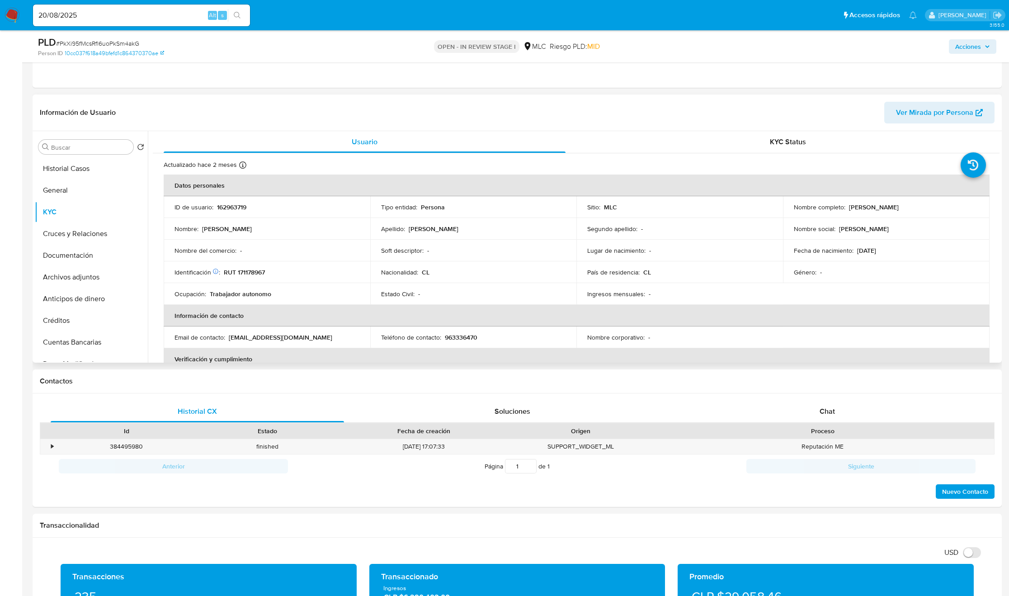
drag, startPoint x: 582, startPoint y: 275, endPoint x: 836, endPoint y: 258, distance: 255.5
click at [582, 276] on td "País de residencia : CL" at bounding box center [679, 272] width 207 height 22
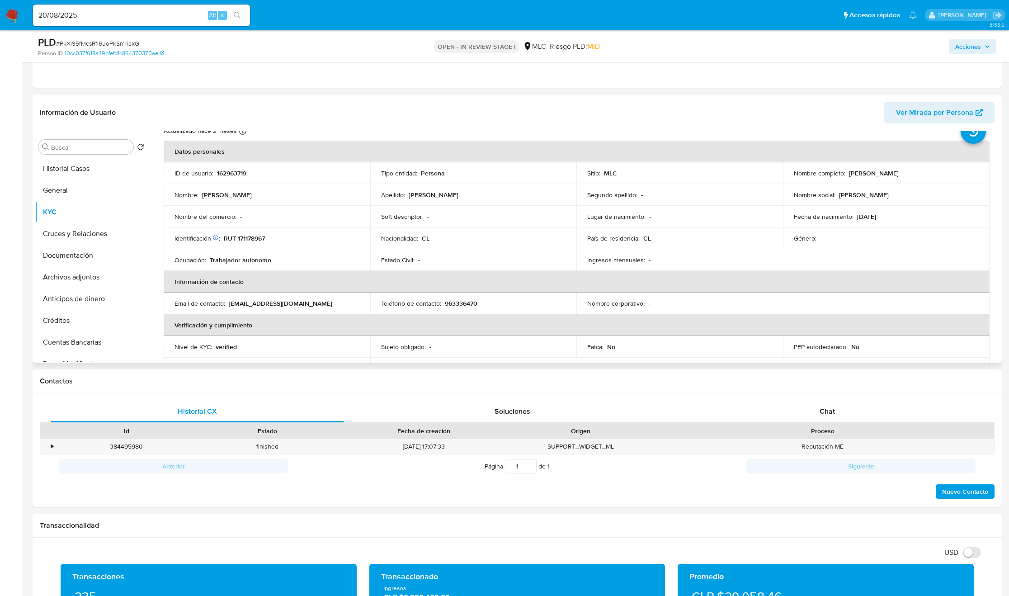
scroll to position [38, 0]
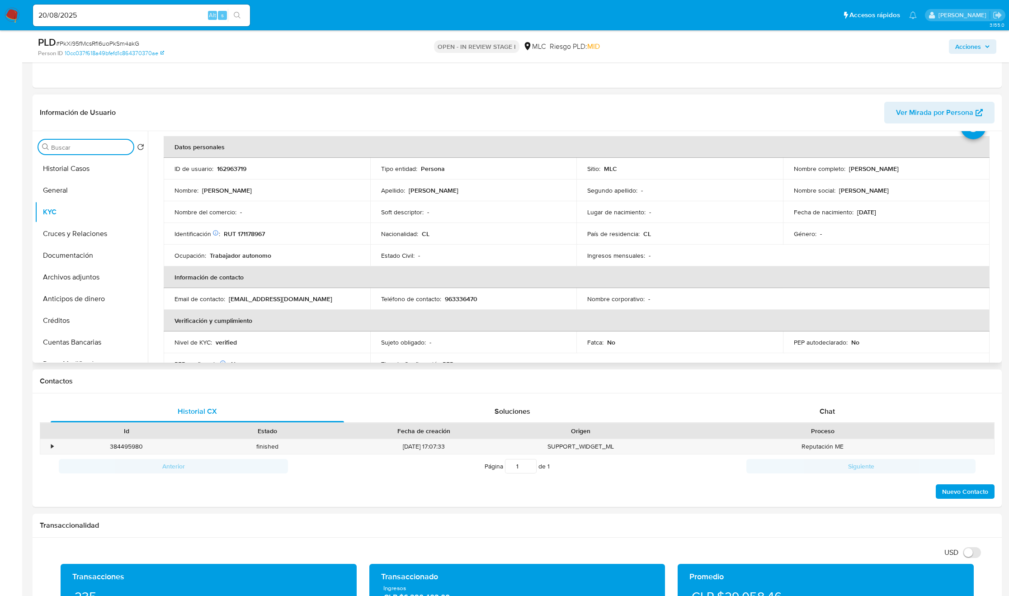
click at [90, 151] on input "Buscar" at bounding box center [90, 147] width 79 height 8
type input "CR"
click at [85, 200] on button "Cruces y Relaciones" at bounding box center [88, 190] width 106 height 22
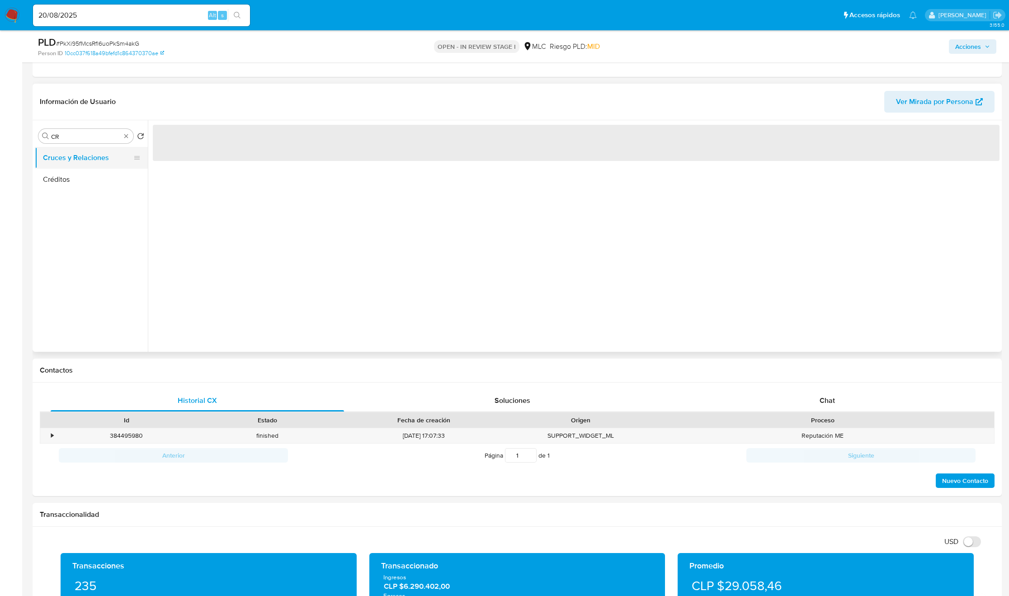
scroll to position [0, 0]
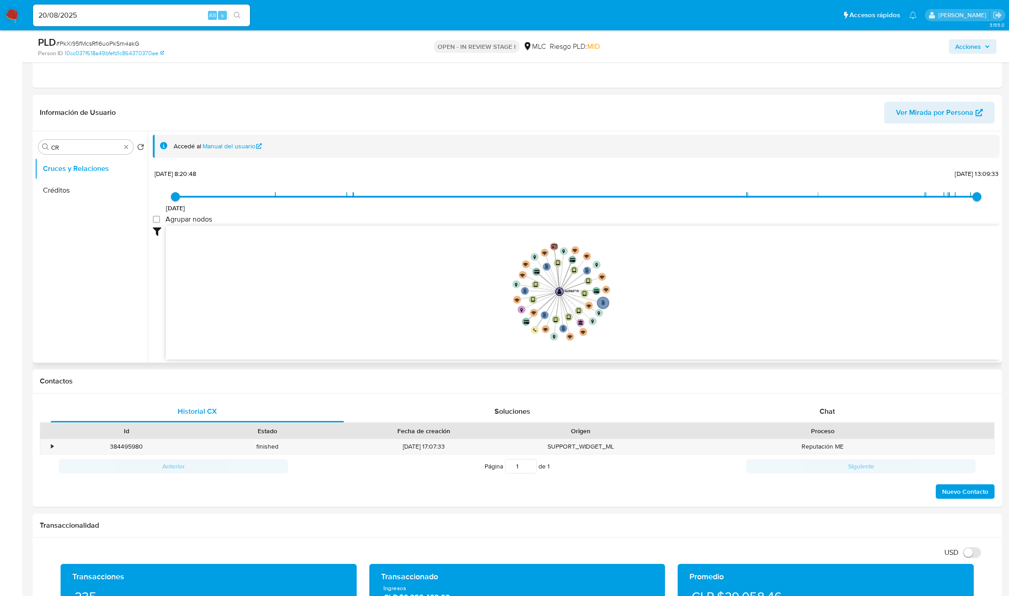
drag, startPoint x: 415, startPoint y: 300, endPoint x: 468, endPoint y: 315, distance: 55.4
click at [468, 315] on icon "user-162963719  162963719 phone-956bb30721125079d2eb44870f6c6ecb  person-10cc…" at bounding box center [582, 290] width 833 height 131
click at [811, 419] on div "Chat" at bounding box center [827, 411] width 293 height 22
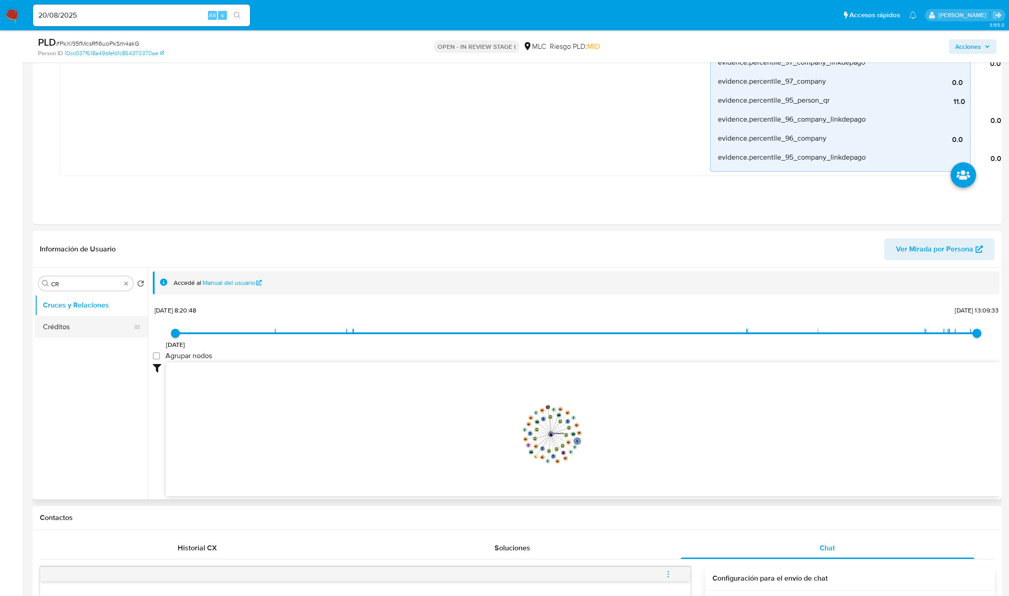
scroll to position [678, 0]
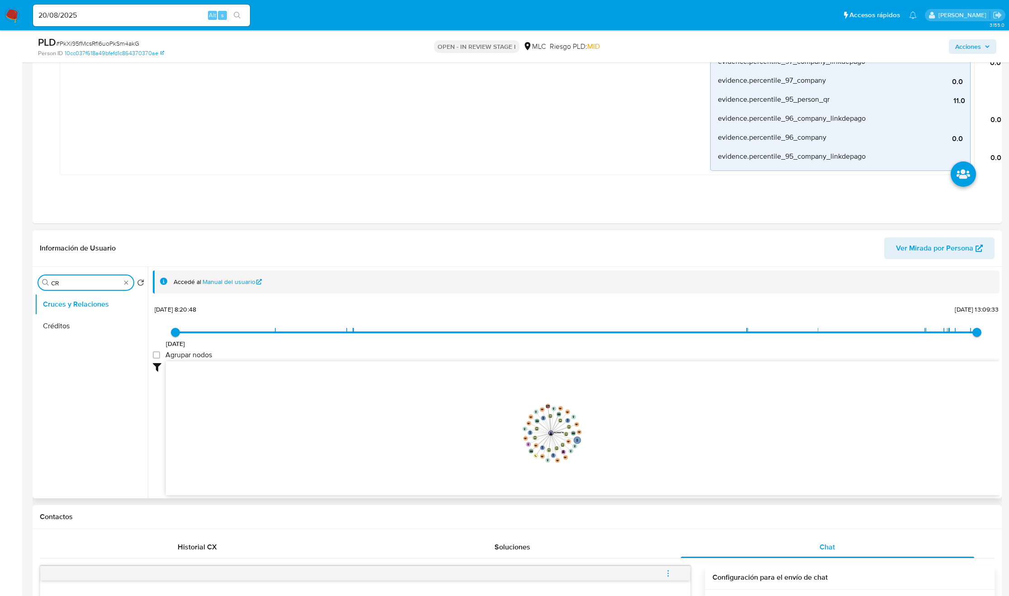
click at [78, 286] on input "CR" at bounding box center [86, 283] width 70 height 8
type input "doc"
click at [86, 329] on button "Documentación" at bounding box center [88, 326] width 106 height 22
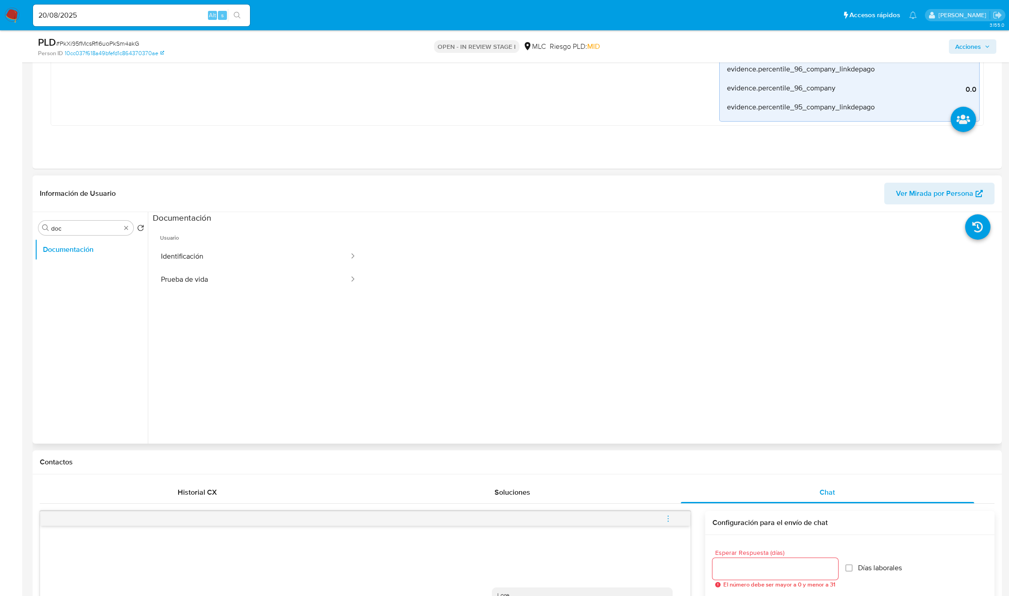
scroll to position [746, 0]
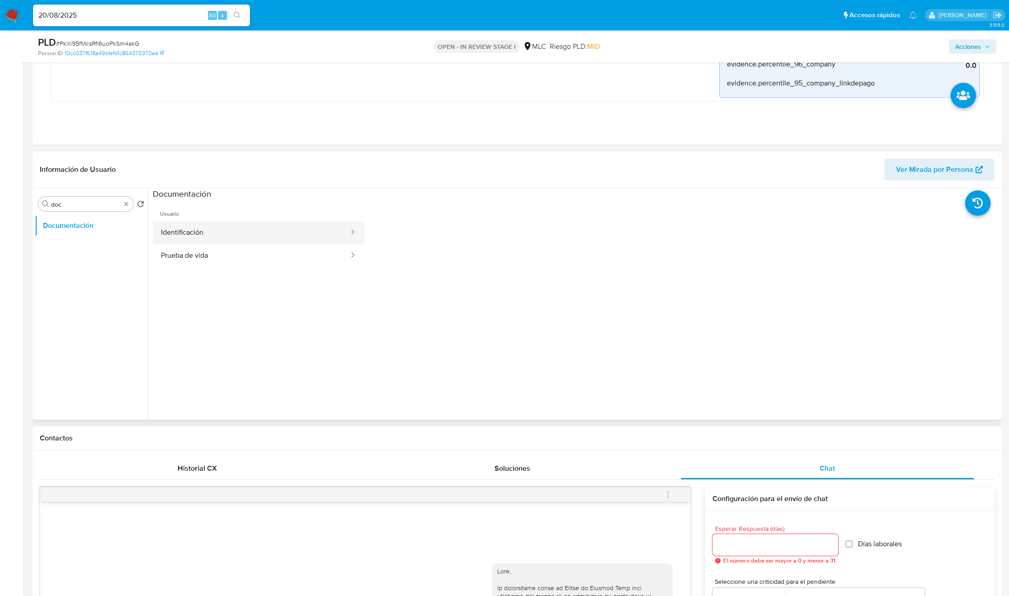
click at [240, 234] on button "Identificación" at bounding box center [251, 232] width 197 height 23
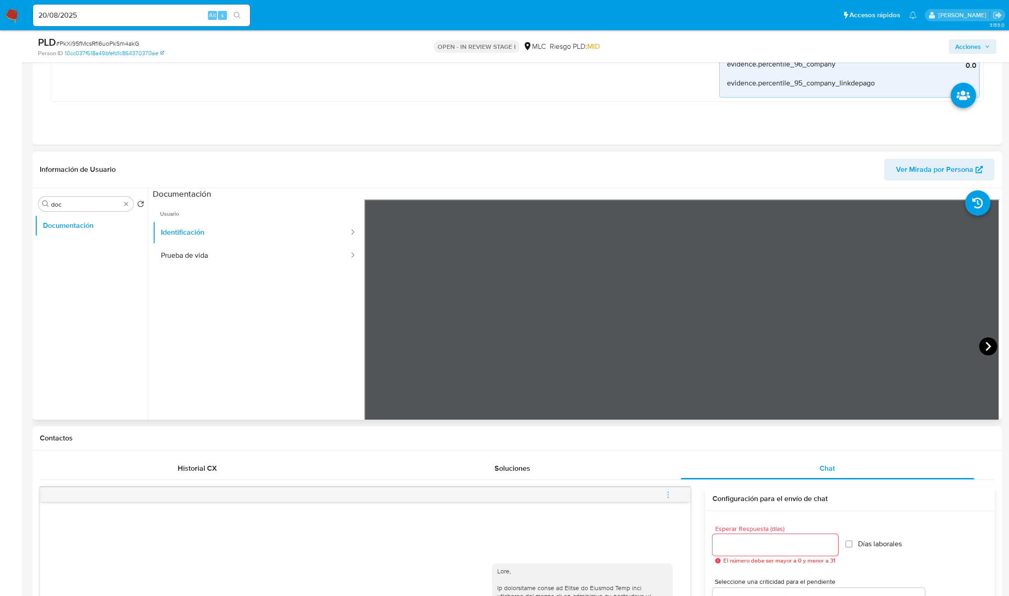
click at [980, 347] on icon at bounding box center [988, 346] width 18 height 18
click at [233, 258] on button "Prueba de vida" at bounding box center [251, 255] width 197 height 23
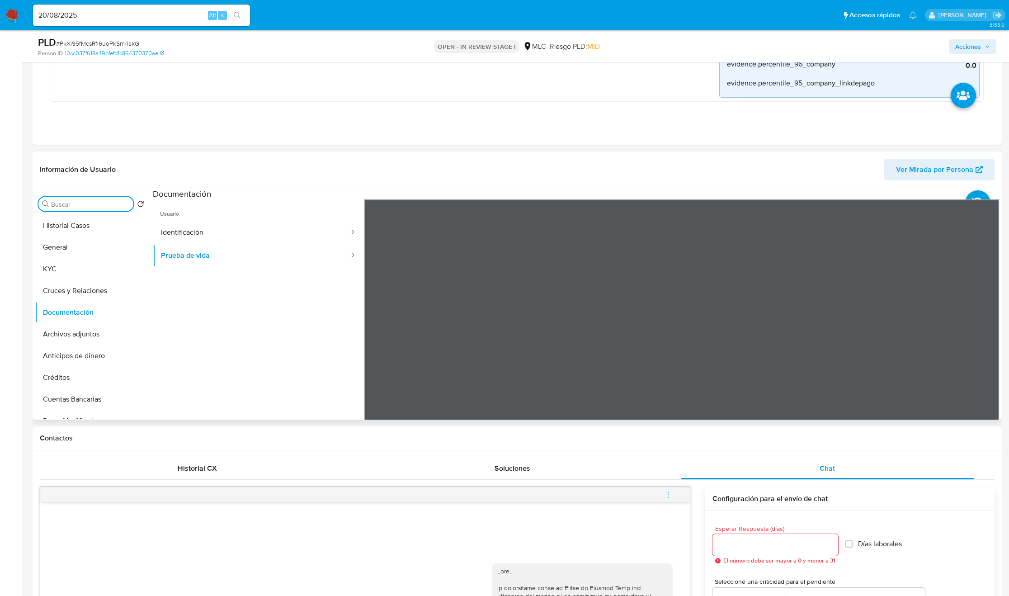
click at [125, 207] on input "Buscar" at bounding box center [90, 204] width 79 height 8
click at [84, 262] on button "KYC" at bounding box center [88, 269] width 106 height 22
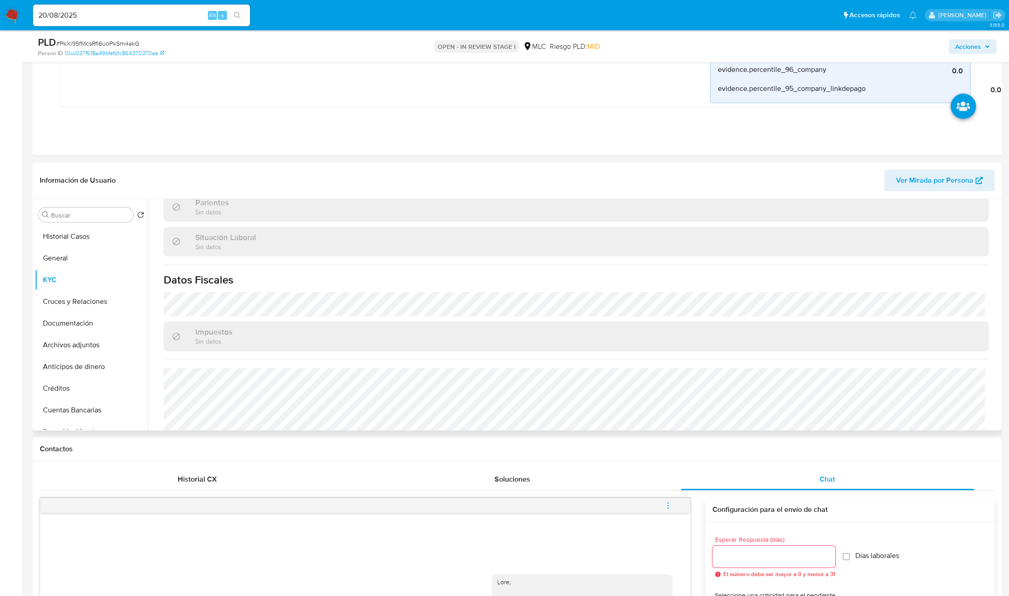
scroll to position [499, 0]
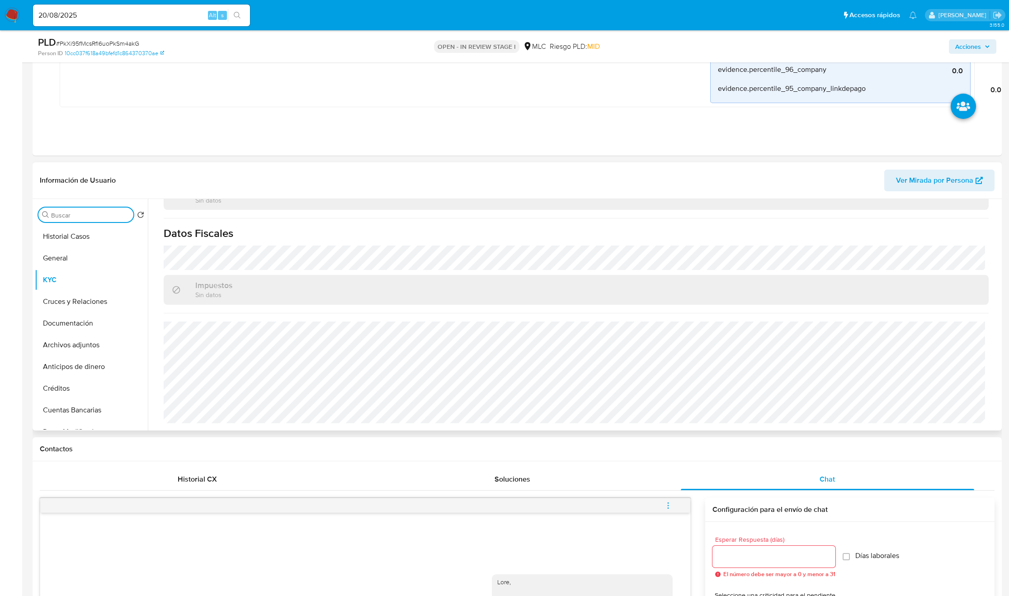
click at [68, 216] on input "Buscar" at bounding box center [90, 215] width 79 height 8
type input "DIREC"
click at [51, 258] on button "Direcciones" at bounding box center [88, 258] width 106 height 22
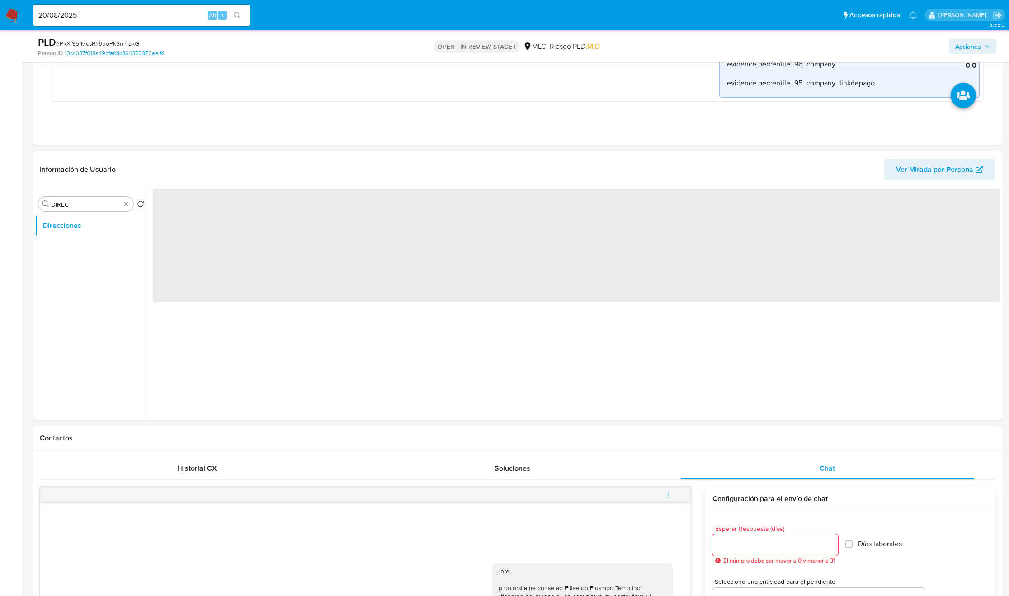
scroll to position [0, 0]
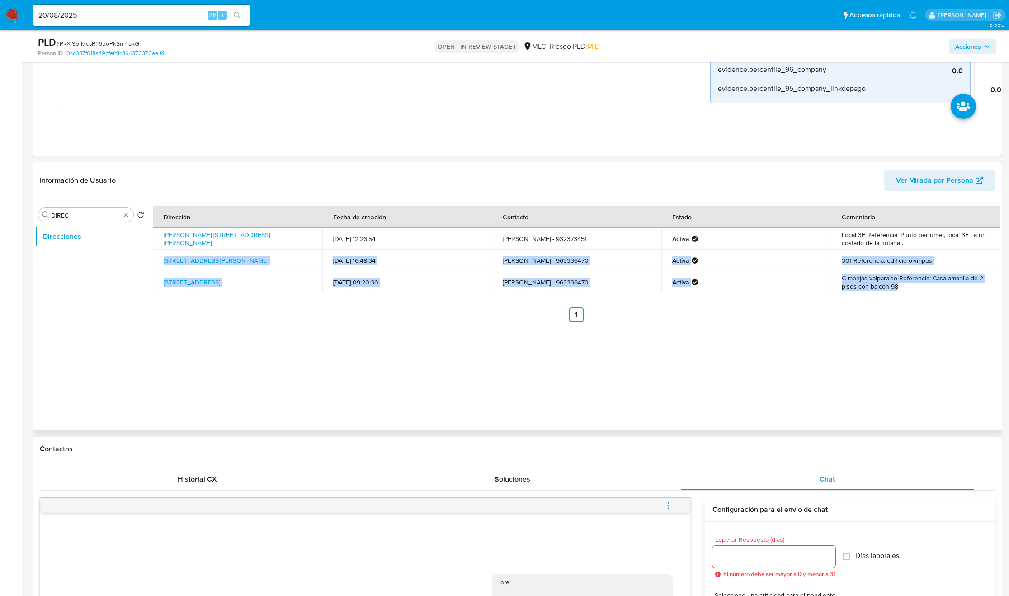
drag, startPoint x: 907, startPoint y: 246, endPoint x: 954, endPoint y: 285, distance: 61.3
click at [954, 285] on tbody "Benjamin Vicuña Mackenna 370, Ovalle, Coquimbo, , Chile 370 02/06/2025 12:26:54…" at bounding box center [576, 260] width 847 height 65
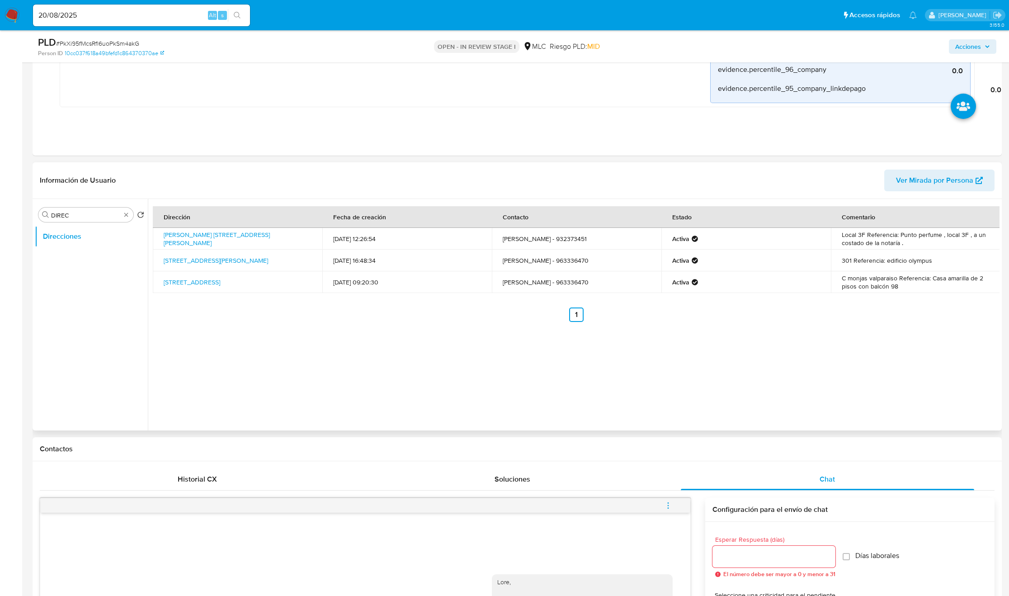
click at [864, 337] on div "Dirección Fecha de creación Contacto Estado Comentario Benjamin Vicuña Mackenna…" at bounding box center [573, 314] width 851 height 231
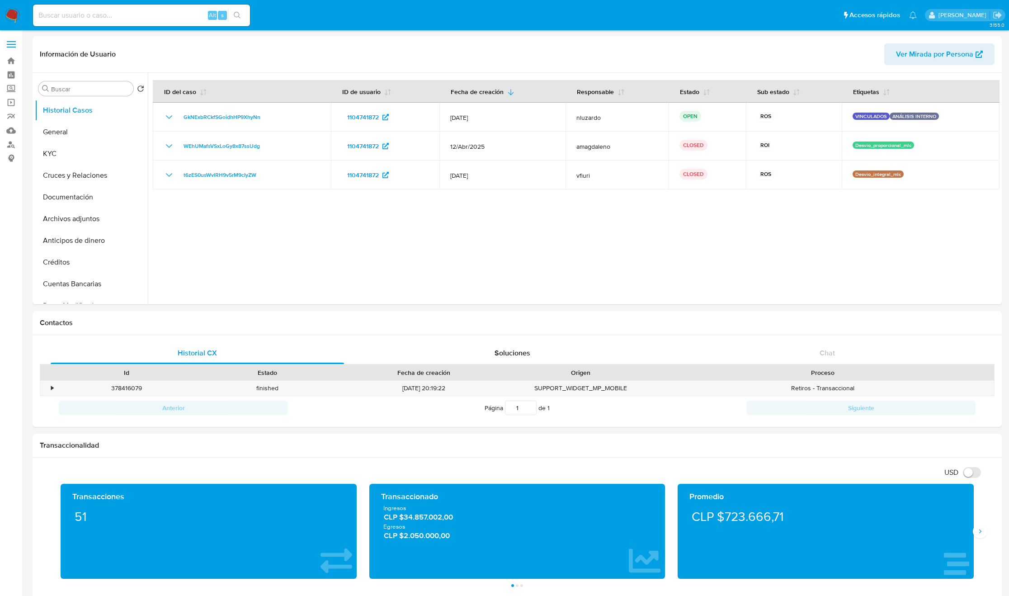
select select "10"
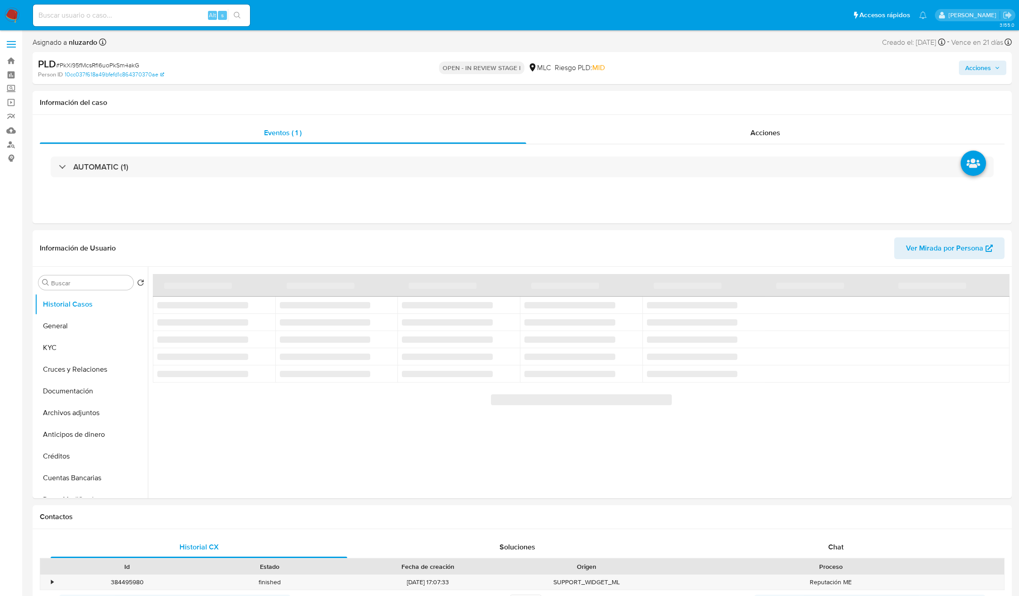
select select "10"
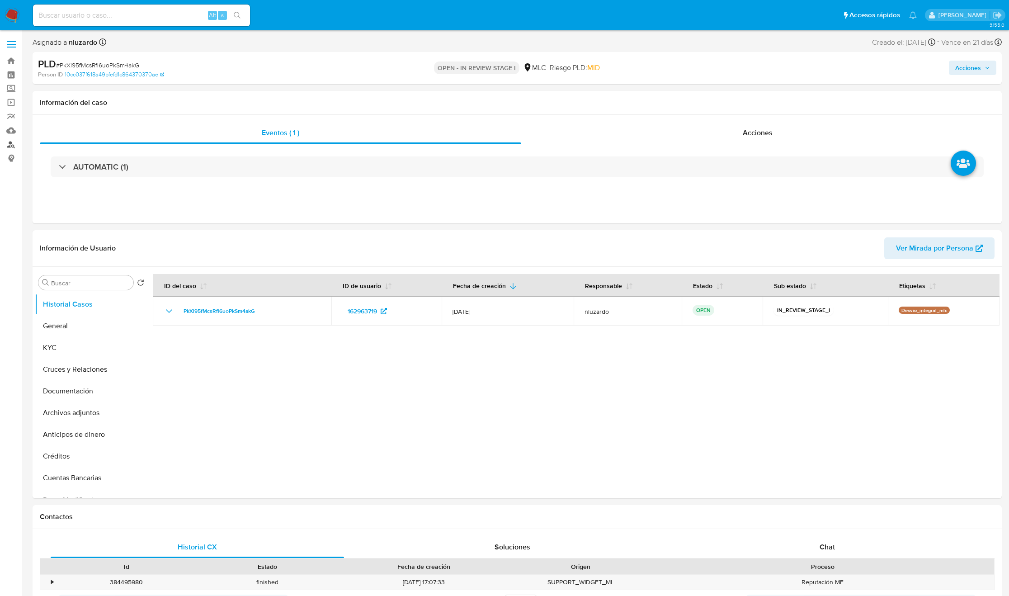
click at [11, 141] on link "Buscador de personas" at bounding box center [54, 144] width 108 height 14
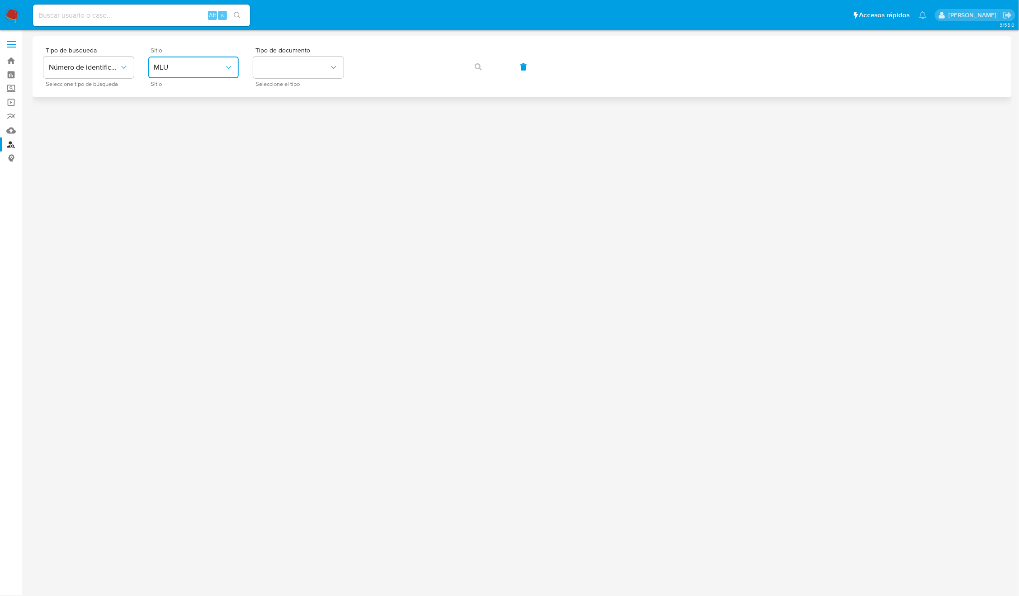
click at [178, 65] on span "MLU" at bounding box center [189, 67] width 70 height 9
click at [172, 216] on div "MLC" at bounding box center [191, 222] width 74 height 22
click at [272, 73] on button "identificationType" at bounding box center [298, 67] width 90 height 22
click at [280, 93] on div "RUT RUT" at bounding box center [295, 96] width 74 height 31
click at [473, 69] on button "button" at bounding box center [478, 67] width 31 height 22
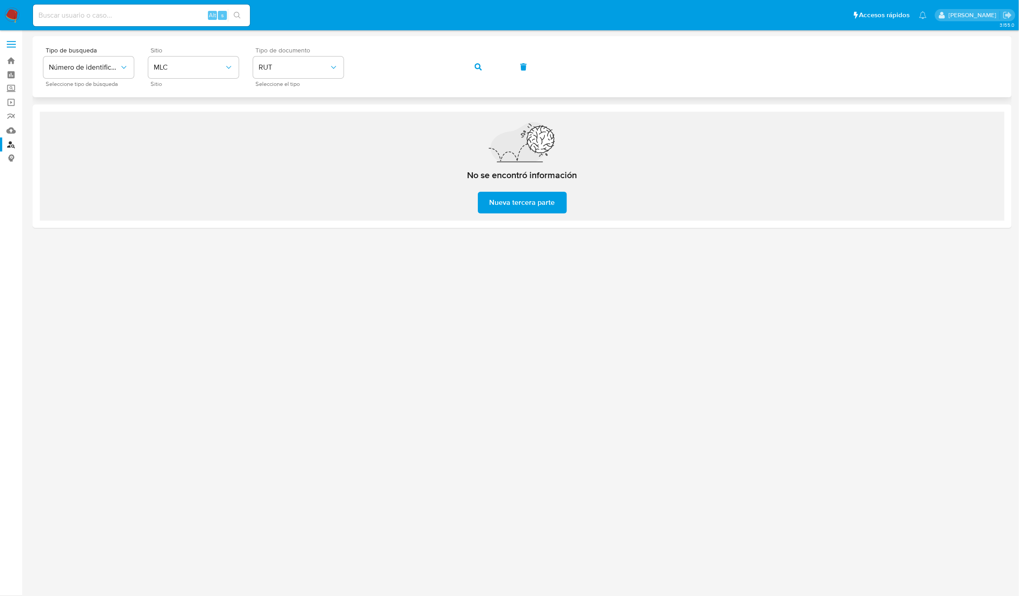
click at [479, 65] on icon "button" at bounding box center [477, 66] width 7 height 7
click at [479, 65] on div "Tipo de busqueda Número de identificación Seleccione tipo de búsqueda Sitio MLC…" at bounding box center [521, 66] width 957 height 39
click at [487, 64] on button "button" at bounding box center [478, 67] width 31 height 22
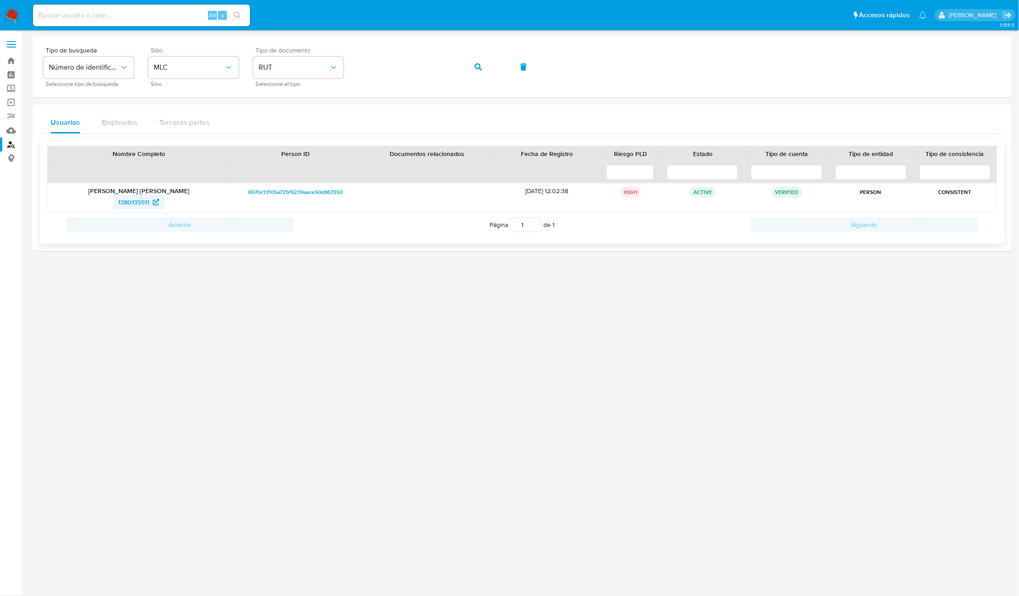
click at [144, 201] on span "1380135511" at bounding box center [133, 202] width 31 height 14
click at [475, 61] on span "button" at bounding box center [477, 67] width 7 height 20
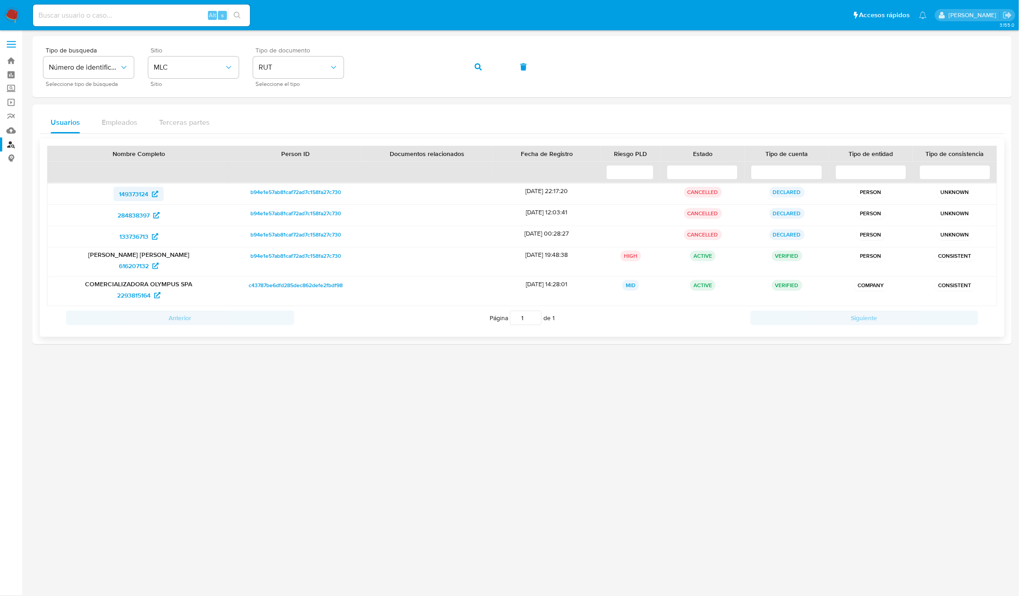
click at [135, 193] on span "149373124" at bounding box center [133, 194] width 29 height 14
click at [135, 238] on span "133736713" at bounding box center [133, 236] width 29 height 14
click at [121, 295] on span "2293815164" at bounding box center [133, 295] width 33 height 14
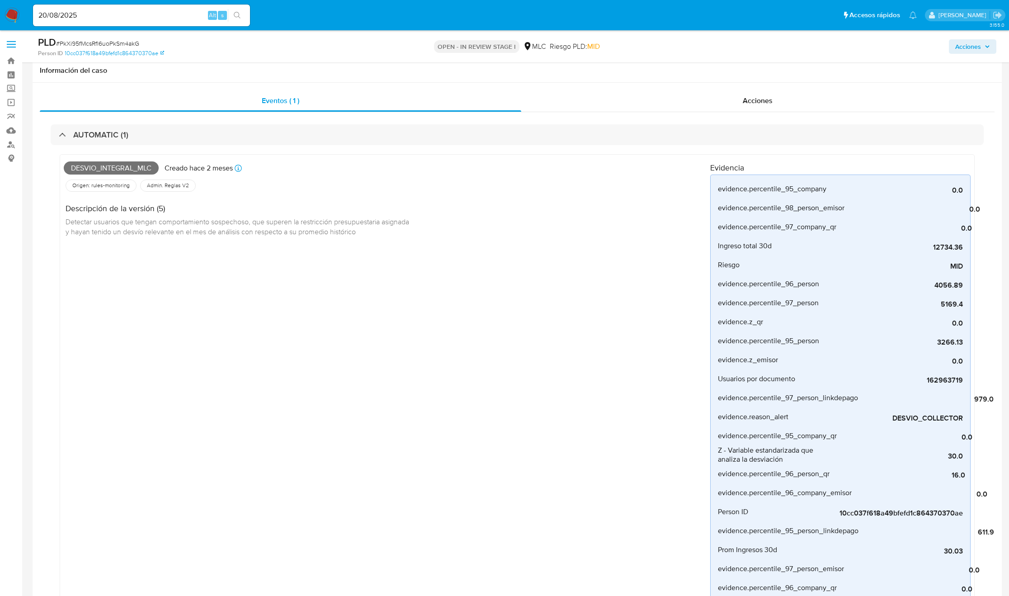
select select "10"
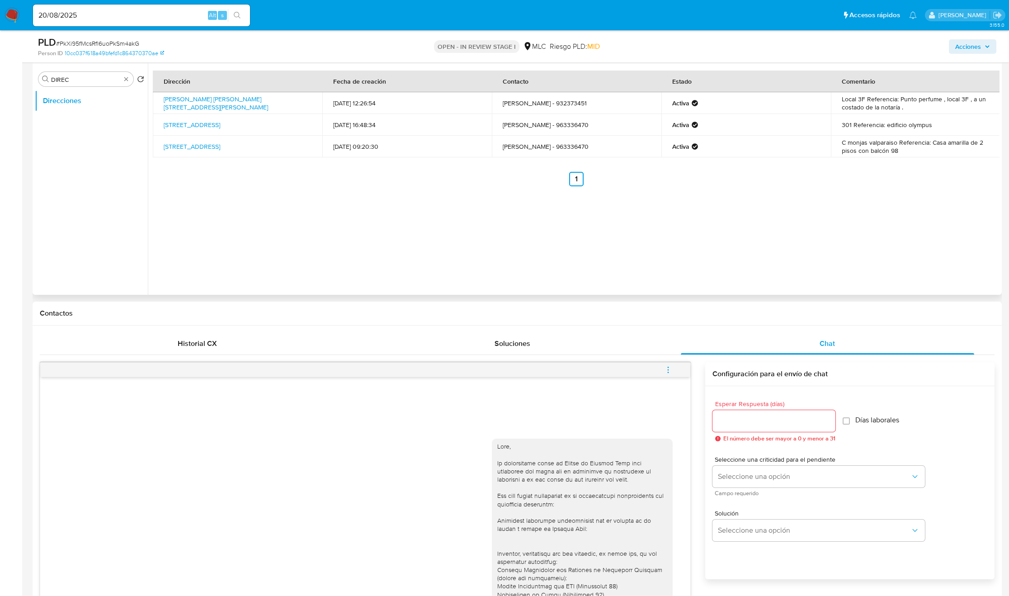
click at [882, 110] on td "Local 3F Referencia: Punto perfume , local 3F , a un costado de la notaría ." at bounding box center [915, 103] width 169 height 22
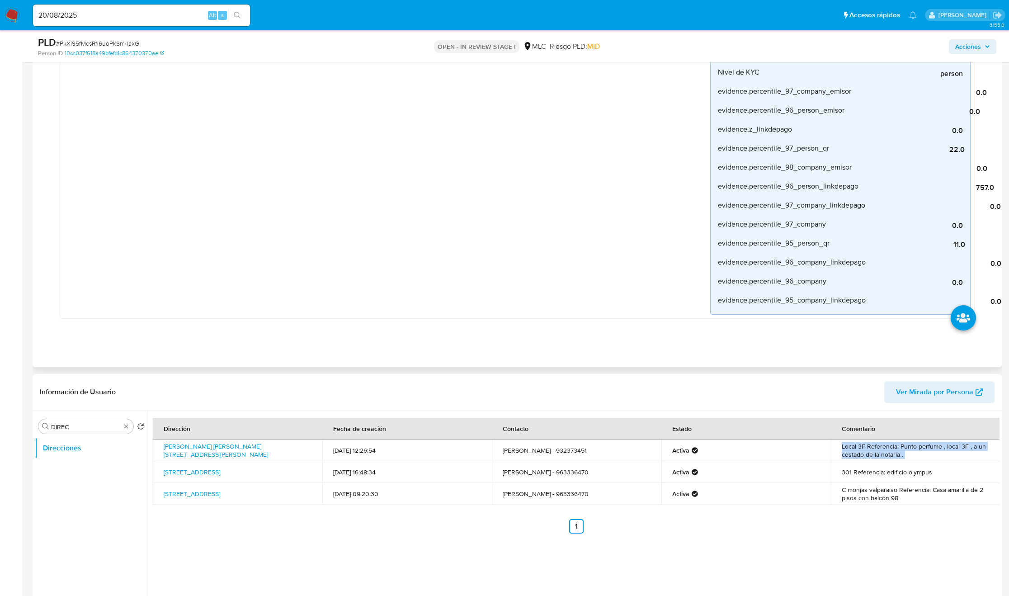
scroll to position [610, 0]
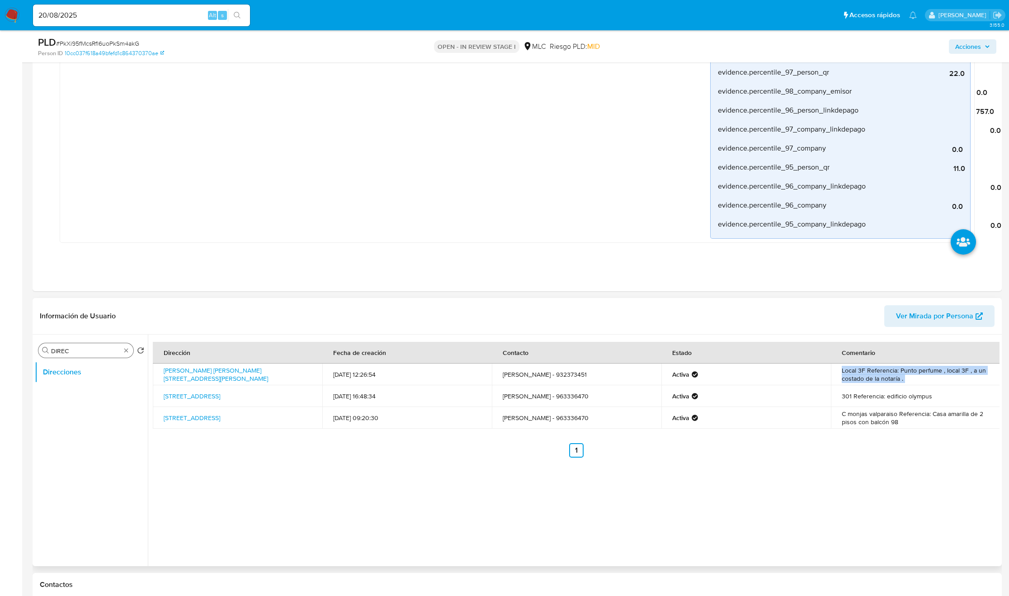
click at [61, 352] on input "DIREC" at bounding box center [86, 351] width 70 height 8
click at [62, 351] on input "DIREC" at bounding box center [86, 351] width 70 height 8
type input "doc"
click at [66, 370] on button "Documentación" at bounding box center [88, 372] width 106 height 22
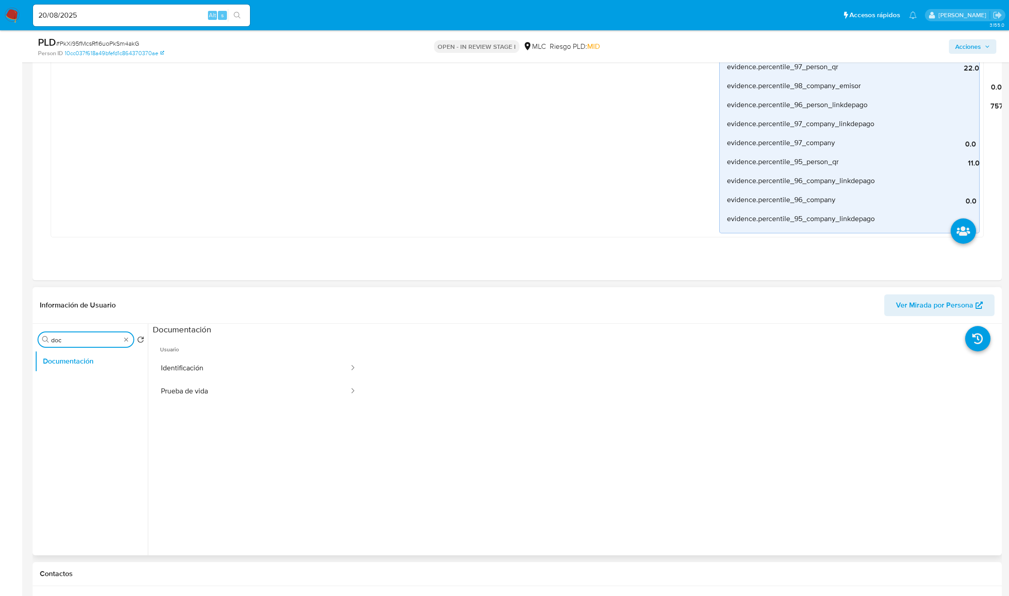
click at [97, 339] on input "doc" at bounding box center [86, 340] width 70 height 8
type input "RES"
click at [89, 386] on button "Restricciones Nuevo Mundo" at bounding box center [88, 383] width 106 height 22
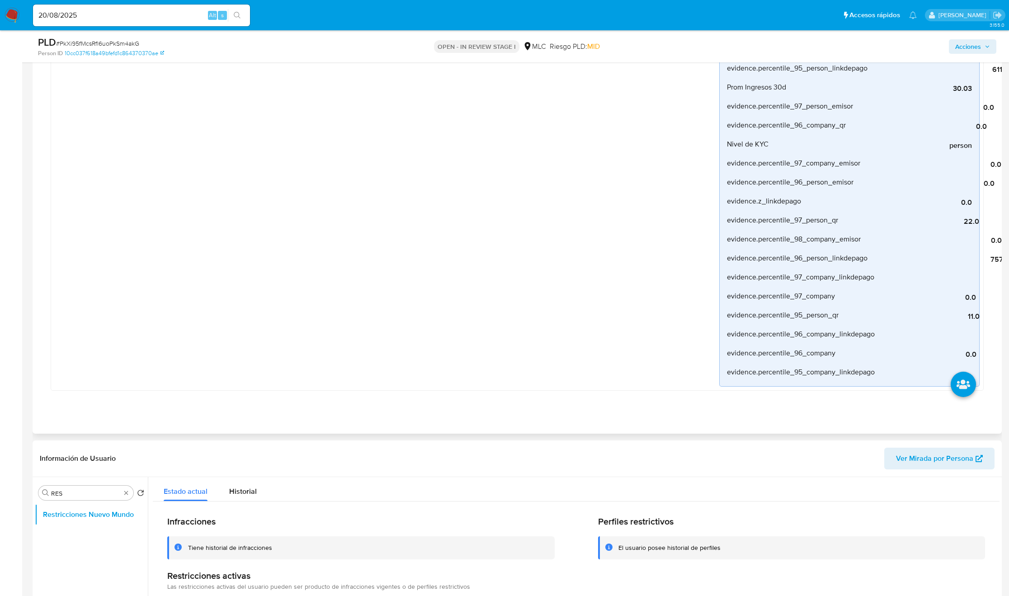
scroll to position [542, 0]
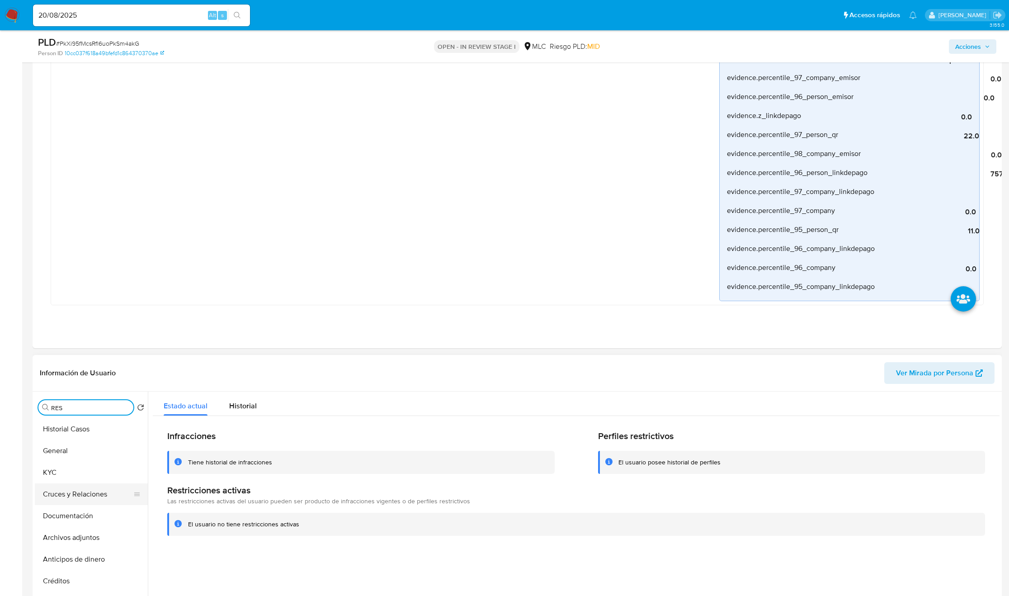
click at [84, 488] on button "Cruces y Relaciones" at bounding box center [88, 494] width 106 height 22
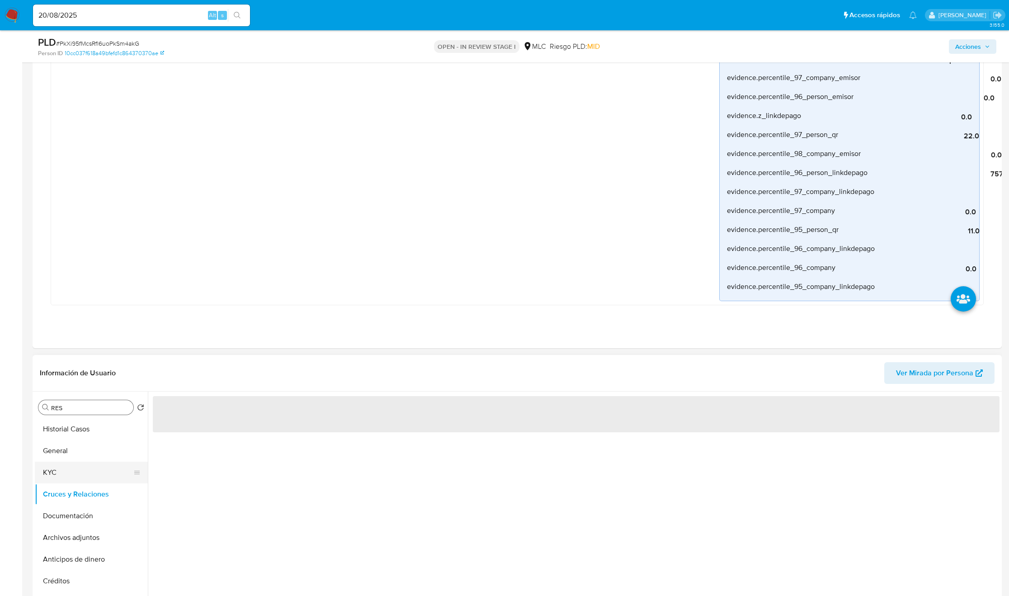
click at [83, 483] on button "KYC" at bounding box center [88, 472] width 106 height 22
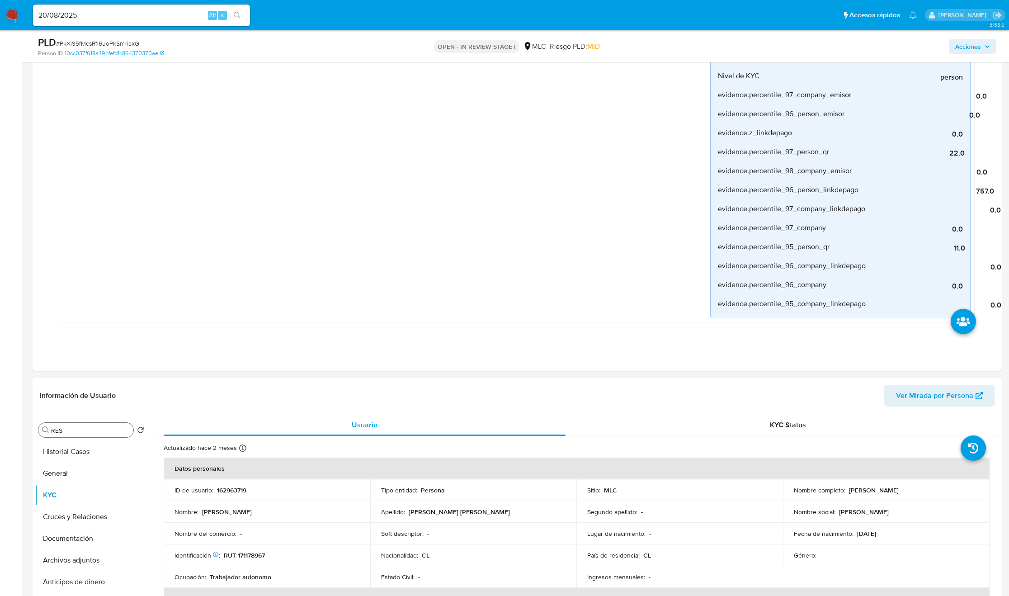
scroll to position [813, 0]
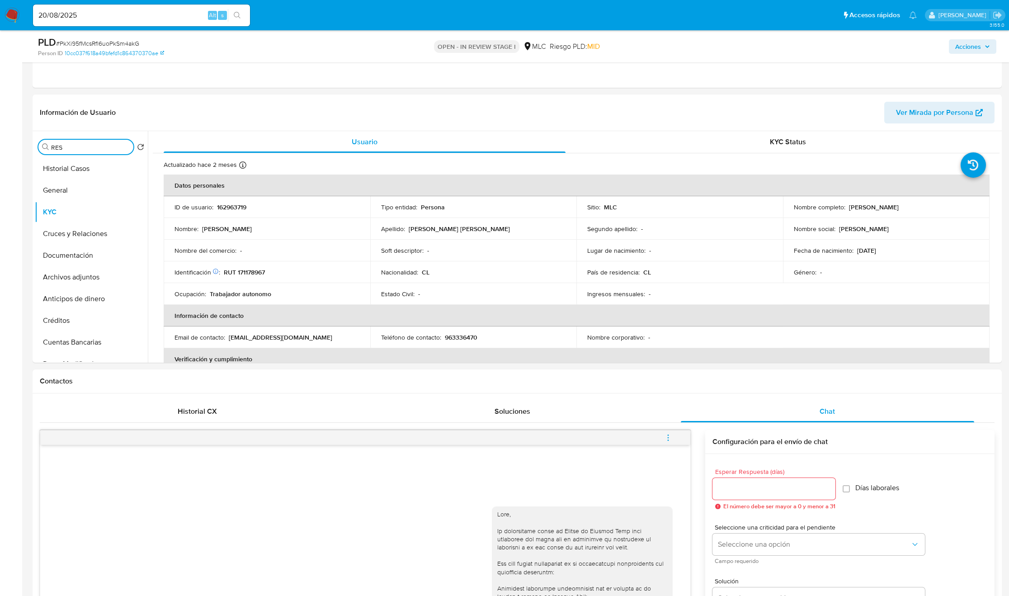
click at [80, 148] on input "RES" at bounding box center [90, 147] width 79 height 8
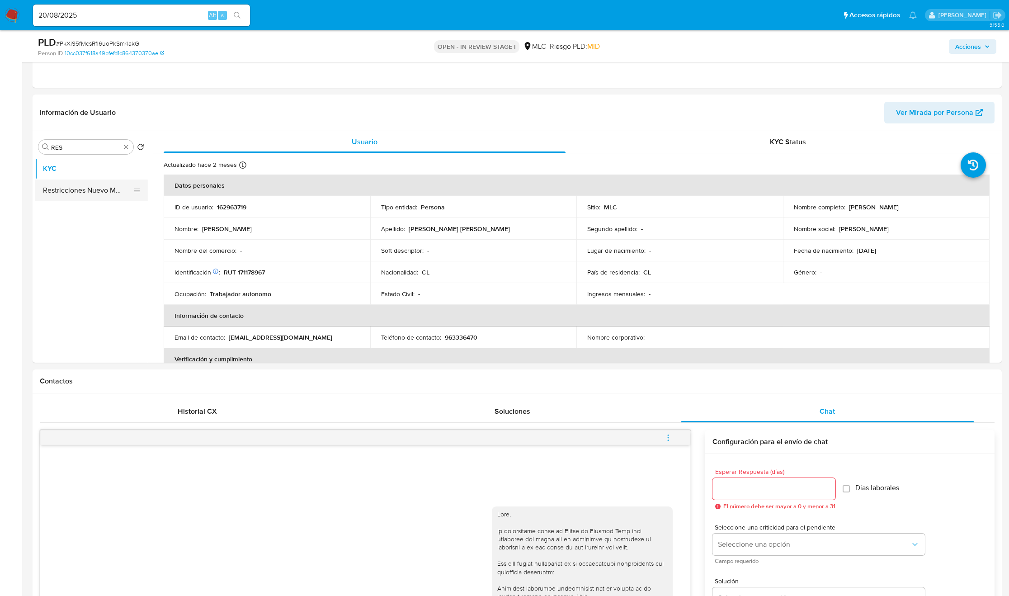
click at [77, 195] on button "Restricciones Nuevo Mundo" at bounding box center [88, 190] width 106 height 22
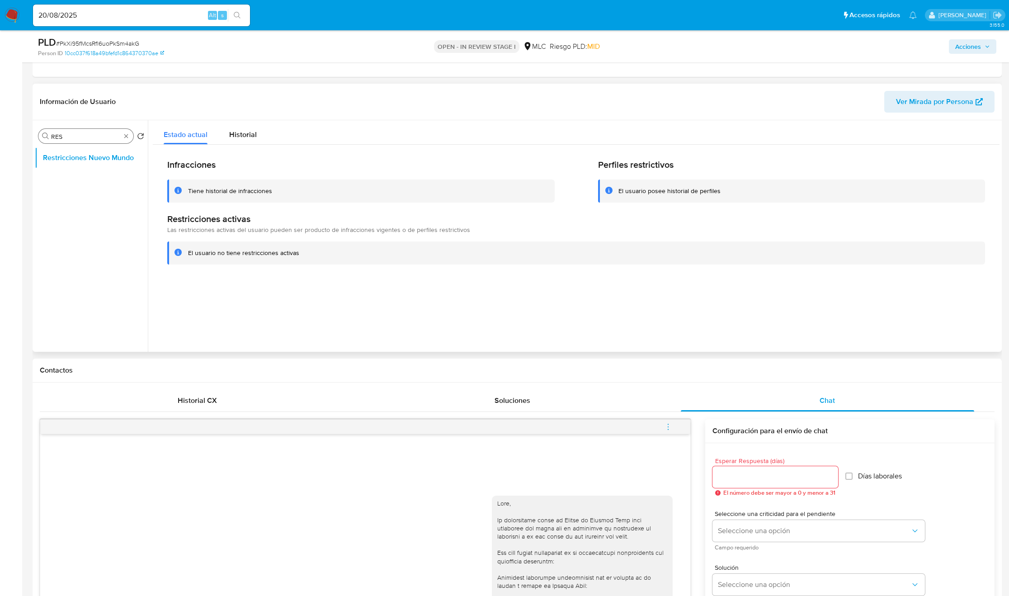
click at [103, 140] on input "RES" at bounding box center [86, 136] width 70 height 8
type input "AD"
click at [95, 162] on button "Archivos adjuntos" at bounding box center [88, 158] width 106 height 22
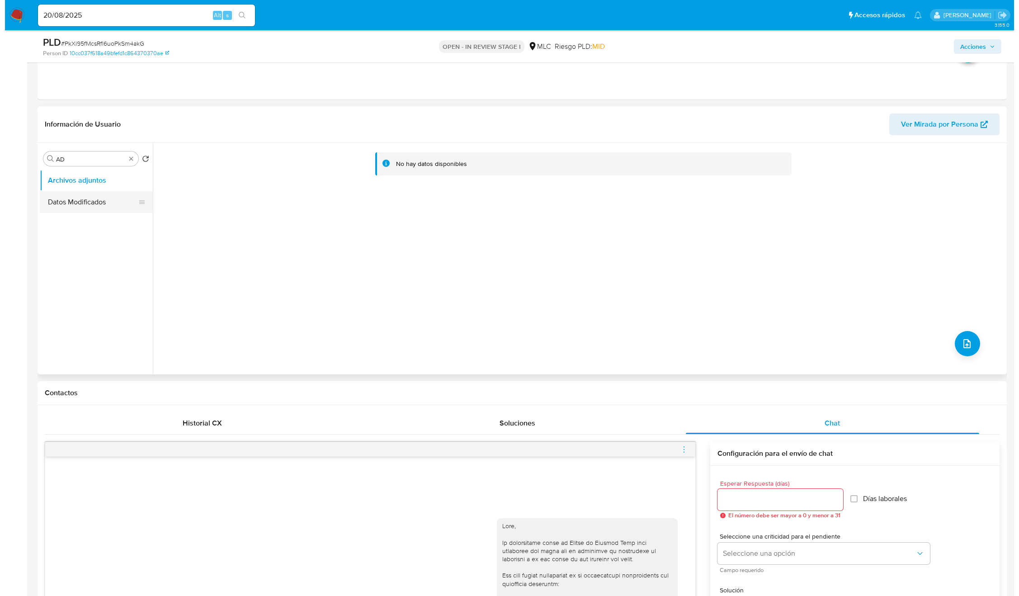
scroll to position [746, 0]
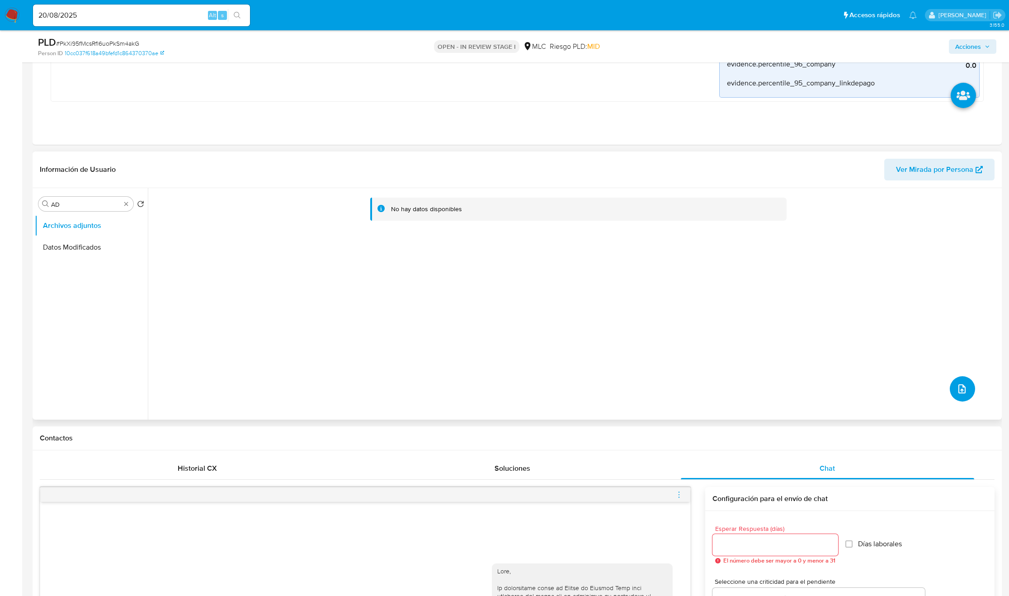
click at [963, 400] on button "upload-file" at bounding box center [961, 388] width 25 height 25
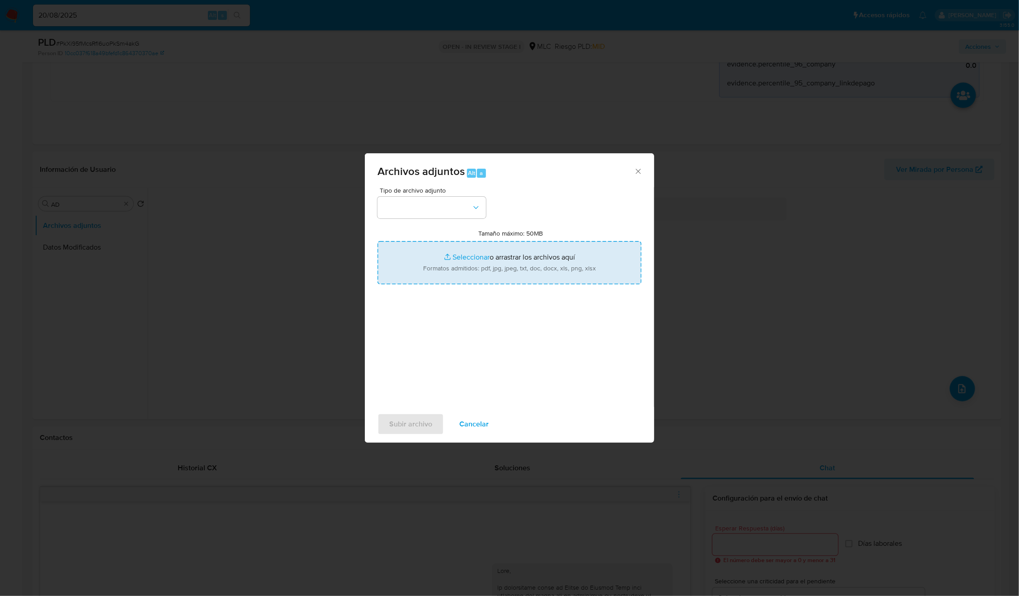
type input "C:\fakepath\162963719 - Tablas Transaccionales 2025 v1.2.xlsx"
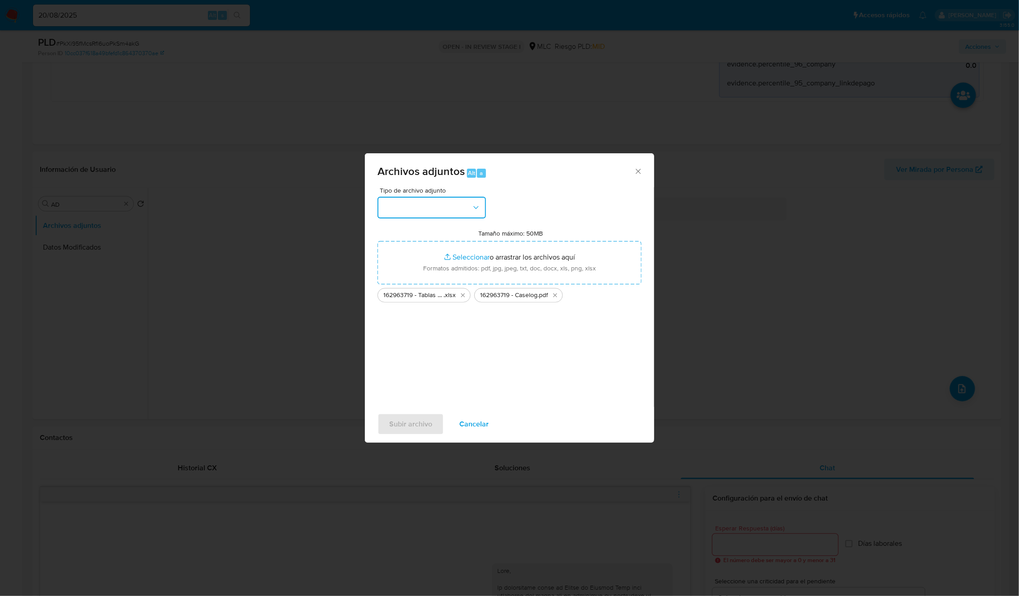
click at [440, 209] on button "button" at bounding box center [431, 208] width 108 height 22
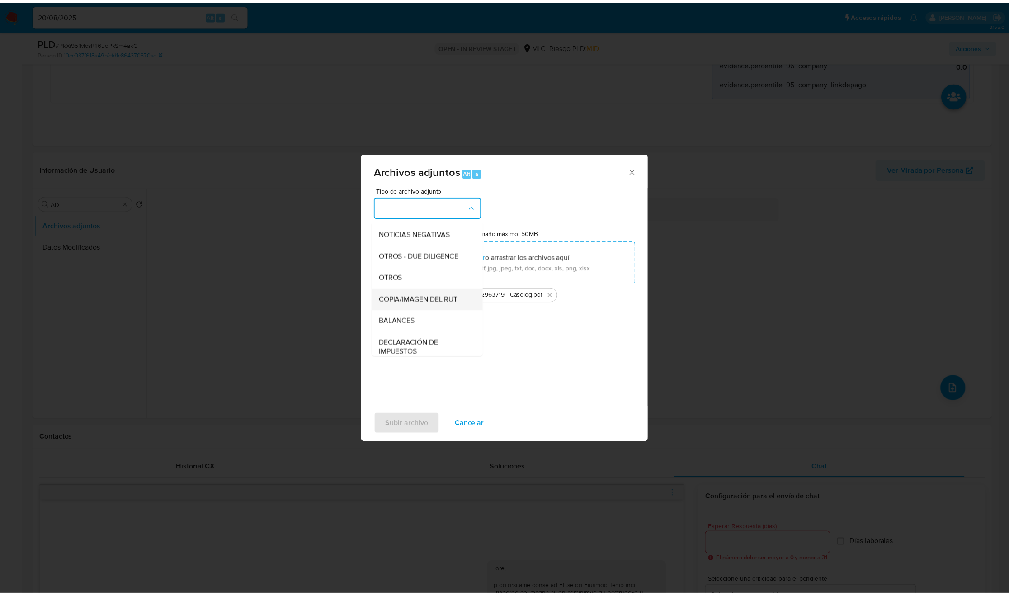
scroll to position [105, 0]
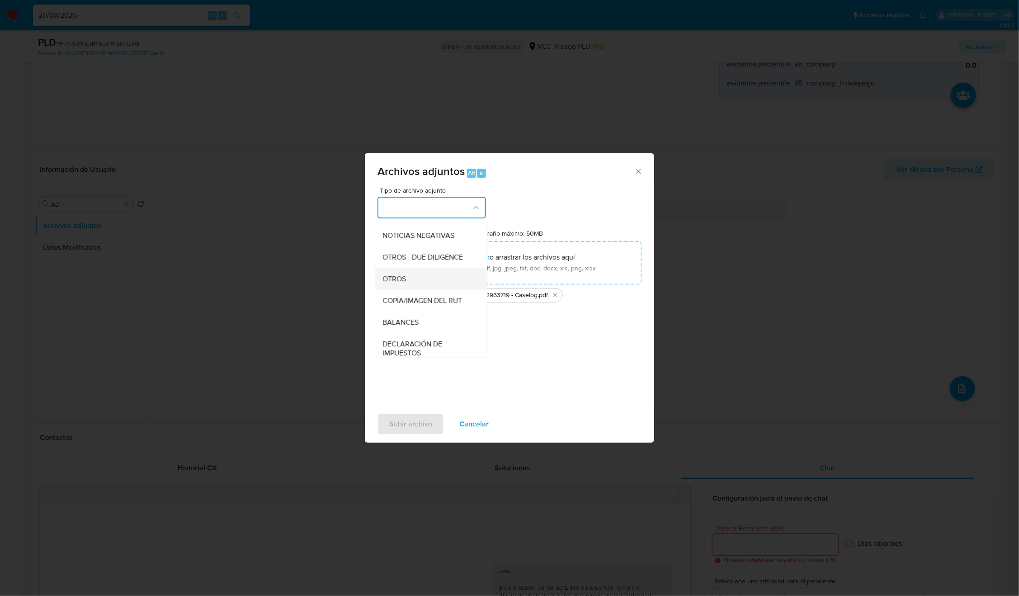
click at [423, 290] on div "OTROS" at bounding box center [429, 279] width 92 height 22
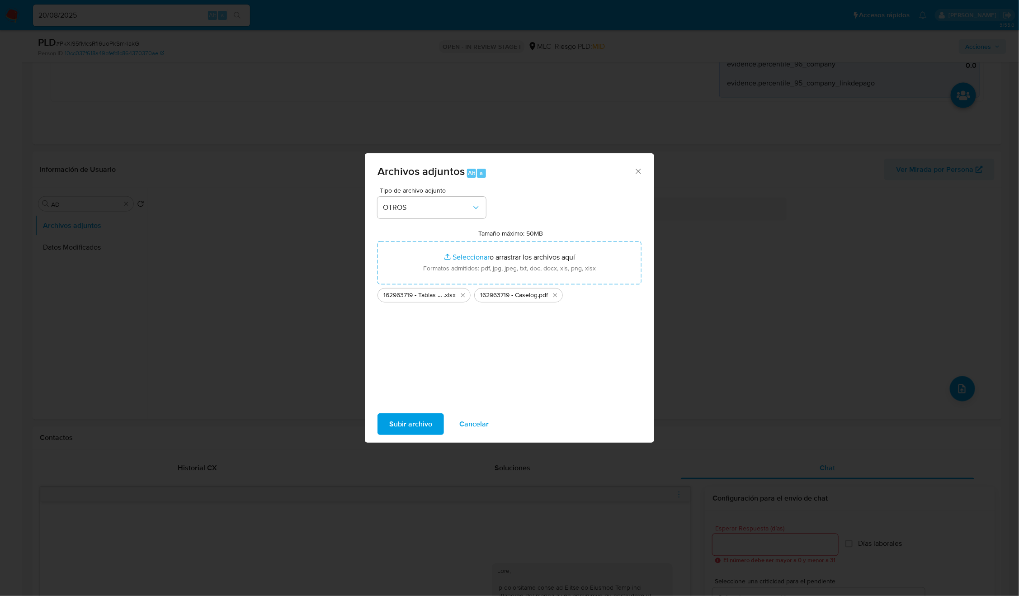
click at [403, 414] on span "Subir archivo" at bounding box center [410, 424] width 43 height 20
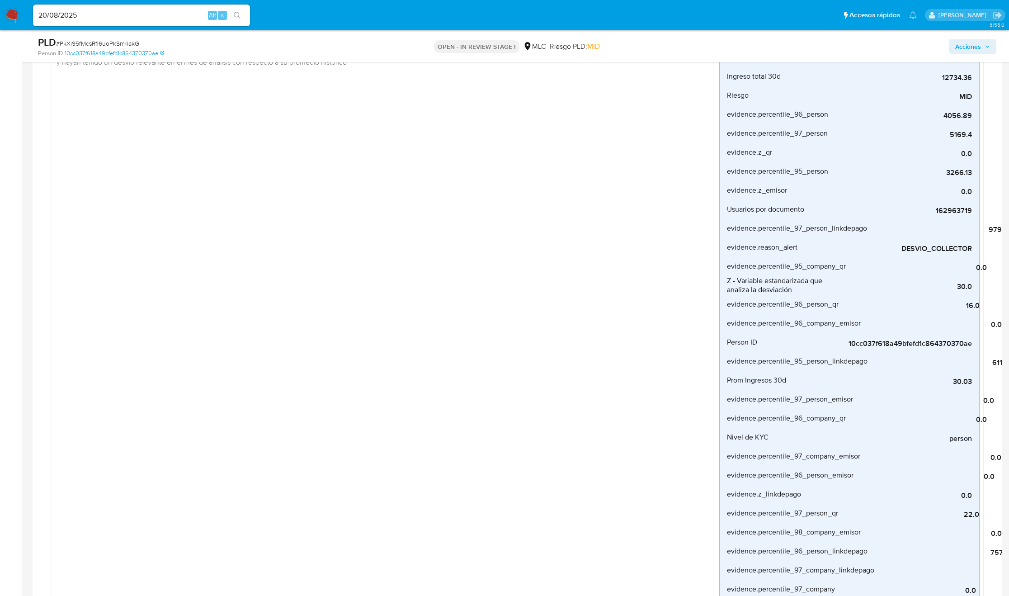
scroll to position [0, 0]
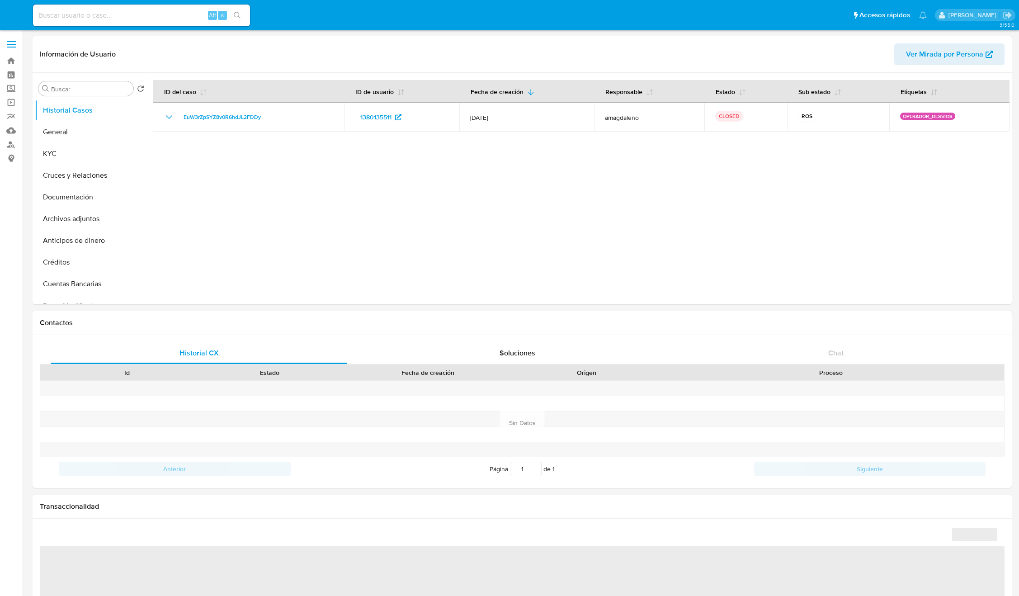
select select "10"
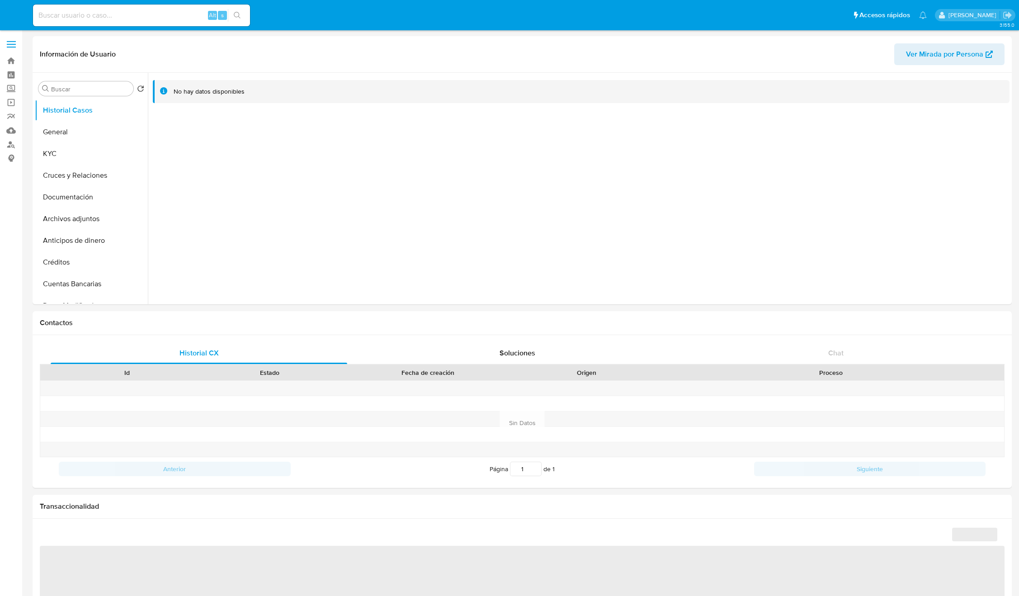
select select "10"
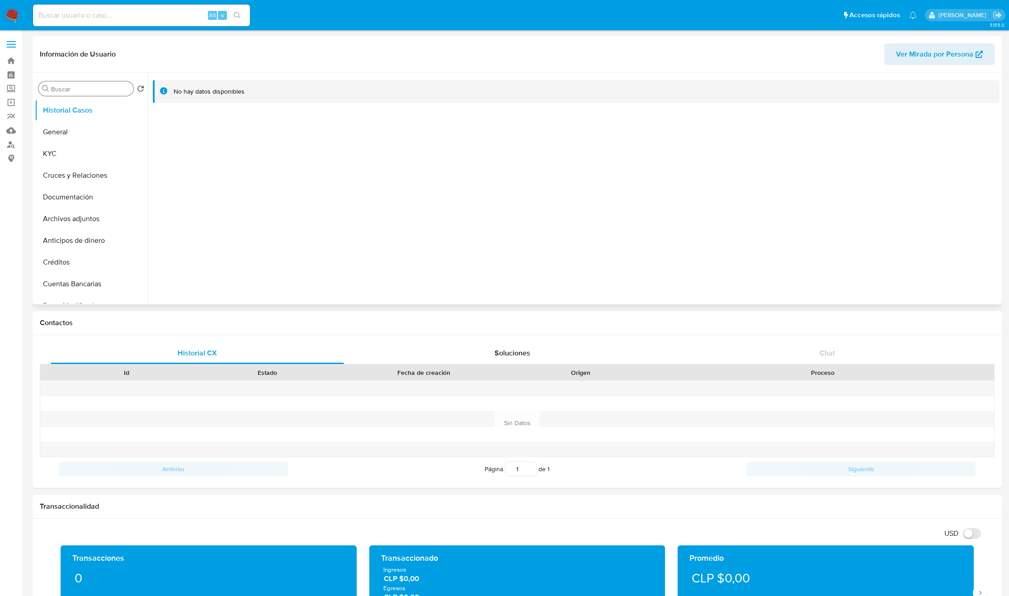
click at [69, 87] on input "Buscar" at bounding box center [90, 89] width 79 height 8
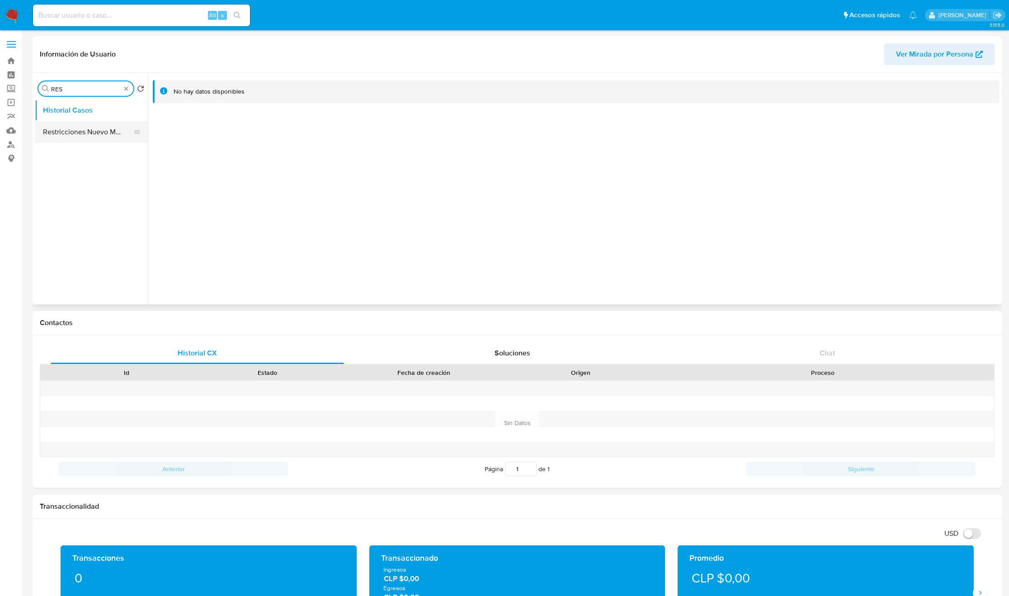
type input "RES"
click at [71, 127] on button "Restricciones Nuevo Mundo" at bounding box center [88, 132] width 106 height 22
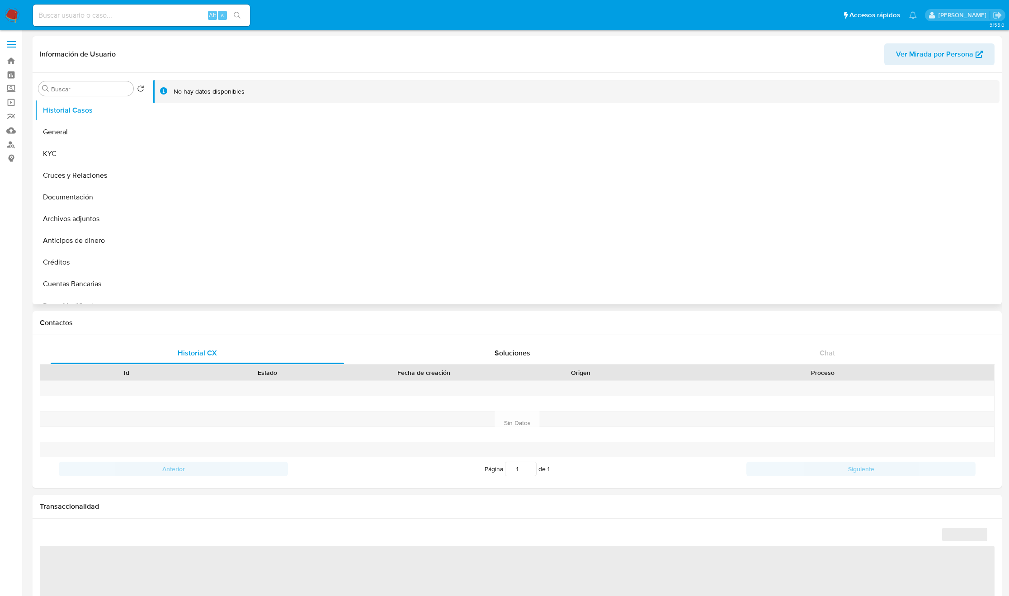
select select "10"
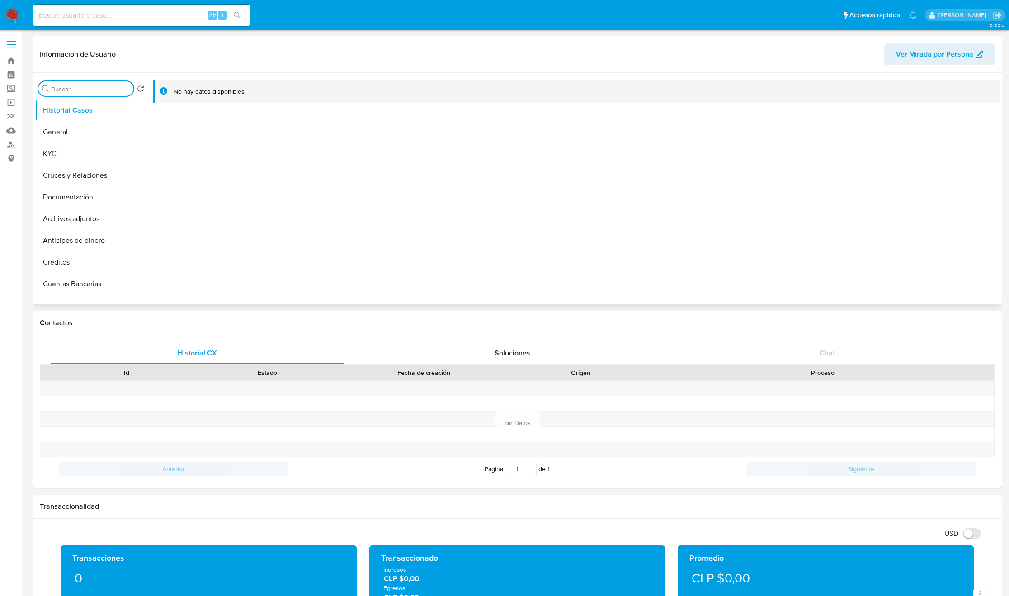
click at [70, 89] on input "Buscar" at bounding box center [90, 89] width 79 height 8
type input "RES"
click at [72, 129] on button "Restricciones Nuevo Mundo" at bounding box center [88, 132] width 106 height 22
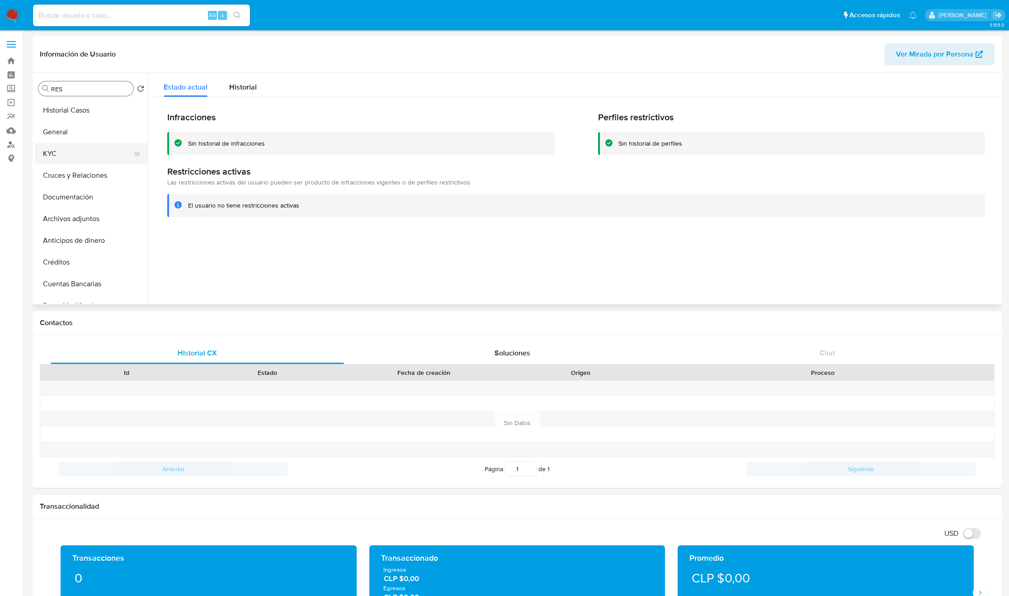
click at [98, 154] on button "KYC" at bounding box center [88, 154] width 106 height 22
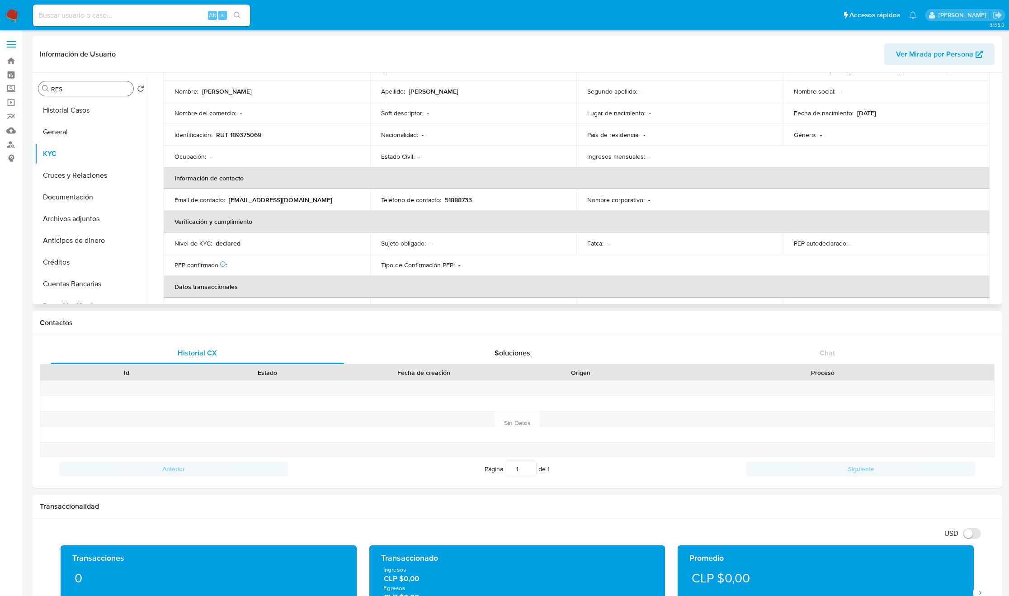
scroll to position [136, 0]
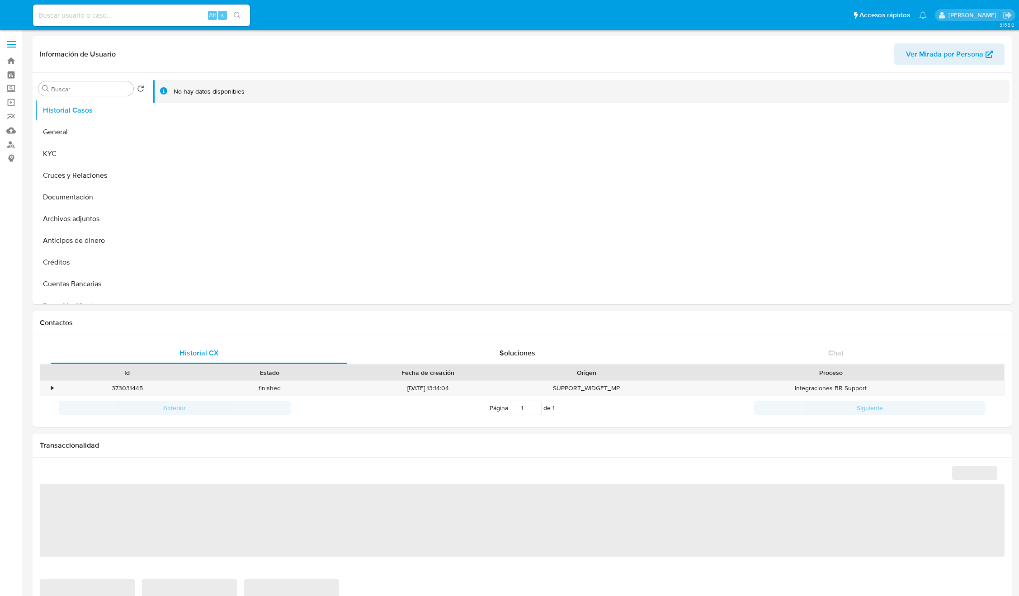
select select "10"
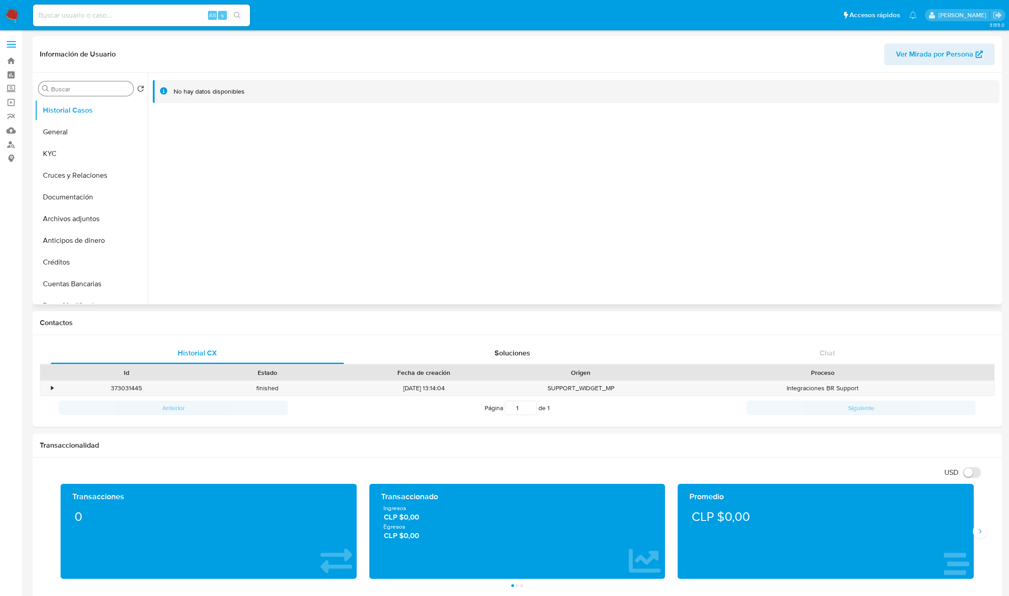
click at [51, 87] on input "Buscar" at bounding box center [90, 89] width 79 height 8
type input "RES"
click at [69, 123] on button "Restricciones Nuevo Mundo" at bounding box center [88, 132] width 106 height 22
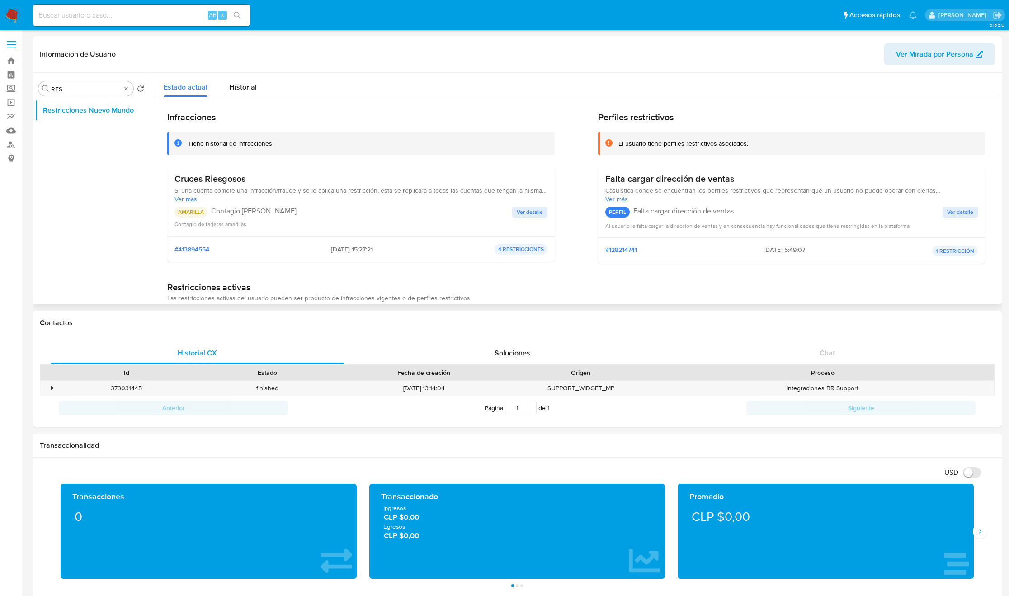
click at [216, 183] on h3 "Cruces Riesgosos" at bounding box center [360, 178] width 373 height 11
click at [310, 207] on p "Contagio [PERSON_NAME]" at bounding box center [361, 211] width 301 height 9
click at [314, 195] on span "Ver más" at bounding box center [360, 199] width 373 height 8
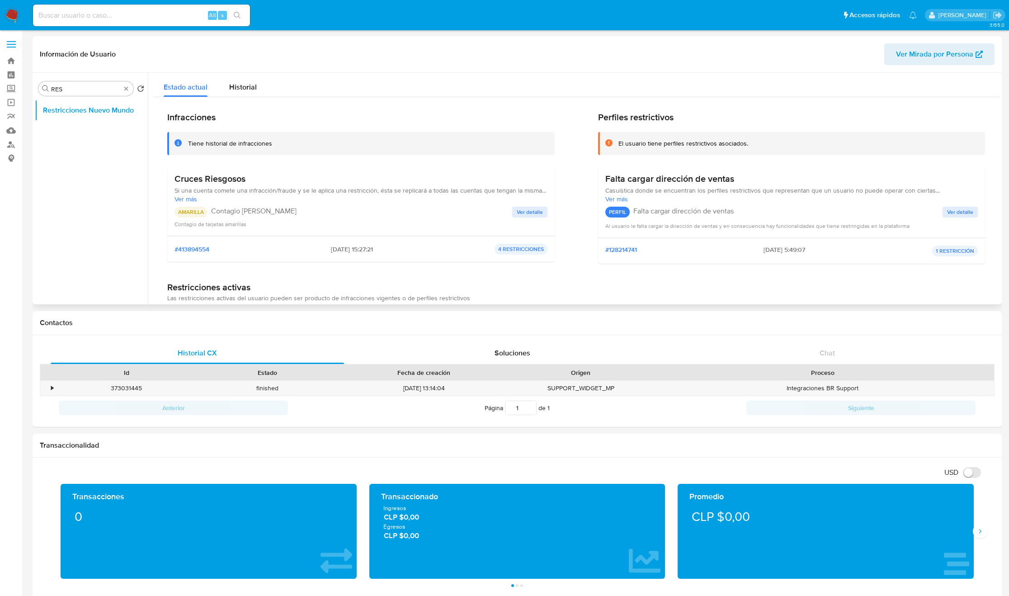
click at [314, 194] on span "Si una cuenta comete una infracción/fraude y se le aplica una restricción, ésta…" at bounding box center [360, 190] width 373 height 8
click at [314, 195] on span "Si una cuenta comete una infracción/fraude y se le aplica una restricción, ésta…" at bounding box center [360, 194] width 373 height 16
click at [255, 198] on span "Si una cuenta comete una infracción/fraude y se le aplica una restricción, ésta…" at bounding box center [360, 194] width 373 height 16
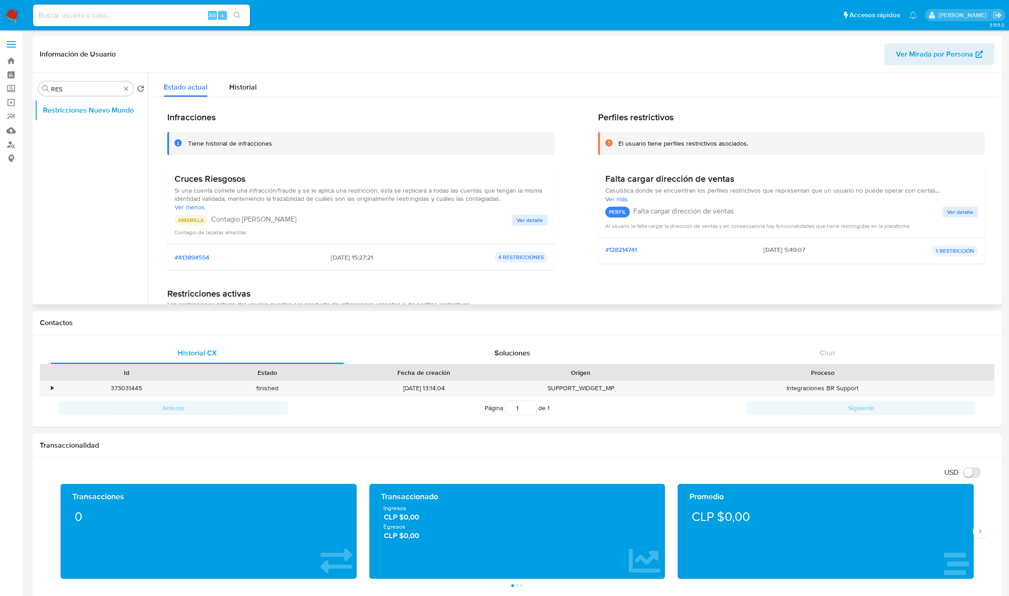
click at [296, 200] on span "Si una cuenta comete una infracción/fraude y se le aplica una restricción, ésta…" at bounding box center [360, 194] width 373 height 16
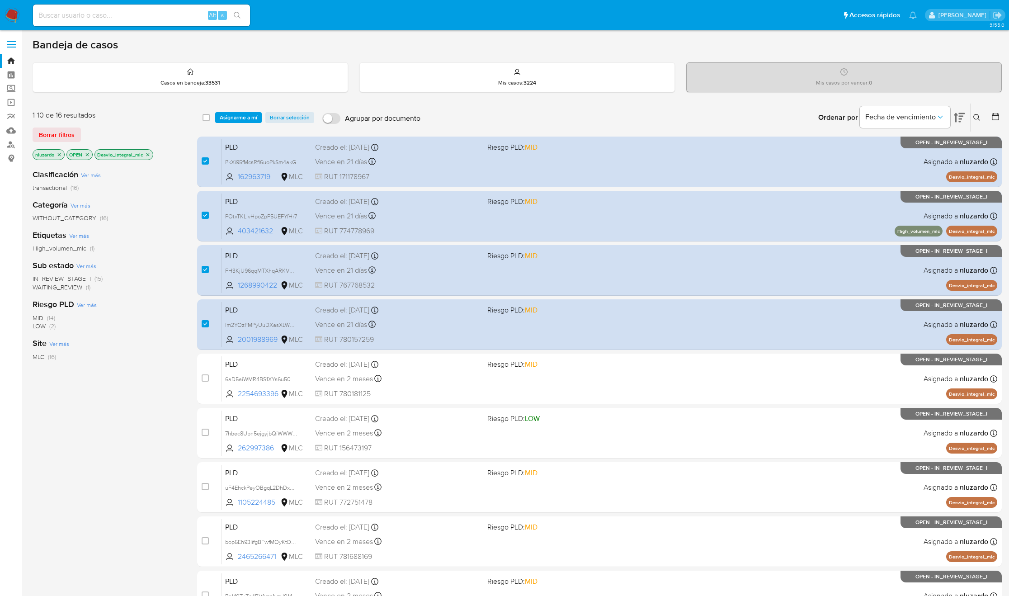
click at [971, 118] on button at bounding box center [977, 117] width 15 height 11
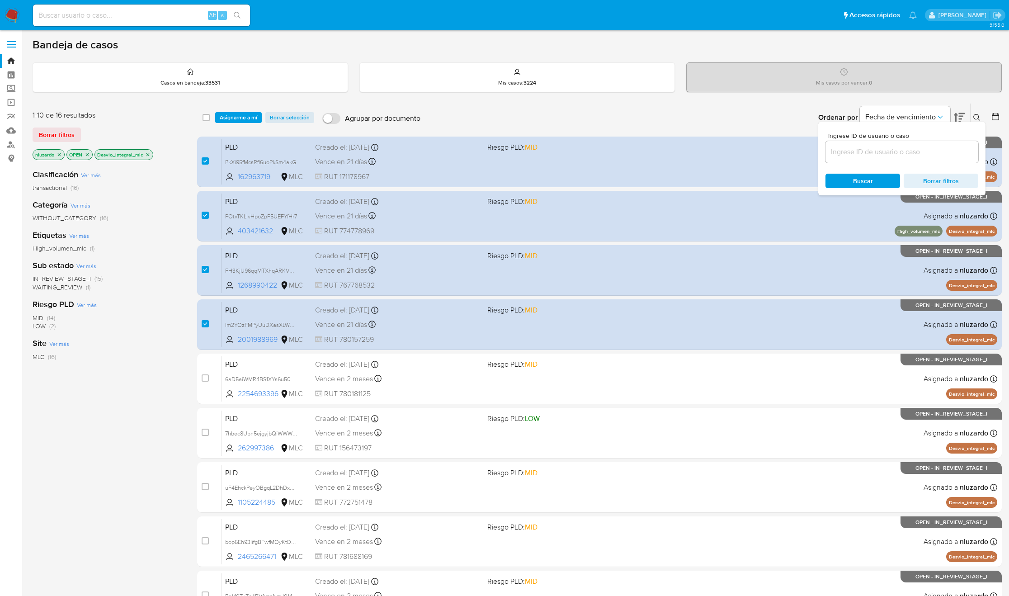
click at [167, 364] on div "Clasificación Ver más transactional (16) Categoría Ver más WITHOUT_CATEGORY (16…" at bounding box center [108, 315] width 150 height 307
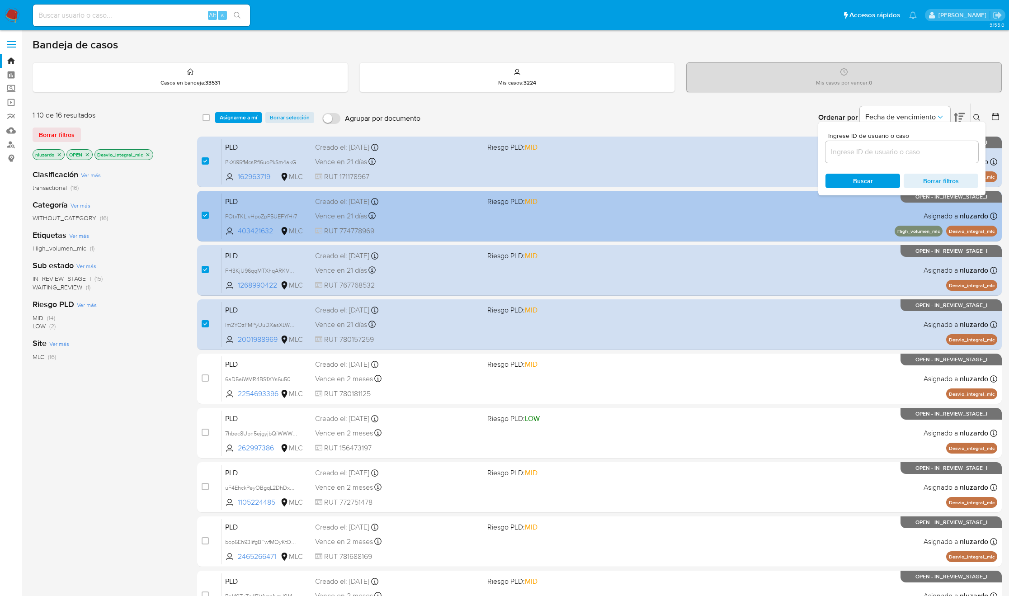
click at [474, 229] on span "RUT 774778969" at bounding box center [397, 231] width 165 height 10
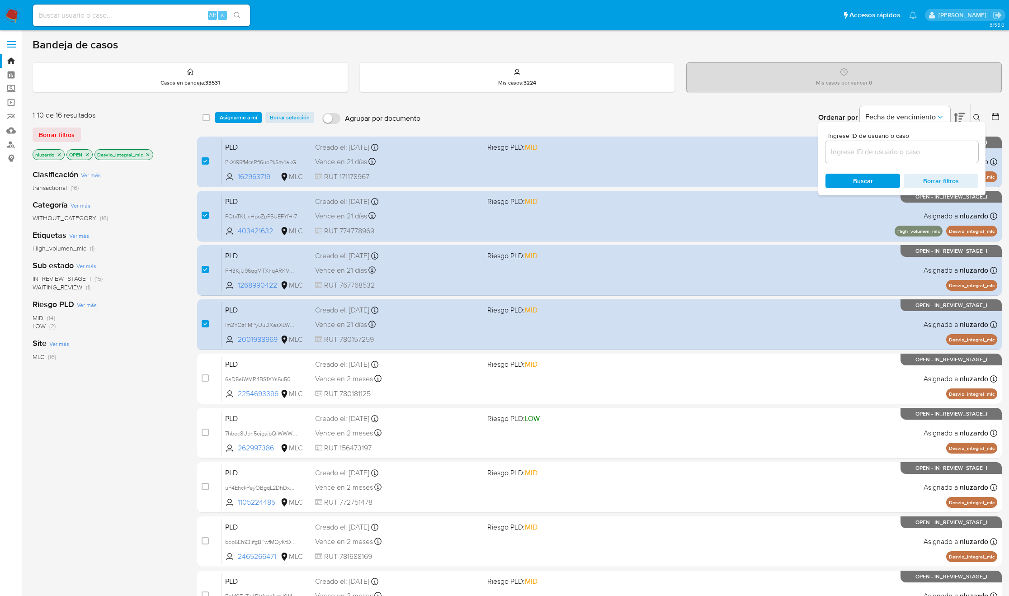
click at [160, 253] on div "Clasificación Ver más transactional (16) Categoría Ver más WITHOUT_CATEGORY (16…" at bounding box center [108, 315] width 150 height 307
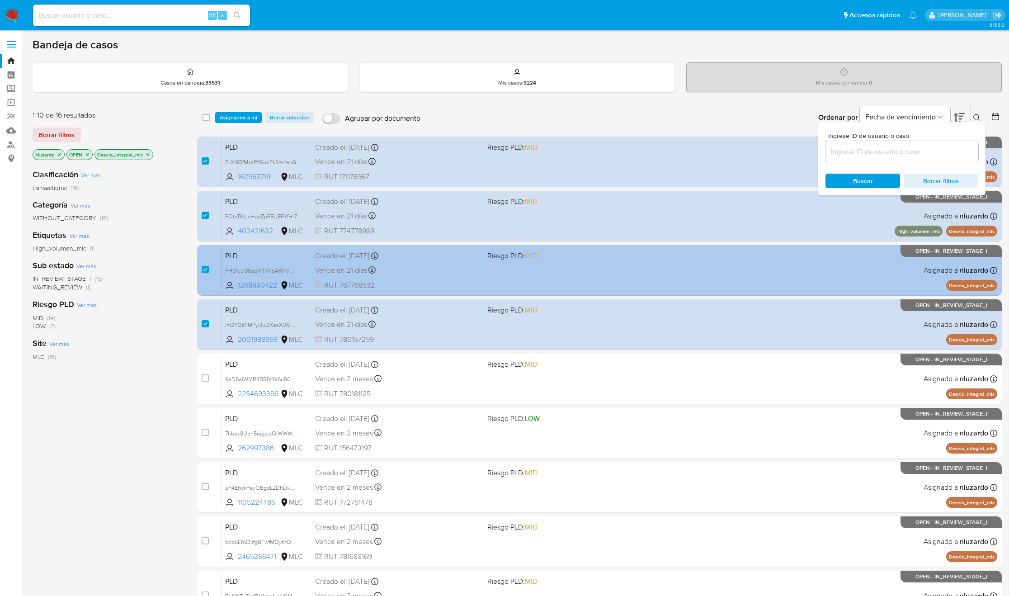
click at [407, 281] on span "RUT 767768532" at bounding box center [397, 285] width 165 height 10
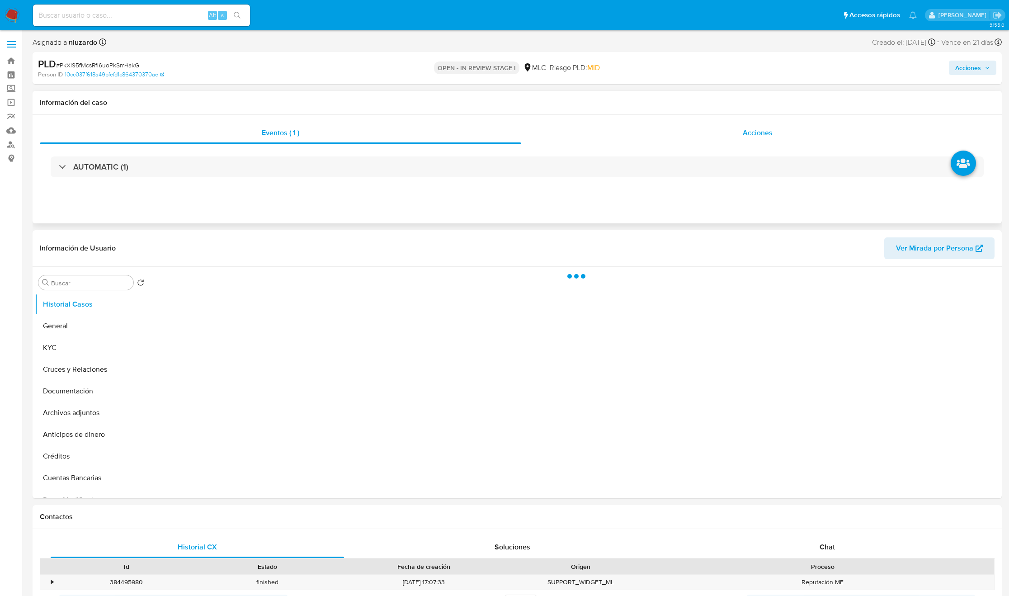
click at [714, 140] on div "Acciones" at bounding box center [758, 133] width 474 height 22
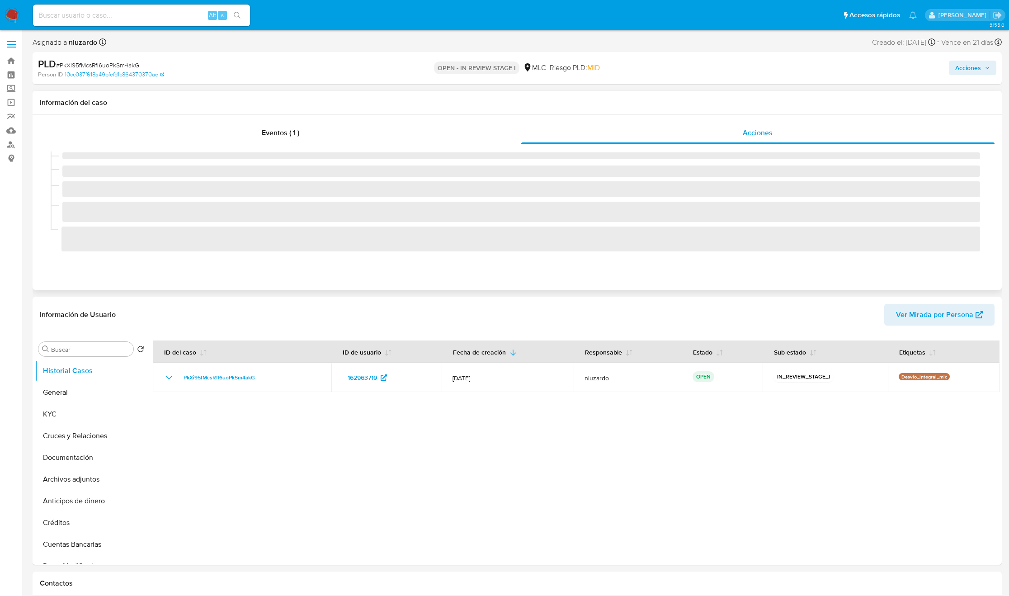
select select "10"
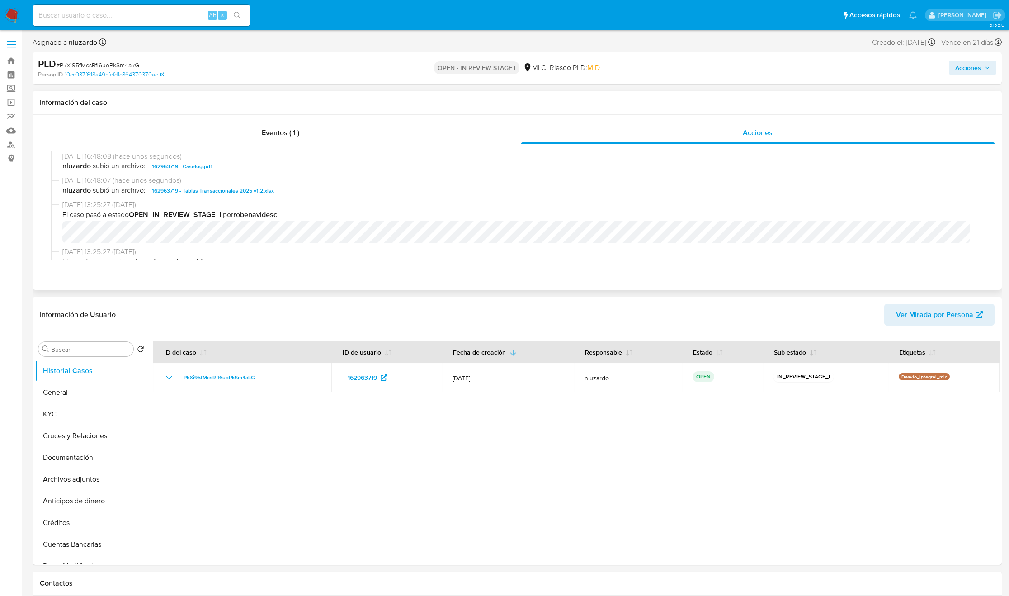
click at [247, 171] on span "nluzardo subió un archivo: 162963719 - Caselog.pdf" at bounding box center [520, 166] width 917 height 11
copy span "162963719 - Caselog.pdf"
click at [977, 71] on span "Acciones" at bounding box center [968, 68] width 26 height 14
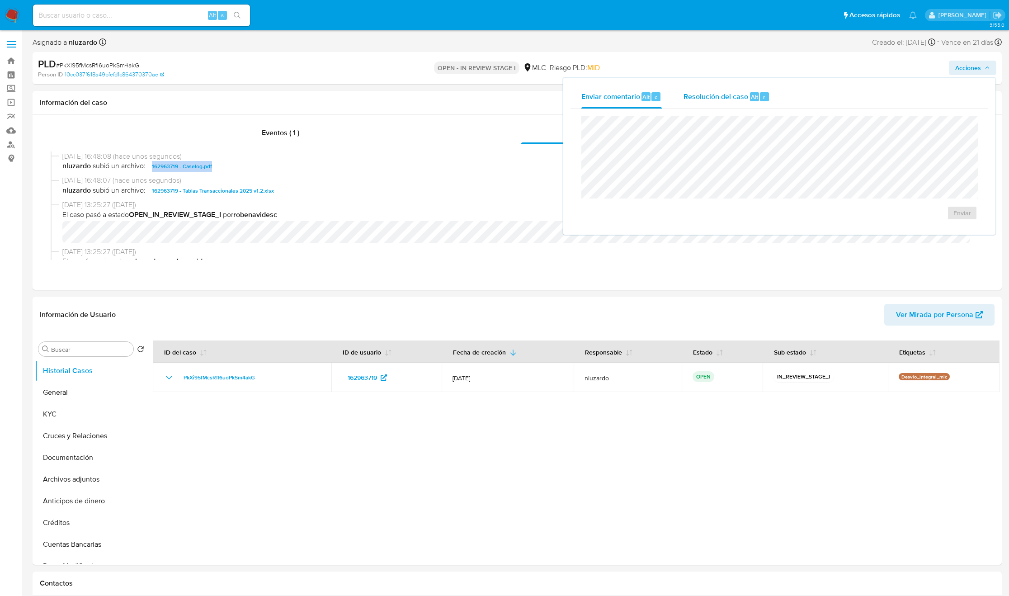
click at [729, 99] on span "Resolución del caso" at bounding box center [715, 96] width 65 height 10
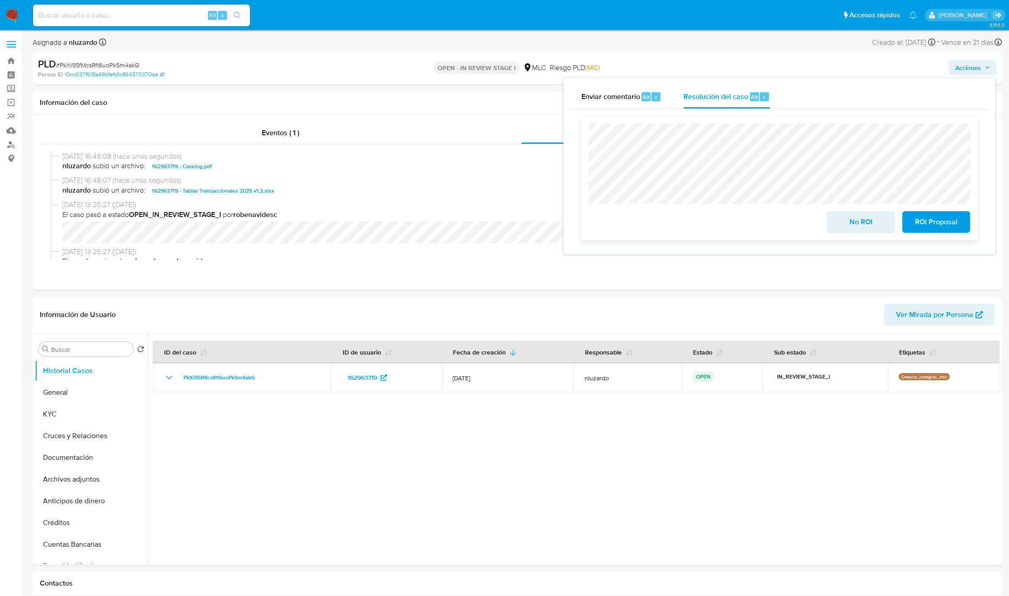
click at [867, 228] on span "No ROI" at bounding box center [860, 222] width 44 height 20
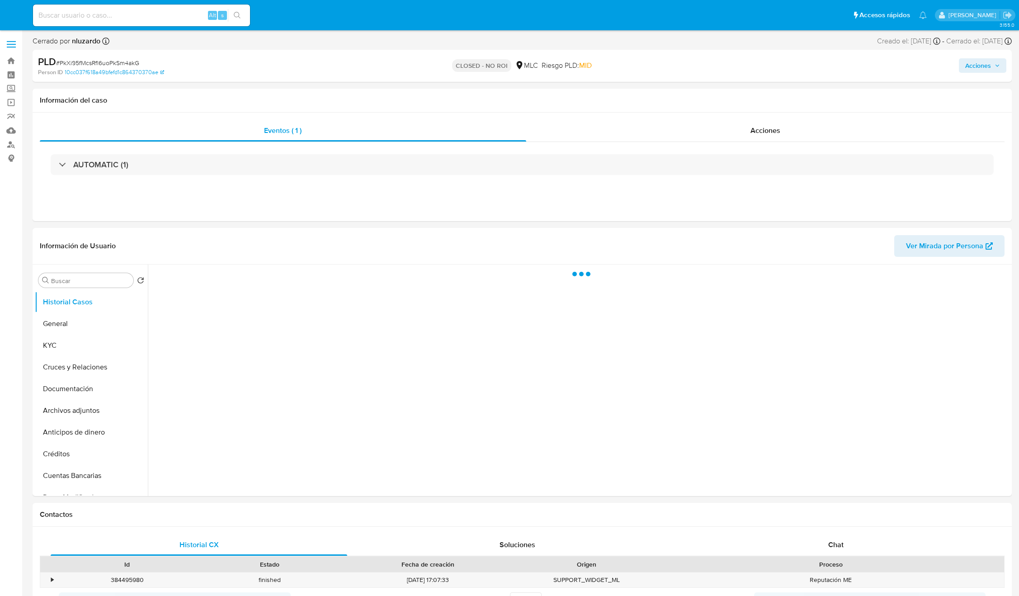
select select "10"
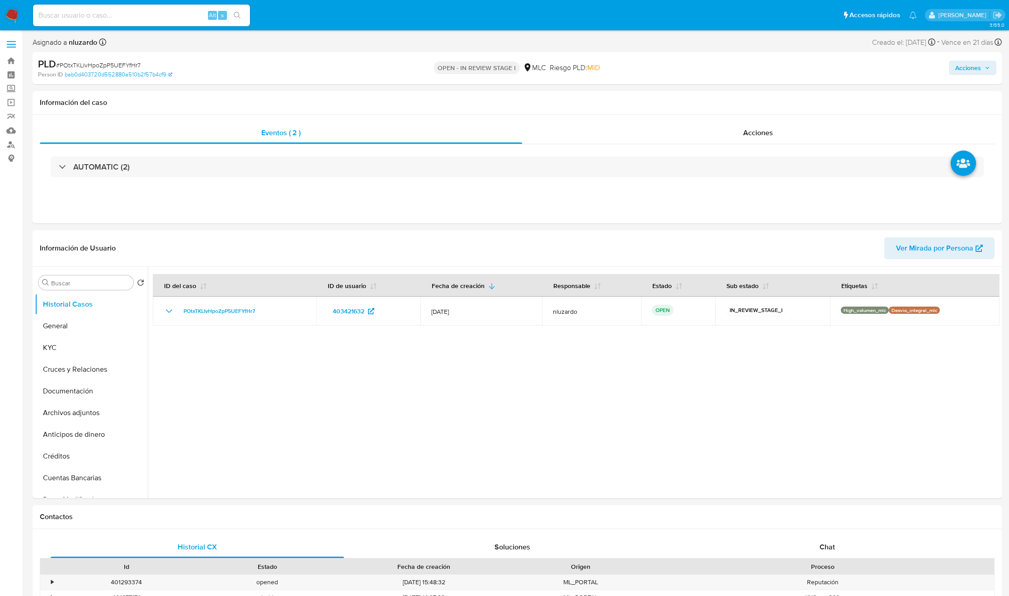
select select "10"
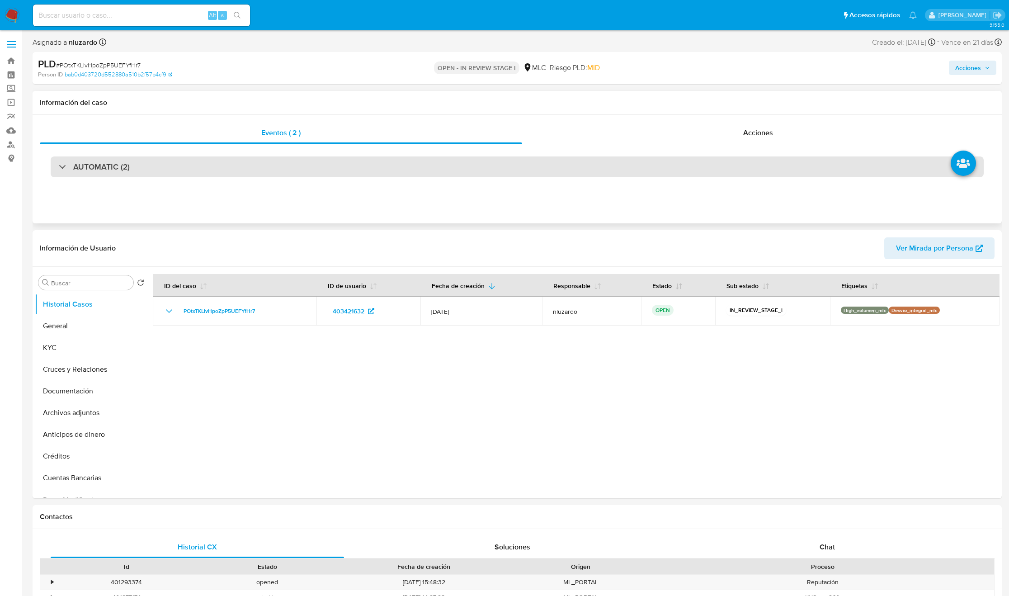
click at [176, 163] on div "AUTOMATIC (2)" at bounding box center [517, 166] width 933 height 21
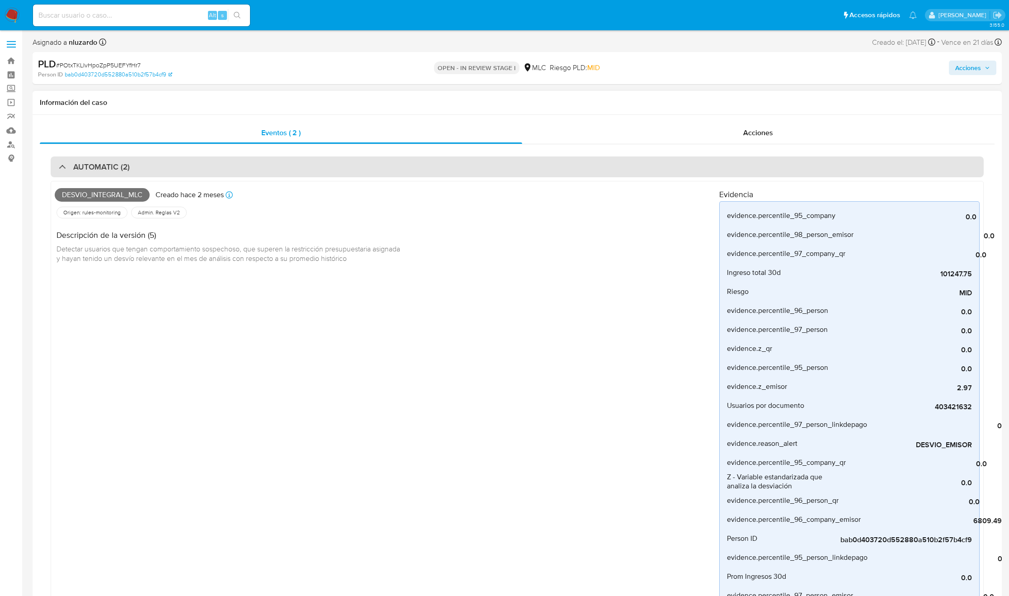
click at [176, 163] on div "AUTOMATIC (2)" at bounding box center [517, 166] width 933 height 21
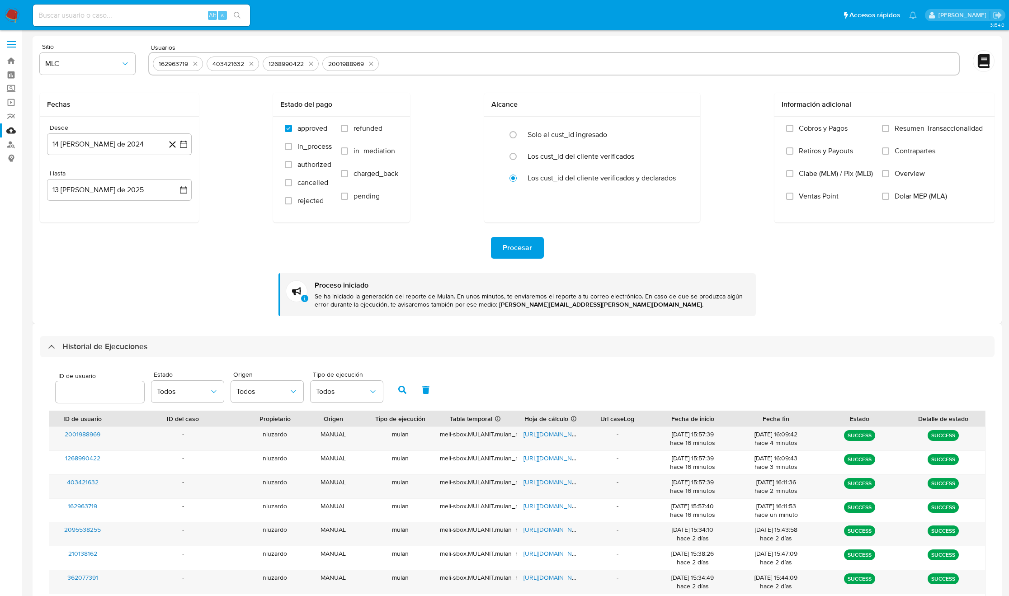
select select "10"
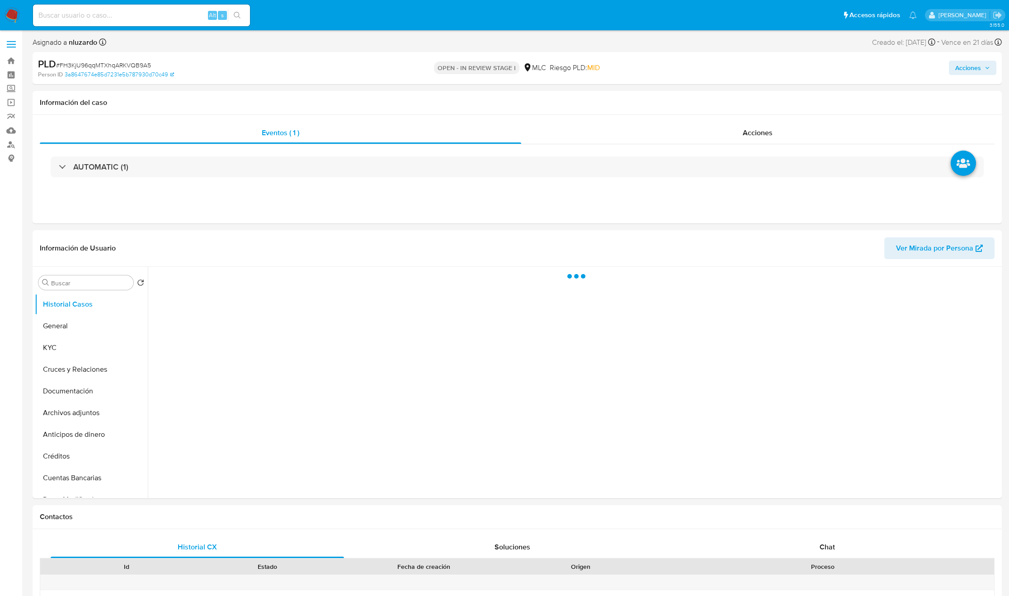
select select "10"
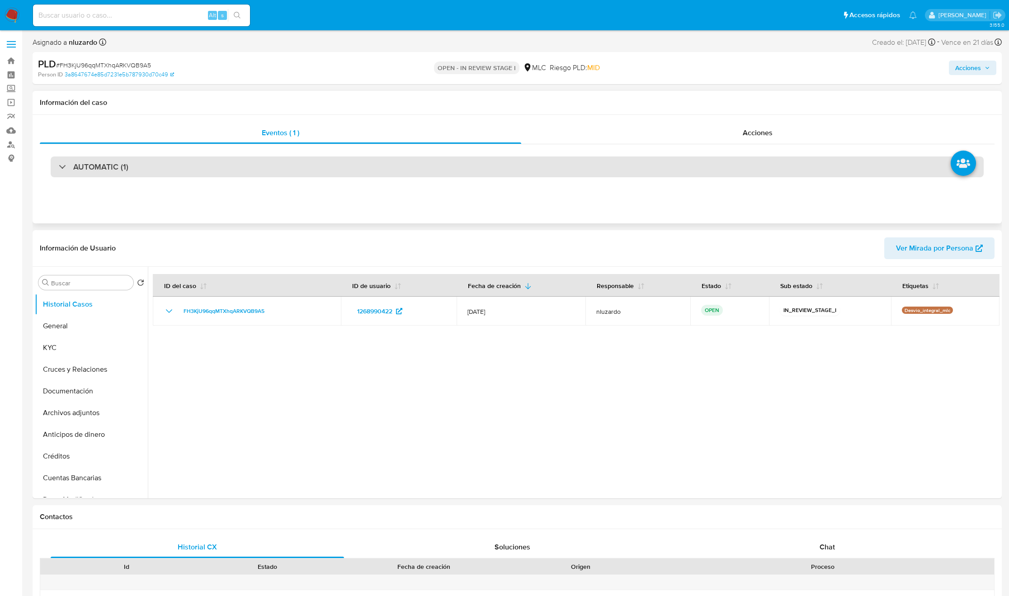
click at [242, 167] on div "AUTOMATIC (1)" at bounding box center [517, 166] width 933 height 21
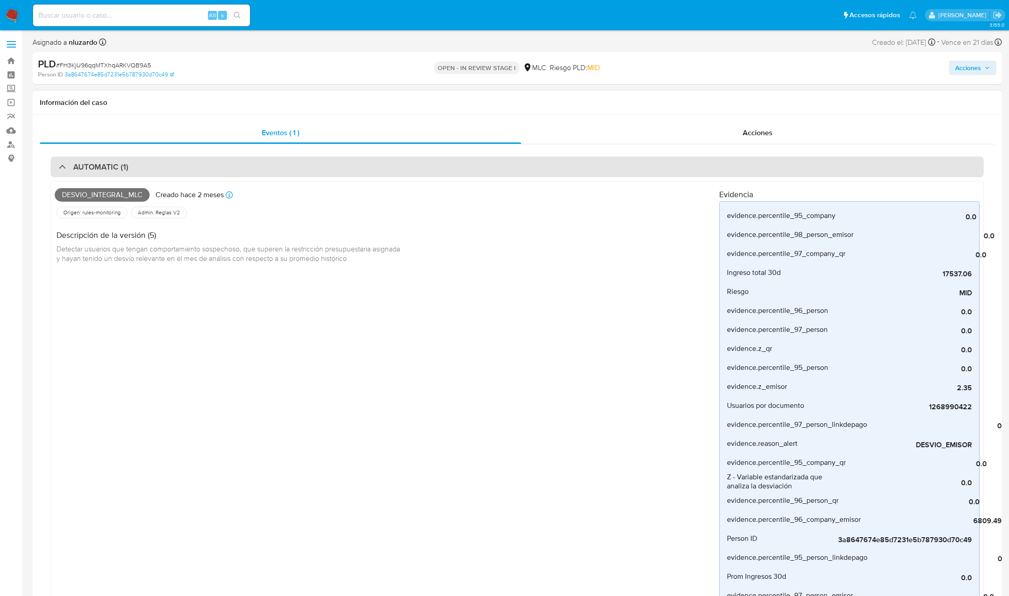
click at [242, 167] on div "AUTOMATIC (1)" at bounding box center [517, 166] width 933 height 21
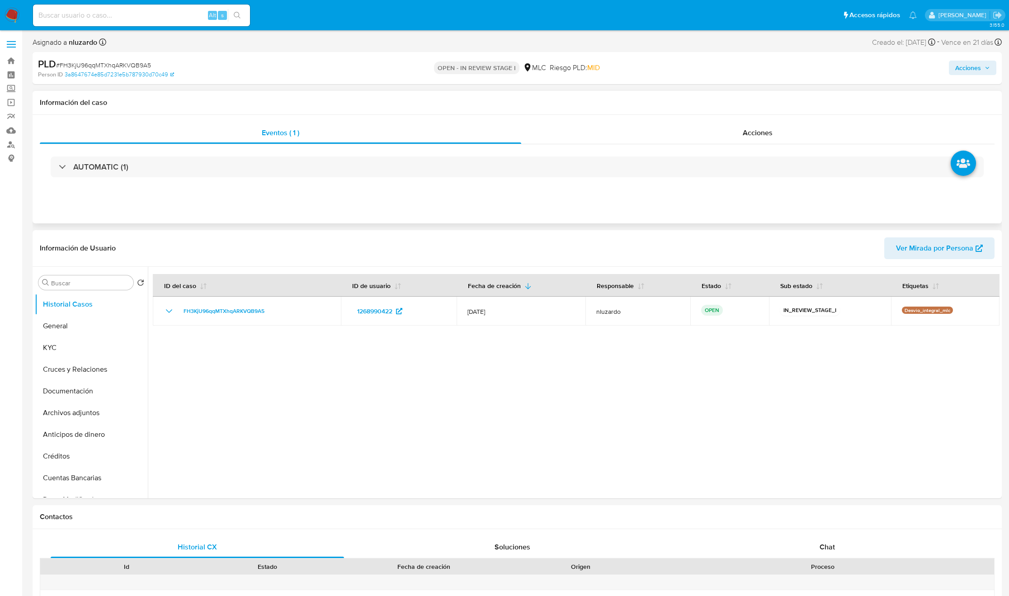
click at [122, 180] on div "AUTOMATIC (1)" at bounding box center [517, 166] width 954 height 45
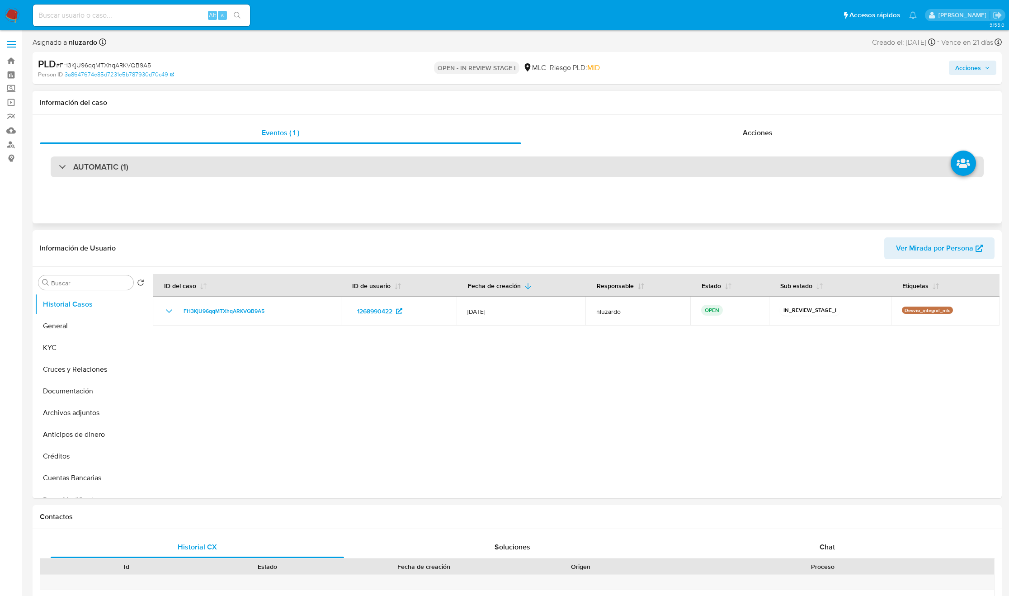
click at [122, 175] on div "AUTOMATIC (1)" at bounding box center [517, 166] width 933 height 21
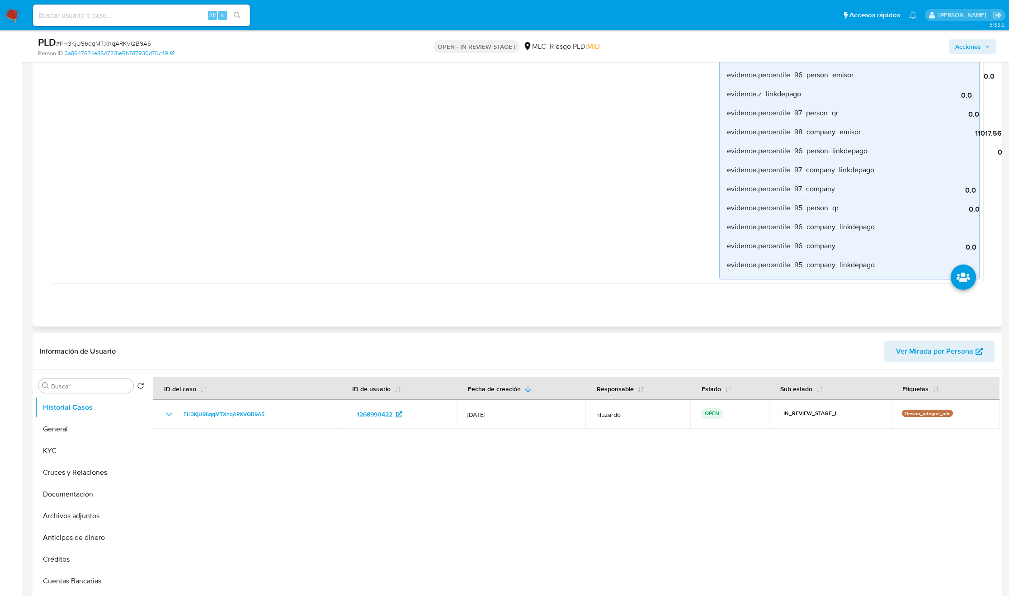
scroll to position [746, 0]
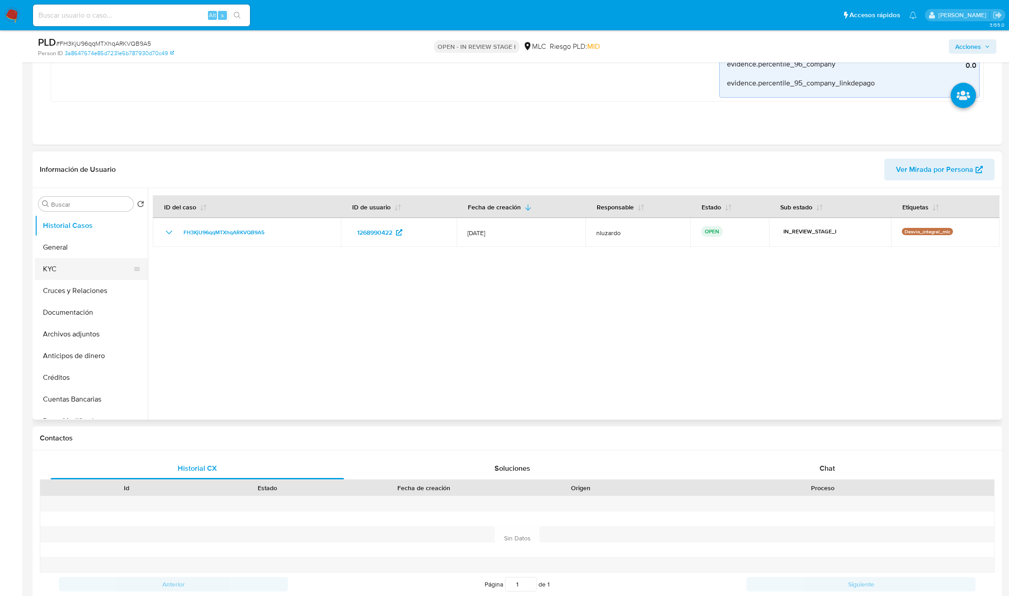
click at [74, 269] on button "KYC" at bounding box center [88, 269] width 106 height 22
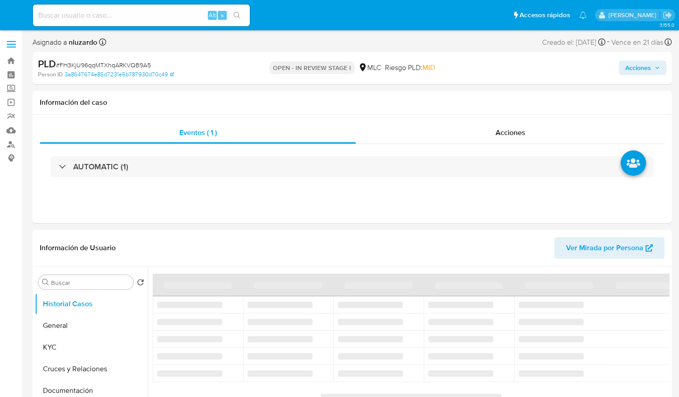
select select "10"
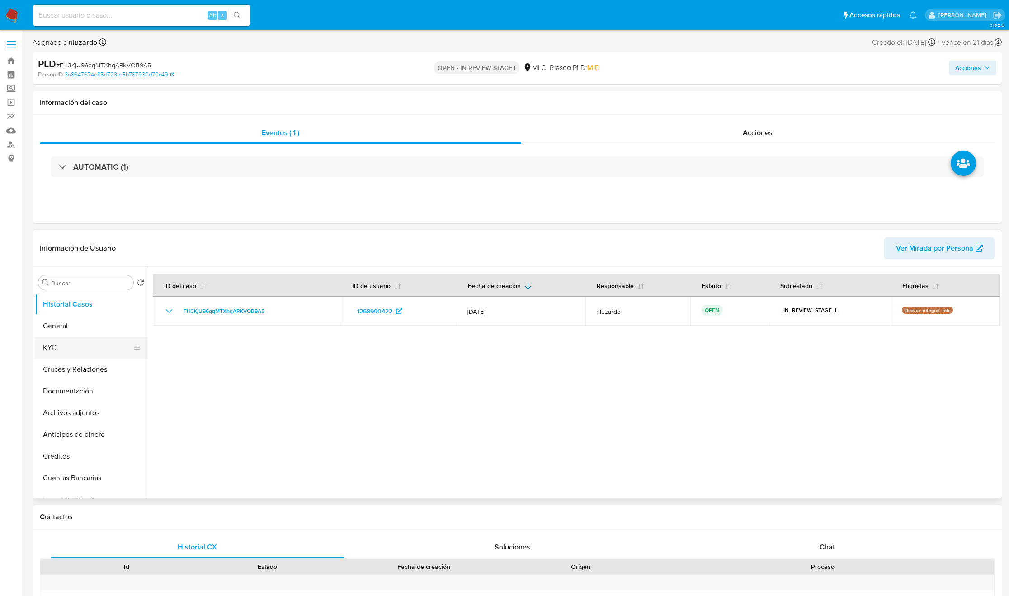
click at [76, 353] on button "KYC" at bounding box center [88, 348] width 106 height 22
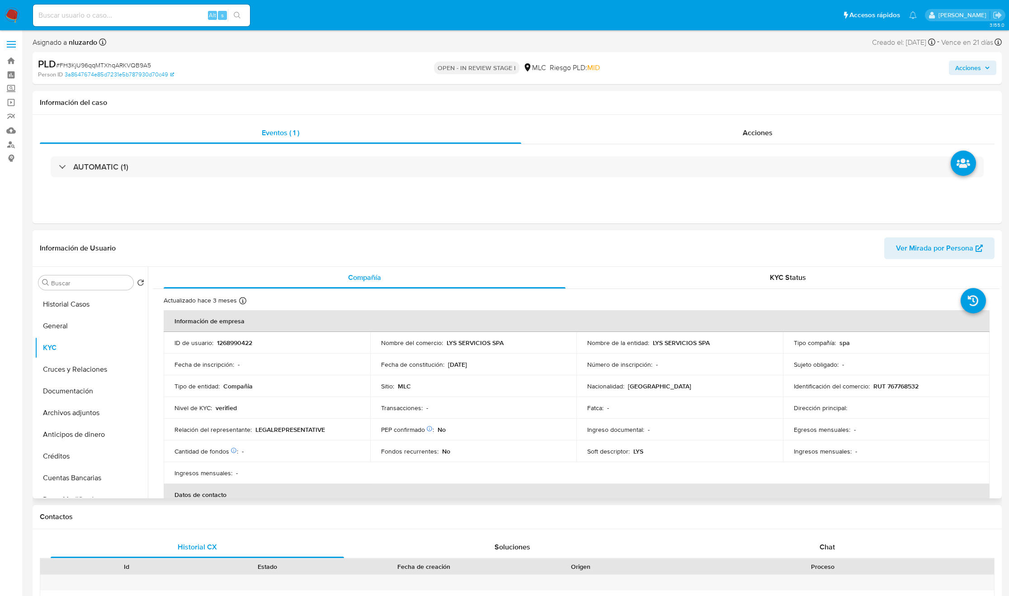
click at [653, 346] on p "LYS SERVICIOS SPA" at bounding box center [681, 342] width 57 height 8
drag, startPoint x: 697, startPoint y: 342, endPoint x: 716, endPoint y: 338, distance: 19.8
click at [679, 338] on div "Nombre de la entidad : LYS SERVICIOS SPA" at bounding box center [679, 342] width 185 height 8
copy p "LYS SERVICIOS SPA"
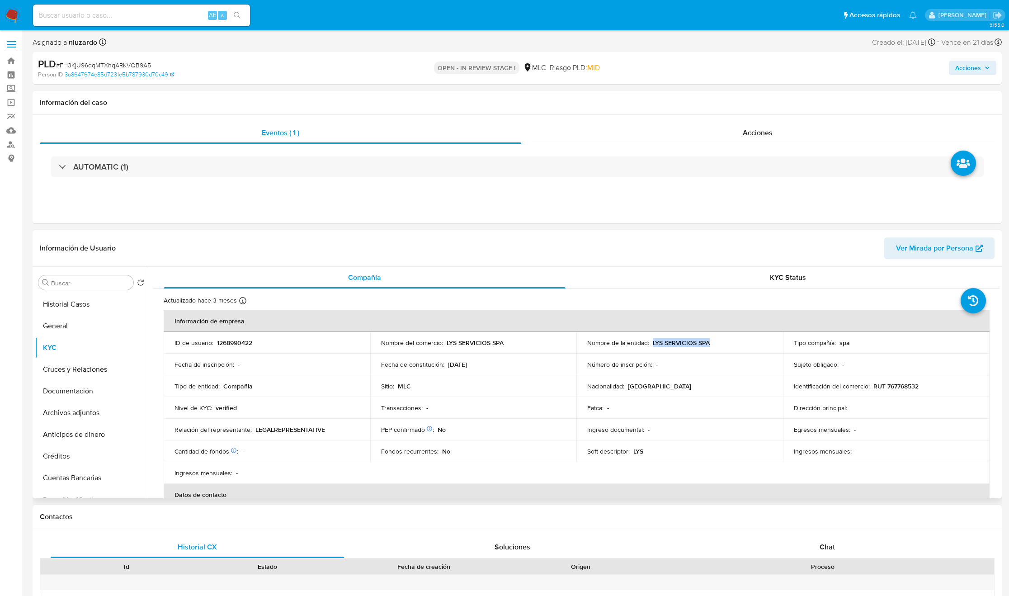
click at [679, 388] on p "RUT 767768532" at bounding box center [895, 386] width 45 height 8
copy p "767768532"
click at [679, 388] on p "RUT 767768532" at bounding box center [895, 386] width 45 height 8
click at [412, 397] on table "Información de empresa ID de usuario : 1268990422 Nombre del comercio : LYS SER…" at bounding box center [577, 475] width 826 height 331
click at [396, 397] on td "PEP confirmado Obtenido de listas internas : No" at bounding box center [473, 429] width 207 height 22
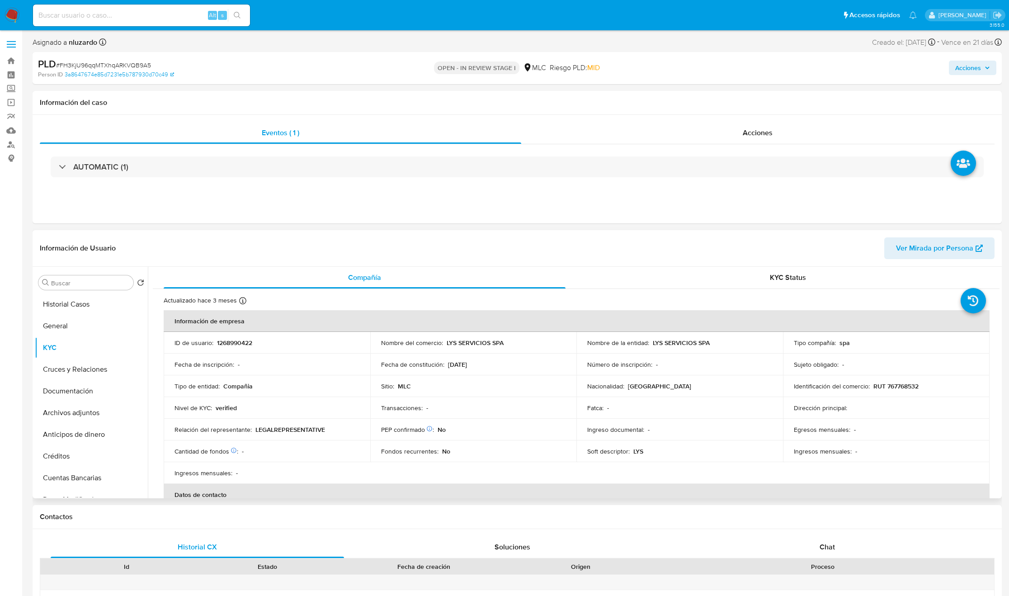
click at [396, 397] on td "PEP confirmado Obtenido de listas internas : No" at bounding box center [473, 429] width 207 height 22
click at [398, 397] on th "Datos de contacto" at bounding box center [577, 495] width 826 height 22
click at [90, 282] on input "Buscar" at bounding box center [90, 283] width 79 height 8
type input "DOC"
click at [96, 326] on button "Documentación" at bounding box center [88, 326] width 106 height 22
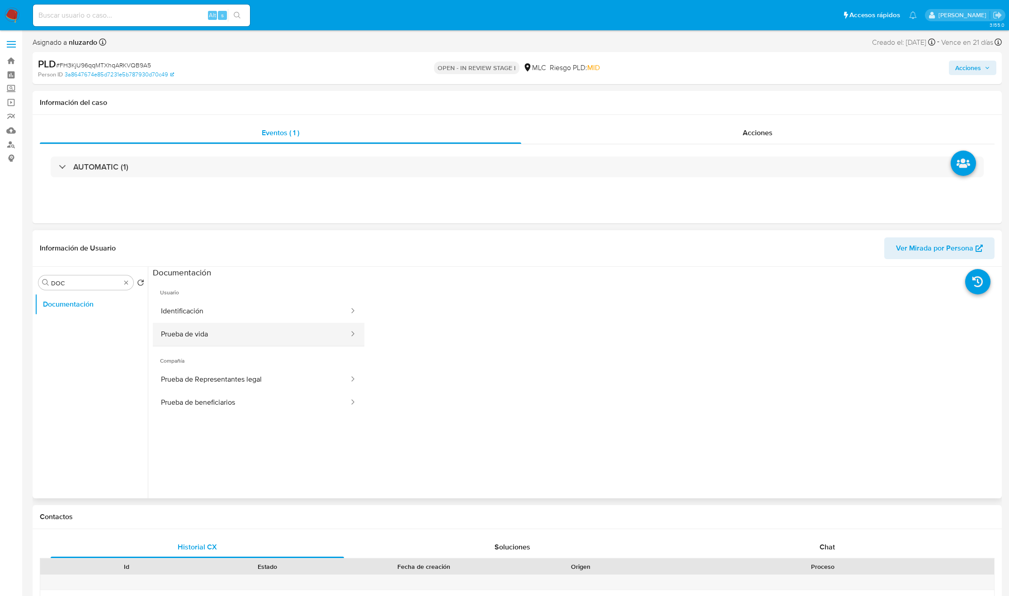
click at [201, 333] on button "Prueba de vida" at bounding box center [251, 334] width 197 height 23
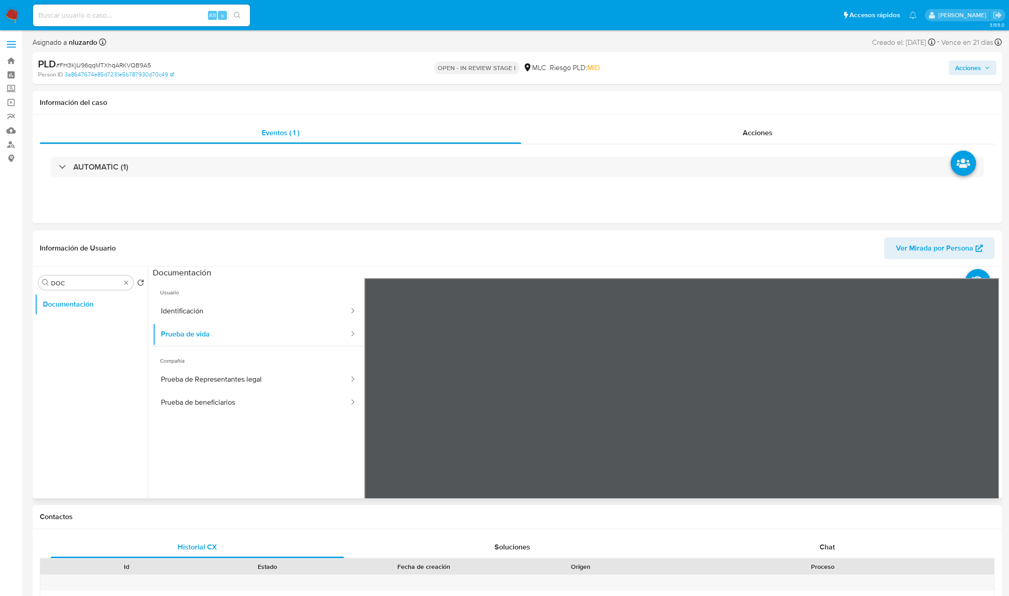
click at [600, 235] on div "Información de Usuario Ver Mirada por Persona Buscar DOC Volver al orden por de…" at bounding box center [517, 364] width 969 height 268
click at [88, 282] on input "DOC" at bounding box center [86, 283] width 70 height 8
type input "cr"
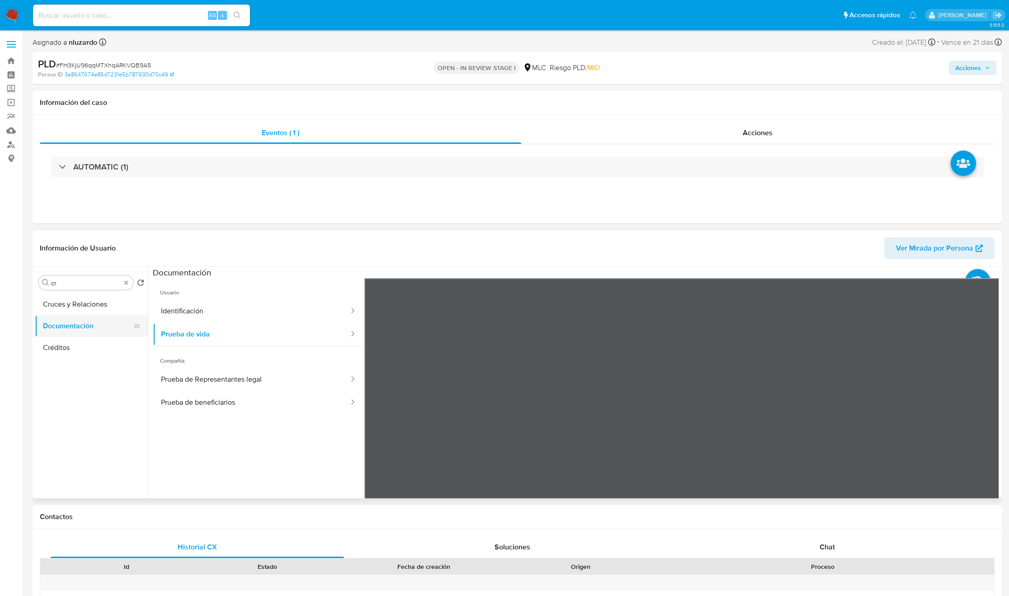
click at [93, 317] on button "Documentación" at bounding box center [88, 326] width 106 height 22
click at [104, 307] on button "Cruces y Relaciones" at bounding box center [88, 304] width 106 height 22
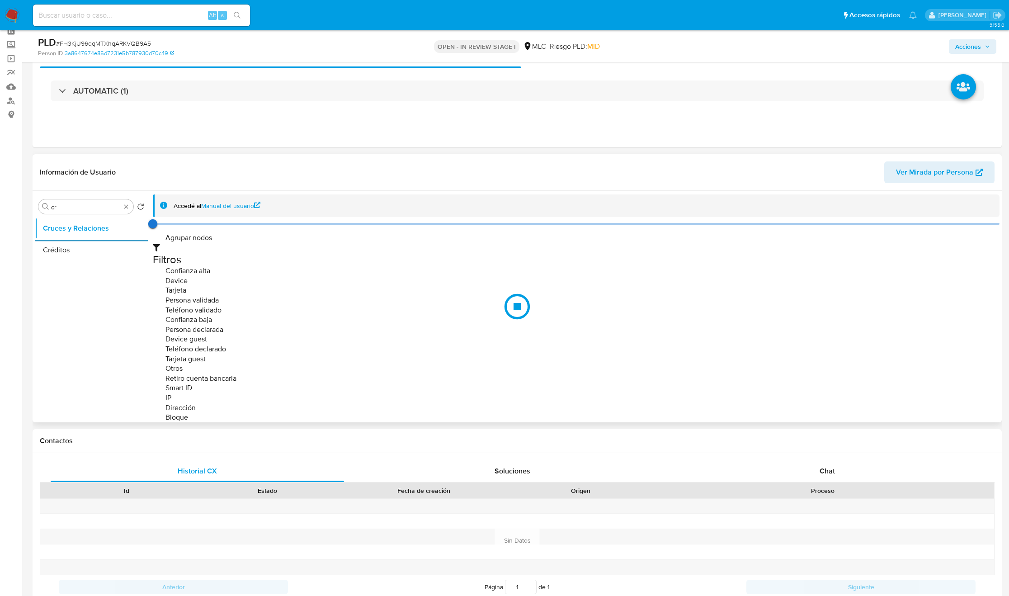
scroll to position [68, 0]
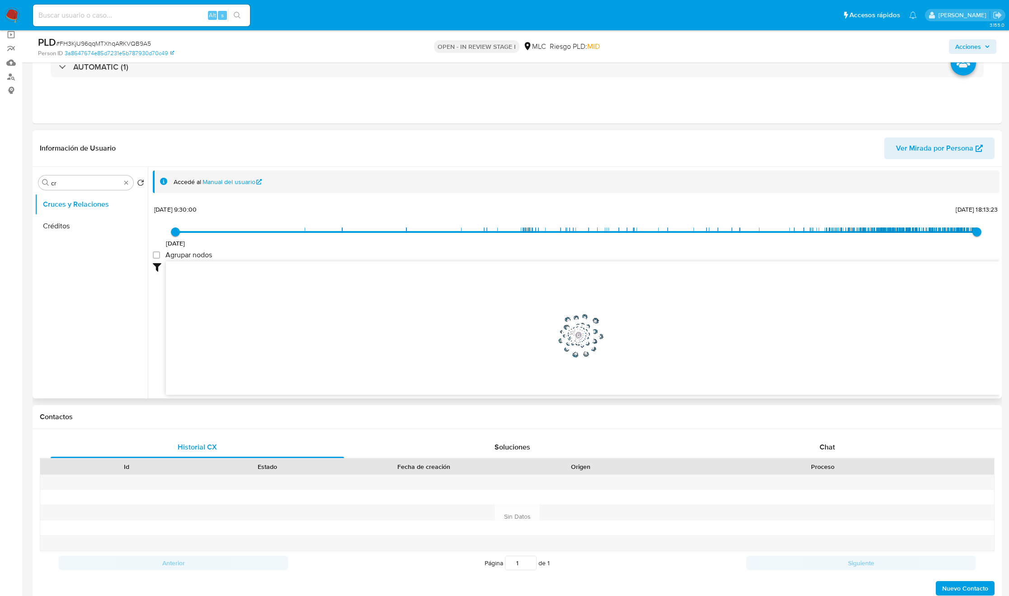
drag, startPoint x: 503, startPoint y: 357, endPoint x: 581, endPoint y: 334, distance: 80.6
click at [581, 334] on icon "phone-e383c73c905ce221929518343ede2cd5  user-1268990422  1268990422 person-ad…" at bounding box center [582, 326] width 833 height 131
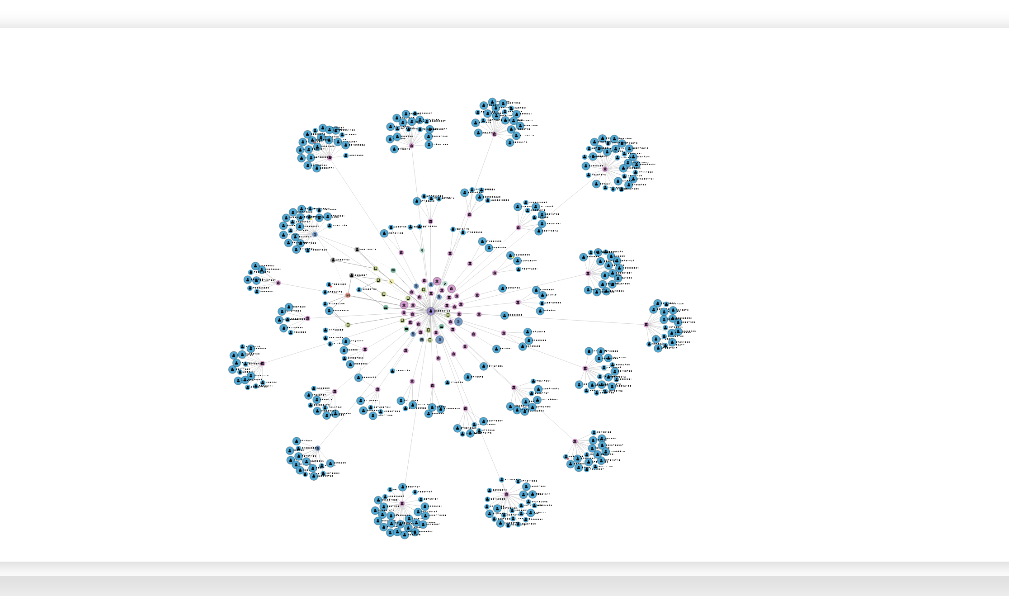
drag, startPoint x: 628, startPoint y: 343, endPoint x: 632, endPoint y: 352, distance: 10.1
click at [632, 352] on icon "phone-e383c73c905ce221929518343ede2cd5  user-1268990422  1268990422 person-ad…" at bounding box center [582, 326] width 833 height 131
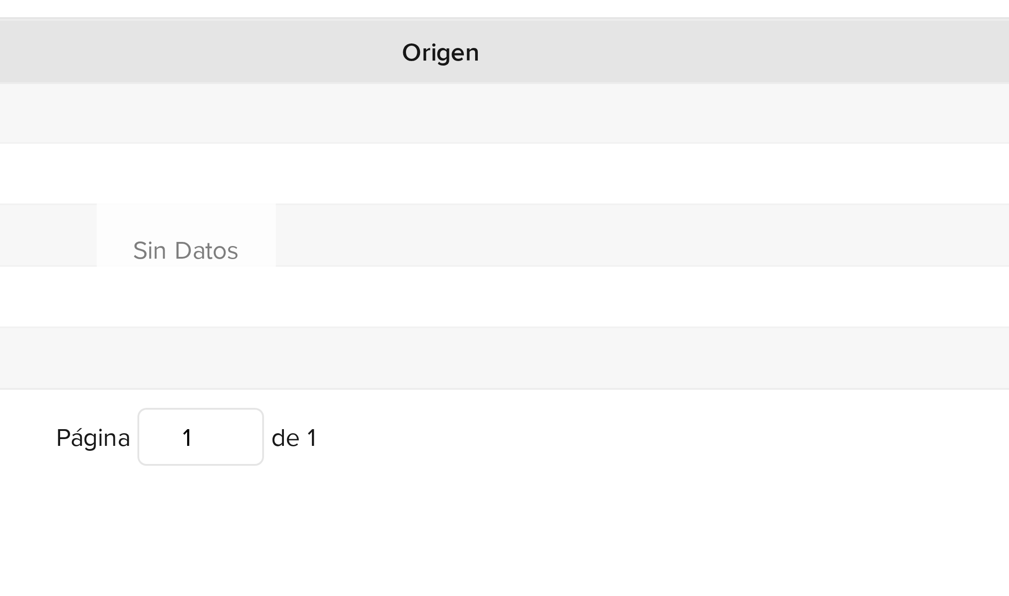
scroll to position [75, 0]
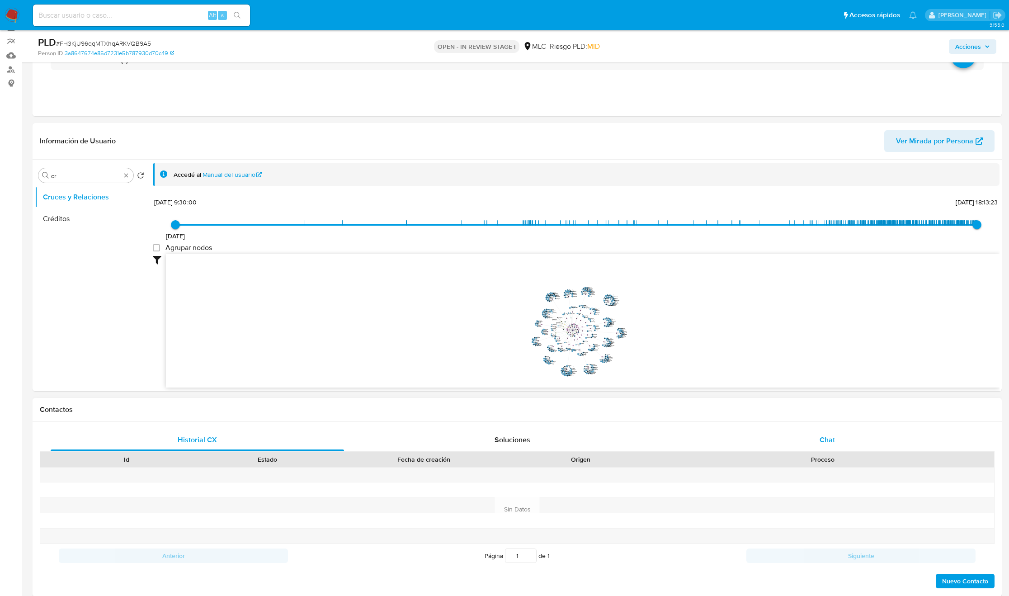
click at [679, 397] on div "Chat" at bounding box center [827, 440] width 293 height 22
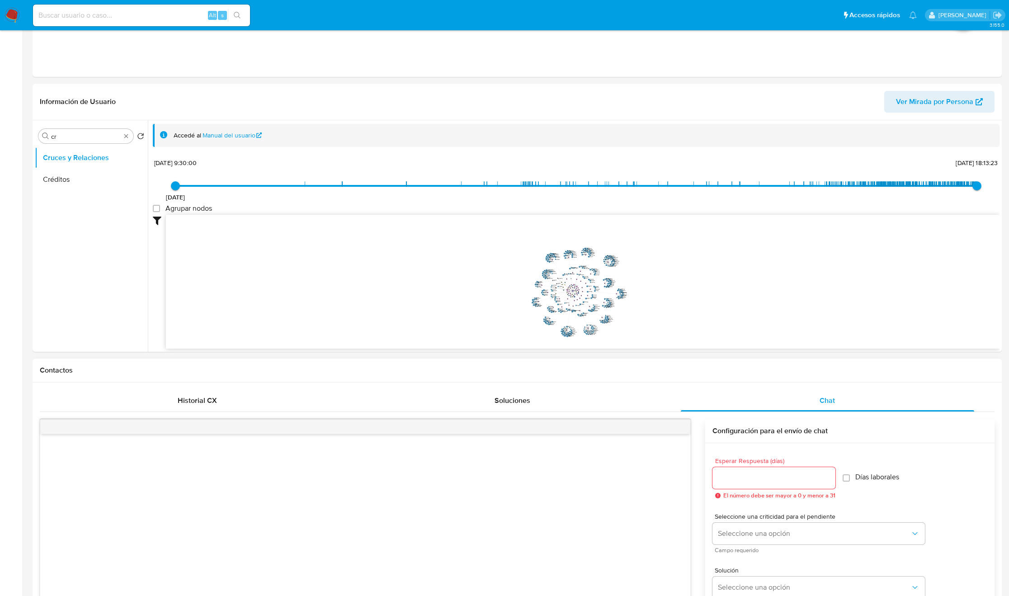
scroll to position [0, 0]
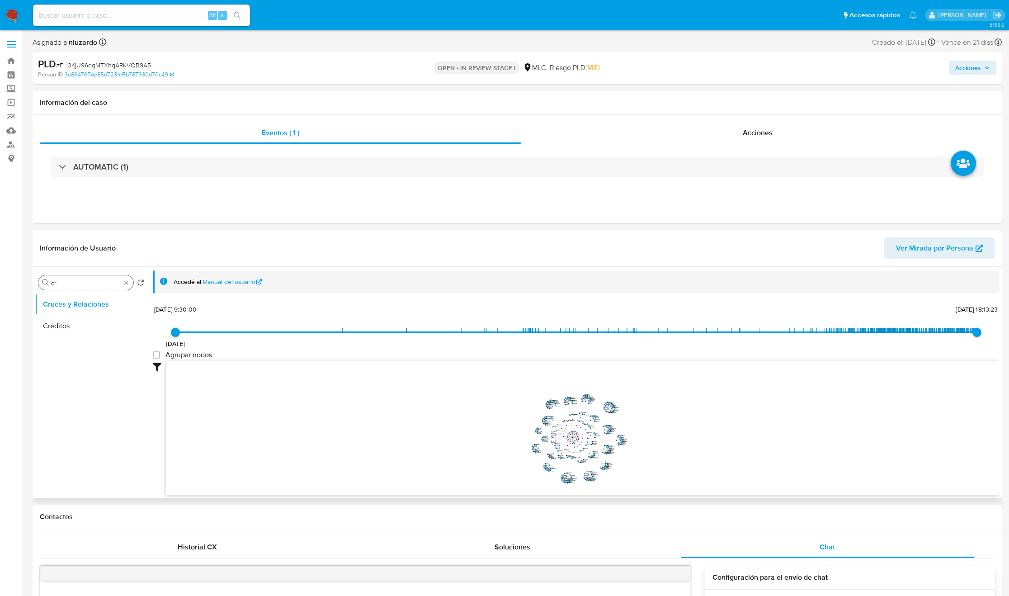
click at [87, 278] on div "Buscar cr" at bounding box center [85, 282] width 95 height 14
click at [87, 279] on input "cr" at bounding box center [86, 283] width 70 height 8
click at [83, 281] on input "cr" at bounding box center [86, 283] width 70 height 8
type input "DOC"
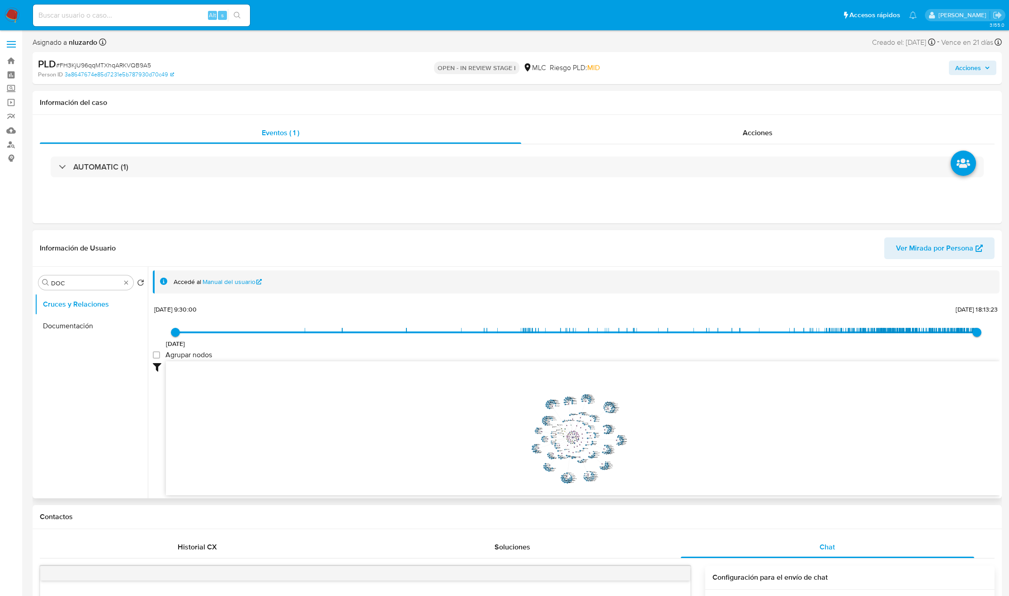
click at [79, 325] on button "Documentación" at bounding box center [91, 326] width 113 height 22
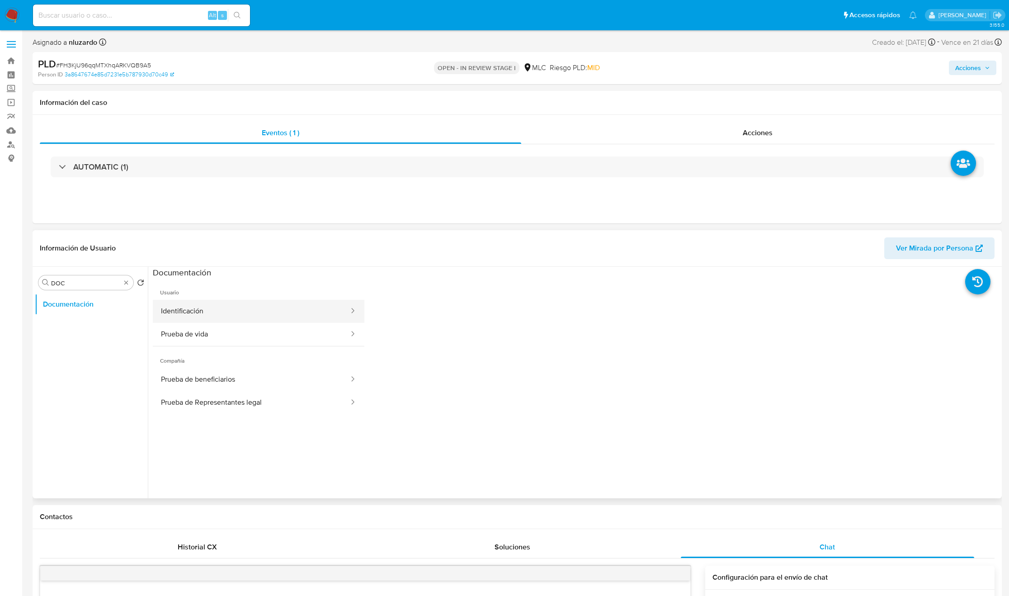
click at [213, 310] on button "Identificación" at bounding box center [251, 311] width 197 height 23
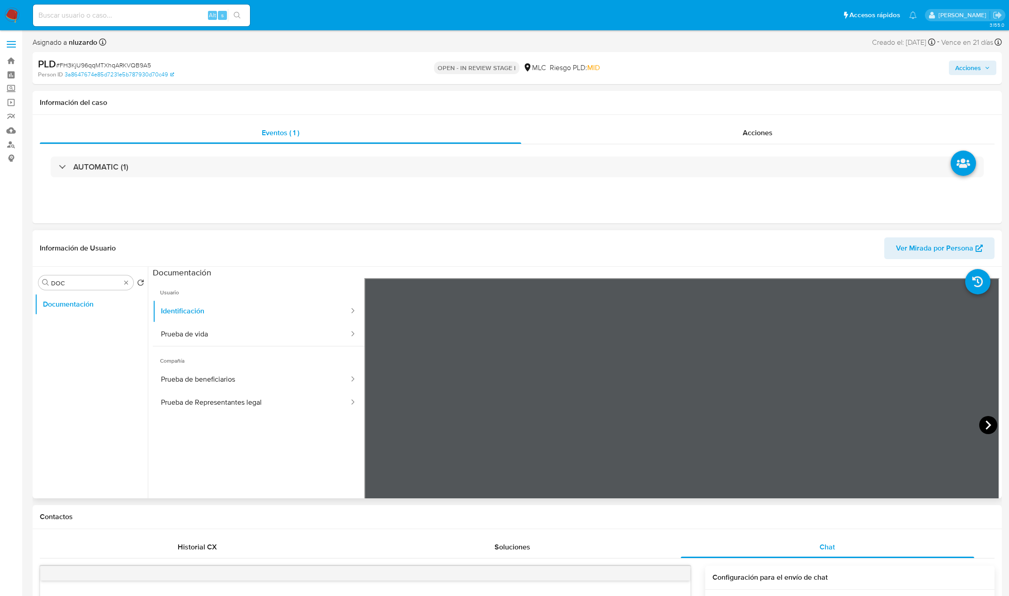
click at [679, 397] on icon at bounding box center [988, 425] width 18 height 18
click at [213, 333] on button "Prueba de vida" at bounding box center [251, 334] width 197 height 23
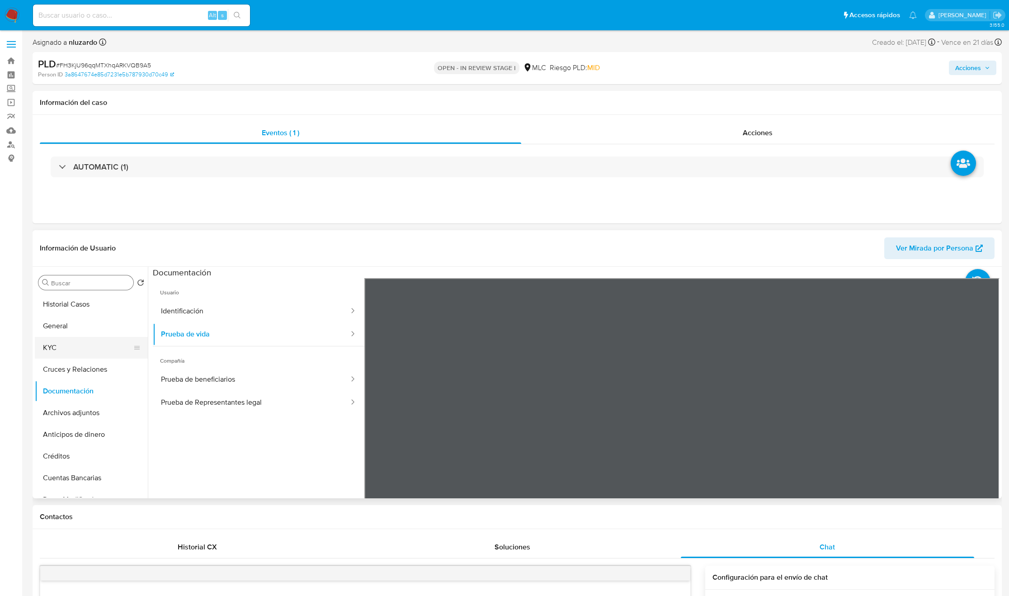
click at [64, 354] on button "KYC" at bounding box center [88, 348] width 106 height 22
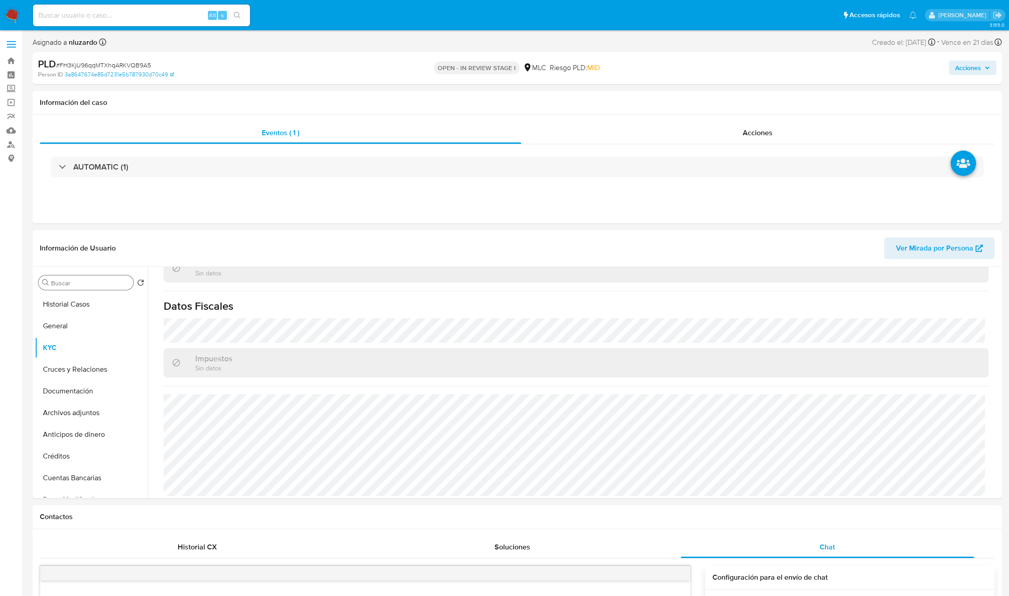
click at [91, 281] on input "Buscar" at bounding box center [90, 283] width 79 height 8
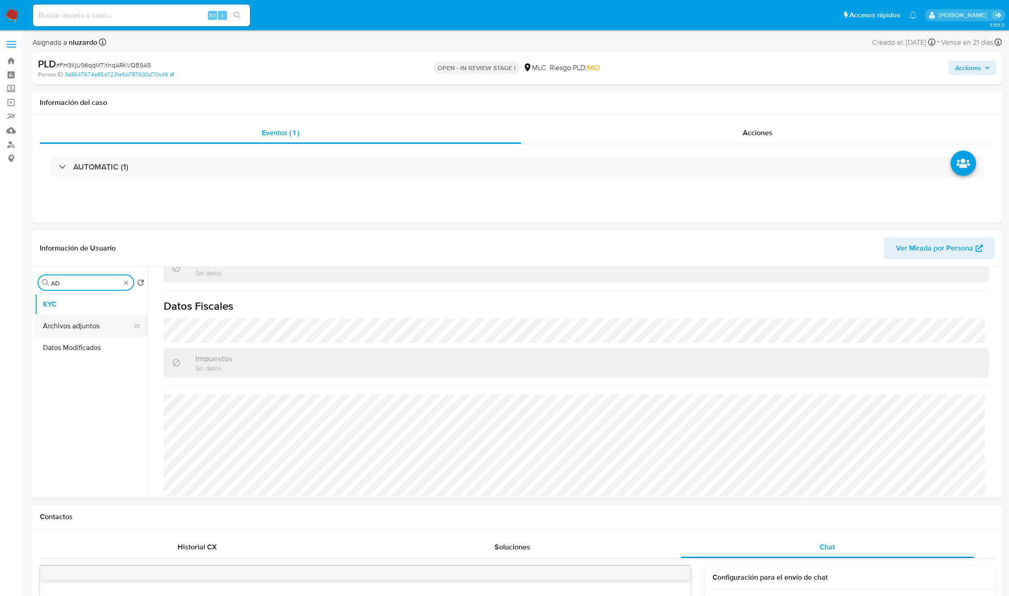
type input "AD"
click at [90, 319] on button "Archivos adjuntos" at bounding box center [88, 326] width 106 height 22
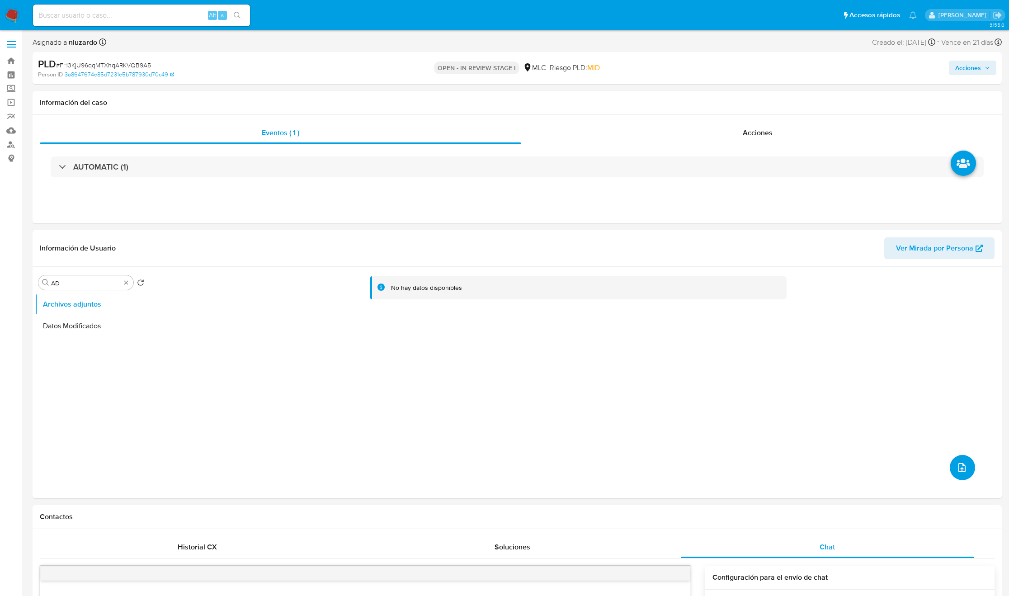
click at [679, 397] on icon "upload-file" at bounding box center [961, 467] width 11 height 11
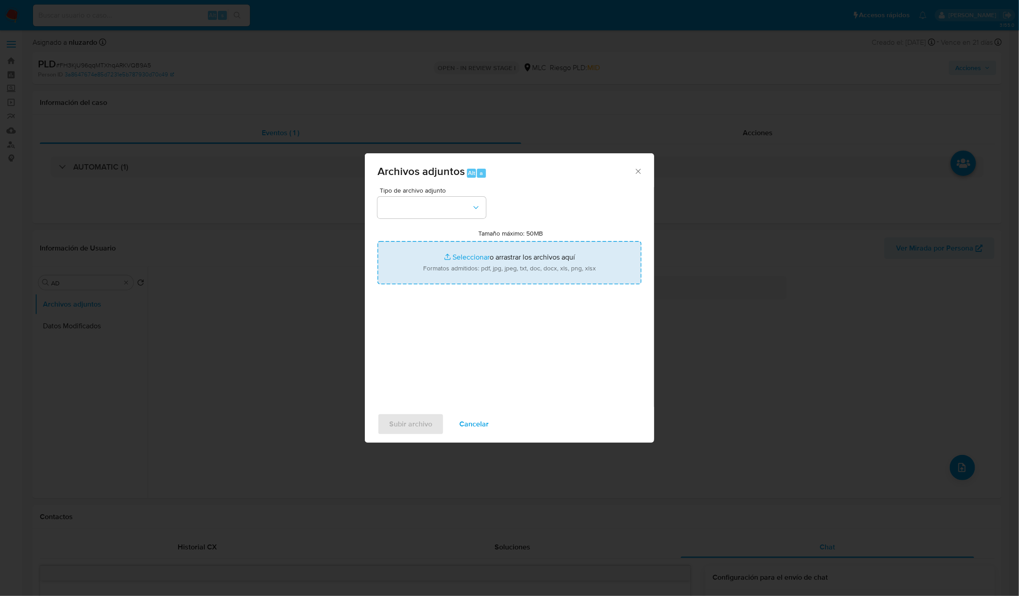
type input "C:\fakepath\1268990422 - Tablas Transaccionales 2025 v1.2.xlsx"
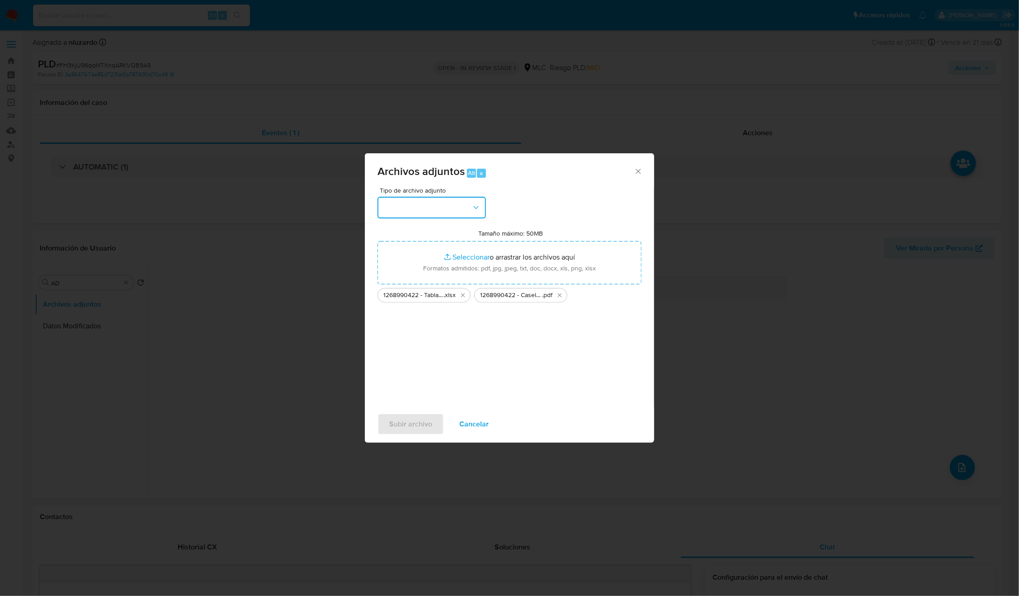
click at [470, 213] on button "button" at bounding box center [431, 208] width 108 height 22
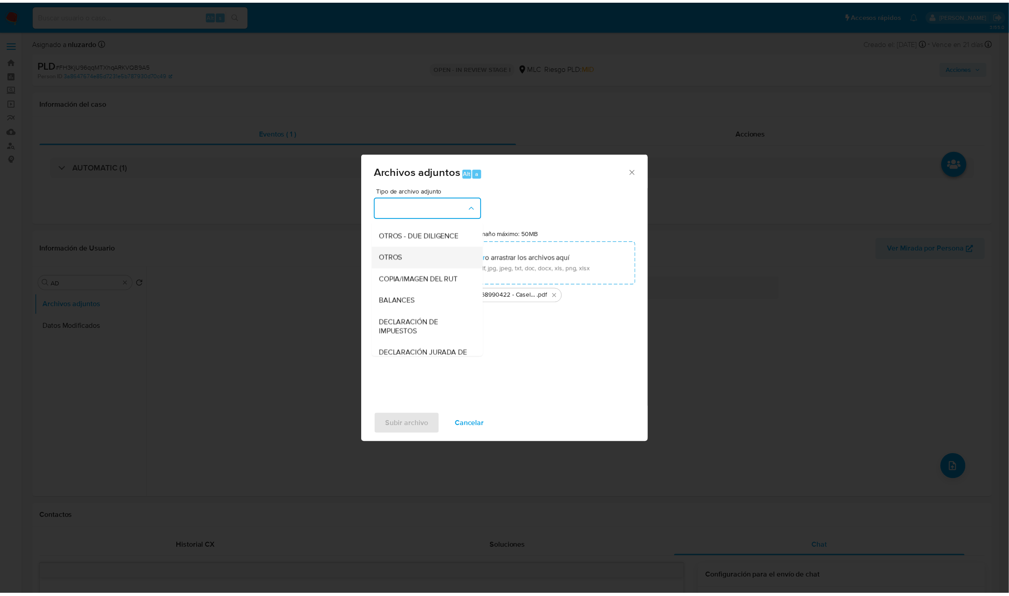
scroll to position [104, 0]
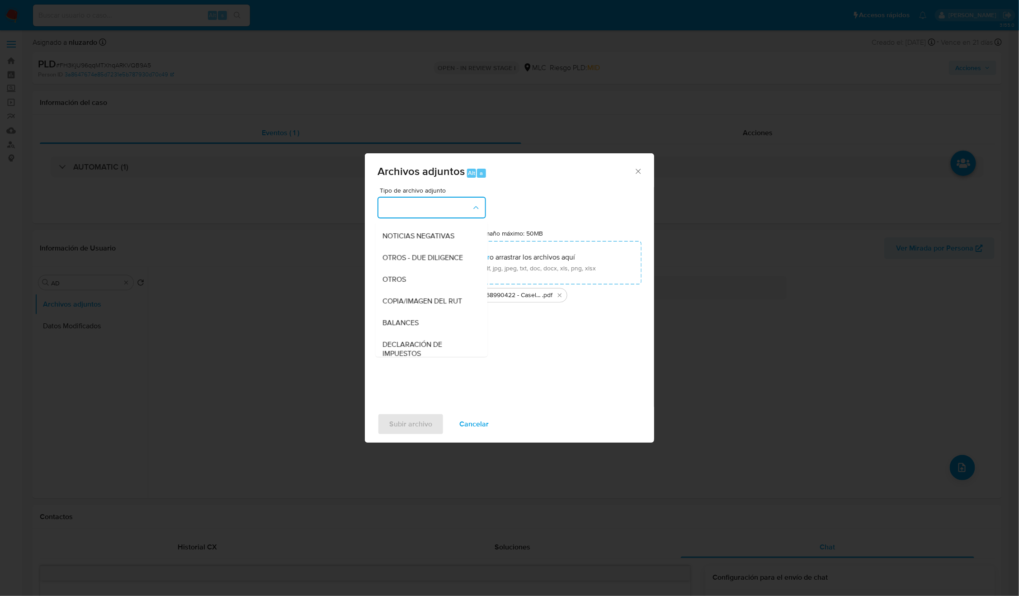
click at [403, 284] on span "OTROS" at bounding box center [394, 279] width 23 height 9
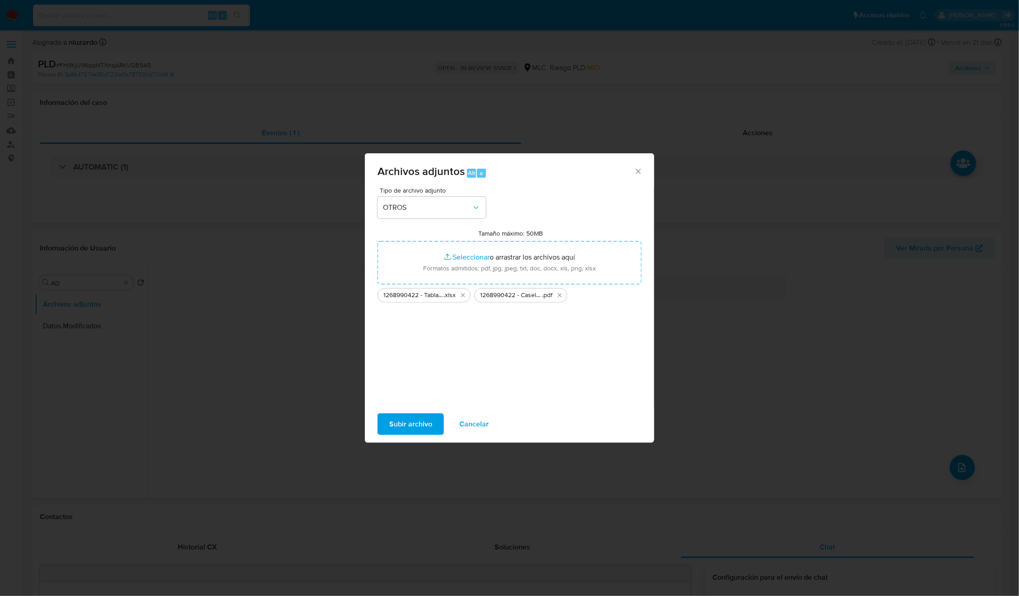
click at [408, 397] on span "Subir archivo" at bounding box center [410, 424] width 43 height 20
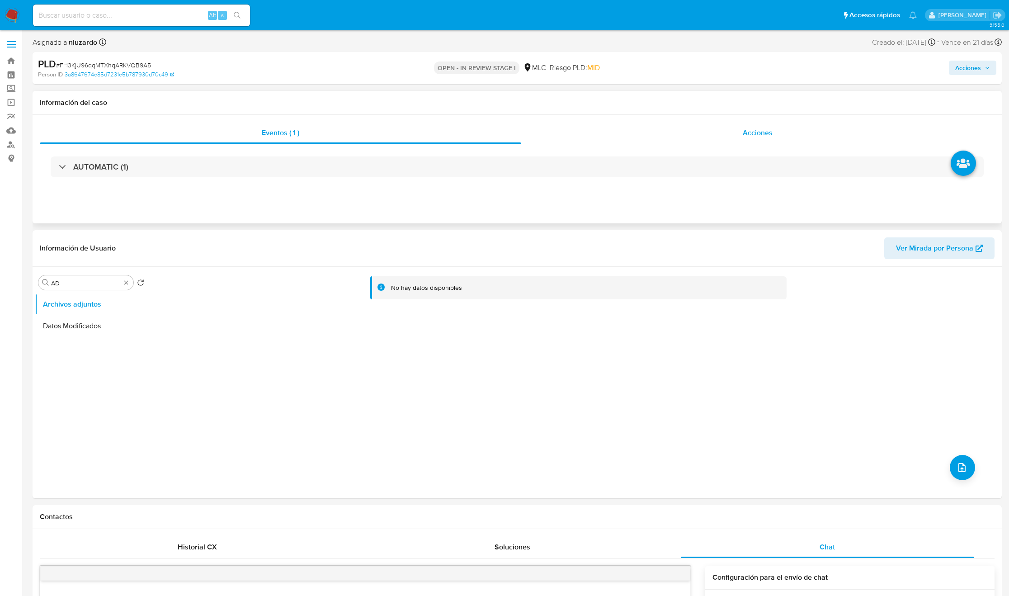
click at [679, 132] on div "Acciones" at bounding box center [758, 133] width 474 height 22
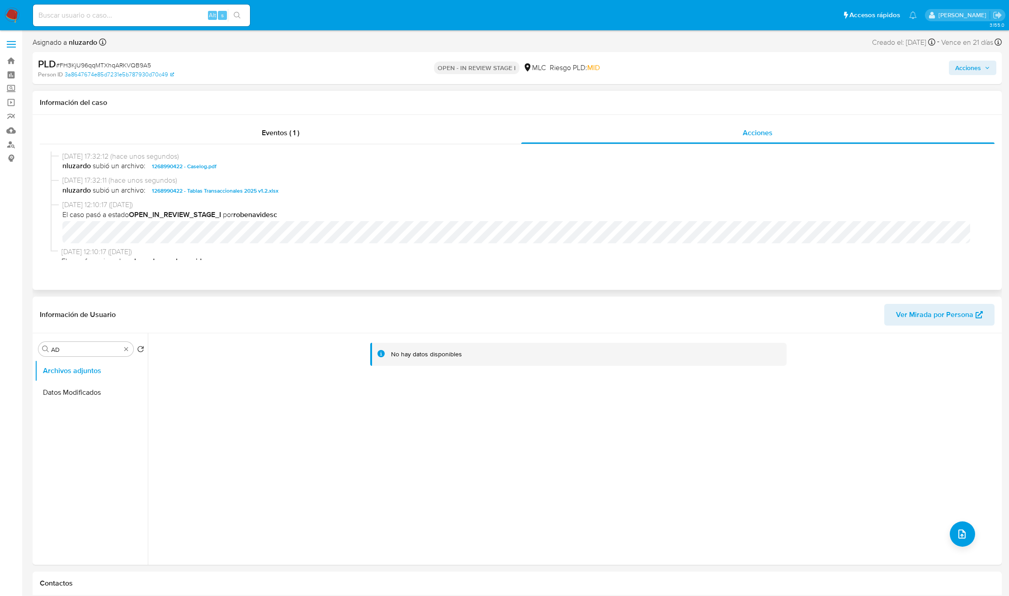
click at [250, 171] on span "nluzardo subió un archivo: 1268990422 - Caselog.pdf" at bounding box center [520, 166] width 917 height 11
copy span "1268990422 - Caselog.pdf"
click at [259, 169] on span "nluzardo subió un archivo: 1268990422 - Caselog.pdf" at bounding box center [520, 166] width 917 height 11
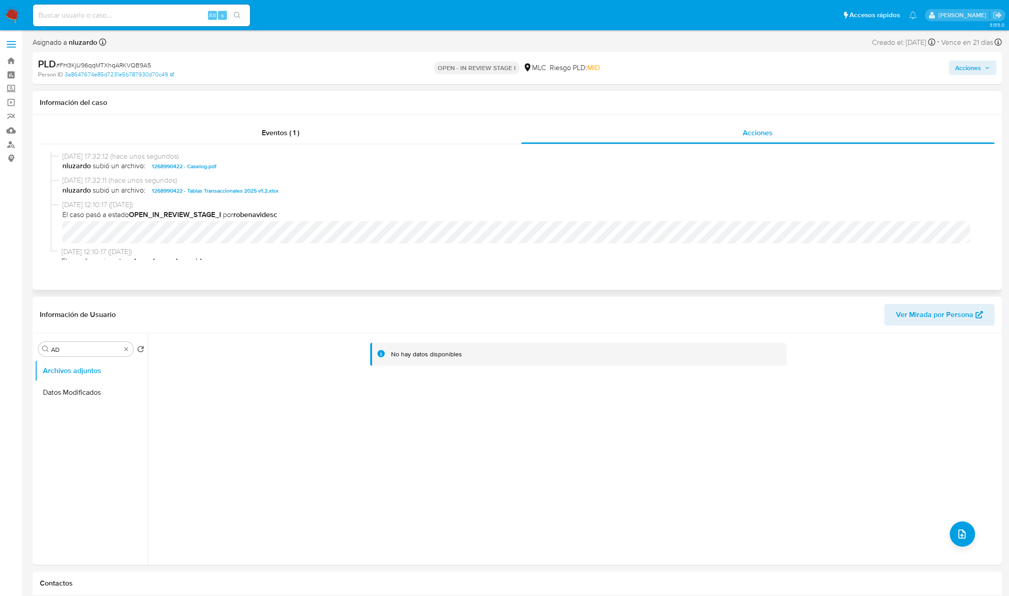
click at [259, 169] on span "nluzardo subió un archivo: 1268990422 - Caselog.pdf" at bounding box center [520, 166] width 917 height 11
click at [679, 69] on span "Acciones" at bounding box center [968, 68] width 26 height 14
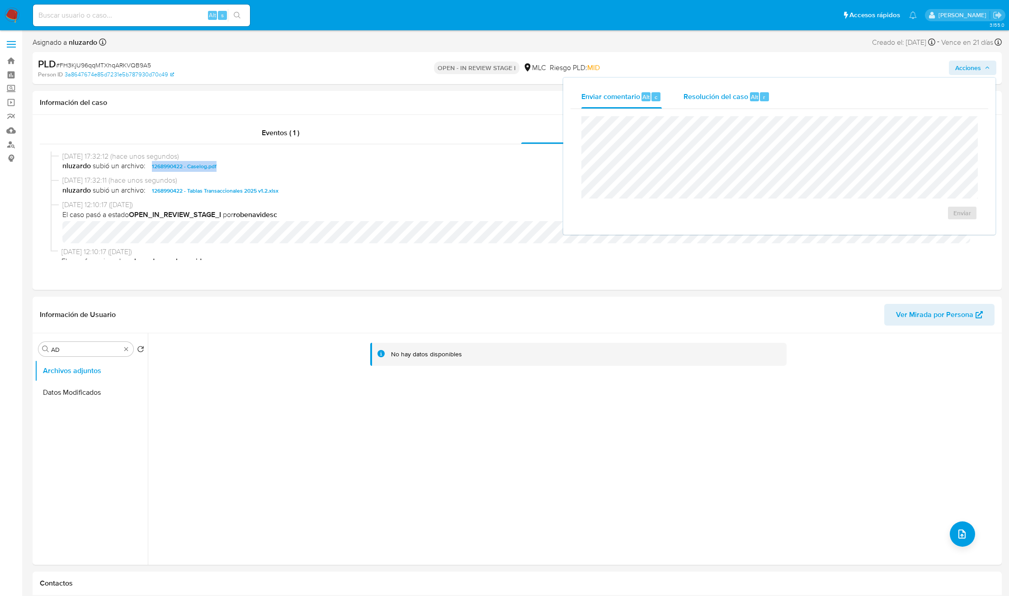
click at [679, 100] on div "r" at bounding box center [764, 96] width 9 height 9
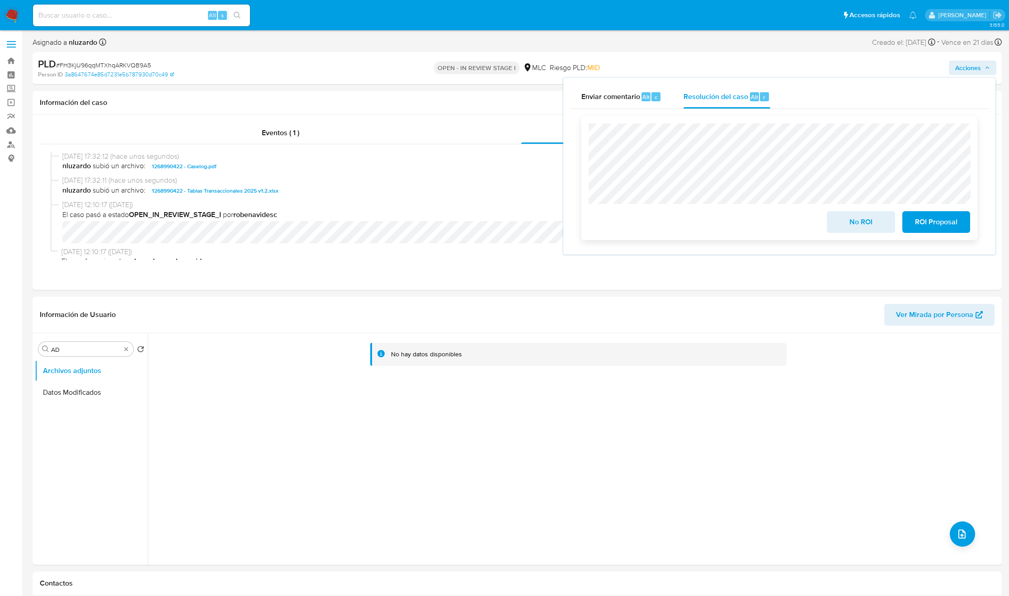
click at [679, 228] on span "No ROI" at bounding box center [860, 222] width 44 height 20
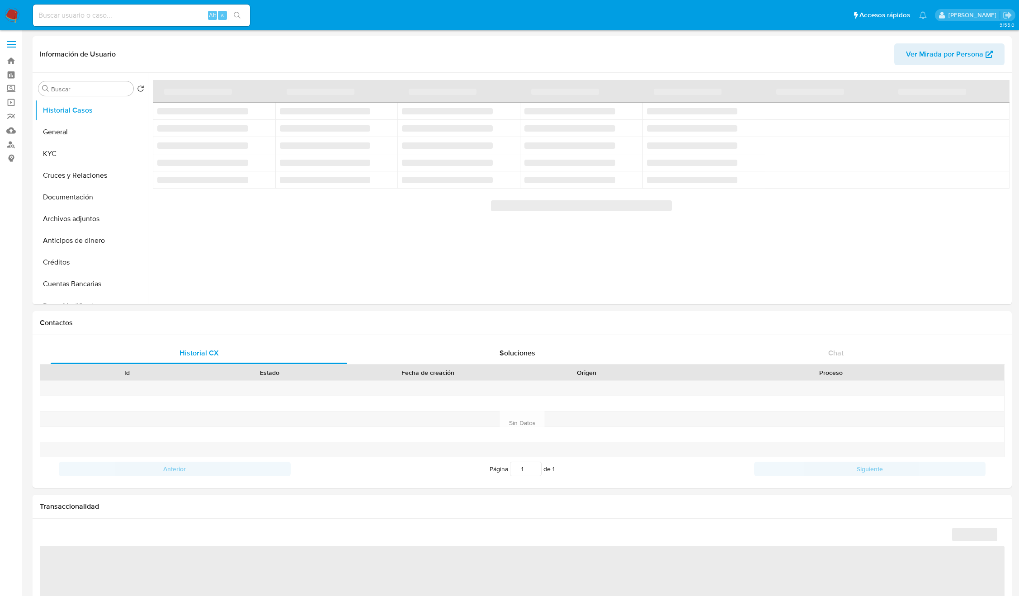
select select "10"
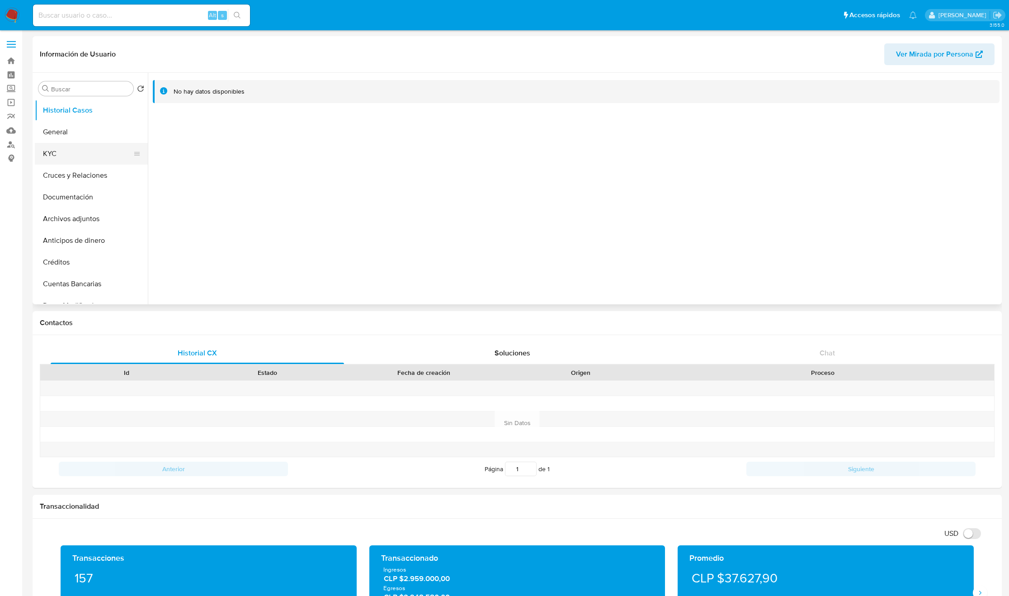
click at [51, 151] on button "KYC" at bounding box center [88, 154] width 106 height 22
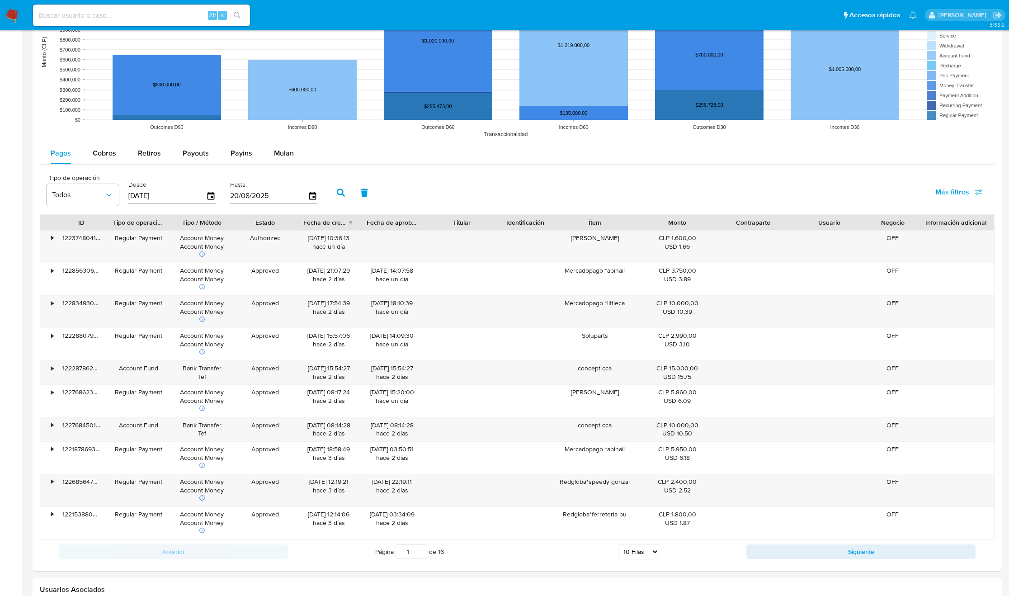
scroll to position [861, 0]
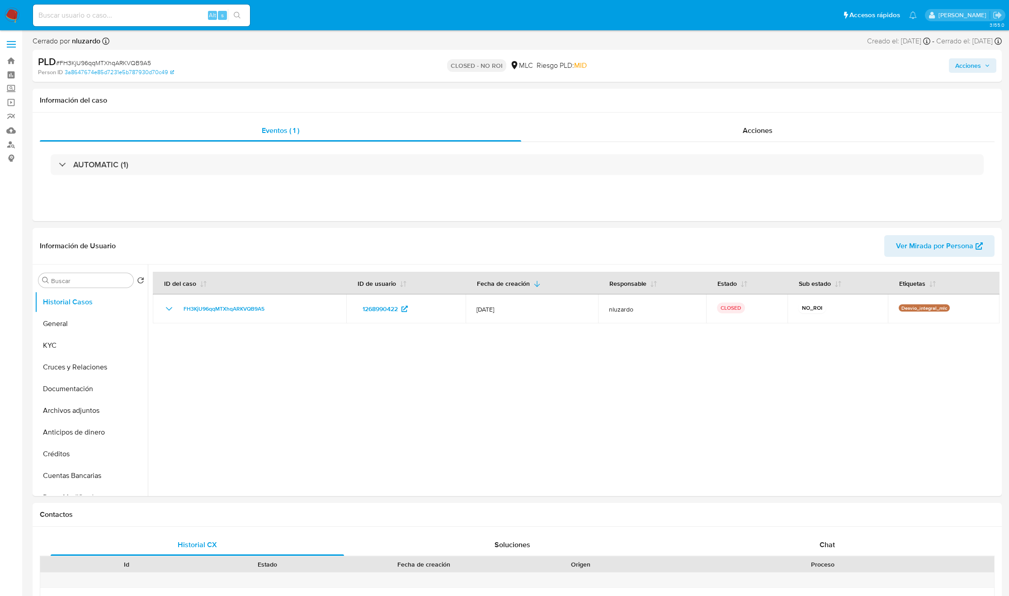
select select "10"
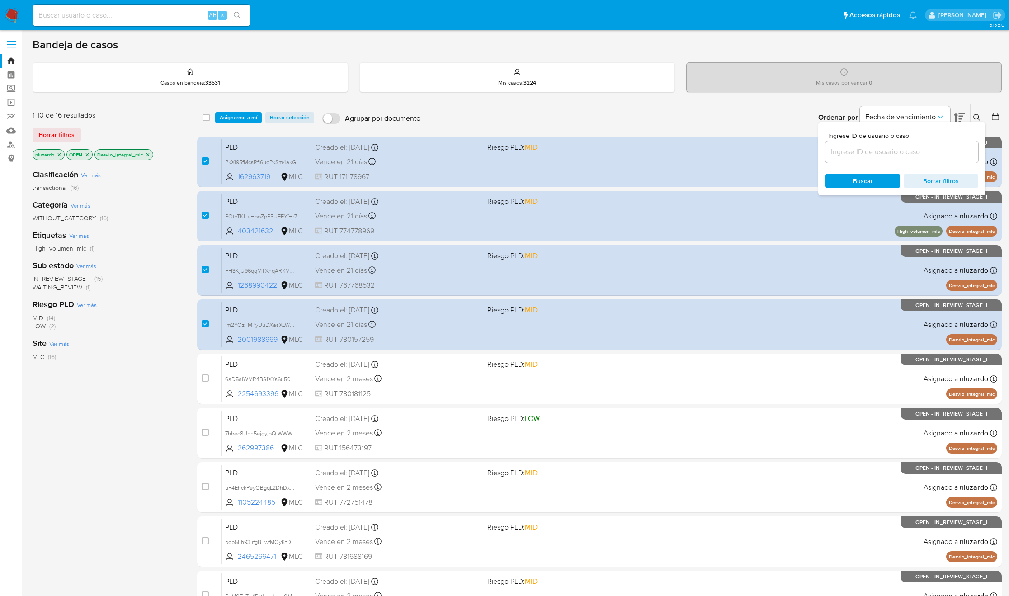
click at [154, 385] on div "Clasificación Ver más transactional (16) Categoría Ver más WITHOUT_CATEGORY (16…" at bounding box center [108, 315] width 150 height 307
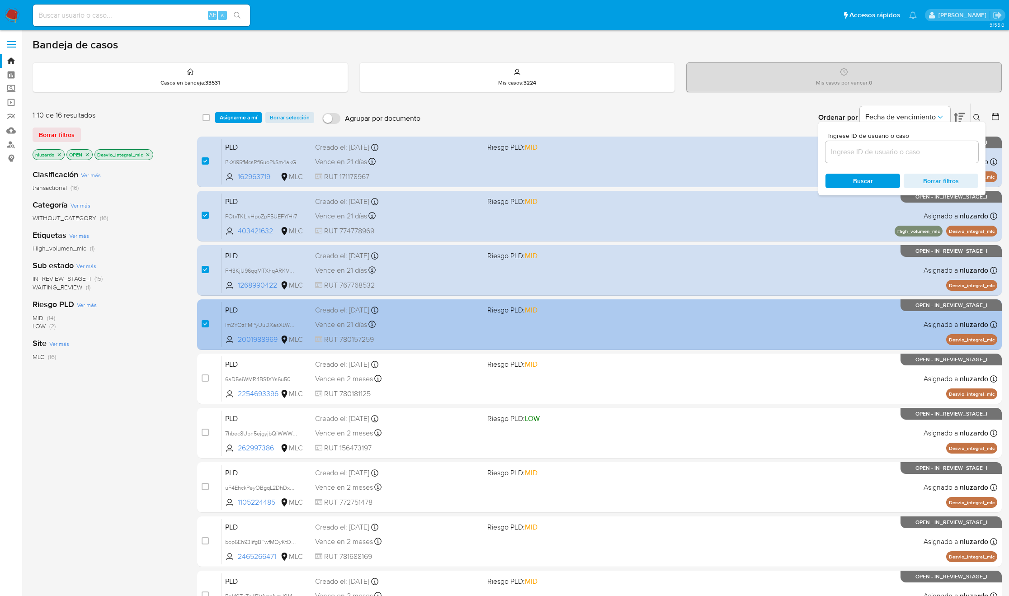
click at [417, 334] on span "RUT 780157259" at bounding box center [397, 339] width 165 height 10
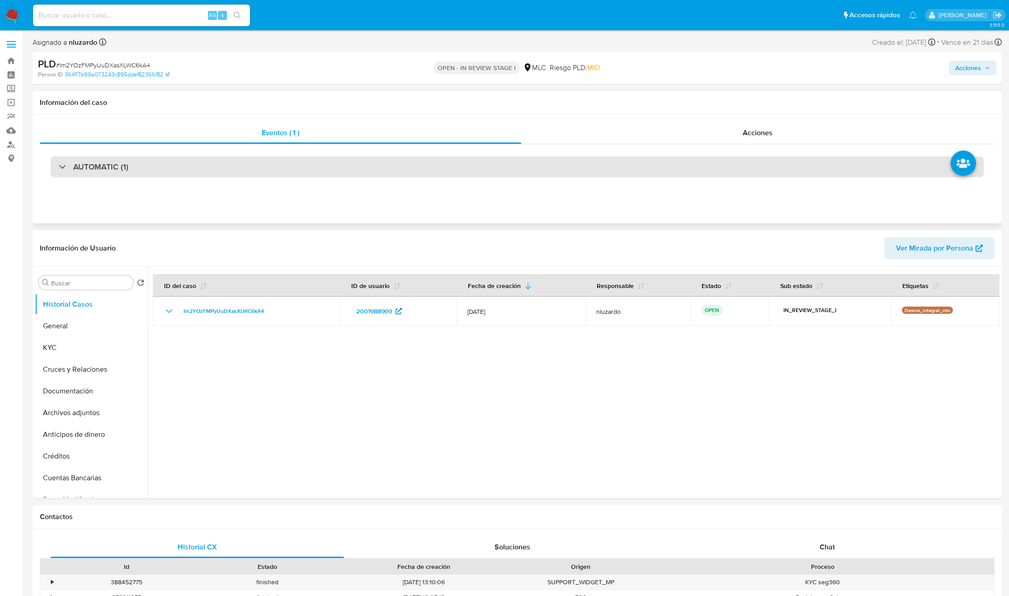
click at [137, 161] on div "AUTOMATIC (1)" at bounding box center [517, 166] width 933 height 21
select select "10"
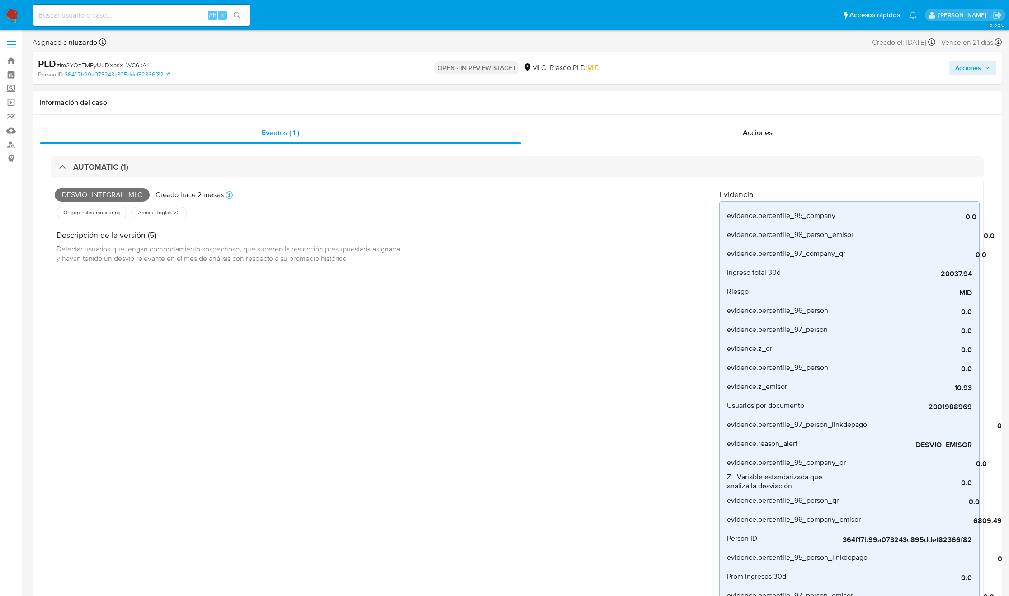
click at [125, 200] on span "Desvio_integral_mlc" at bounding box center [102, 195] width 95 height 14
drag, startPoint x: 125, startPoint y: 200, endPoint x: 110, endPoint y: 202, distance: 14.6
click at [124, 200] on span "Desvio_integral_mlc" at bounding box center [102, 195] width 95 height 14
copy span "Desvio_integral_mlc"
click at [165, 3] on div "Alt s" at bounding box center [141, 15] width 217 height 25
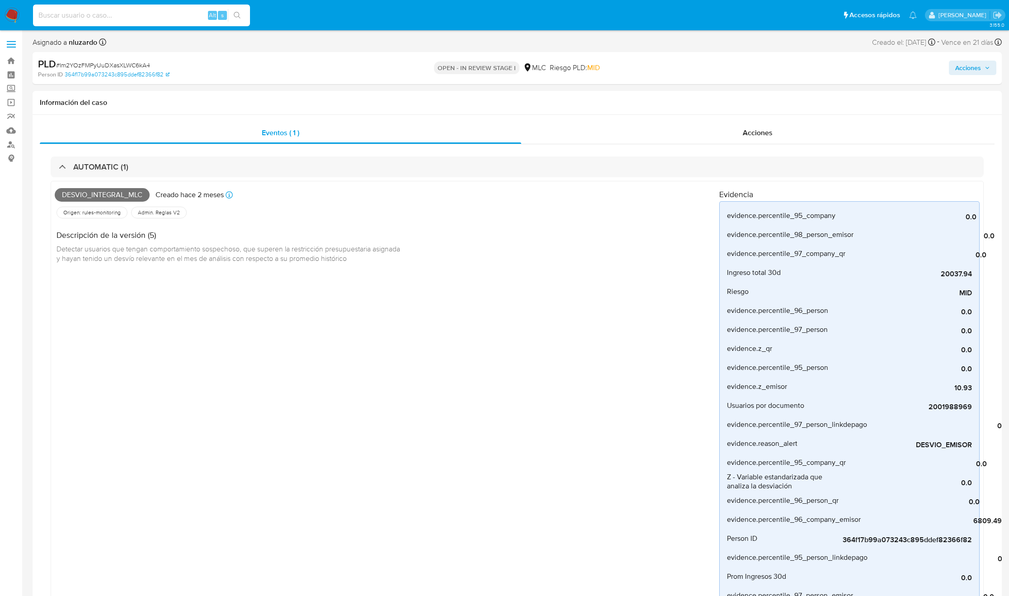
click at [160, 19] on input at bounding box center [141, 15] width 217 height 12
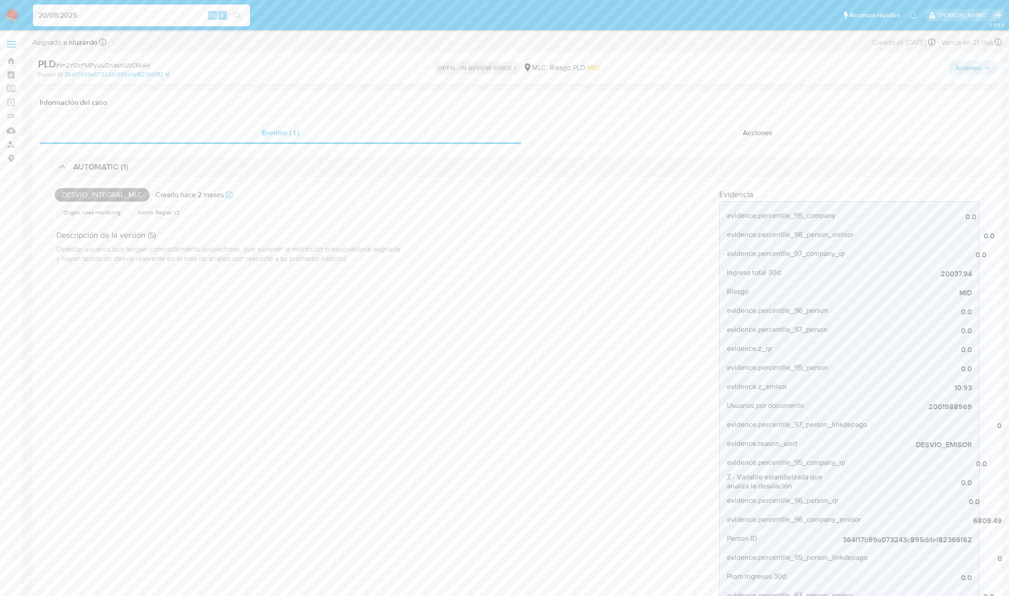
type input "20/08/2025"
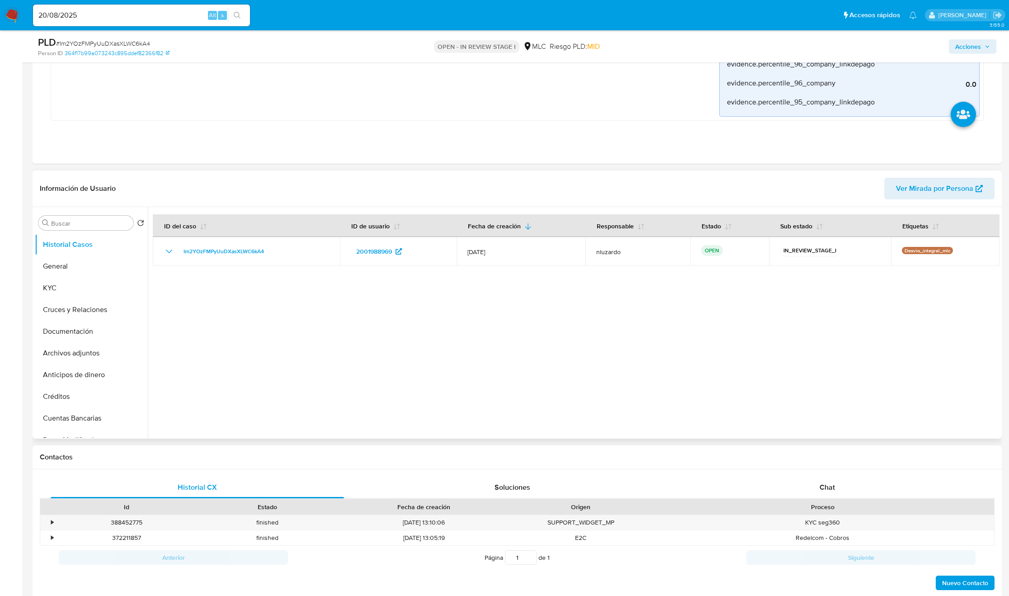
scroll to position [746, 0]
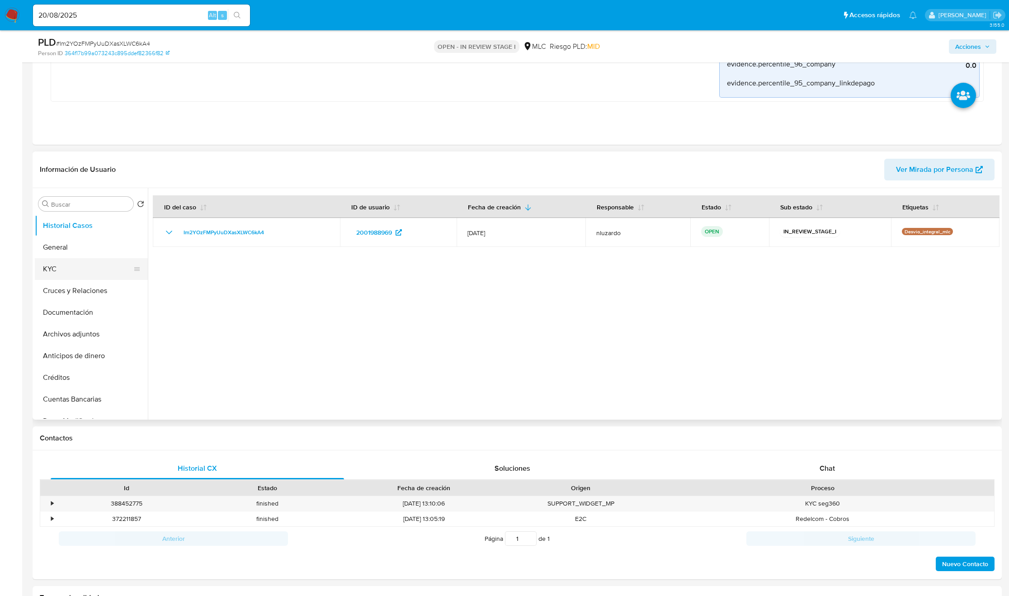
click at [78, 265] on button "KYC" at bounding box center [88, 269] width 106 height 22
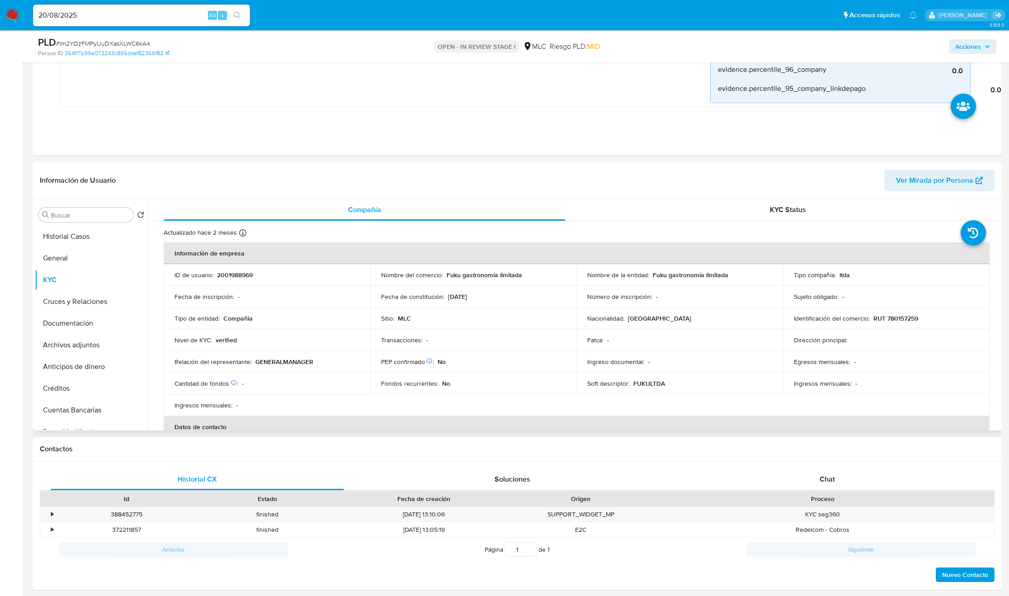
click at [654, 276] on p "Fuku gastronomía limitada" at bounding box center [690, 275] width 75 height 8
drag, startPoint x: 733, startPoint y: 276, endPoint x: 747, endPoint y: 276, distance: 13.6
click at [747, 276] on div "Nombre de la entidad : Fuku gastronomía limitada" at bounding box center [679, 275] width 185 height 8
copy p "Fuku gastronomía limitada"
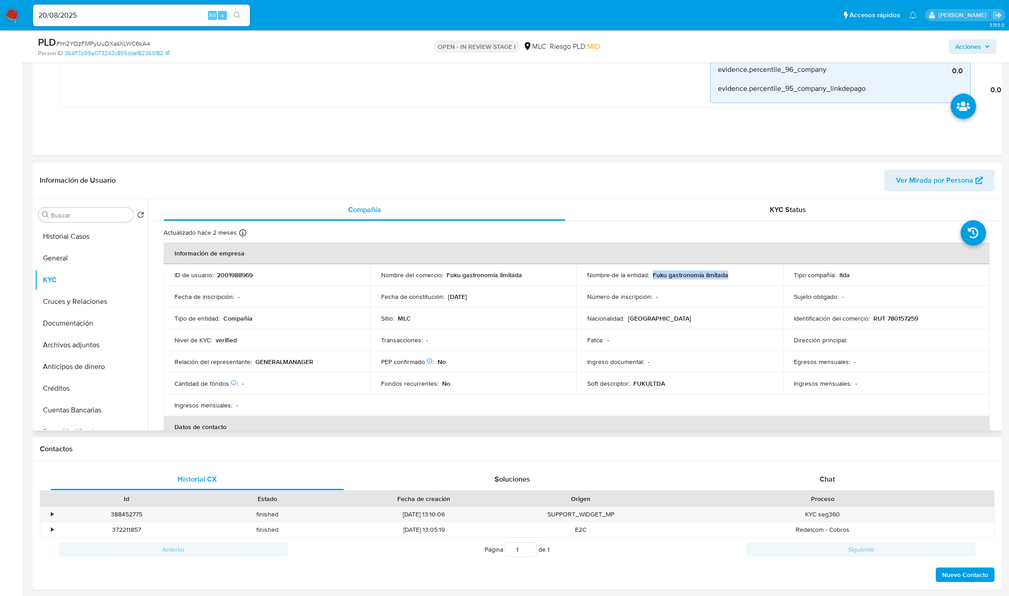
click at [892, 322] on p "RUT 780157259" at bounding box center [895, 318] width 45 height 8
copy p "780157259"
click at [601, 363] on p "Ingreso documental :" at bounding box center [615, 361] width 57 height 8
drag, startPoint x: 996, startPoint y: 257, endPoint x: 997, endPoint y: 266, distance: 9.1
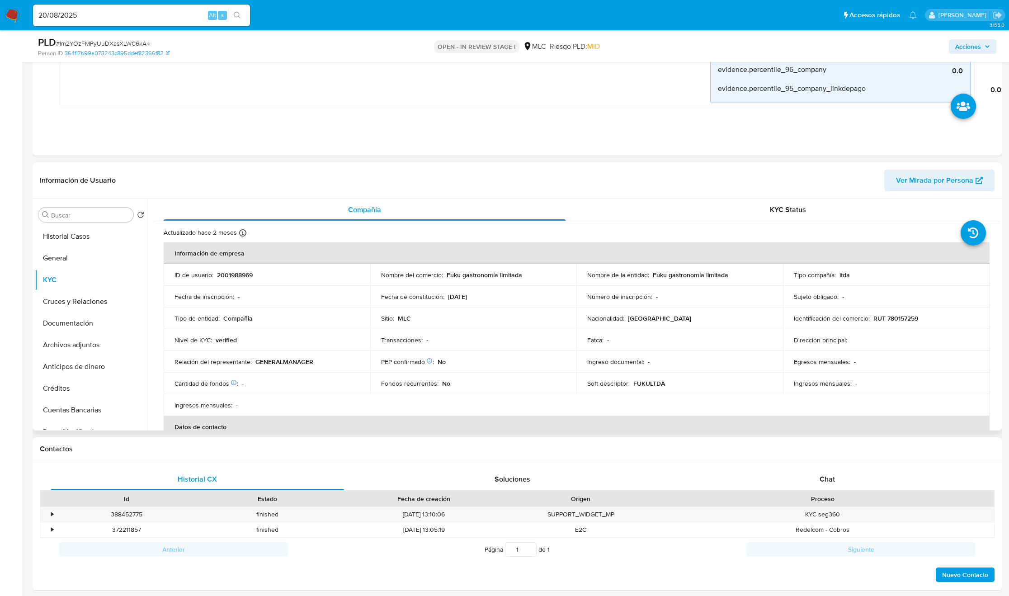
click at [997, 266] on div "Compañía KYC Status Actualizado [DATE] Creado: [DATE] 13:33:16 Actualizado: [DA…" at bounding box center [573, 314] width 851 height 231
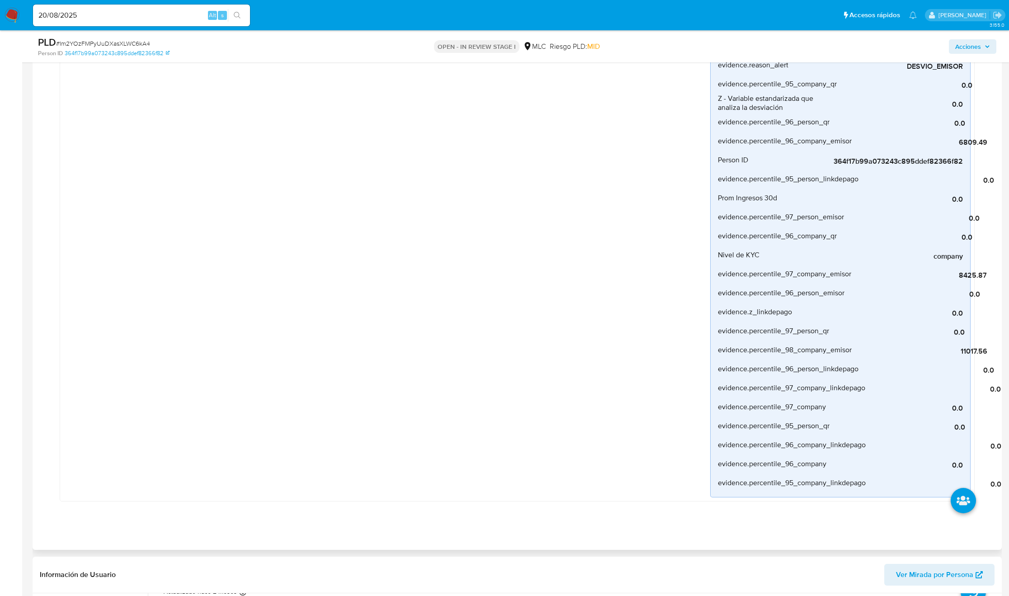
scroll to position [610, 0]
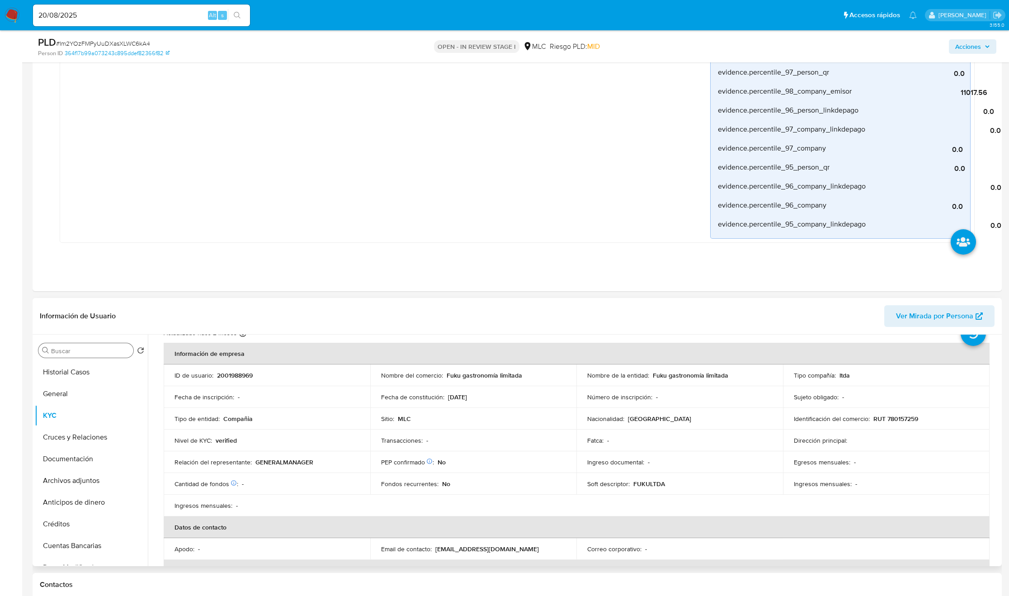
click at [64, 354] on input "Buscar" at bounding box center [90, 351] width 79 height 8
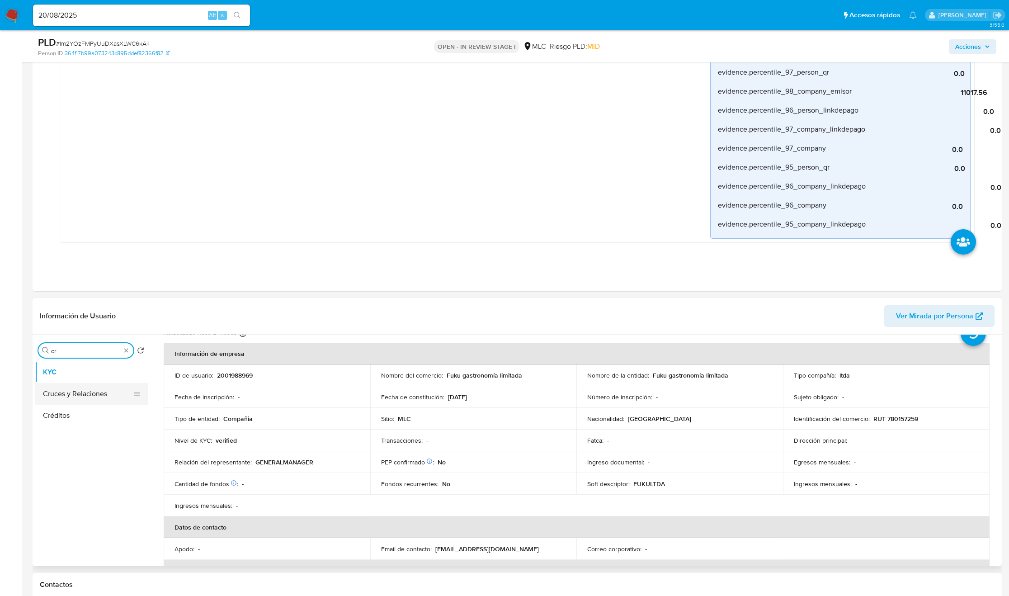
click at [76, 389] on button "Cruces y Relaciones" at bounding box center [88, 394] width 106 height 22
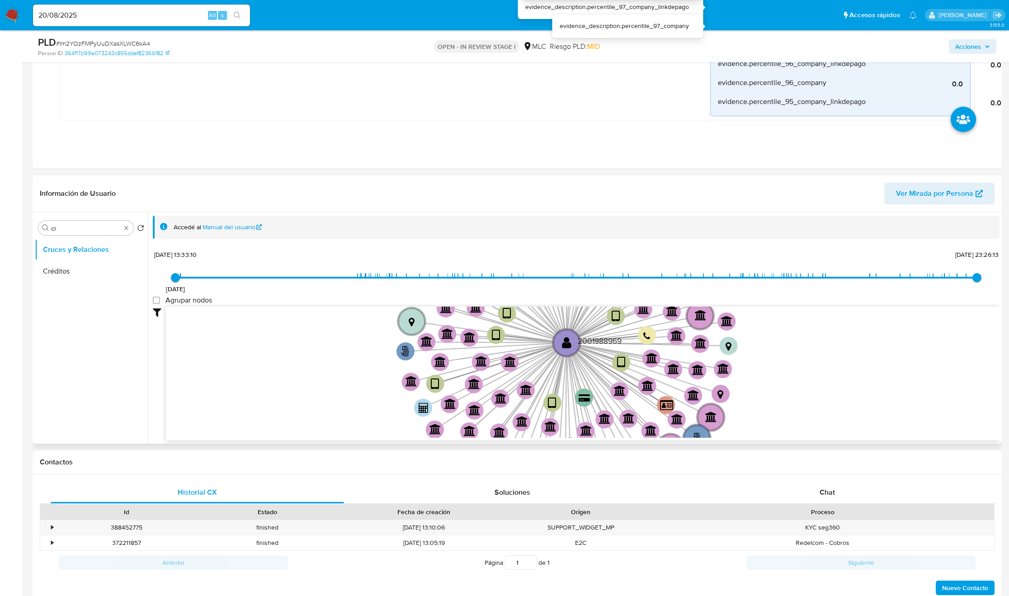
scroll to position [746, 0]
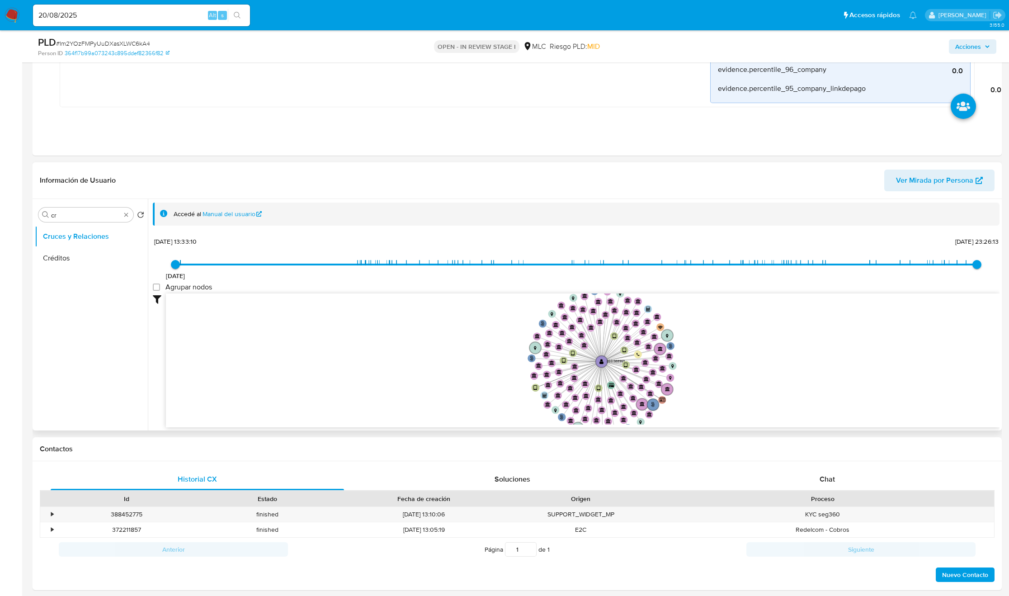
drag, startPoint x: 736, startPoint y: 388, endPoint x: 672, endPoint y: 377, distance: 65.5
click at [672, 379] on icon "phone-4ba9974a06c8e0384d02674d0162e924  user-2001988969  2001988969 phone-12b…" at bounding box center [582, 358] width 833 height 131
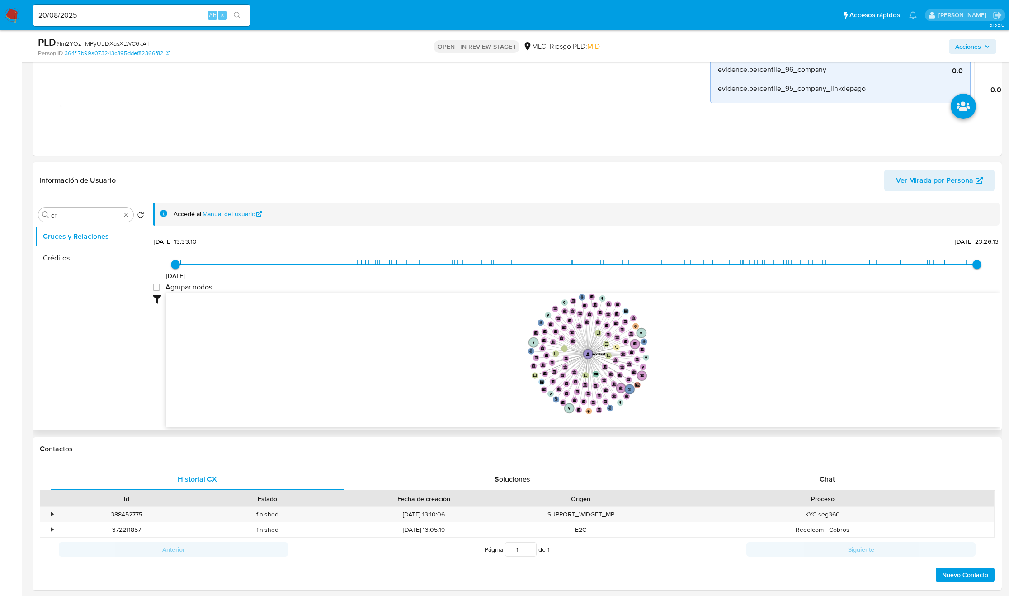
drag, startPoint x: 673, startPoint y: 374, endPoint x: 648, endPoint y: 370, distance: 25.2
click at [648, 370] on icon "phone-4ba9974a06c8e0384d02674d0162e924  user-2001988969  2001988969 phone-12b…" at bounding box center [582, 358] width 833 height 131
click at [648, 366] on icon "phone-4ba9974a06c8e0384d02674d0162e924  user-2001988969  2001988969 phone-12b…" at bounding box center [582, 358] width 833 height 131
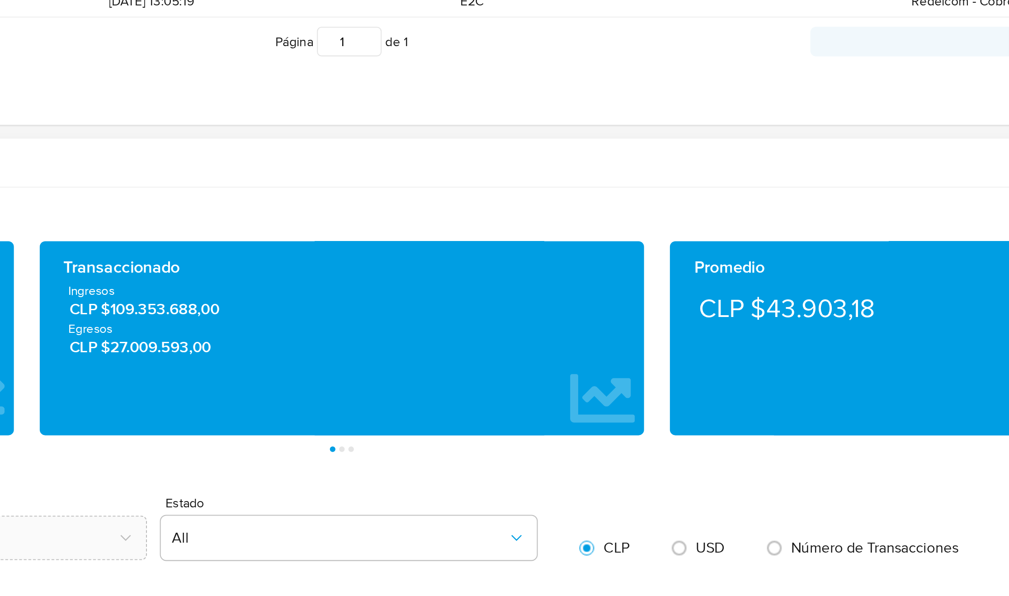
scroll to position [969, 0]
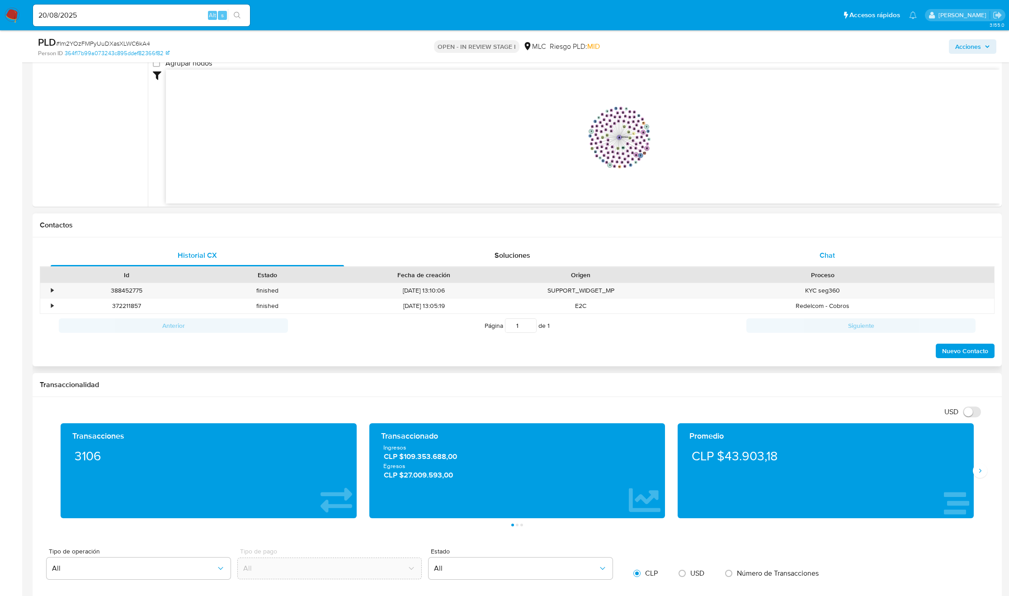
click at [808, 253] on div "Chat" at bounding box center [827, 255] width 293 height 22
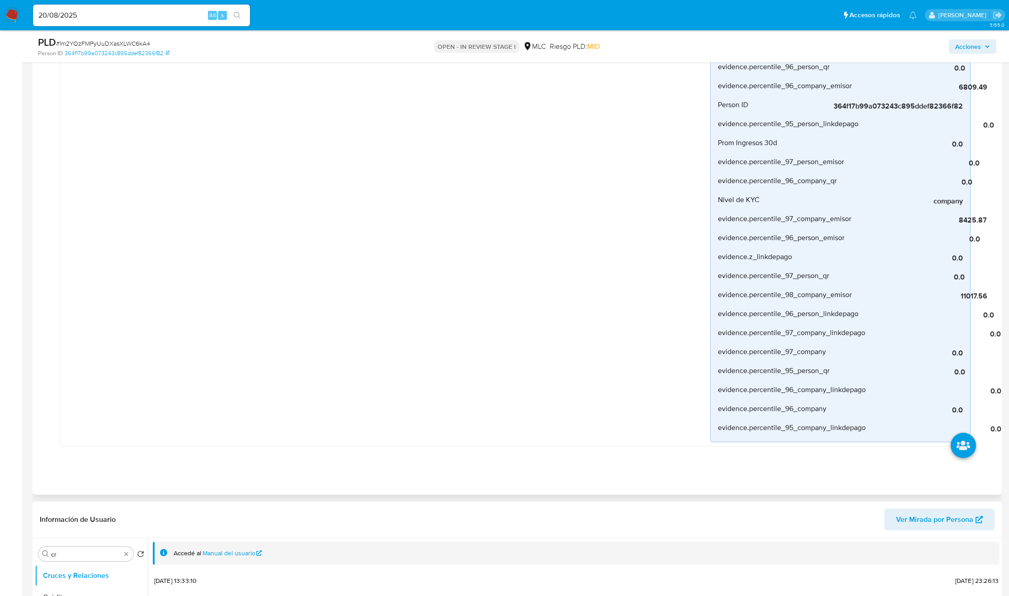
scroll to position [610, 0]
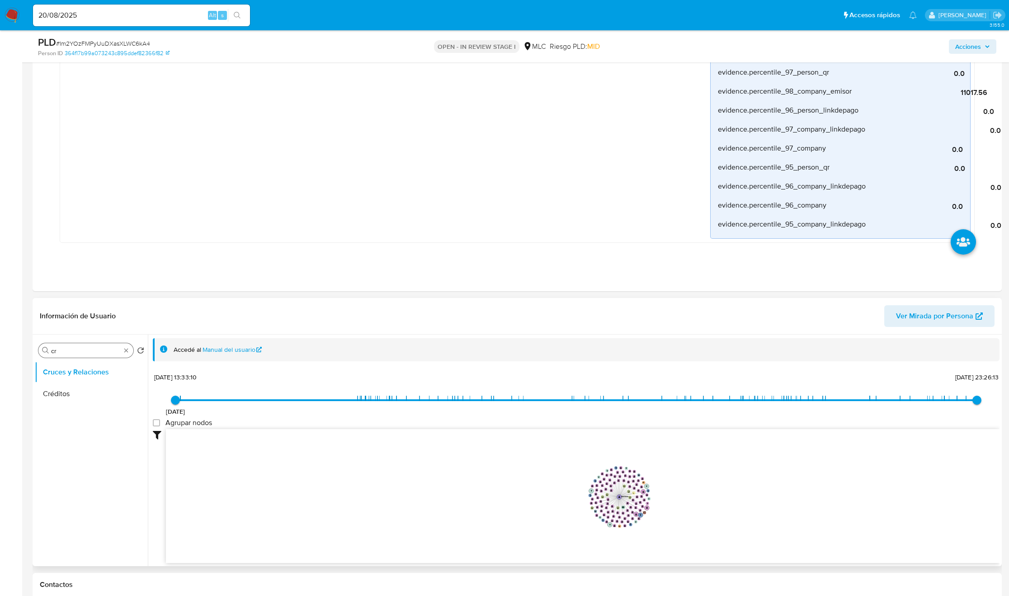
click at [76, 351] on input "cr" at bounding box center [86, 351] width 70 height 8
type input "DOC"
click at [70, 391] on button "Documentación" at bounding box center [91, 394] width 113 height 22
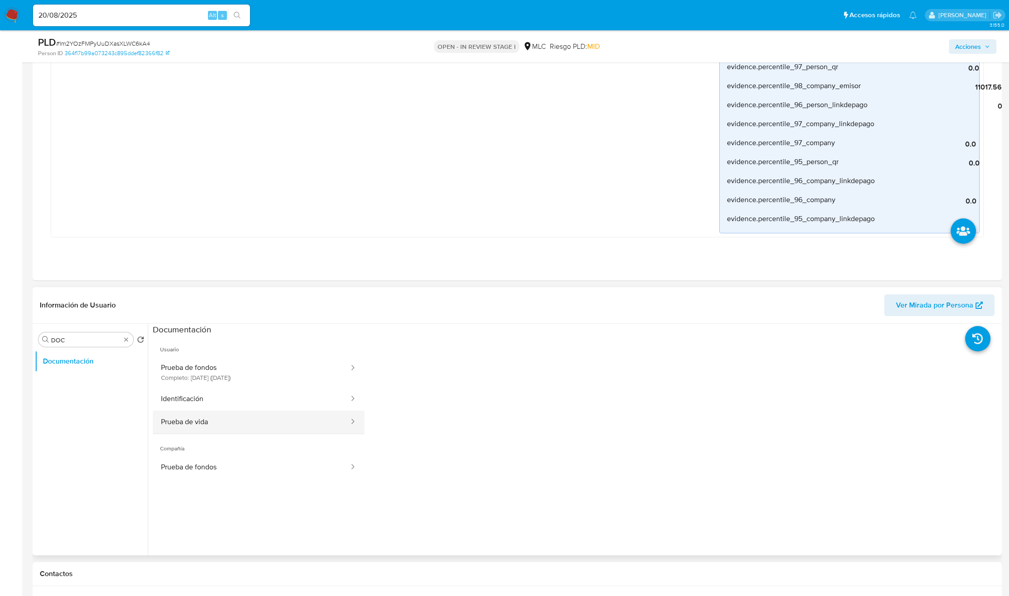
click at [229, 423] on button "Prueba de vida" at bounding box center [251, 421] width 197 height 23
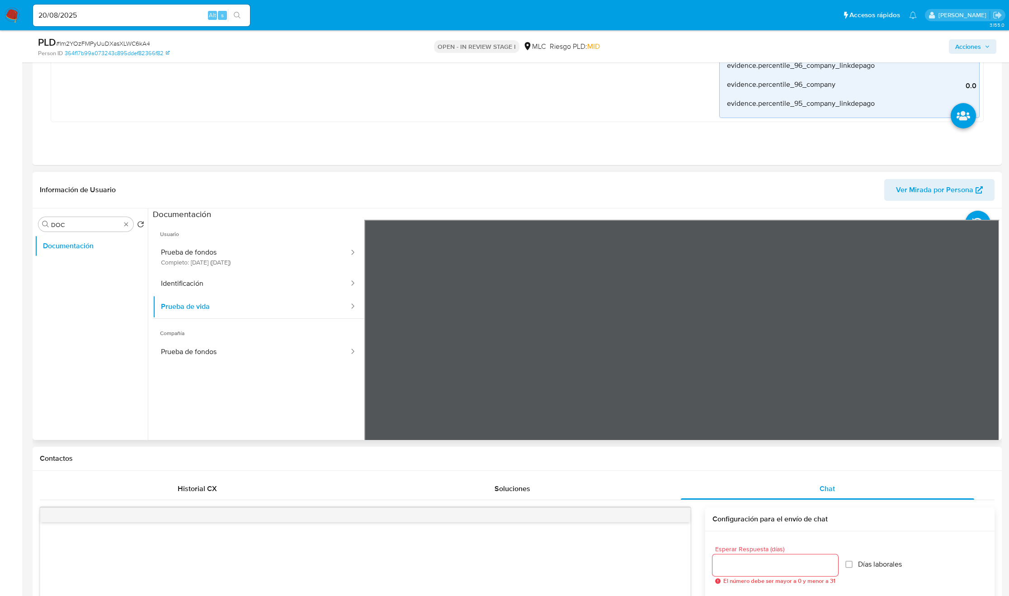
scroll to position [746, 0]
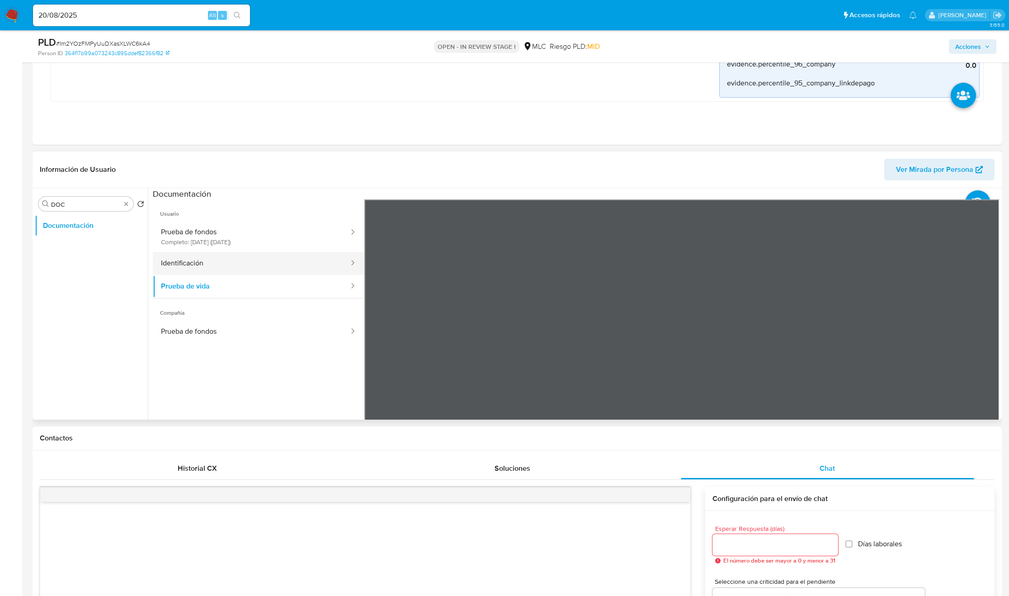
click at [156, 265] on button "Identificación" at bounding box center [251, 263] width 197 height 23
click at [274, 244] on button "Prueba de fondos Completo: [DATE] ([DATE])" at bounding box center [251, 236] width 197 height 31
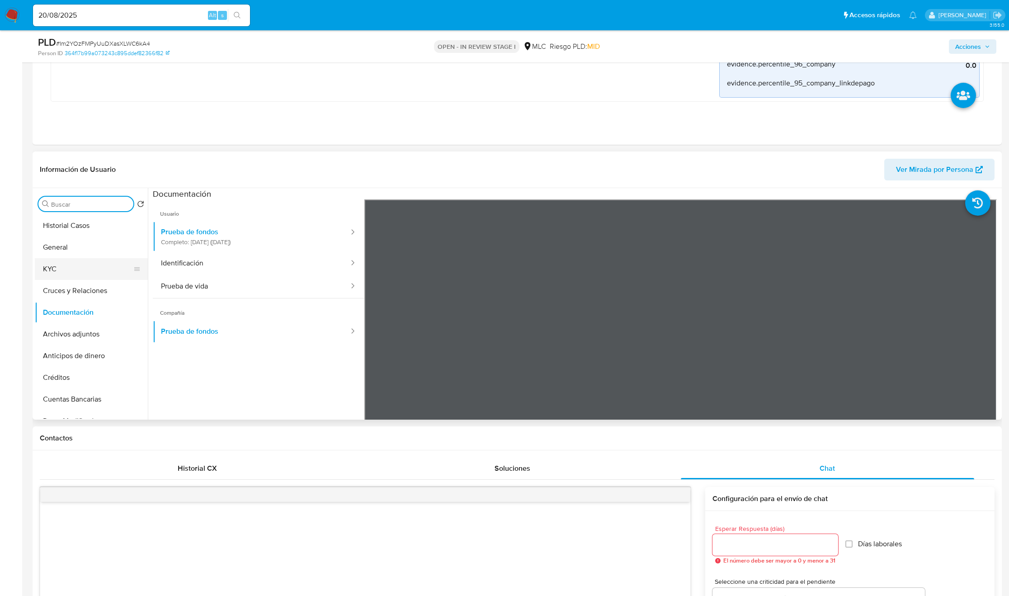
click at [60, 278] on button "KYC" at bounding box center [88, 269] width 106 height 22
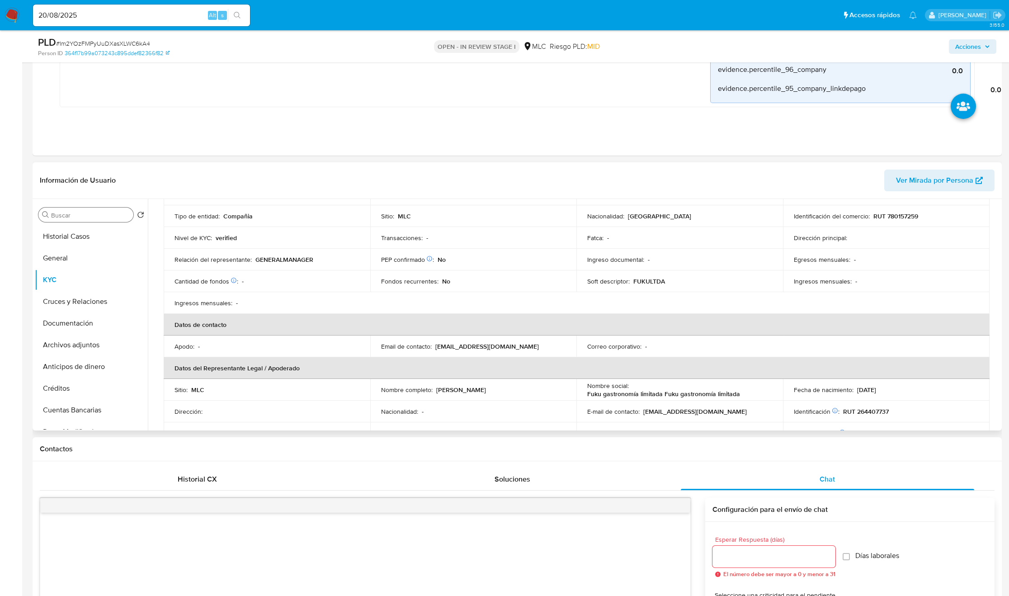
scroll to position [0, 0]
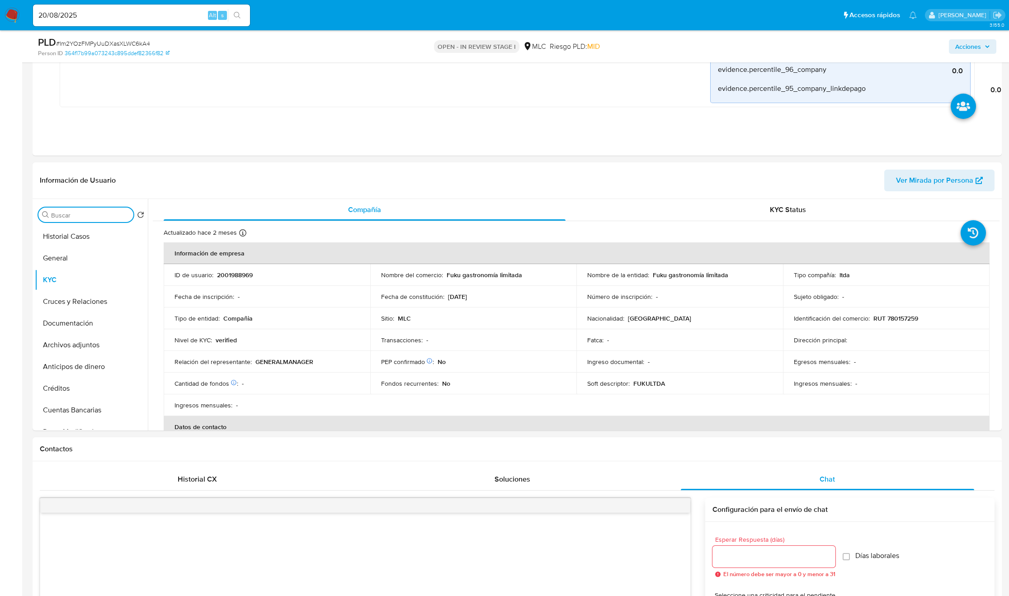
drag, startPoint x: 68, startPoint y: 213, endPoint x: 68, endPoint y: 219, distance: 5.4
click at [68, 217] on input "Buscar" at bounding box center [90, 215] width 79 height 8
type input "DOC"
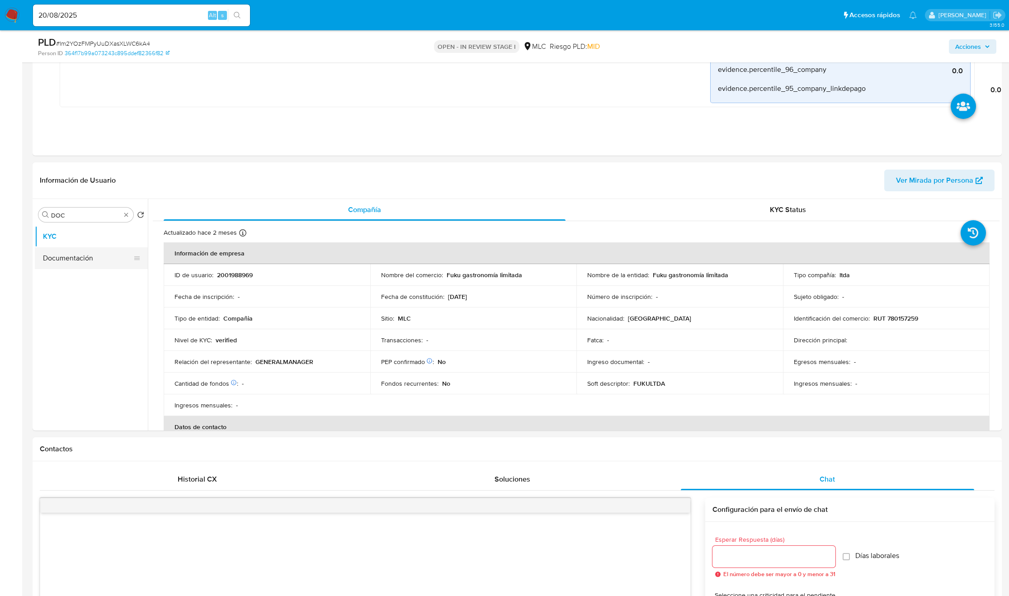
click at [84, 266] on button "Documentación" at bounding box center [88, 258] width 106 height 22
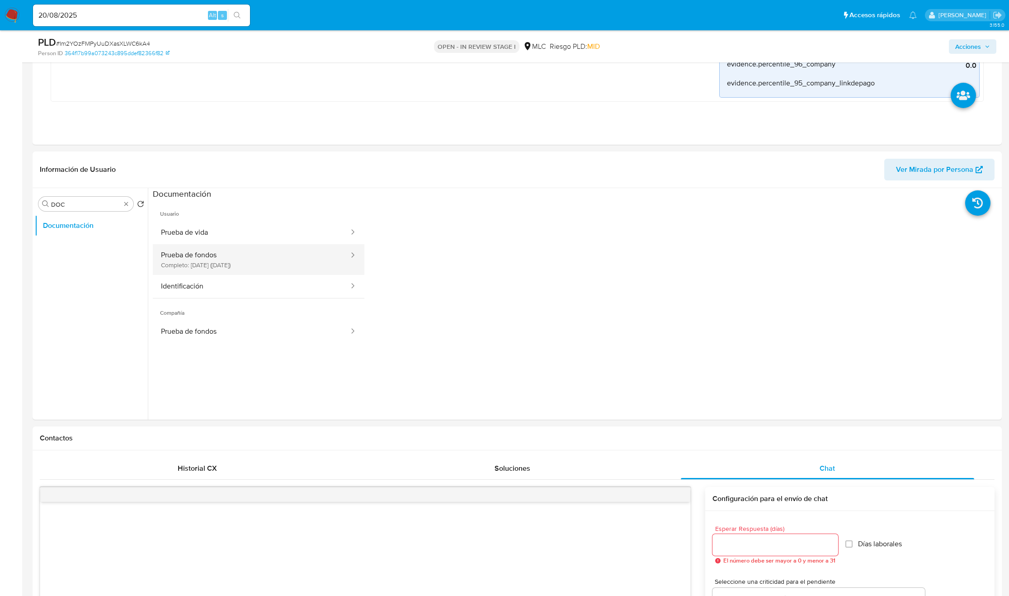
click at [232, 259] on button "Prueba de fondos Completo: [DATE] ([DATE])" at bounding box center [251, 259] width 197 height 31
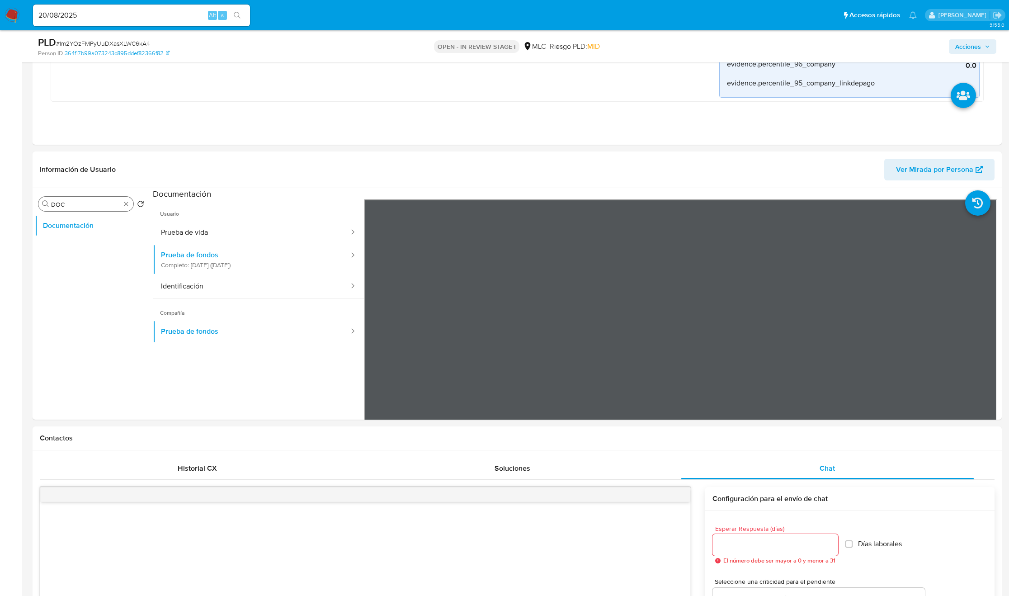
click at [130, 205] on div "Buscar DOC" at bounding box center [85, 204] width 95 height 14
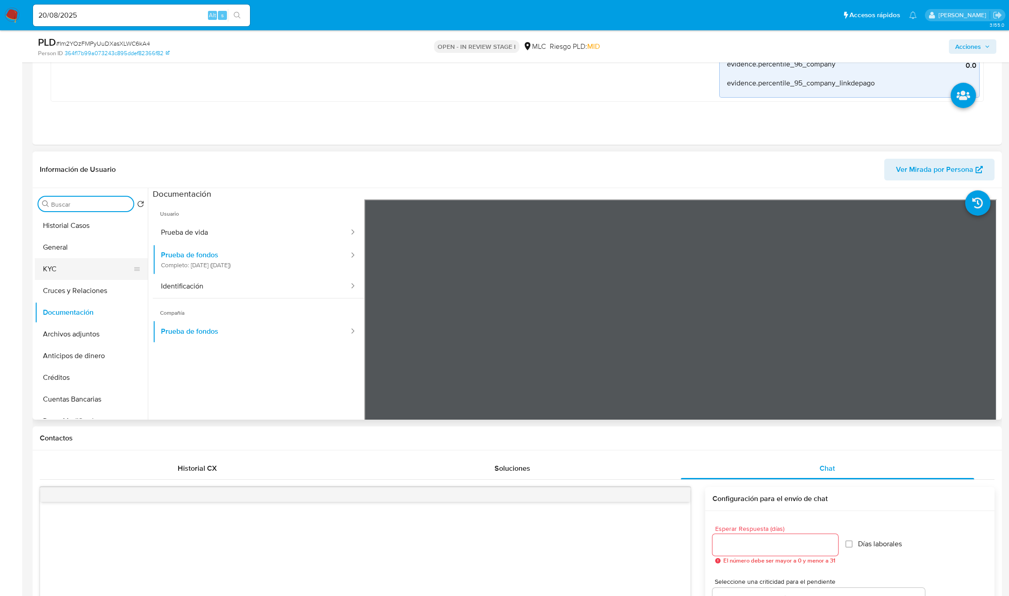
click at [67, 270] on button "KYC" at bounding box center [88, 269] width 106 height 22
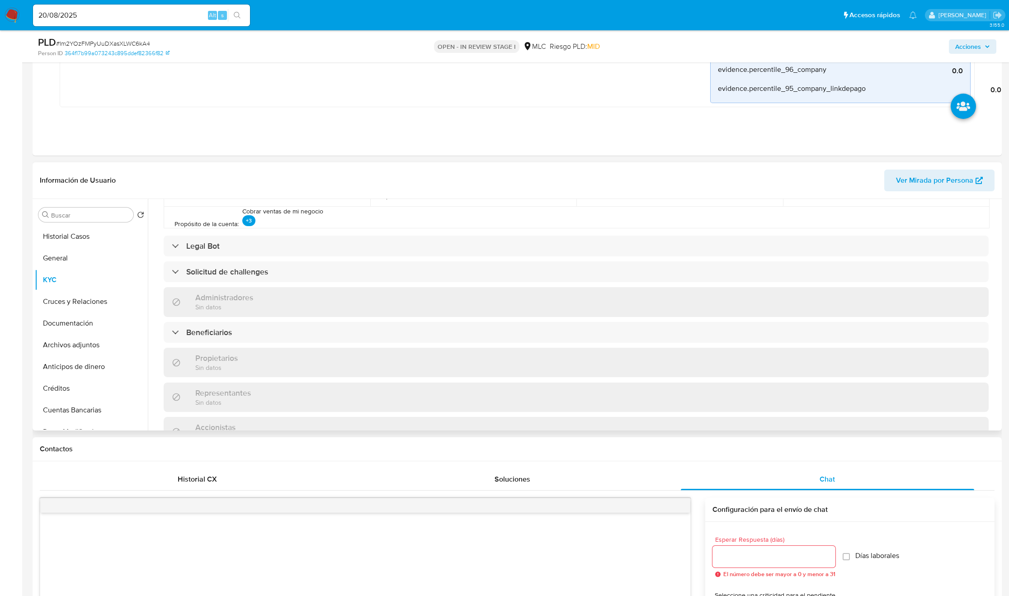
scroll to position [577, 0]
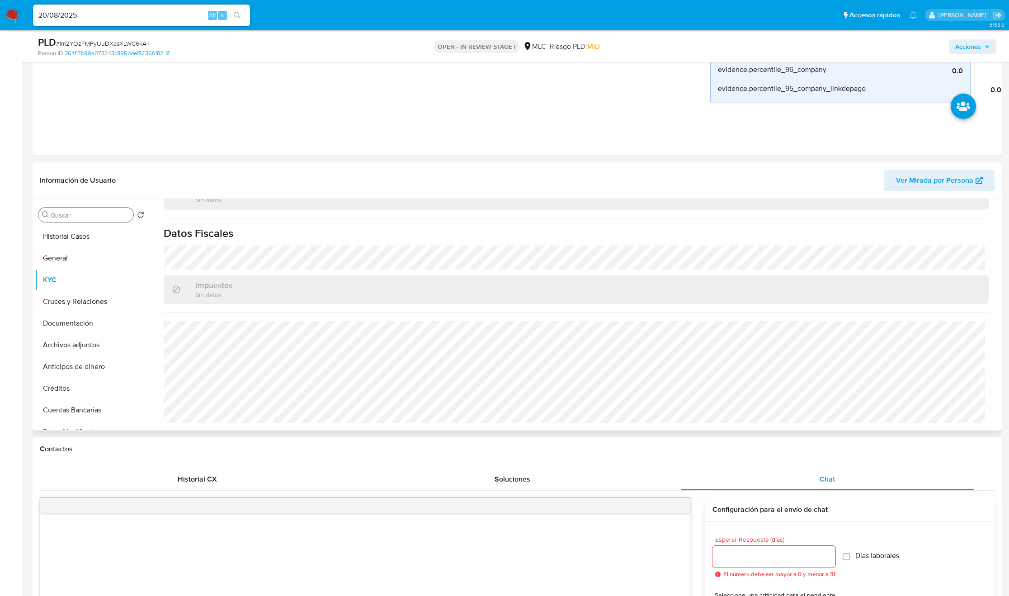
click at [75, 214] on input "Buscar" at bounding box center [90, 215] width 79 height 8
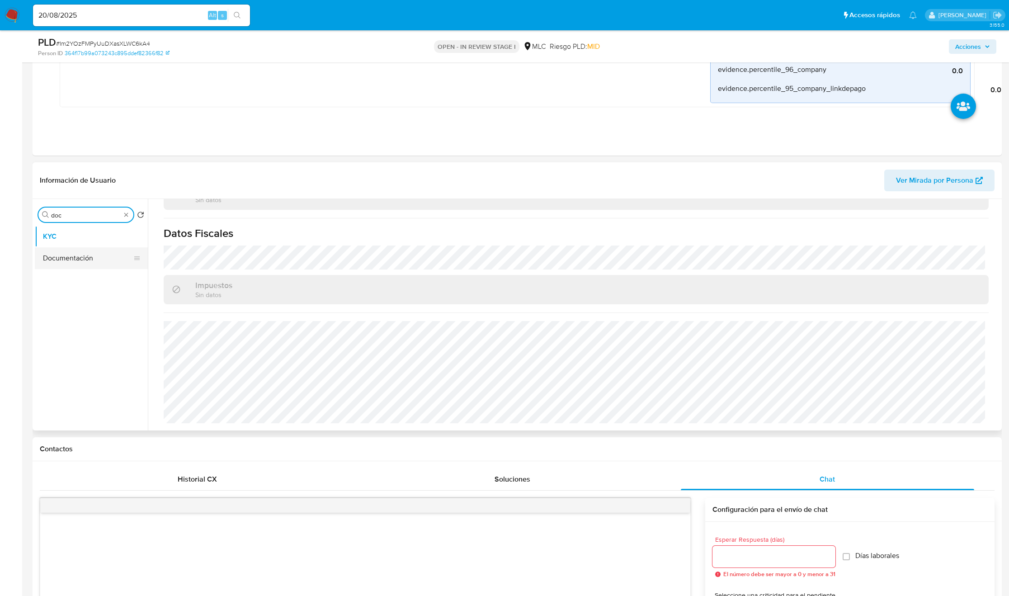
type input "doc"
click at [52, 256] on button "Documentación" at bounding box center [88, 258] width 106 height 22
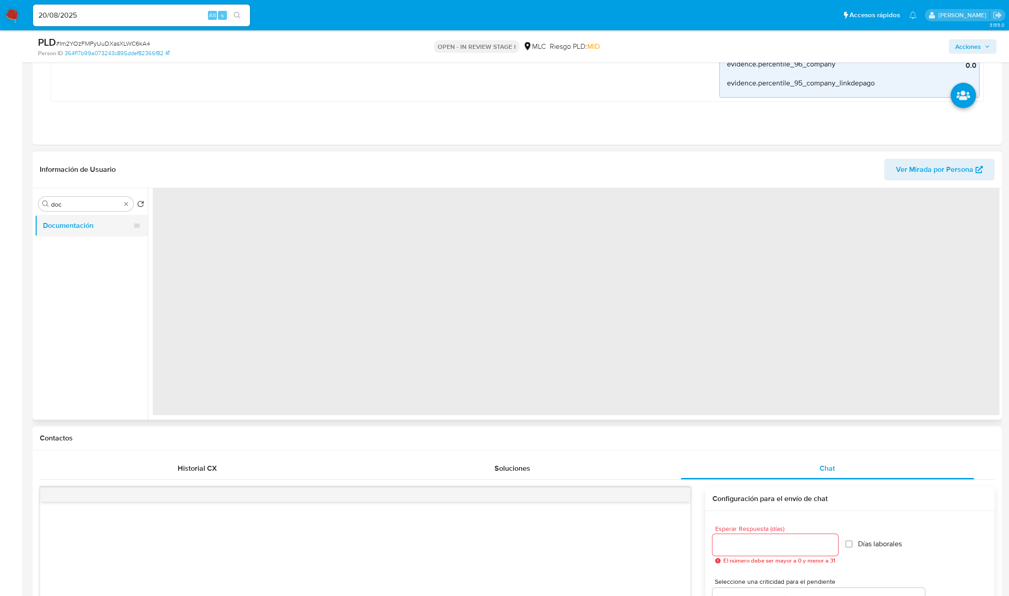
scroll to position [0, 0]
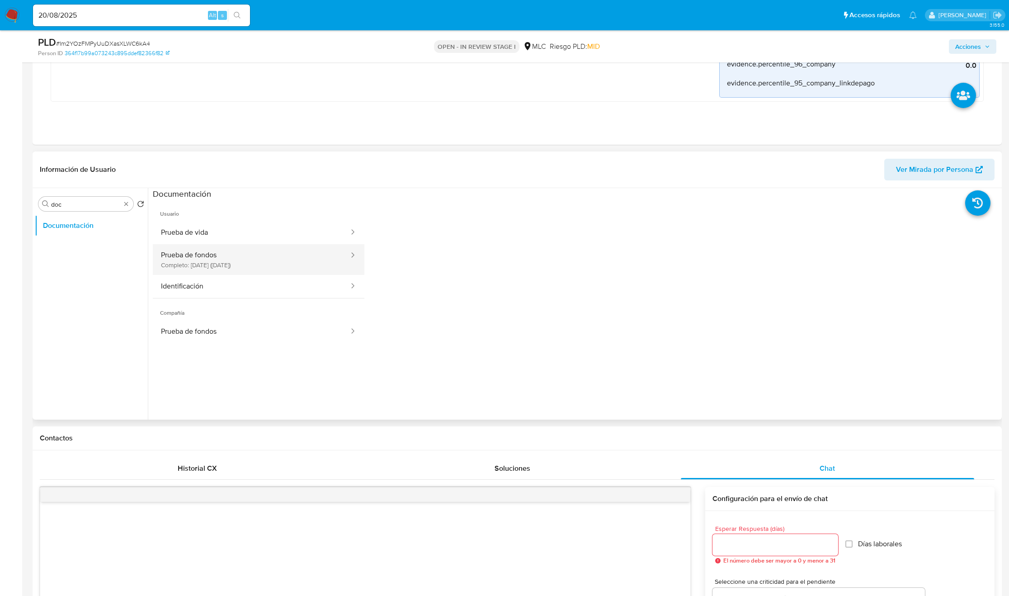
click at [201, 258] on button "Prueba de fondos Completo: [DATE] ([DATE])" at bounding box center [251, 259] width 197 height 31
